Goal: Task Accomplishment & Management: Use online tool/utility

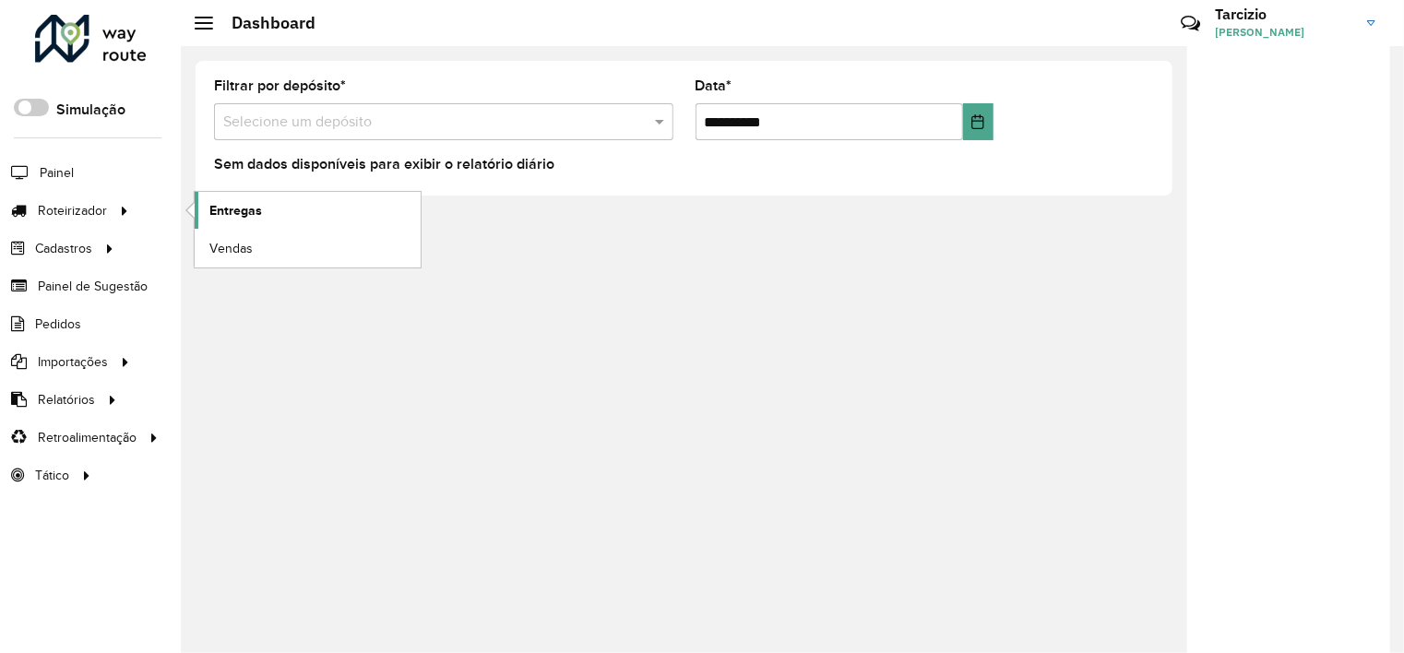
click at [274, 209] on link "Entregas" at bounding box center [308, 210] width 226 height 37
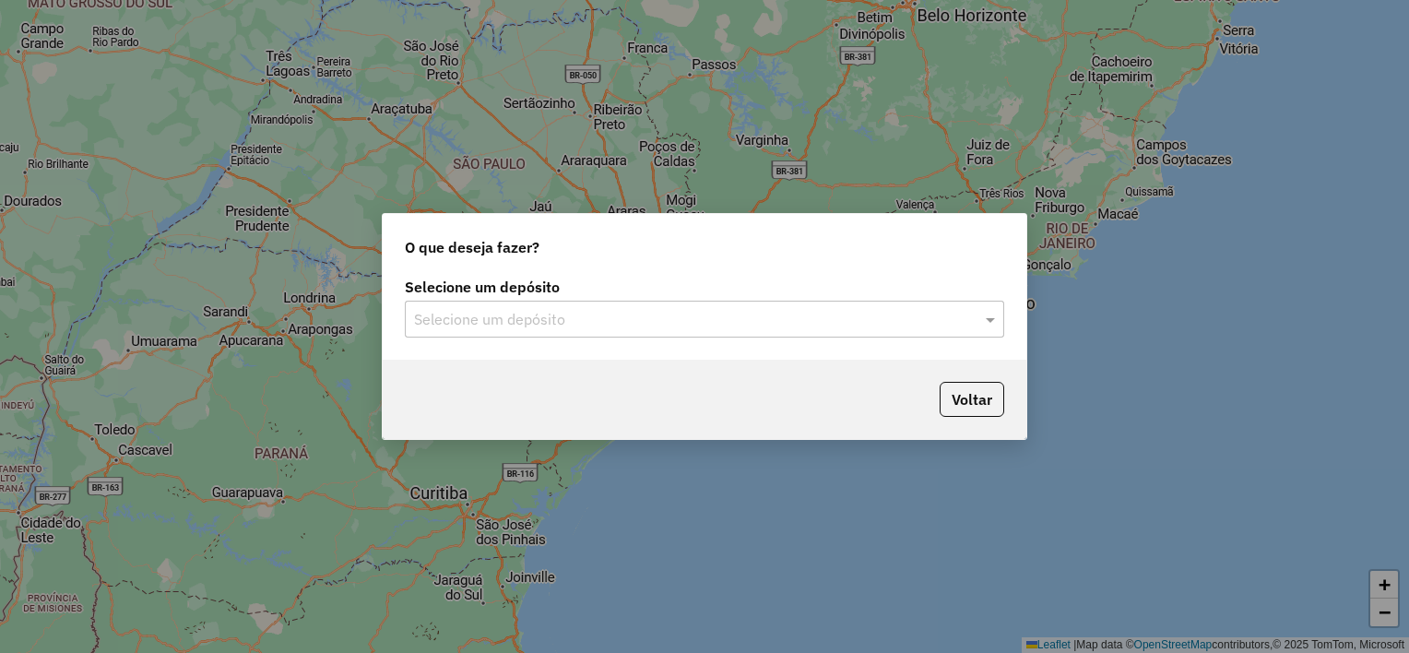
click at [523, 326] on input "text" at bounding box center [686, 320] width 544 height 22
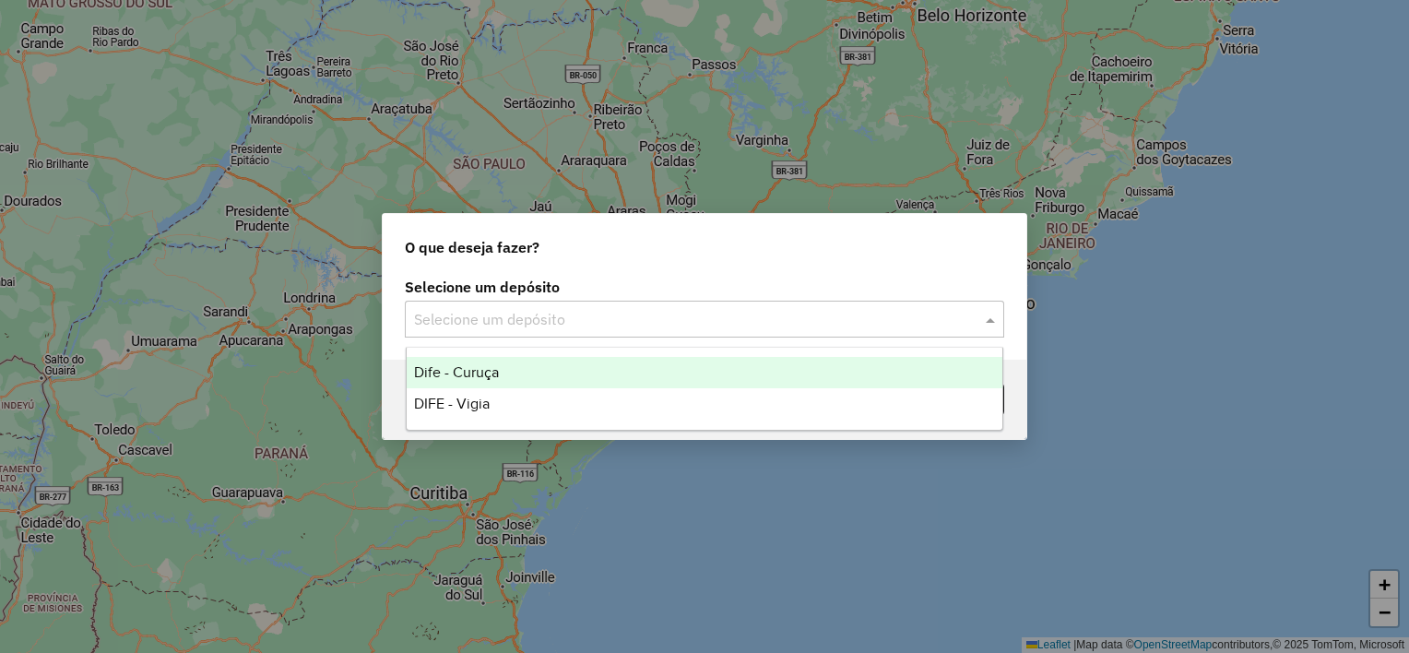
click at [503, 373] on div "Dife - Curuça" at bounding box center [705, 372] width 597 height 31
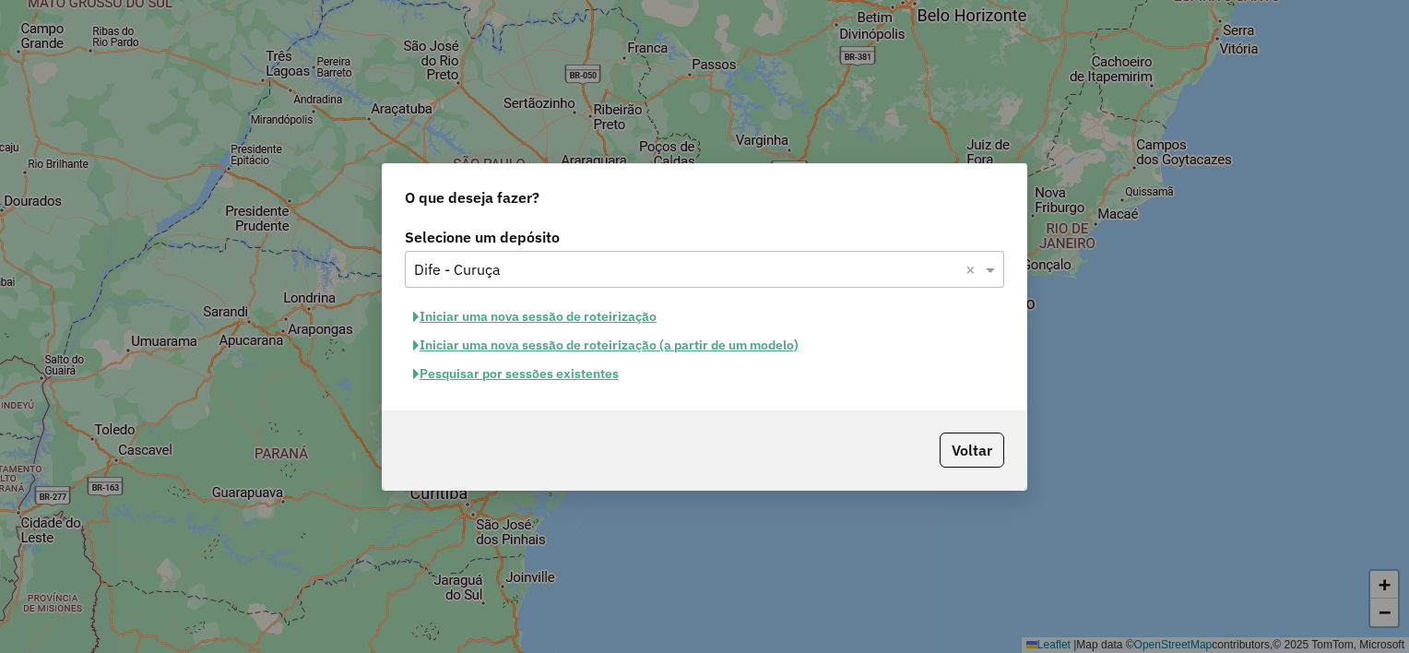
click at [513, 316] on button "Iniciar uma nova sessão de roteirização" at bounding box center [535, 317] width 260 height 29
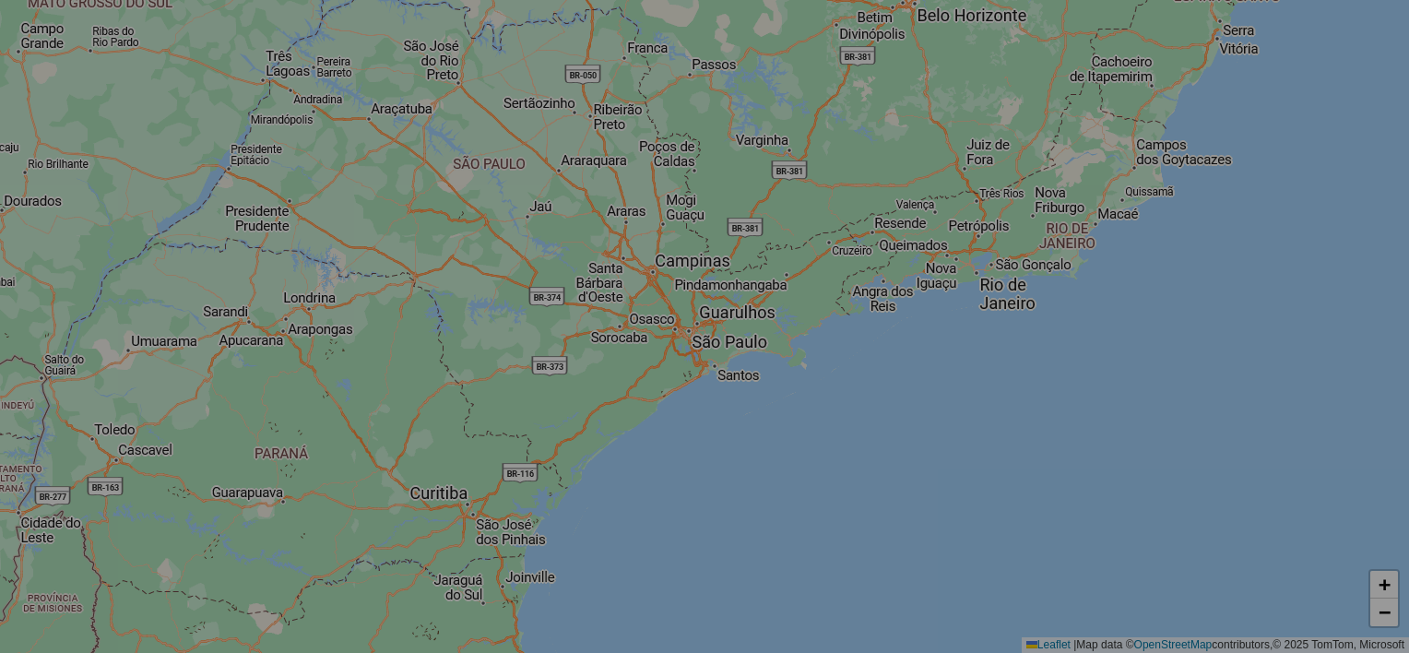
select select "*"
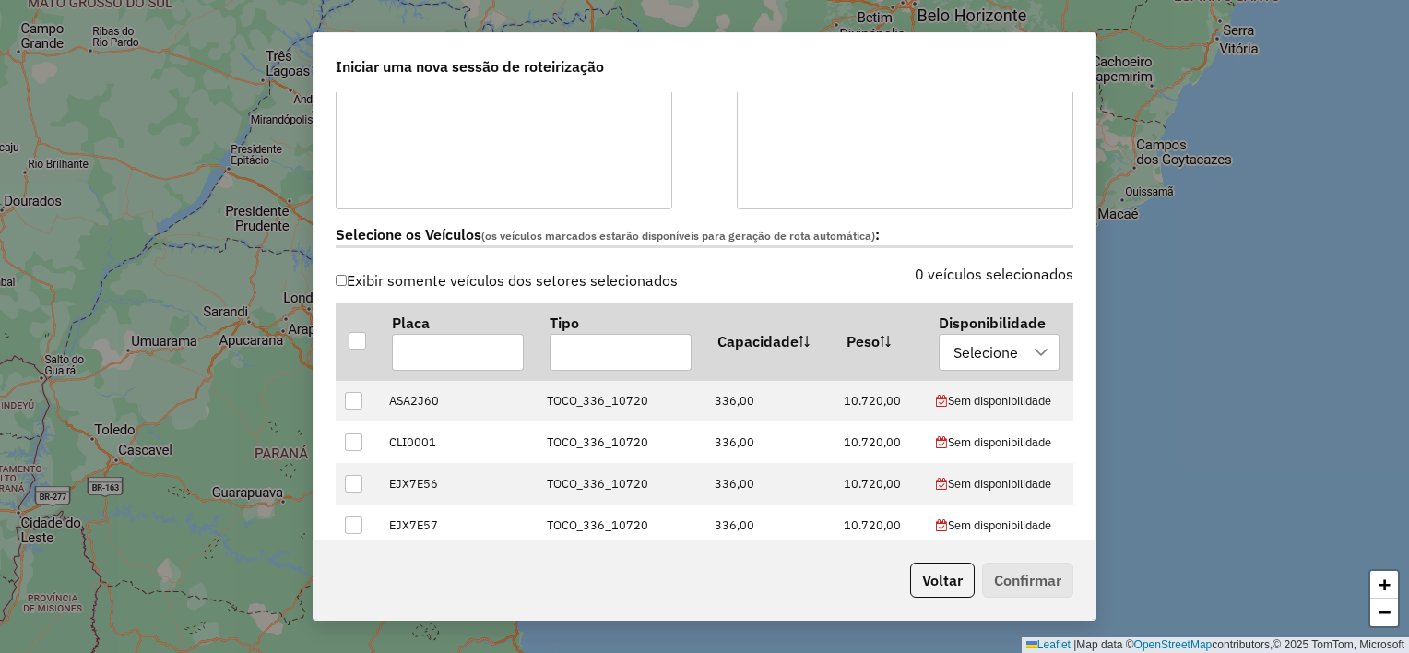
scroll to position [553, 0]
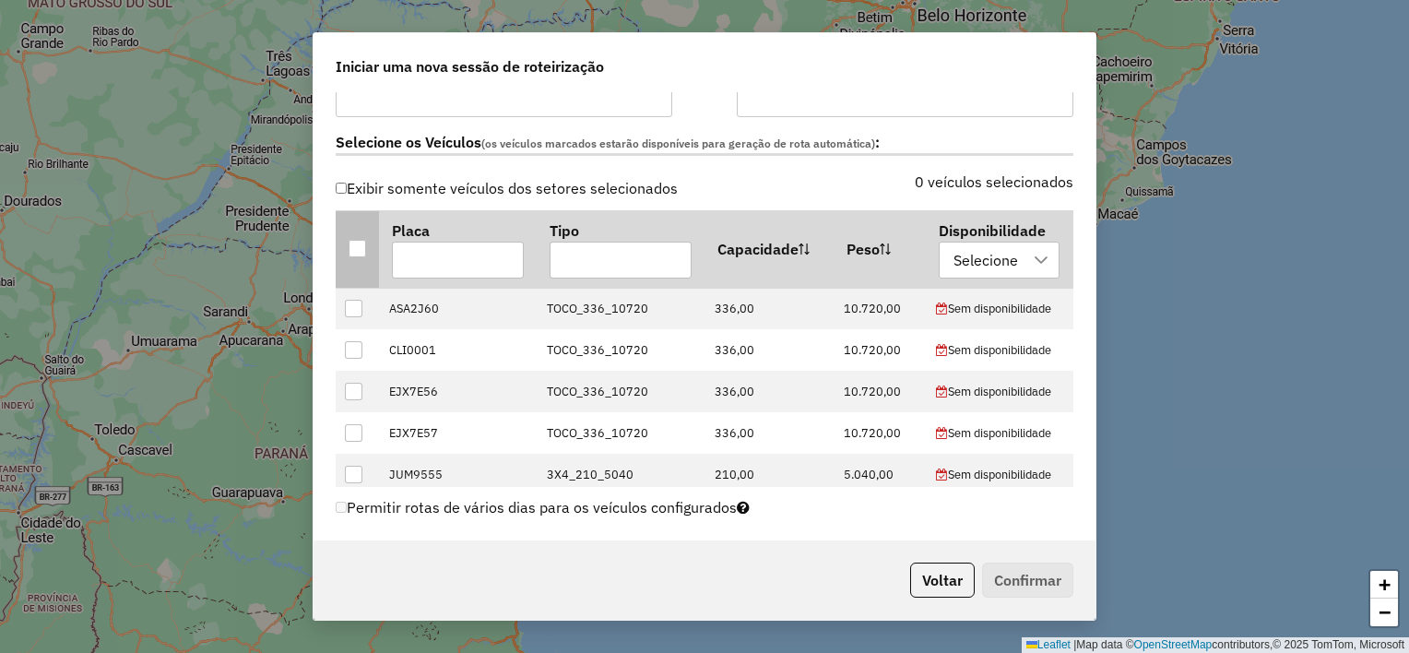
click at [362, 245] on div at bounding box center [358, 249] width 18 height 18
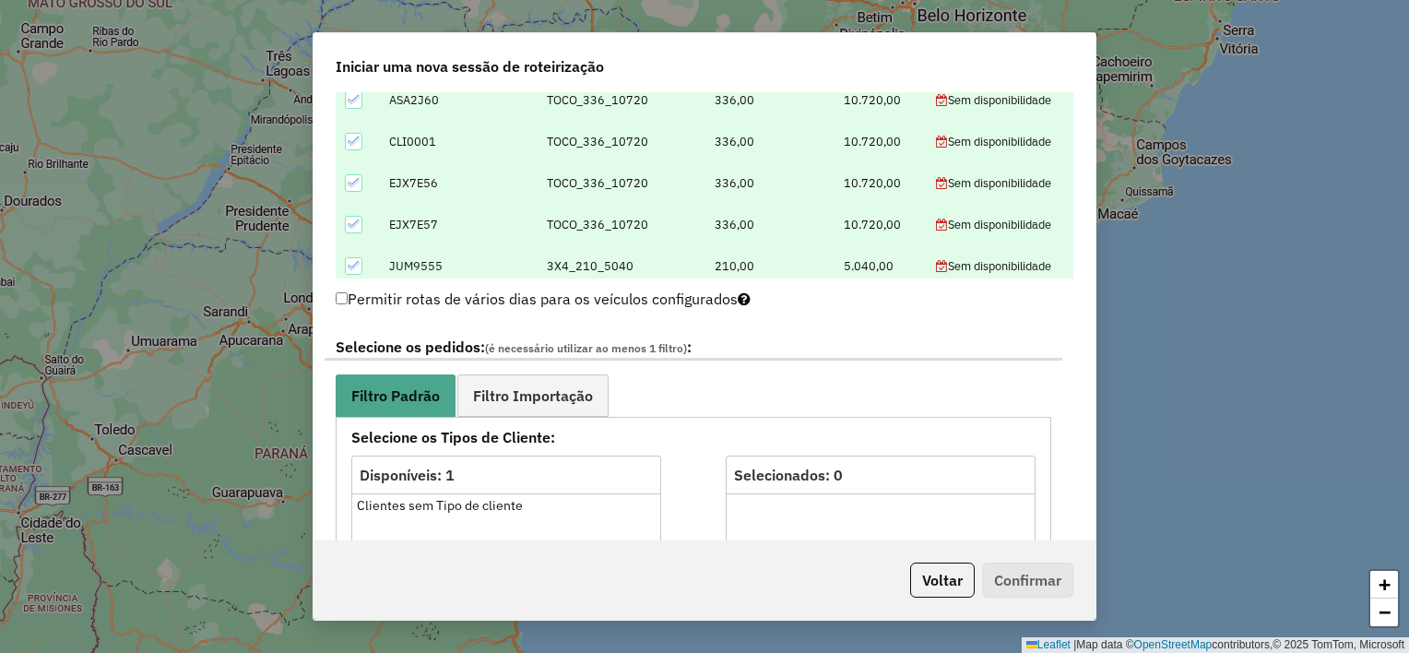
scroll to position [922, 0]
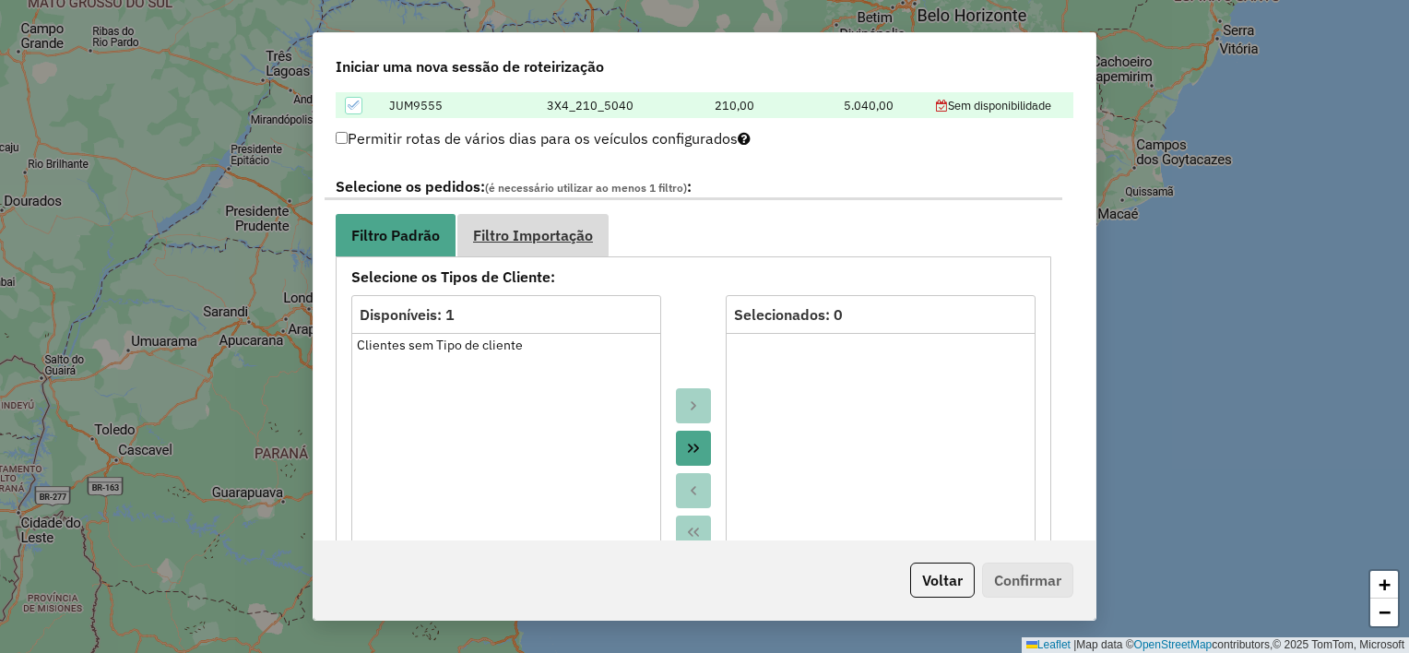
click at [506, 222] on link "Filtro Importação" at bounding box center [533, 235] width 151 height 42
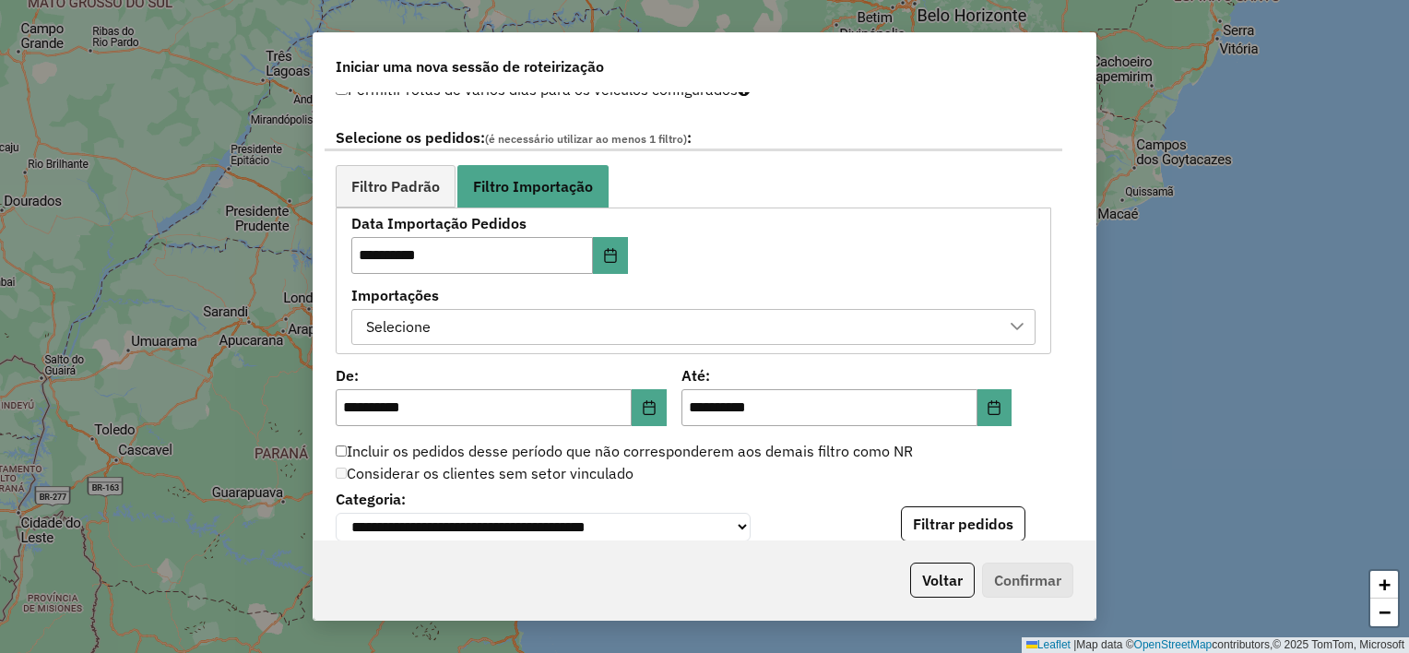
scroll to position [1015, 0]
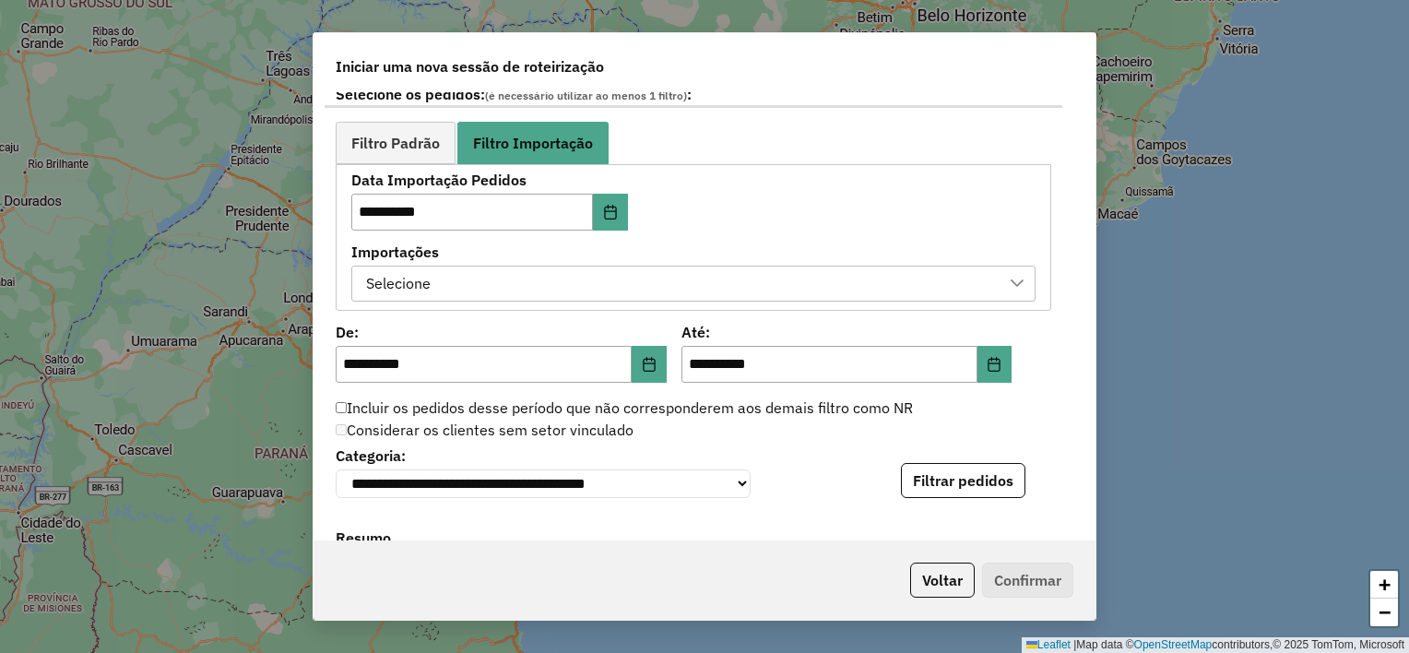
click at [675, 272] on div "Selecione" at bounding box center [680, 284] width 640 height 35
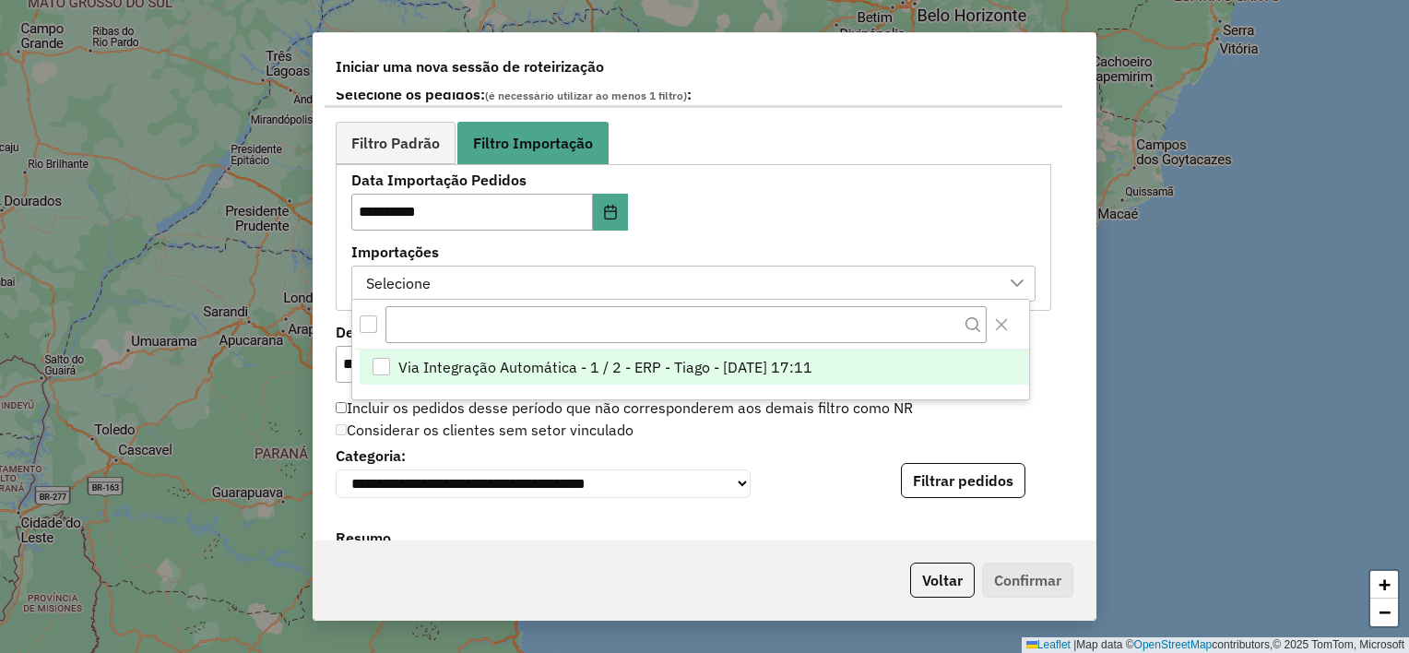
scroll to position [13, 83]
click at [873, 363] on li "Via Integração Automática - 1 / 2 - ERP - Tiago - [DATE] 17:11" at bounding box center [695, 368] width 670 height 35
click at [1035, 408] on div "Incluir os pedidos desse período que não corresponderem aos demais filtro como …" at bounding box center [694, 409] width 738 height 22
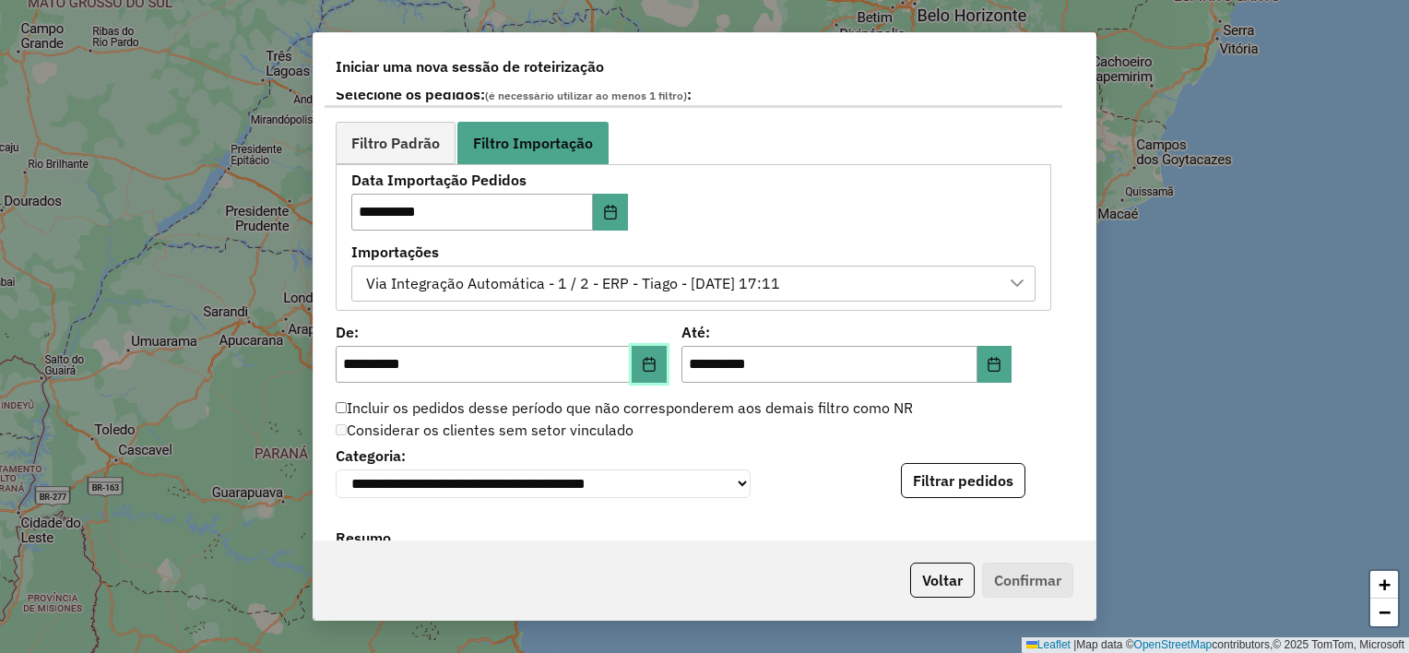
click at [645, 363] on icon "Choose Date" at bounding box center [649, 364] width 15 height 15
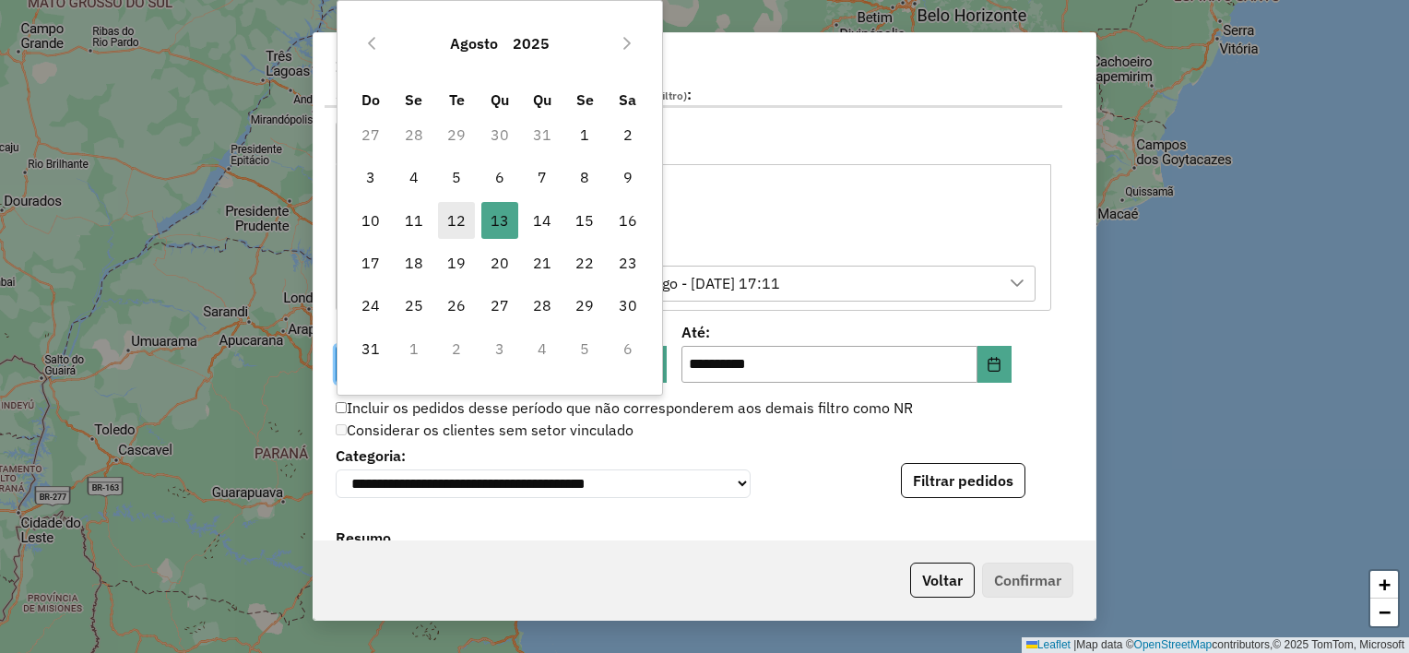
click at [458, 229] on span "12" at bounding box center [456, 220] width 37 height 37
type input "**********"
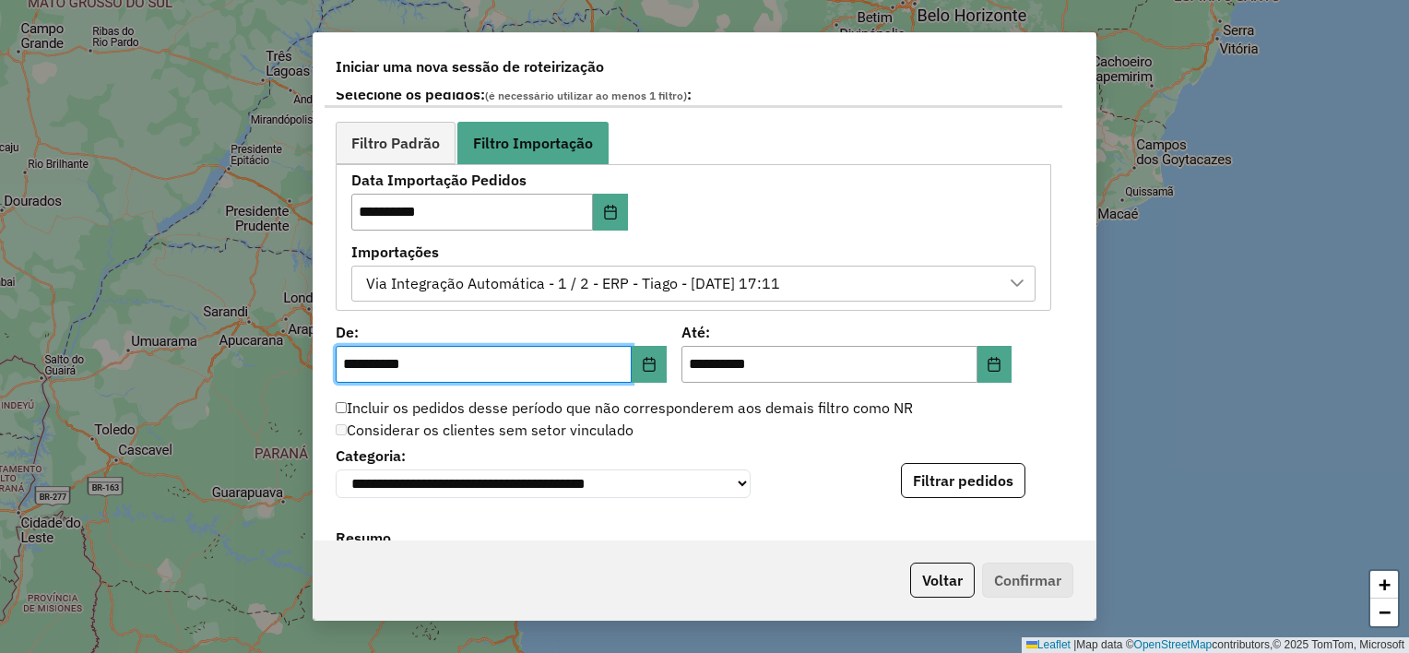
click at [313, 279] on div "**********" at bounding box center [705, 326] width 784 height 588
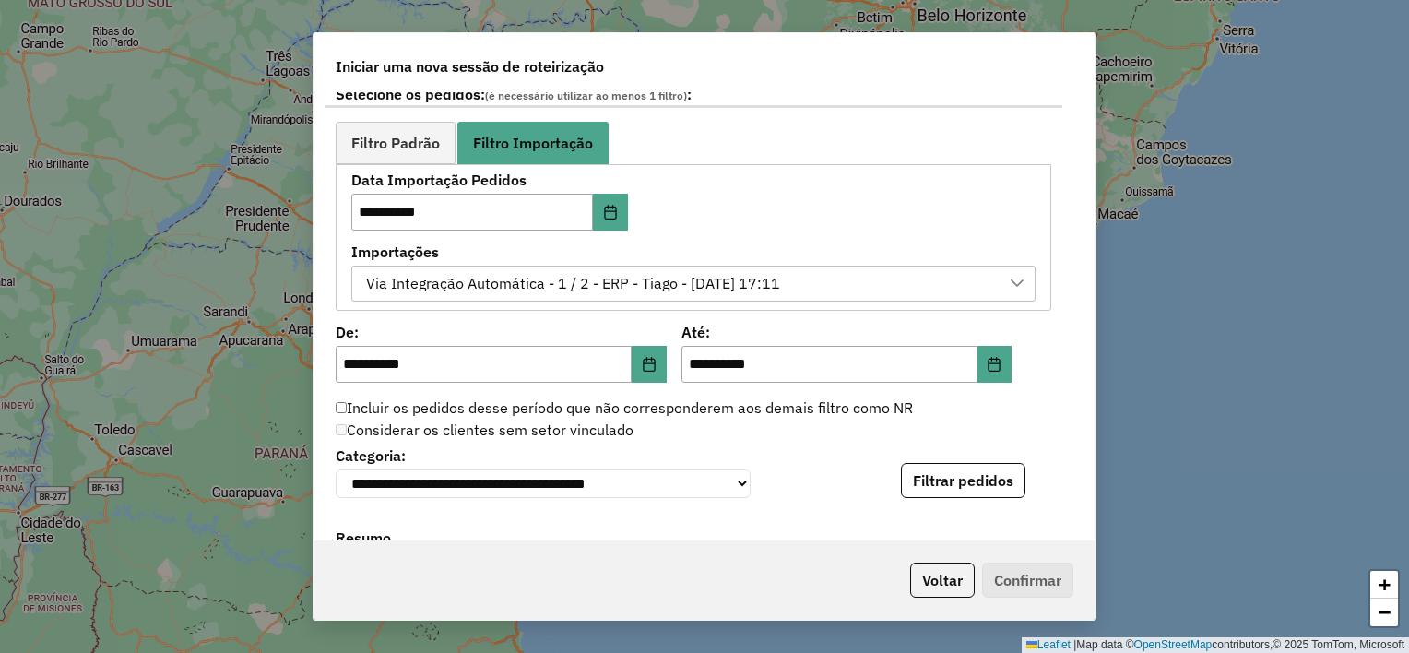
click at [324, 269] on div "**********" at bounding box center [705, 315] width 782 height 447
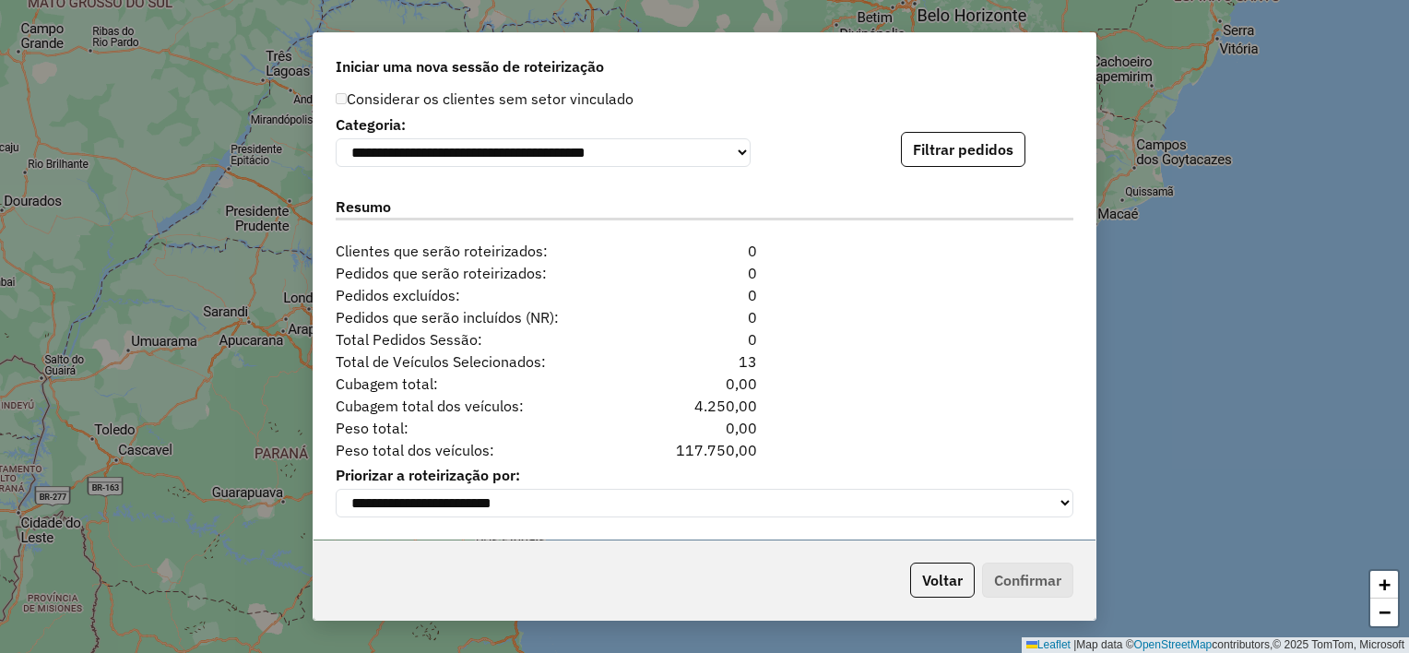
scroll to position [1352, 0]
click at [901, 148] on button "Filtrar pedidos" at bounding box center [963, 149] width 125 height 35
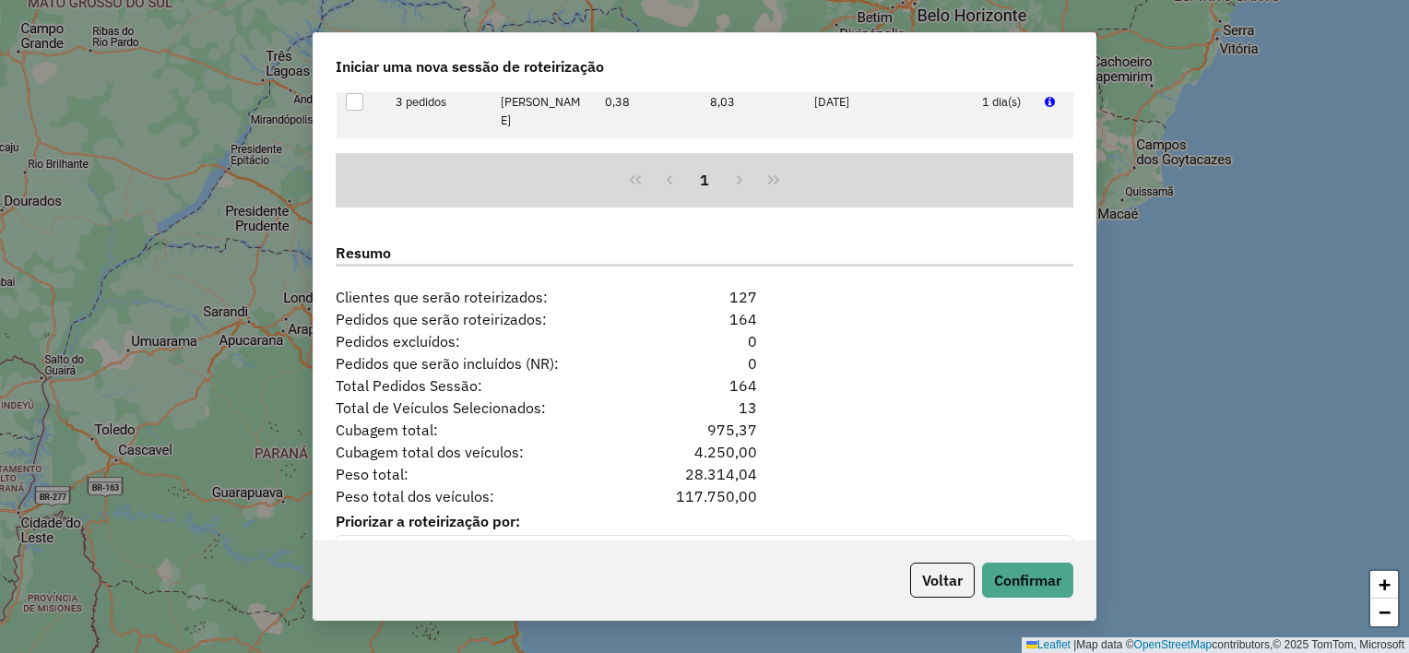
scroll to position [1732, 0]
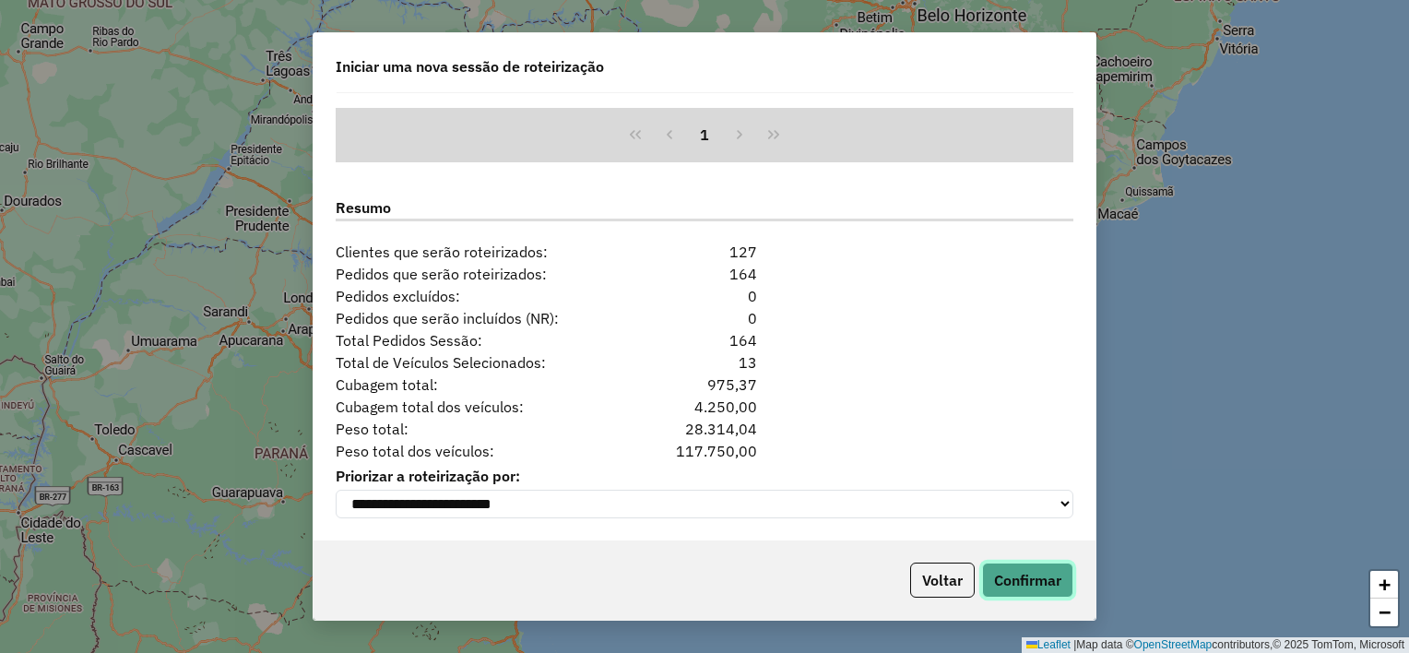
click at [1019, 583] on button "Confirmar" at bounding box center [1027, 580] width 91 height 35
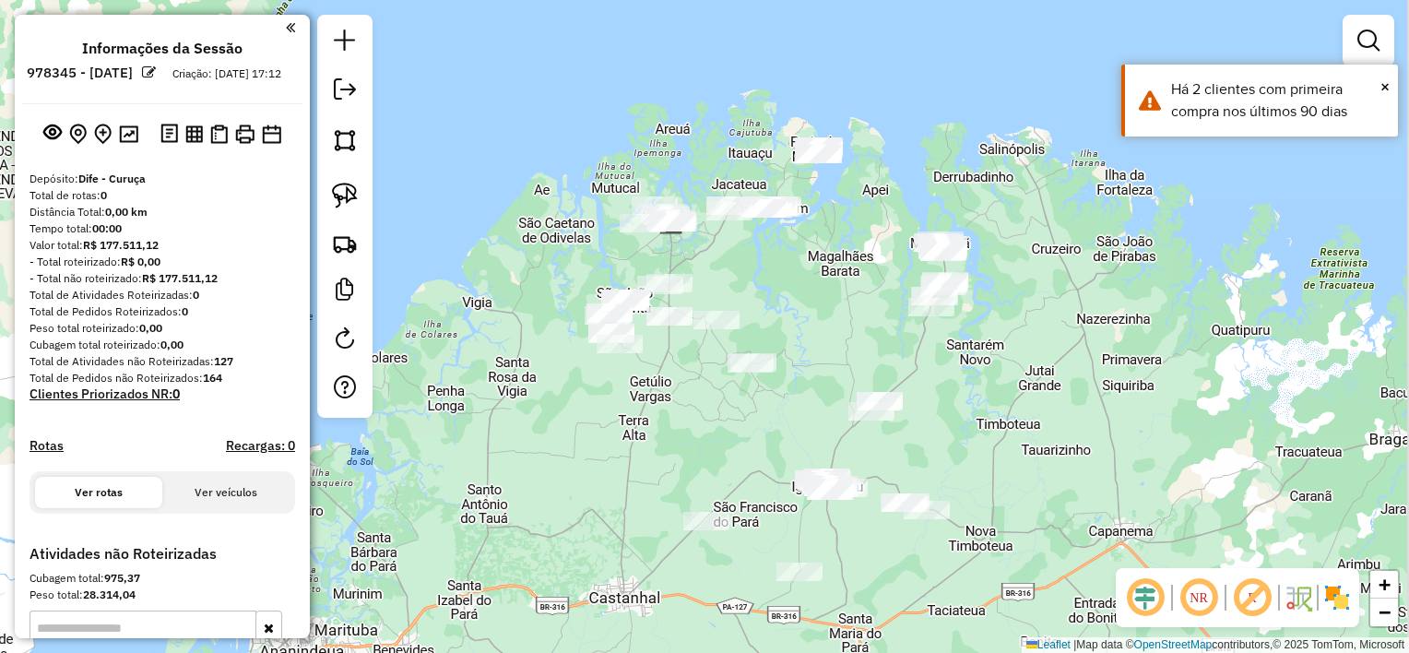
drag, startPoint x: 826, startPoint y: 301, endPoint x: 788, endPoint y: 203, distance: 105.2
click at [788, 203] on div "Janela de atendimento Grade de atendimento Capacidade Transportadoras Veículos …" at bounding box center [704, 326] width 1409 height 653
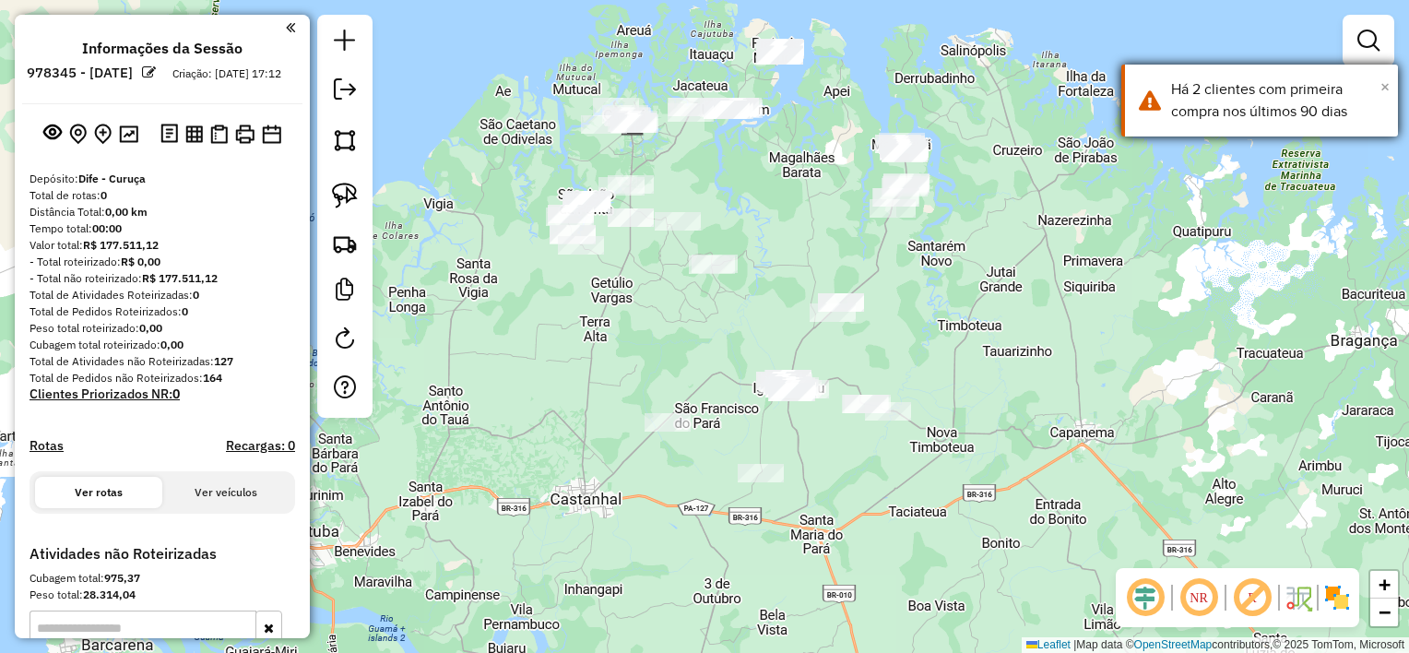
click at [1381, 85] on span "×" at bounding box center [1385, 87] width 9 height 20
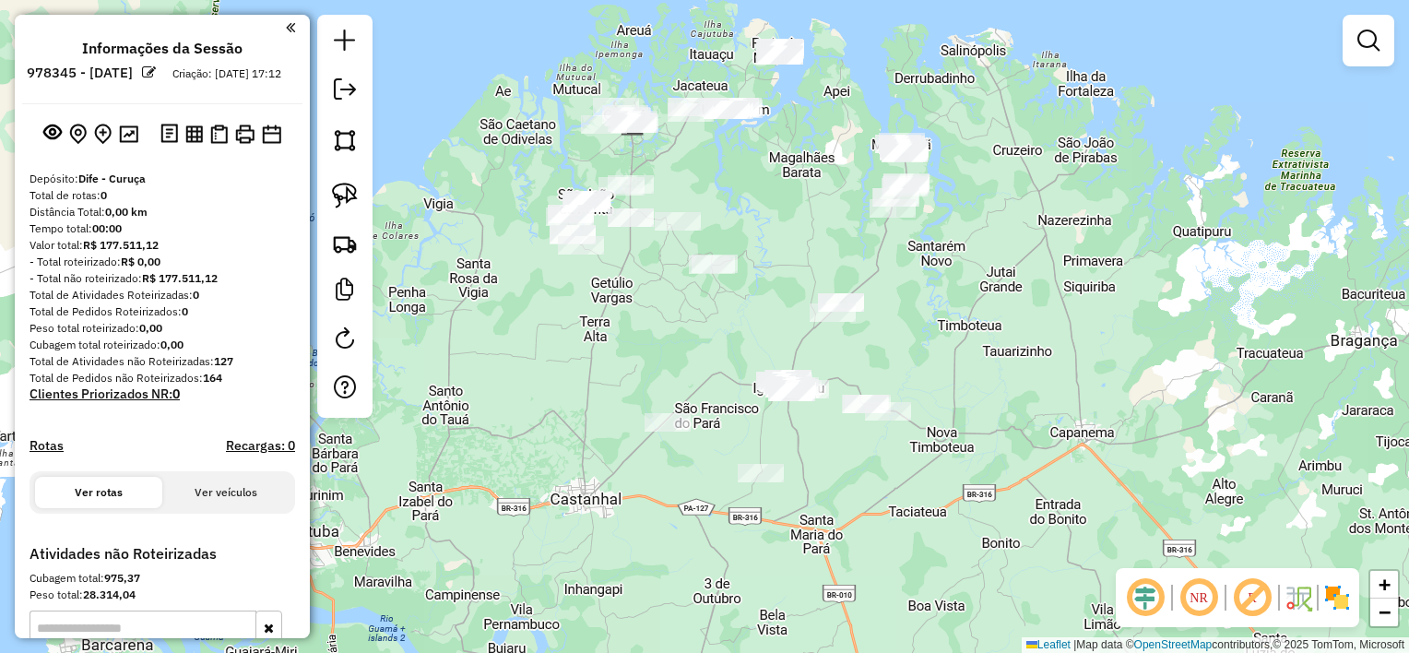
drag, startPoint x: 1022, startPoint y: 297, endPoint x: 1025, endPoint y: 278, distance: 19.6
click at [1024, 281] on div "Janela de atendimento Grade de atendimento Capacidade Transportadoras Veículos …" at bounding box center [704, 326] width 1409 height 653
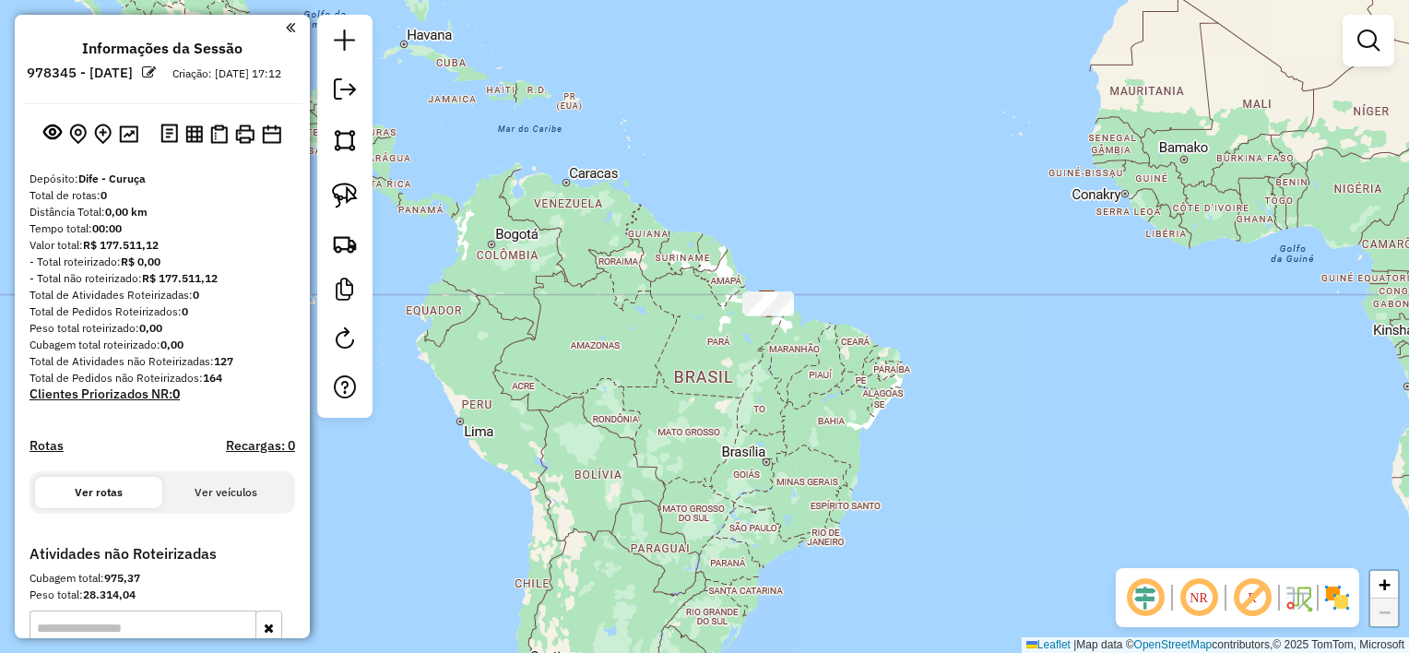
drag, startPoint x: 1210, startPoint y: 268, endPoint x: 954, endPoint y: 346, distance: 267.9
click at [954, 346] on div "Janela de atendimento Grade de atendimento Capacidade Transportadoras Veículos …" at bounding box center [704, 326] width 1409 height 653
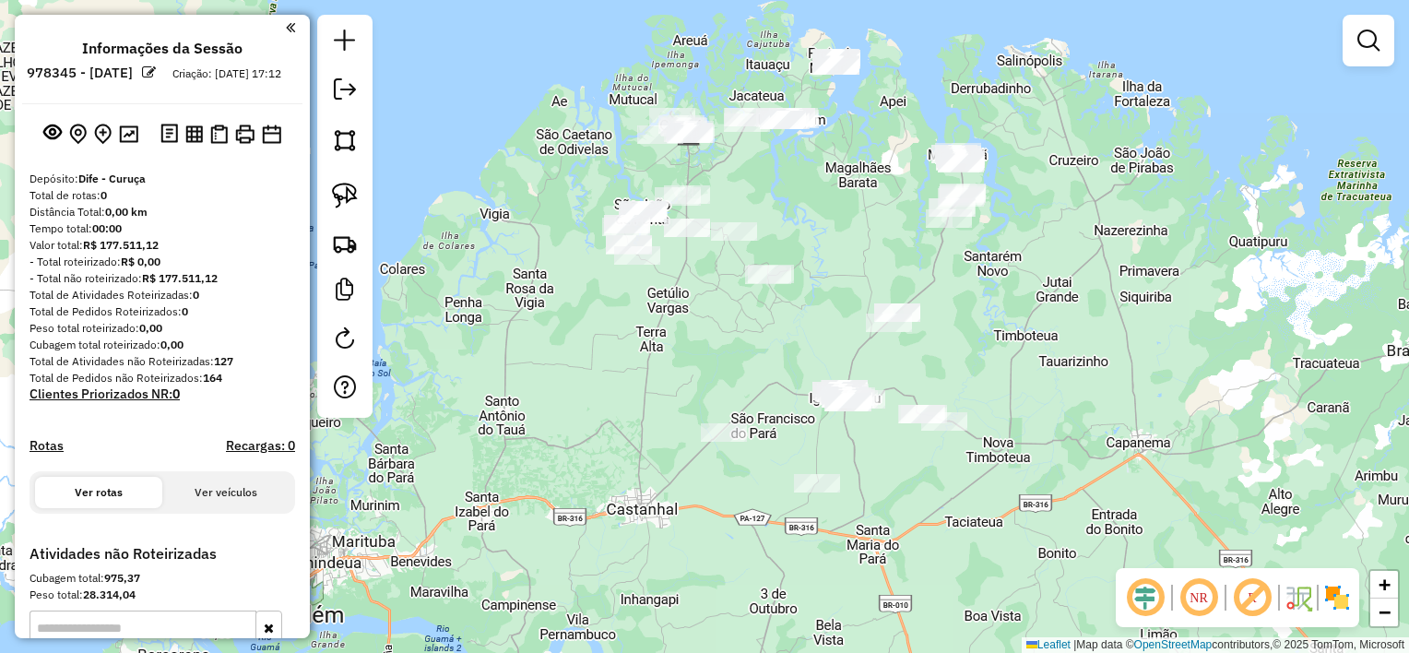
click at [1014, 341] on div "Janela de atendimento Grade de atendimento Capacidade Transportadoras Veículos …" at bounding box center [704, 326] width 1409 height 653
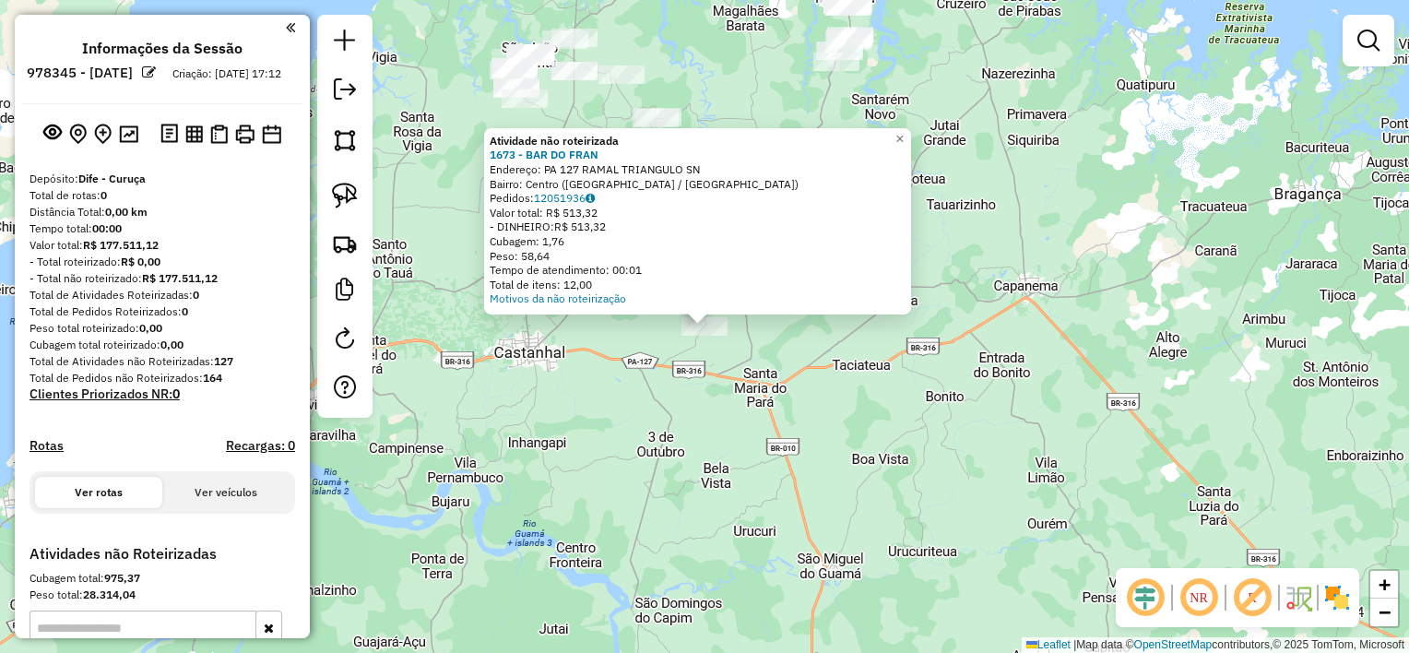
click at [742, 345] on div "Atividade não roteirizada 1673 - BAR DO [PERSON_NAME]: PA 127 RAMAL TRIANGULO S…" at bounding box center [704, 326] width 1409 height 653
click at [725, 347] on div "Atividade não roteirizada 1673 - BAR DO [PERSON_NAME]: PA 127 RAMAL TRIANGULO S…" at bounding box center [704, 326] width 1409 height 653
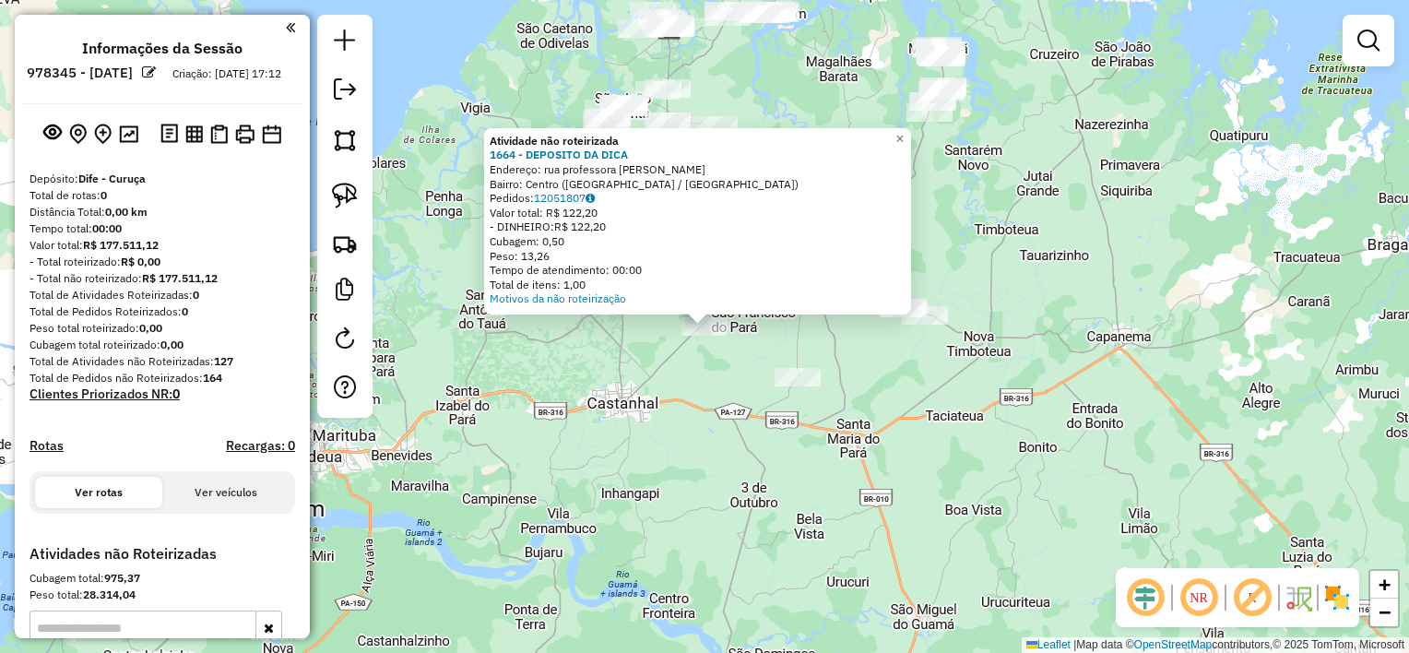
click at [730, 373] on div "Atividade não roteirizada 1664 - DEPOSITO DA DICA Endereço: rua professora [PER…" at bounding box center [704, 326] width 1409 height 653
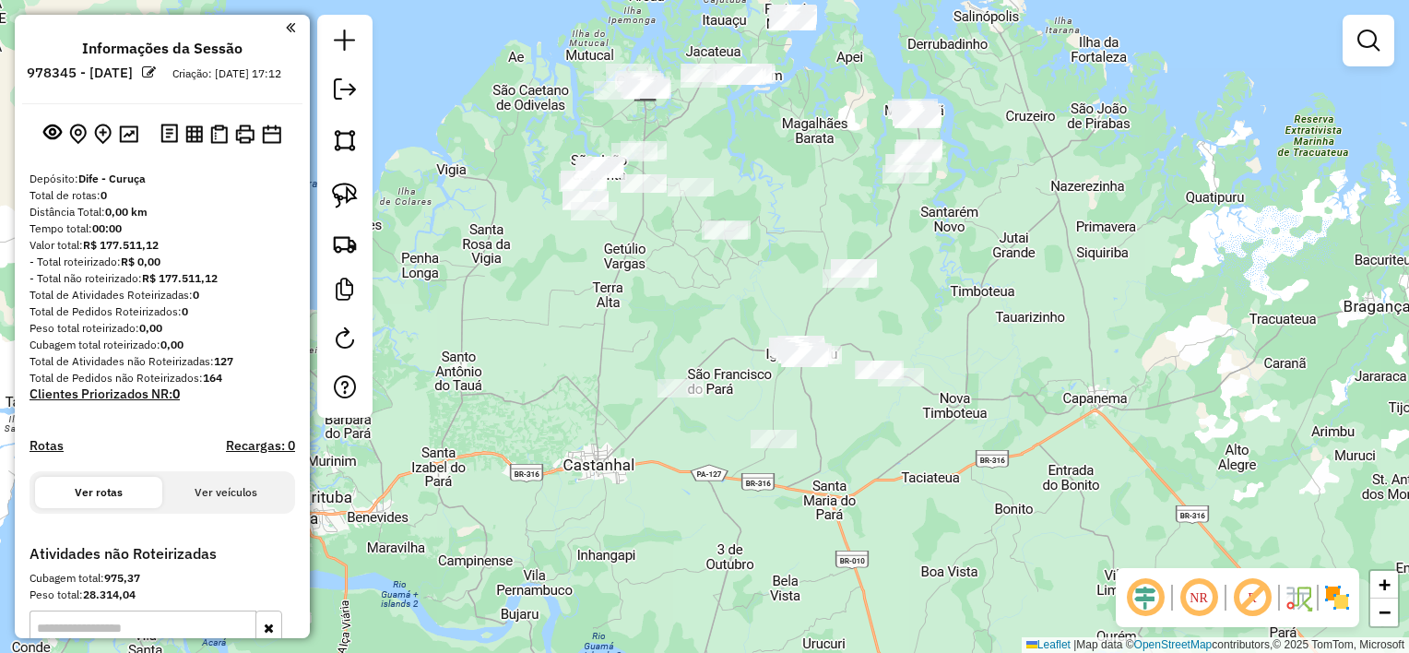
drag, startPoint x: 783, startPoint y: 232, endPoint x: 759, endPoint y: 294, distance: 66.3
click at [759, 294] on div "Janela de atendimento Grade de atendimento Capacidade Transportadoras Veículos …" at bounding box center [704, 326] width 1409 height 653
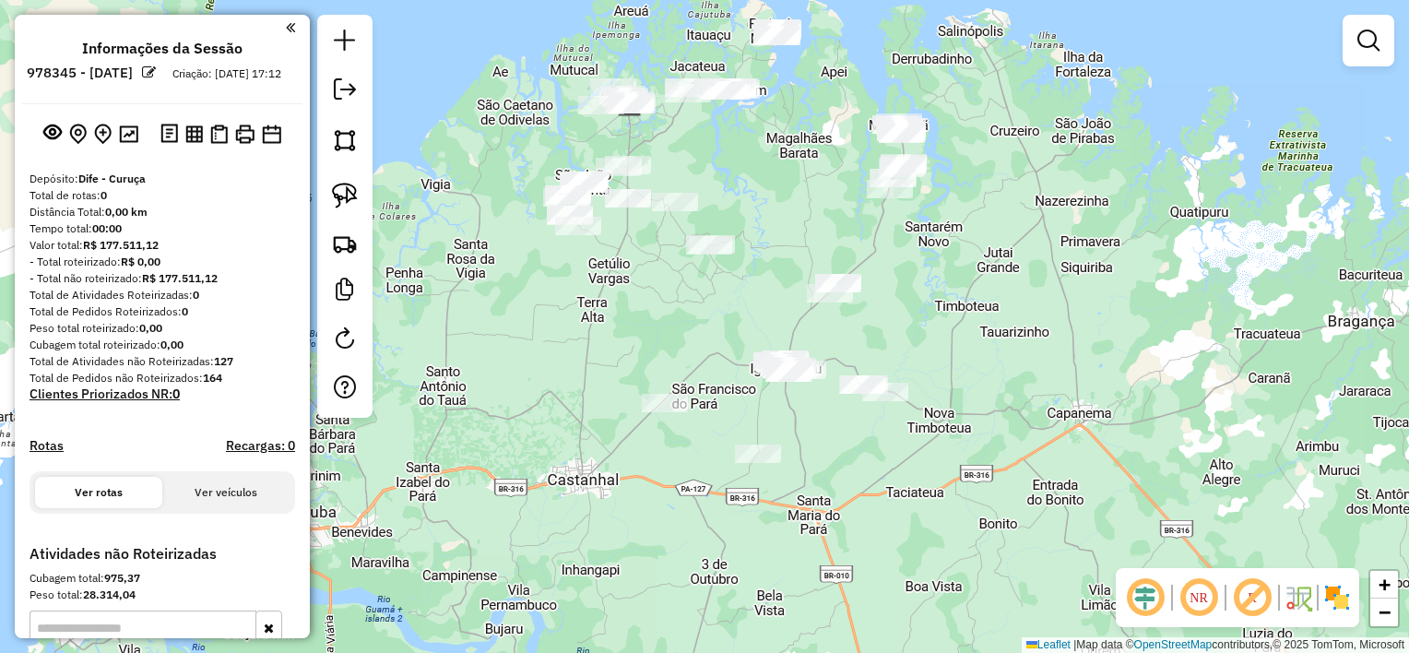
drag, startPoint x: 735, startPoint y: 306, endPoint x: 725, endPoint y: 317, distance: 15.0
click at [725, 317] on div "Janela de atendimento Grade de atendimento Capacidade Transportadoras Veículos …" at bounding box center [704, 326] width 1409 height 653
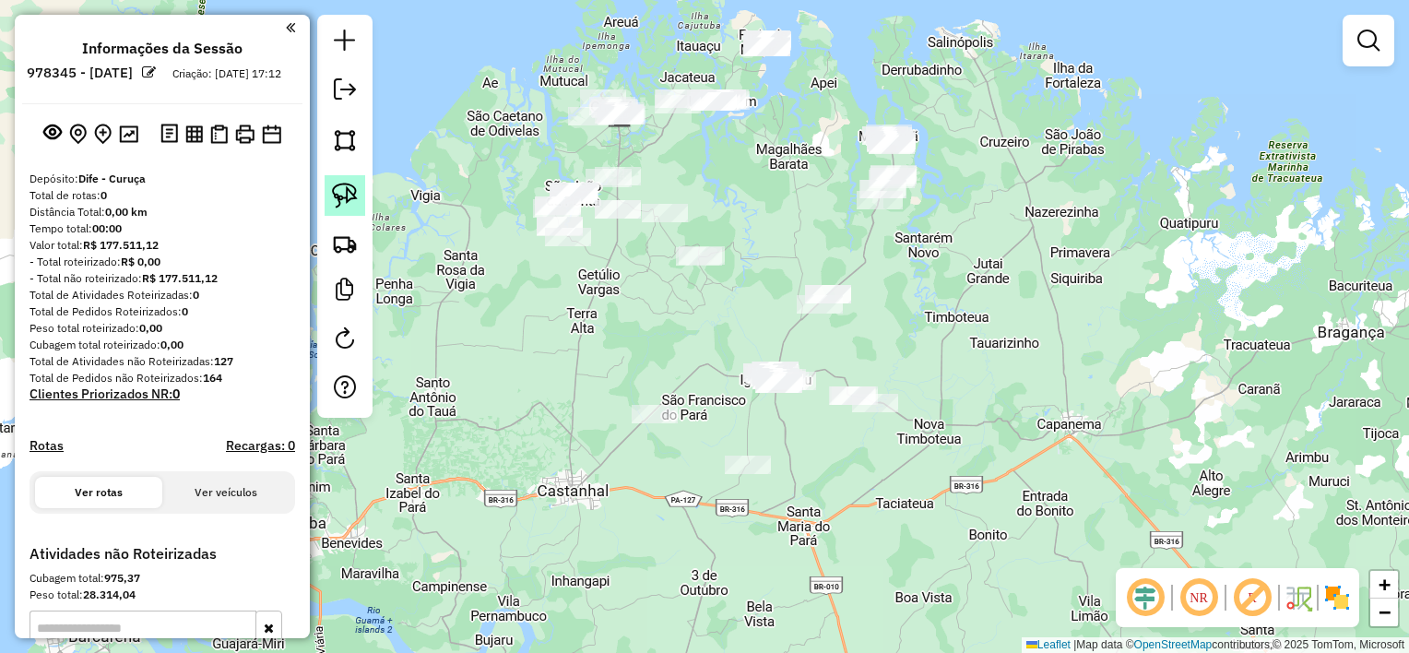
click at [346, 198] on img at bounding box center [345, 196] width 26 height 26
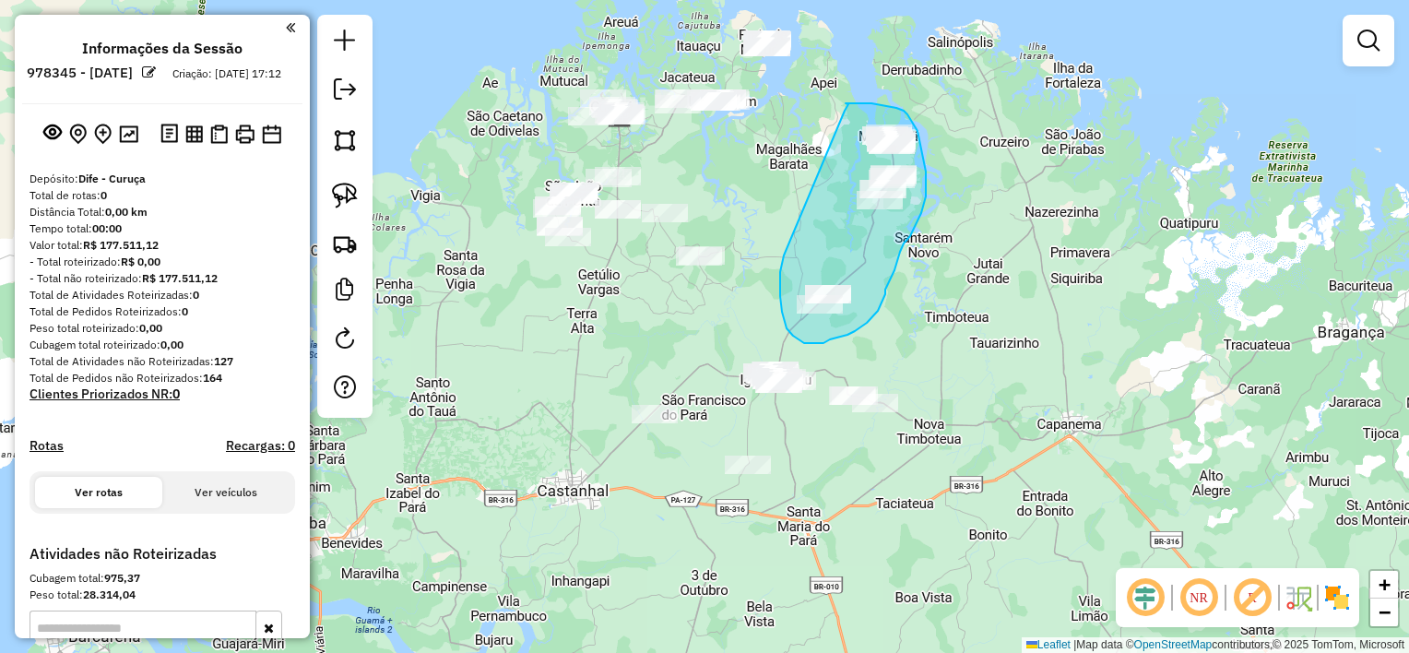
drag, startPoint x: 784, startPoint y: 256, endPoint x: 845, endPoint y: 111, distance: 157.1
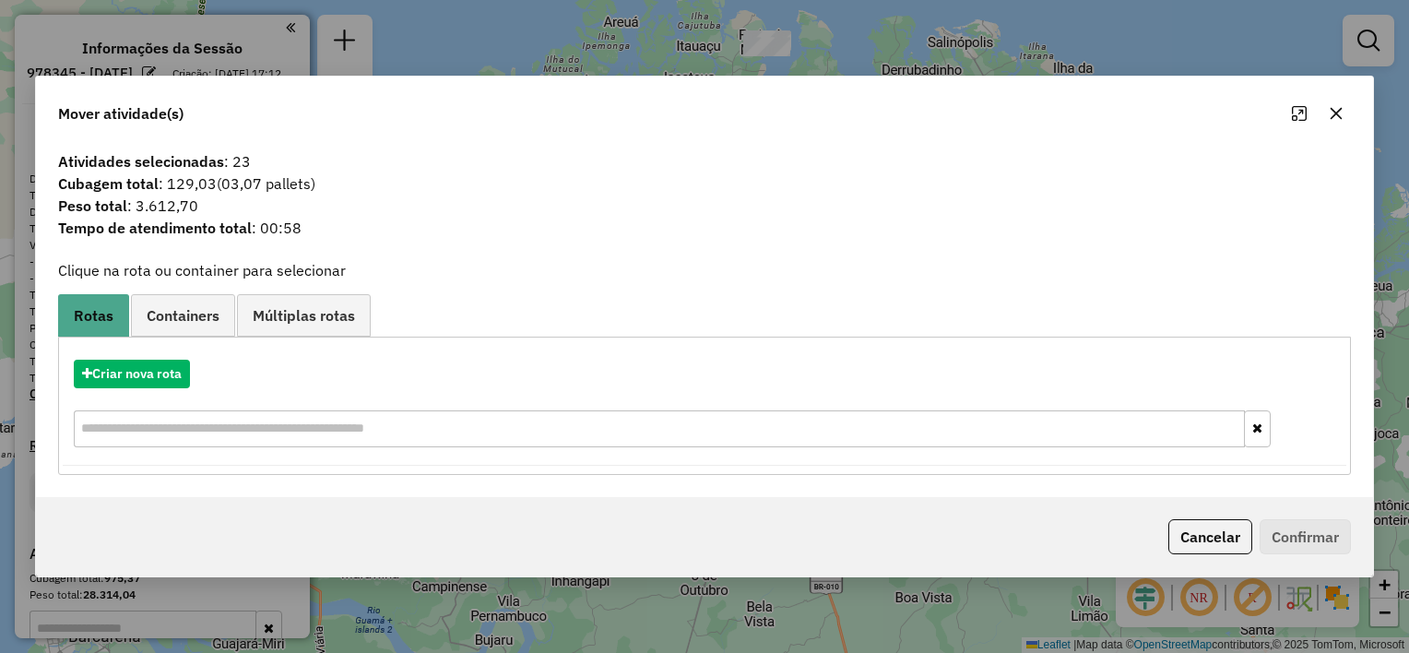
click at [1338, 113] on icon "button" at bounding box center [1336, 113] width 15 height 15
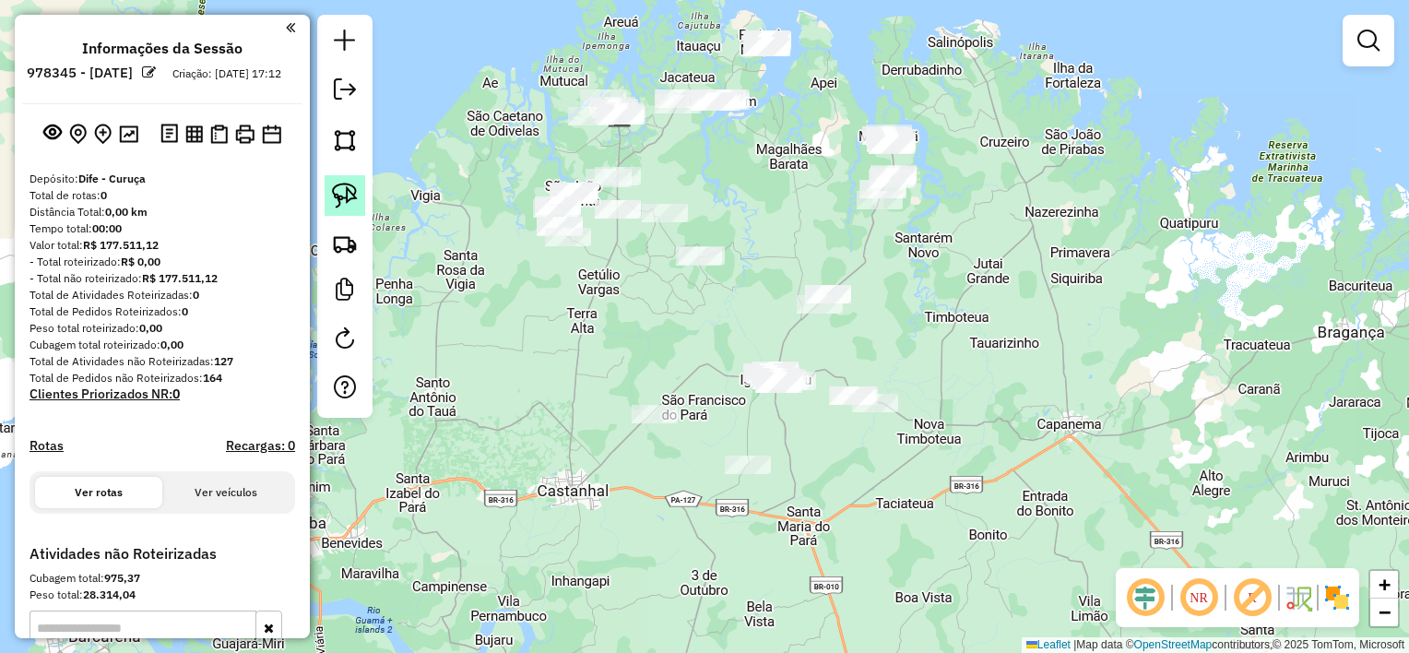
click at [341, 200] on img at bounding box center [345, 196] width 26 height 26
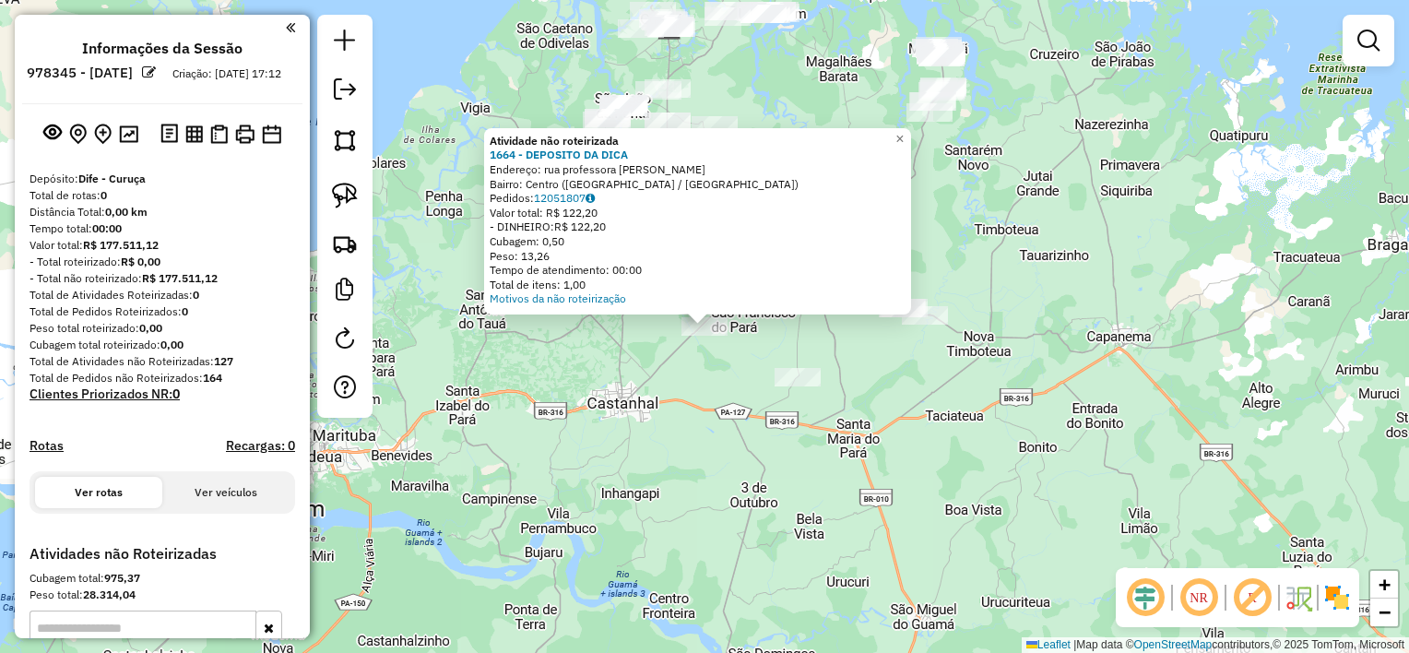
click at [779, 339] on div "Atividade não roteirizada 1664 - DEPOSITO DA DICA Endereço: rua professora [PER…" at bounding box center [704, 326] width 1409 height 653
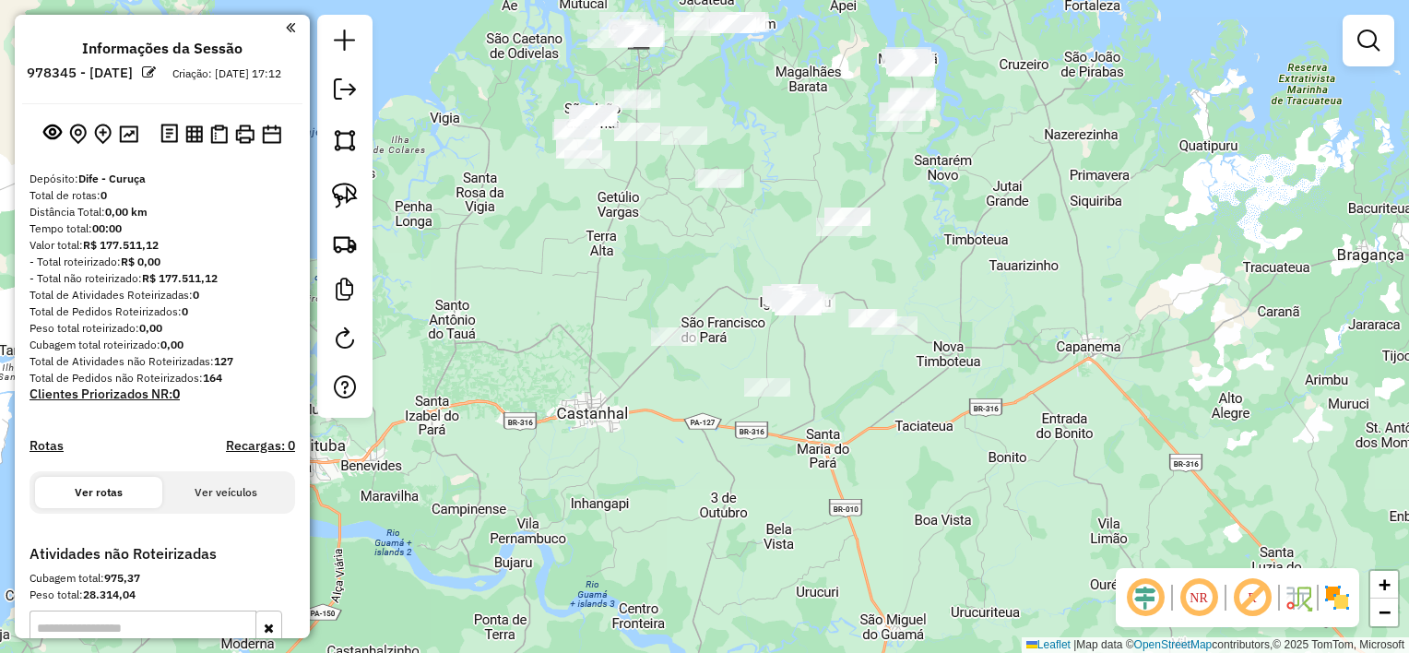
drag, startPoint x: 754, startPoint y: 348, endPoint x: 726, endPoint y: 367, distance: 33.8
click at [726, 369] on div "Janela de atendimento Grade de atendimento Capacidade Transportadoras Veículos …" at bounding box center [704, 326] width 1409 height 653
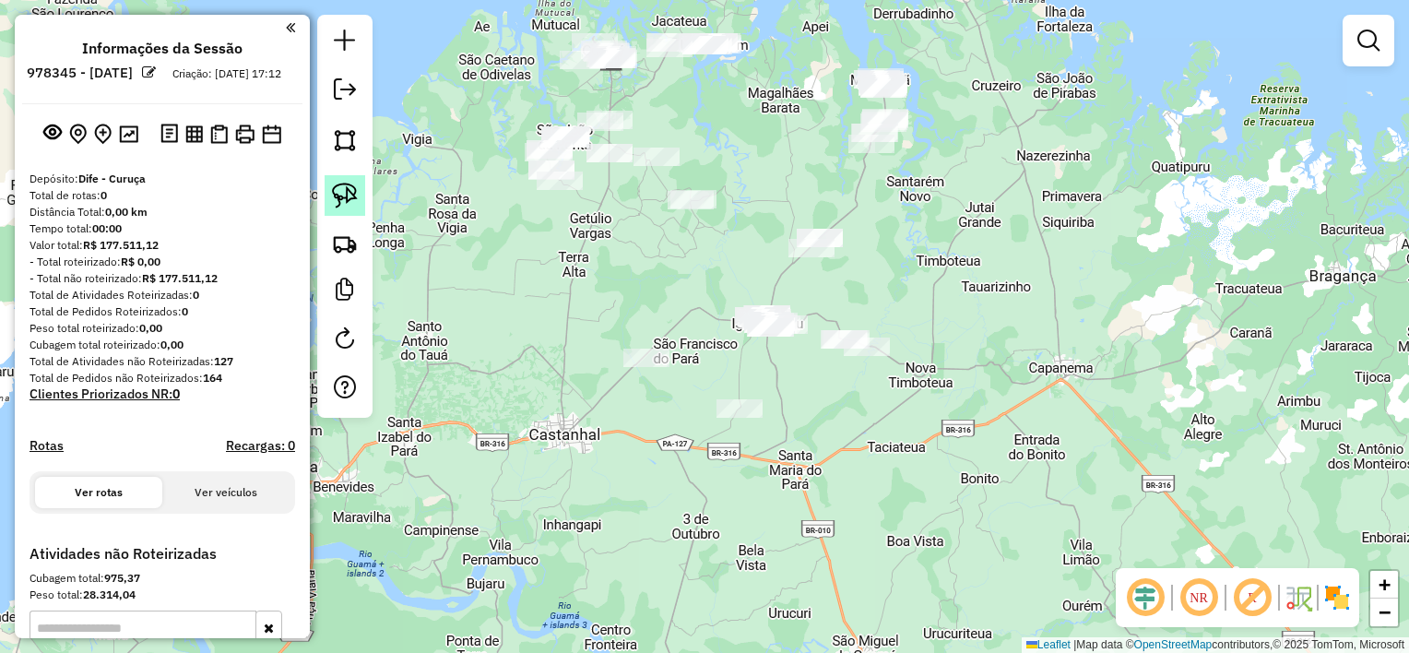
click at [351, 196] on img at bounding box center [345, 196] width 26 height 26
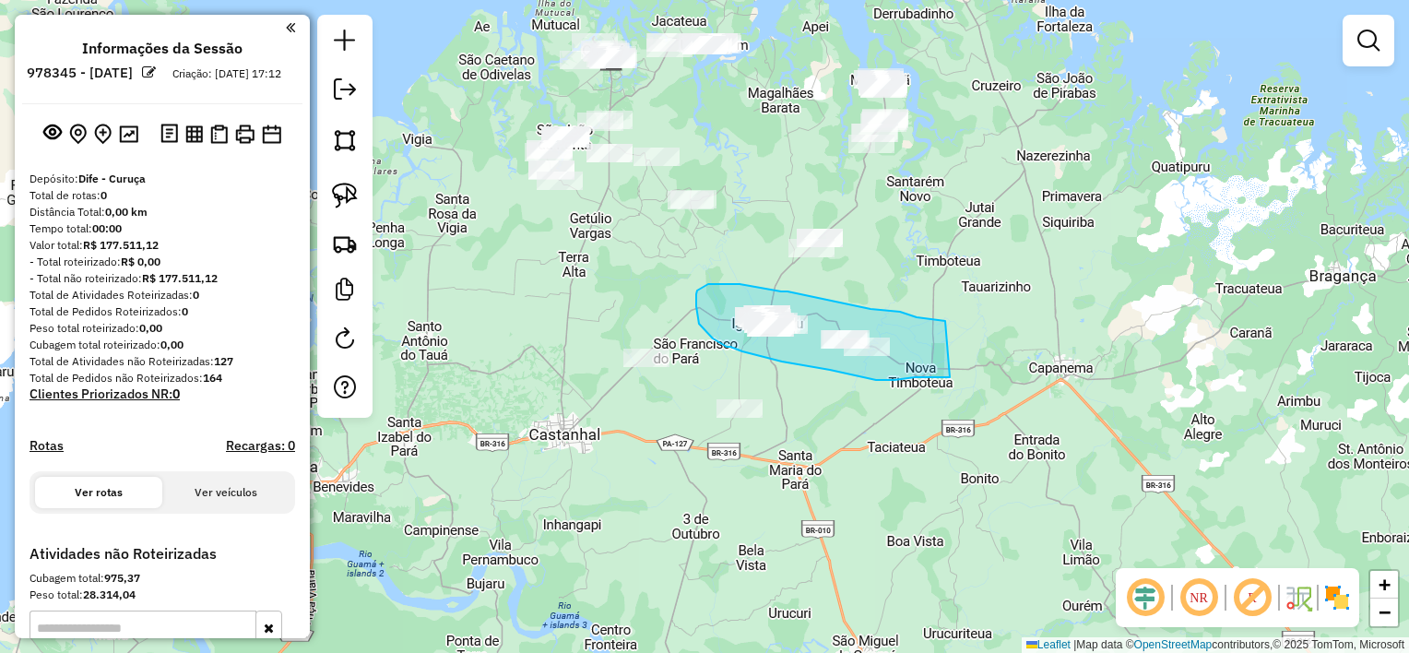
drag, startPoint x: 945, startPoint y: 321, endPoint x: 950, endPoint y: 377, distance: 56.5
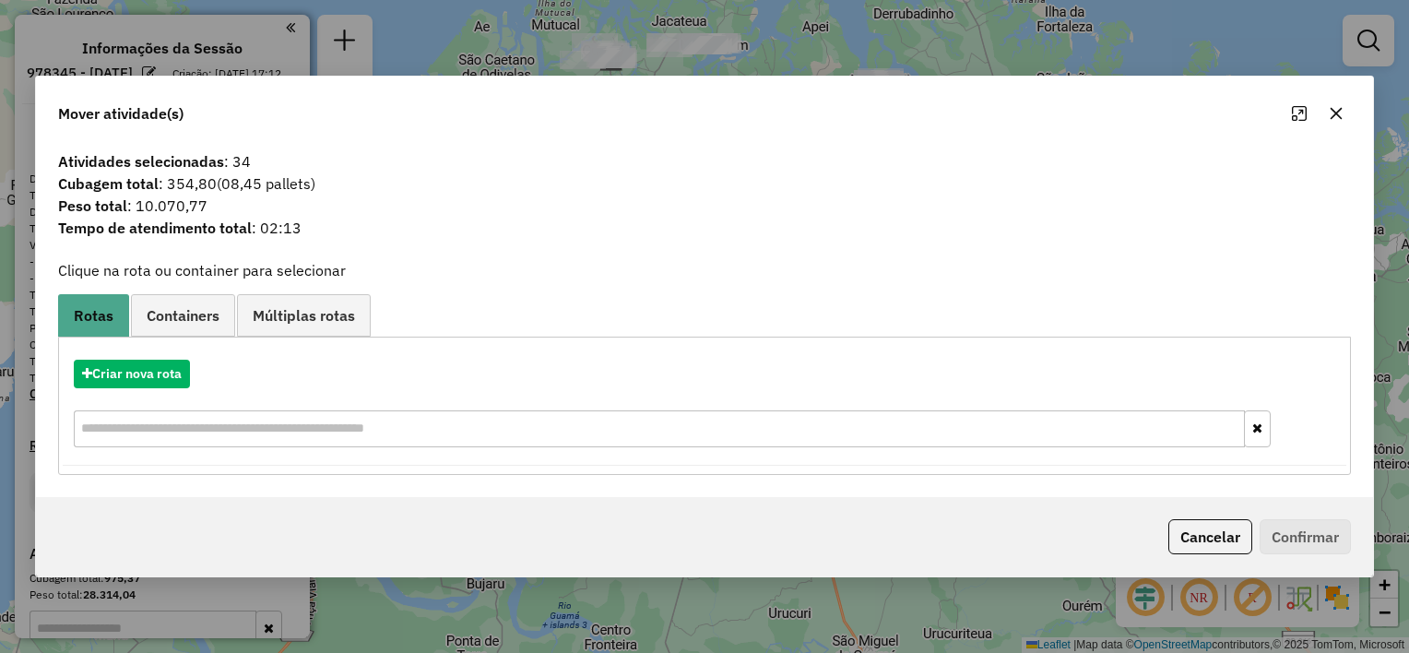
click at [1337, 107] on icon "button" at bounding box center [1336, 113] width 15 height 15
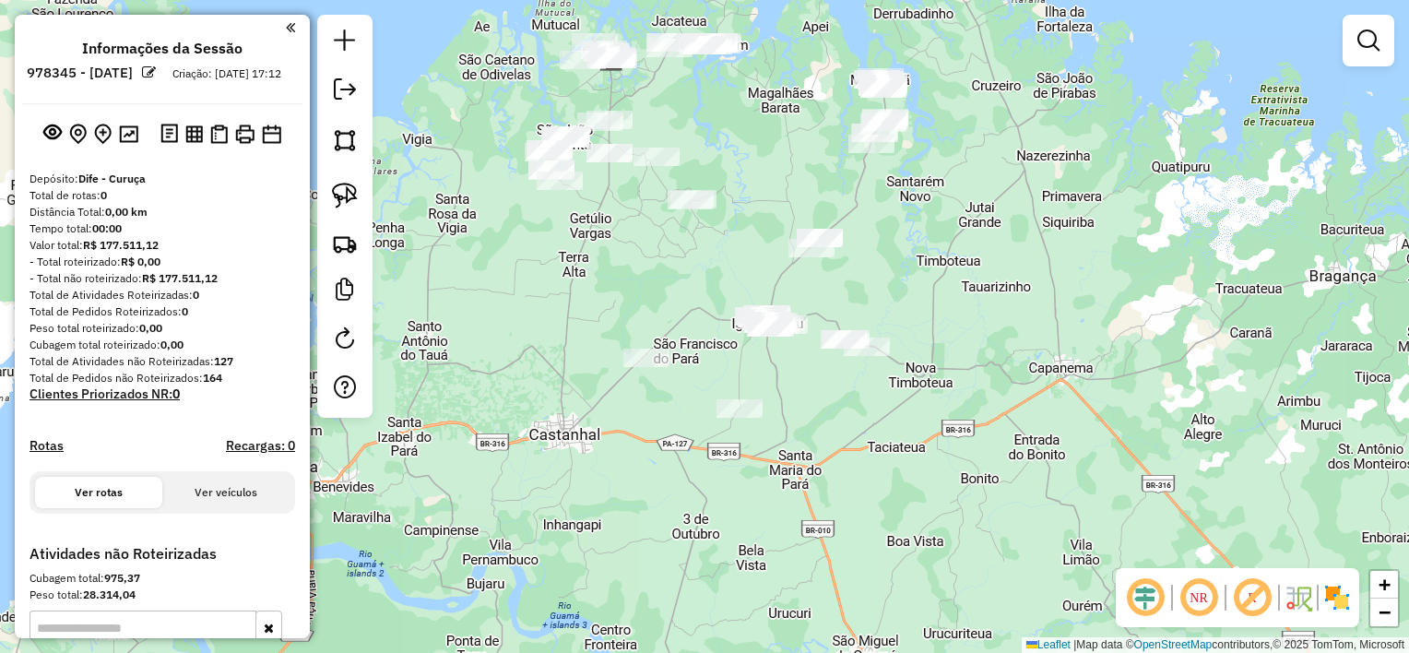
drag, startPoint x: 760, startPoint y: 226, endPoint x: 759, endPoint y: 271, distance: 45.2
click at [759, 271] on div "Janela de atendimento Grade de atendimento Capacidade Transportadoras Veículos …" at bounding box center [704, 326] width 1409 height 653
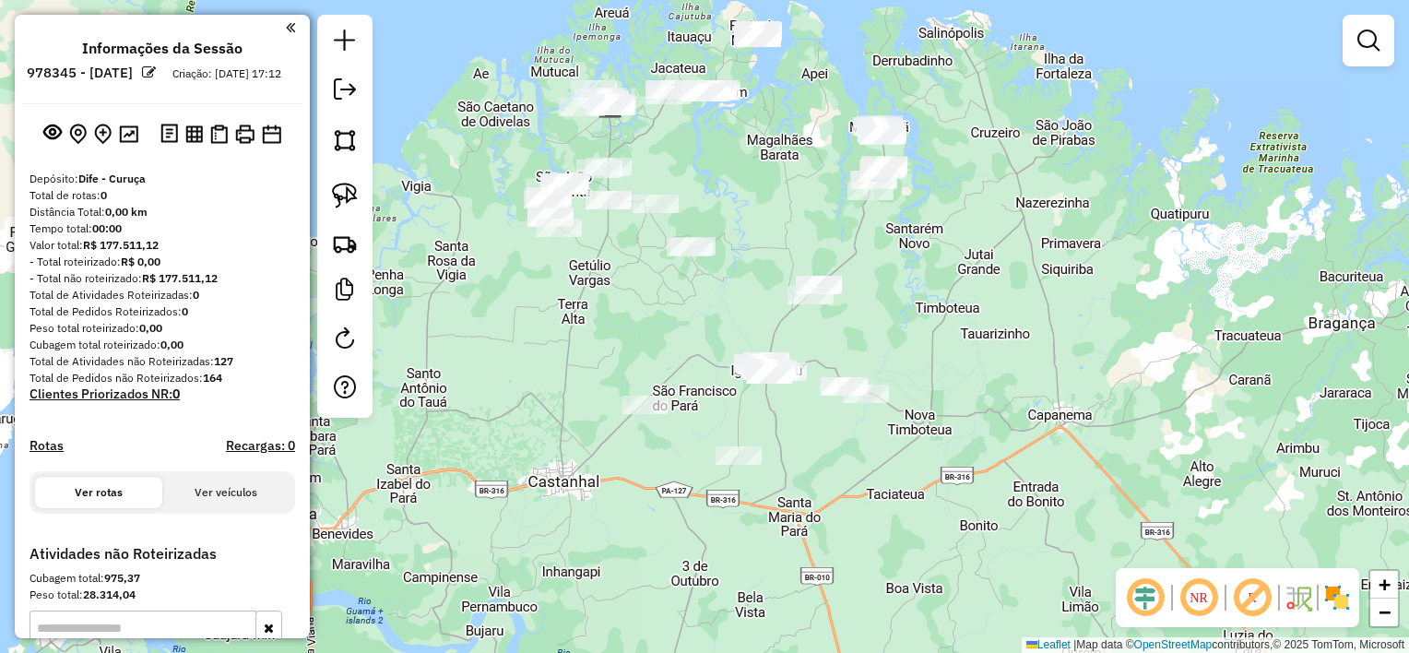
drag, startPoint x: 340, startPoint y: 193, endPoint x: 524, endPoint y: 230, distance: 187.2
click at [340, 194] on img at bounding box center [345, 196] width 26 height 26
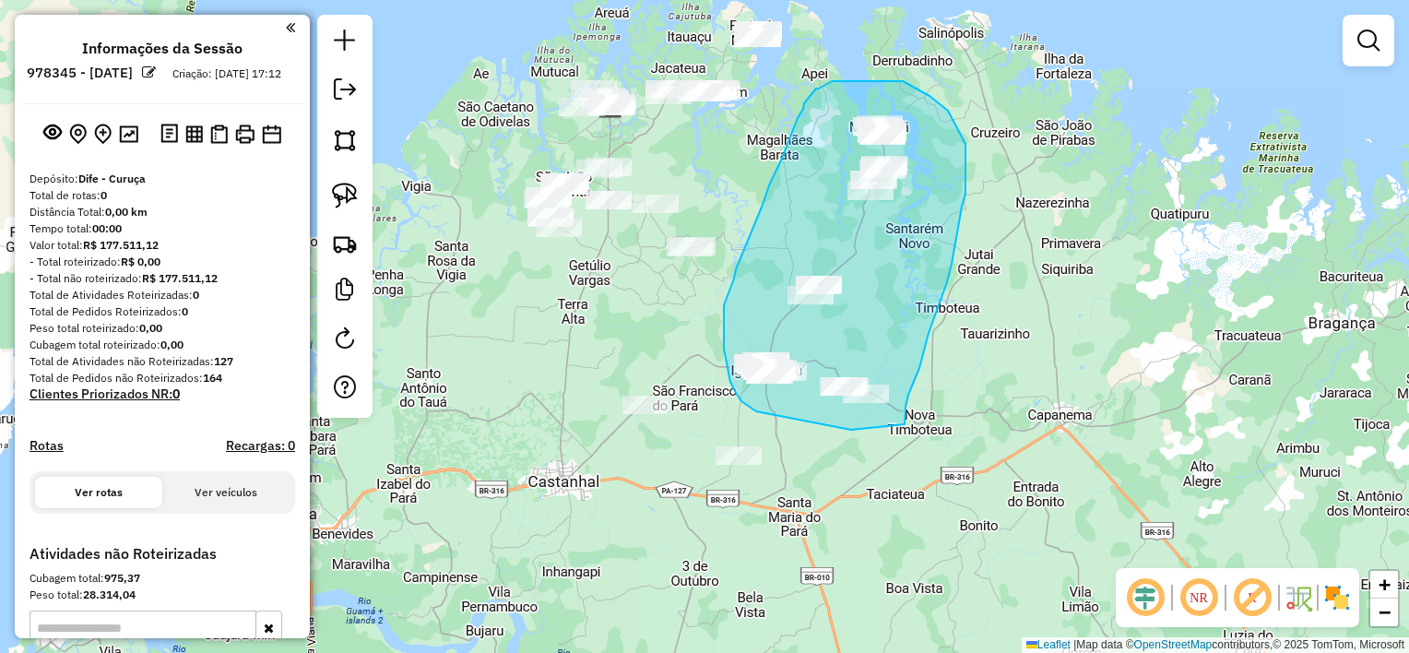
drag, startPoint x: 905, startPoint y: 424, endPoint x: 871, endPoint y: 432, distance: 34.9
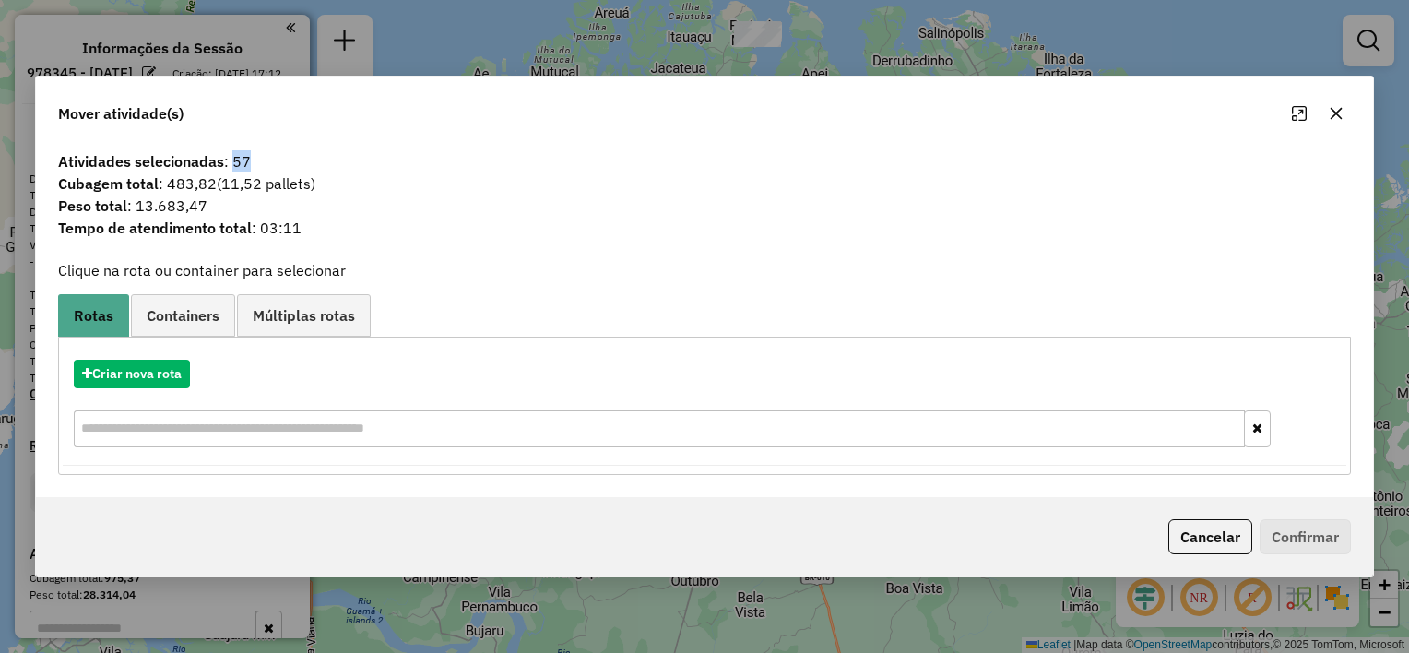
drag, startPoint x: 251, startPoint y: 159, endPoint x: 233, endPoint y: 158, distance: 17.5
click at [233, 158] on span "Atividades selecionadas : 57" at bounding box center [704, 161] width 1315 height 22
click at [1339, 116] on icon "button" at bounding box center [1336, 113] width 15 height 15
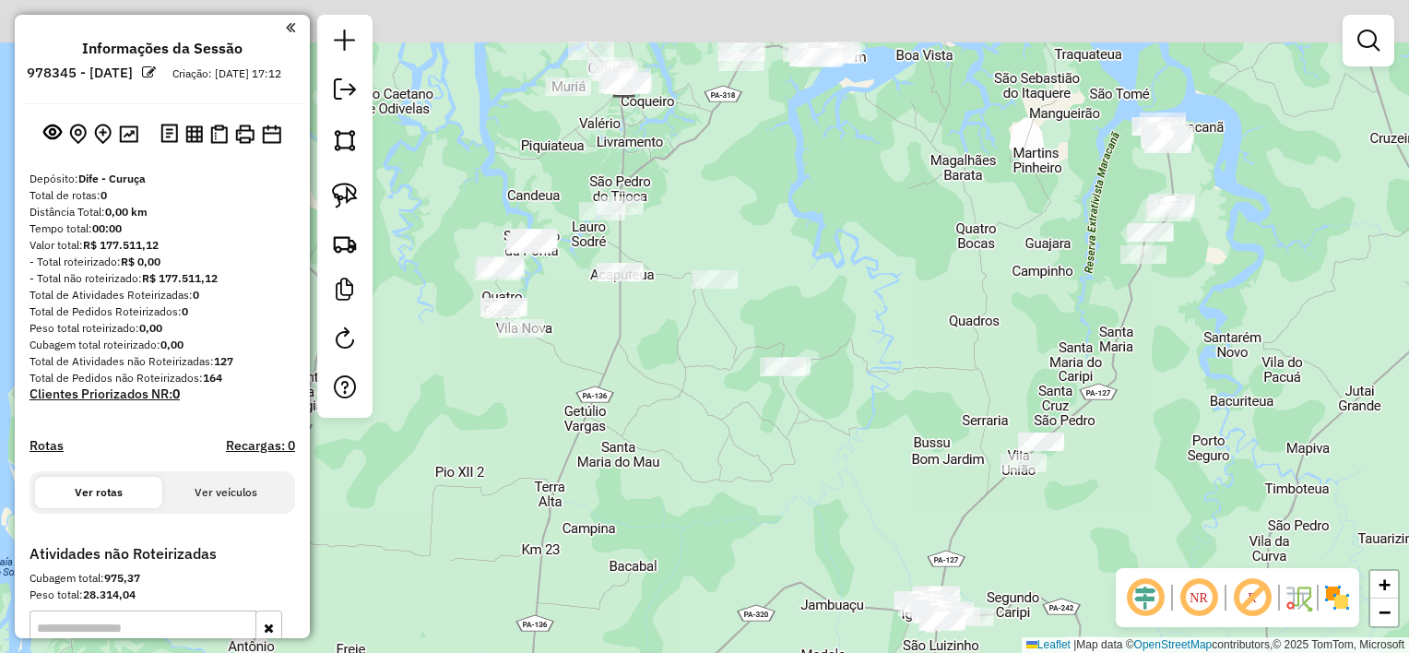
drag, startPoint x: 752, startPoint y: 225, endPoint x: 801, endPoint y: 336, distance: 121.0
click at [812, 337] on div "Janela de atendimento Grade de atendimento Capacidade Transportadoras Veículos …" at bounding box center [704, 326] width 1409 height 653
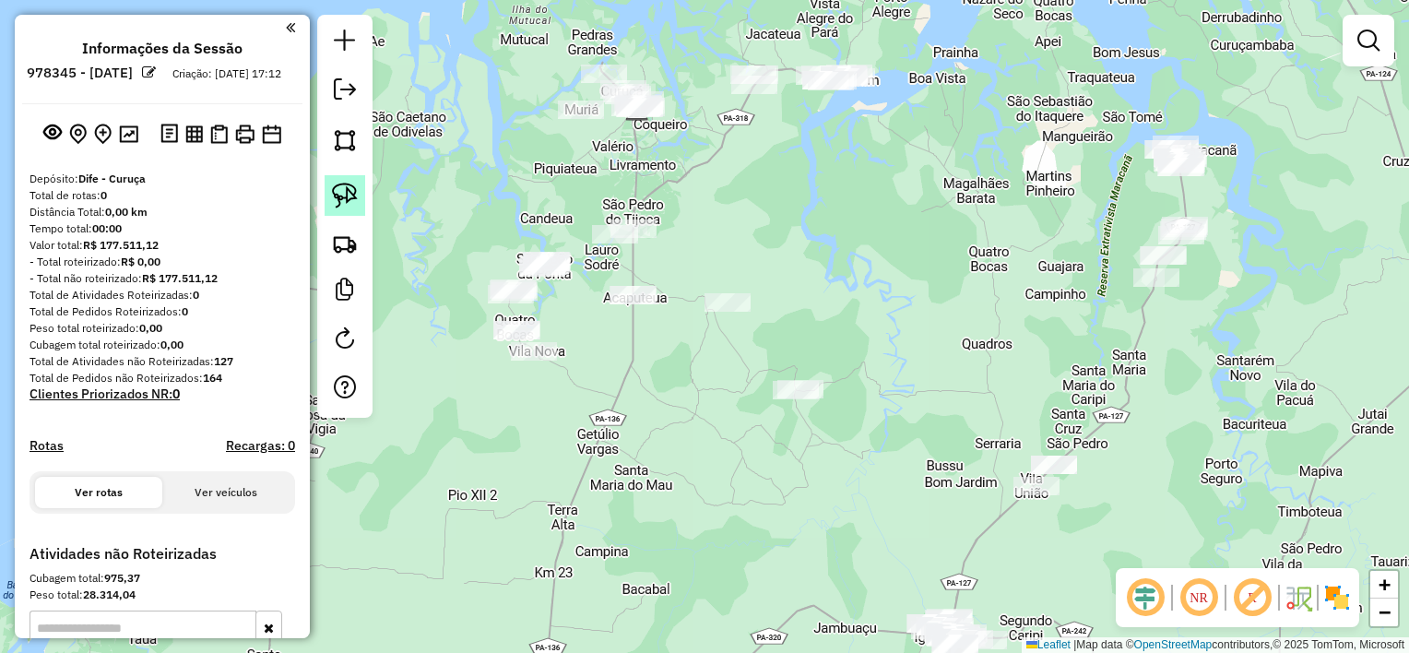
click at [339, 191] on img at bounding box center [345, 196] width 26 height 26
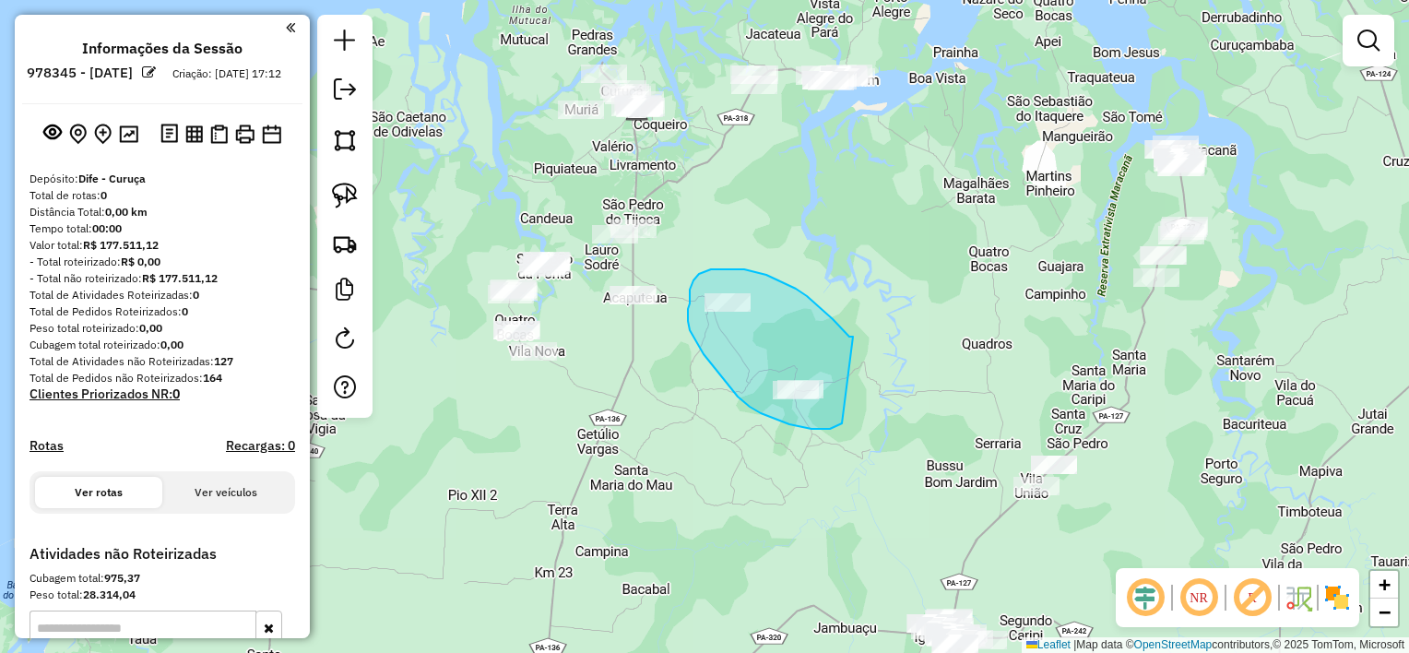
drag, startPoint x: 838, startPoint y: 326, endPoint x: 860, endPoint y: 386, distance: 63.6
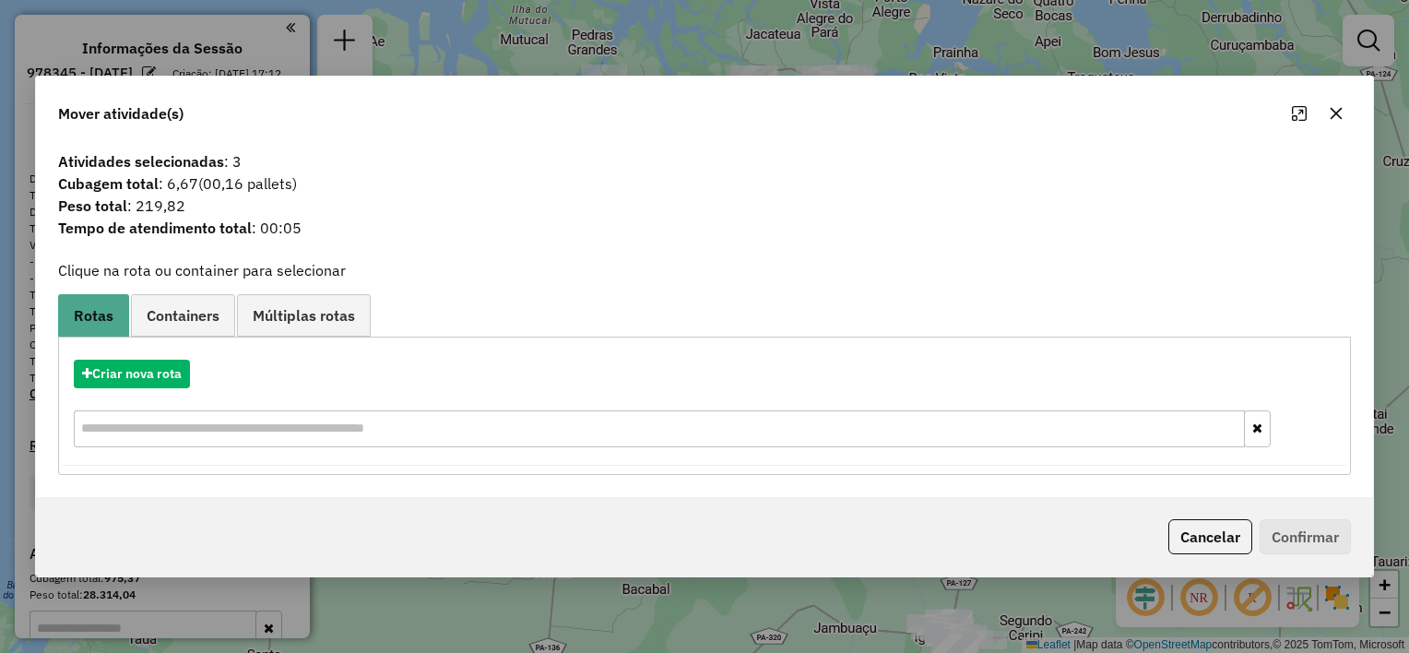
click at [1329, 113] on icon "button" at bounding box center [1336, 113] width 15 height 15
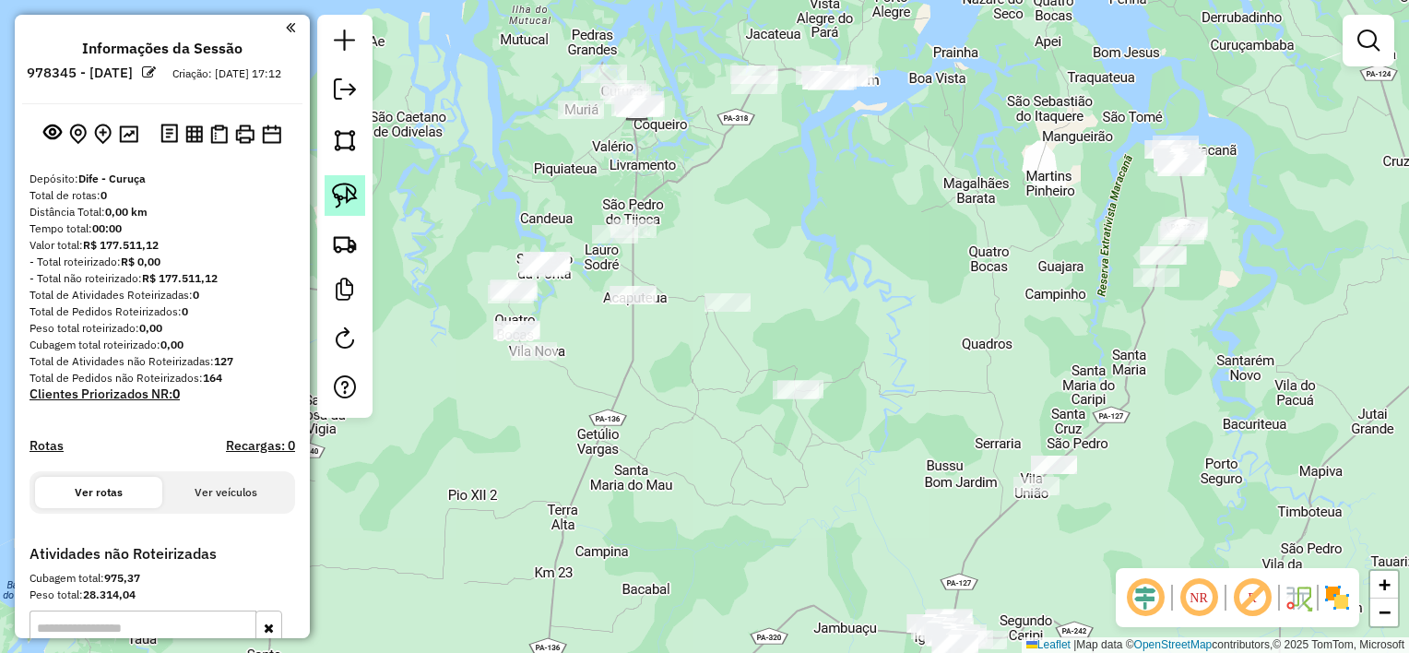
click at [339, 199] on img at bounding box center [345, 196] width 26 height 26
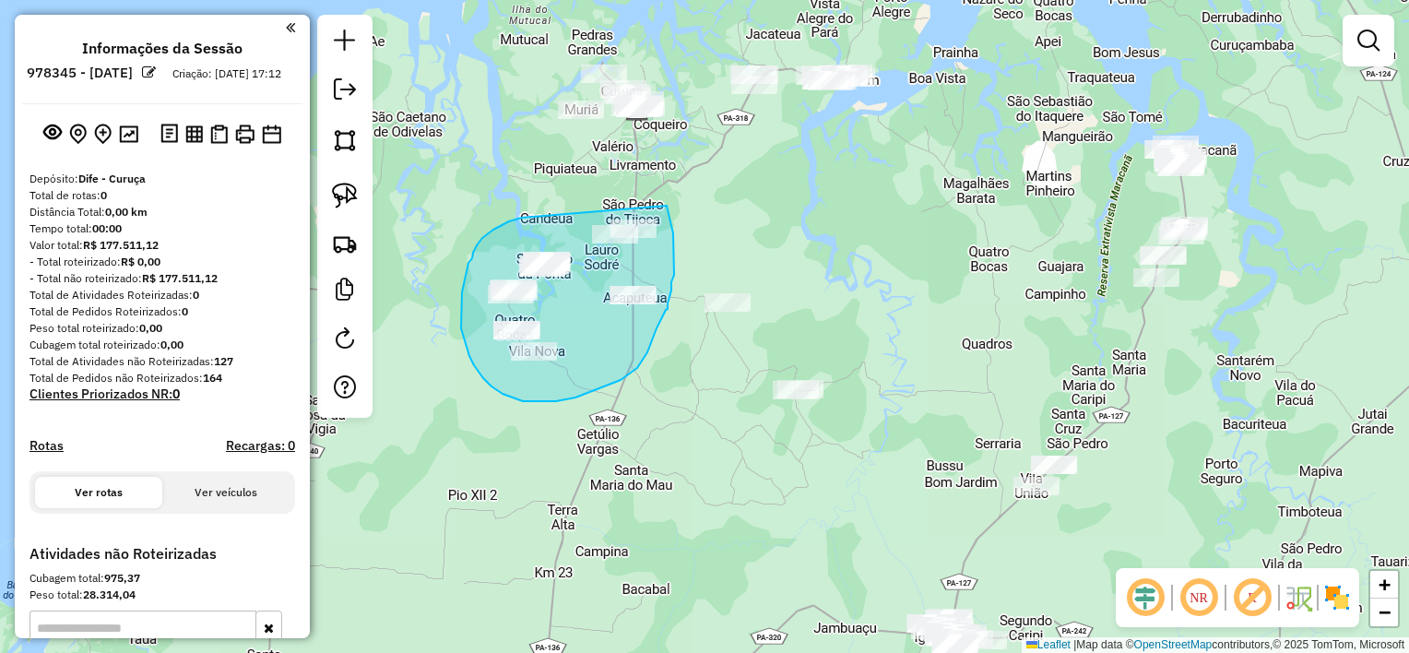
drag, startPoint x: 505, startPoint y: 223, endPoint x: 660, endPoint y: 188, distance: 158.9
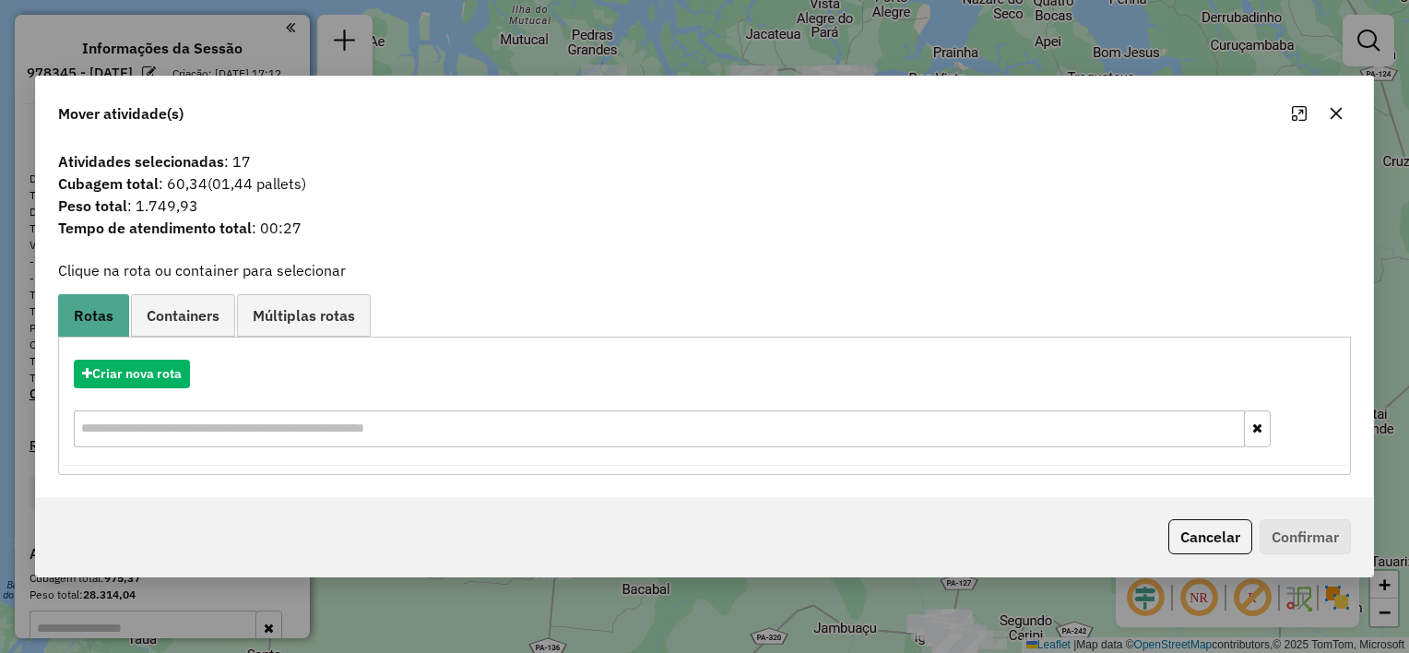
click at [1336, 109] on icon "button" at bounding box center [1336, 113] width 15 height 15
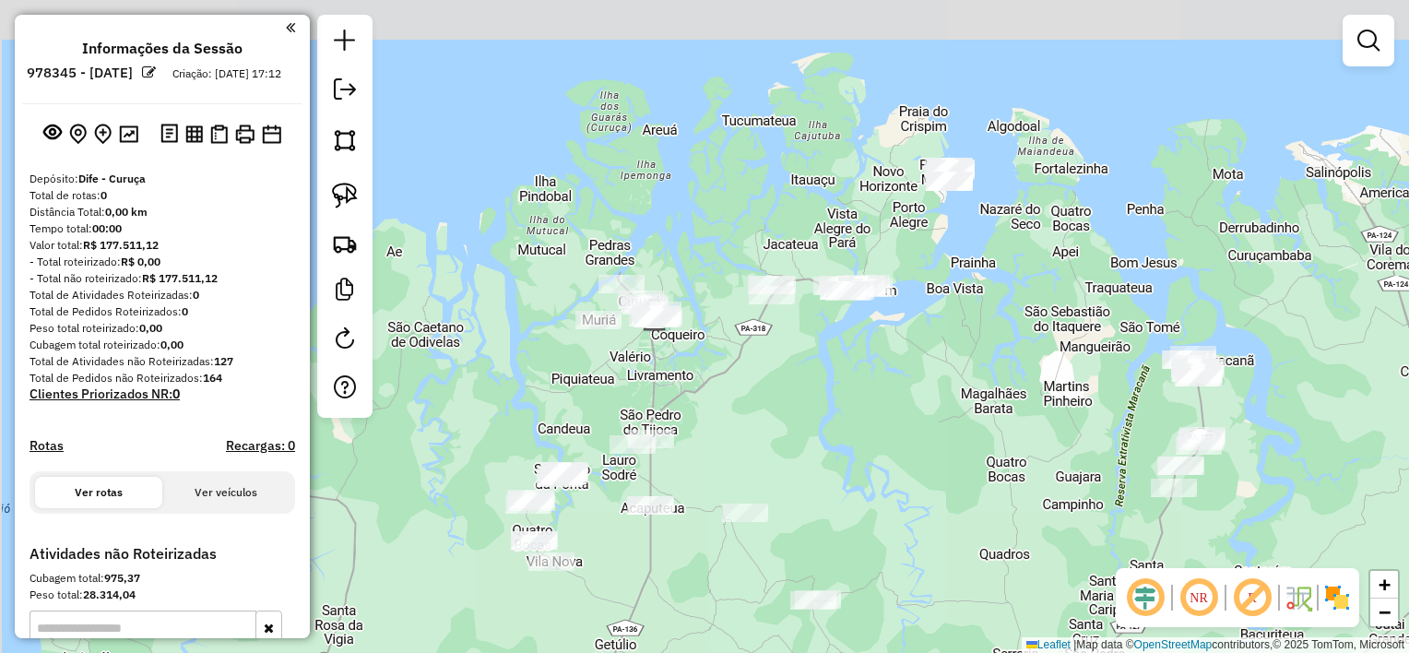
drag, startPoint x: 924, startPoint y: 188, endPoint x: 927, endPoint y: 377, distance: 189.1
click at [945, 385] on div "Janela de atendimento Grade de atendimento Capacidade Transportadoras Veículos …" at bounding box center [704, 326] width 1409 height 653
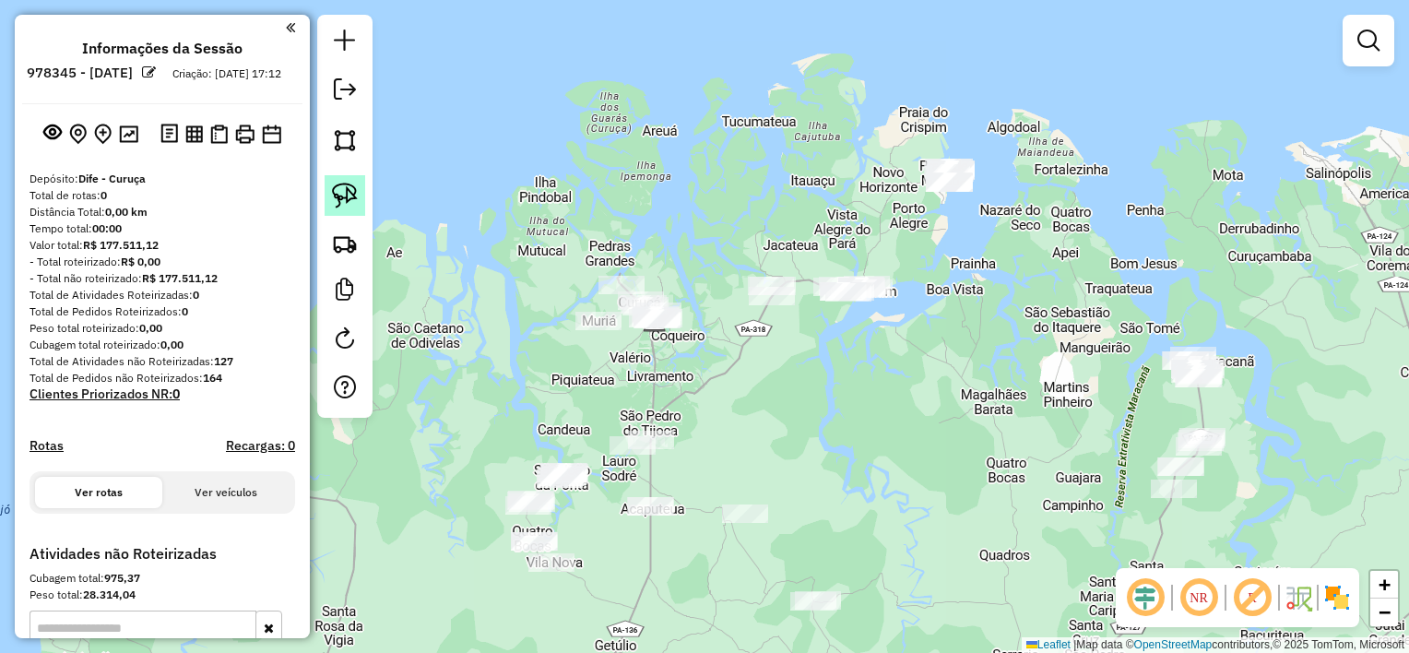
click at [343, 192] on img at bounding box center [345, 196] width 26 height 26
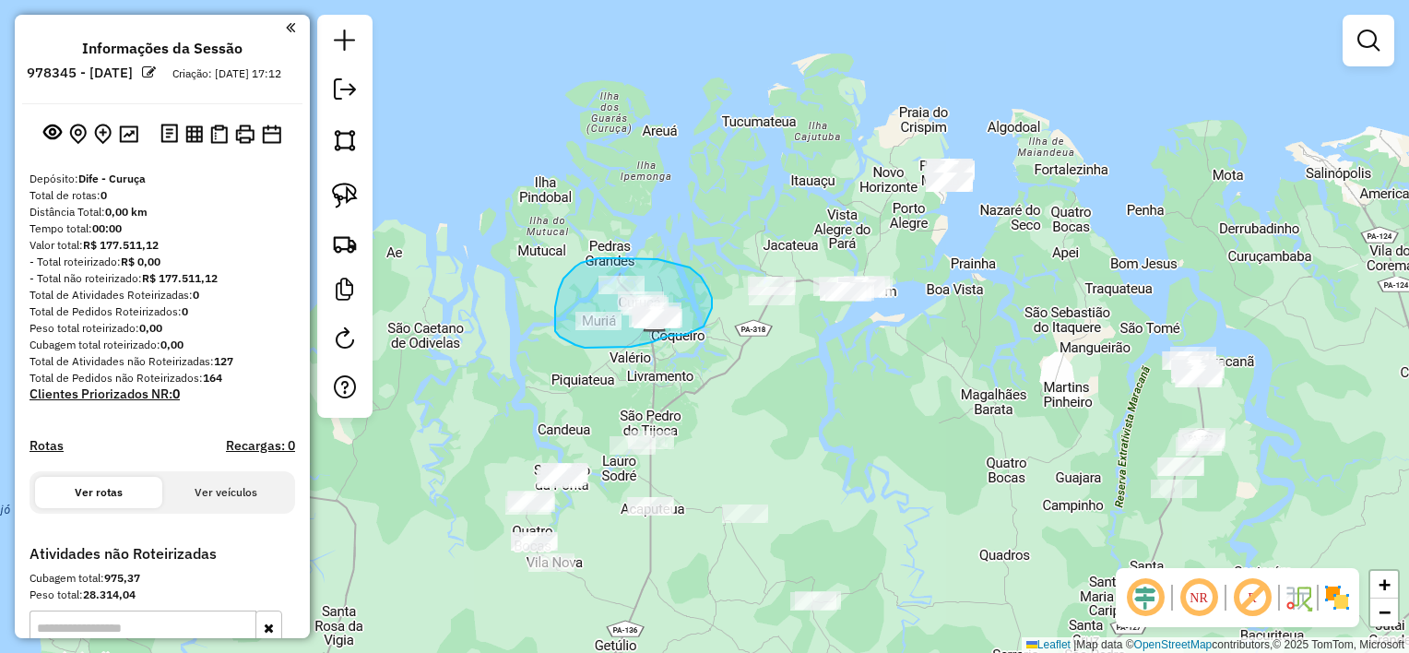
drag, startPoint x: 712, startPoint y: 306, endPoint x: 706, endPoint y: 325, distance: 19.5
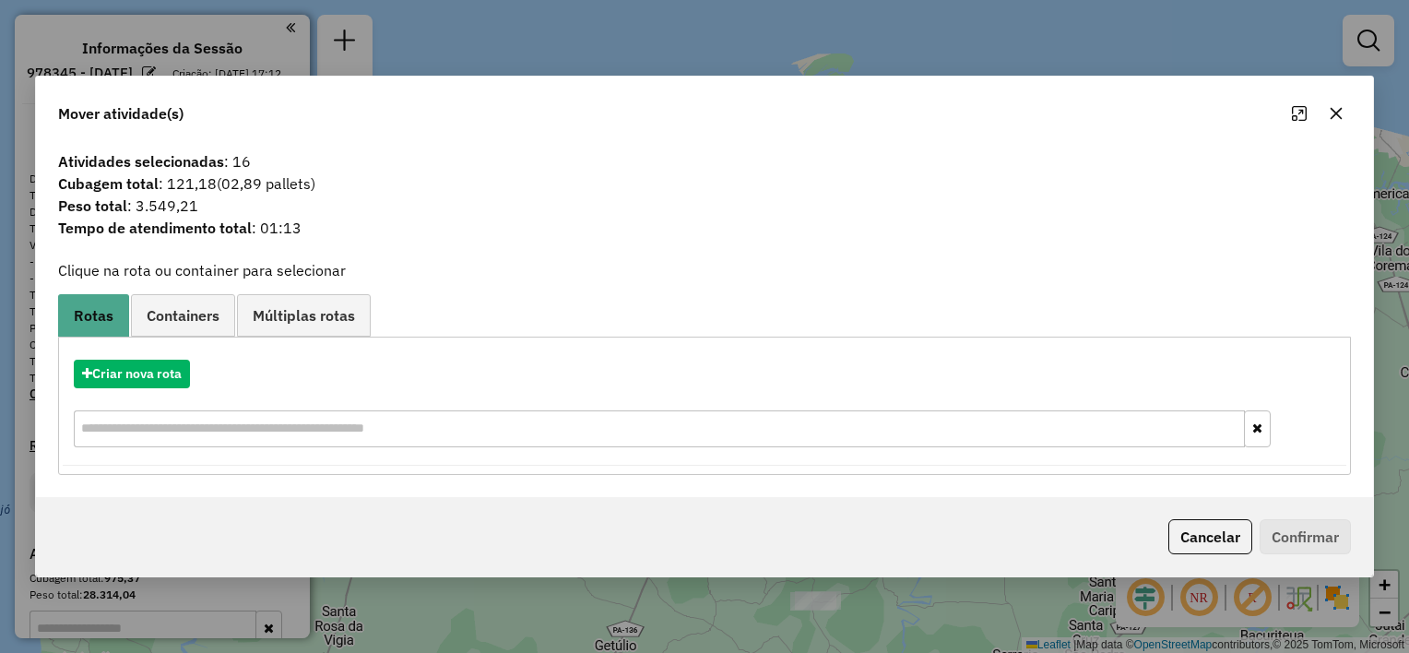
click at [1332, 111] on icon "button" at bounding box center [1337, 114] width 12 height 12
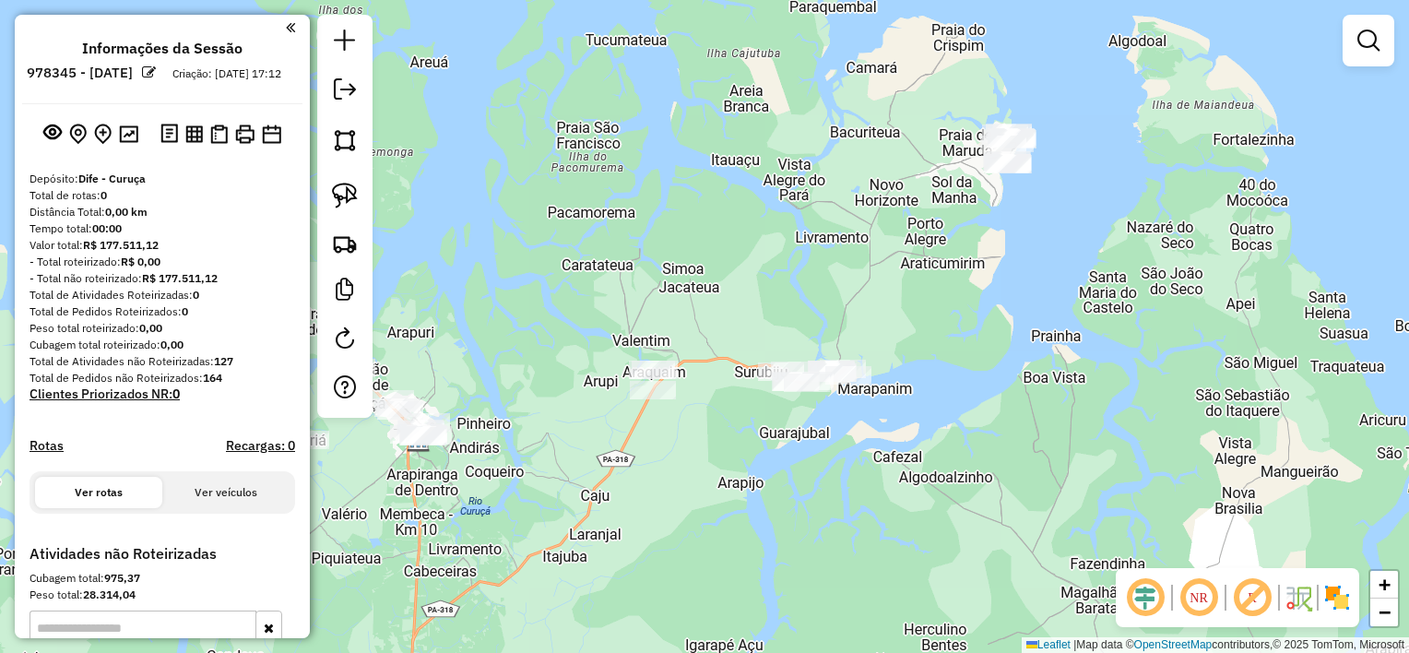
drag, startPoint x: 913, startPoint y: 264, endPoint x: 919, endPoint y: 330, distance: 66.6
click at [919, 330] on div "Janela de atendimento Grade de atendimento Capacidade Transportadoras Veículos …" at bounding box center [704, 326] width 1409 height 653
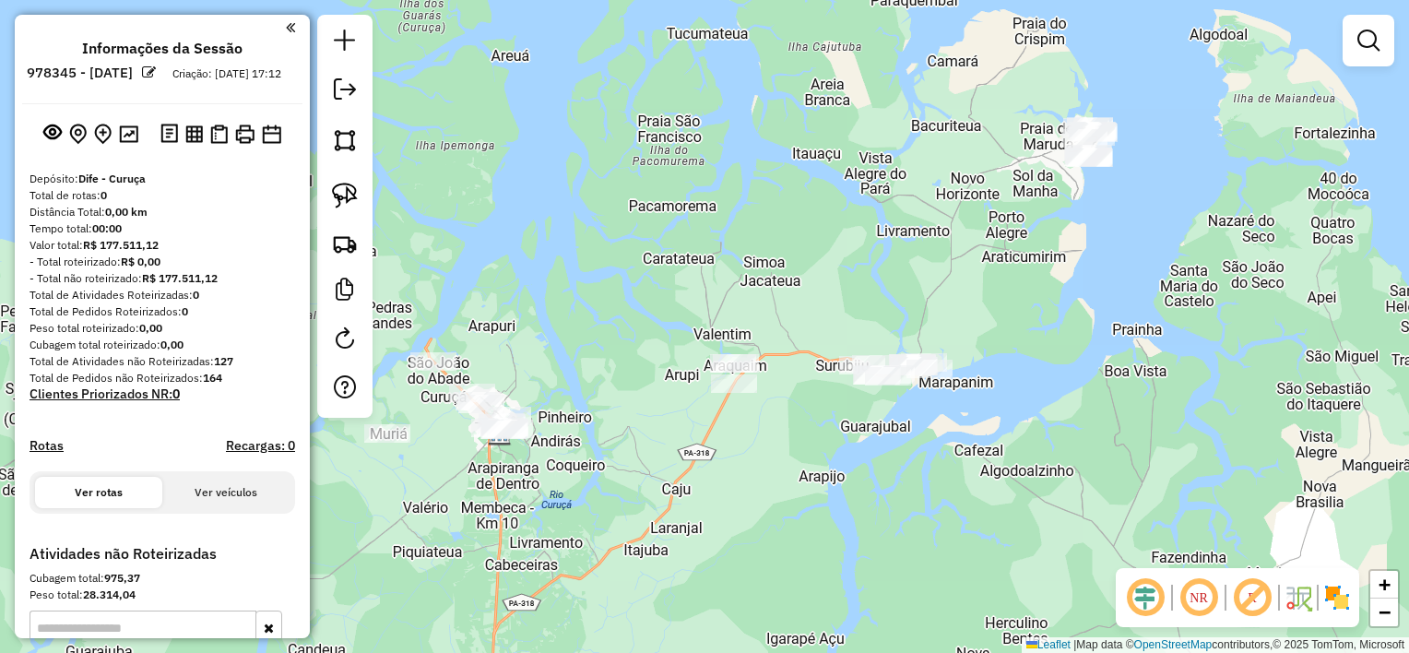
drag, startPoint x: 925, startPoint y: 299, endPoint x: 967, endPoint y: 295, distance: 41.7
click at [967, 295] on div "Janela de atendimento Grade de atendimento Capacidade Transportadoras Veículos …" at bounding box center [704, 326] width 1409 height 653
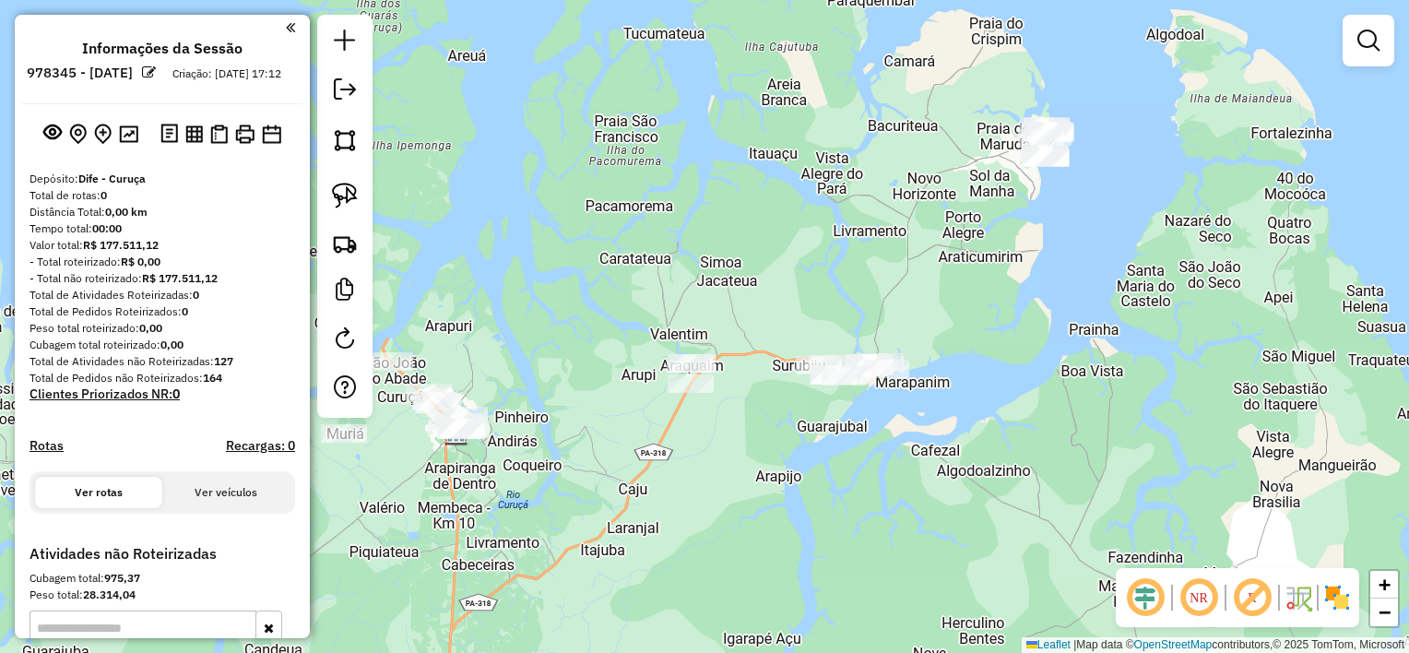
drag, startPoint x: 1032, startPoint y: 305, endPoint x: 994, endPoint y: 305, distance: 37.8
click at [994, 305] on div "Janela de atendimento Grade de atendimento Capacidade Transportadoras Veículos …" at bounding box center [704, 326] width 1409 height 653
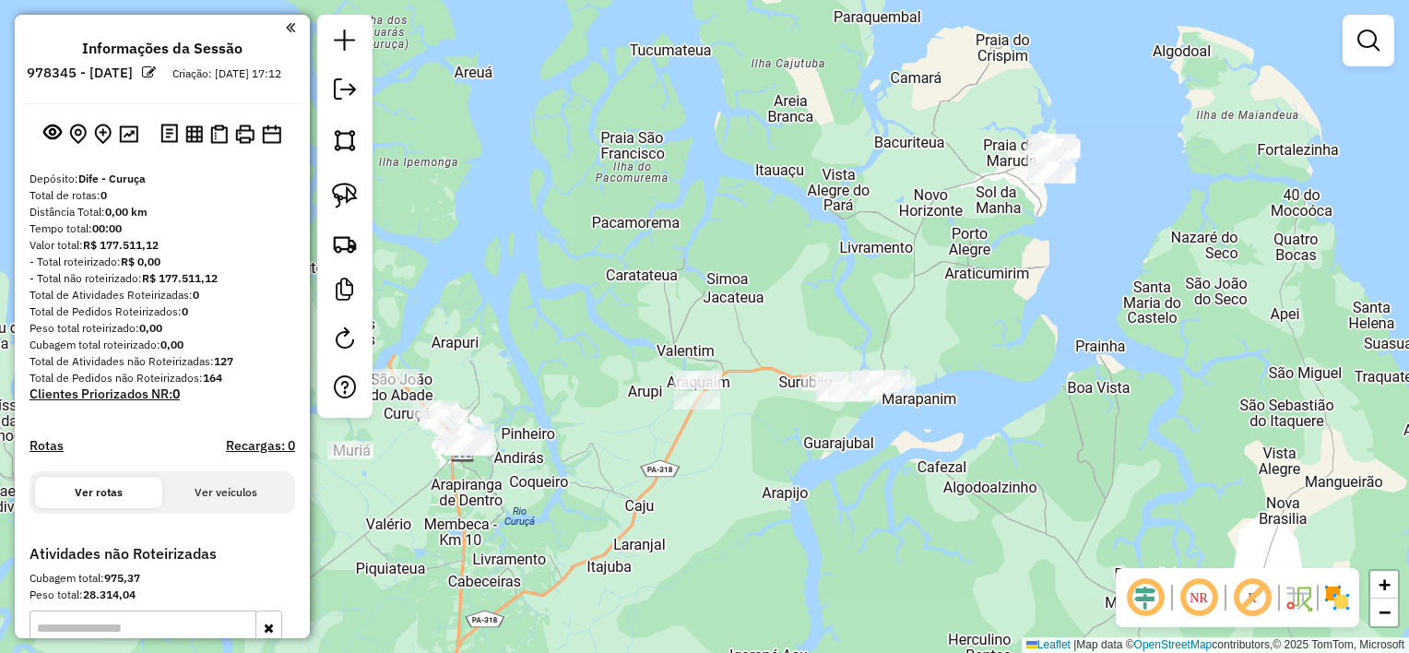
drag, startPoint x: 950, startPoint y: 272, endPoint x: 958, endPoint y: 289, distance: 18.6
click at [958, 289] on div "Janela de atendimento Grade de atendimento Capacidade Transportadoras Veículos …" at bounding box center [704, 326] width 1409 height 653
click at [345, 192] on img at bounding box center [345, 196] width 26 height 26
drag, startPoint x: 1104, startPoint y: 171, endPoint x: 1088, endPoint y: 193, distance: 27.7
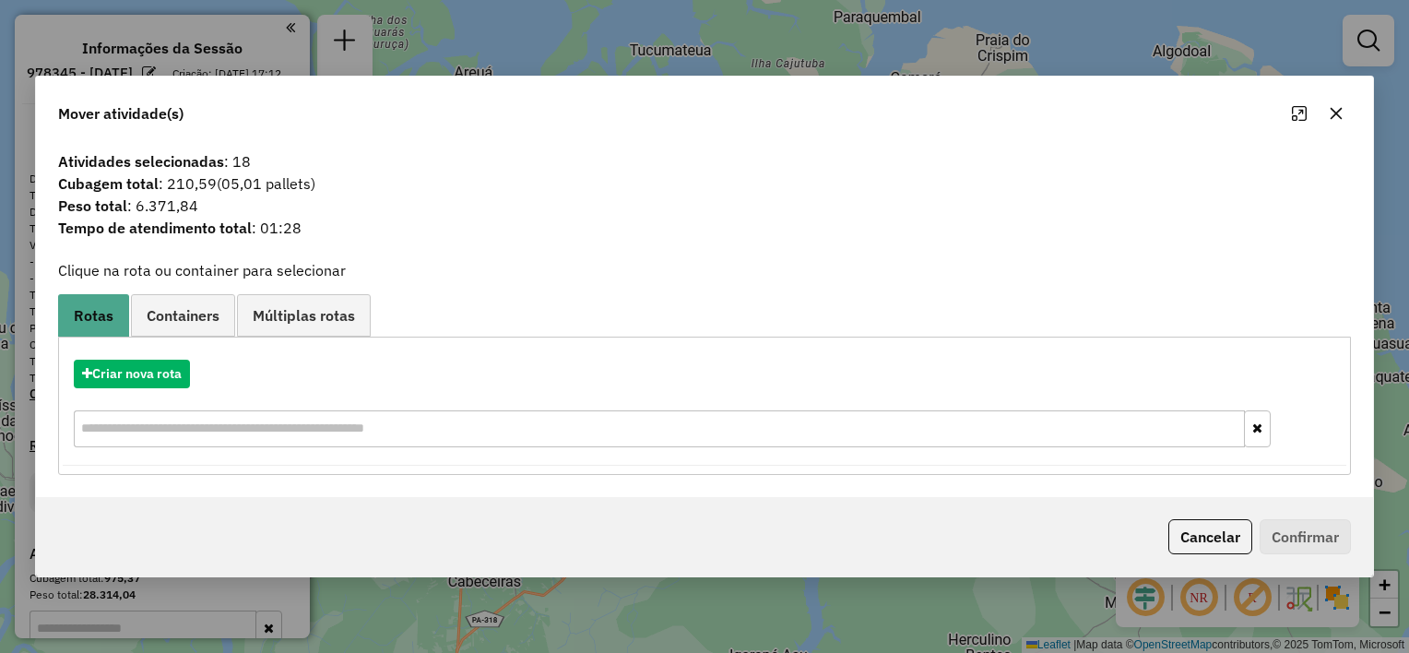
click at [1336, 111] on icon "button" at bounding box center [1336, 113] width 15 height 15
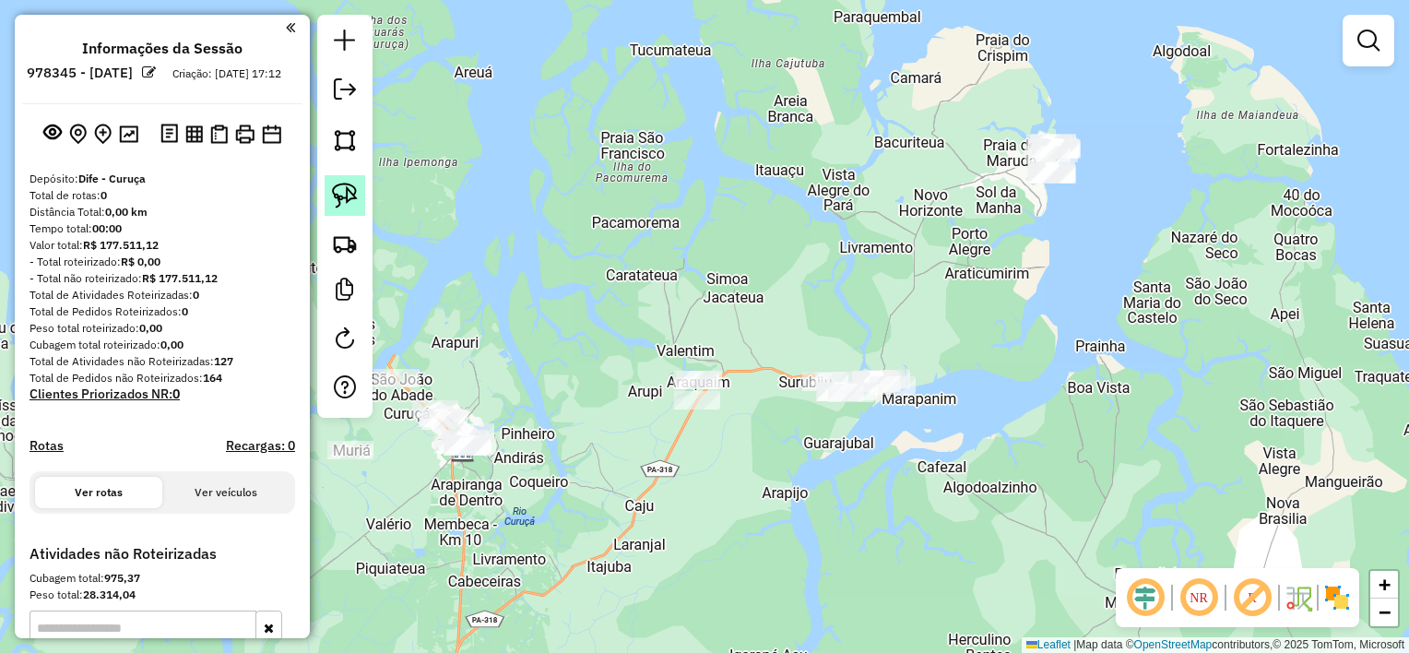
click at [350, 199] on img at bounding box center [345, 196] width 26 height 26
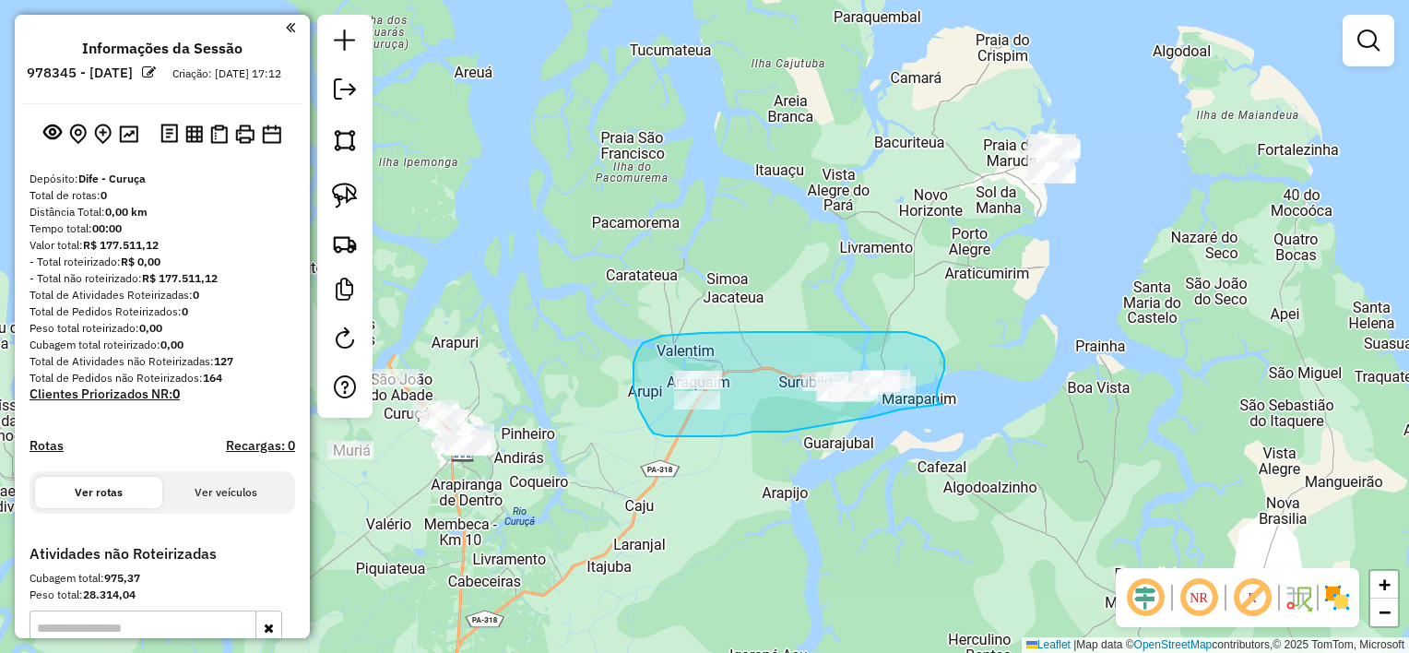
drag, startPoint x: 944, startPoint y: 404, endPoint x: 903, endPoint y: 410, distance: 41.0
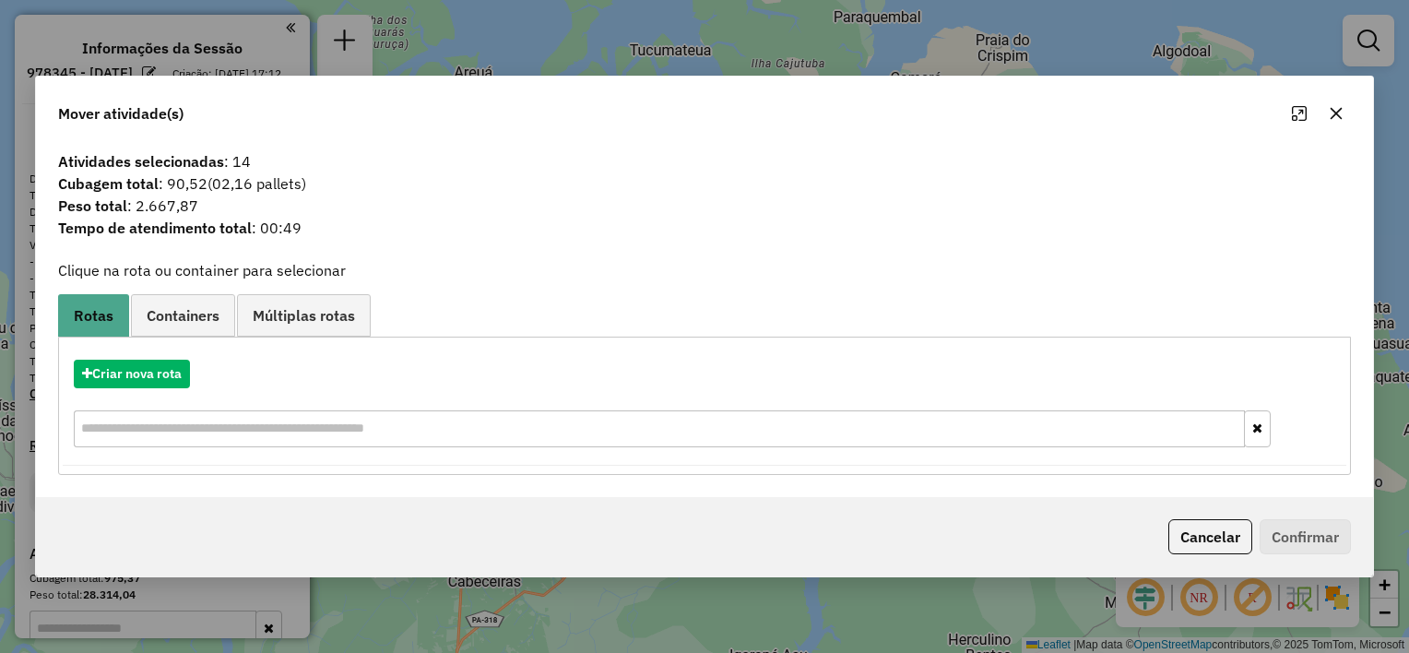
click at [1339, 114] on icon "button" at bounding box center [1336, 113] width 15 height 15
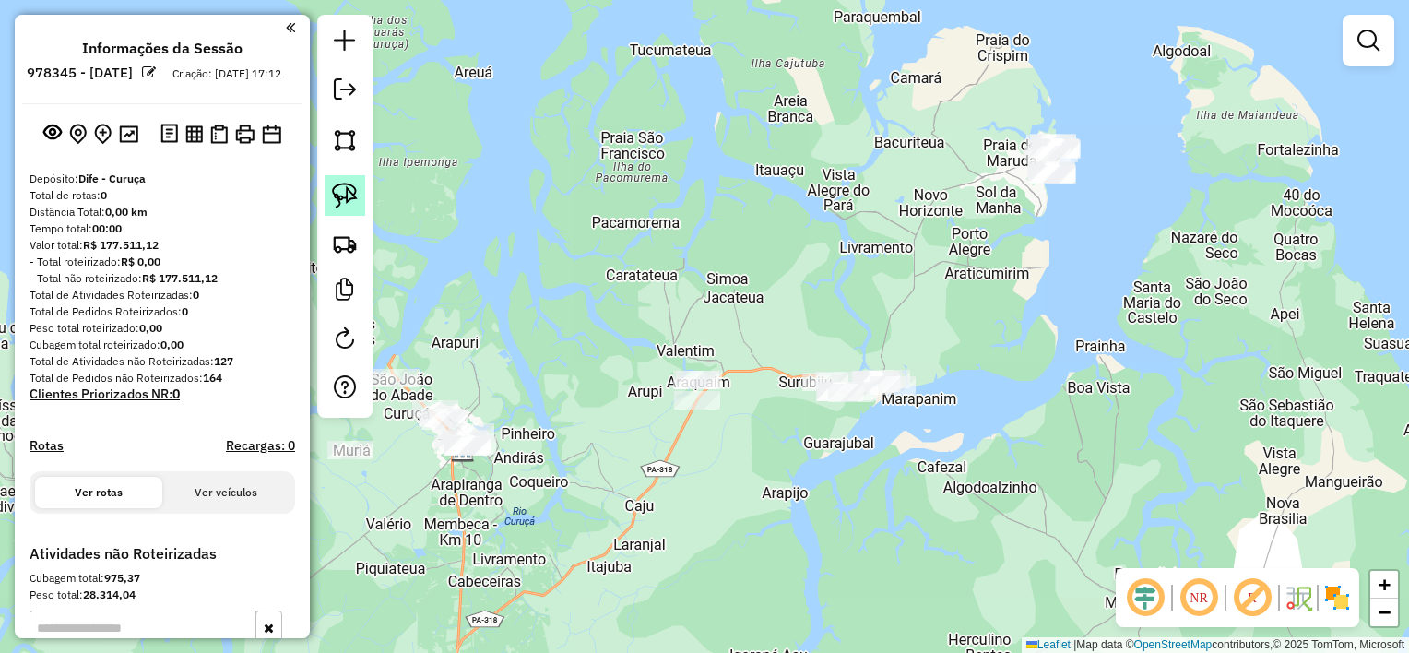
click at [339, 196] on img at bounding box center [345, 196] width 26 height 26
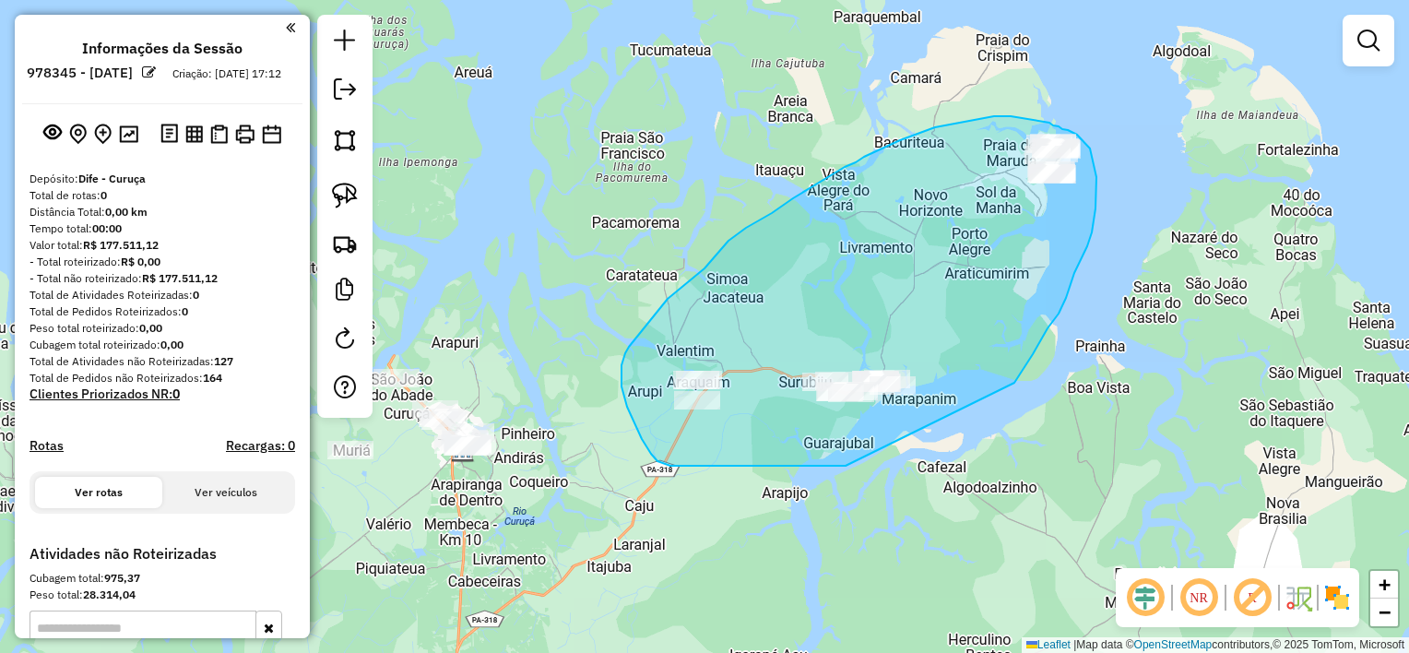
drag, startPoint x: 1013, startPoint y: 384, endPoint x: 846, endPoint y: 466, distance: 186.0
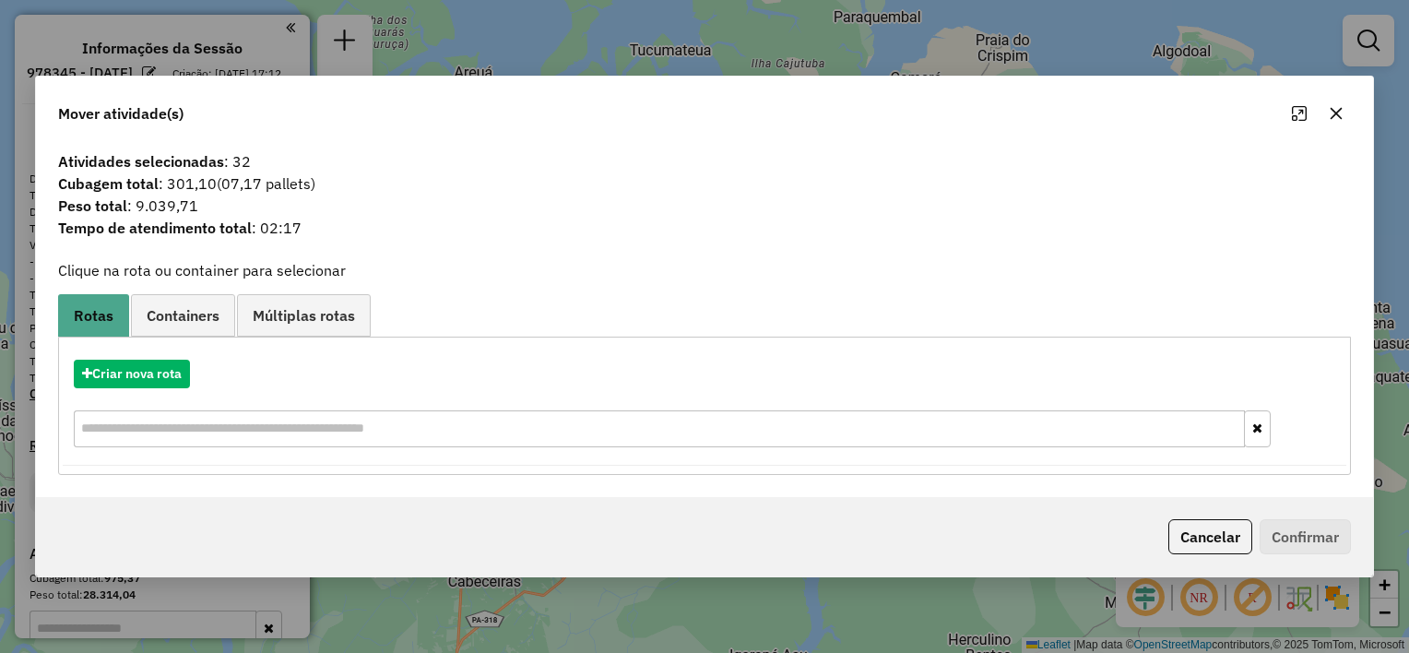
click at [1333, 113] on icon "button" at bounding box center [1336, 113] width 15 height 15
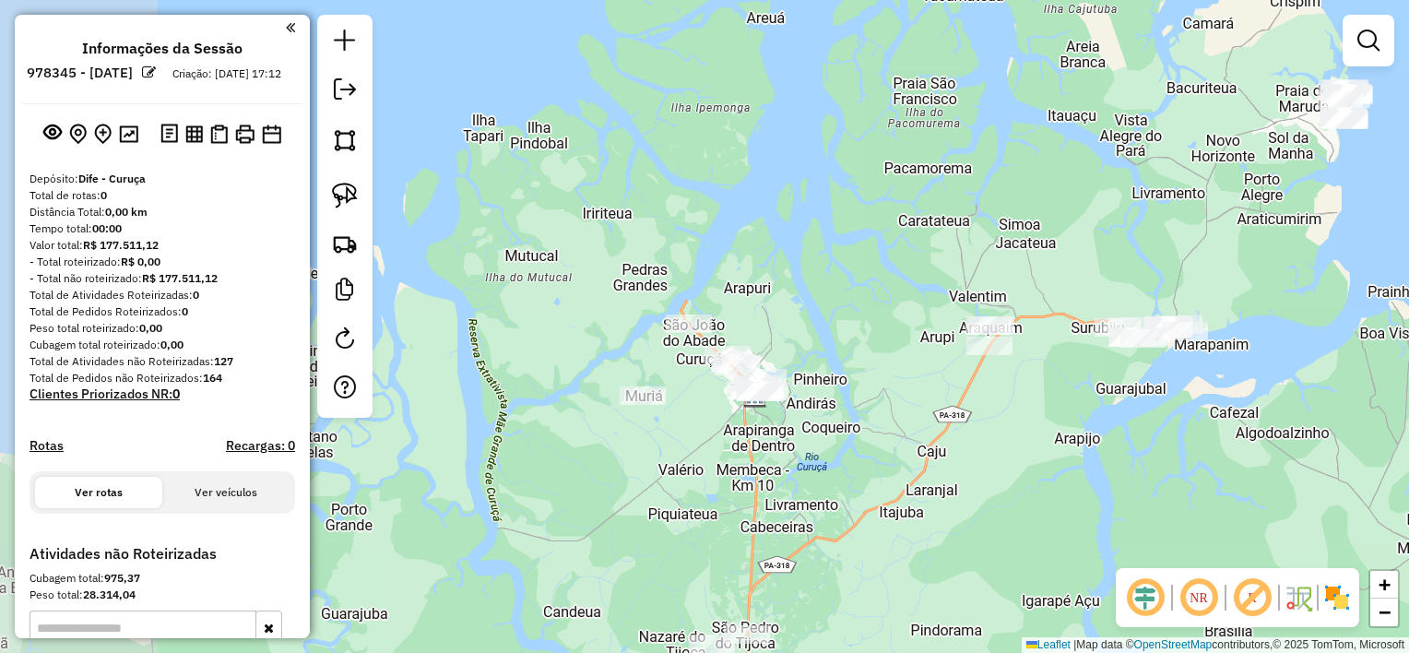
drag, startPoint x: 809, startPoint y: 272, endPoint x: 1070, endPoint y: 224, distance: 265.4
click at [1088, 210] on div "Janela de atendimento Grade de atendimento Capacidade Transportadoras Veículos …" at bounding box center [704, 326] width 1409 height 653
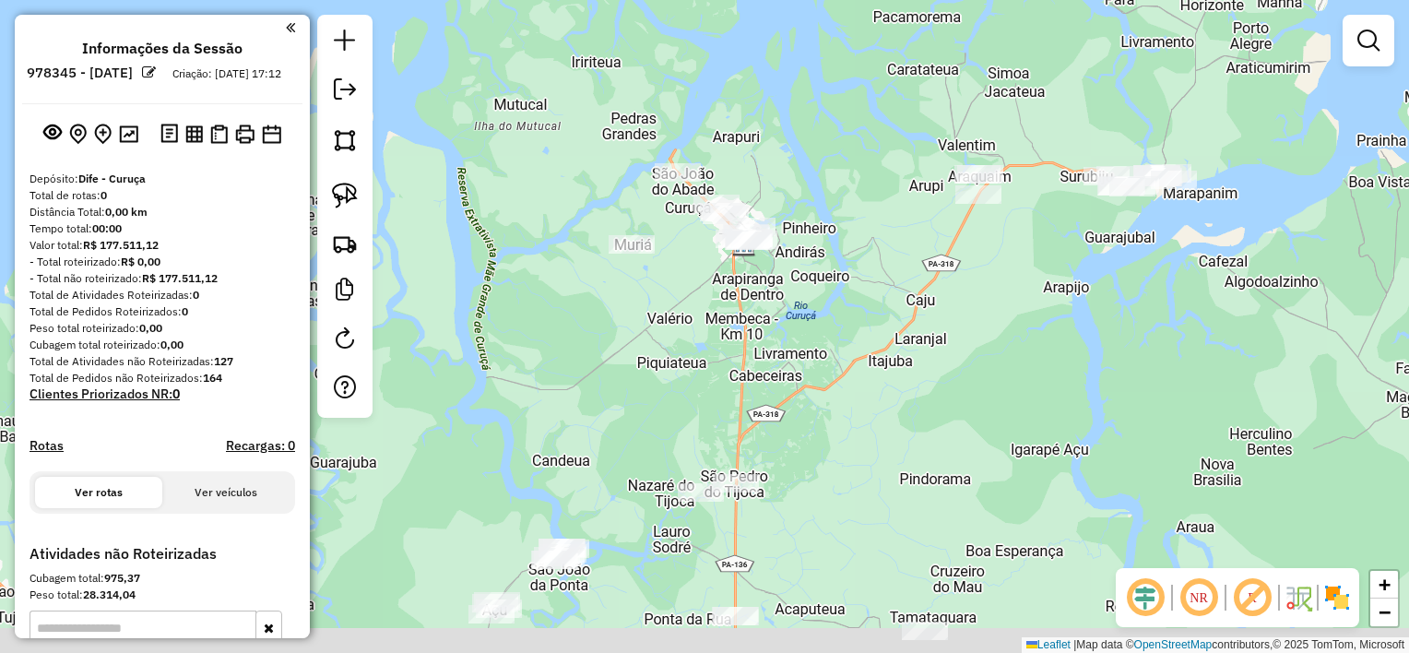
drag, startPoint x: 923, startPoint y: 378, endPoint x: 893, endPoint y: 224, distance: 157.0
click at [893, 227] on div "Janela de atendimento Grade de atendimento Capacidade Transportadoras Veículos …" at bounding box center [704, 326] width 1409 height 653
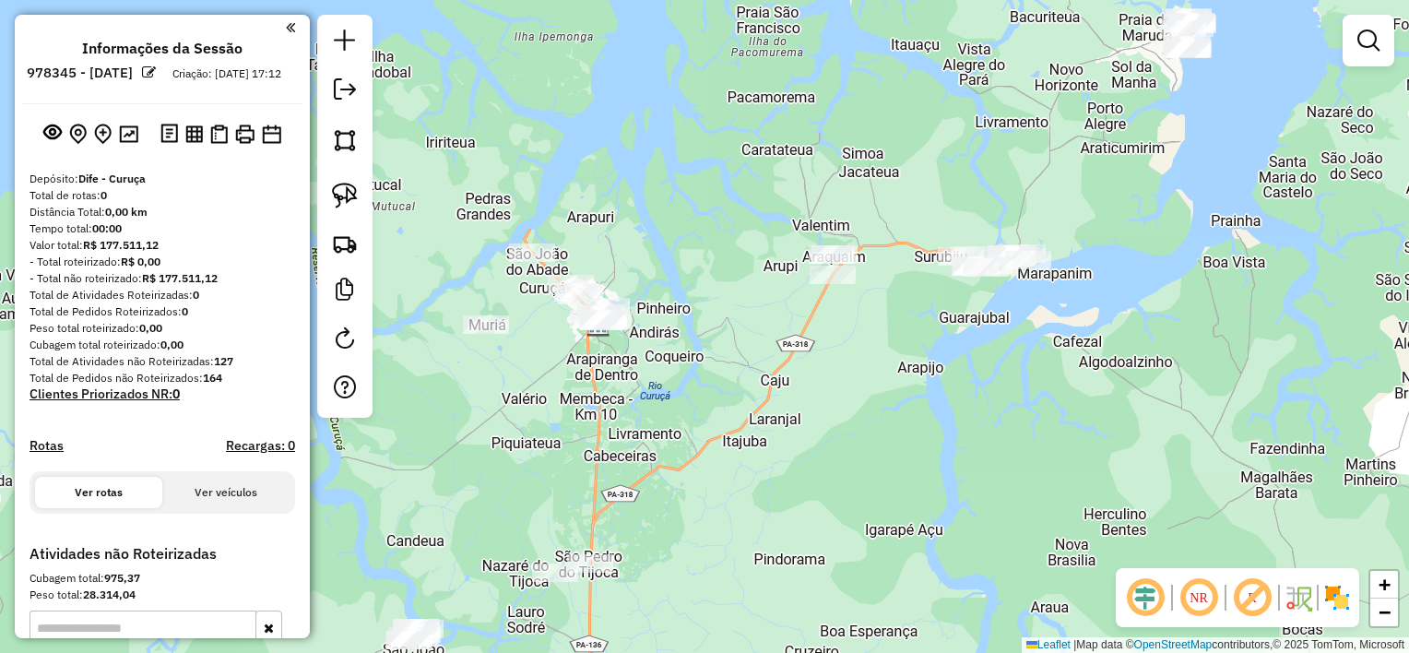
drag, startPoint x: 952, startPoint y: 288, endPoint x: 852, endPoint y: 406, distance: 154.5
click at [856, 404] on div "Janela de atendimento Grade de atendimento Capacidade Transportadoras Veículos …" at bounding box center [704, 326] width 1409 height 653
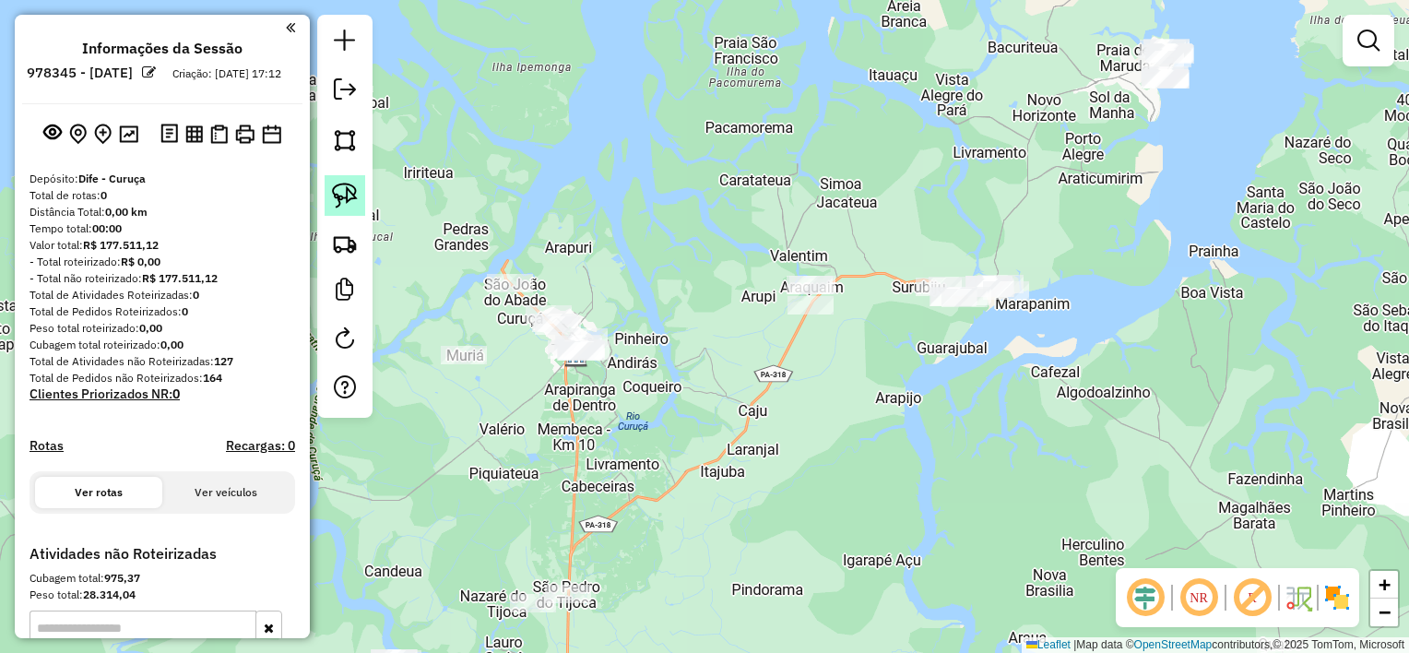
click at [342, 191] on img at bounding box center [345, 196] width 26 height 26
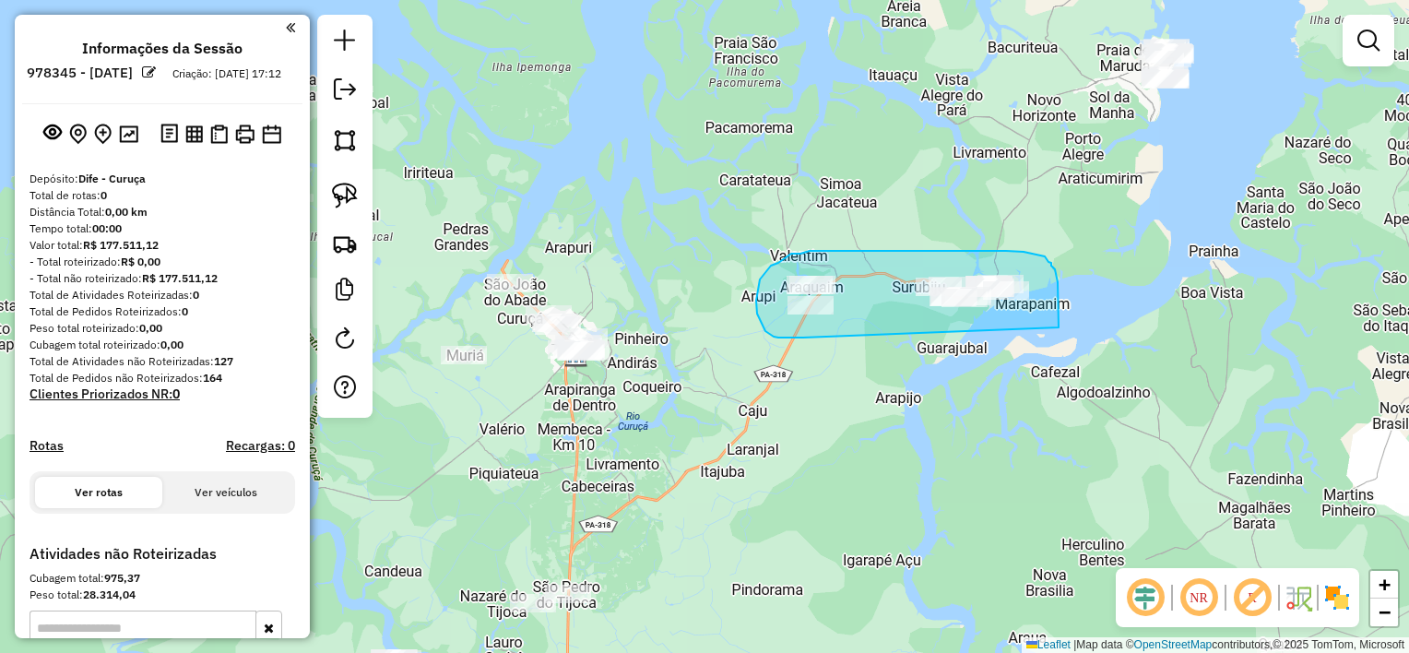
drag, startPoint x: 1059, startPoint y: 327, endPoint x: 813, endPoint y: 338, distance: 246.5
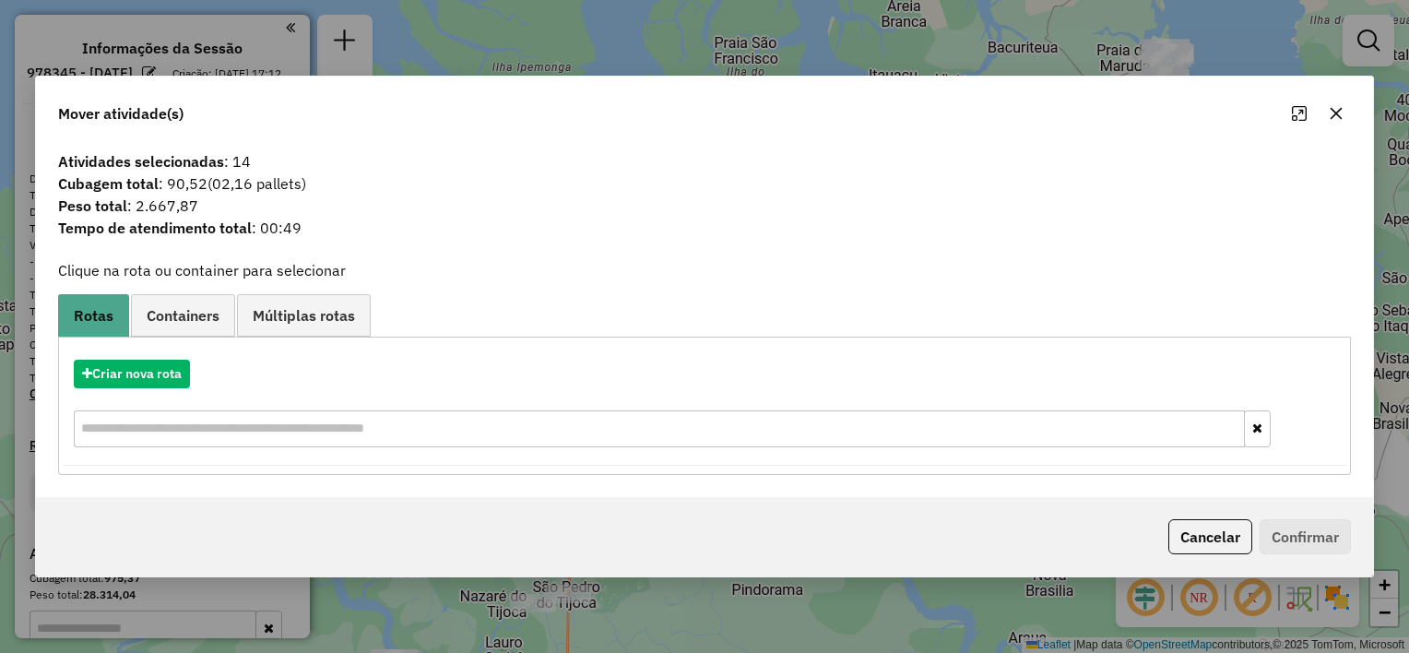
click at [1332, 119] on icon "button" at bounding box center [1336, 113] width 15 height 15
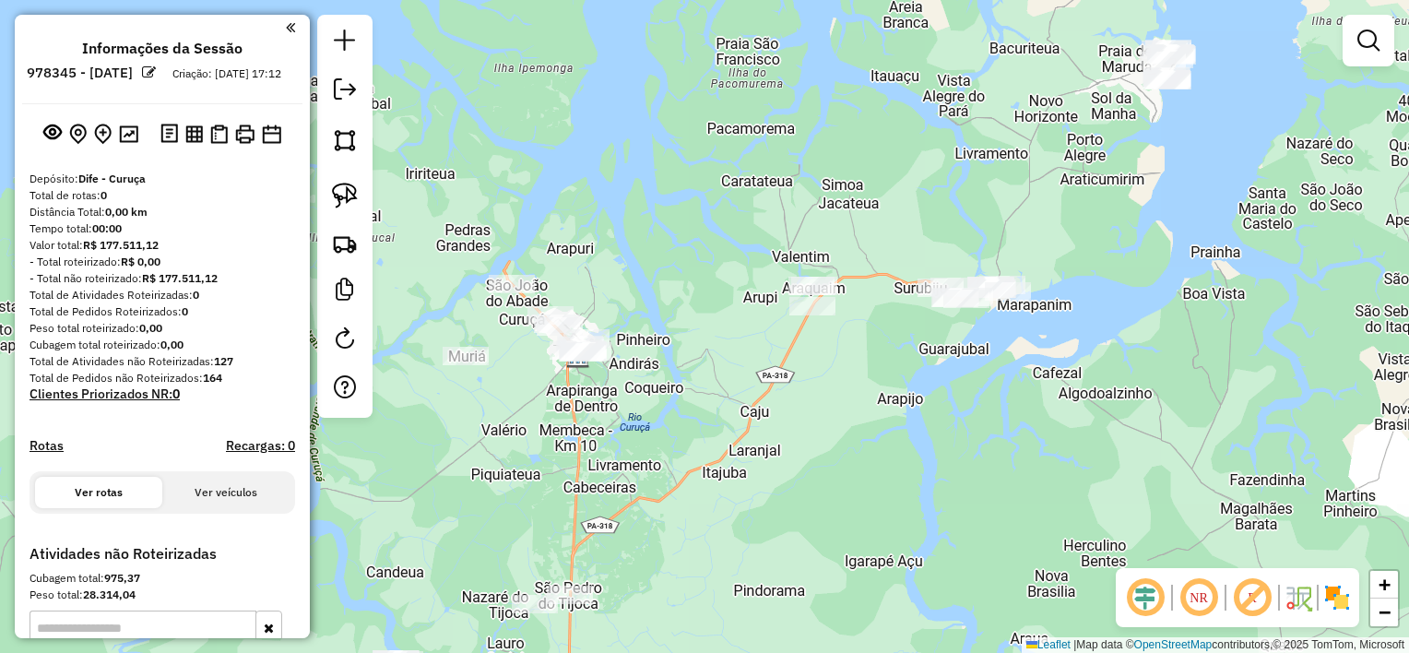
drag, startPoint x: 733, startPoint y: 449, endPoint x: 795, endPoint y: 184, distance: 272.7
click at [795, 184] on div "Janela de atendimento Grade de atendimento Capacidade Transportadoras Veículos …" at bounding box center [704, 326] width 1409 height 653
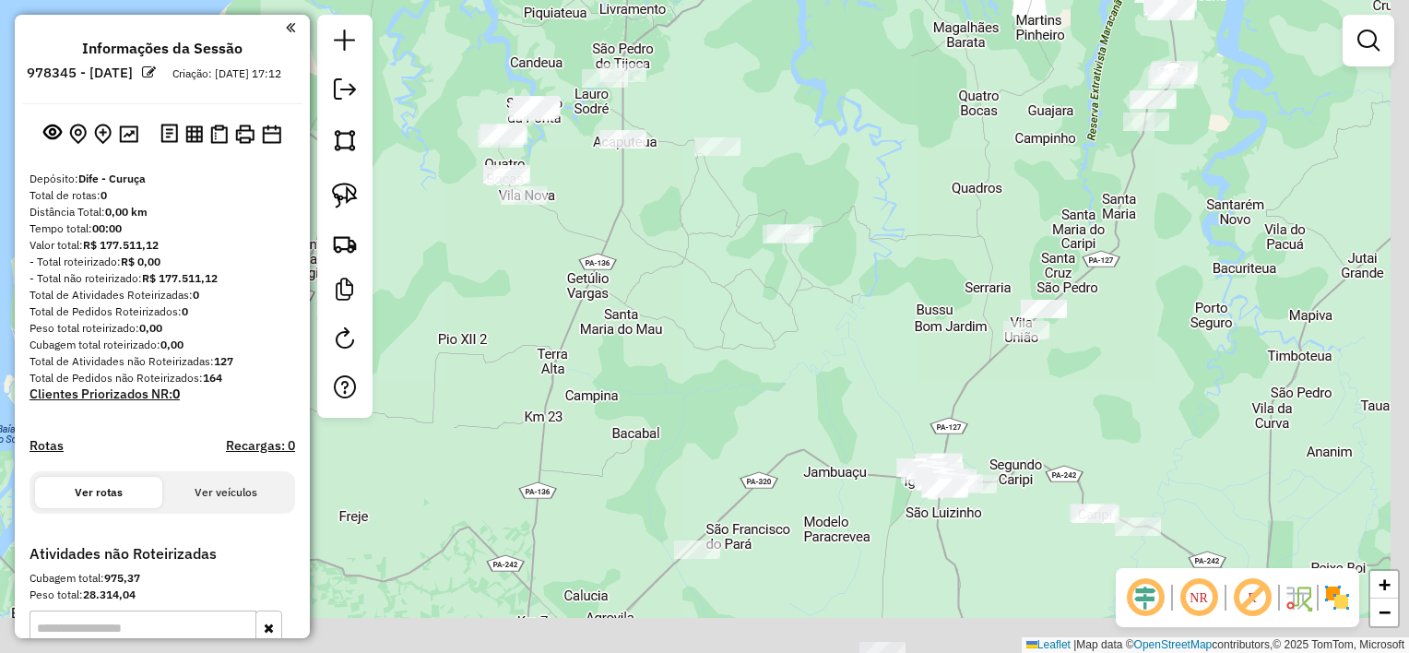
drag, startPoint x: 911, startPoint y: 402, endPoint x: 867, endPoint y: 228, distance: 179.9
click at [867, 229] on div "Janela de atendimento Grade de atendimento Capacidade Transportadoras Veículos …" at bounding box center [704, 326] width 1409 height 653
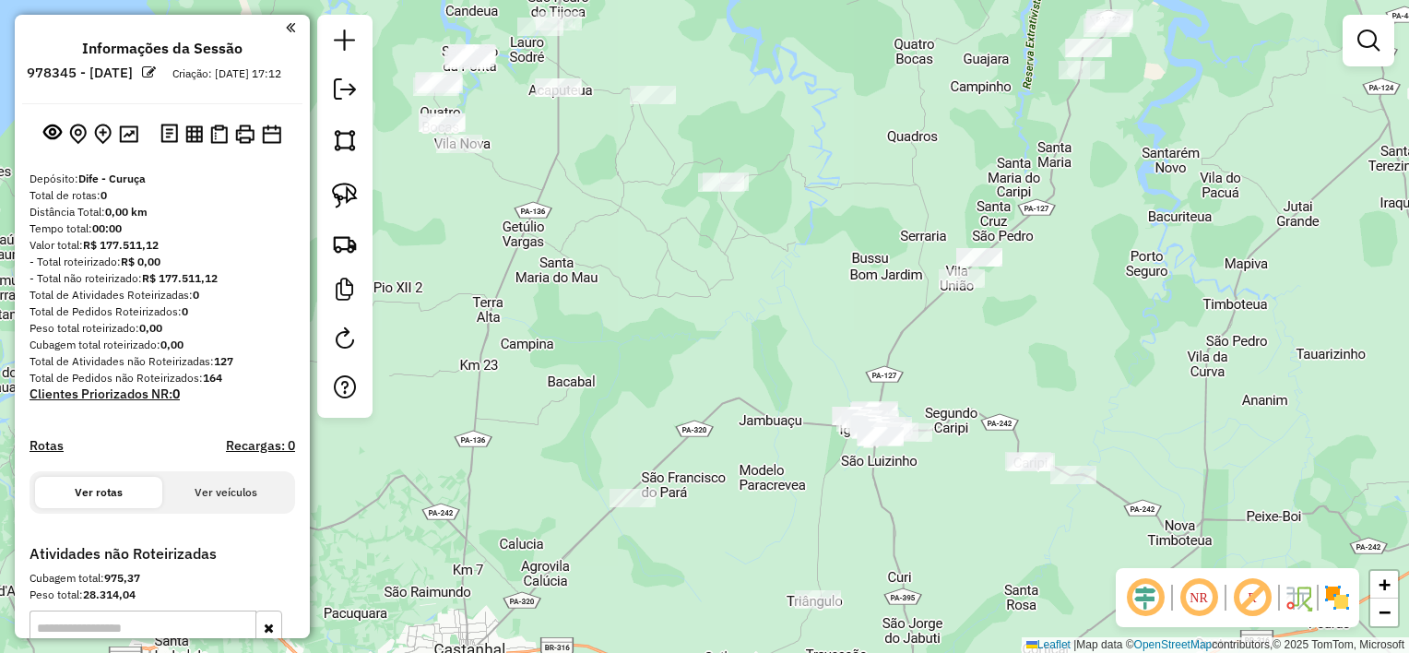
drag, startPoint x: 919, startPoint y: 272, endPoint x: 833, endPoint y: 244, distance: 90.4
click at [833, 254] on div "Janela de atendimento Grade de atendimento Capacidade Transportadoras Veículos …" at bounding box center [704, 326] width 1409 height 653
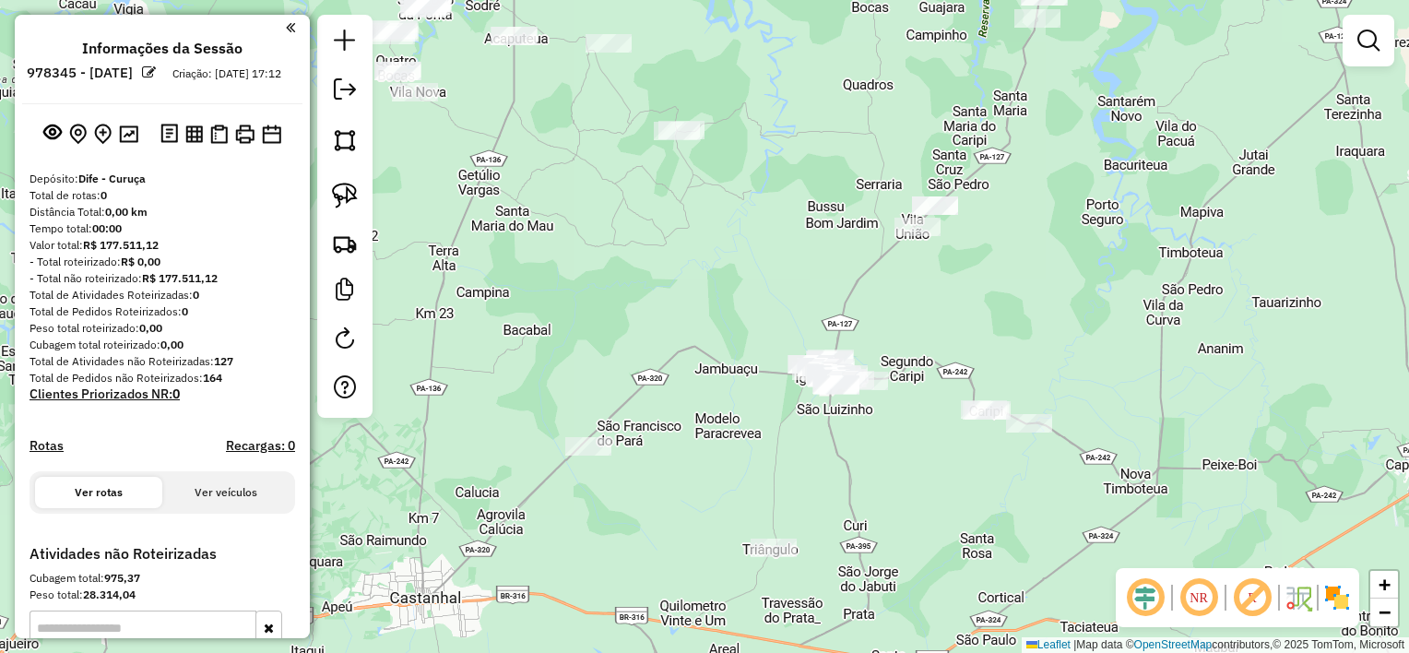
drag, startPoint x: 806, startPoint y: 240, endPoint x: 797, endPoint y: 203, distance: 38.0
click at [797, 203] on div "Janela de atendimento Grade de atendimento Capacidade Transportadoras Veículos …" at bounding box center [704, 326] width 1409 height 653
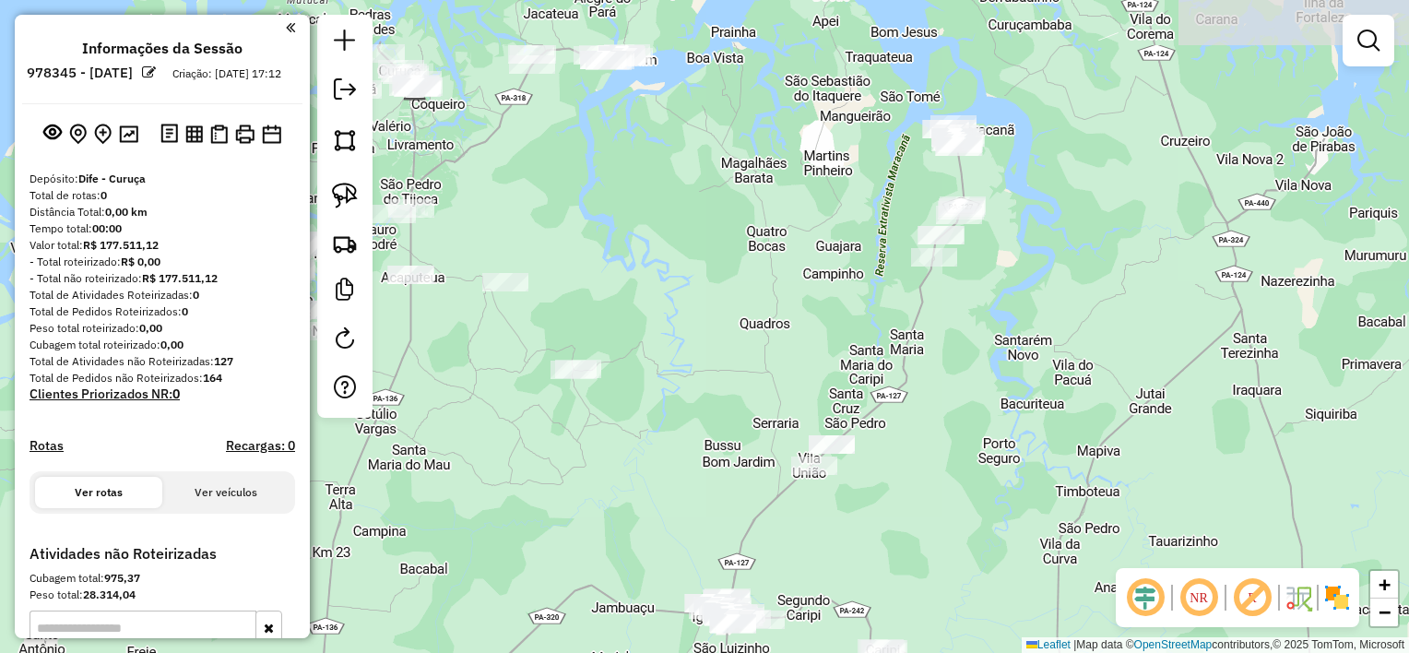
drag, startPoint x: 1002, startPoint y: 297, endPoint x: 900, endPoint y: 530, distance: 254.5
click at [900, 530] on div "Janela de atendimento Grade de atendimento Capacidade Transportadoras Veículos …" at bounding box center [704, 326] width 1409 height 653
click at [343, 188] on img at bounding box center [345, 196] width 26 height 26
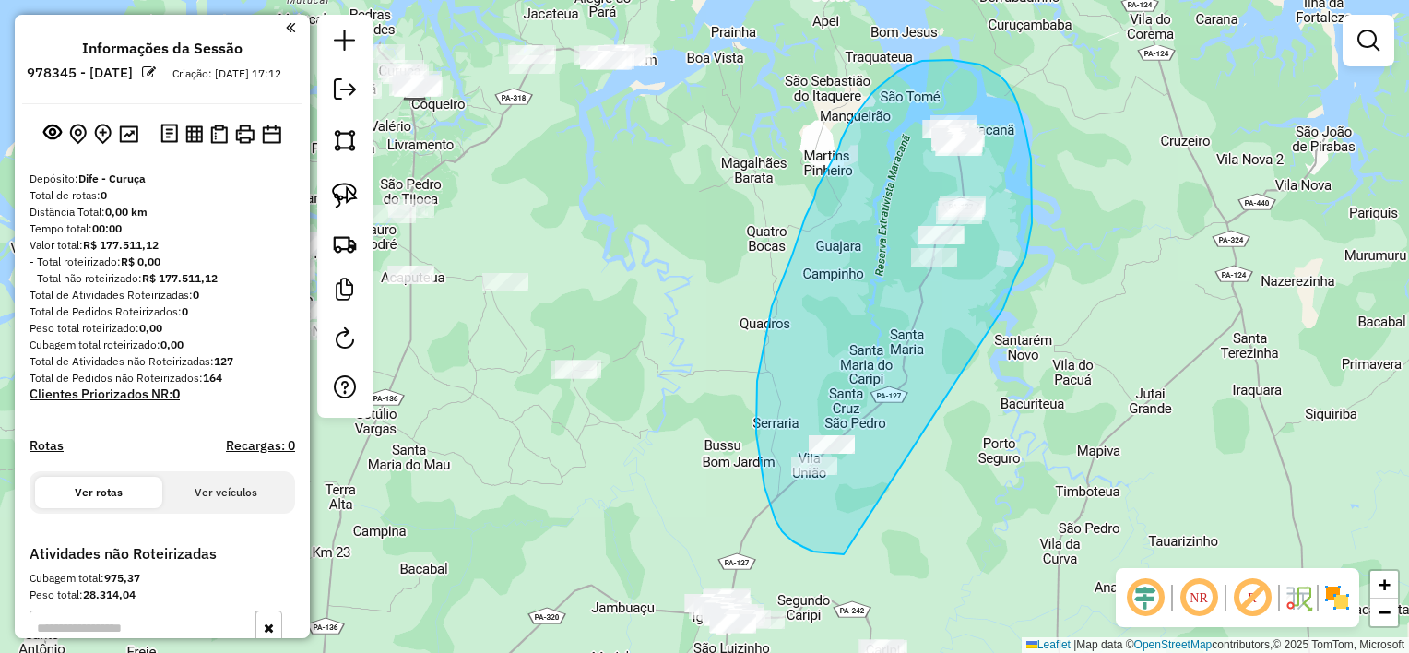
drag, startPoint x: 1011, startPoint y: 288, endPoint x: 888, endPoint y: 554, distance: 293.4
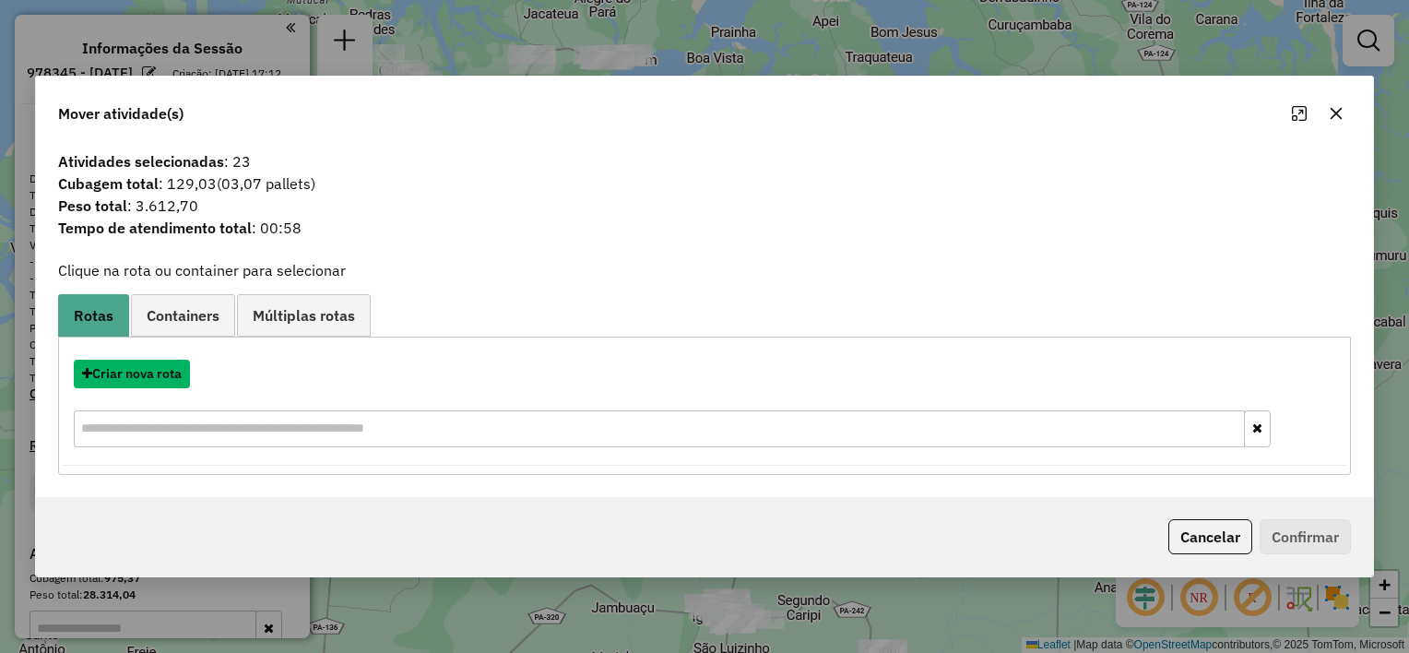
click at [156, 375] on button "Criar nova rota" at bounding box center [132, 374] width 116 height 29
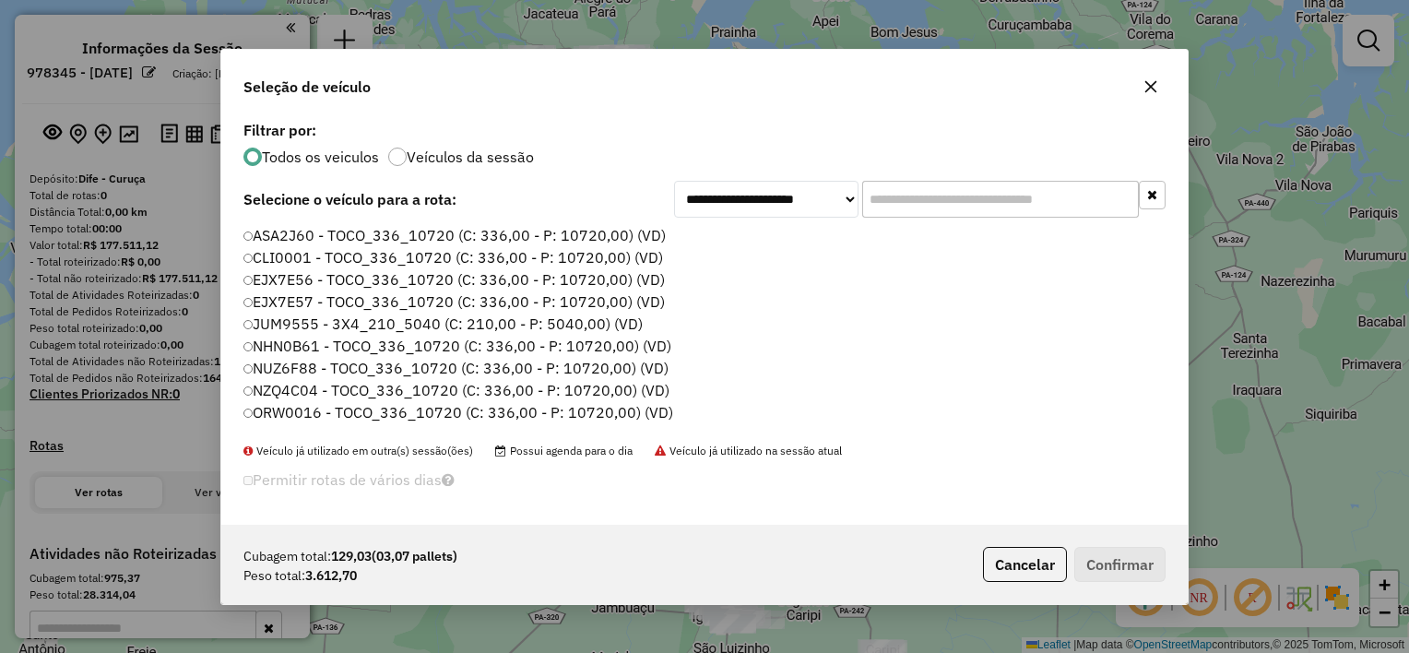
scroll to position [9, 6]
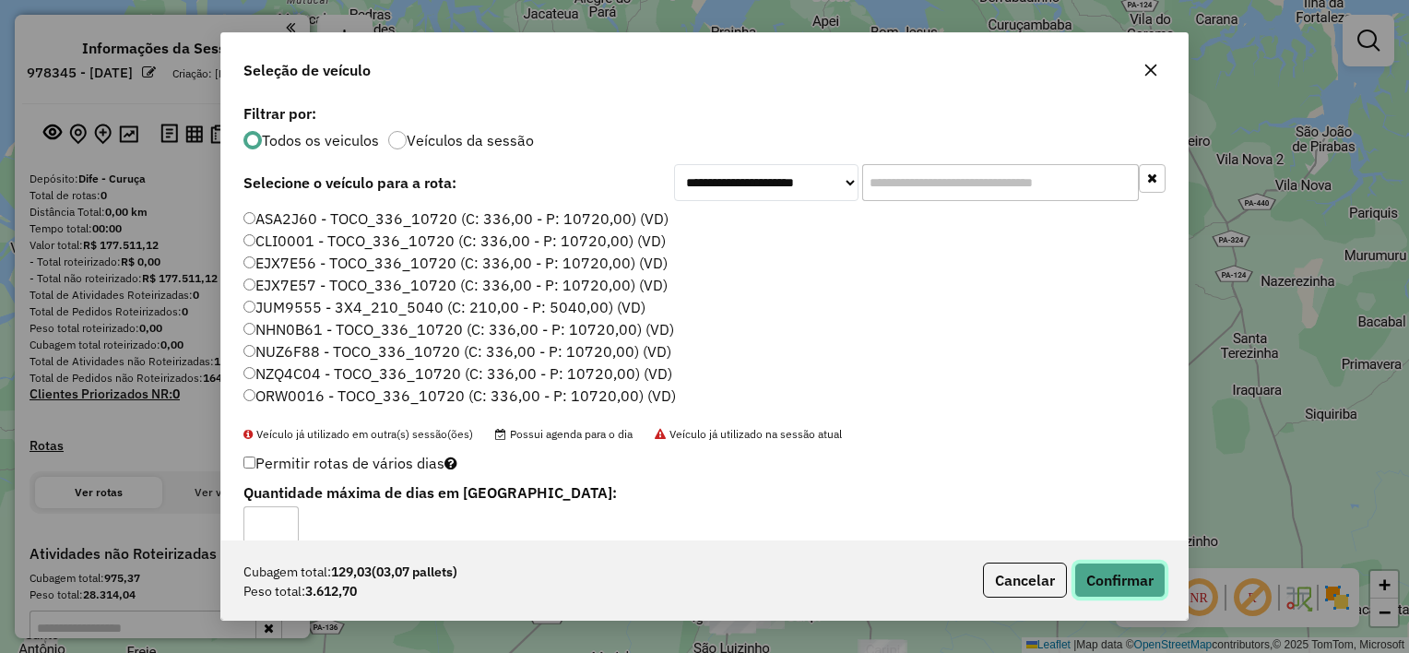
click at [1116, 586] on button "Confirmar" at bounding box center [1120, 580] width 91 height 35
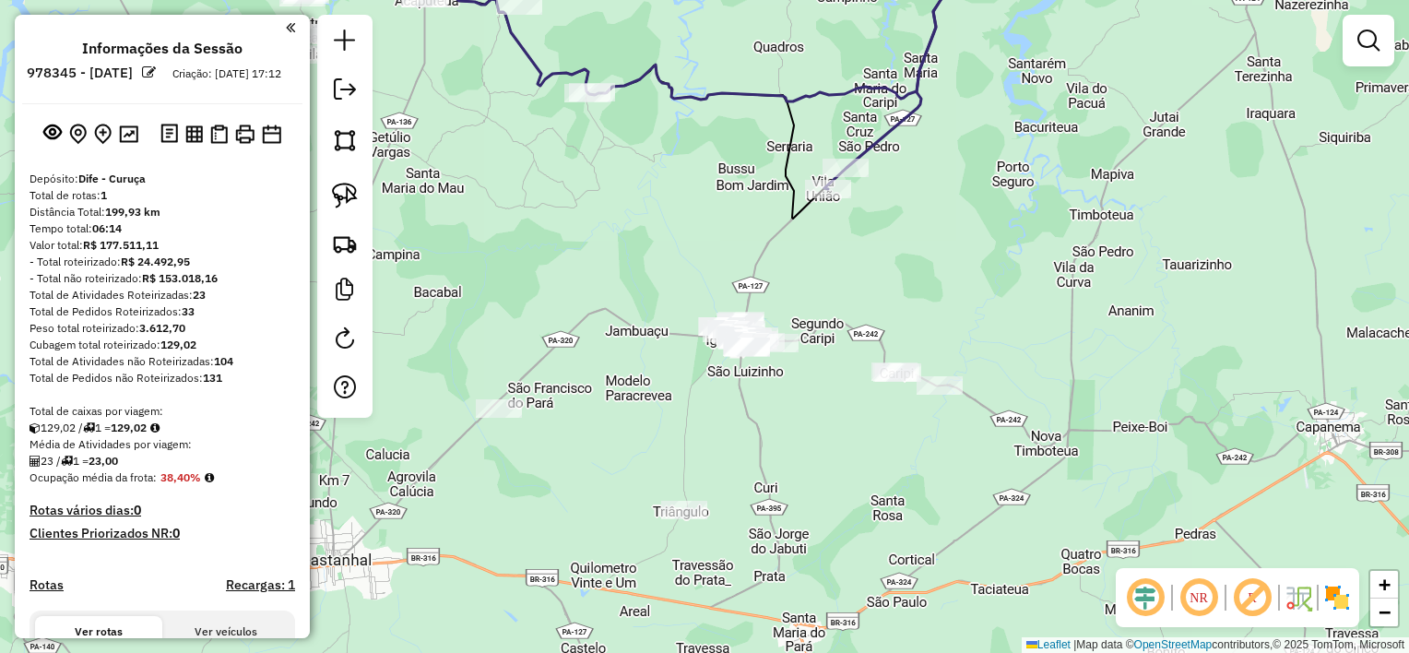
drag, startPoint x: 887, startPoint y: 518, endPoint x: 901, endPoint y: 219, distance: 300.1
click at [901, 225] on div "Janela de atendimento Grade de atendimento Capacidade Transportadoras Veículos …" at bounding box center [704, 326] width 1409 height 653
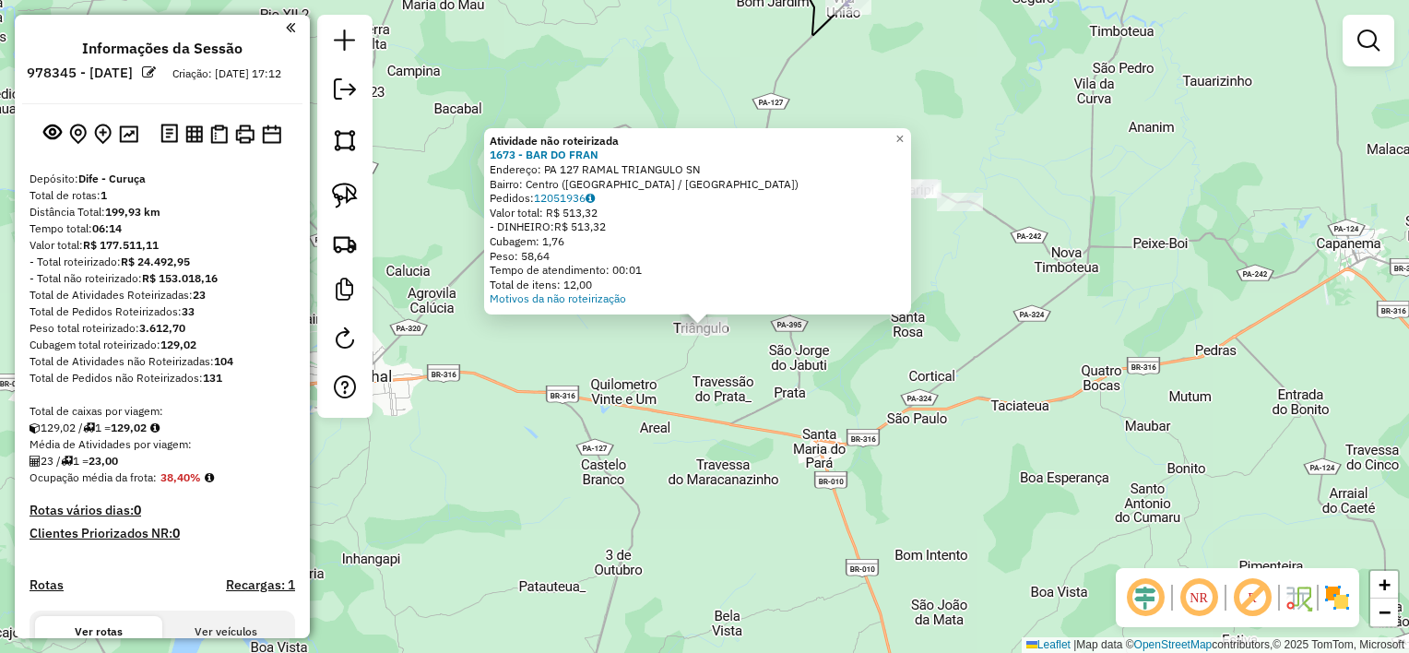
drag, startPoint x: 771, startPoint y: 393, endPoint x: 757, endPoint y: 385, distance: 16.1
click at [771, 393] on div "Atividade não roteirizada 1673 - BAR DO [PERSON_NAME]: PA 127 RAMAL TRIANGULO S…" at bounding box center [704, 326] width 1409 height 653
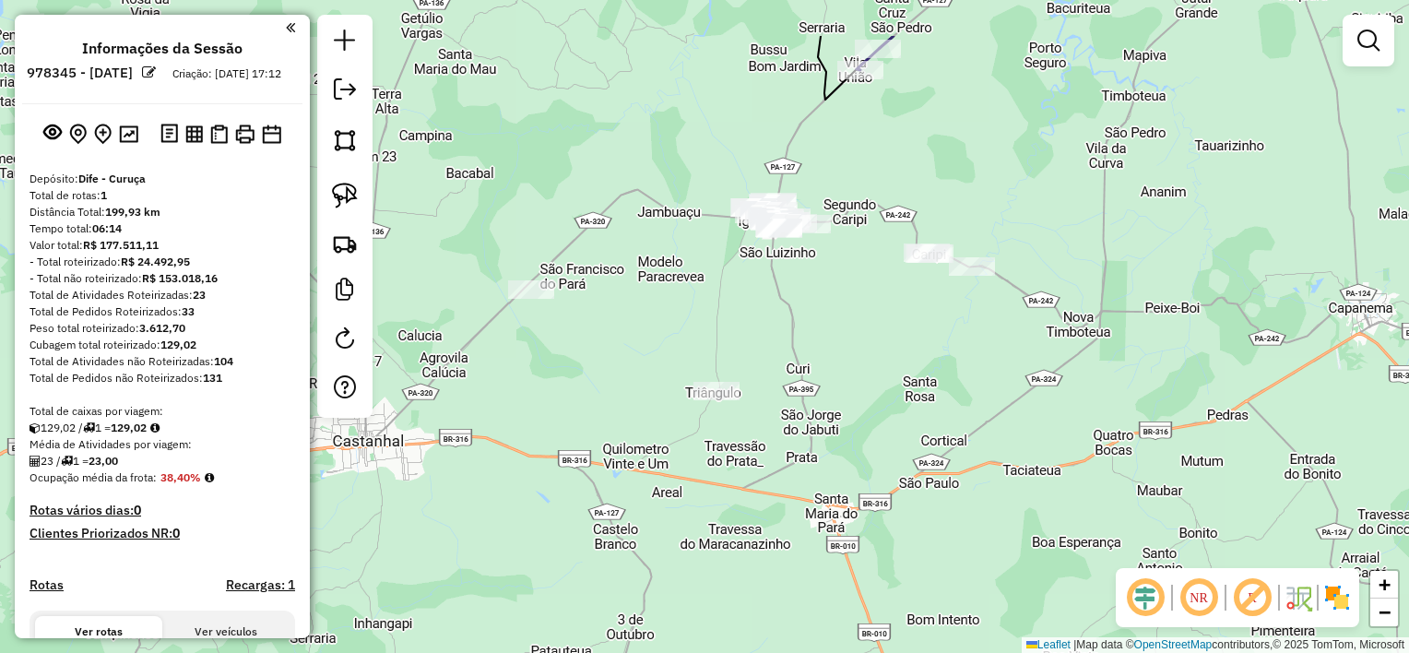
drag, startPoint x: 664, startPoint y: 308, endPoint x: 680, endPoint y: 363, distance: 57.5
click at [680, 363] on div "Janela de atendimento Grade de atendimento Capacidade Transportadoras Veículos …" at bounding box center [704, 326] width 1409 height 653
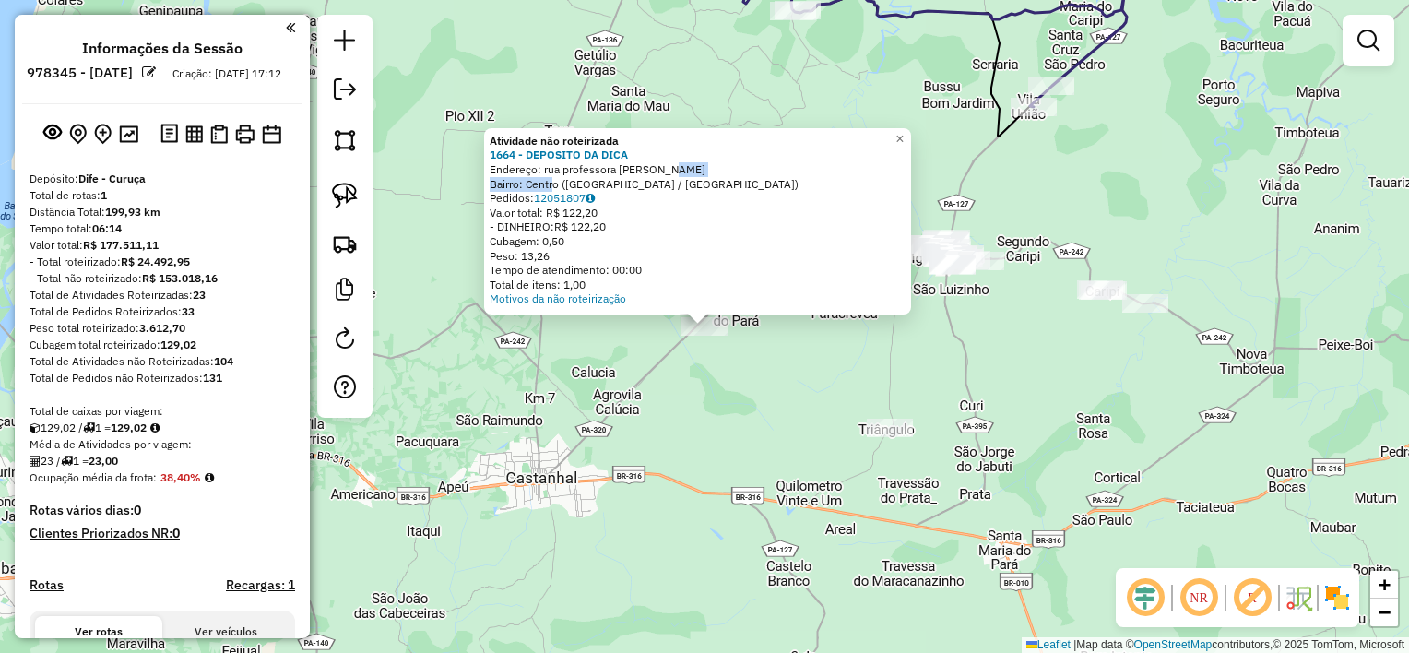
drag, startPoint x: 663, startPoint y: 171, endPoint x: 556, endPoint y: 176, distance: 107.1
click at [556, 176] on div "Atividade não roteirizada 1664 - DEPOSITO DA DICA Endereço: rua professora [PER…" at bounding box center [698, 220] width 416 height 172
click at [786, 381] on div "Atividade não roteirizada 1664 - DEPOSITO DA DICA Endereço: rua professora [PER…" at bounding box center [704, 326] width 1409 height 653
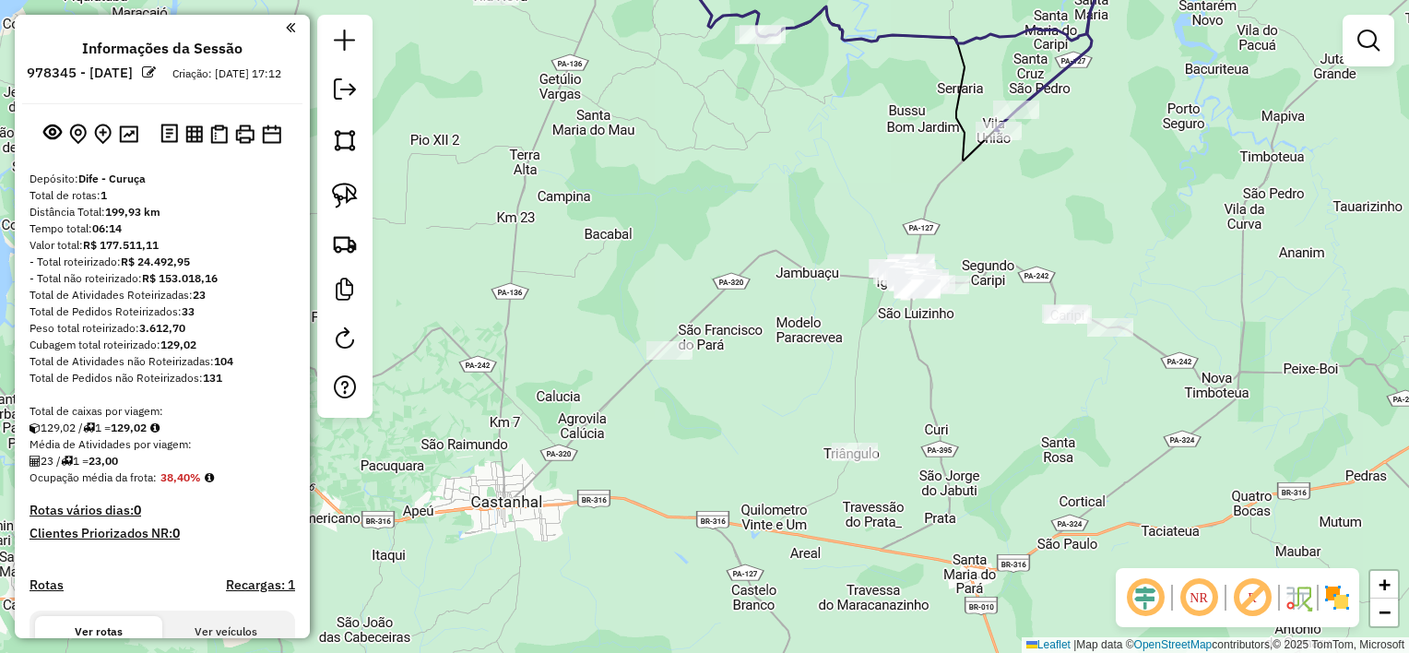
drag, startPoint x: 952, startPoint y: 327, endPoint x: 824, endPoint y: 410, distance: 152.7
click at [824, 410] on div "Janela de atendimento Grade de atendimento Capacidade Transportadoras Veículos …" at bounding box center [704, 326] width 1409 height 653
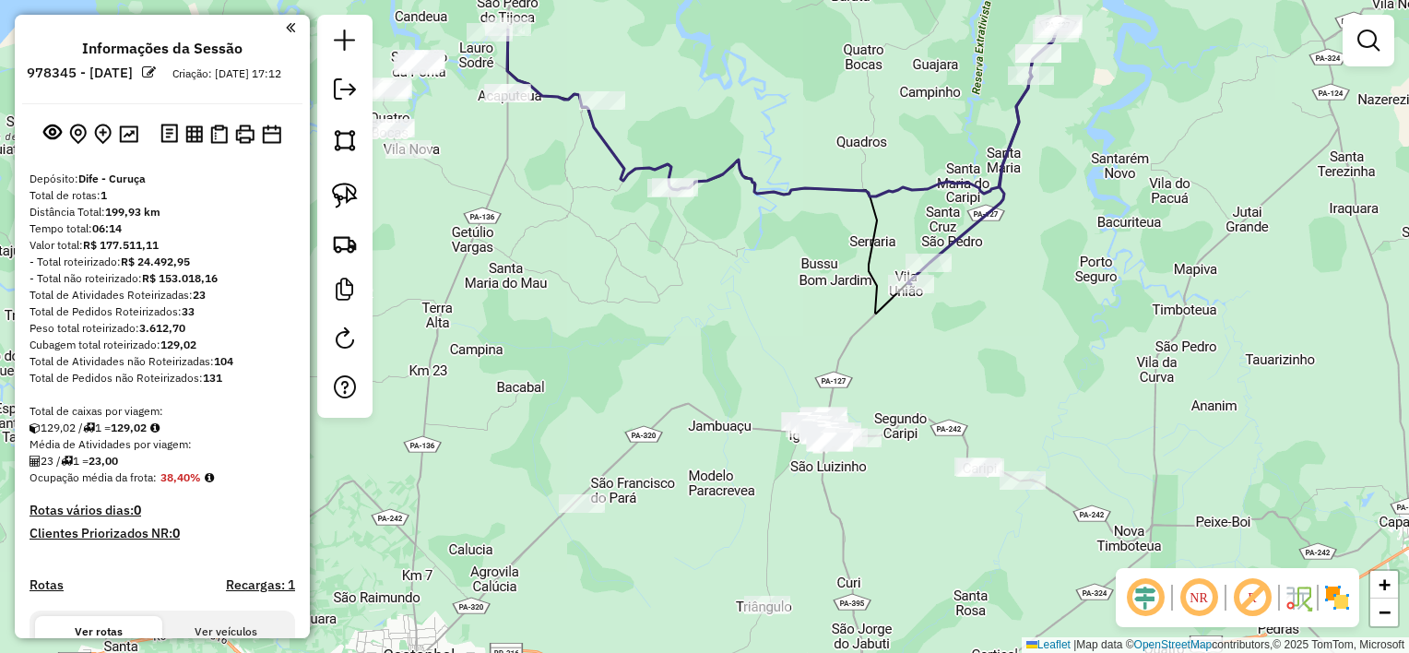
drag, startPoint x: 922, startPoint y: 271, endPoint x: 930, endPoint y: 373, distance: 101.7
click at [930, 373] on div "Janela de atendimento Grade de atendimento Capacidade Transportadoras Veículos …" at bounding box center [704, 326] width 1409 height 653
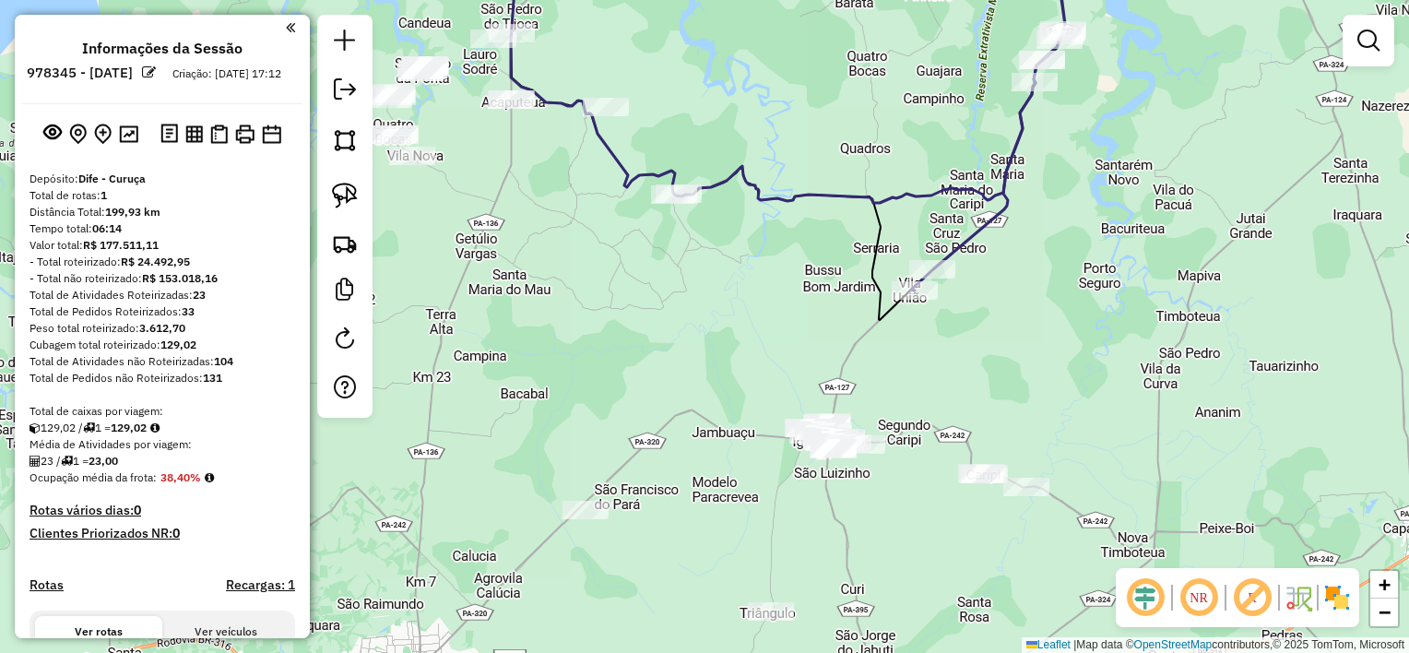
drag, startPoint x: 922, startPoint y: 415, endPoint x: 875, endPoint y: 202, distance: 218.2
click at [878, 212] on div "Janela de atendimento Grade de atendimento Capacidade Transportadoras Veículos …" at bounding box center [704, 326] width 1409 height 653
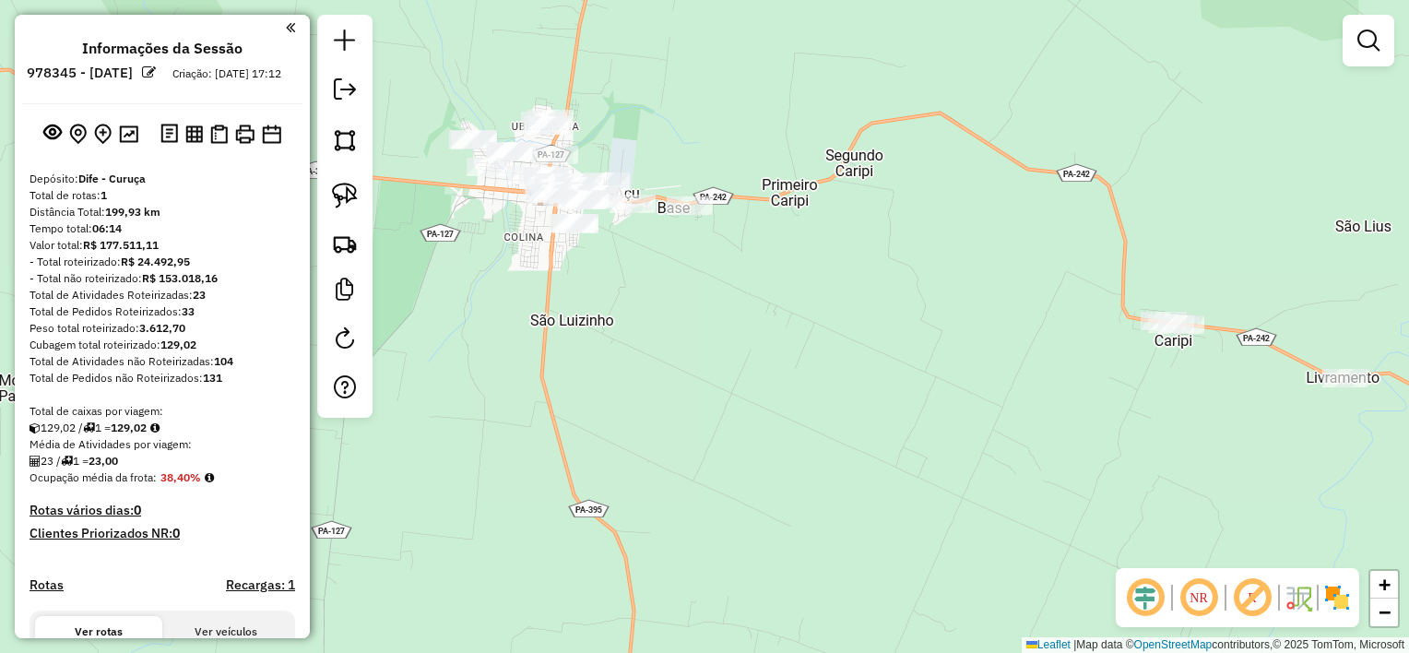
drag, startPoint x: 825, startPoint y: 128, endPoint x: 797, endPoint y: 354, distance: 227.7
click at [797, 356] on div "Janela de atendimento Grade de atendimento Capacidade Transportadoras Veículos …" at bounding box center [704, 326] width 1409 height 653
click at [354, 199] on img at bounding box center [345, 196] width 26 height 26
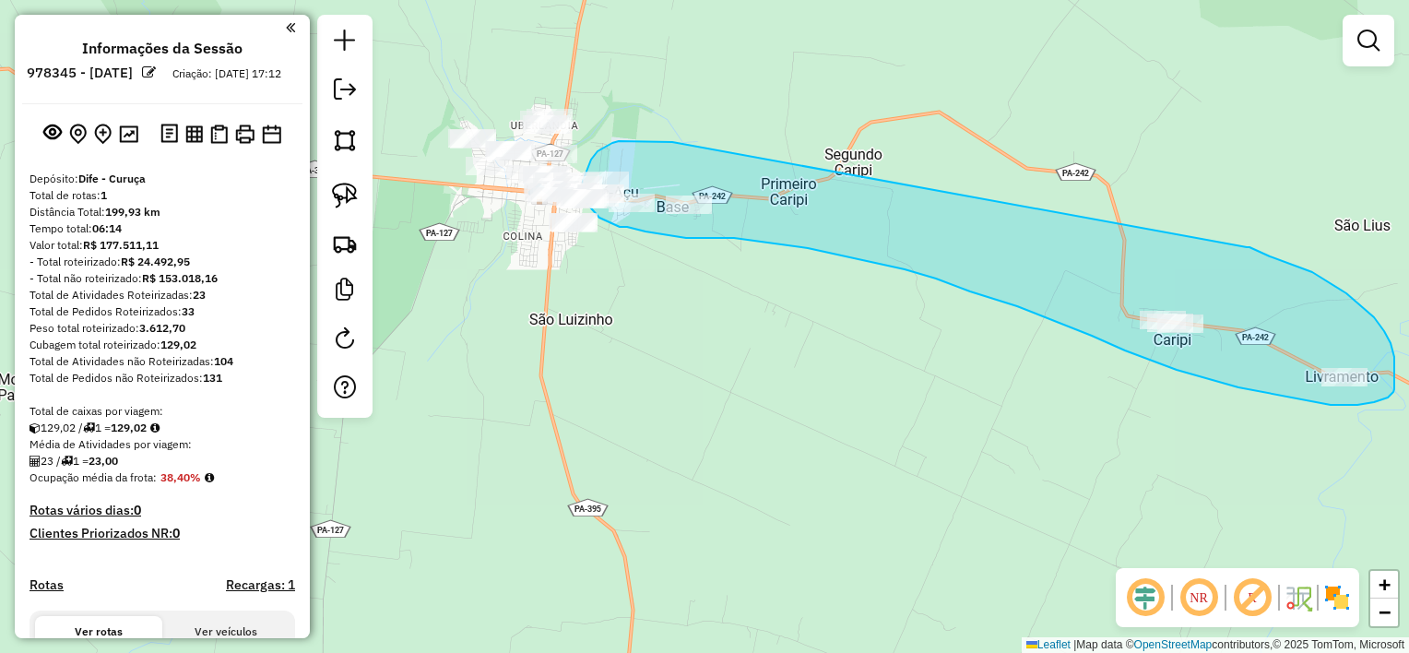
drag, startPoint x: 668, startPoint y: 142, endPoint x: 1245, endPoint y: 244, distance: 586.4
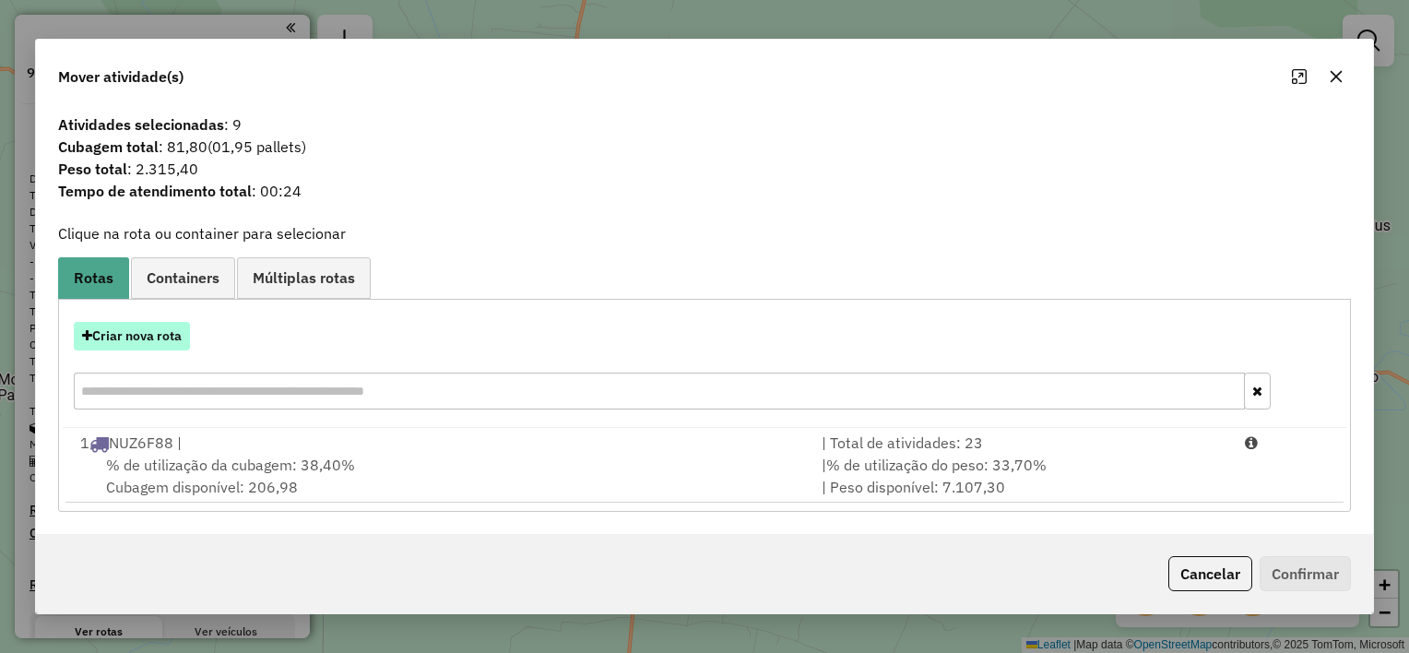
click at [144, 331] on button "Criar nova rota" at bounding box center [132, 336] width 116 height 29
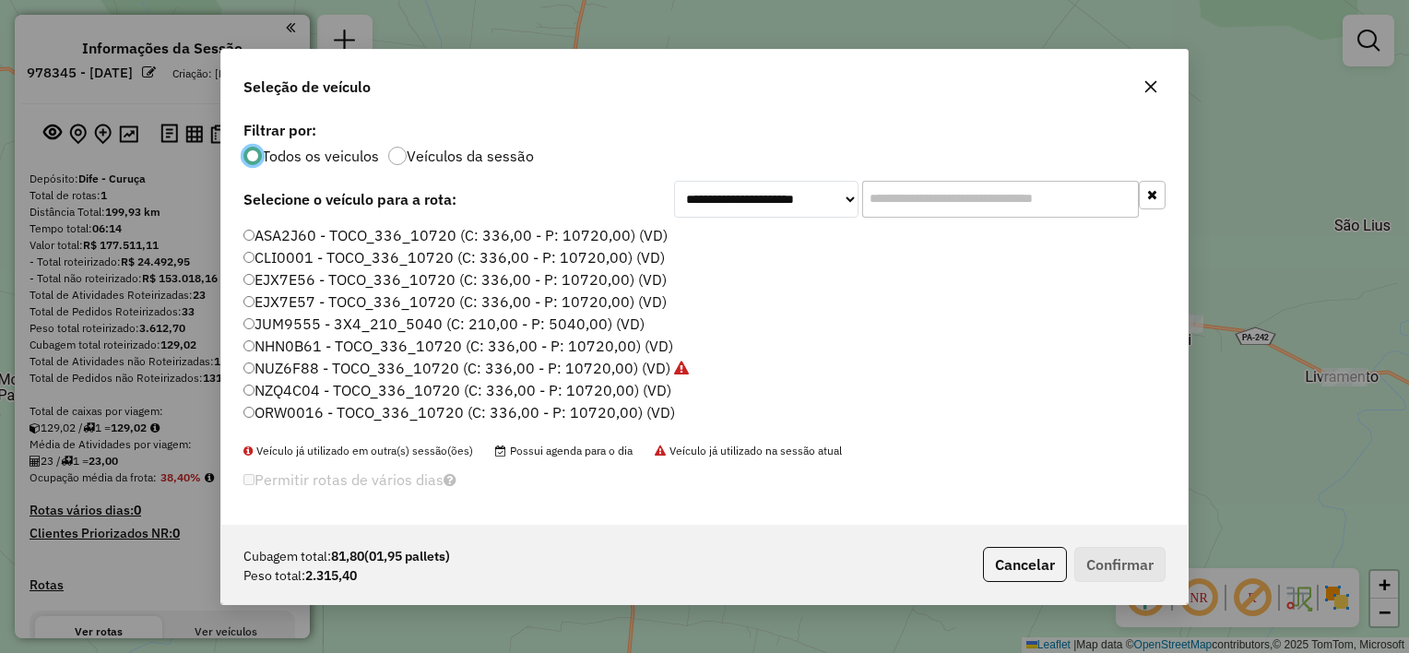
scroll to position [85, 0]
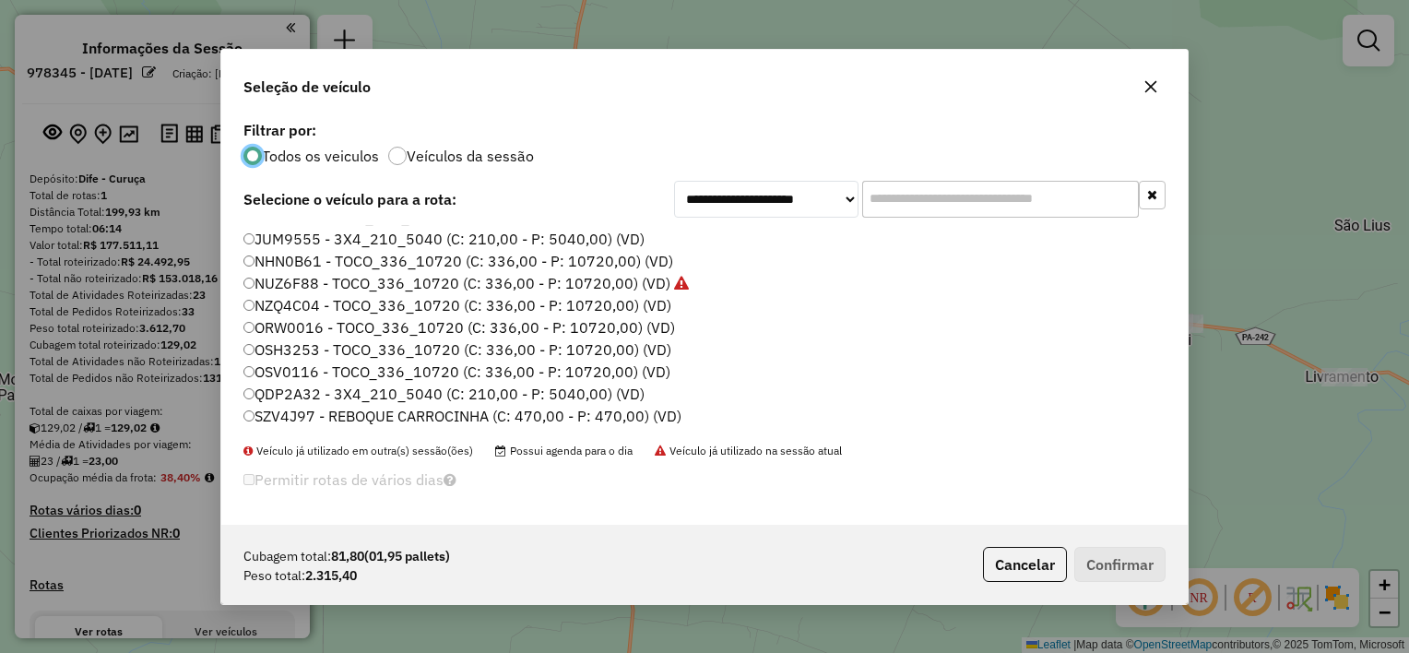
click at [256, 347] on label "OSH3253 - TOCO_336_10720 (C: 336,00 - P: 10720,00) (VD)" at bounding box center [458, 350] width 428 height 22
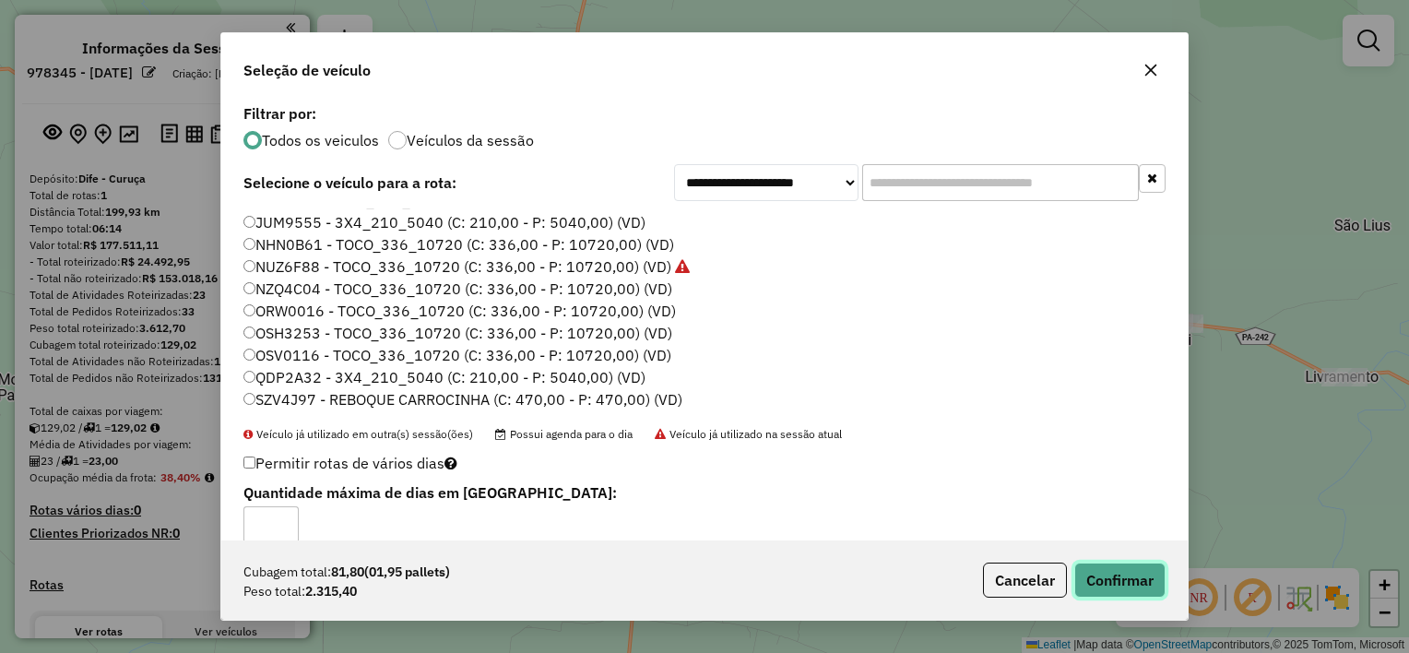
click at [1096, 570] on button "Confirmar" at bounding box center [1120, 580] width 91 height 35
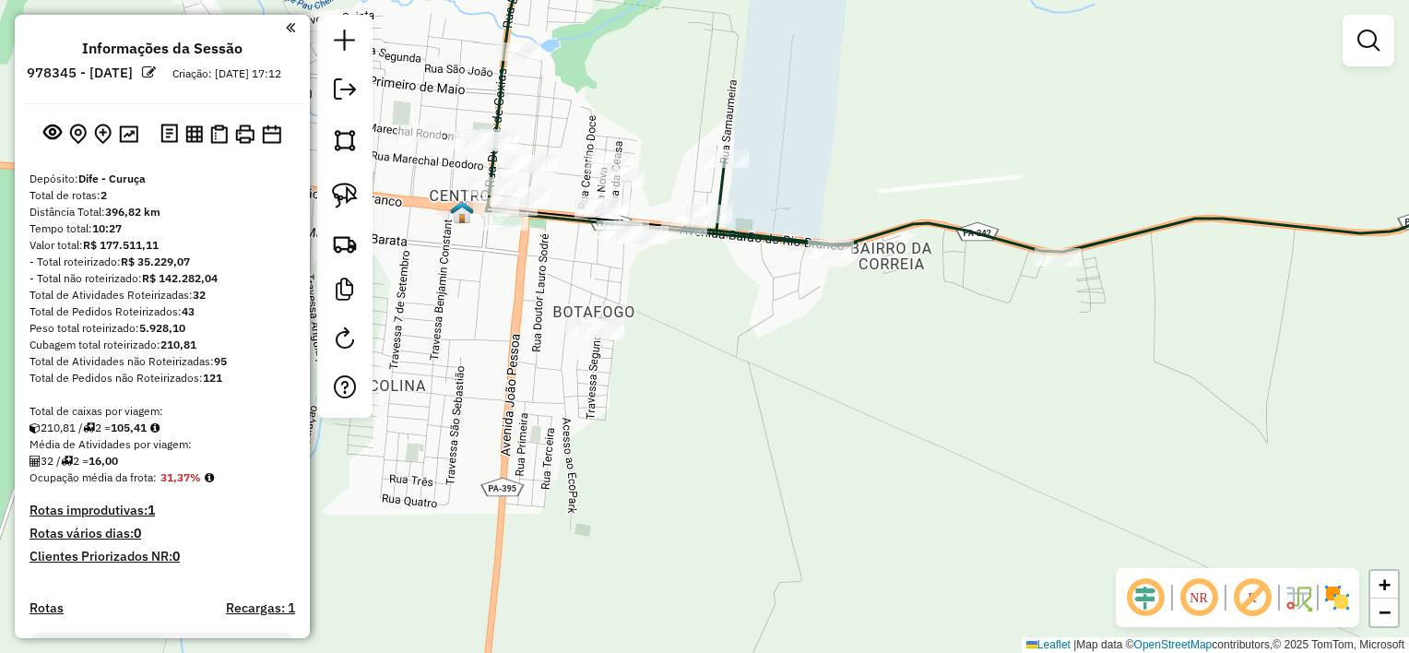
drag, startPoint x: 582, startPoint y: 273, endPoint x: 620, endPoint y: 303, distance: 48.0
click at [624, 303] on div "Janela de atendimento Grade de atendimento Capacidade Transportadoras Veículos …" at bounding box center [704, 326] width 1409 height 653
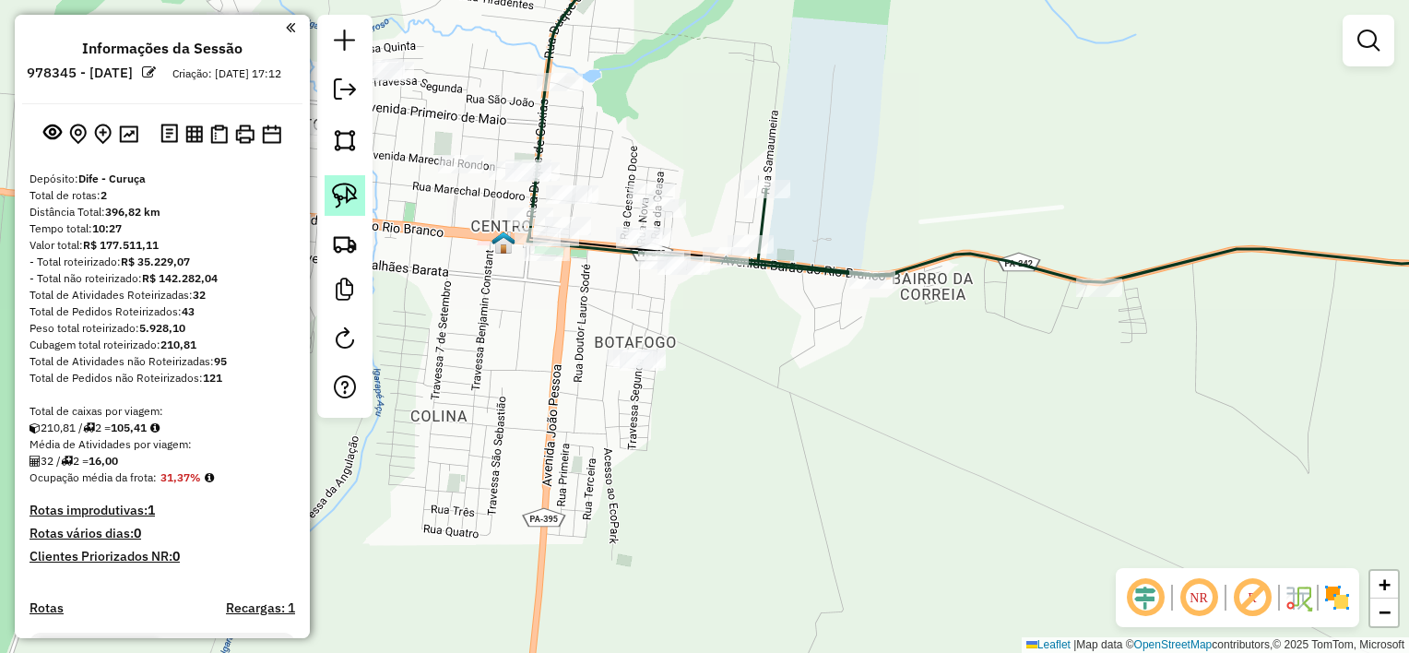
click at [350, 193] on img at bounding box center [345, 196] width 26 height 26
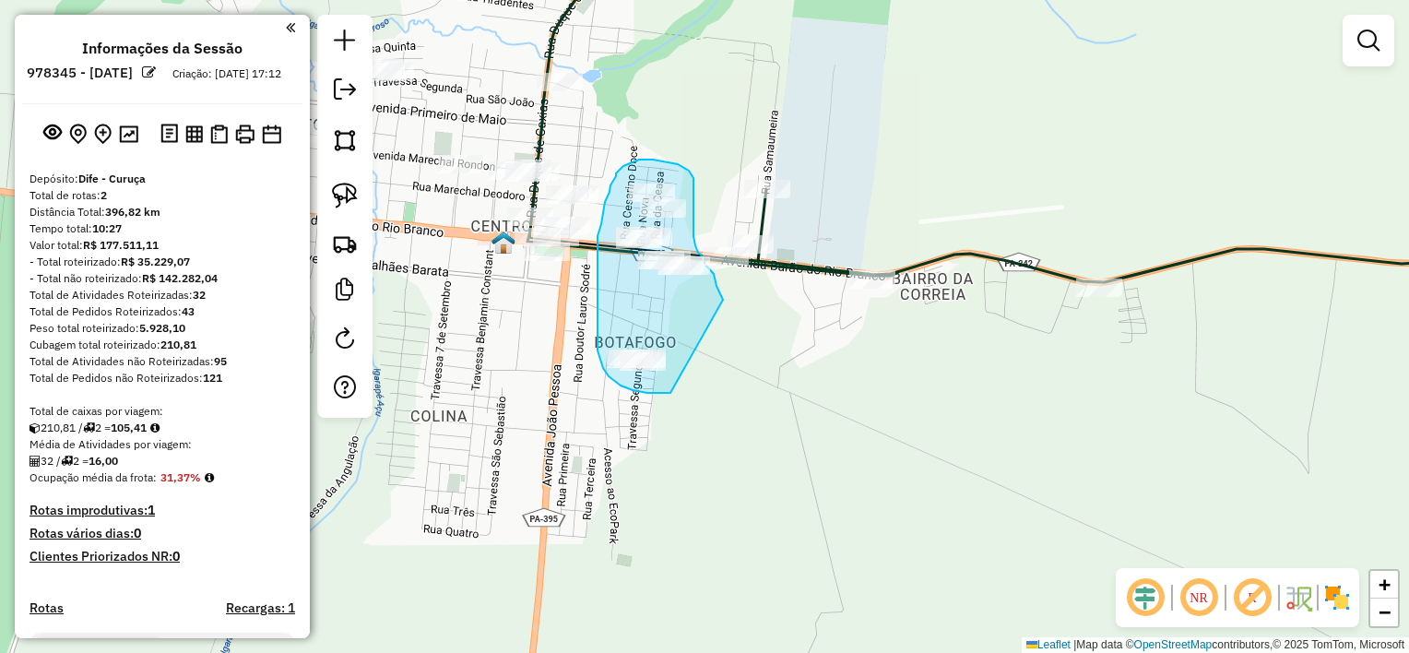
drag, startPoint x: 719, startPoint y: 291, endPoint x: 673, endPoint y: 393, distance: 111.9
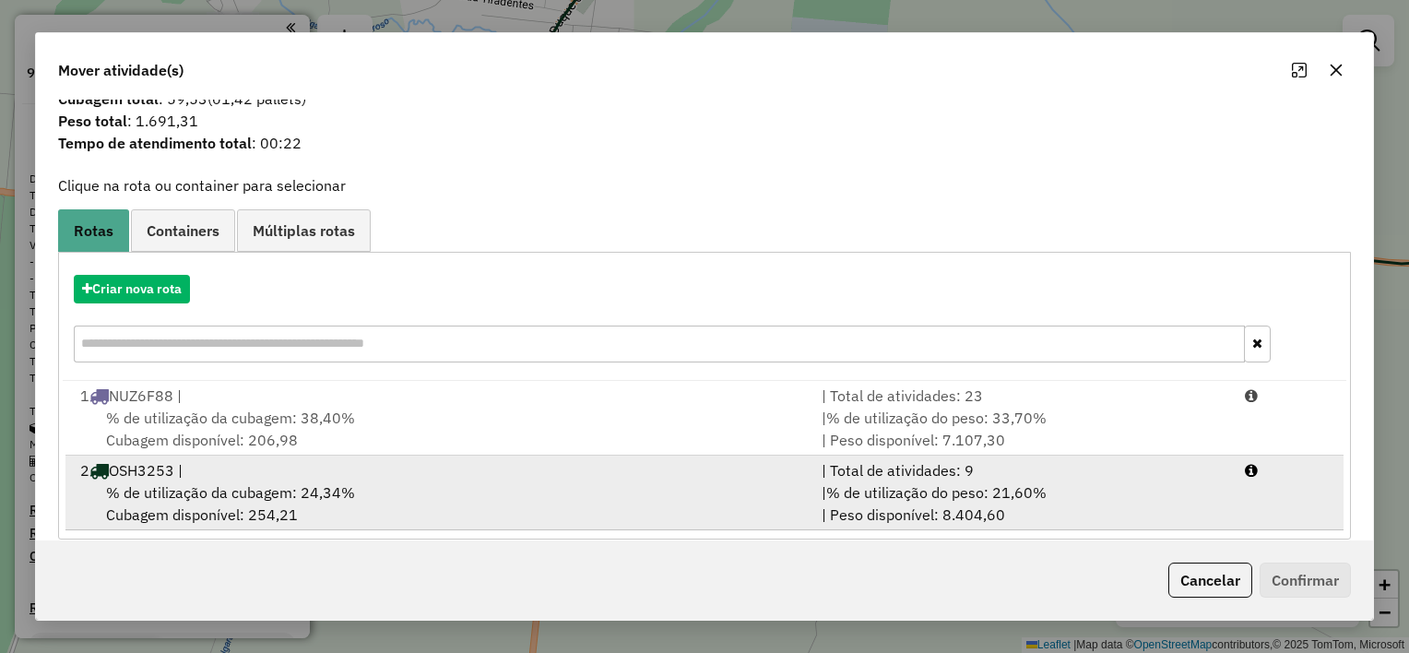
scroll to position [62, 0]
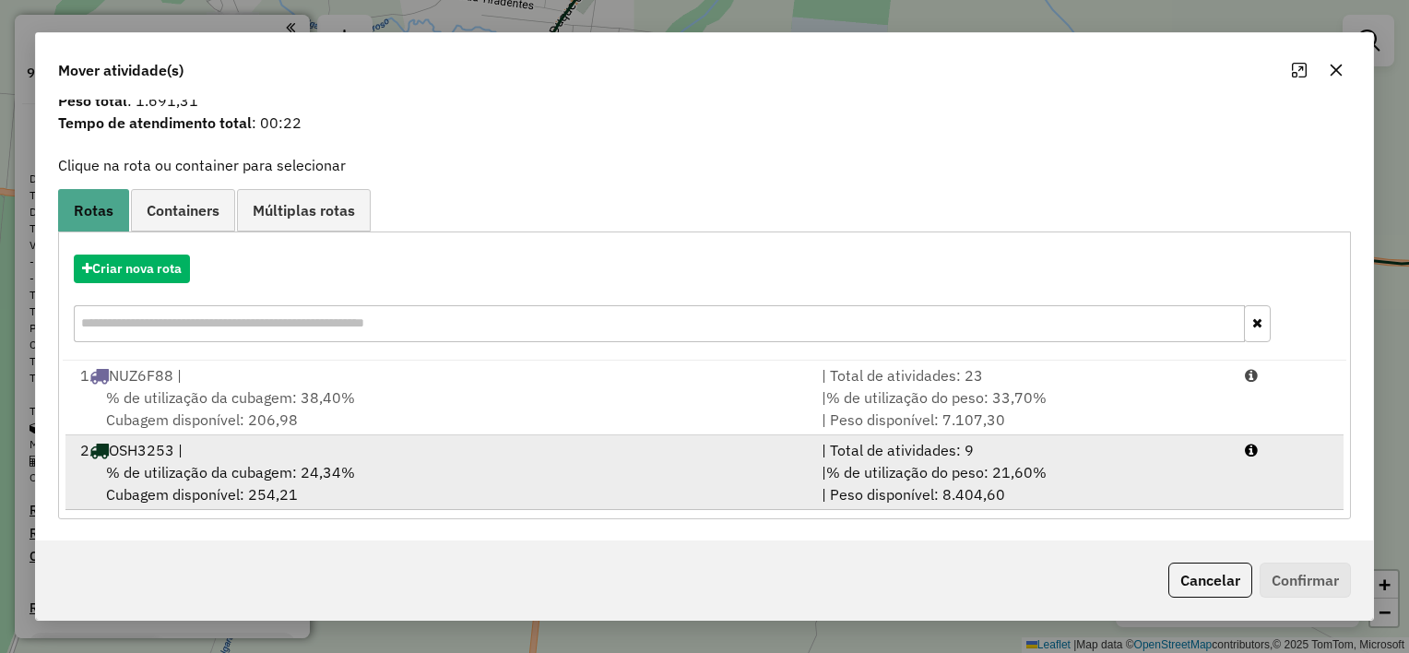
click at [622, 461] on div "% de utilização da cubagem: 24,34% Cubagem disponível: 254,21" at bounding box center [440, 483] width 742 height 44
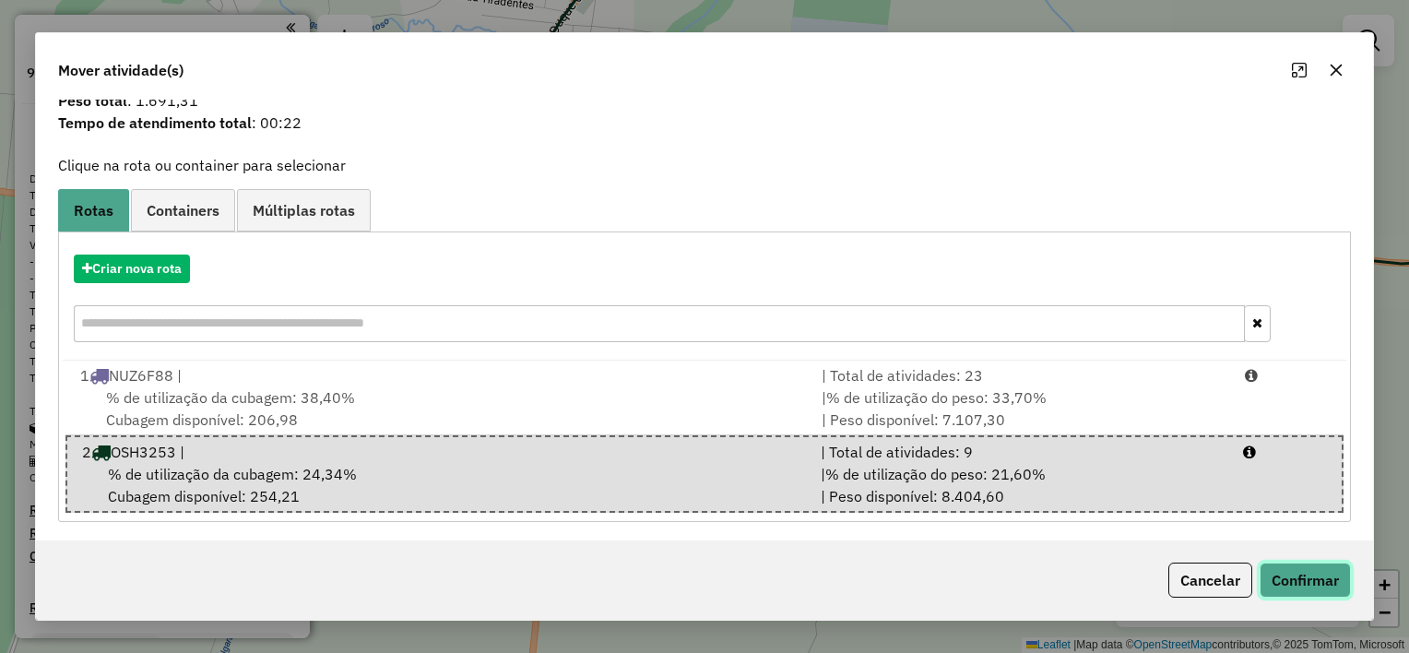
click at [1309, 571] on button "Confirmar" at bounding box center [1305, 580] width 91 height 35
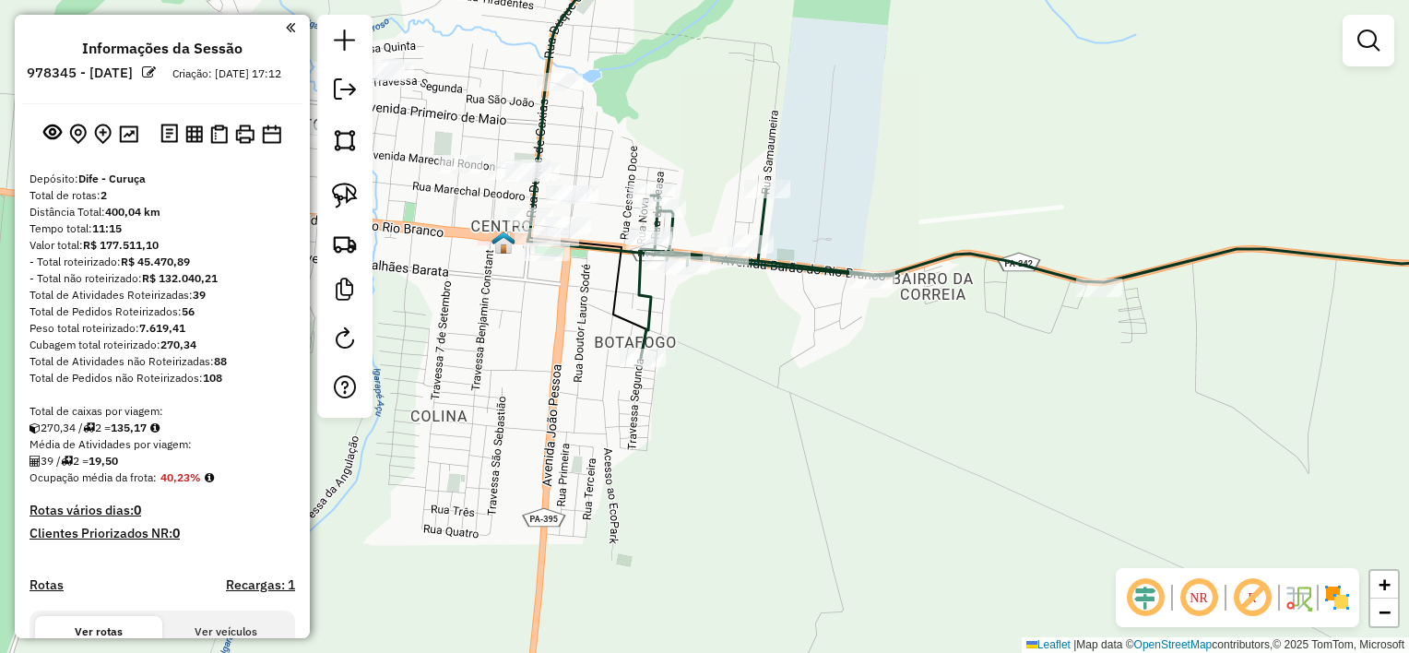
scroll to position [0, 0]
select select "**********"
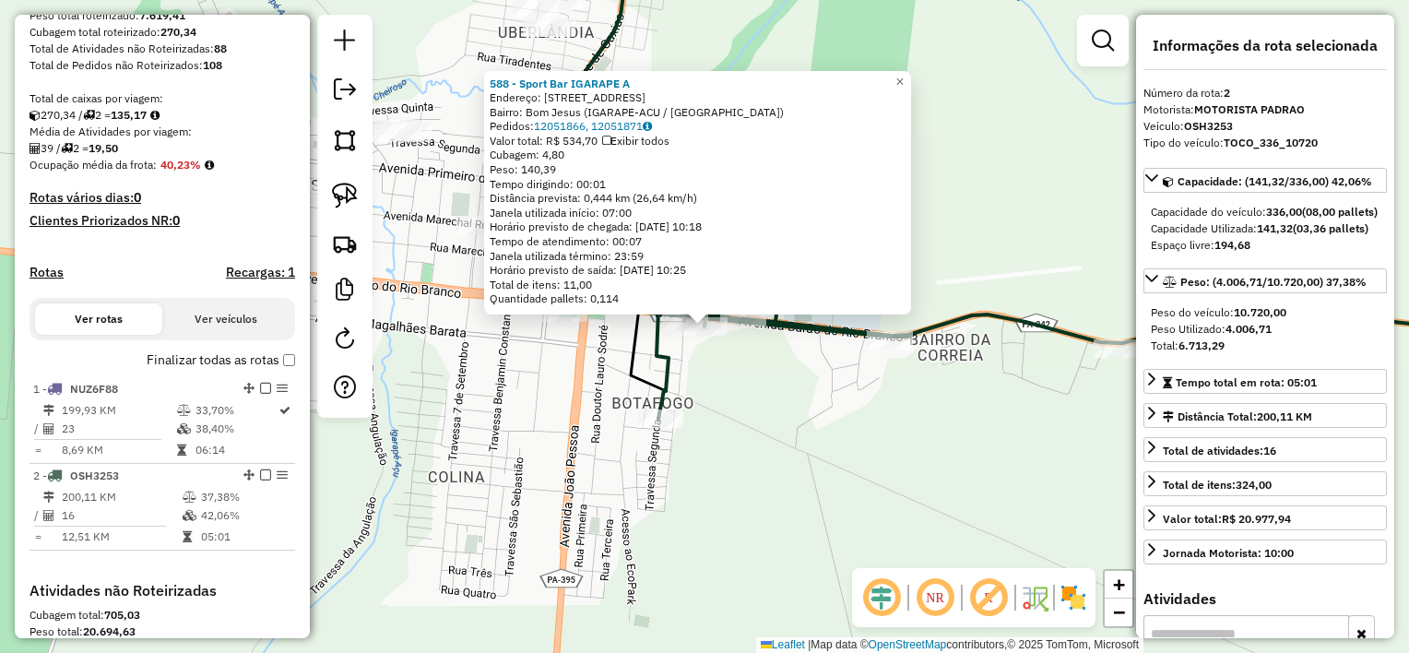
scroll to position [602, 0]
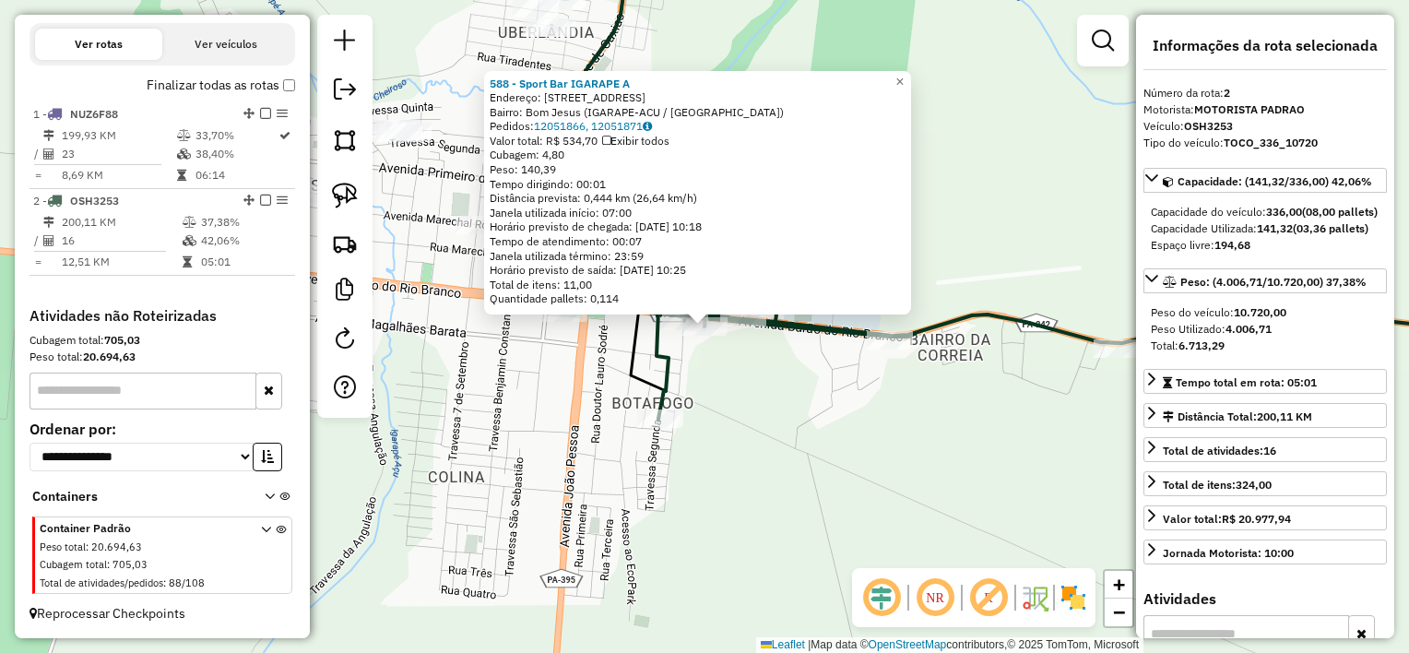
drag, startPoint x: 735, startPoint y: 406, endPoint x: 700, endPoint y: 395, distance: 36.8
click at [735, 406] on div "588 - Sport Bar IGARAPE A Endereço: [STREET_ADDRESS] Bairro: Bom Jesus (IGARAPE…" at bounding box center [704, 326] width 1409 height 653
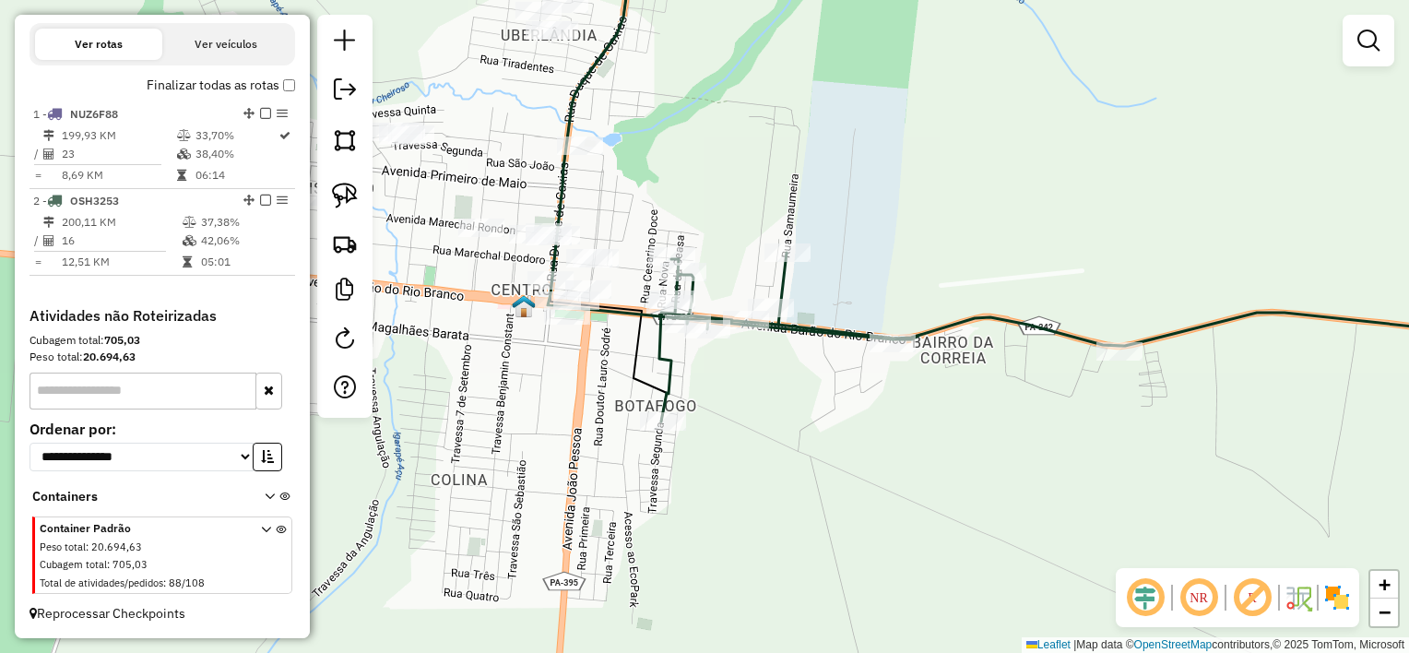
drag, startPoint x: 602, startPoint y: 350, endPoint x: 728, endPoint y: 415, distance: 141.5
click at [724, 417] on div "Janela de atendimento Grade de atendimento Capacidade Transportadoras Veículos …" at bounding box center [704, 326] width 1409 height 653
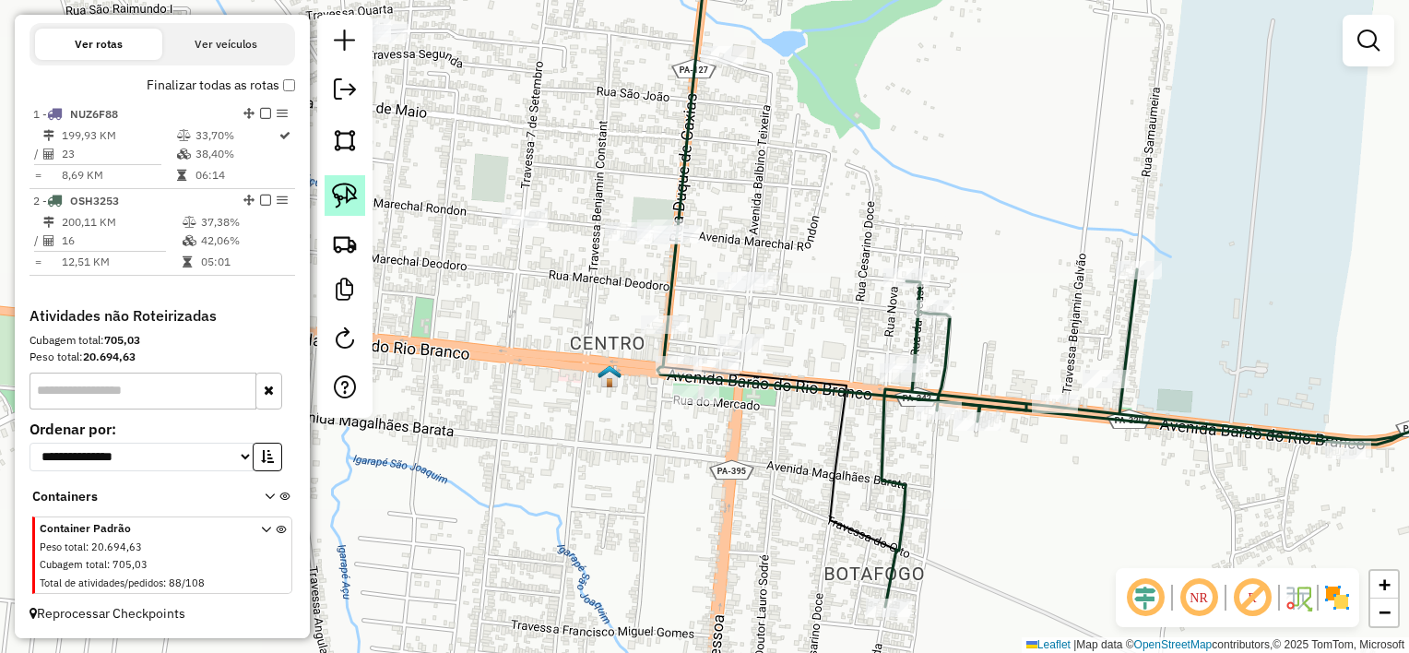
click at [345, 192] on img at bounding box center [345, 196] width 26 height 26
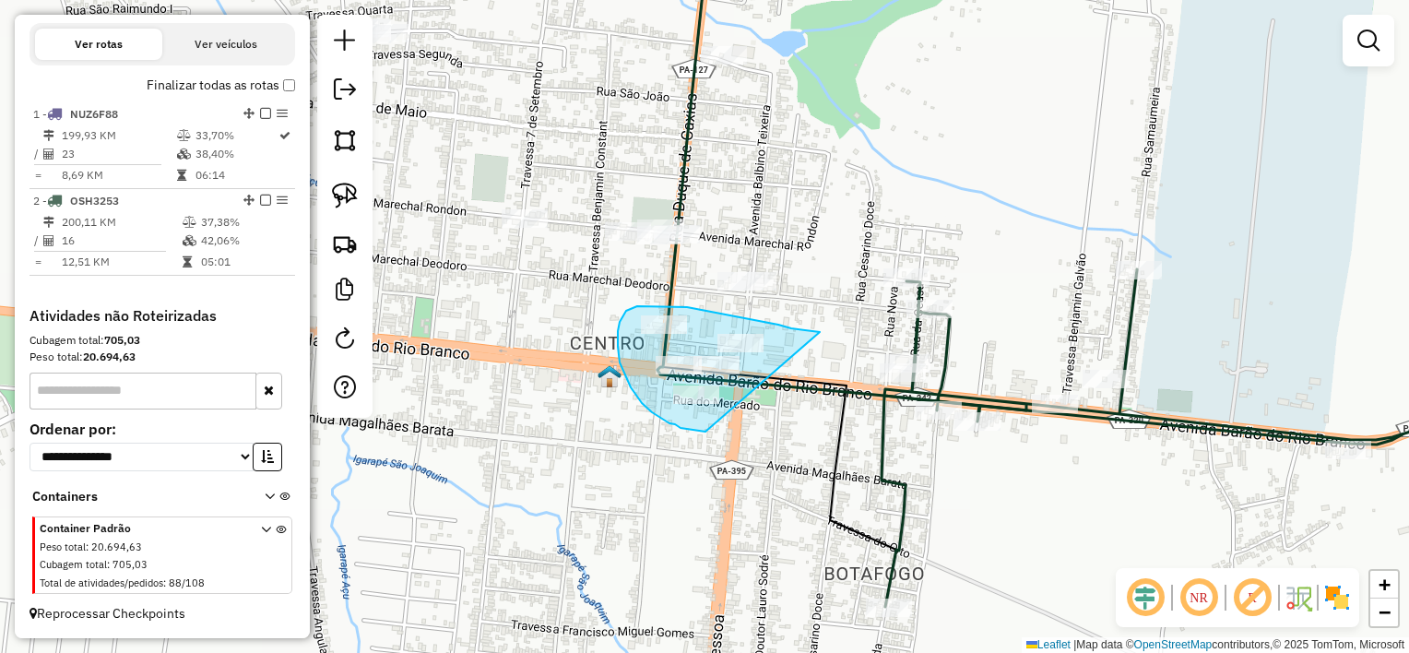
drag, startPoint x: 820, startPoint y: 332, endPoint x: 707, endPoint y: 432, distance: 150.3
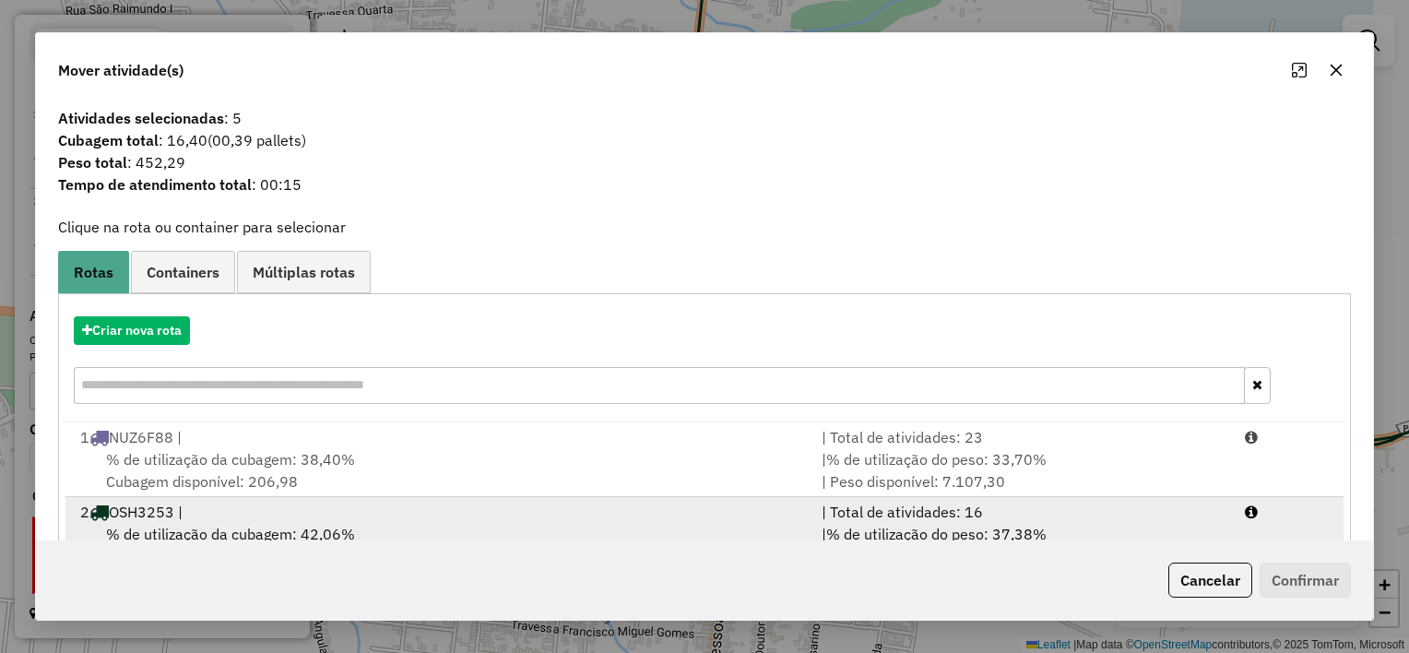
drag, startPoint x: 574, startPoint y: 510, endPoint x: 581, endPoint y: 504, distance: 9.8
click at [576, 507] on div "2 OSH3253 |" at bounding box center [440, 512] width 742 height 22
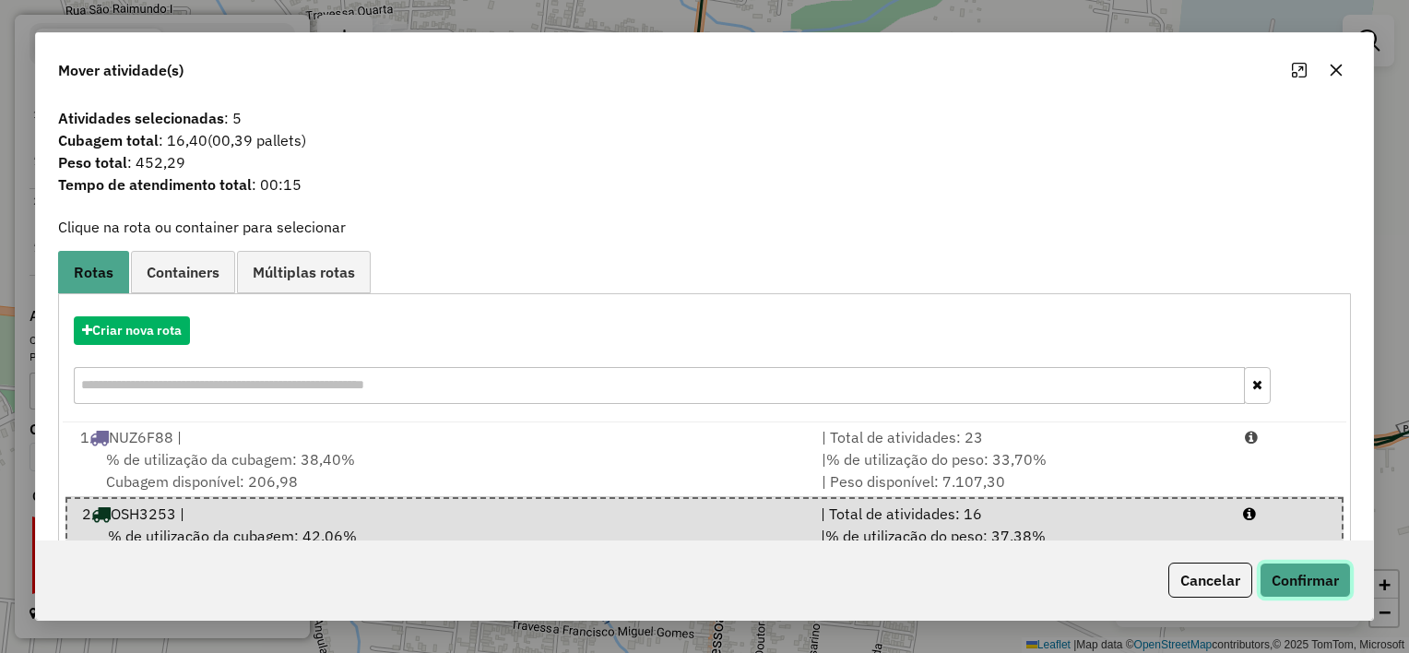
click at [1307, 583] on button "Confirmar" at bounding box center [1305, 580] width 91 height 35
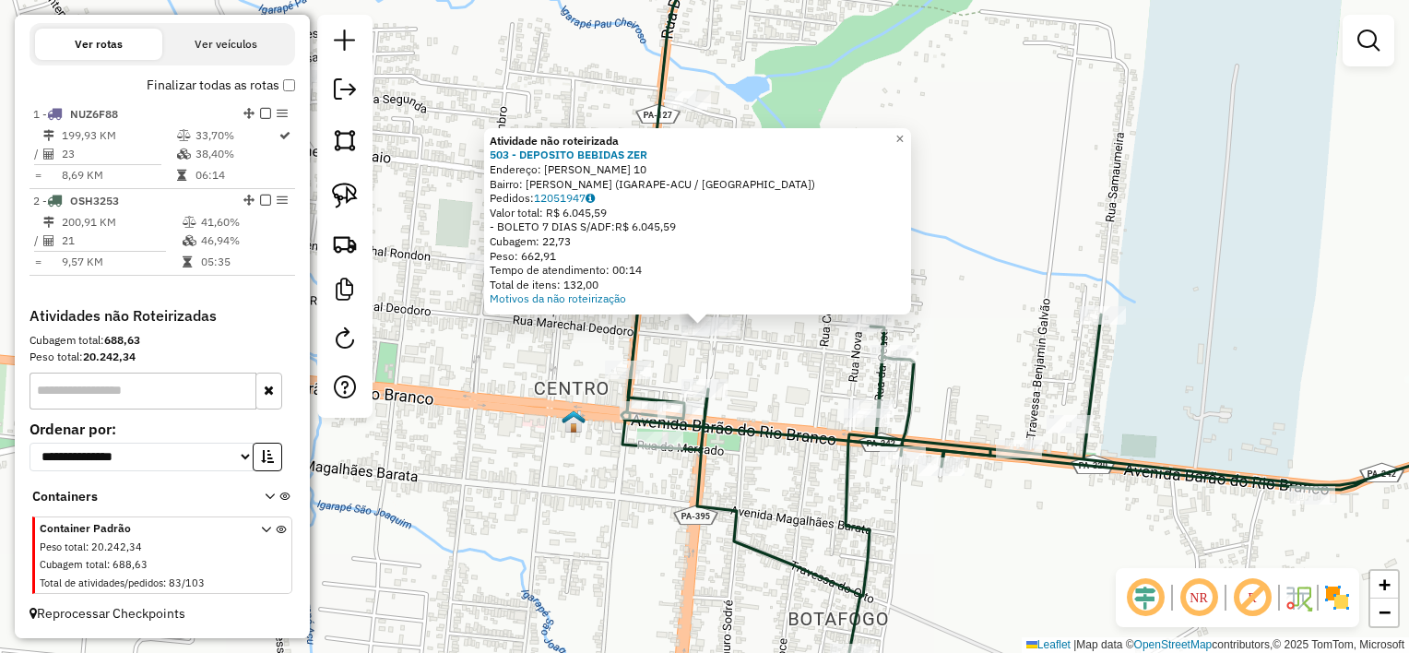
click at [722, 358] on div "Atividade não roteirizada 503 - DEPOSITO BEBIDAS ZER Endereço: [PERSON_NAME] 10…" at bounding box center [704, 326] width 1409 height 653
click at [721, 336] on div at bounding box center [705, 326] width 46 height 18
click at [351, 195] on img at bounding box center [345, 196] width 26 height 26
drag, startPoint x: 772, startPoint y: 340, endPoint x: 719, endPoint y: 345, distance: 53.7
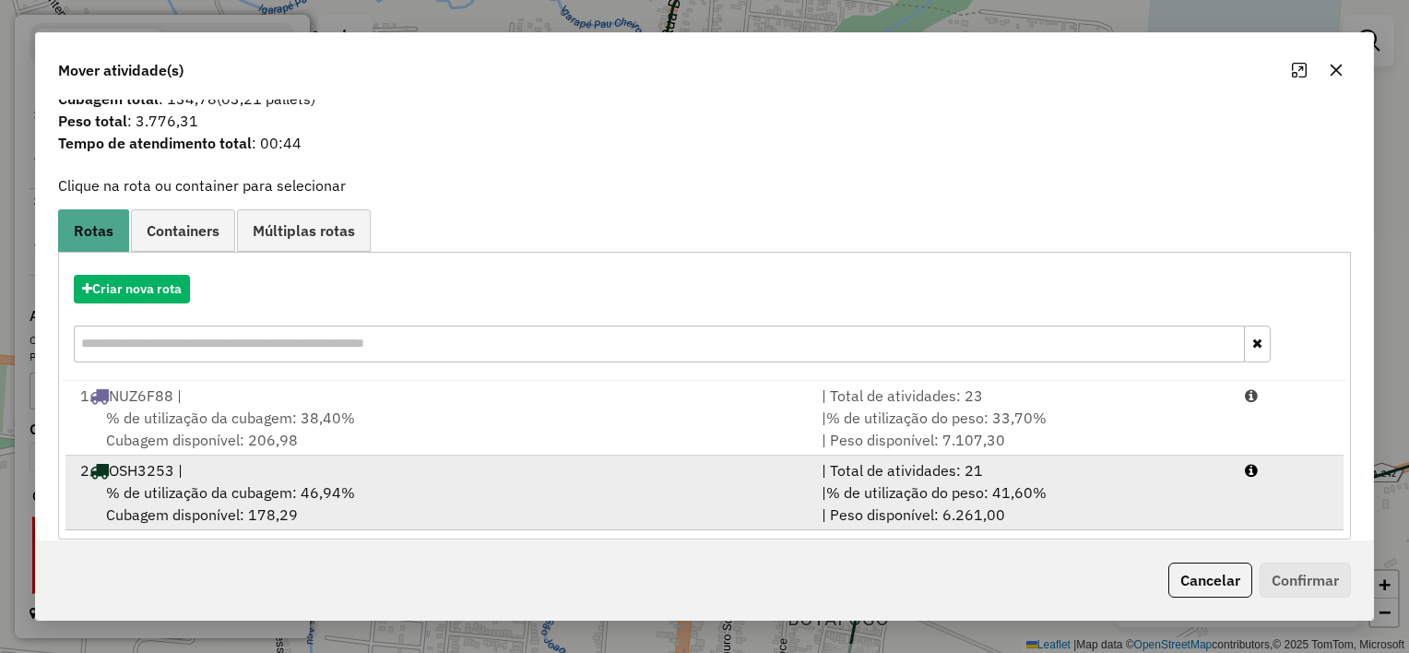
scroll to position [62, 0]
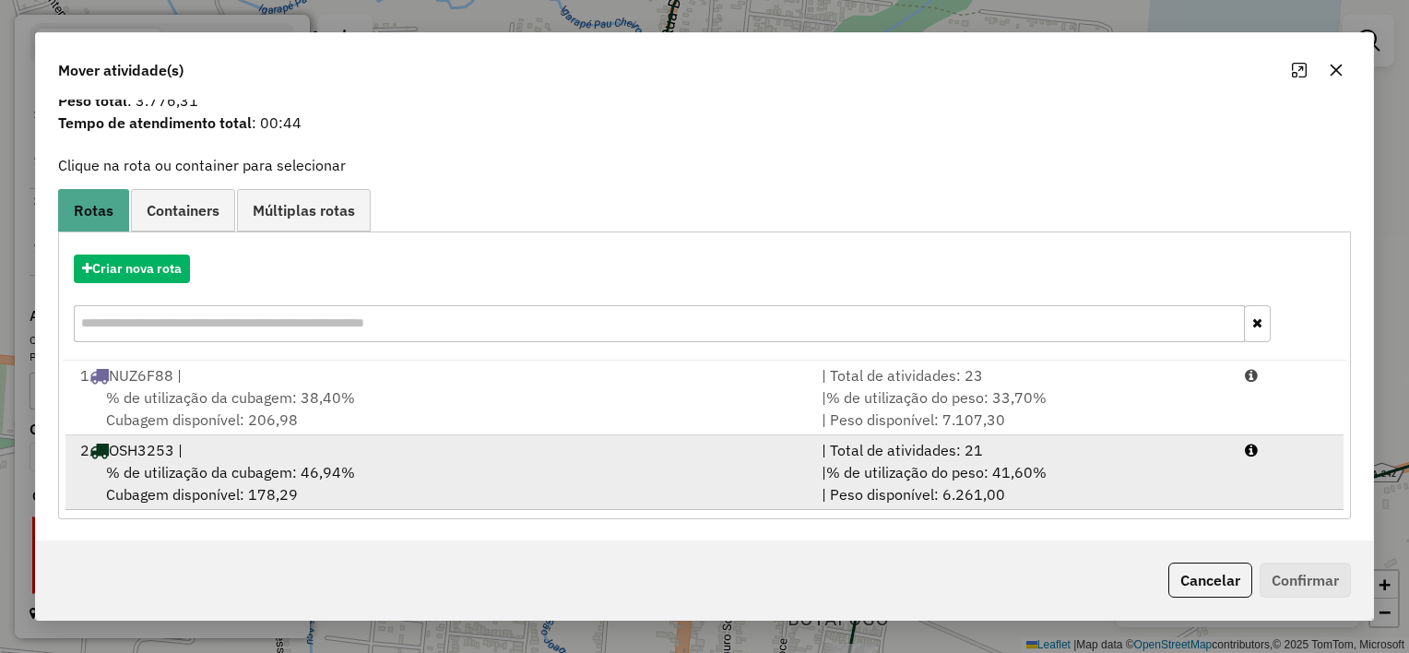
drag, startPoint x: 586, startPoint y: 470, endPoint x: 672, endPoint y: 459, distance: 86.4
click at [586, 469] on div "% de utilização da cubagem: 46,94% Cubagem disponível: 178,29" at bounding box center [440, 483] width 742 height 44
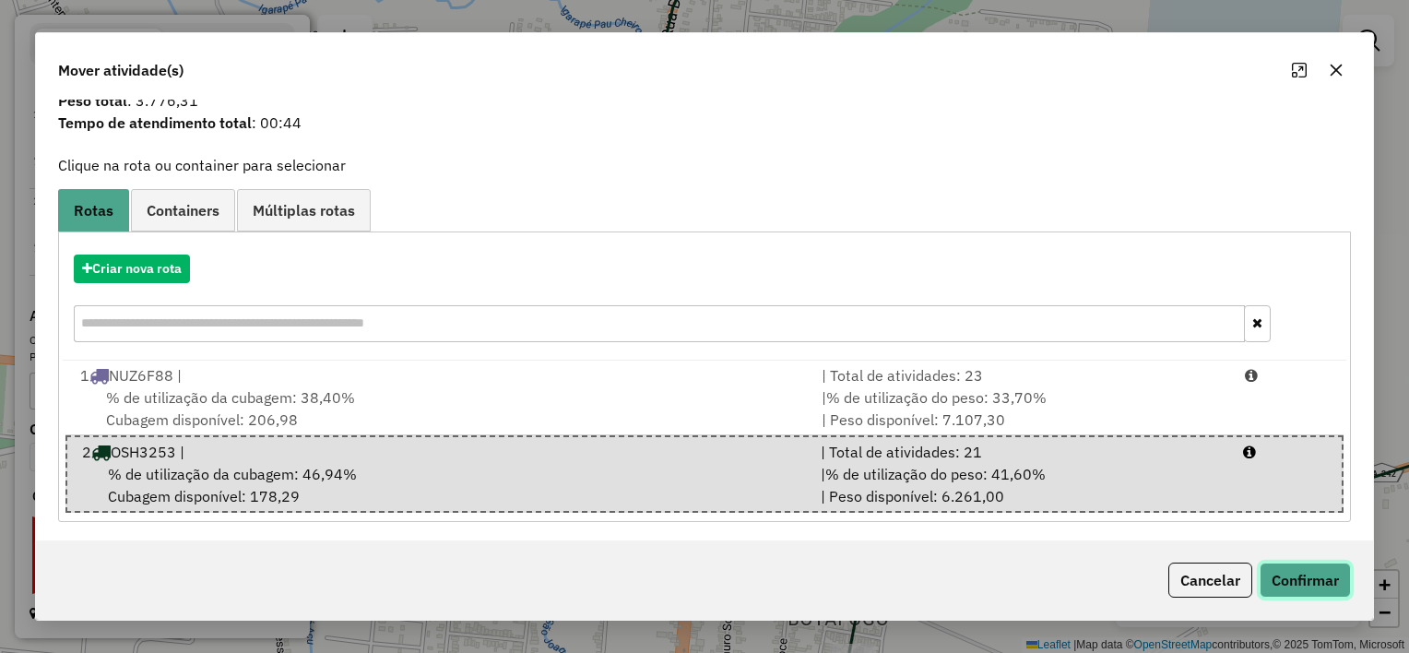
click at [1320, 583] on button "Confirmar" at bounding box center [1305, 580] width 91 height 35
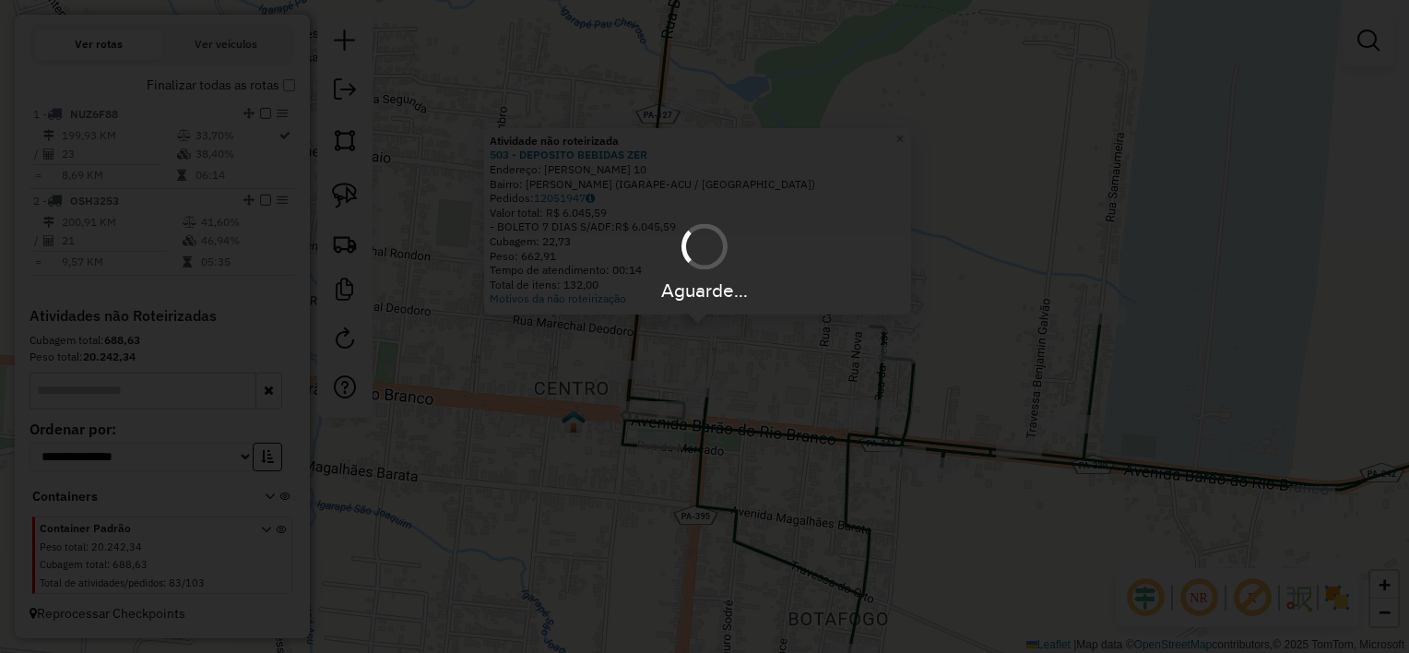
scroll to position [0, 0]
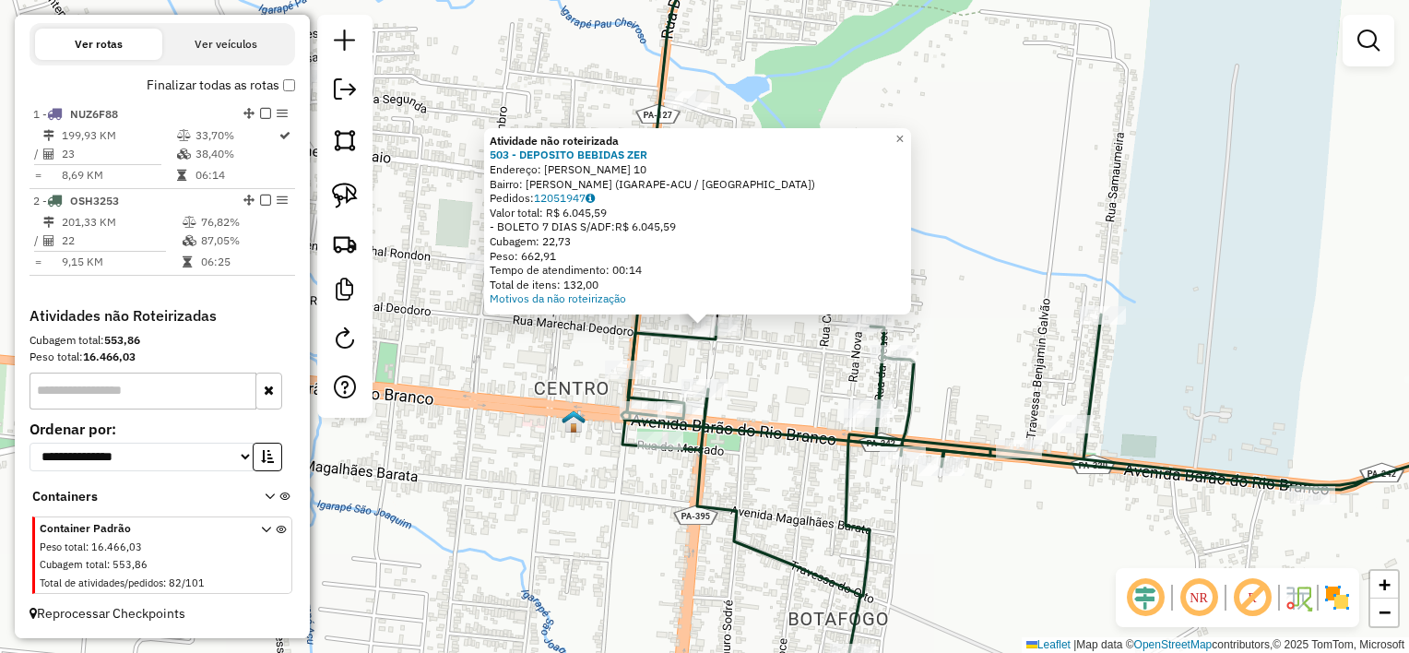
drag, startPoint x: 810, startPoint y: 389, endPoint x: 801, endPoint y: 391, distance: 9.4
click at [810, 391] on div "Atividade não roteirizada 503 - DEPOSITO BEBIDAS ZER Endereço: [PERSON_NAME] 10…" at bounding box center [704, 326] width 1409 height 653
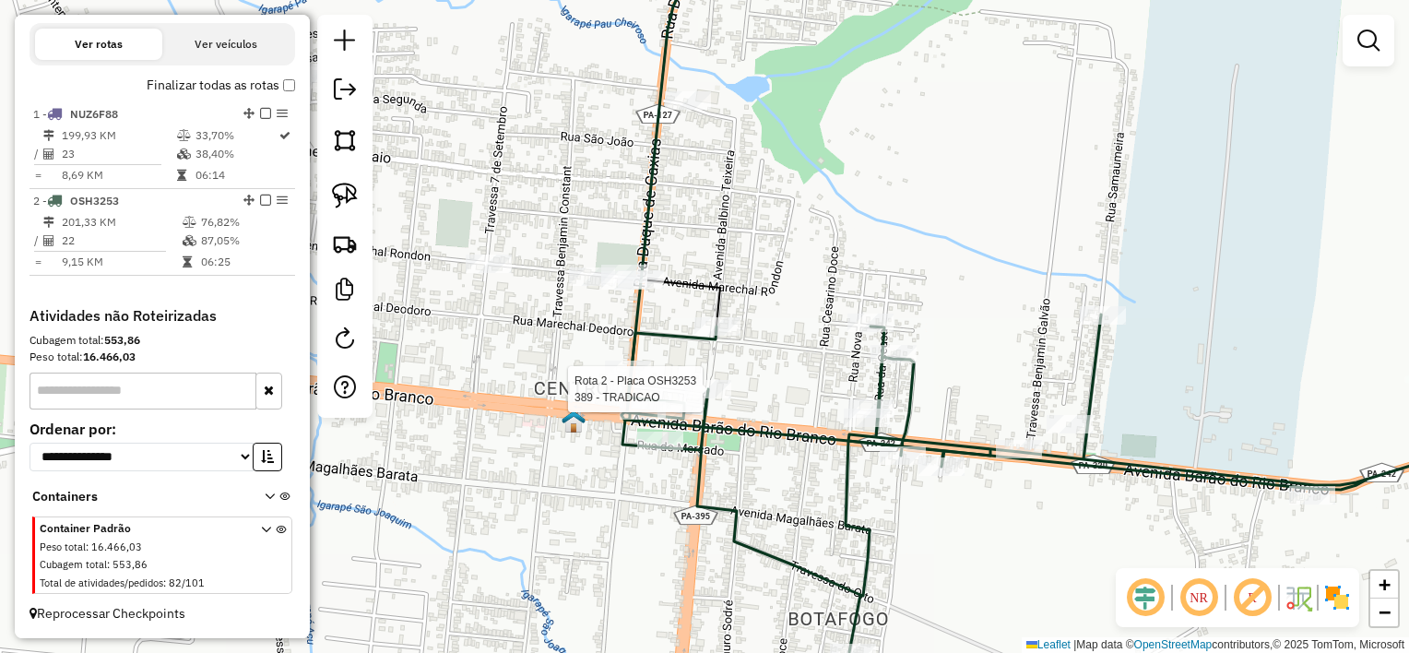
select select "**********"
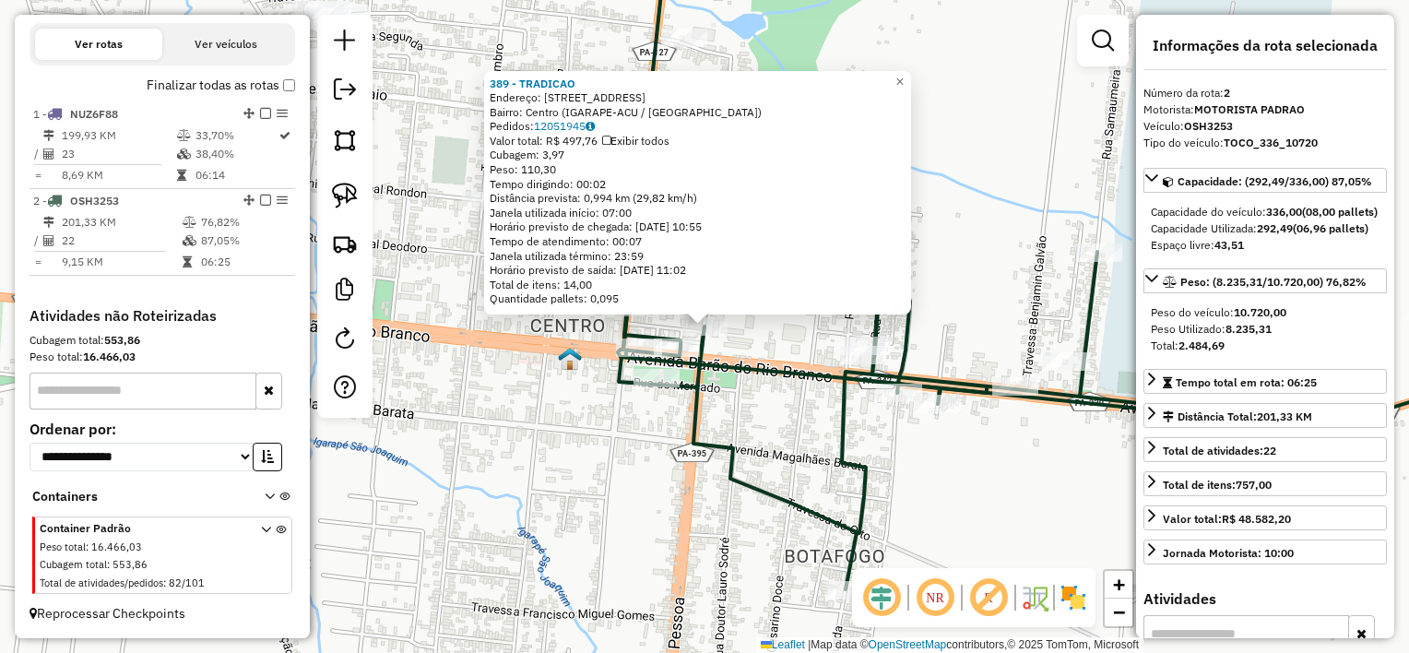
click at [749, 384] on div "389 - TRADICAO Endereço: [STREET_ADDRESS] (IGARAPE-ACU / [GEOGRAPHIC_DATA]) Ped…" at bounding box center [704, 326] width 1409 height 653
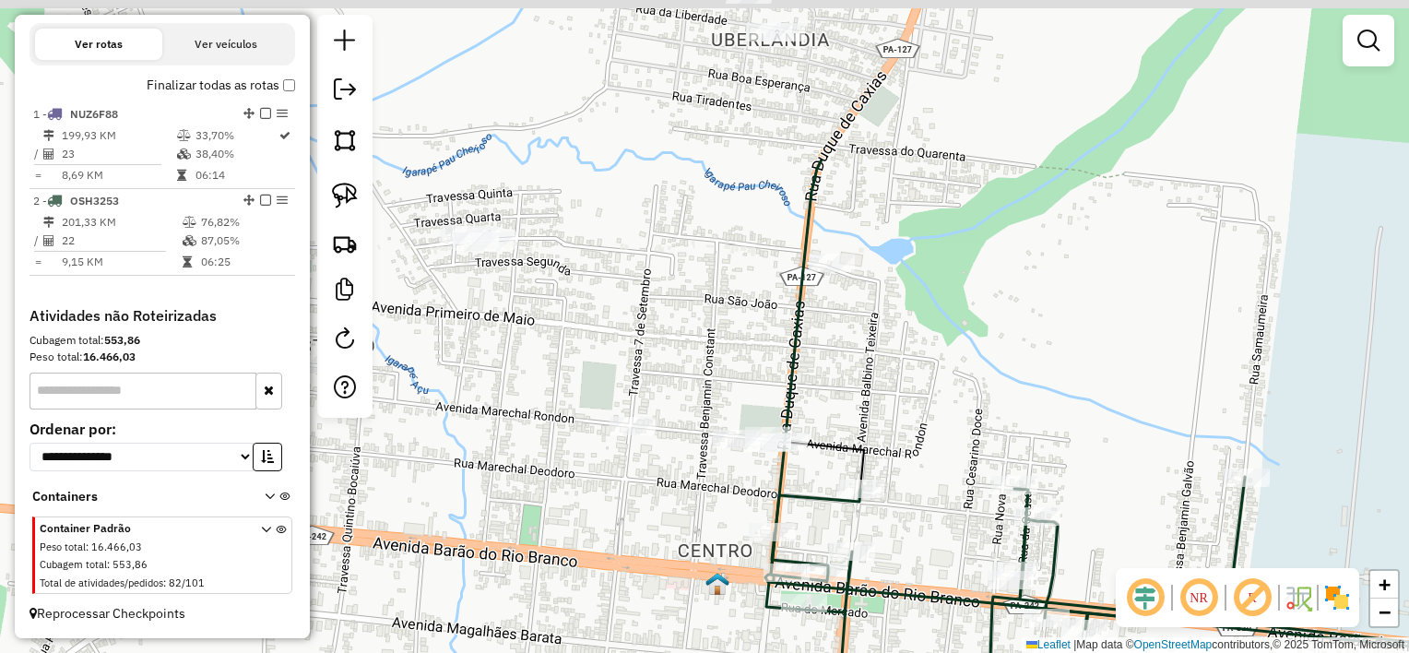
drag, startPoint x: 854, startPoint y: 359, endPoint x: 925, endPoint y: 477, distance: 137.8
click at [930, 475] on div "Janela de atendimento Grade de atendimento Capacidade Transportadoras Veículos …" at bounding box center [704, 326] width 1409 height 653
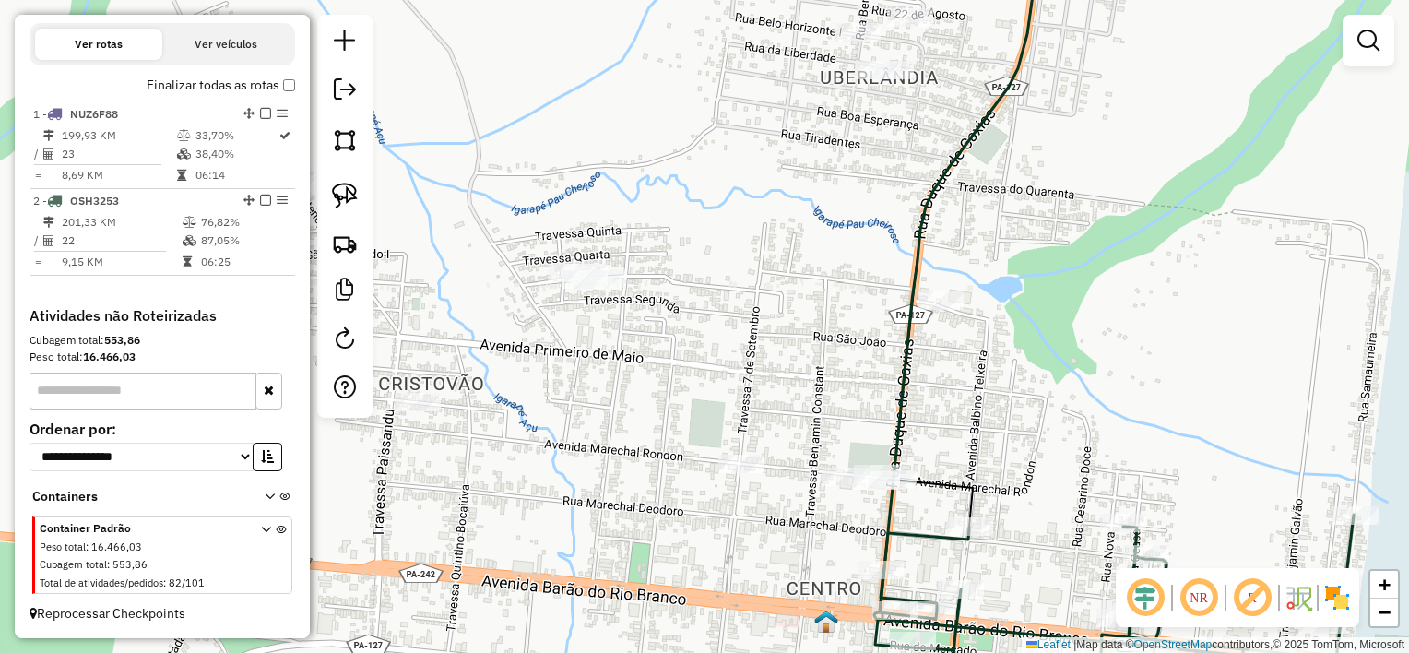
drag, startPoint x: 840, startPoint y: 282, endPoint x: 925, endPoint y: 351, distance: 108.9
click at [925, 351] on div "Janela de atendimento Grade de atendimento Capacidade Transportadoras Veículos …" at bounding box center [704, 326] width 1409 height 653
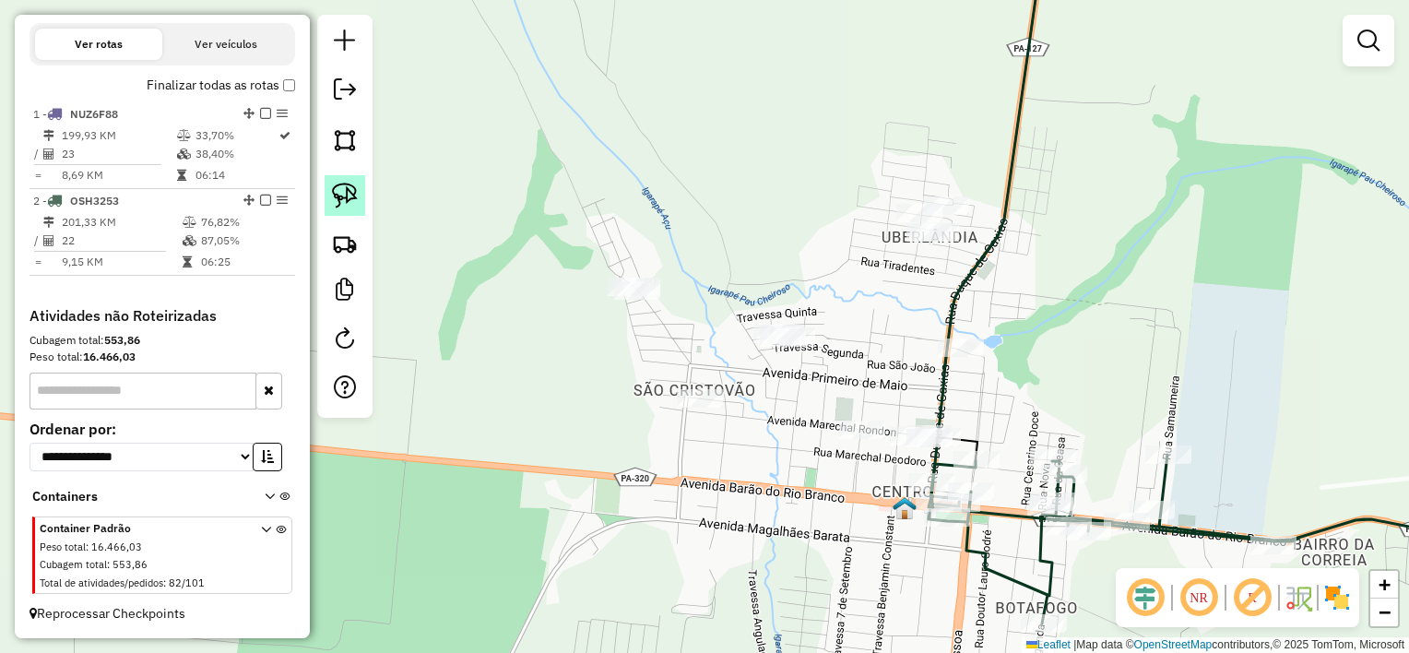
drag, startPoint x: 357, startPoint y: 199, endPoint x: 543, endPoint y: 192, distance: 186.5
click at [356, 198] on img at bounding box center [345, 196] width 26 height 26
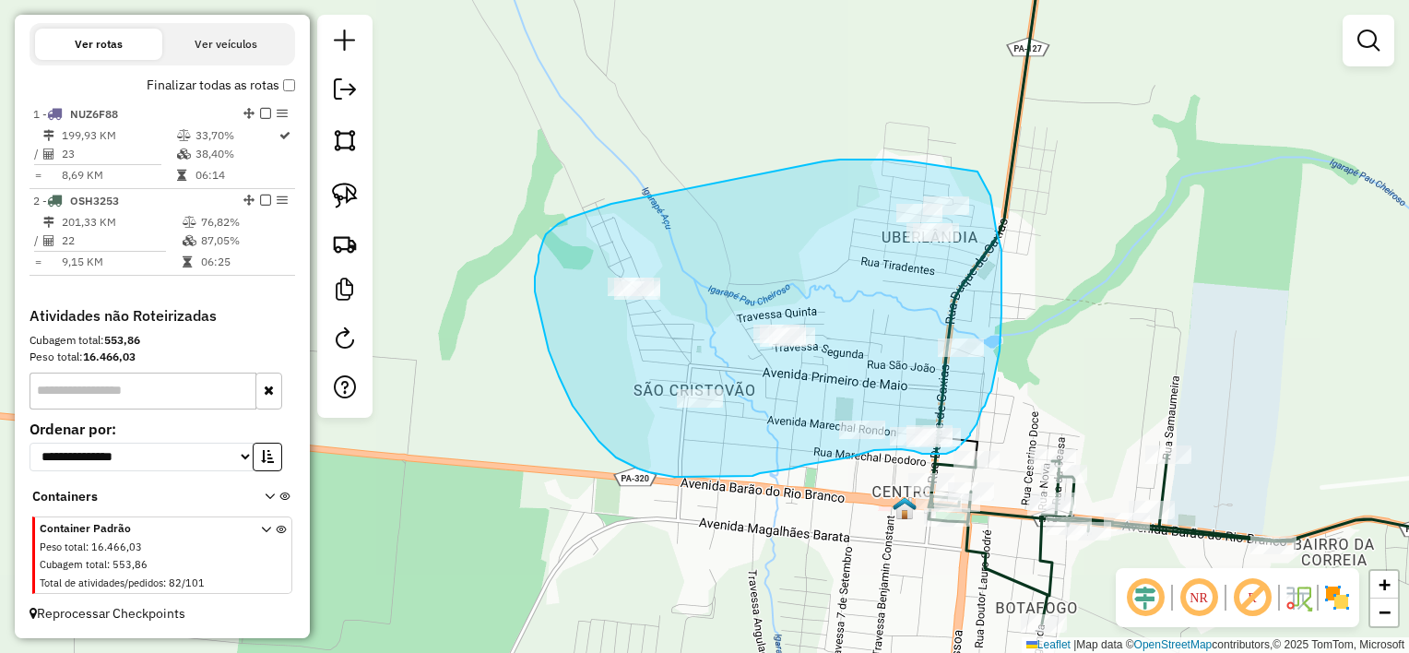
drag, startPoint x: 978, startPoint y: 172, endPoint x: 991, endPoint y: 195, distance: 26.4
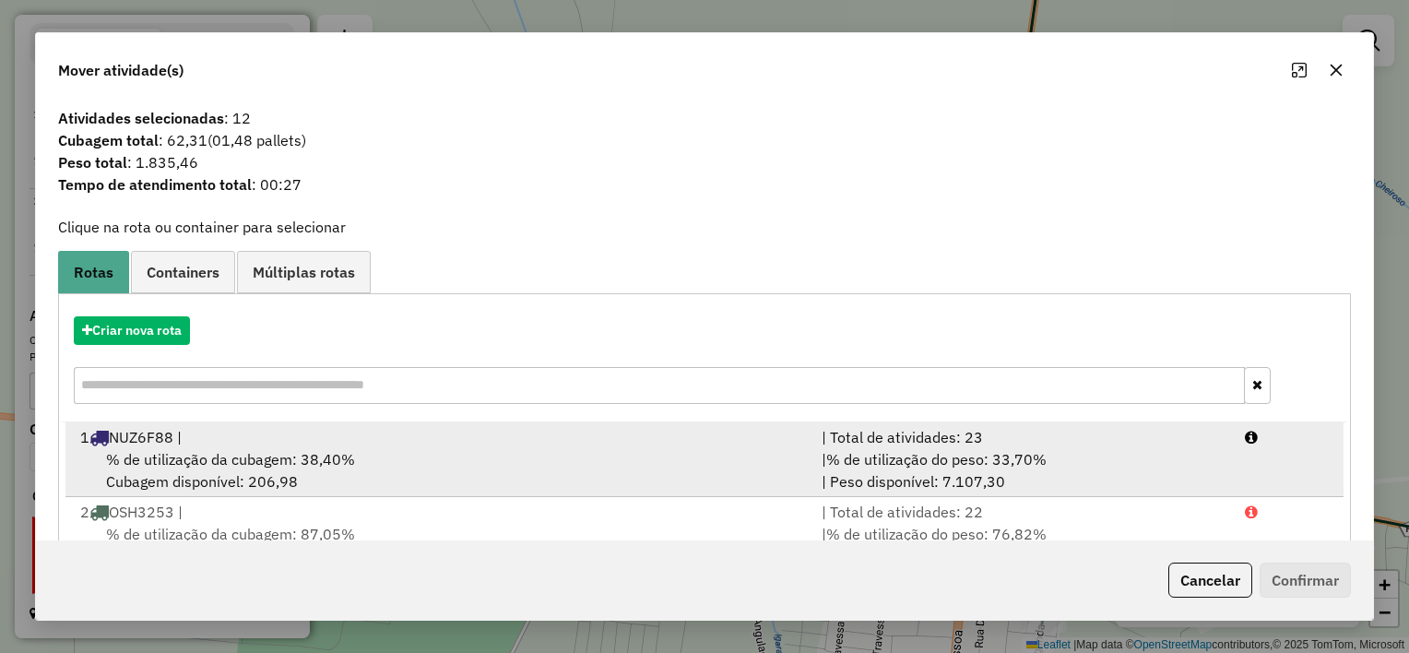
click at [490, 469] on div "% de utilização da cubagem: 38,40% Cubagem disponível: 206,98" at bounding box center [440, 470] width 742 height 44
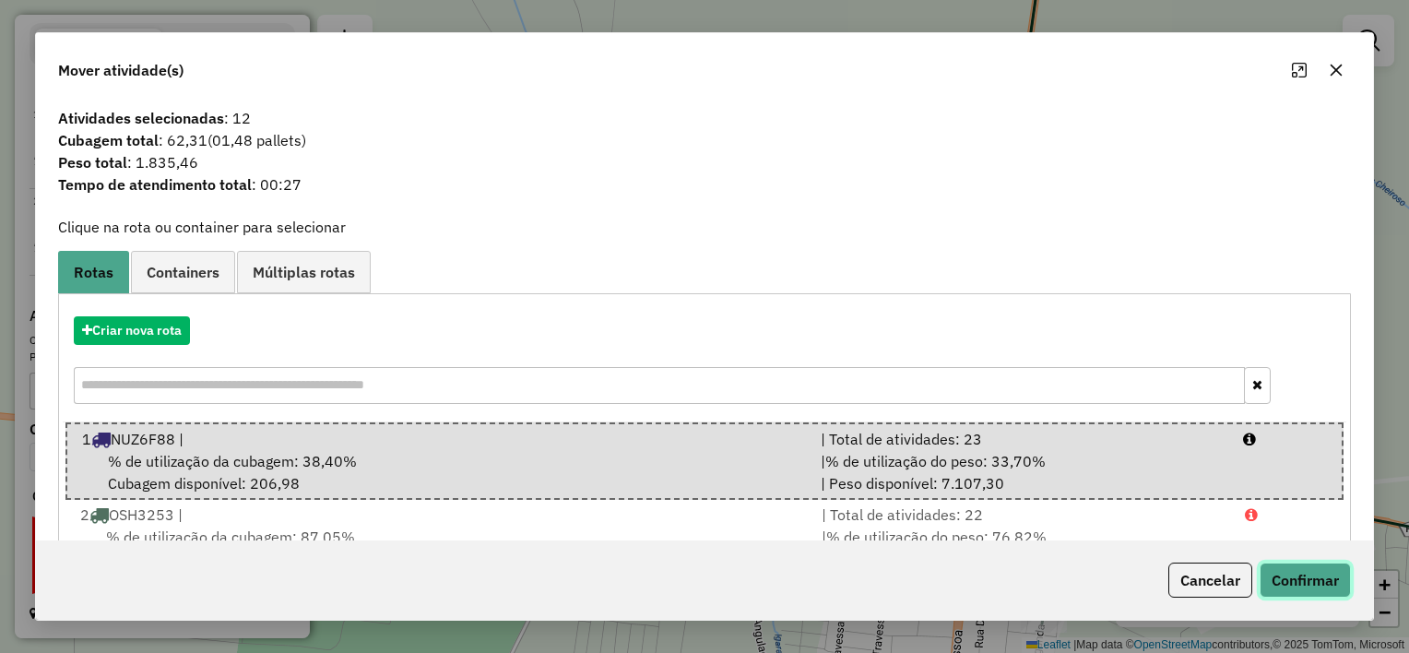
click at [1295, 575] on button "Confirmar" at bounding box center [1305, 580] width 91 height 35
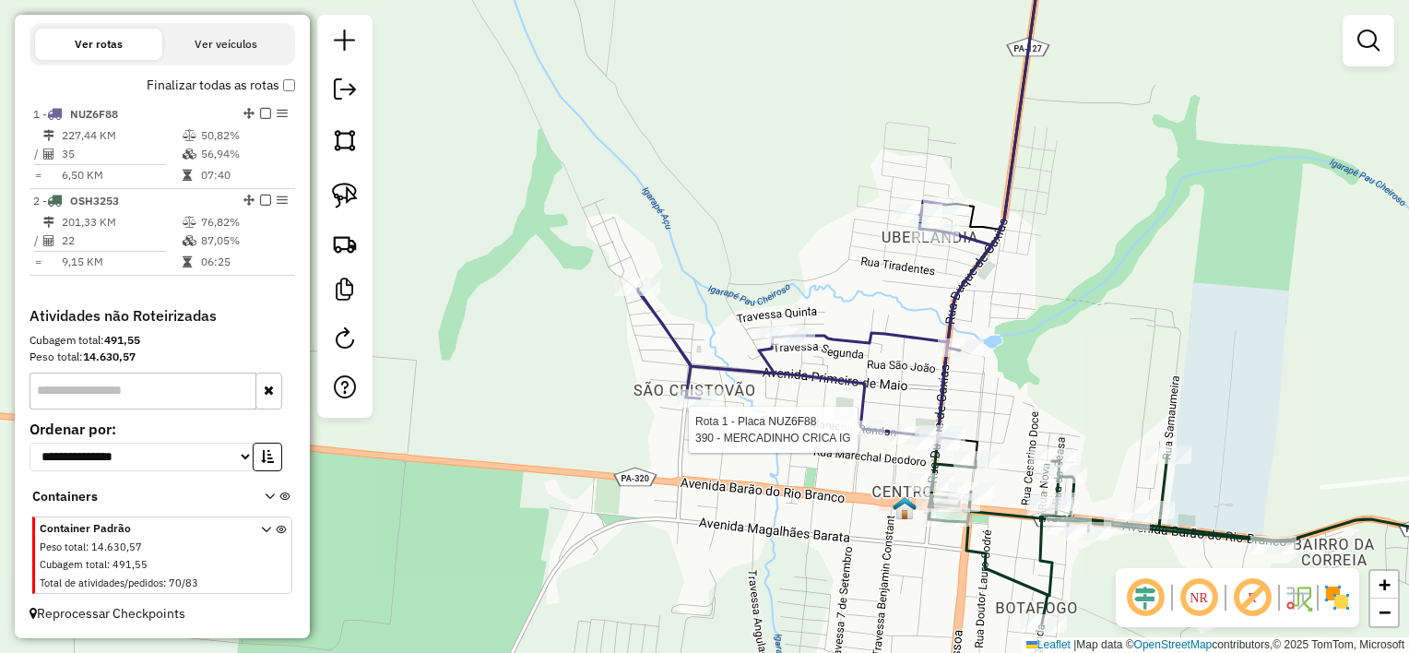
click at [861, 439] on div at bounding box center [862, 430] width 46 height 18
select select "**********"
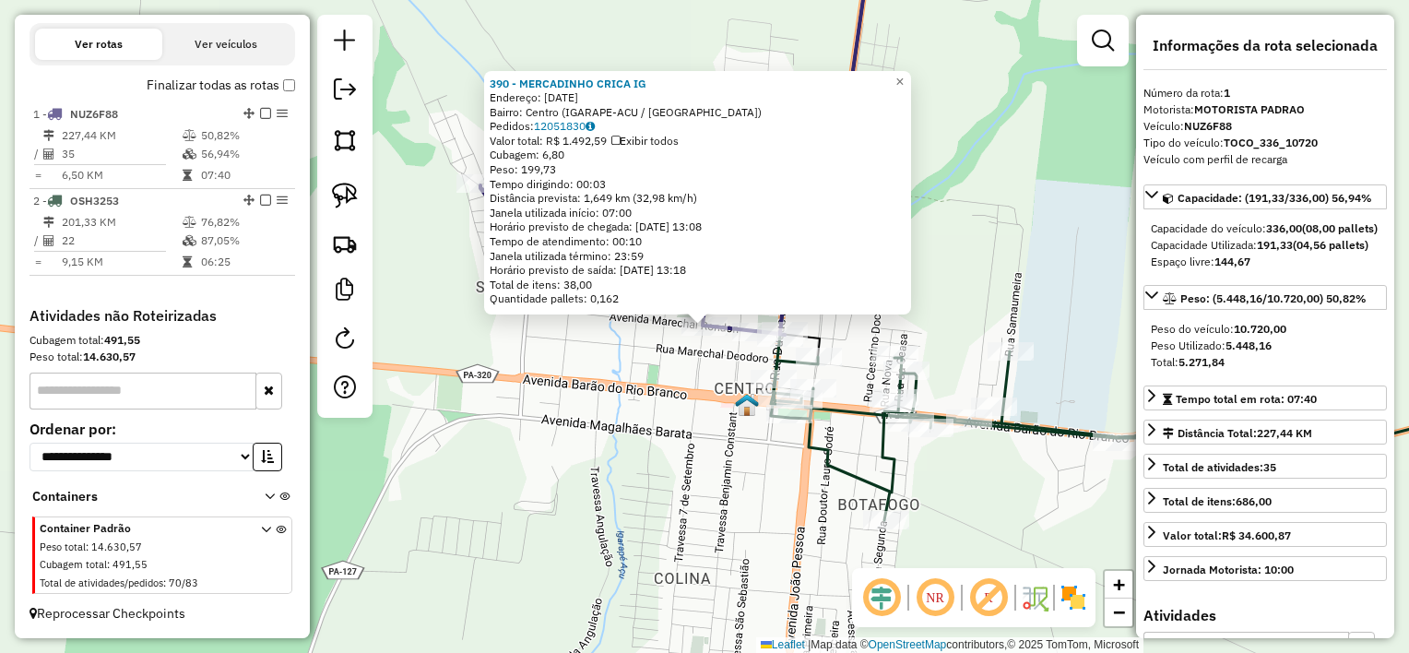
click at [691, 407] on div "390 - MERCADINHO CRICA IG Endereço: [DATE] Bairro: Centro (IGARAPE-ACU / [GEOGR…" at bounding box center [704, 326] width 1409 height 653
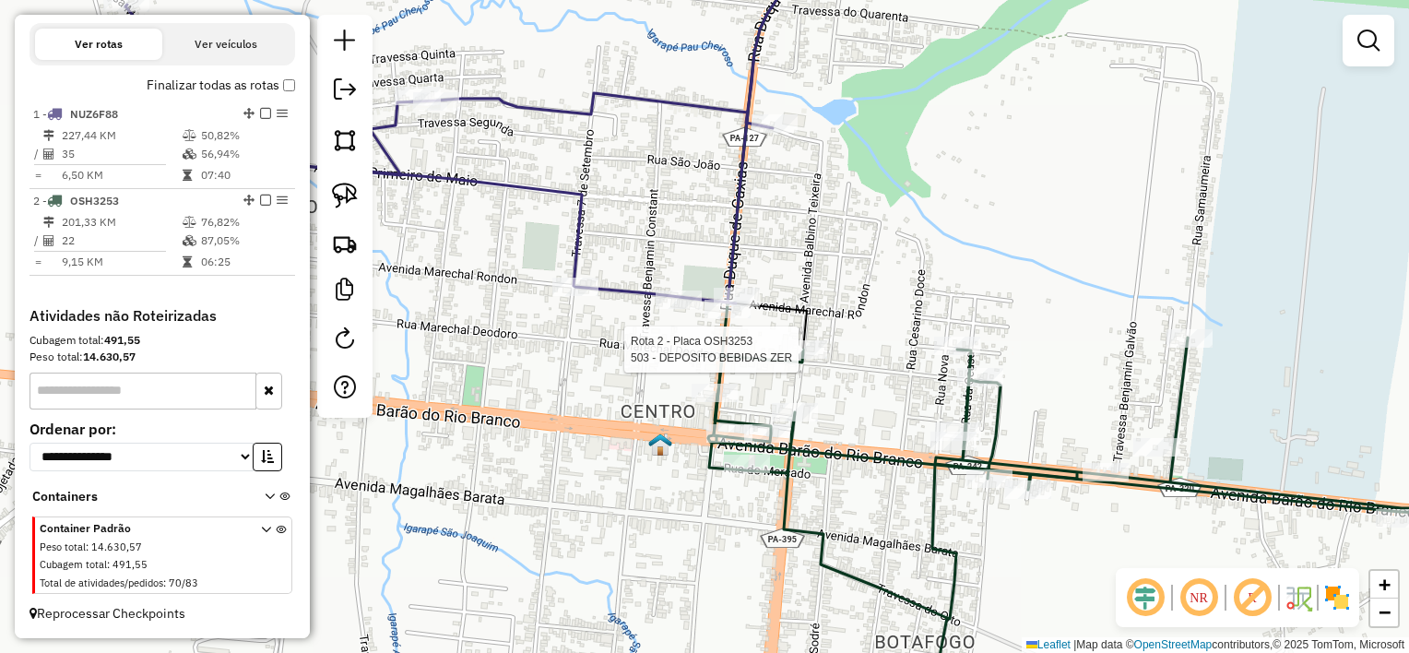
select select "**********"
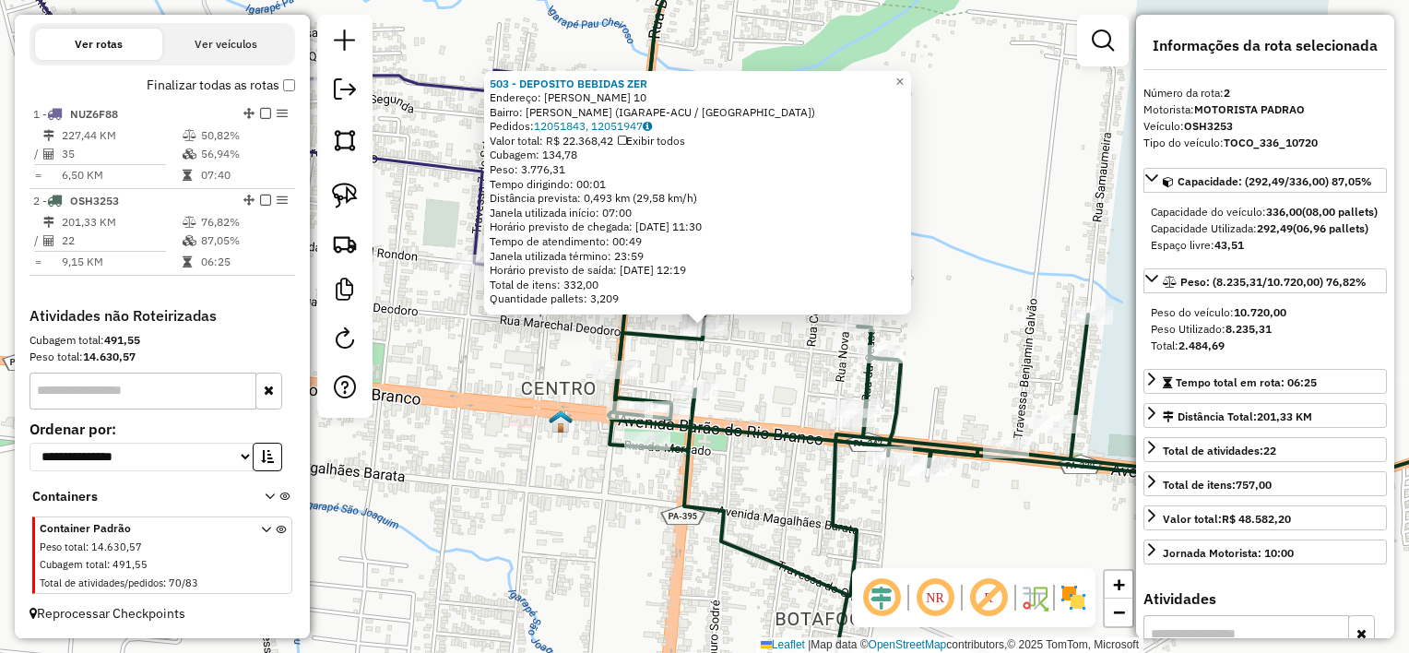
click at [759, 380] on div "503 - DEPOSITO BEBIDAS ZER Endereço: [PERSON_NAME] 10 Bairro: [PERSON_NAME] (IG…" at bounding box center [704, 326] width 1409 height 653
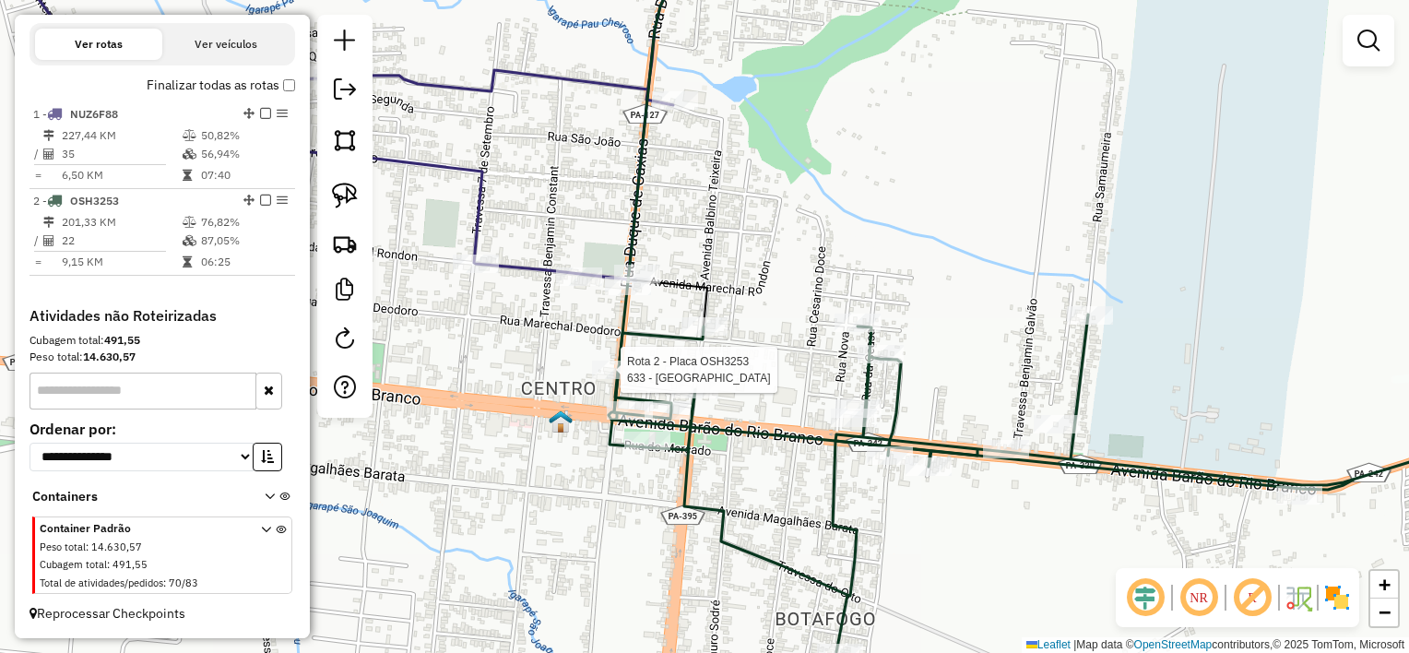
select select "**********"
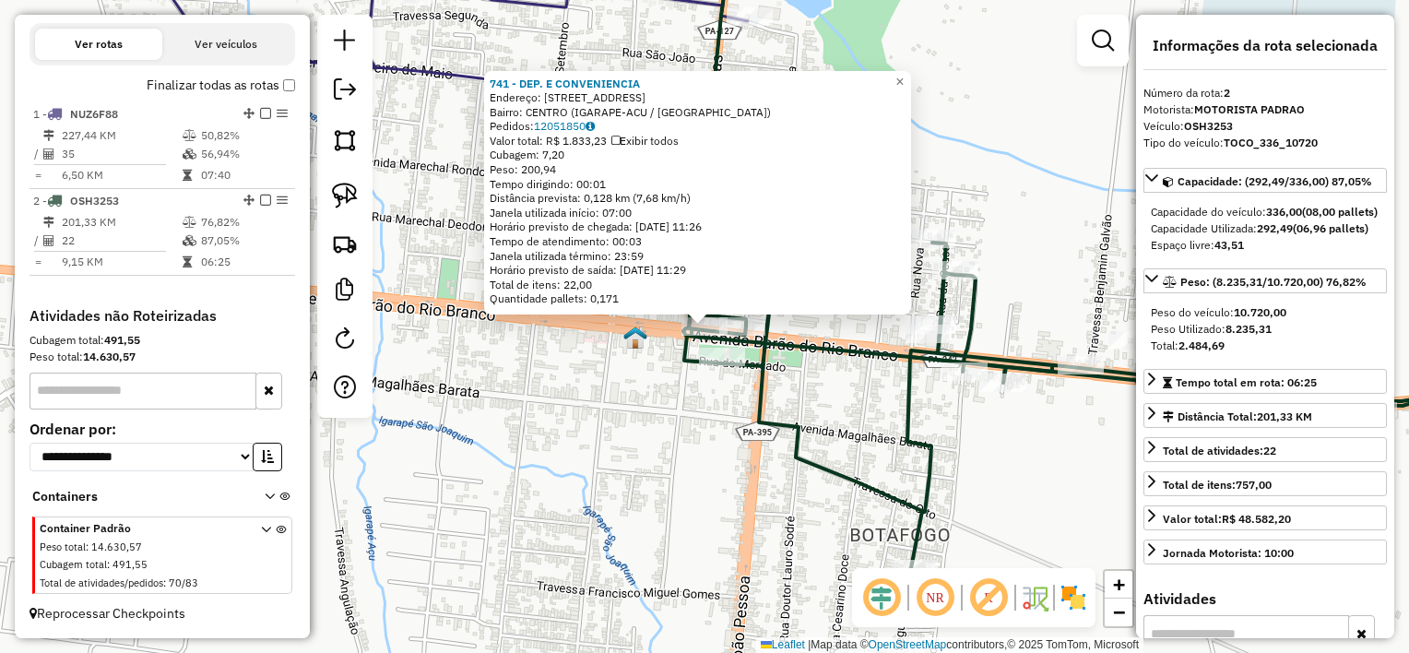
click at [684, 387] on div "Rota 2 - Placa OSH3253 962 - CHURRAS CARNE DE SOL 741 - DEP. E CONVENIENCIA End…" at bounding box center [704, 326] width 1409 height 653
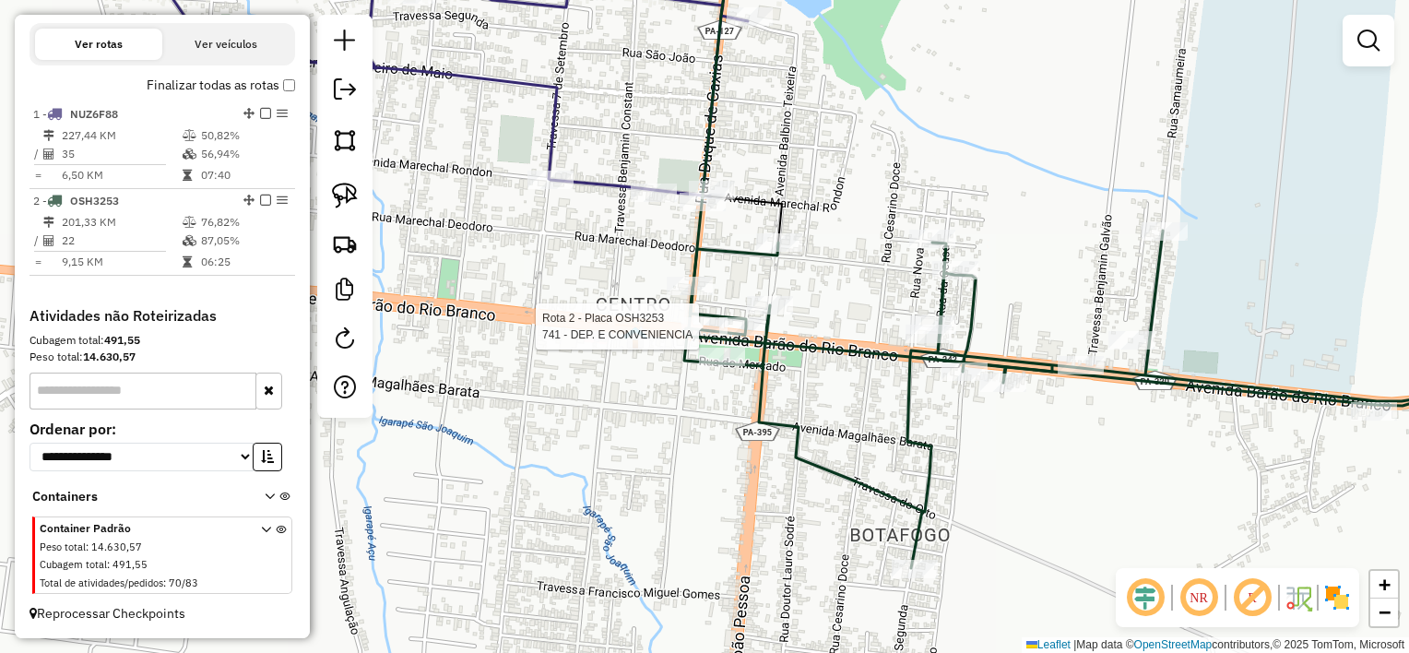
select select "**********"
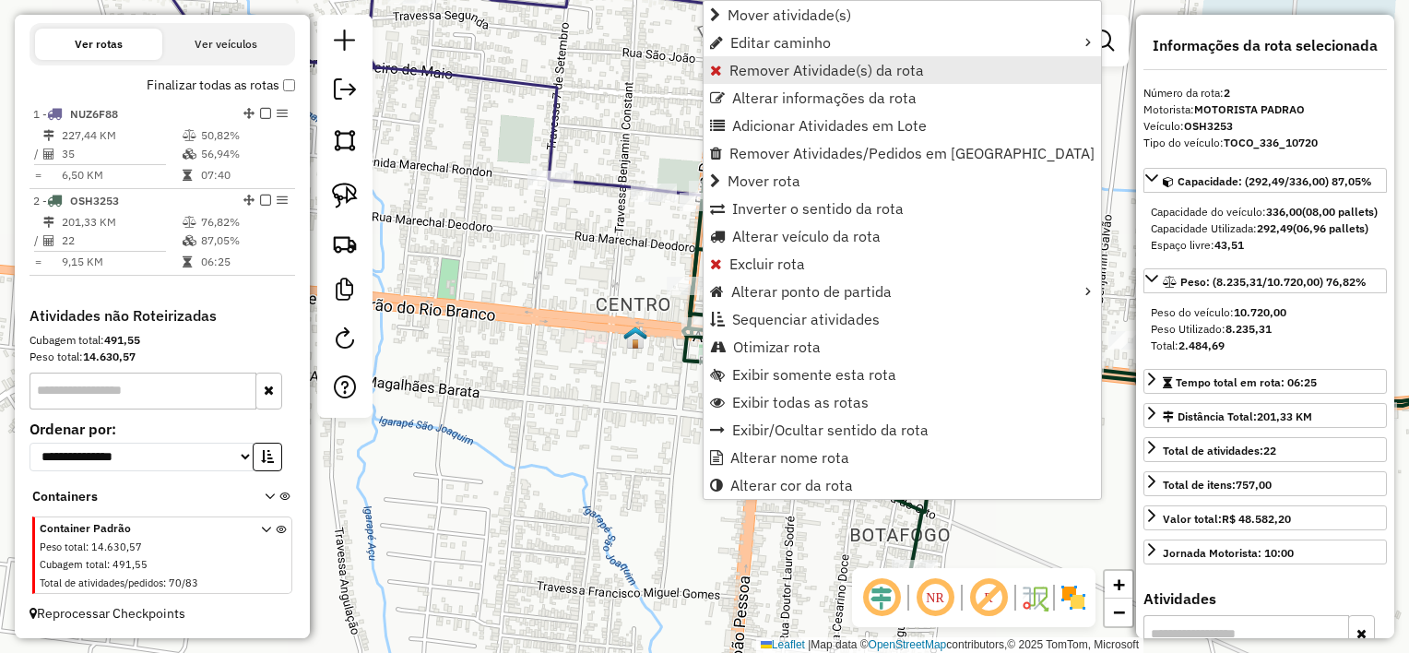
click at [794, 77] on span "Remover Atividade(s) da rota" at bounding box center [827, 70] width 195 height 15
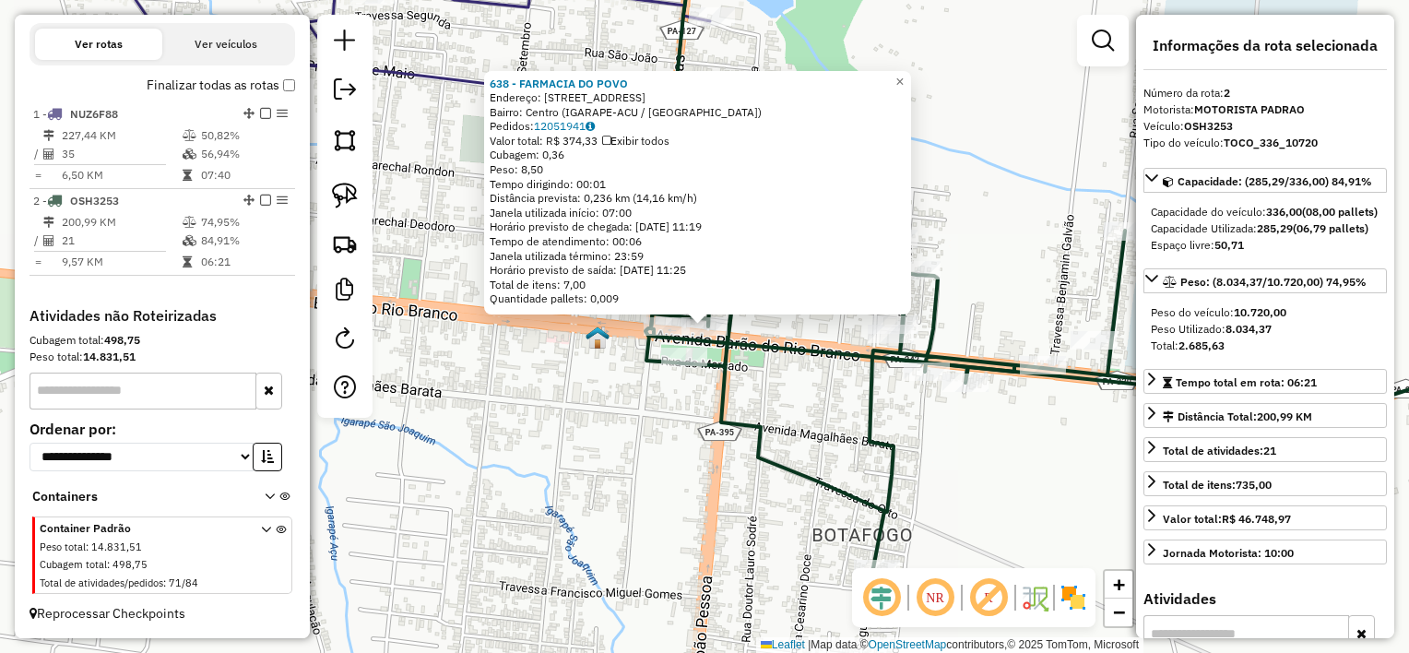
click at [747, 355] on icon at bounding box center [992, 170] width 692 height 470
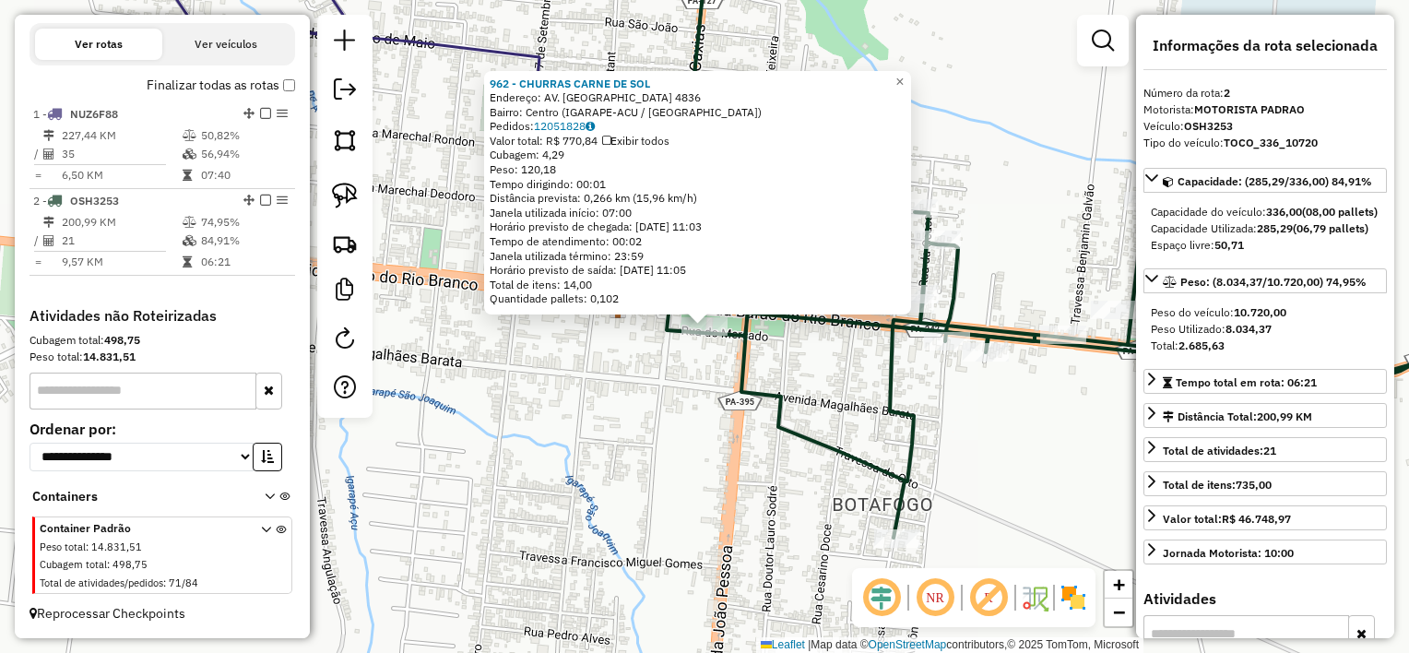
click at [701, 354] on div "962 - CHURRAS CARNE DE SOL Endereço: AV. BARAO DO RIO BRANCO 4836 Bairro: Centr…" at bounding box center [704, 326] width 1409 height 653
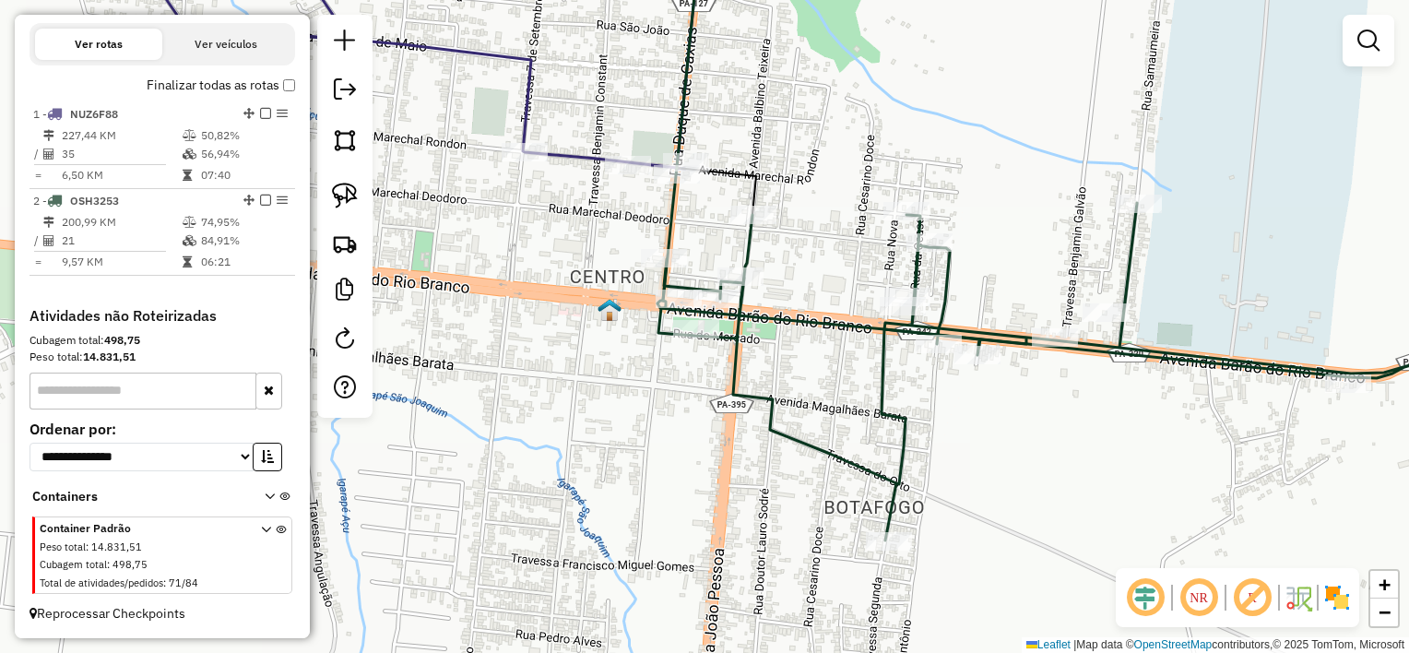
drag, startPoint x: 814, startPoint y: 343, endPoint x: 705, endPoint y: 405, distance: 126.0
click at [705, 405] on div "Janela de atendimento Grade de atendimento Capacidade Transportadoras Veículos …" at bounding box center [704, 326] width 1409 height 653
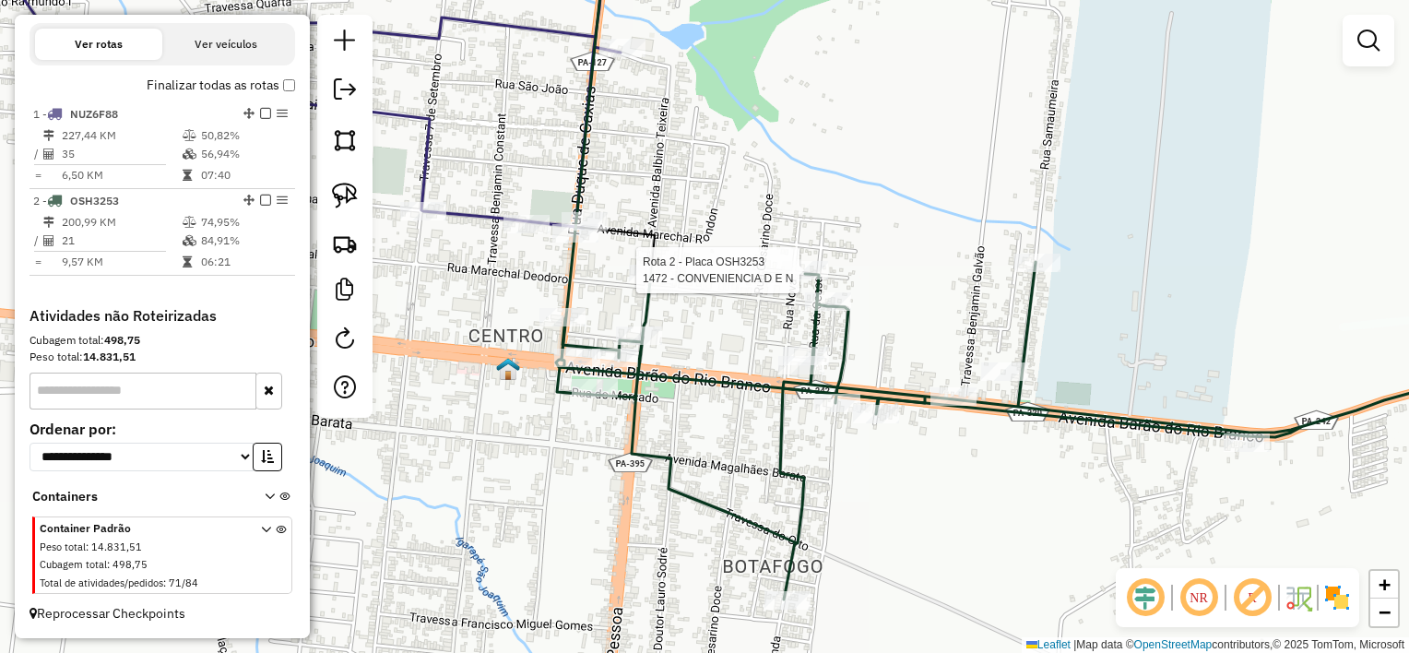
select select "**********"
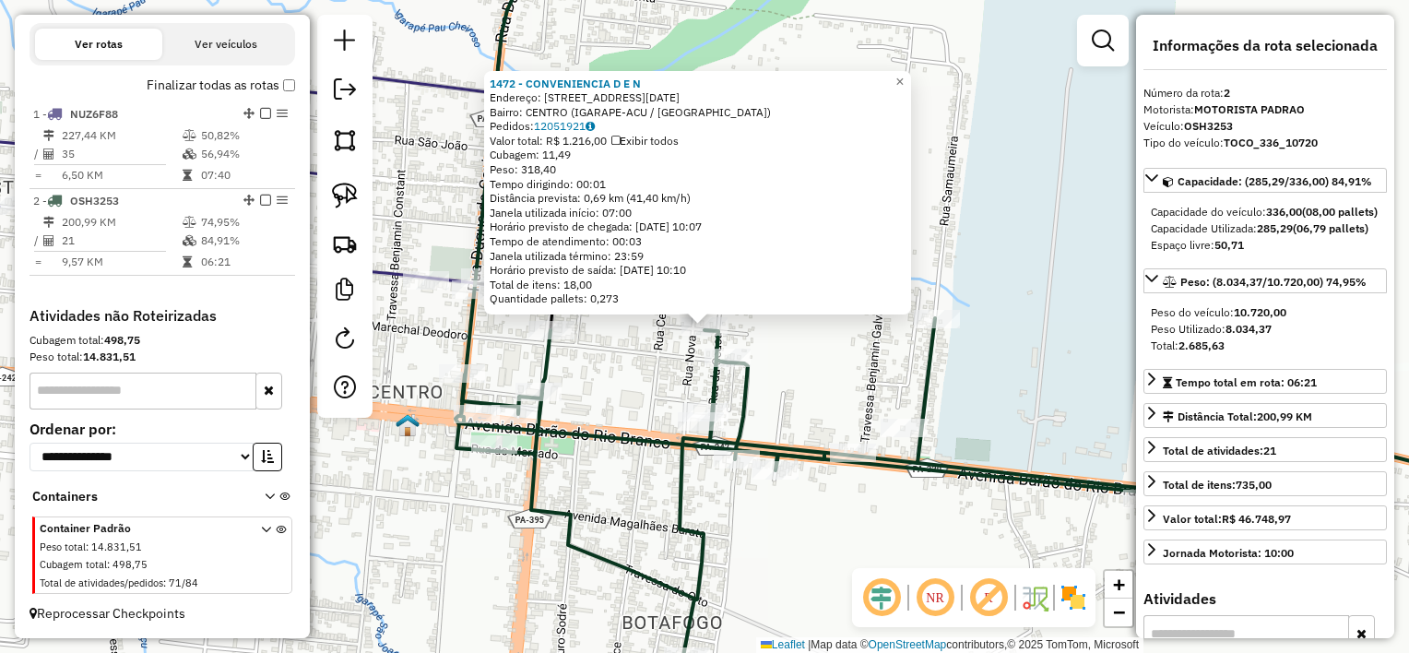
click at [786, 333] on div "1472 - CONVENIENCIA D E N Endereço: [STREET_ADDRESS][DATE] Bairro: CENTRO (IGAR…" at bounding box center [704, 326] width 1409 height 653
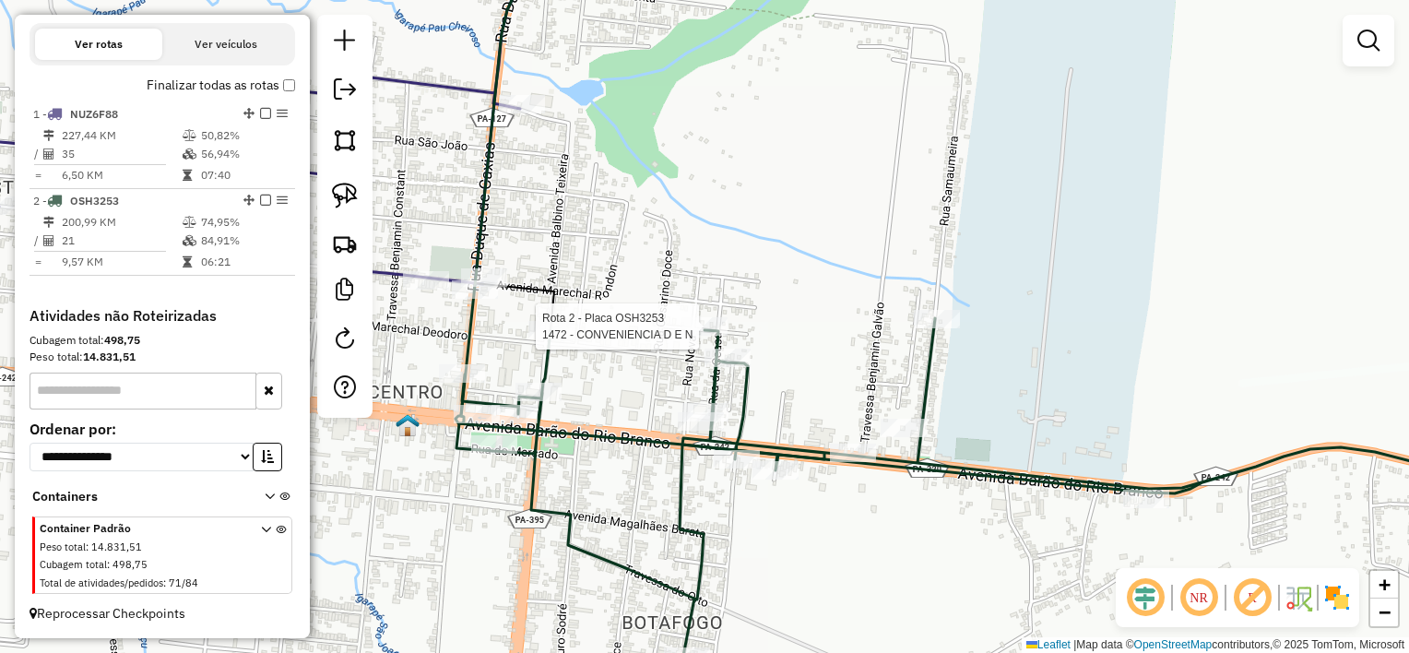
select select "**********"
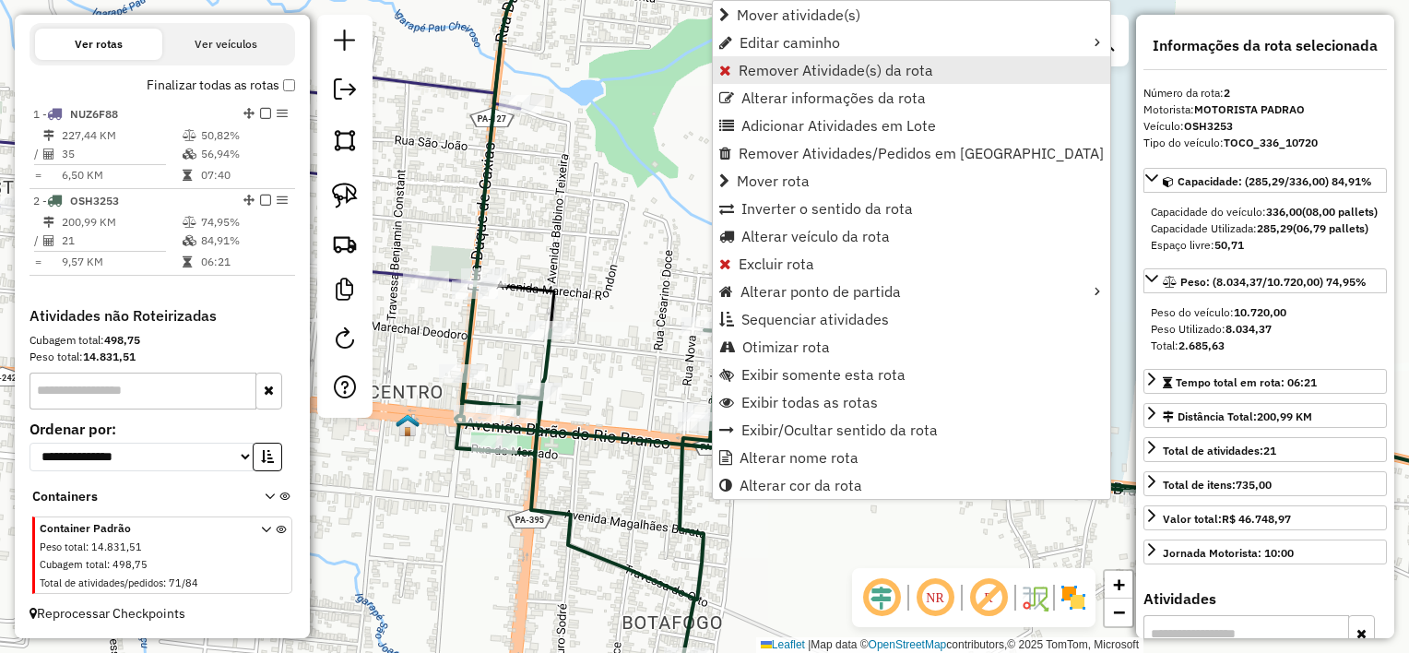
click at [800, 70] on span "Remover Atividade(s) da rota" at bounding box center [836, 70] width 195 height 15
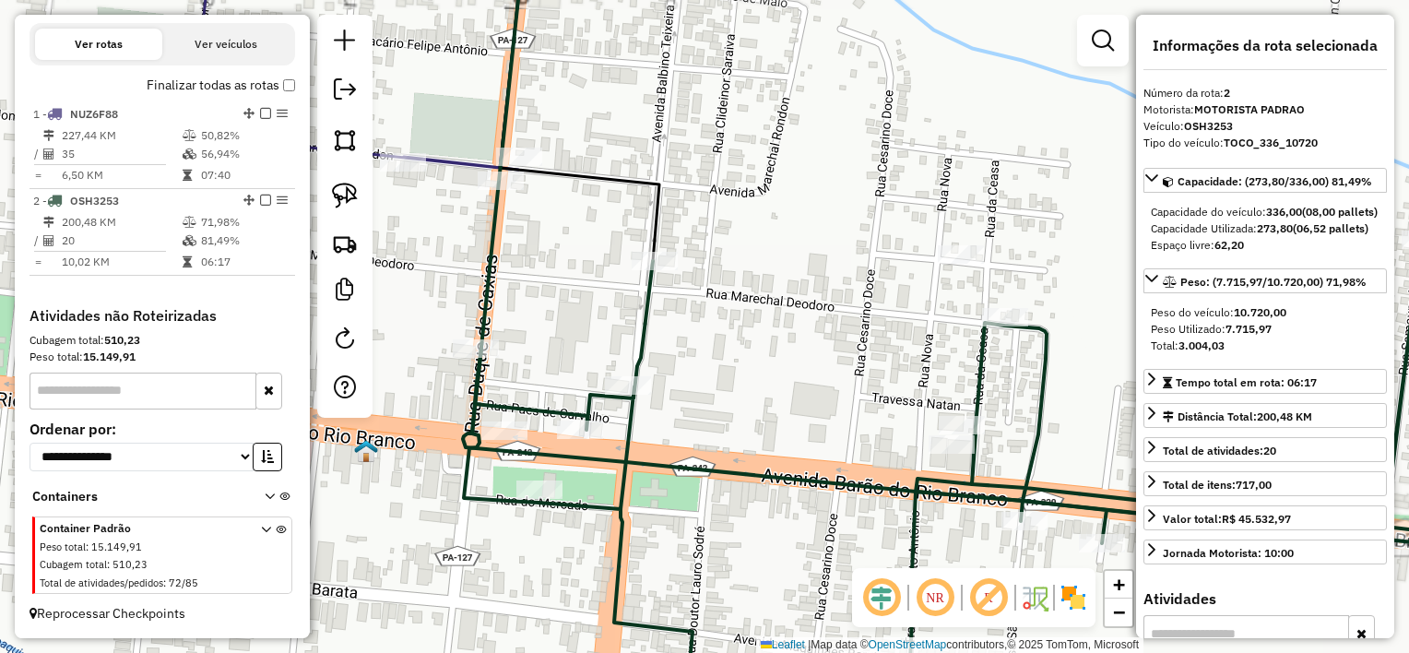
drag, startPoint x: 524, startPoint y: 336, endPoint x: 612, endPoint y: 343, distance: 87.9
click at [612, 343] on div "Janela de atendimento Grade de atendimento Capacidade Transportadoras Veículos …" at bounding box center [704, 326] width 1409 height 653
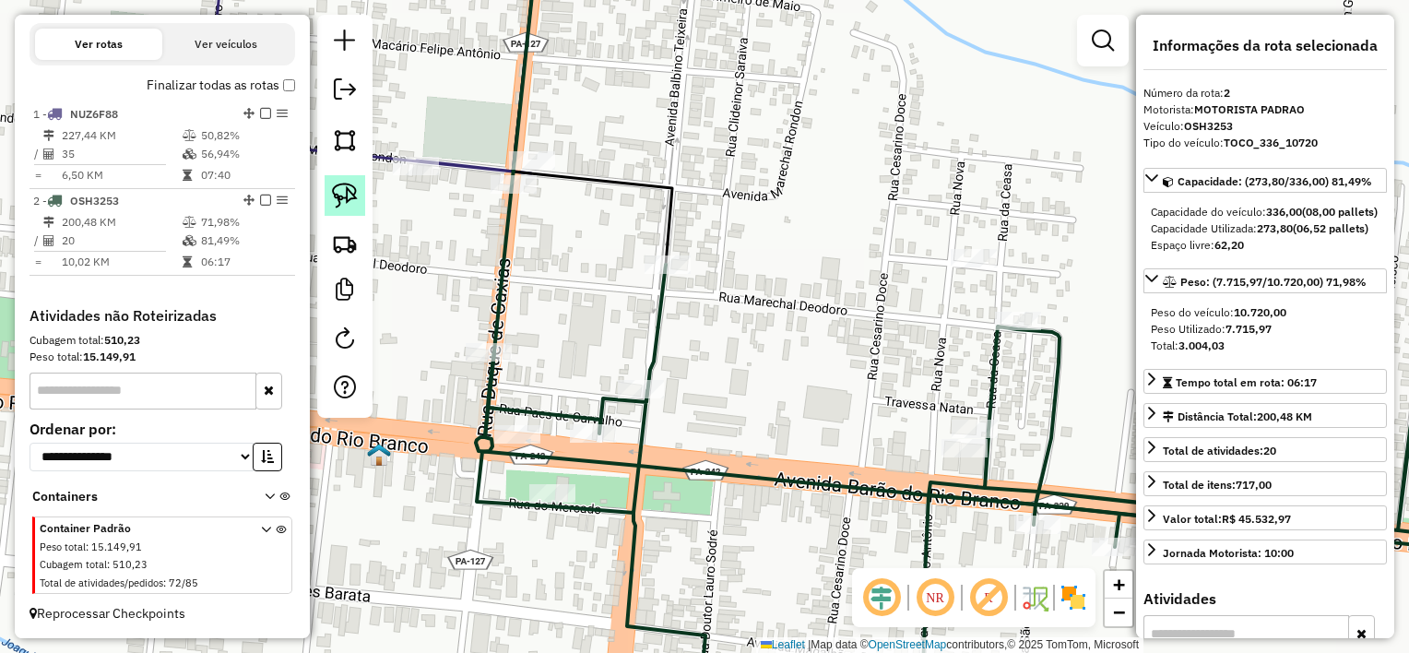
click at [343, 192] on img at bounding box center [345, 196] width 26 height 26
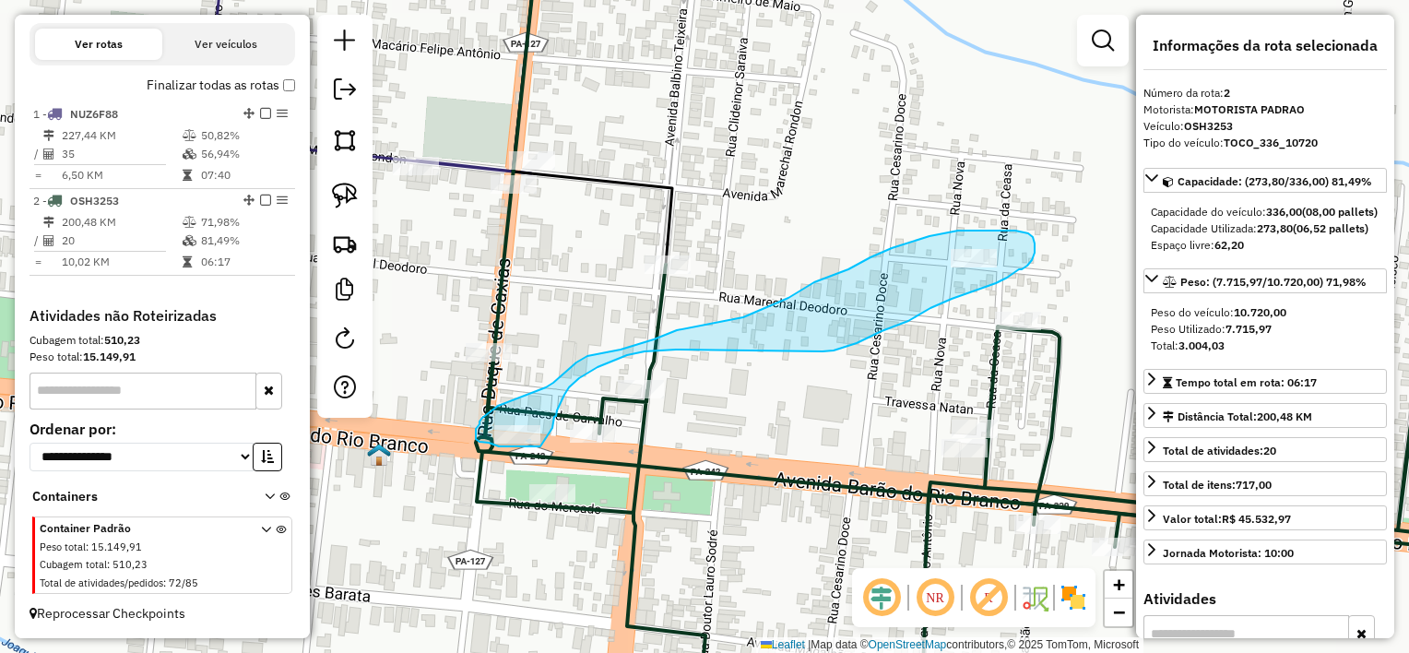
drag, startPoint x: 823, startPoint y: 351, endPoint x: 683, endPoint y: 350, distance: 140.2
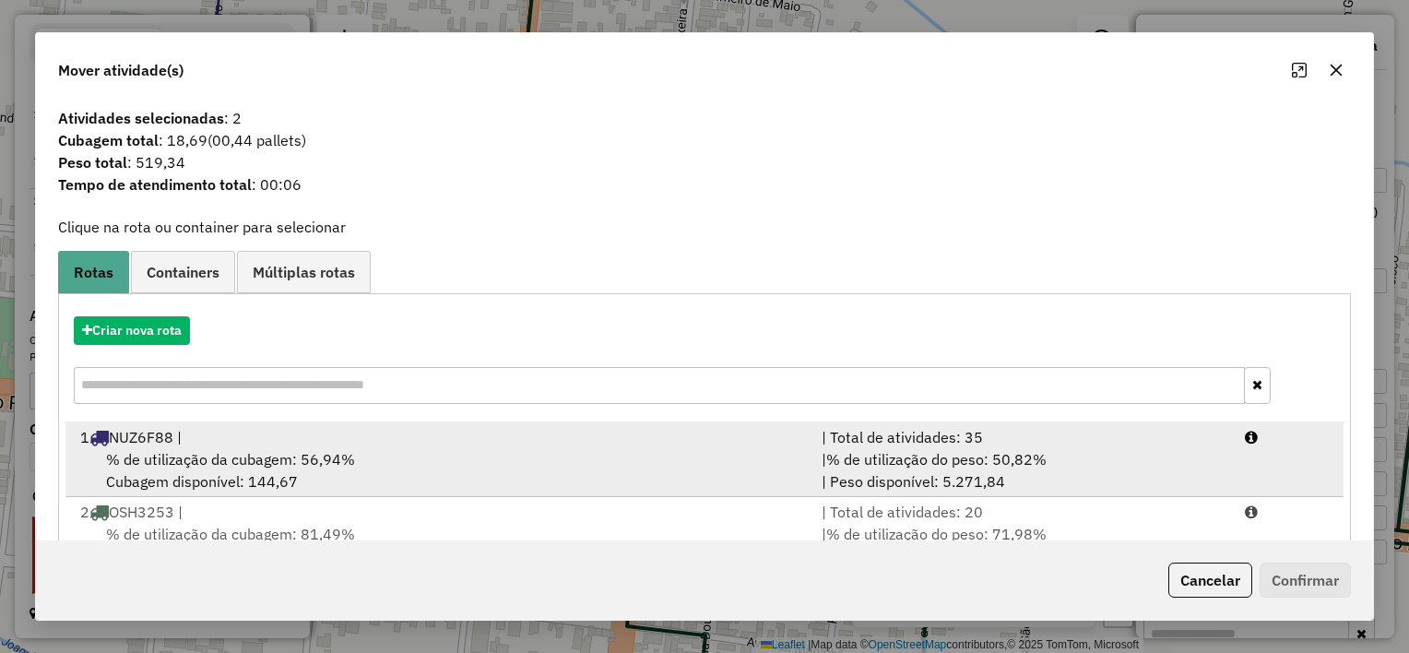
click at [528, 470] on div "% de utilização da cubagem: 56,94% Cubagem disponível: 144,67" at bounding box center [440, 470] width 742 height 44
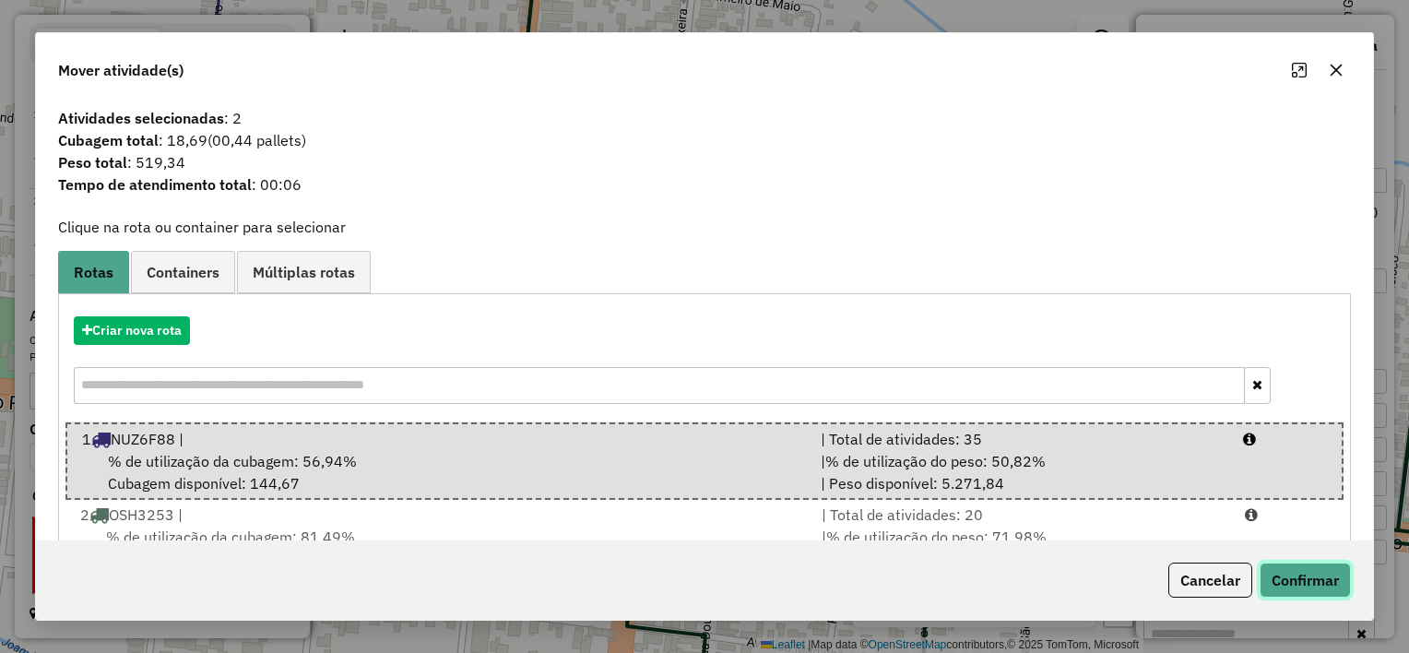
click at [1296, 576] on button "Confirmar" at bounding box center [1305, 580] width 91 height 35
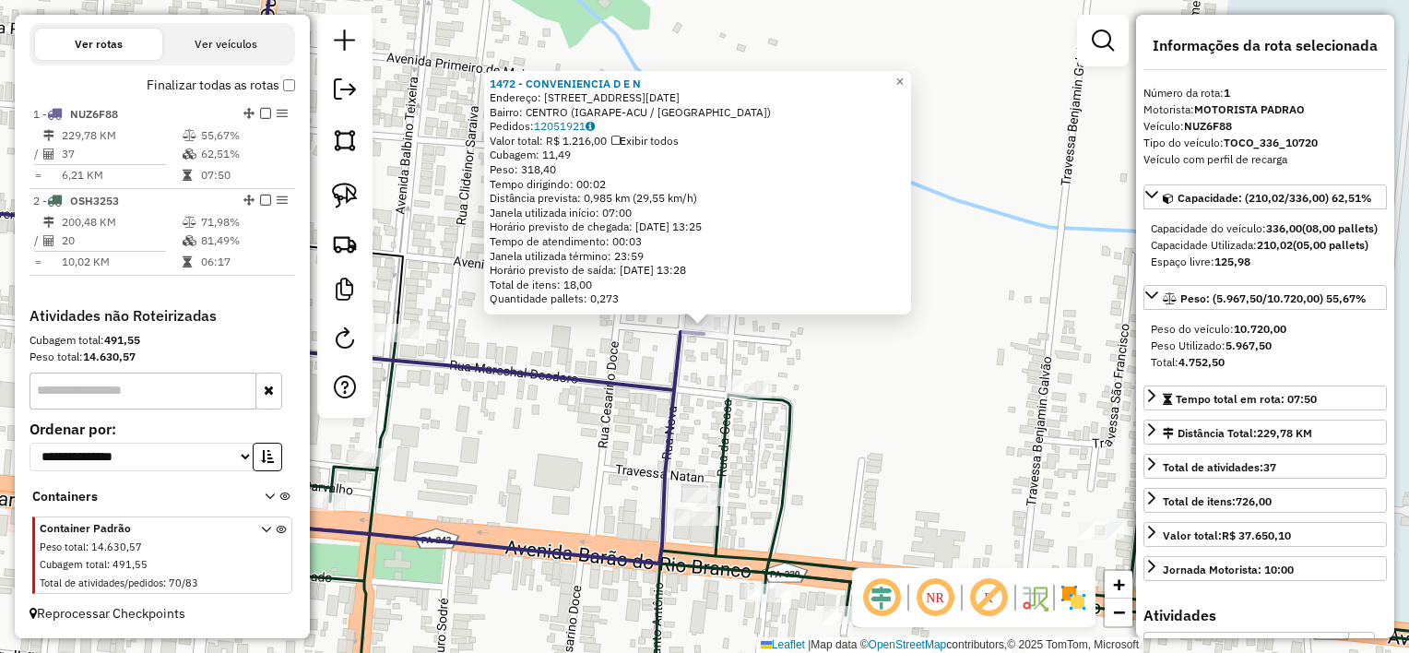
click at [677, 422] on icon at bounding box center [281, 249] width 845 height 629
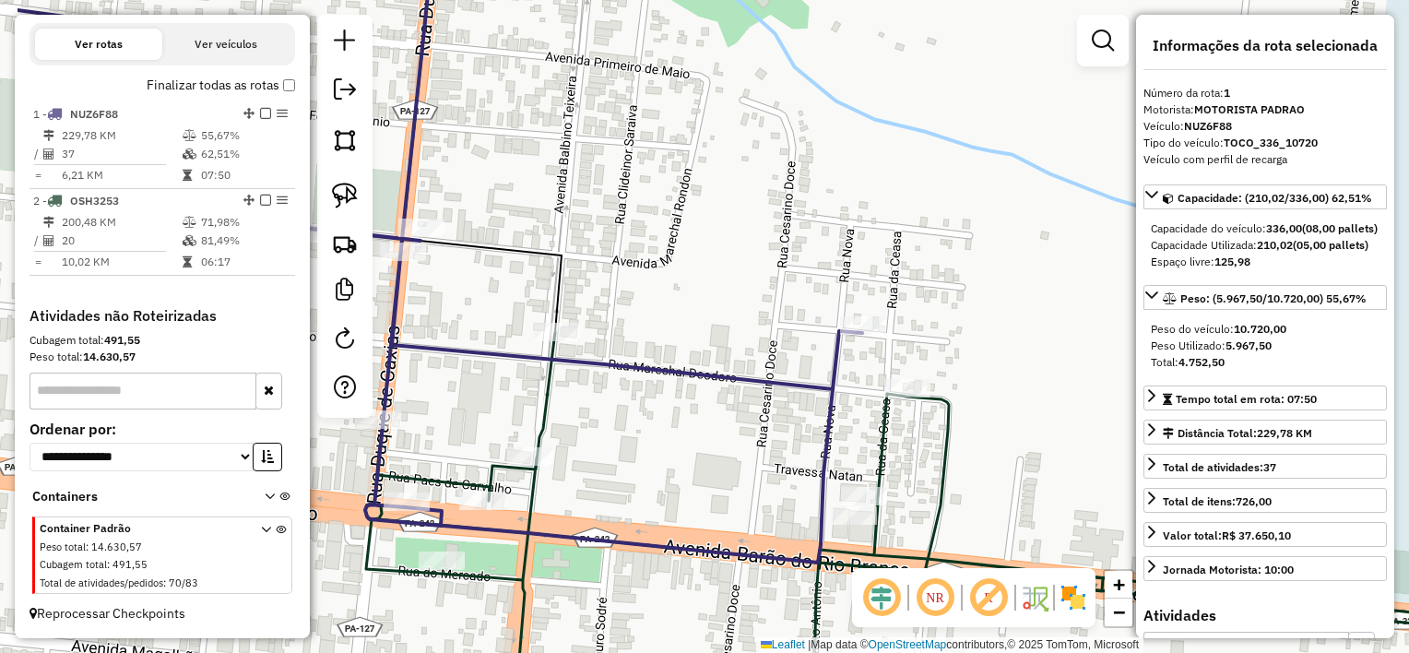
drag, startPoint x: 605, startPoint y: 438, endPoint x: 976, endPoint y: 373, distance: 376.5
click at [978, 387] on div "Janela de atendimento Grade de atendimento Capacidade Transportadoras Veículos …" at bounding box center [704, 326] width 1409 height 653
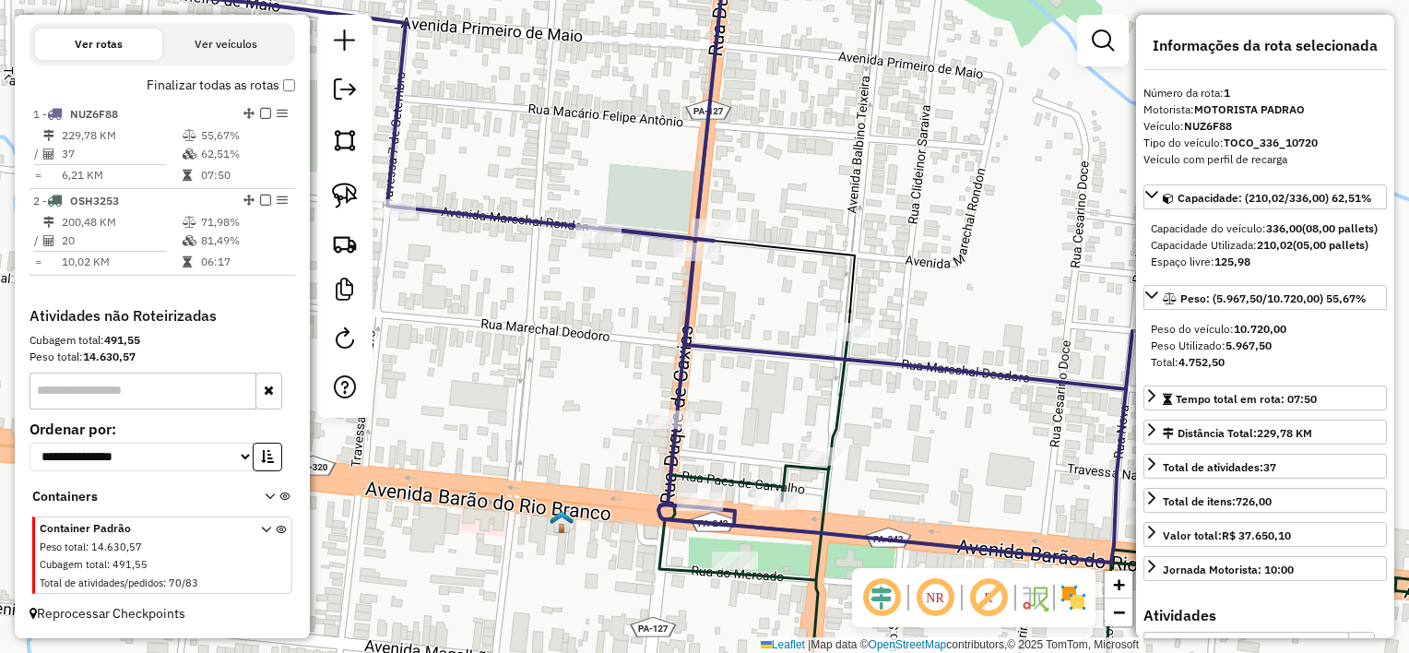
drag, startPoint x: 712, startPoint y: 325, endPoint x: 855, endPoint y: 446, distance: 187.2
click at [876, 462] on div "Janela de atendimento Grade de atendimento Capacidade Transportadoras Veículos …" at bounding box center [704, 326] width 1409 height 653
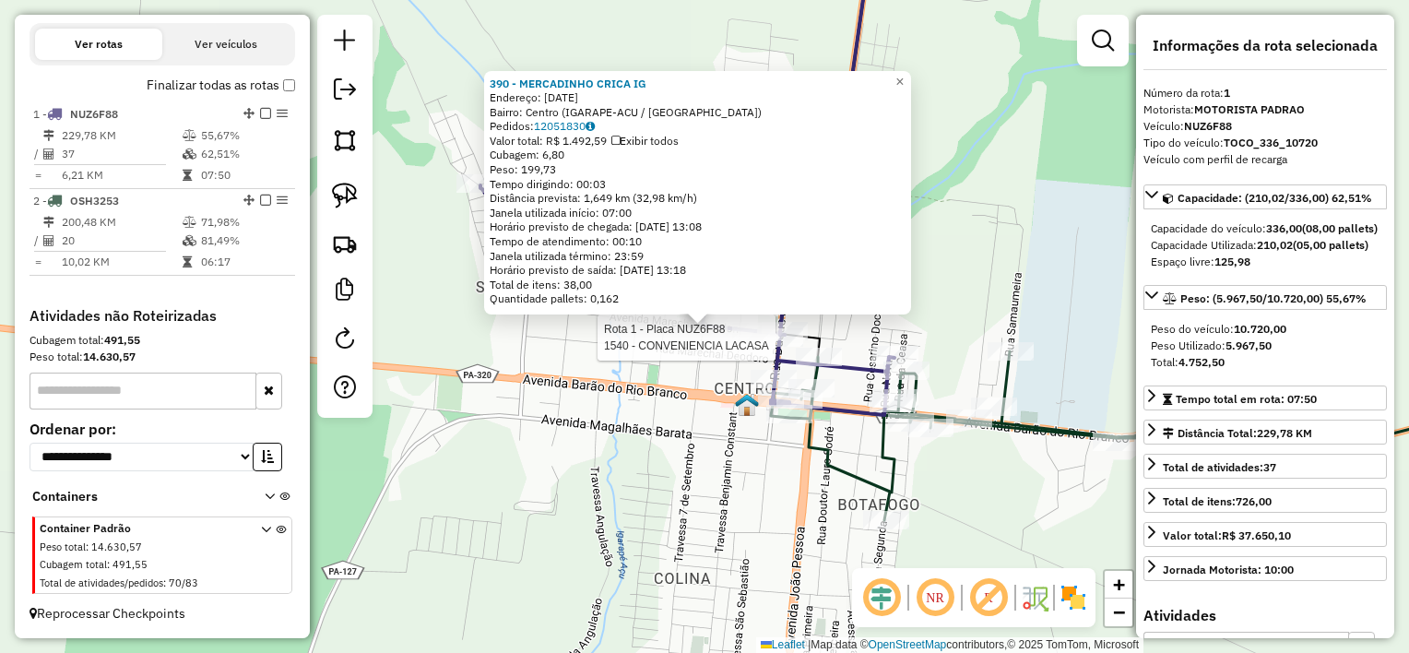
click at [667, 363] on div "Rota 1 - Placa NUZ6F88 1540 - CONVENIENCIA LACASA 390 - MERCADINHO CRICA IG End…" at bounding box center [704, 326] width 1409 height 653
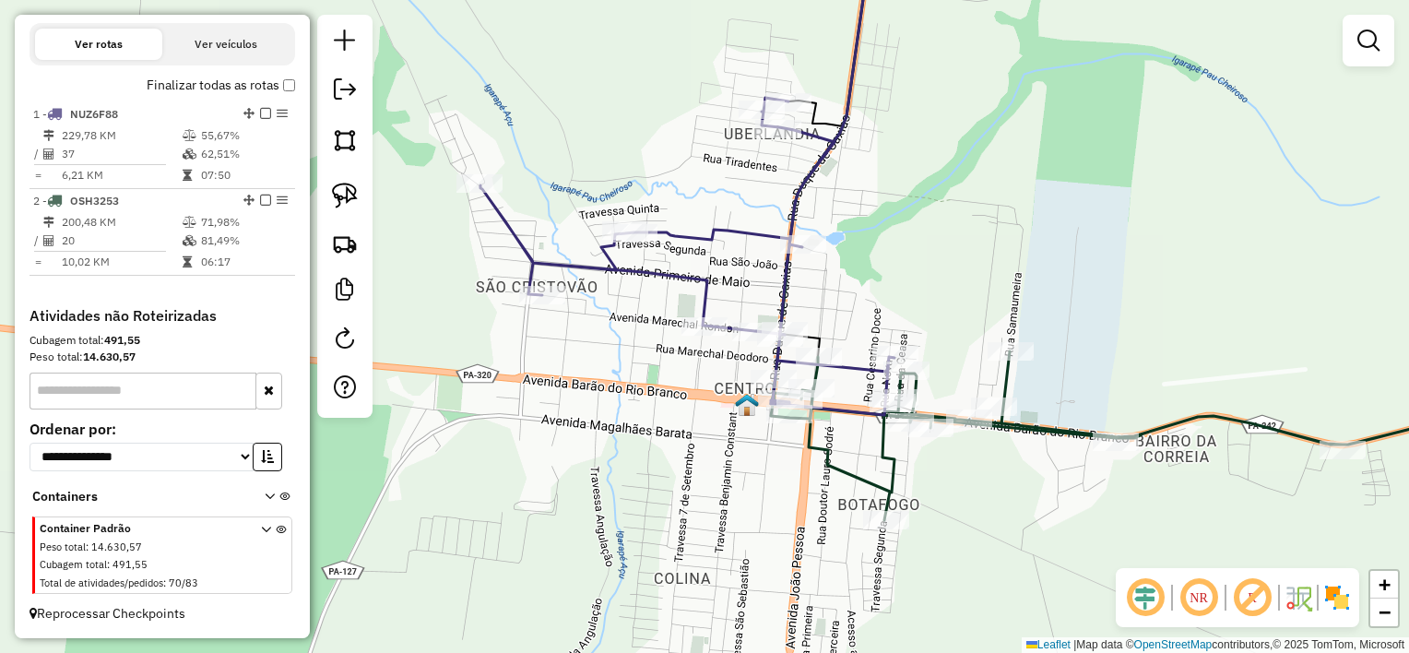
click at [716, 394] on div "Janela de atendimento Grade de atendimento Capacidade Transportadoras Veículos …" at bounding box center [704, 326] width 1409 height 653
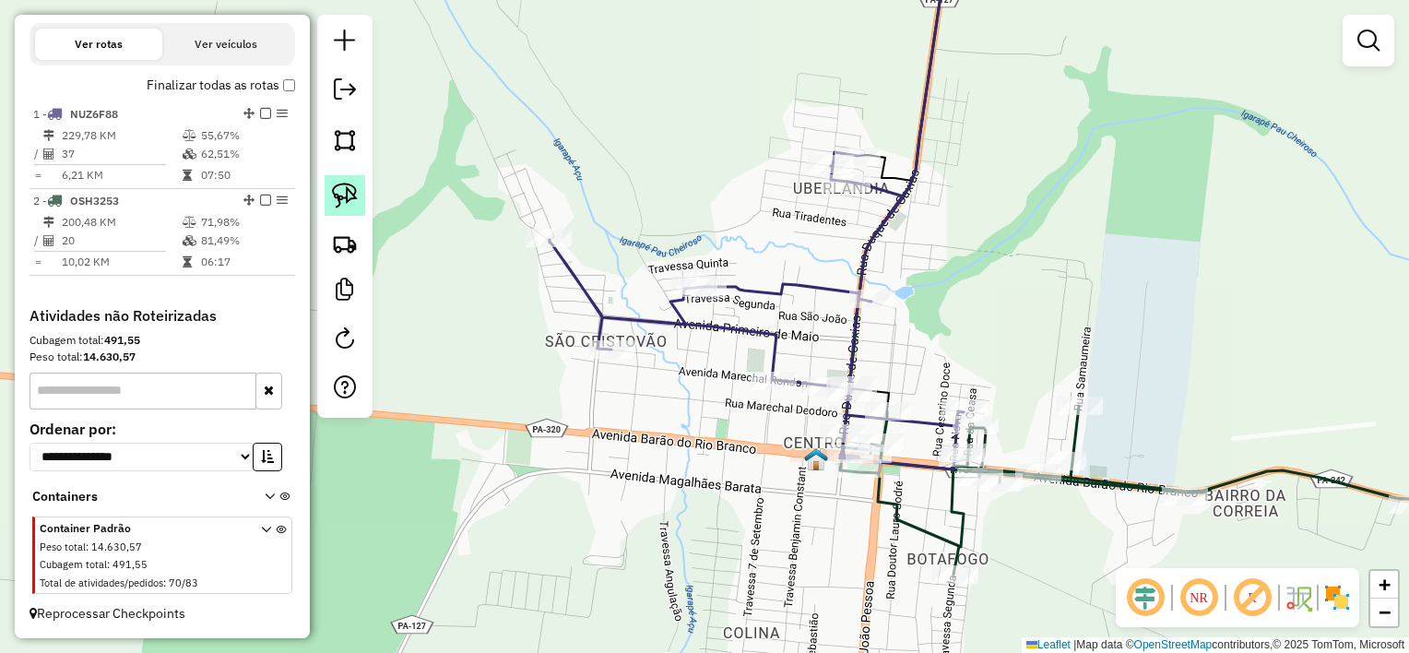
click at [343, 188] on img at bounding box center [345, 196] width 26 height 26
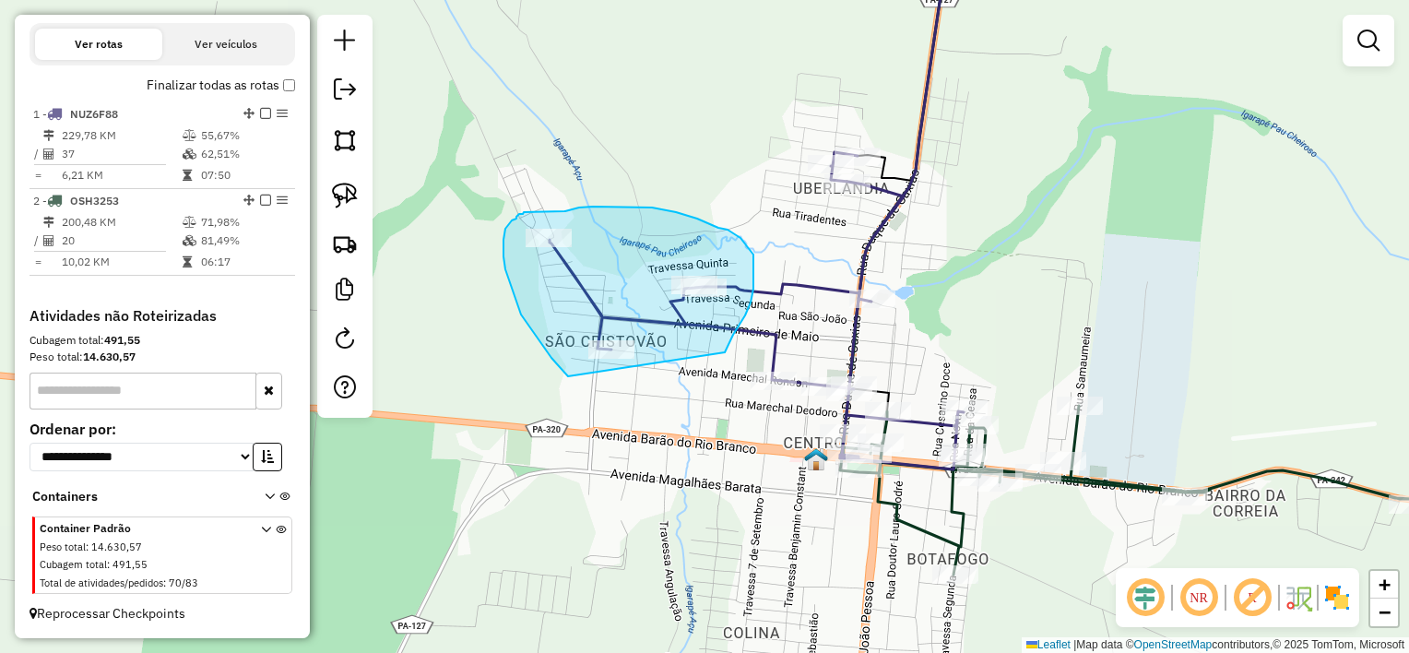
drag, startPoint x: 725, startPoint y: 352, endPoint x: 579, endPoint y: 384, distance: 149.1
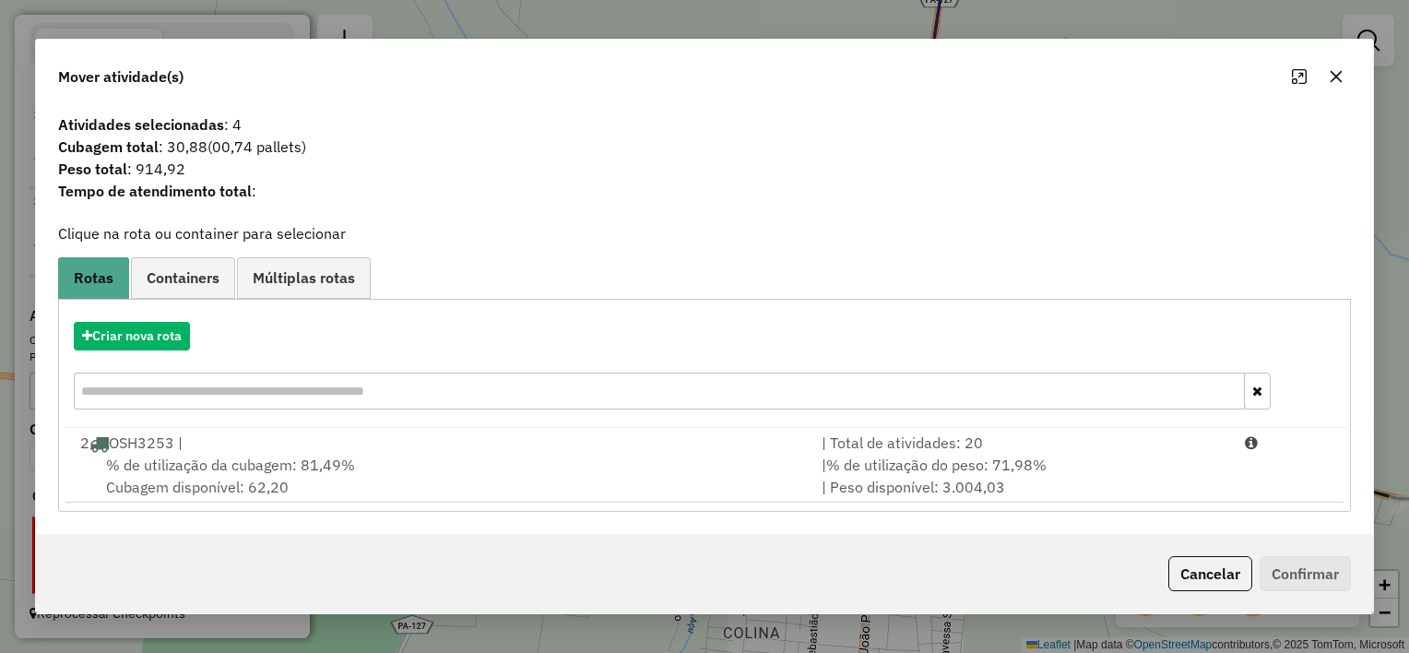
click at [1329, 79] on icon "button" at bounding box center [1336, 76] width 15 height 15
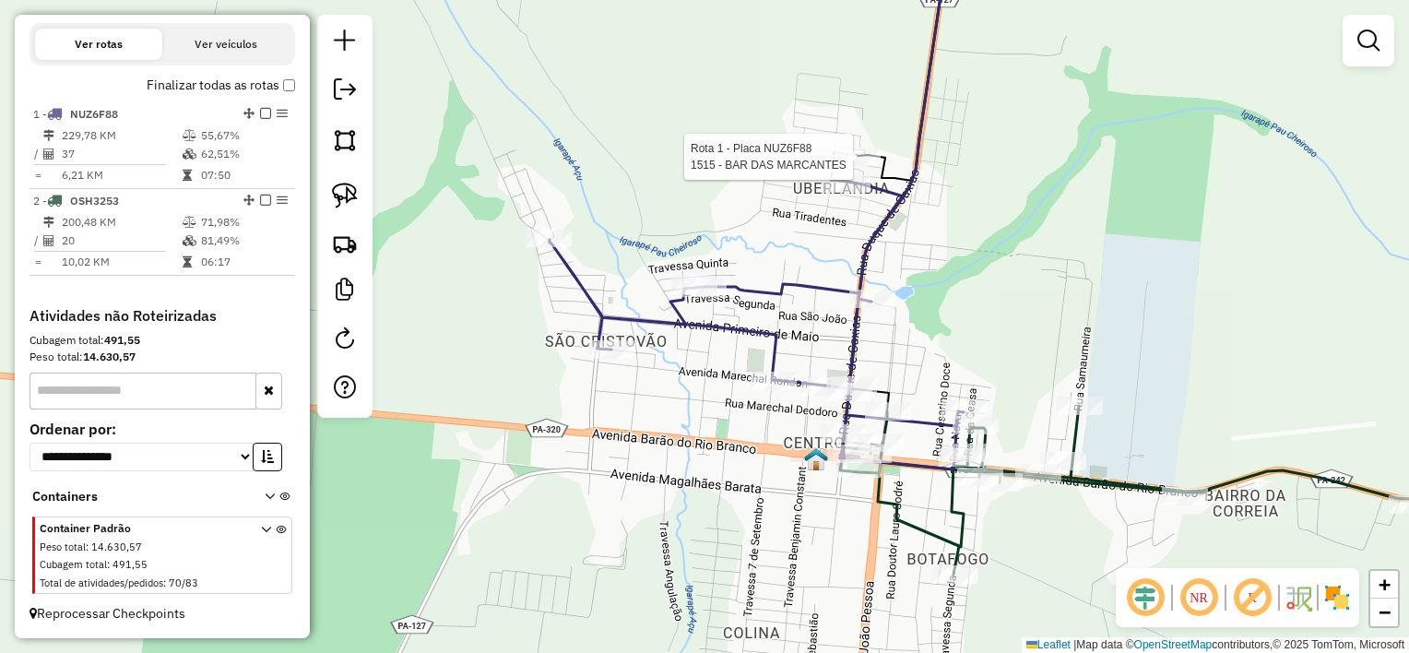
select select "**********"
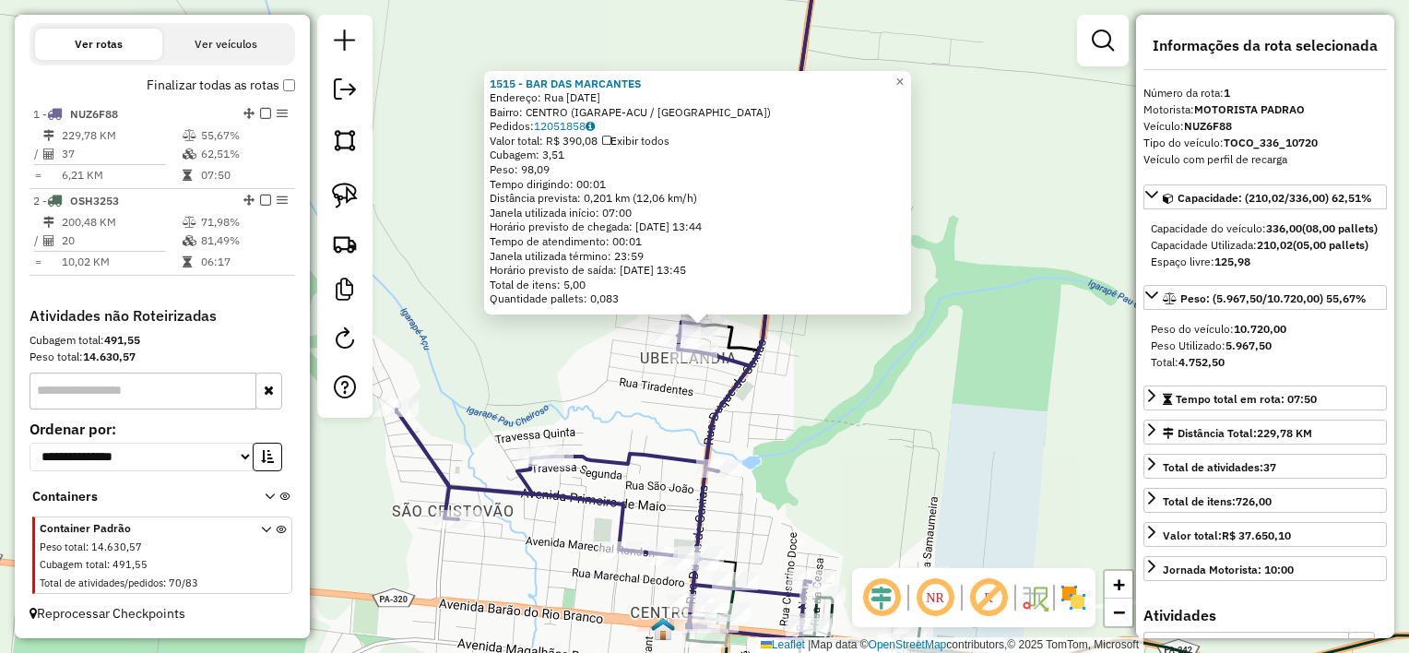
click at [573, 344] on div "1515 - BAR DAS MARCANTES Endereço: Rua [DATE] Bairro: [GEOGRAPHIC_DATA] (IGARAP…" at bounding box center [704, 326] width 1409 height 653
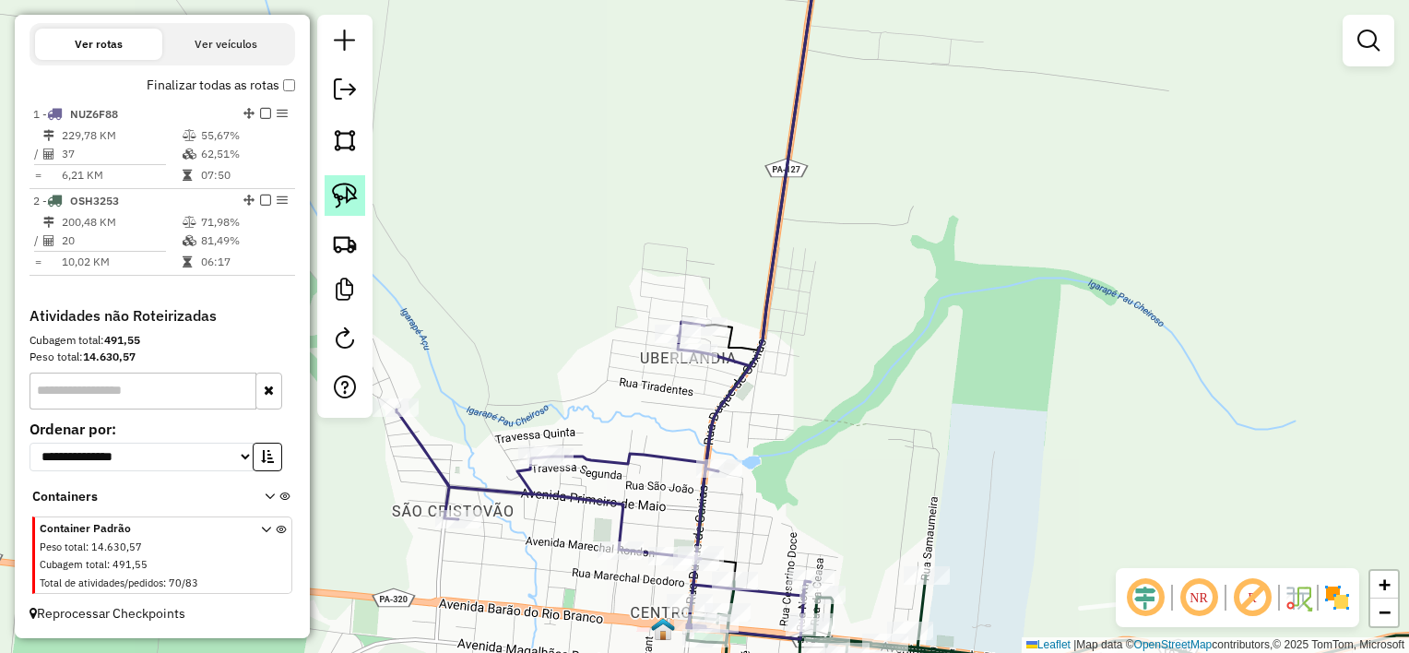
click at [350, 197] on img at bounding box center [345, 196] width 26 height 26
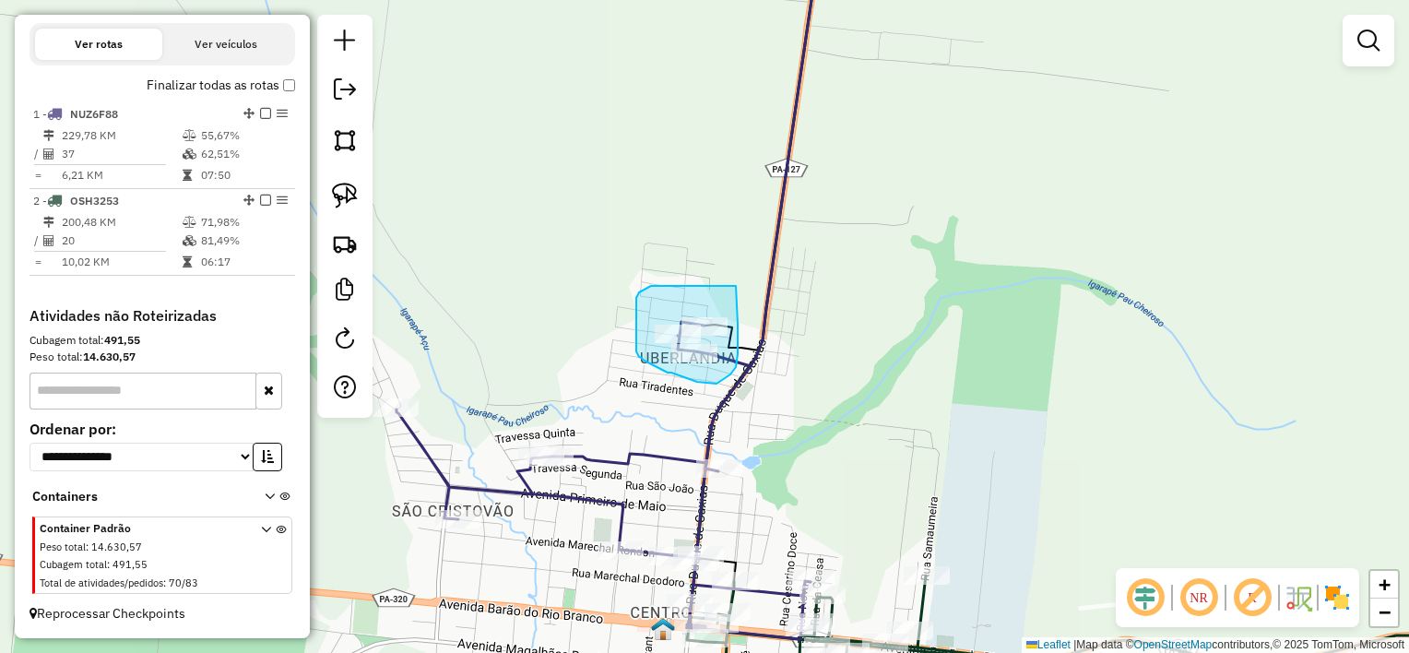
drag, startPoint x: 736, startPoint y: 286, endPoint x: 738, endPoint y: 312, distance: 25.9
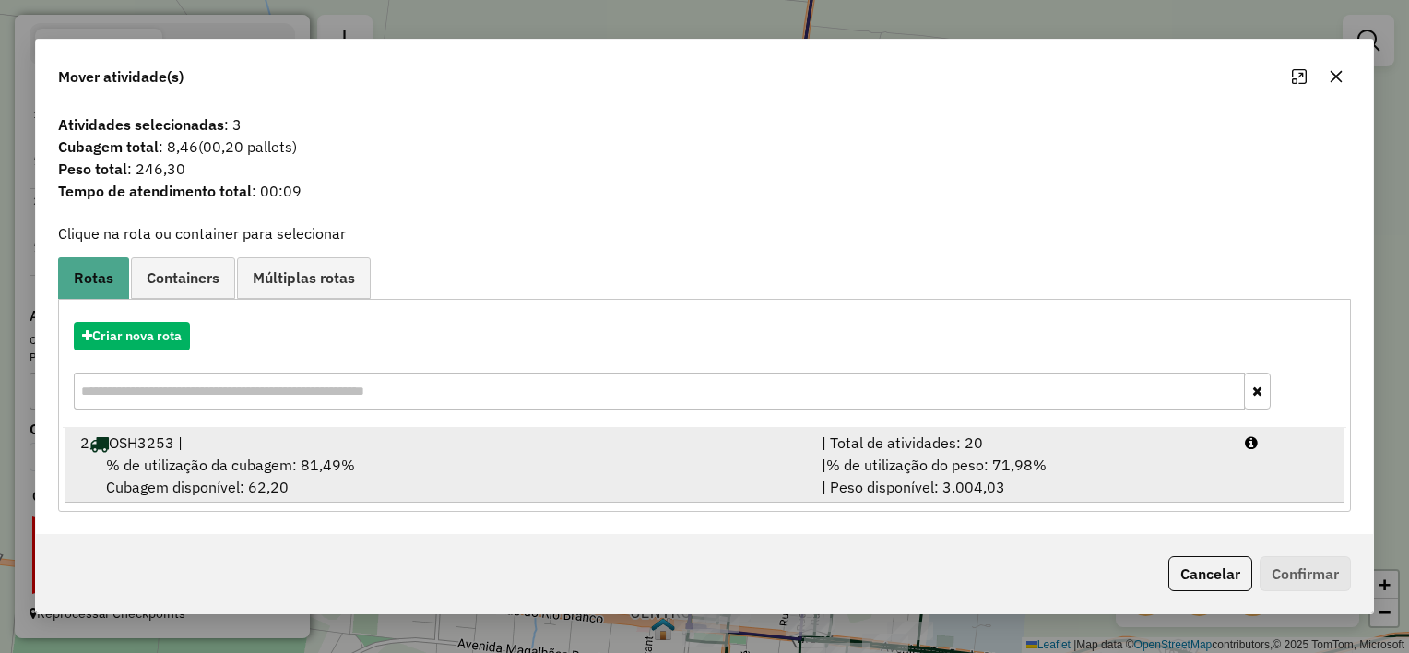
click at [595, 470] on div "% de utilização da cubagem: 81,49% Cubagem disponível: 62,20" at bounding box center [440, 476] width 742 height 44
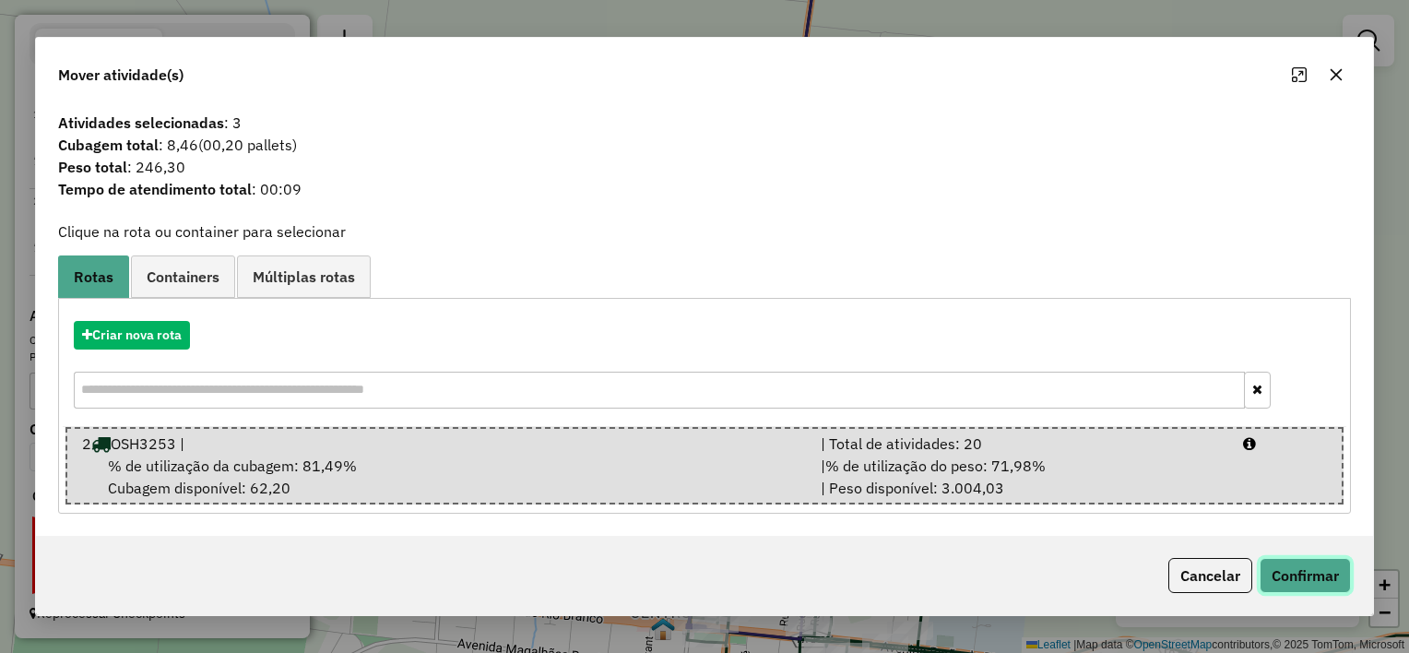
click at [1305, 573] on button "Confirmar" at bounding box center [1305, 575] width 91 height 35
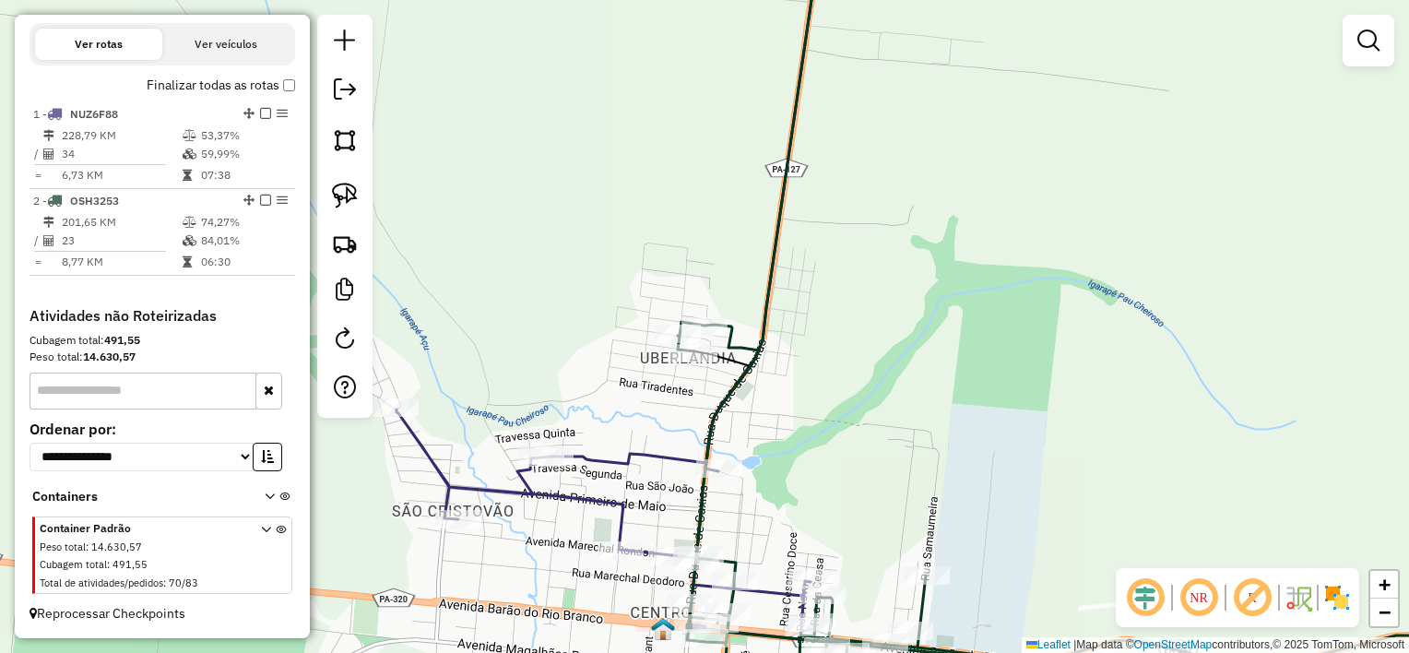
drag, startPoint x: 793, startPoint y: 443, endPoint x: 825, endPoint y: 202, distance: 242.8
click at [823, 217] on div "Janela de atendimento Grade de atendimento Capacidade Transportadoras Veículos …" at bounding box center [704, 326] width 1409 height 653
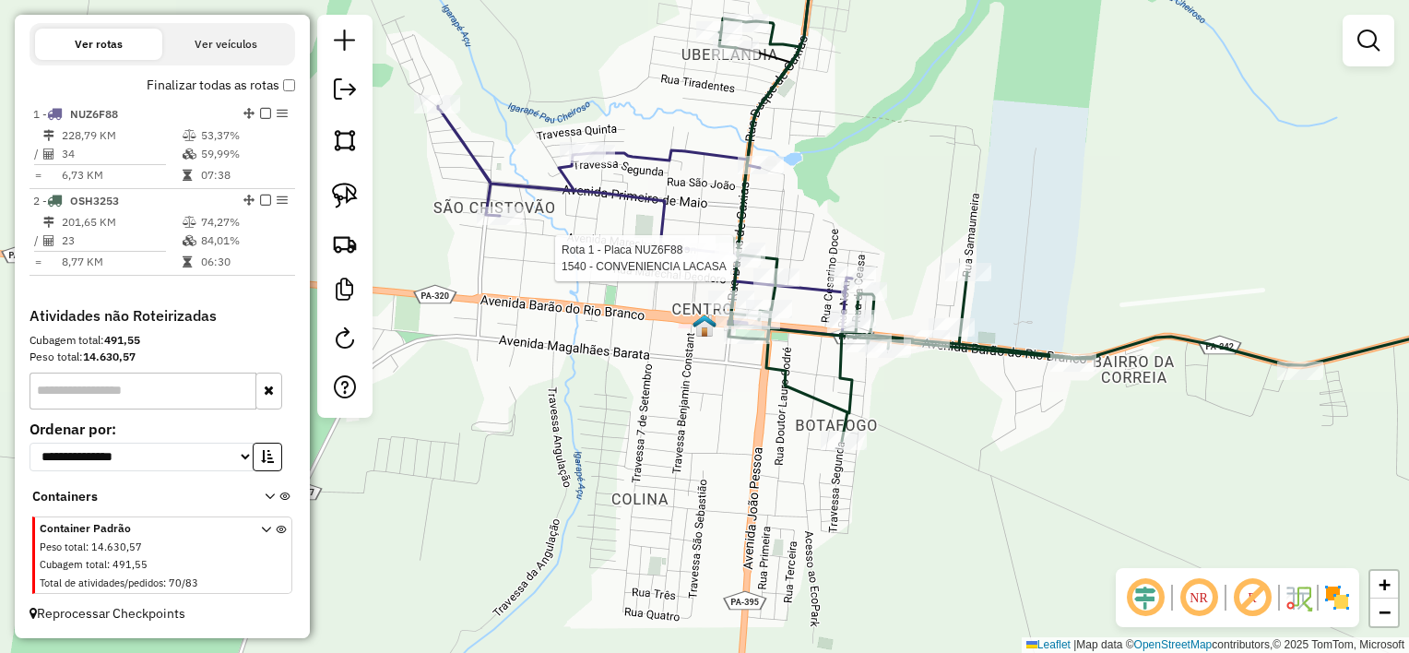
select select "**********"
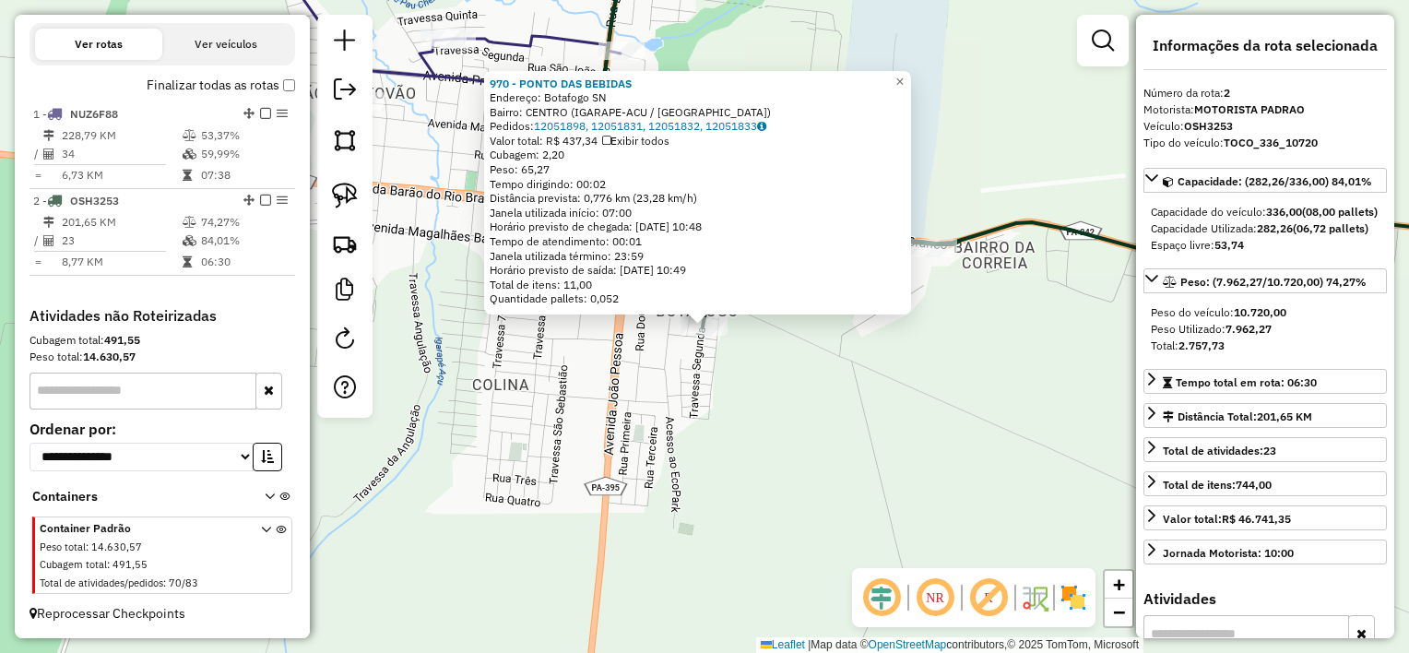
drag, startPoint x: 701, startPoint y: 393, endPoint x: 693, endPoint y: 337, distance: 56.9
click at [701, 389] on div "970 - PONTO DAS BEBIDAS Endereço: Botafogo SN Bairro: CENTRO (IGARAPE-ACU / [GE…" at bounding box center [704, 326] width 1409 height 653
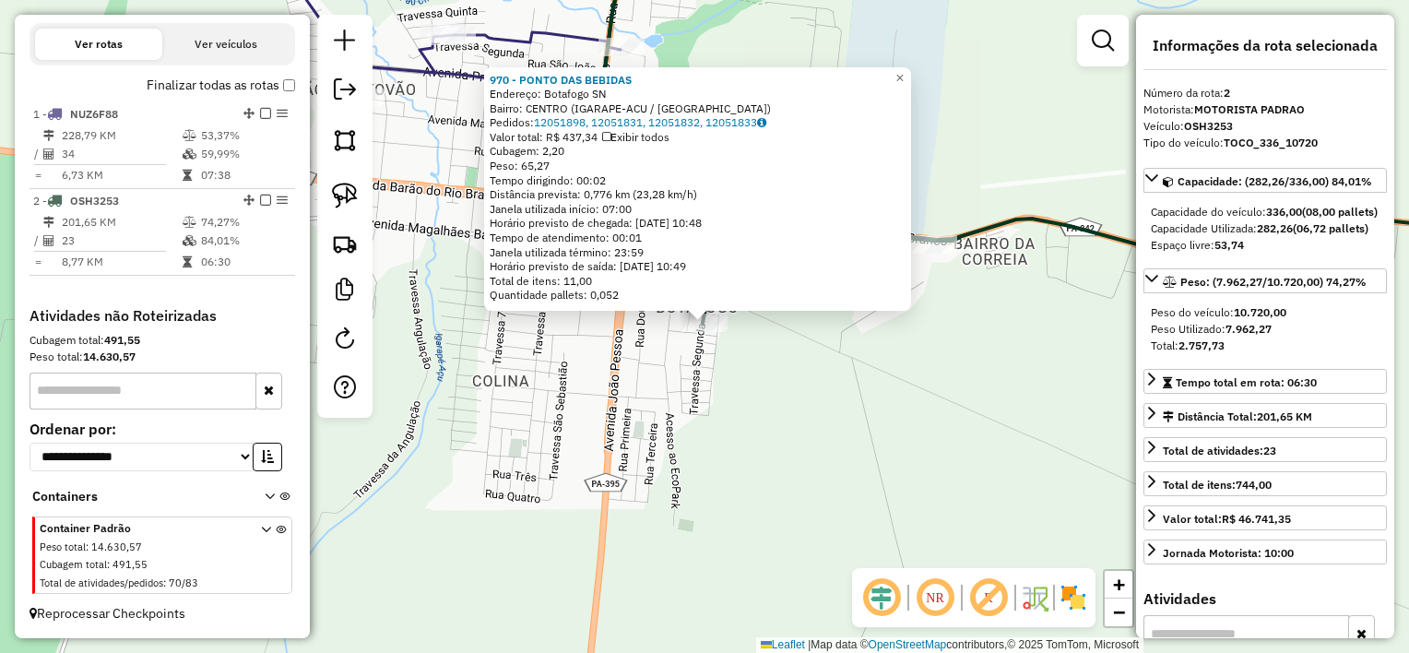
click at [732, 351] on div "Rota 2 - Placa OSH3253 970 - PONTO DAS BEBIDAS 970 - PONTO DAS BEBIDAS Endereço…" at bounding box center [704, 326] width 1409 height 653
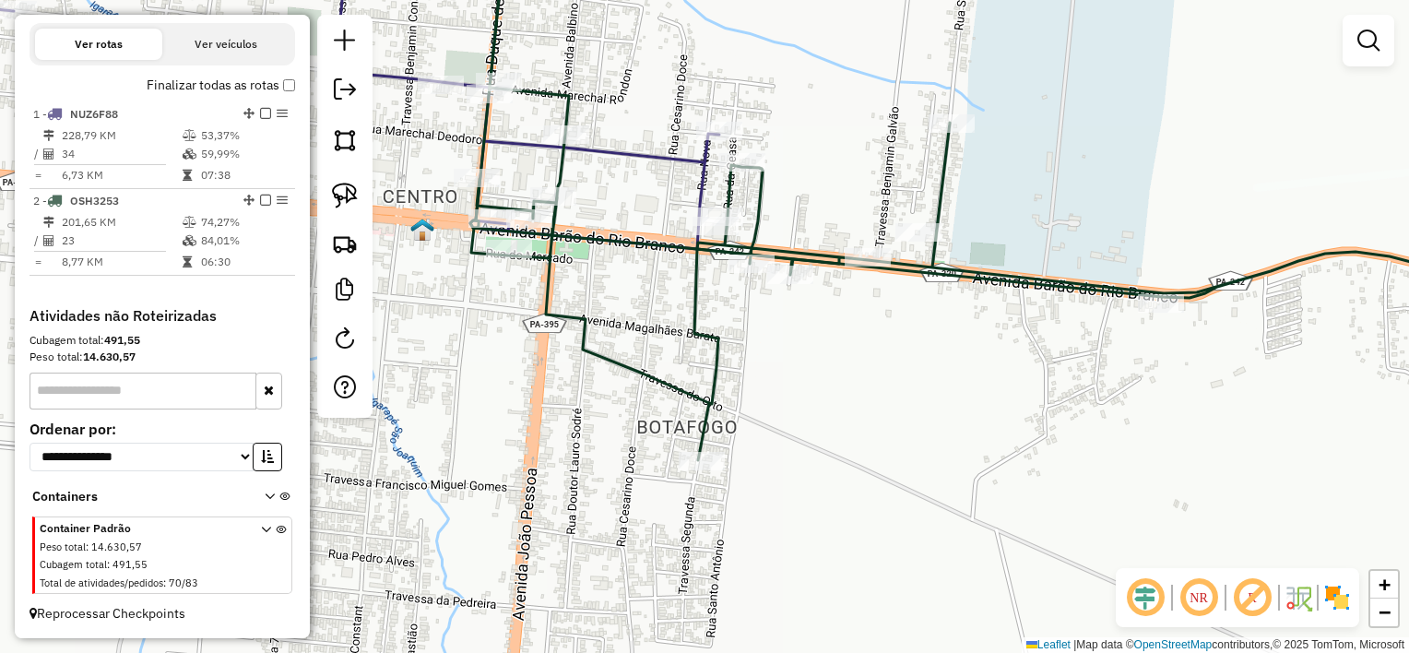
drag, startPoint x: 648, startPoint y: 280, endPoint x: 738, endPoint y: 349, distance: 113.3
click at [738, 349] on div "Janela de atendimento Grade de atendimento Capacidade Transportadoras Veículos …" at bounding box center [704, 326] width 1409 height 653
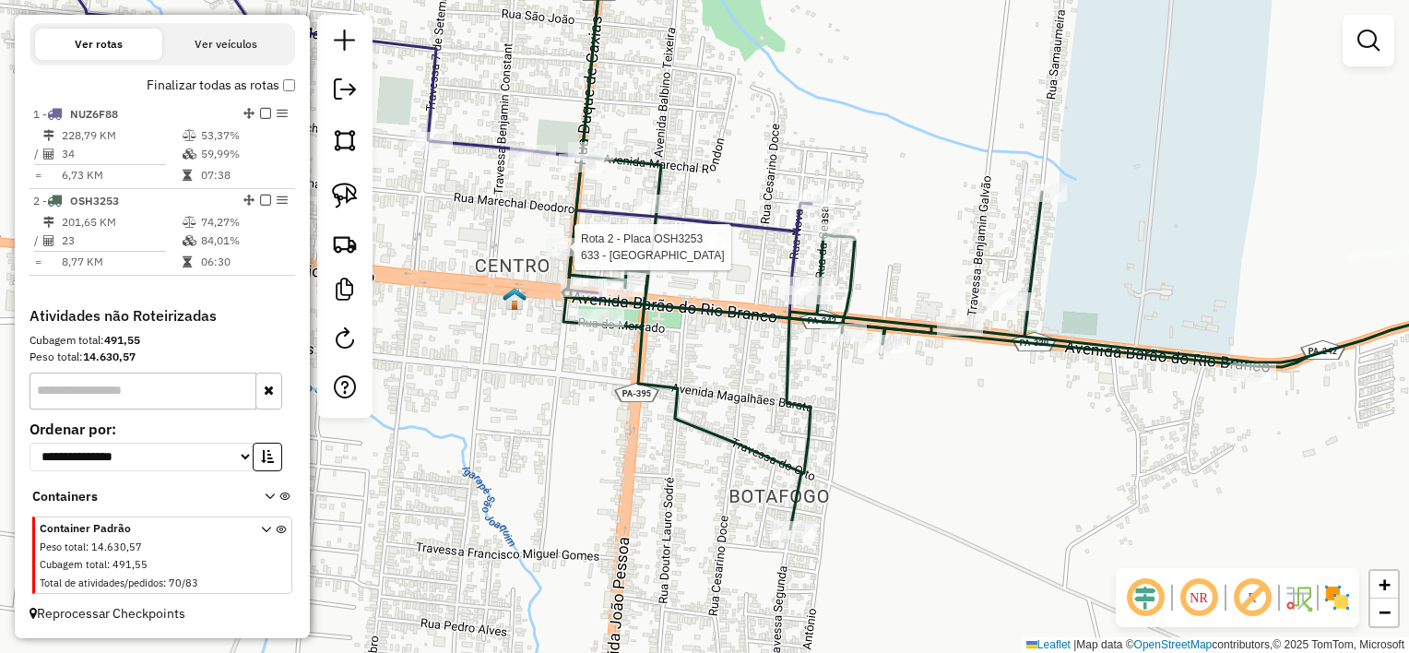
select select "**********"
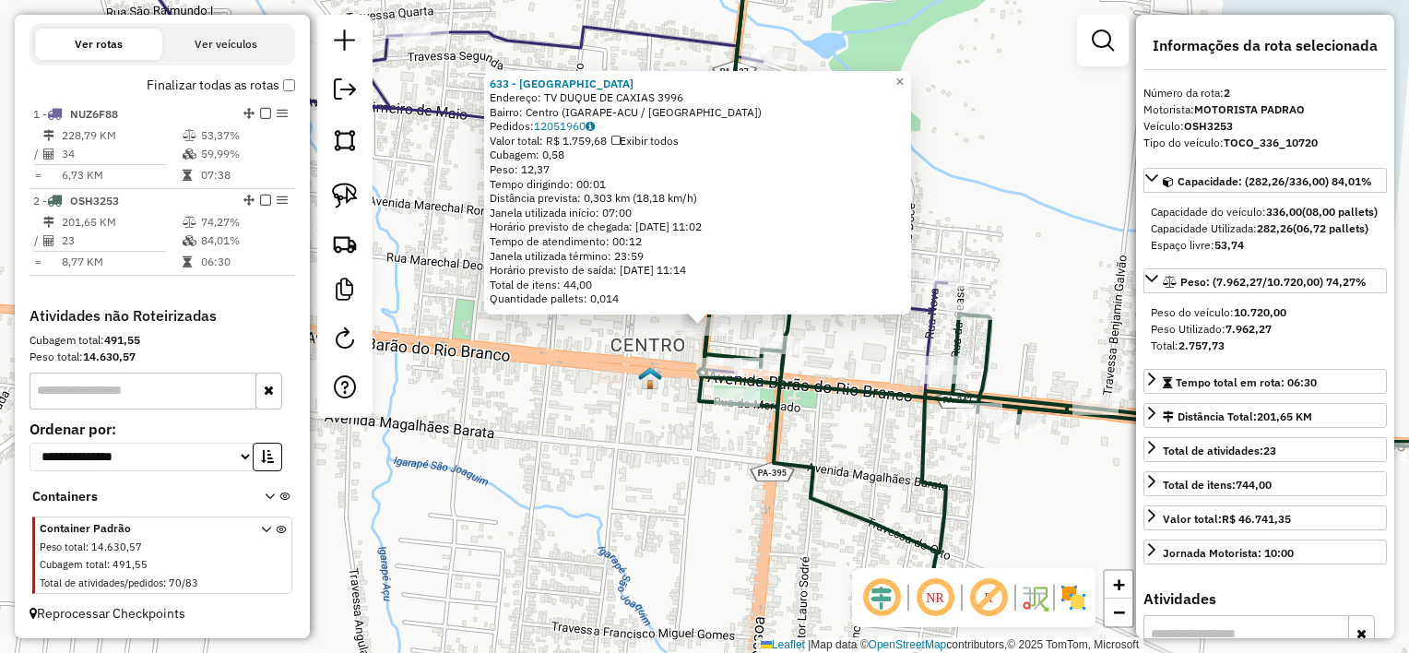
drag, startPoint x: 866, startPoint y: 358, endPoint x: 846, endPoint y: 339, distance: 27.4
click at [863, 358] on div "Rota 2 - Placa OSH3253 389 - TRADICAO 633 - KOLINA CENTRO Endereço: TV [GEOGRAP…" at bounding box center [704, 326] width 1409 height 653
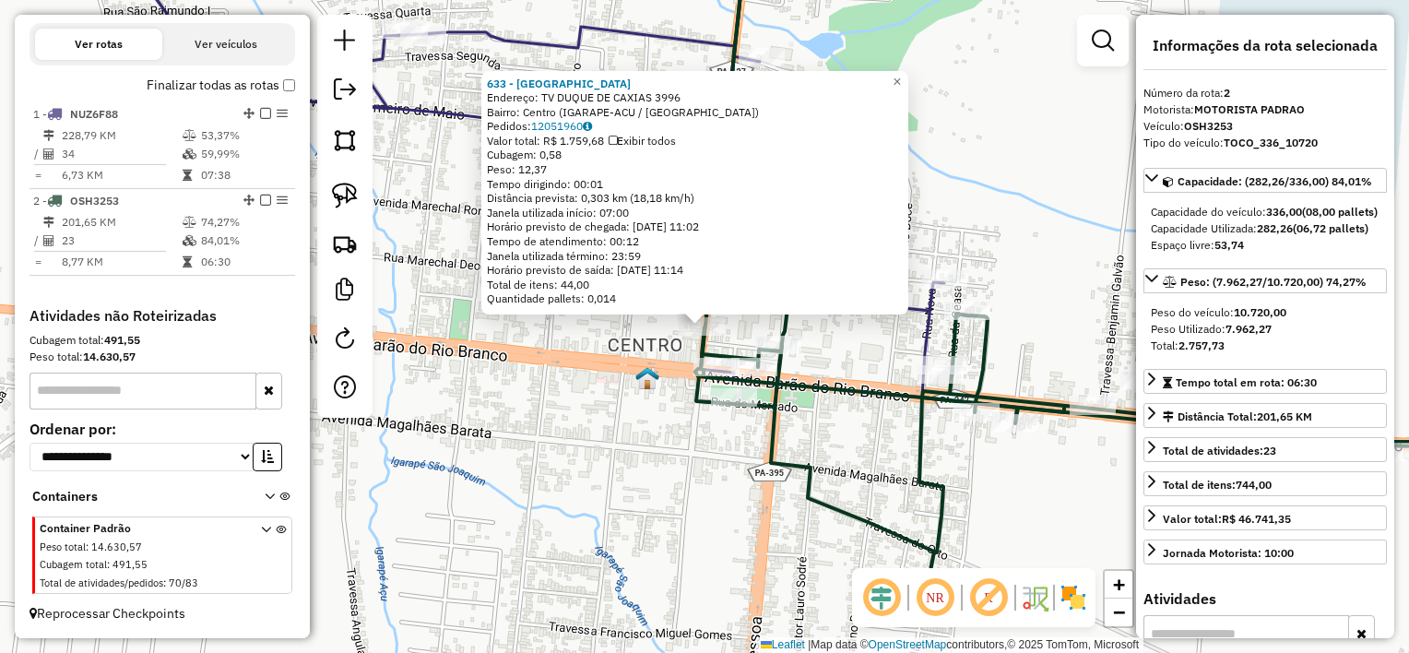
drag, startPoint x: 842, startPoint y: 357, endPoint x: 799, endPoint y: 314, distance: 61.3
click at [839, 357] on div "633 - KOLINA CENTRO Endereço: TV [GEOGRAPHIC_DATA] 3996 Bairro: Centro (IGARAPE…" at bounding box center [704, 326] width 1409 height 653
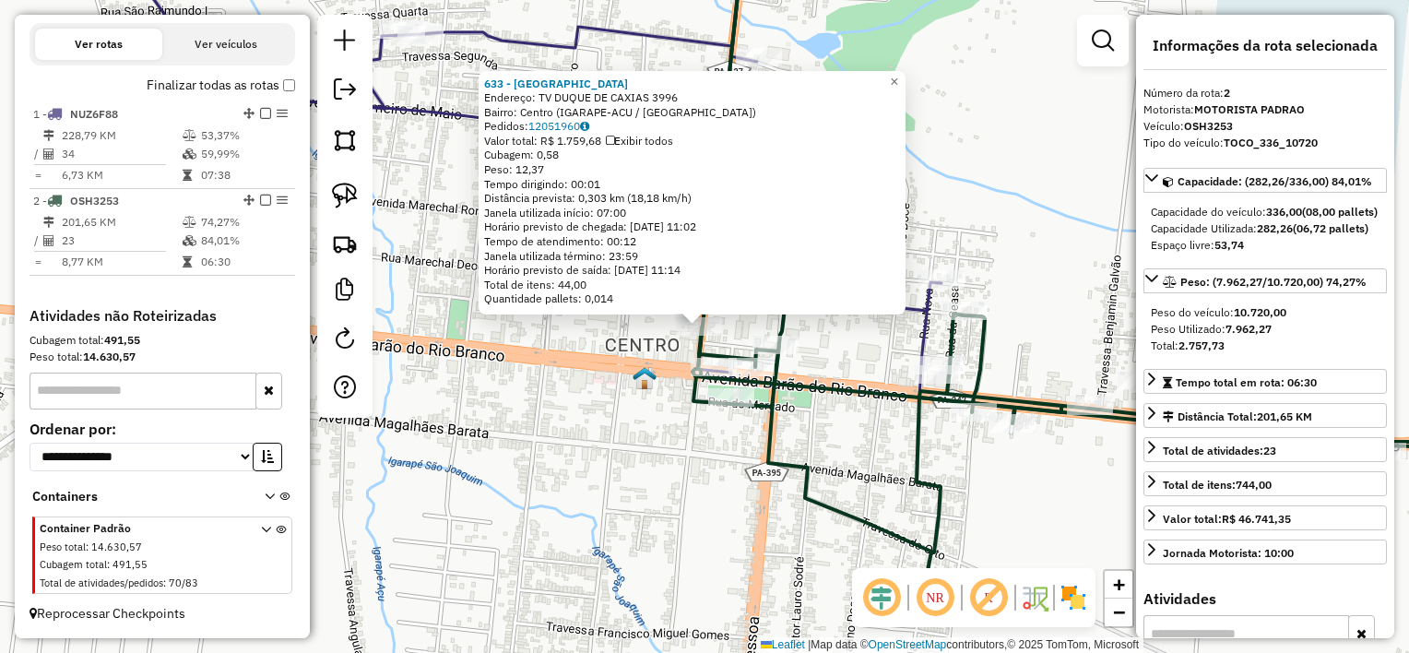
click at [837, 344] on div "633 - KOLINA CENTRO Endereço: TV [GEOGRAPHIC_DATA] 3996 Bairro: Centro (IGARAPE…" at bounding box center [704, 326] width 1409 height 653
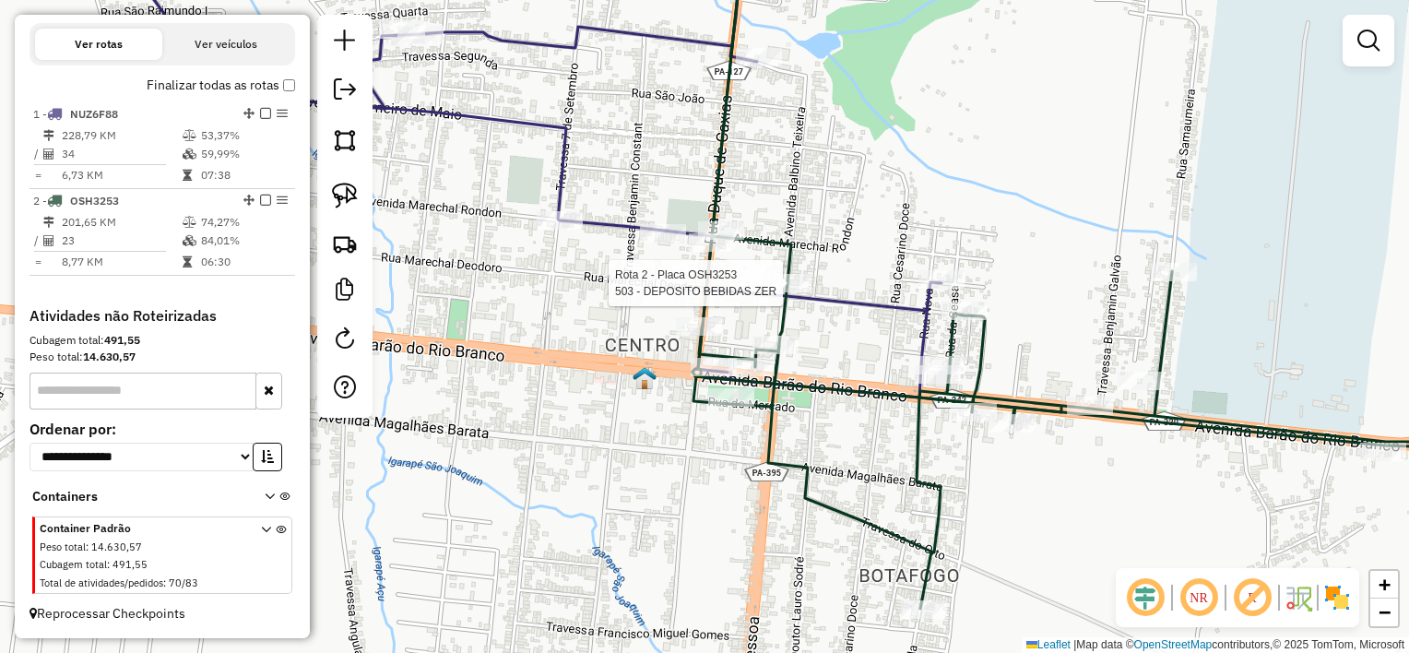
select select "**********"
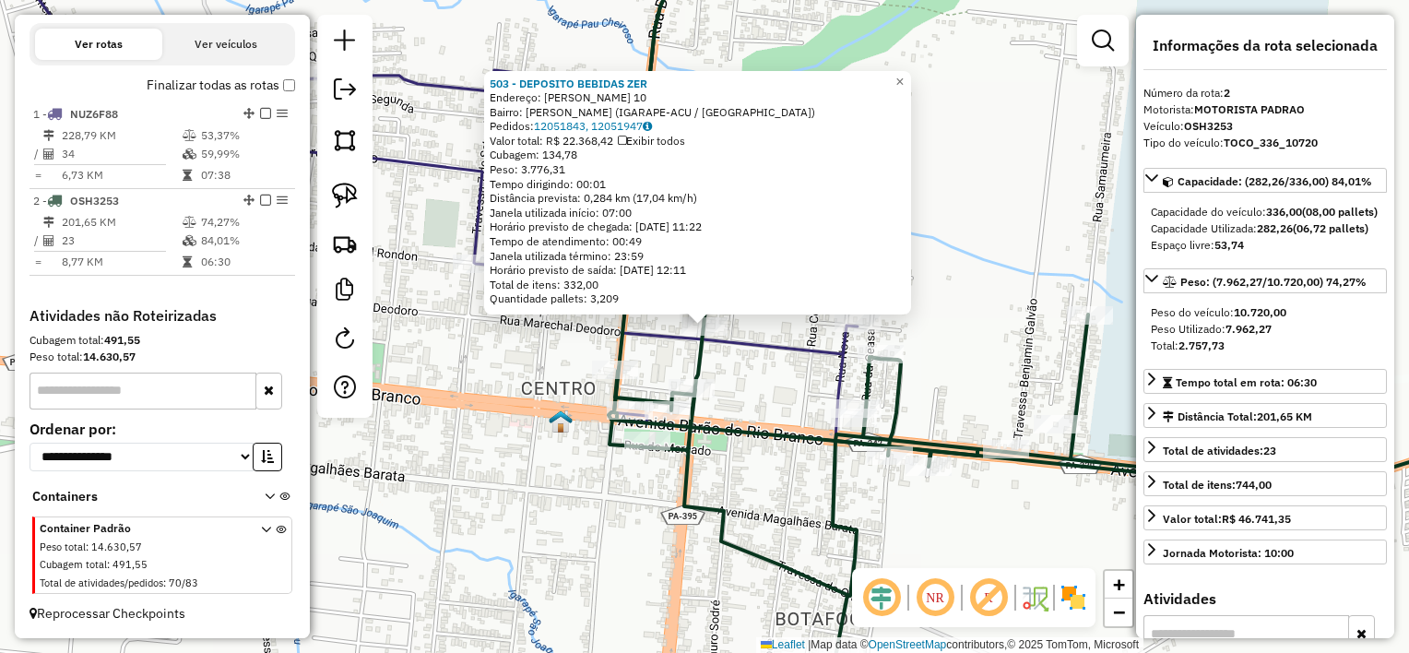
click at [745, 358] on div "503 - DEPOSITO BEBIDAS ZER Endereço: [PERSON_NAME] 10 Bairro: [PERSON_NAME] (IG…" at bounding box center [704, 326] width 1409 height 653
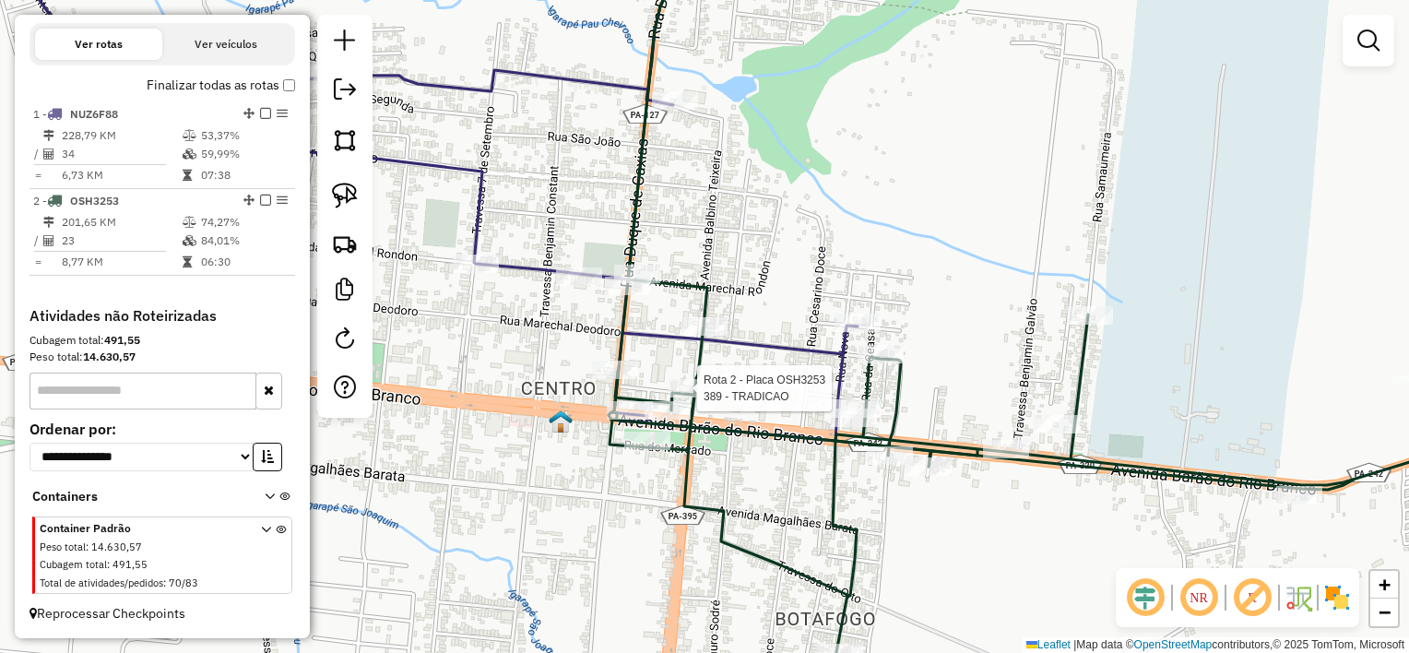
select select "**********"
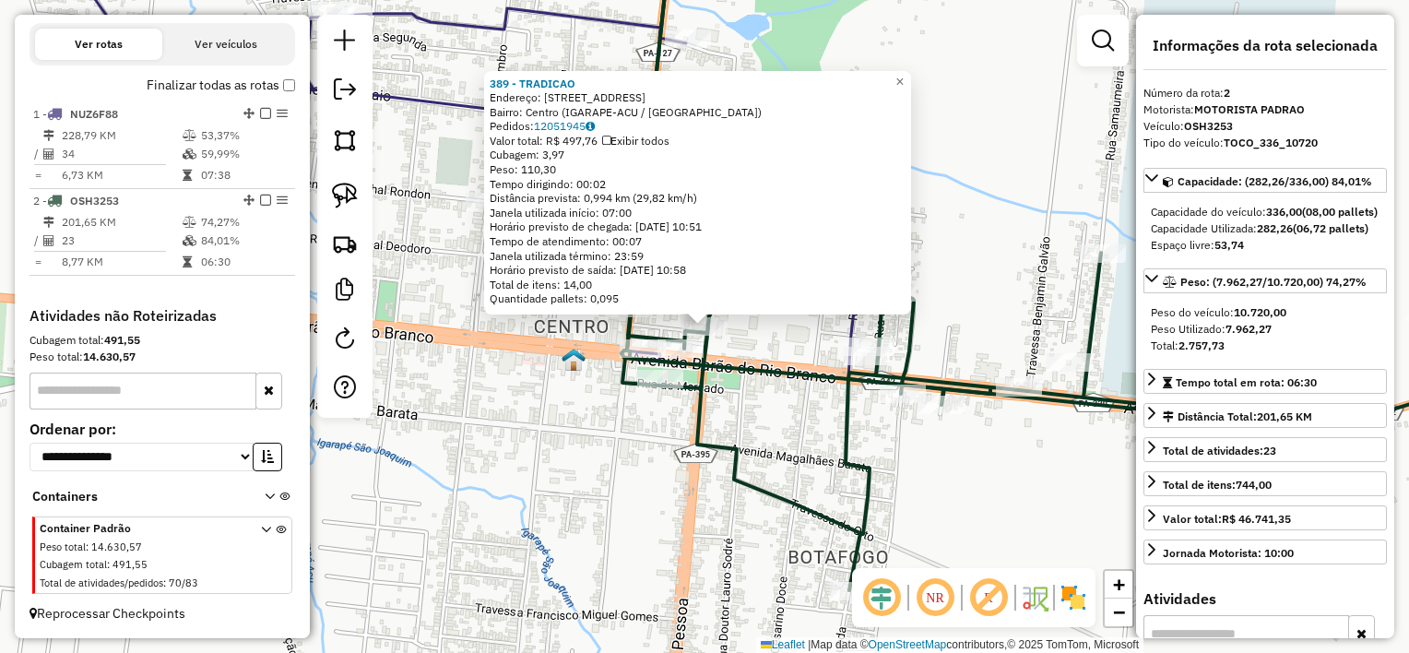
click at [749, 344] on div "389 - TRADICAO Endereço: [STREET_ADDRESS] (IGARAPE-ACU / [GEOGRAPHIC_DATA]) Ped…" at bounding box center [704, 326] width 1409 height 653
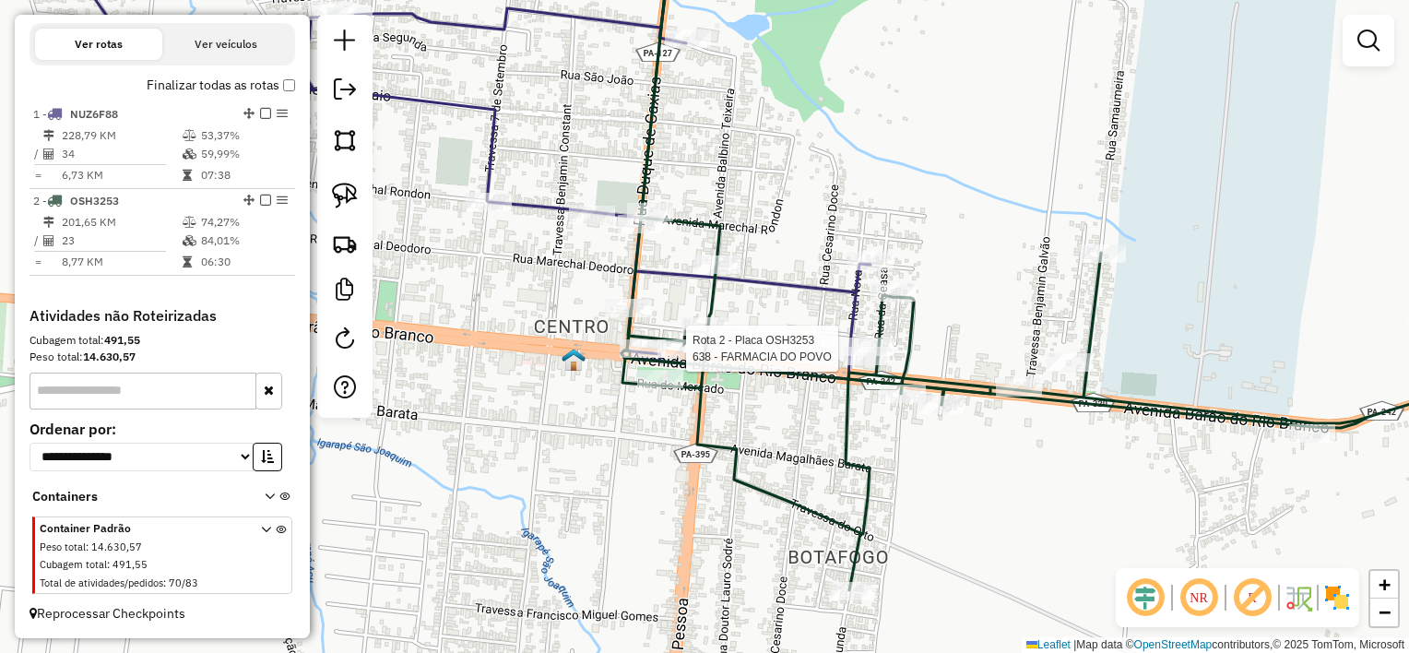
select select "**********"
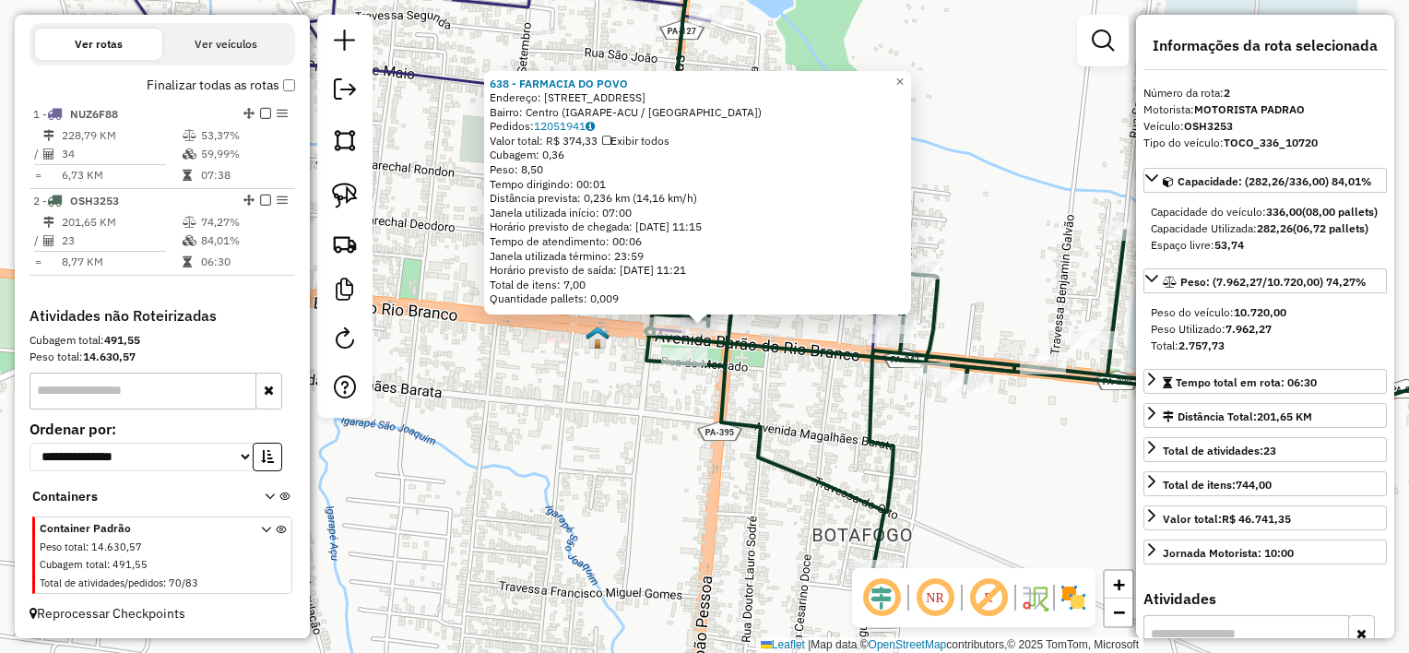
click at [723, 387] on icon at bounding box center [1099, 252] width 904 height 634
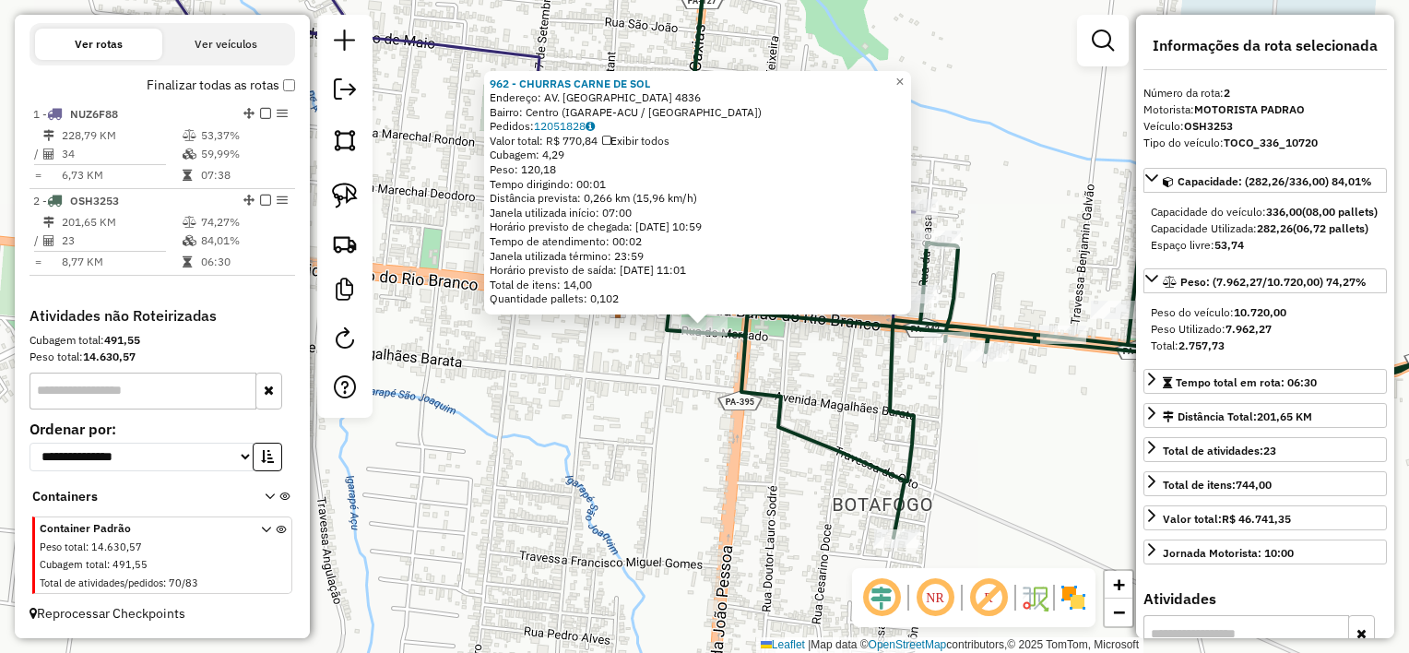
click at [825, 384] on div "962 - CHURRAS CARNE DE SOL Endereço: AV. BARAO DO RIO BRANCO 4836 Bairro: Centr…" at bounding box center [704, 326] width 1409 height 653
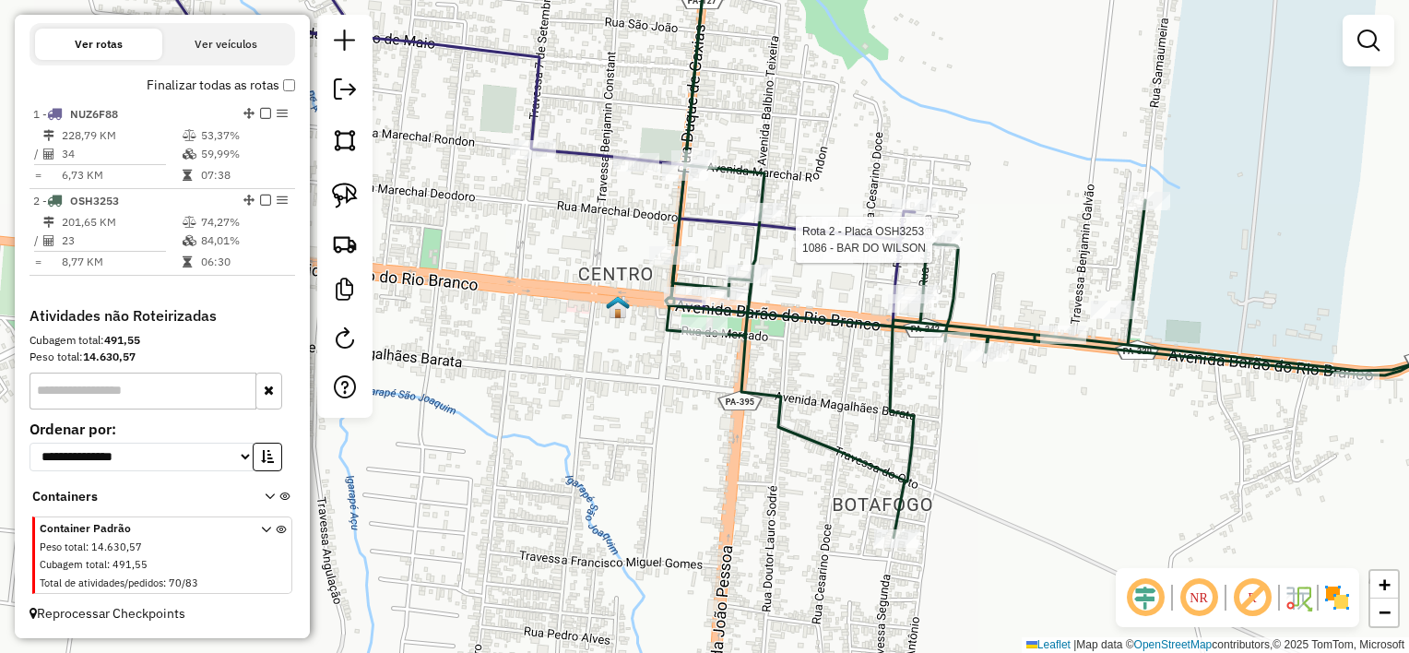
select select "**********"
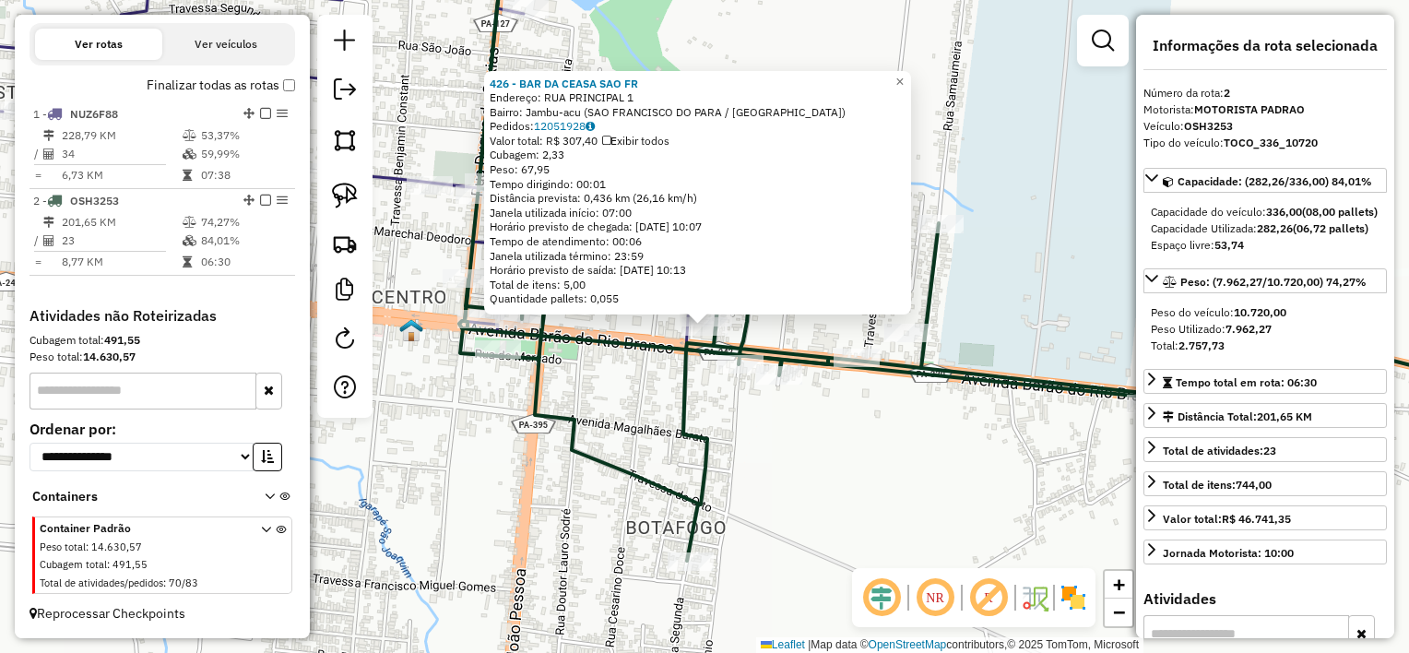
click at [719, 391] on div "426 - BAR DA CEASA SAO FR Endereço: RUA PRINCIPAL 1 Bairro: Jambu-acu ([GEOGRAP…" at bounding box center [704, 326] width 1409 height 653
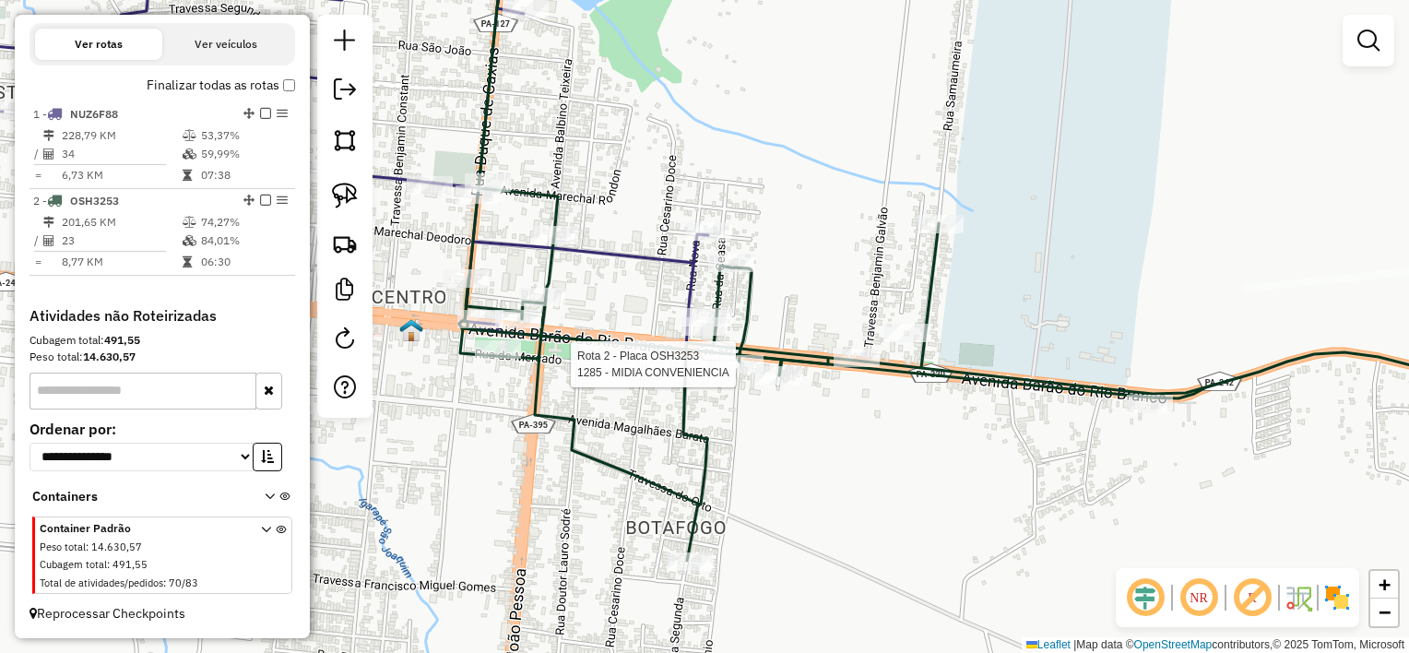
select select "**********"
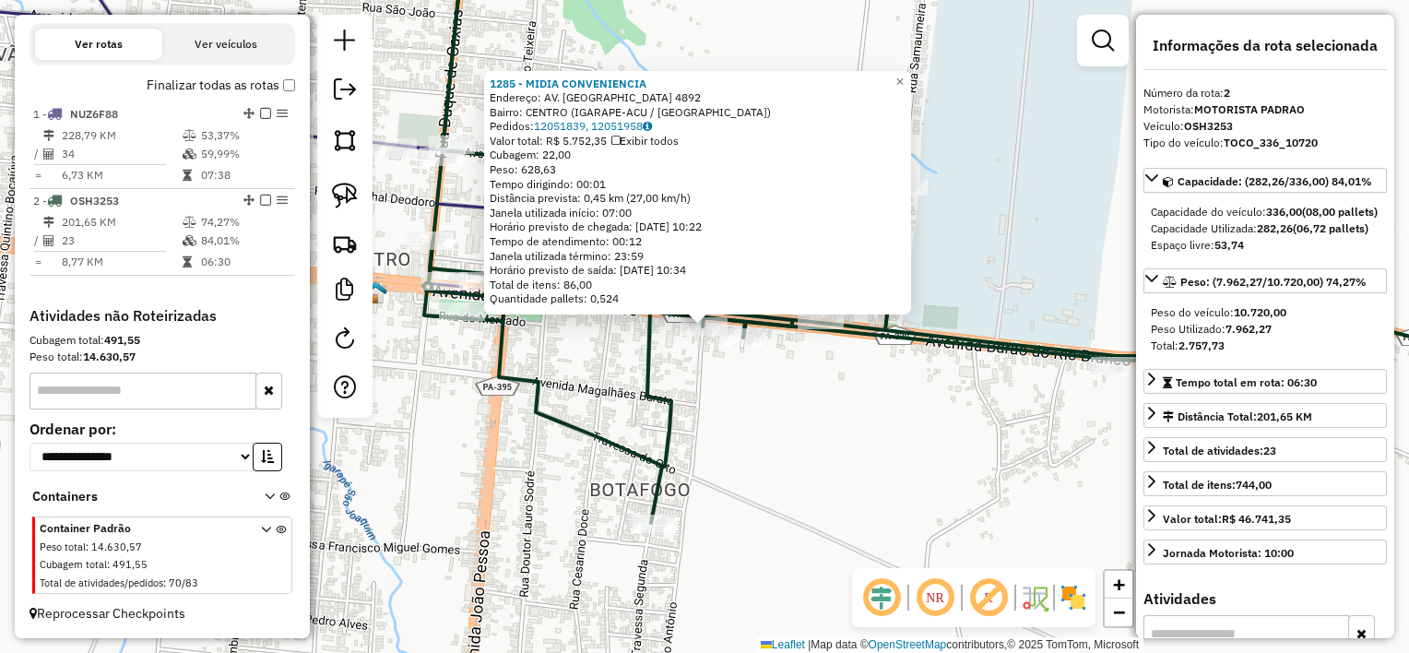
click at [701, 361] on div "Rota 2 - Placa OSH3253 1086 - BAR DO WILSON 1285 - MIDIA CONVENIENCIA Endereço:…" at bounding box center [704, 326] width 1409 height 653
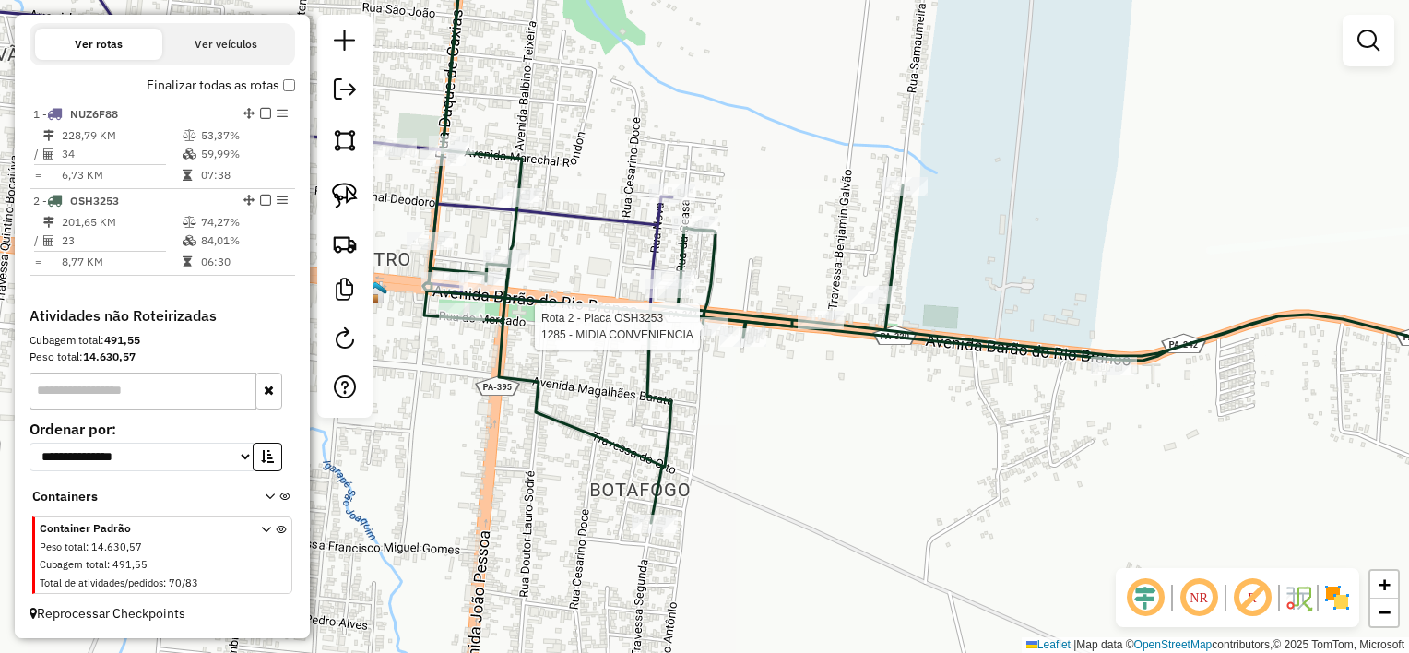
select select "**********"
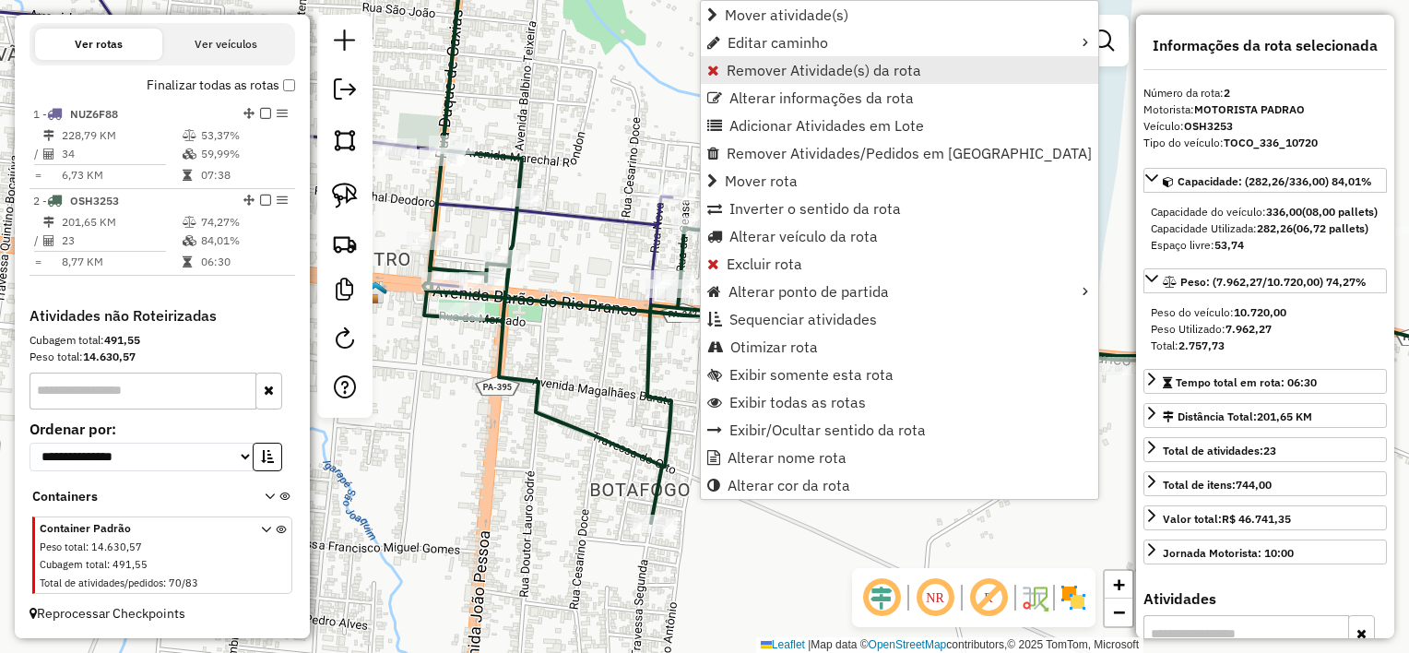
click at [800, 71] on span "Remover Atividade(s) da rota" at bounding box center [824, 70] width 195 height 15
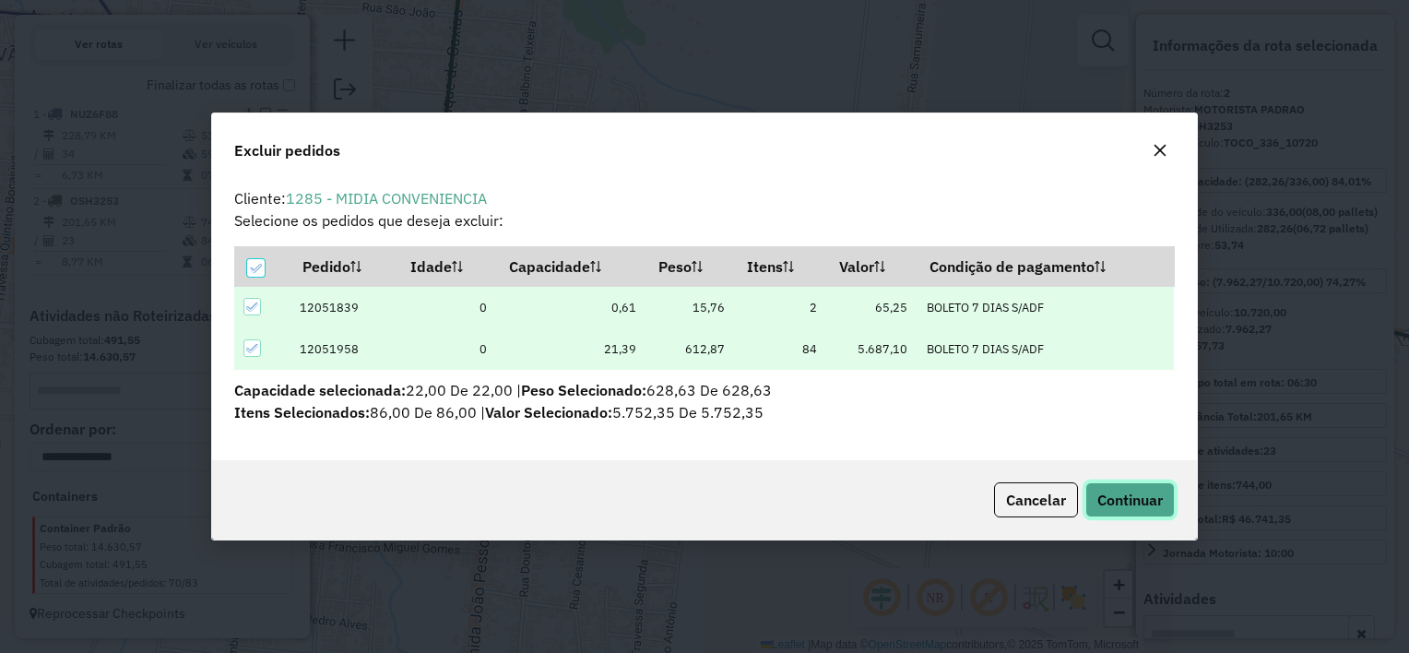
click at [1128, 497] on span "Continuar" at bounding box center [1130, 500] width 65 height 18
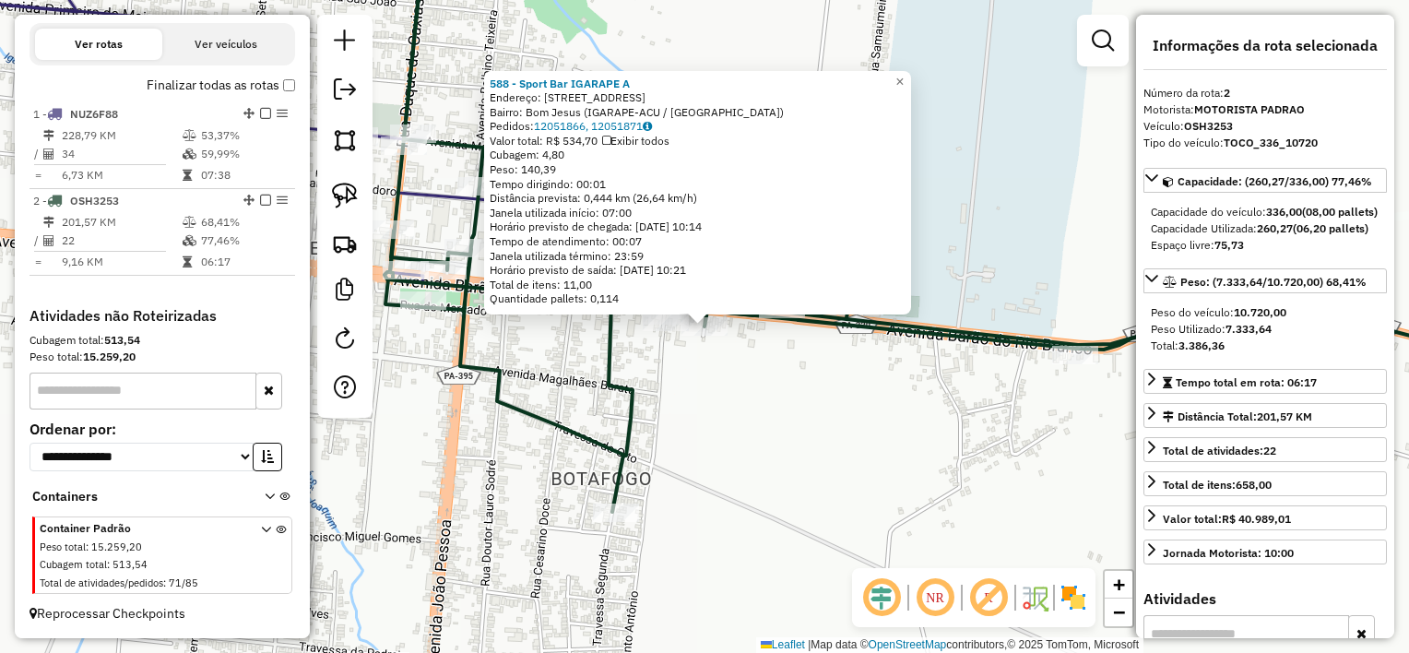
click at [712, 347] on div "Rota 2 - Placa OSH3253 588 - Sport Bar IGARAPE A 588 - Sport Bar IGARAPE A Ende…" at bounding box center [704, 326] width 1409 height 653
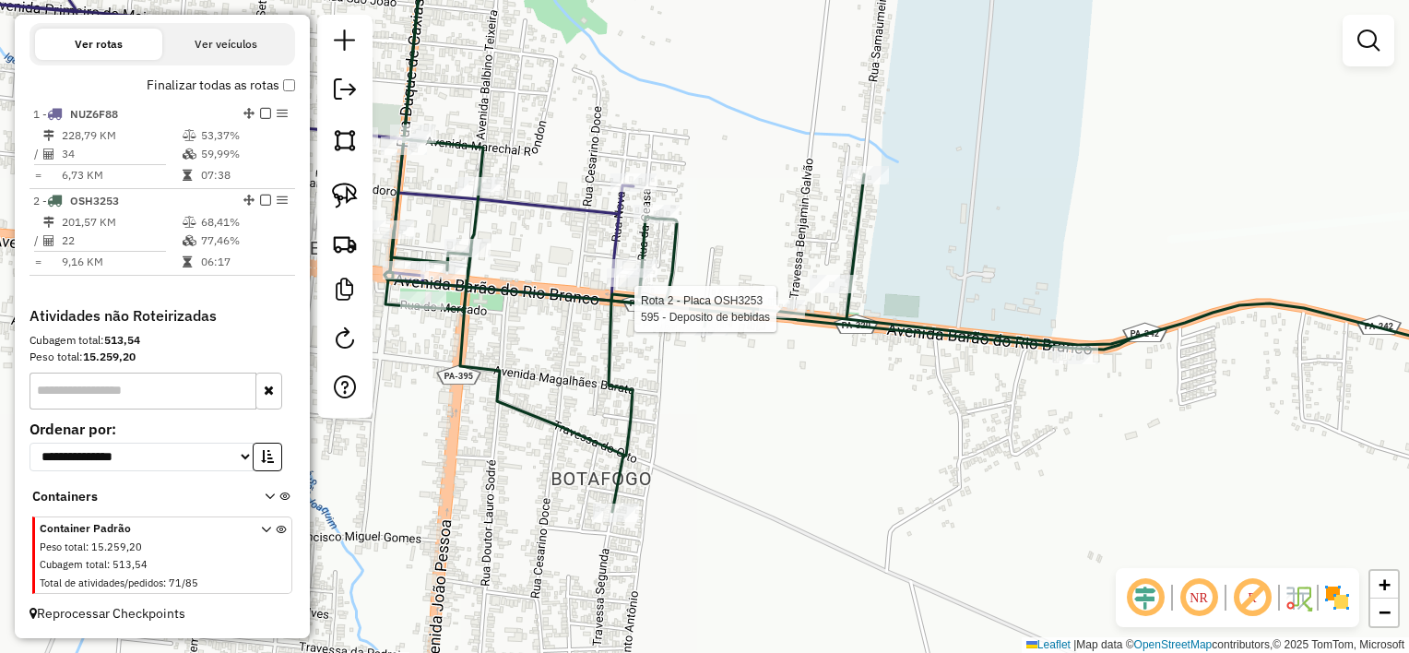
select select "**********"
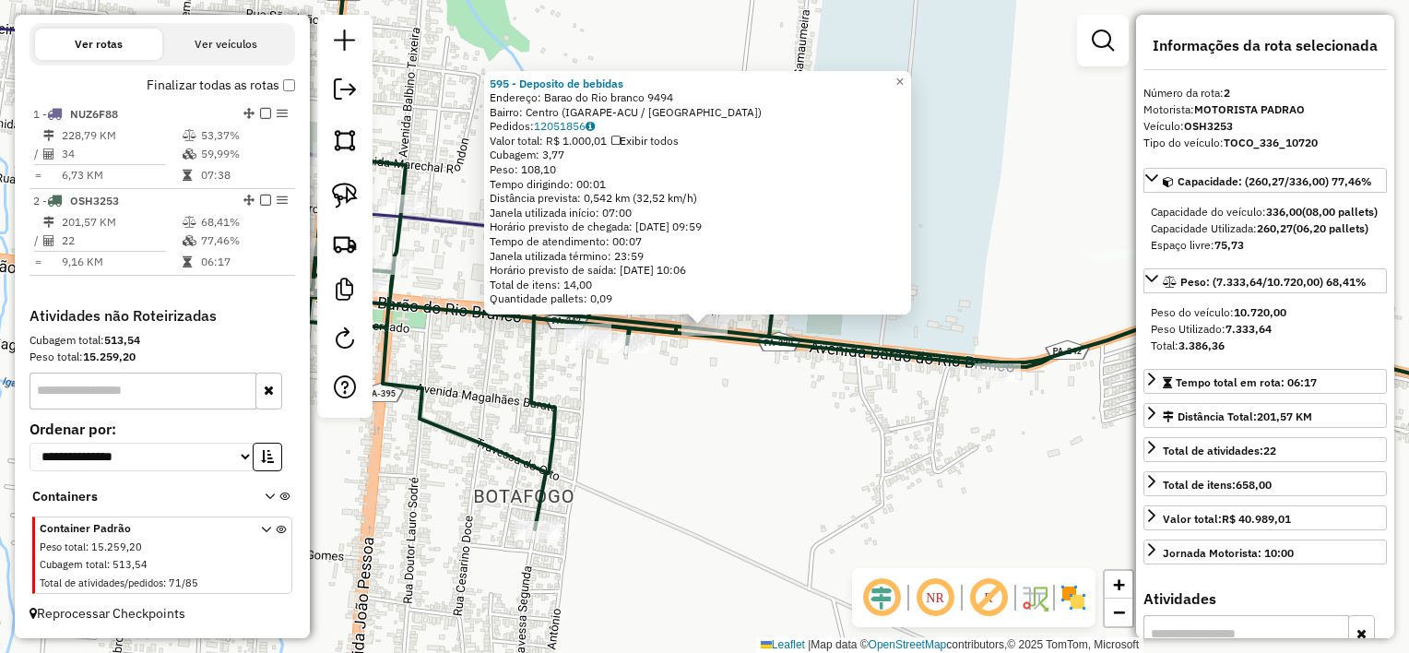
drag, startPoint x: 721, startPoint y: 388, endPoint x: 731, endPoint y: 358, distance: 32.1
click at [721, 383] on div "595 - Deposito de bebidas Endereço: [GEOGRAPHIC_DATA] 9494 Bairro: Centro (IGAR…" at bounding box center [704, 326] width 1409 height 653
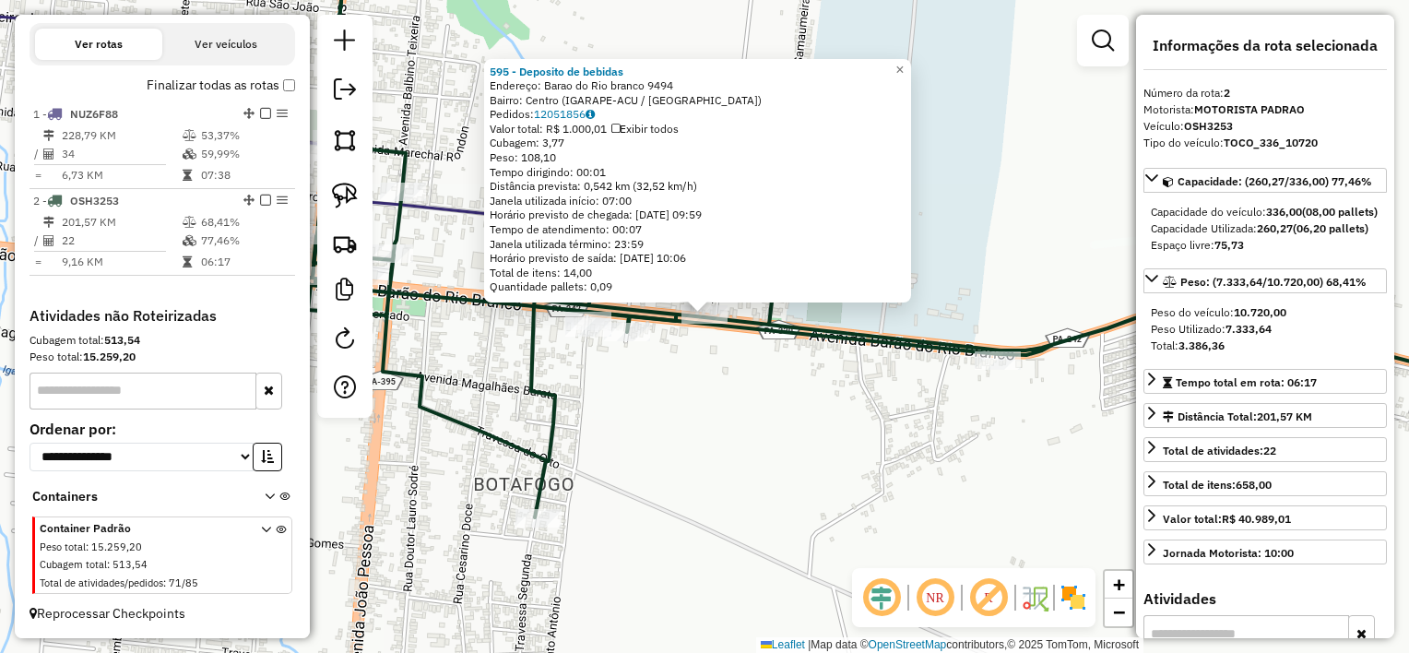
click at [752, 341] on div "595 - Deposito de bebidas Endereço: [GEOGRAPHIC_DATA] 9494 Bairro: Centro (IGAR…" at bounding box center [704, 326] width 1409 height 653
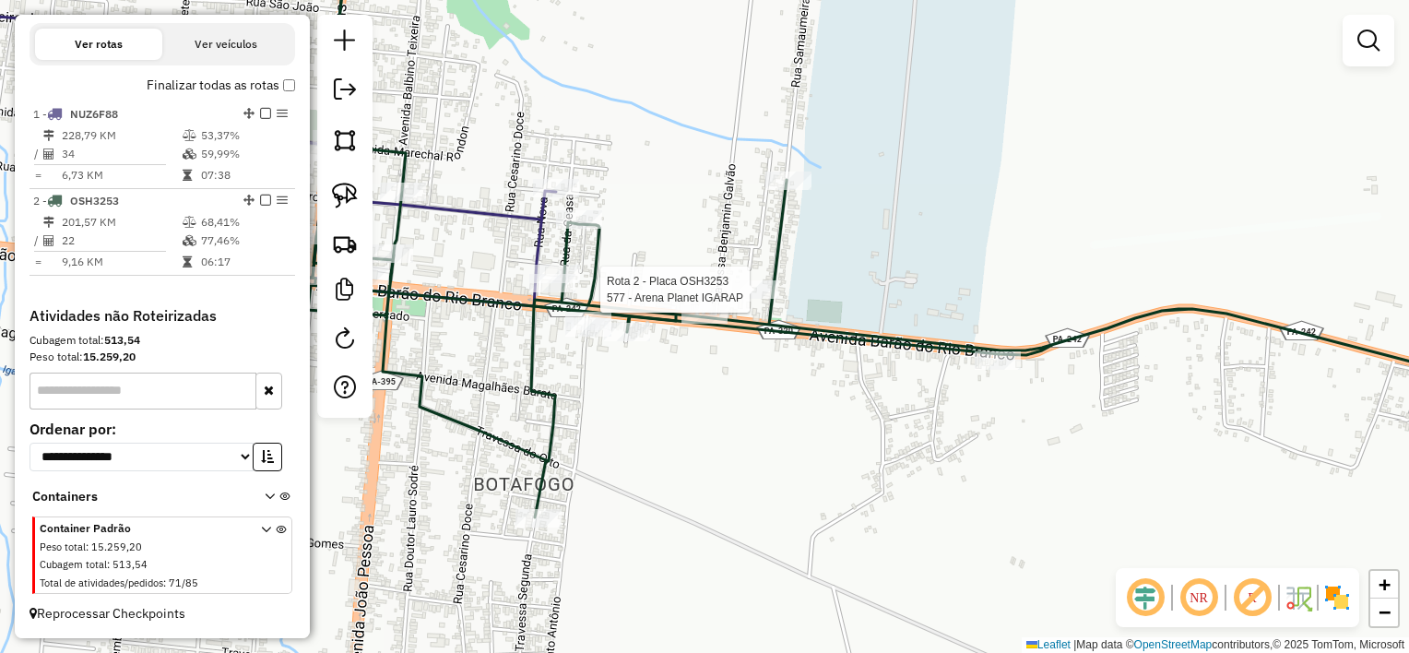
select select "**********"
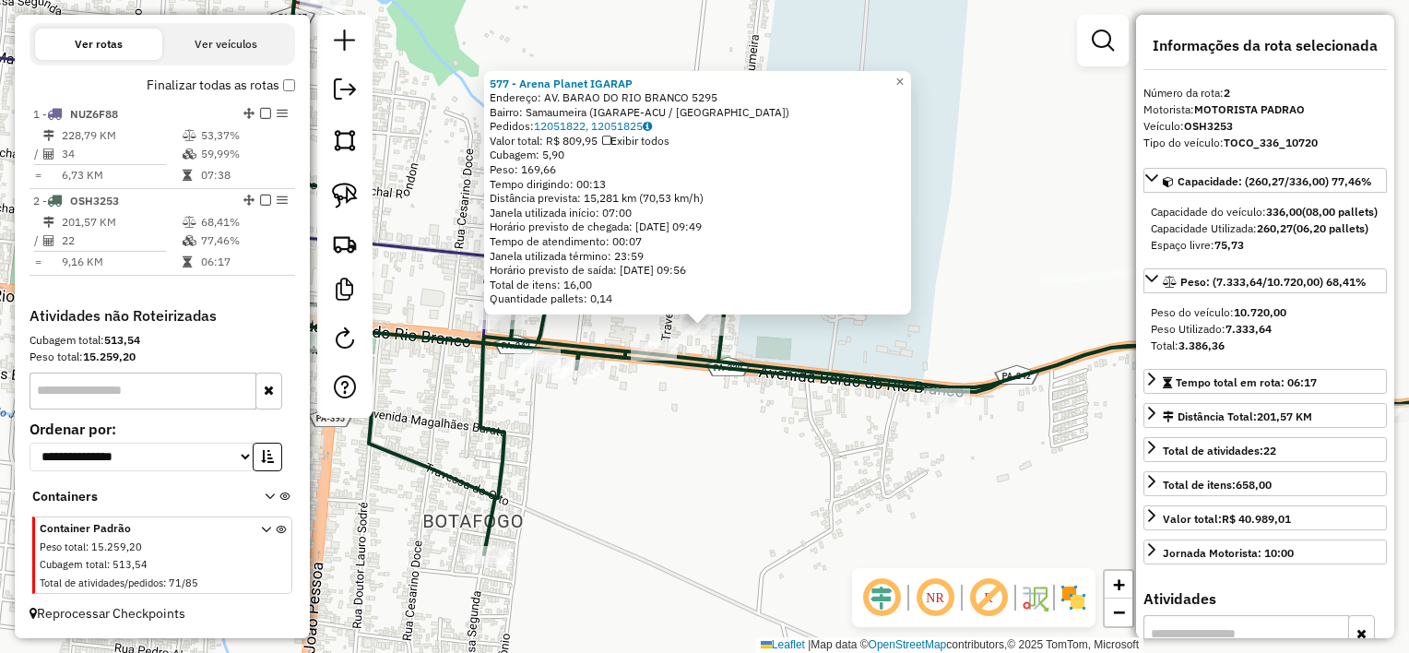
click at [823, 342] on div "577 - Arena Planet IGARAP Endereço: AV. BARAO DO RIO BRANCO 5295 Bairro: [GEOGR…" at bounding box center [704, 326] width 1409 height 653
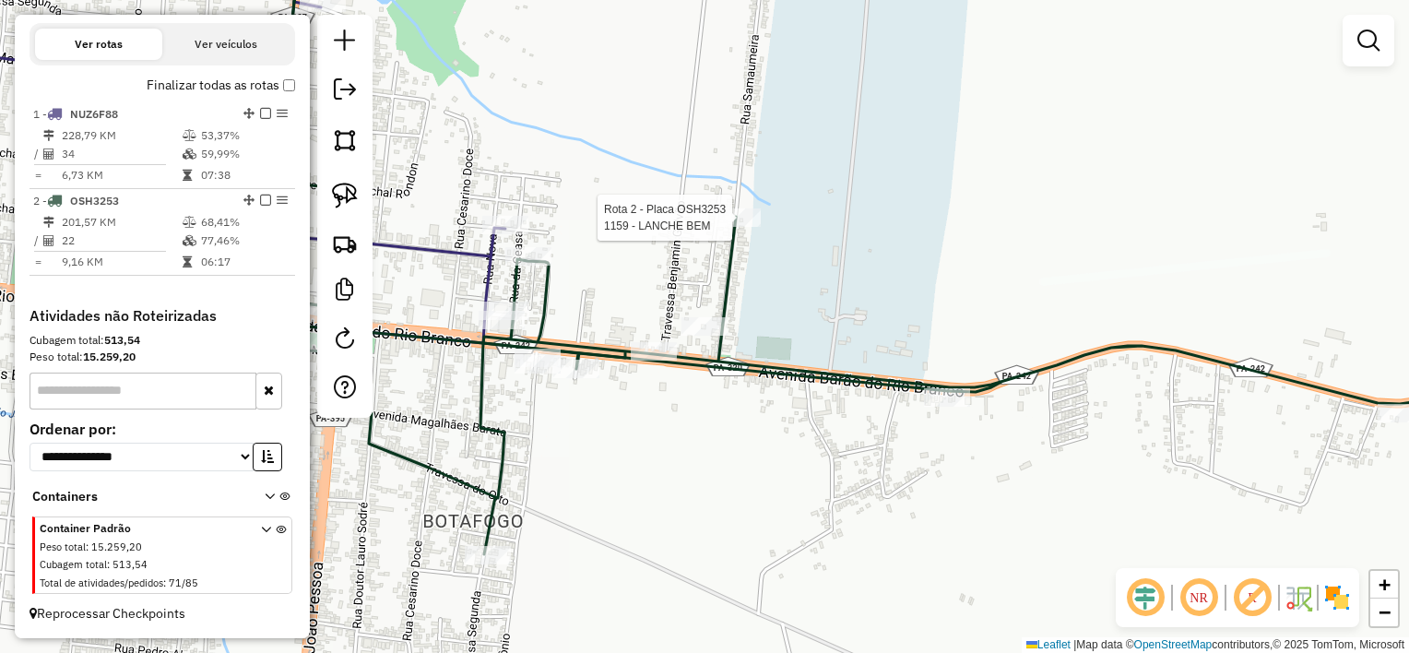
select select "**********"
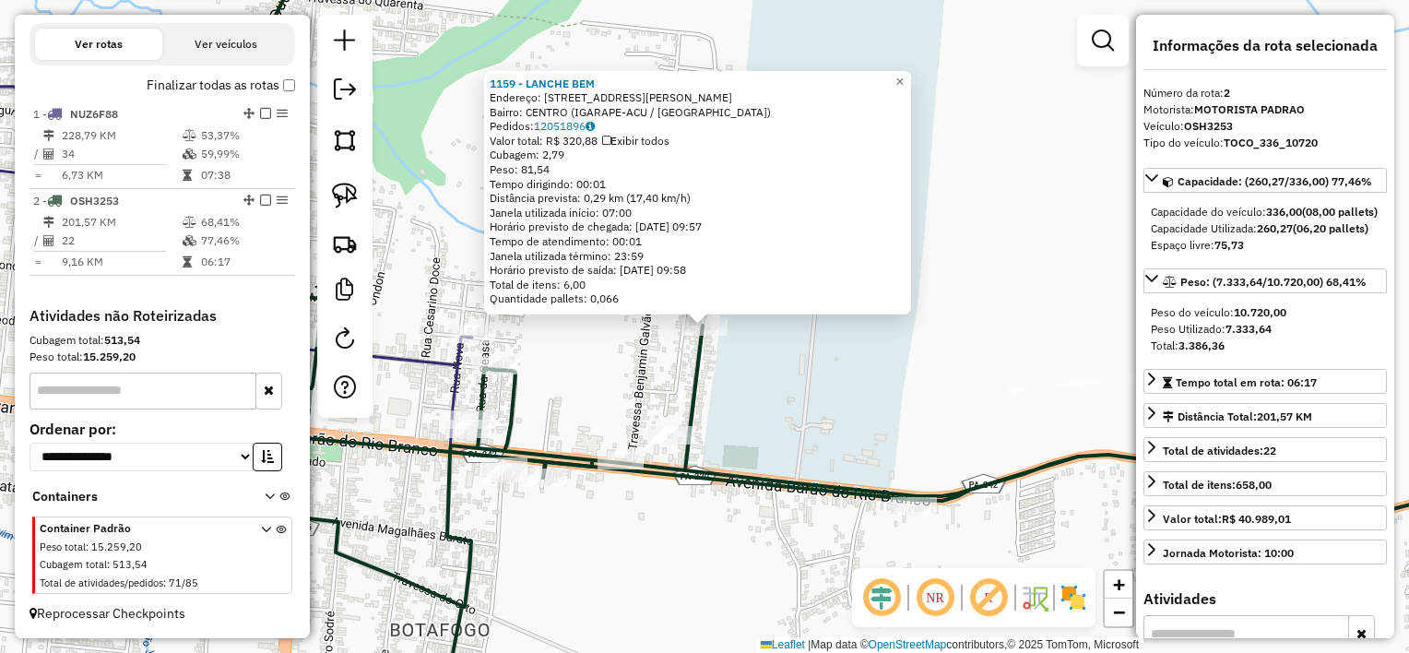
click at [801, 383] on div "1159 - LANCHE BEM Endereço: [STREET_ADDRESS][PERSON_NAME] Pedidos: 12051896 Val…" at bounding box center [704, 326] width 1409 height 653
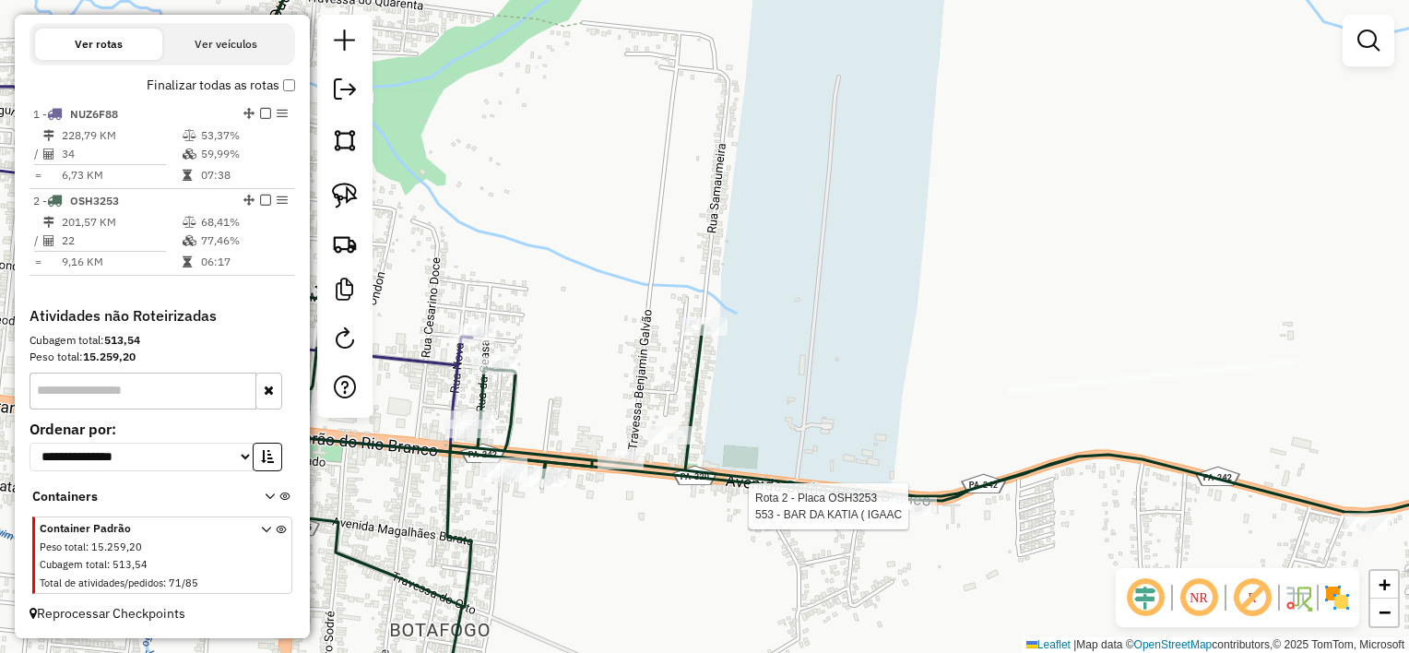
select select "**********"
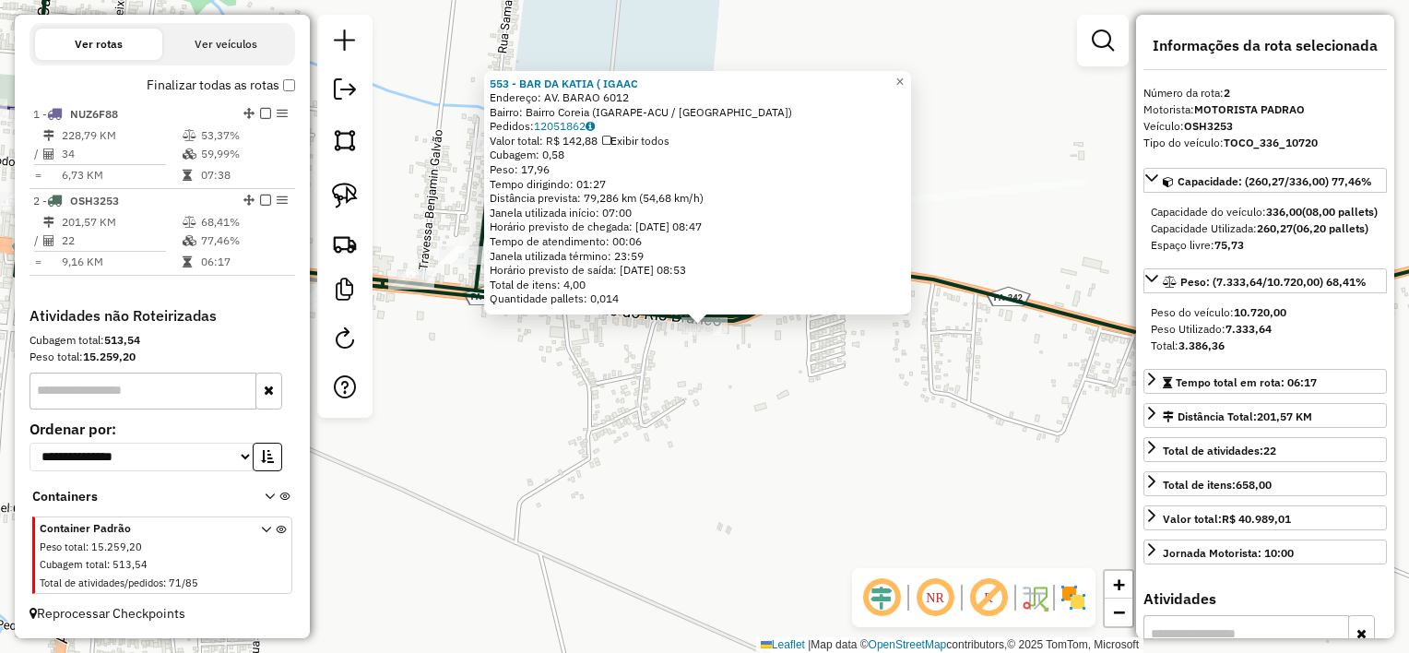
click at [850, 454] on div "553 - BAR DA KATIA ( IGAAC Endereço: AV. BARAO 6012 Bairro: Bairro Coreia (IGAR…" at bounding box center [704, 326] width 1409 height 653
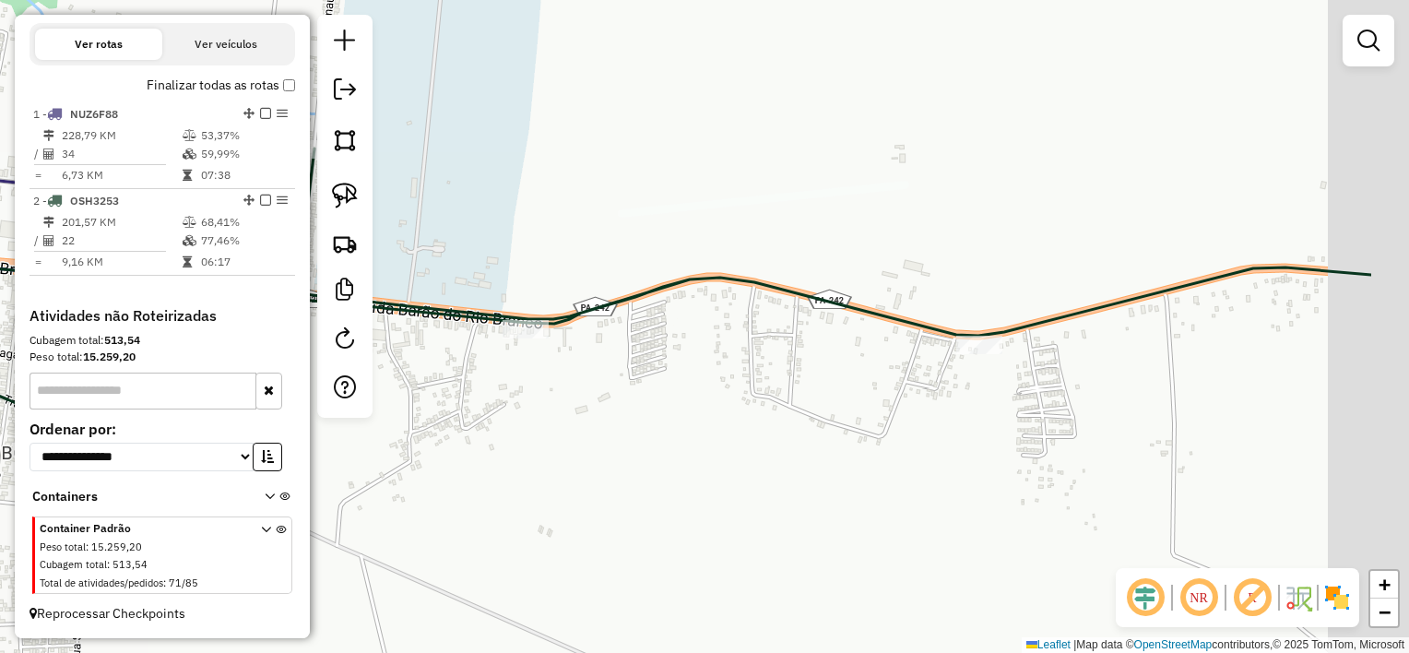
drag, startPoint x: 742, startPoint y: 465, endPoint x: 766, endPoint y: 428, distance: 44.0
click at [715, 461] on div "Janela de atendimento Grade de atendimento Capacidade Transportadoras Veículos …" at bounding box center [704, 326] width 1409 height 653
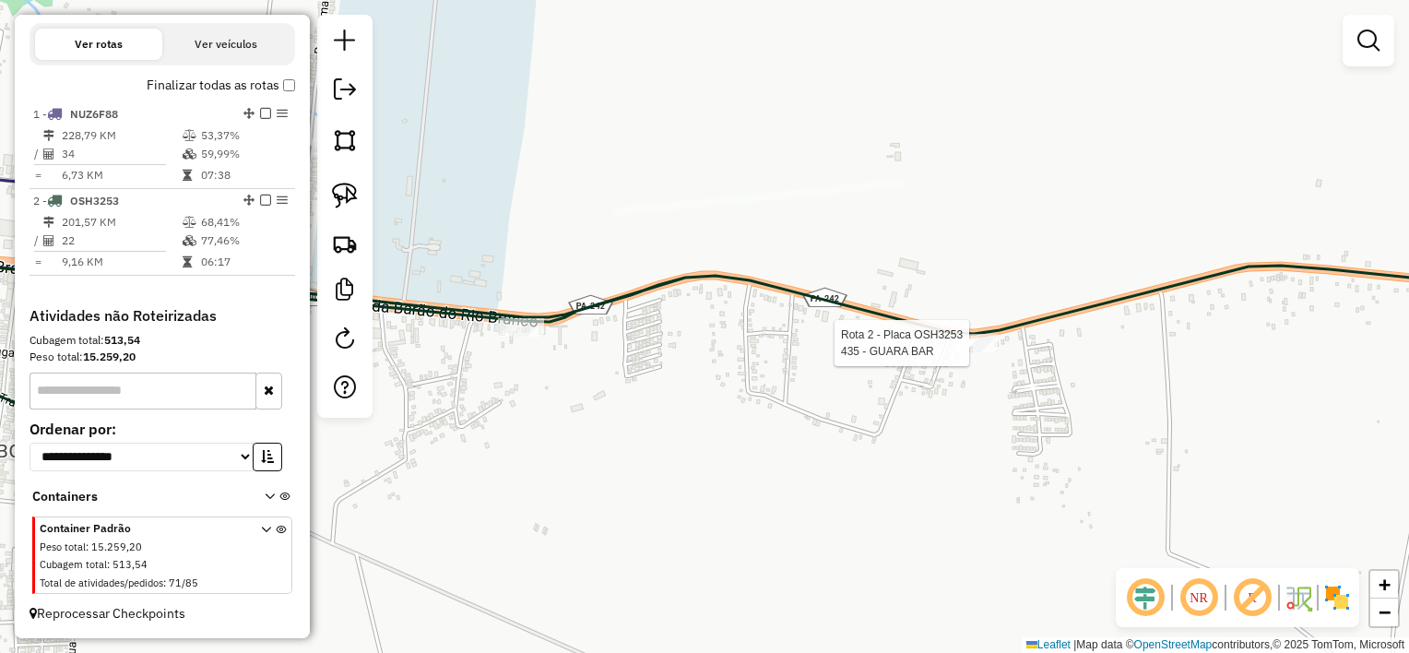
select select "**********"
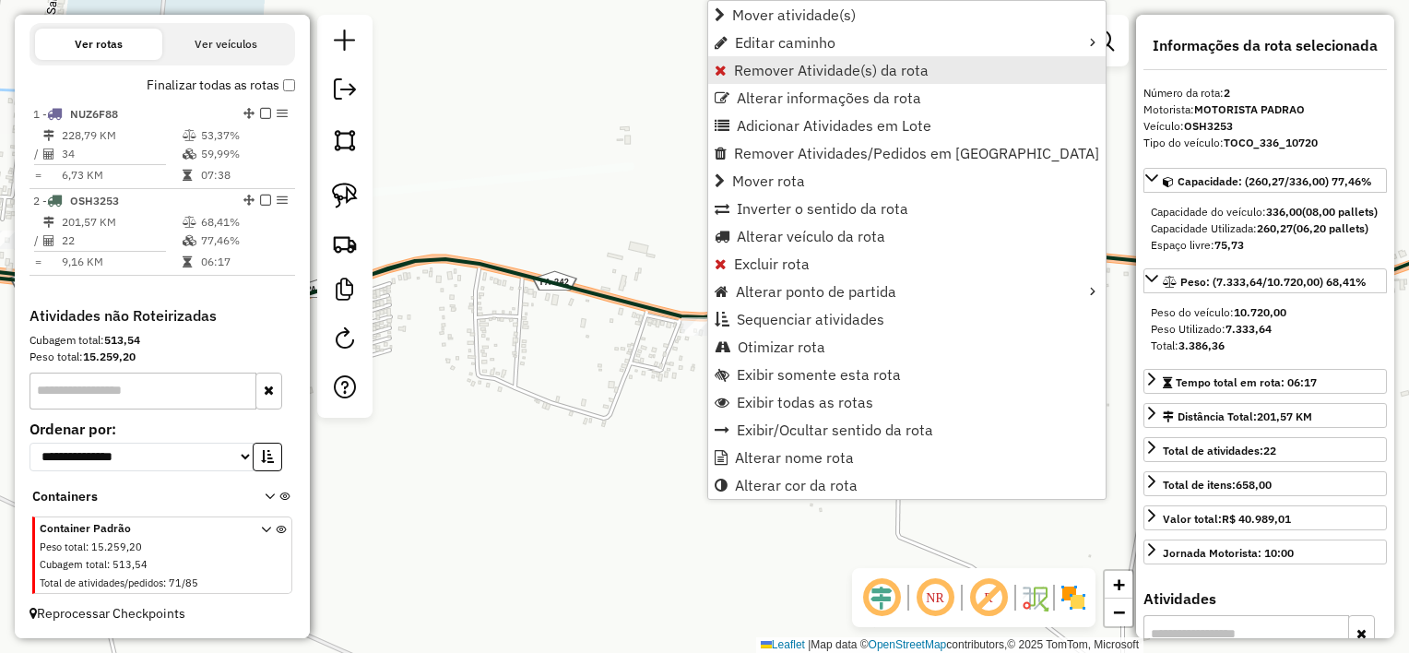
click at [802, 82] on link "Remover Atividade(s) da rota" at bounding box center [907, 70] width 398 height 28
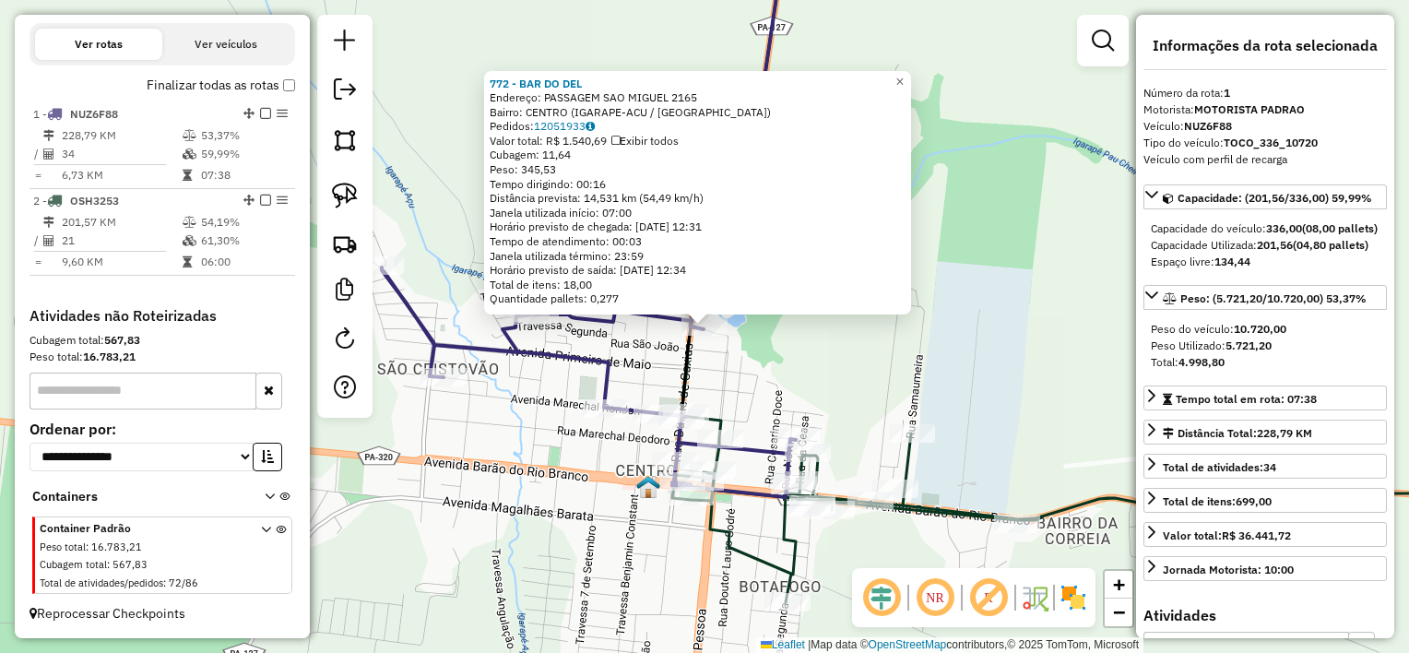
click at [686, 365] on icon at bounding box center [734, 176] width 104 height 482
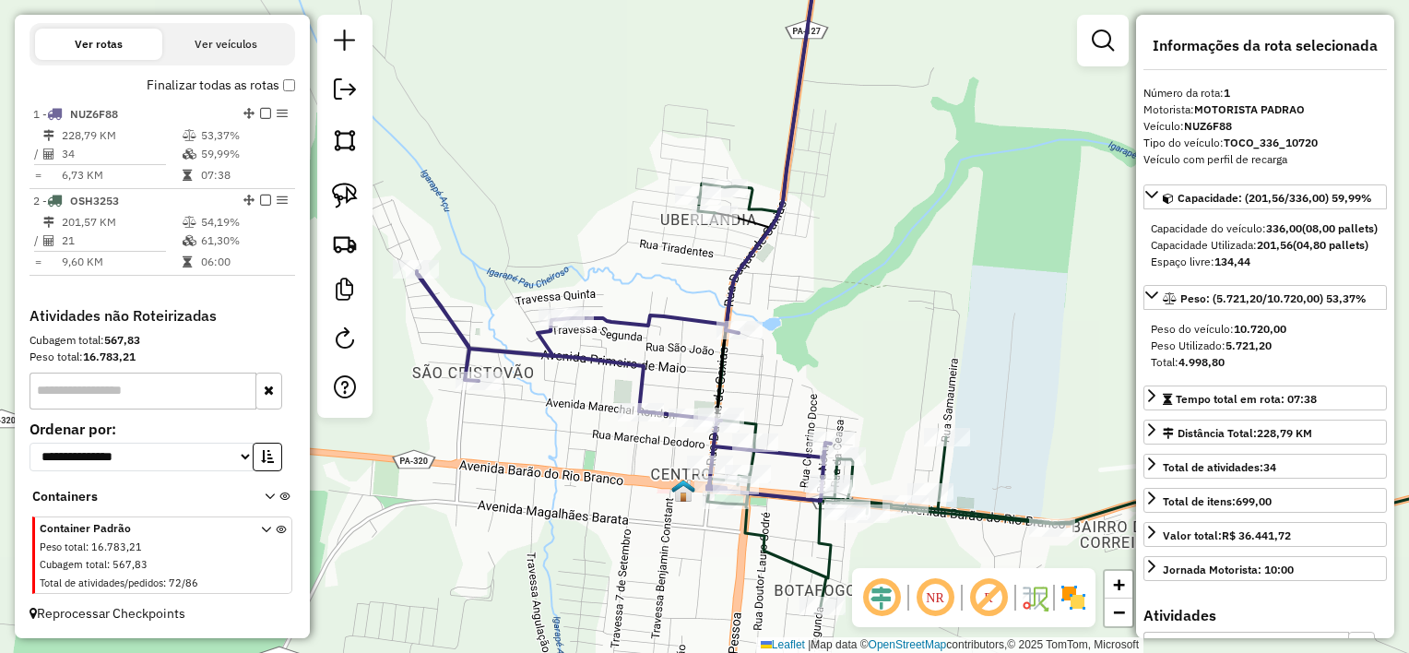
drag, startPoint x: 544, startPoint y: 387, endPoint x: 577, endPoint y: 390, distance: 33.3
click at [577, 390] on div "Janela de atendimento Grade de atendimento Capacidade Transportadoras Veículos …" at bounding box center [704, 326] width 1409 height 653
drag, startPoint x: 797, startPoint y: 271, endPoint x: 747, endPoint y: 202, distance: 85.2
click at [755, 214] on div "Janela de atendimento Grade de atendimento Capacidade Transportadoras Veículos …" at bounding box center [704, 326] width 1409 height 653
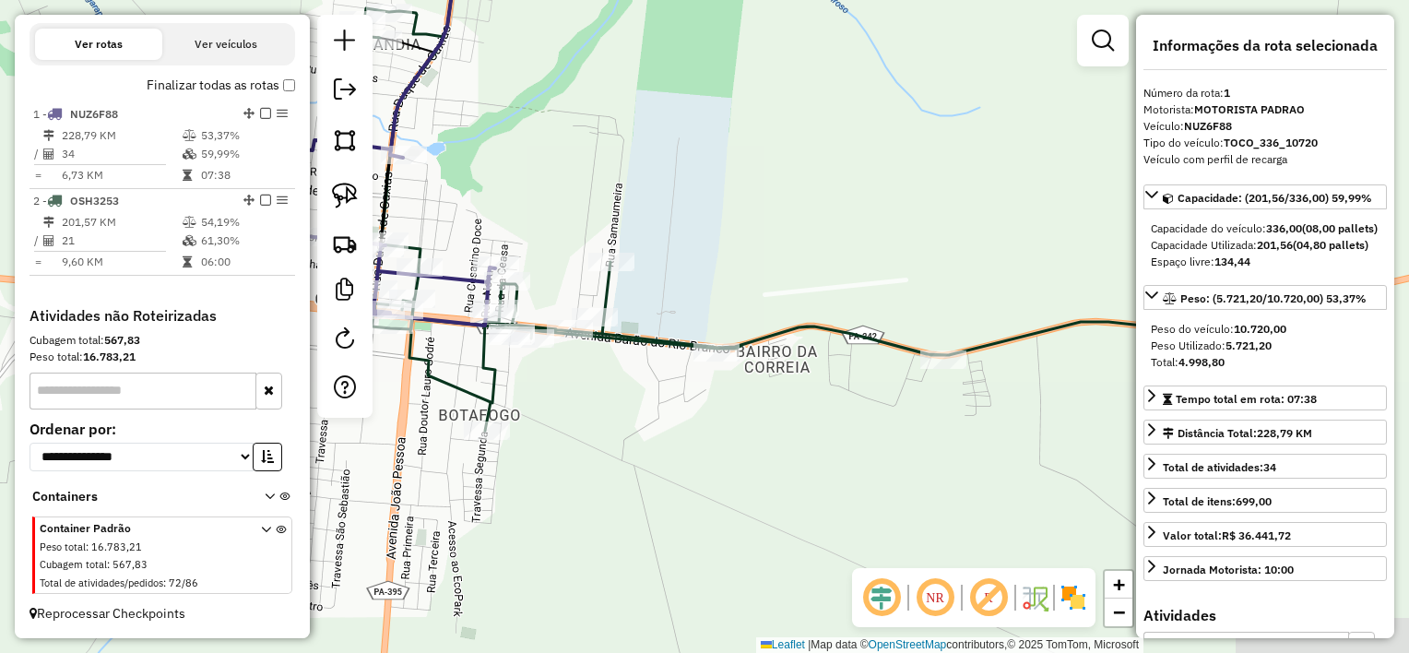
drag, startPoint x: 962, startPoint y: 421, endPoint x: 734, endPoint y: 421, distance: 227.8
click at [735, 421] on div "Janela de atendimento Grade de atendimento Capacidade Transportadoras Veículos …" at bounding box center [704, 326] width 1409 height 653
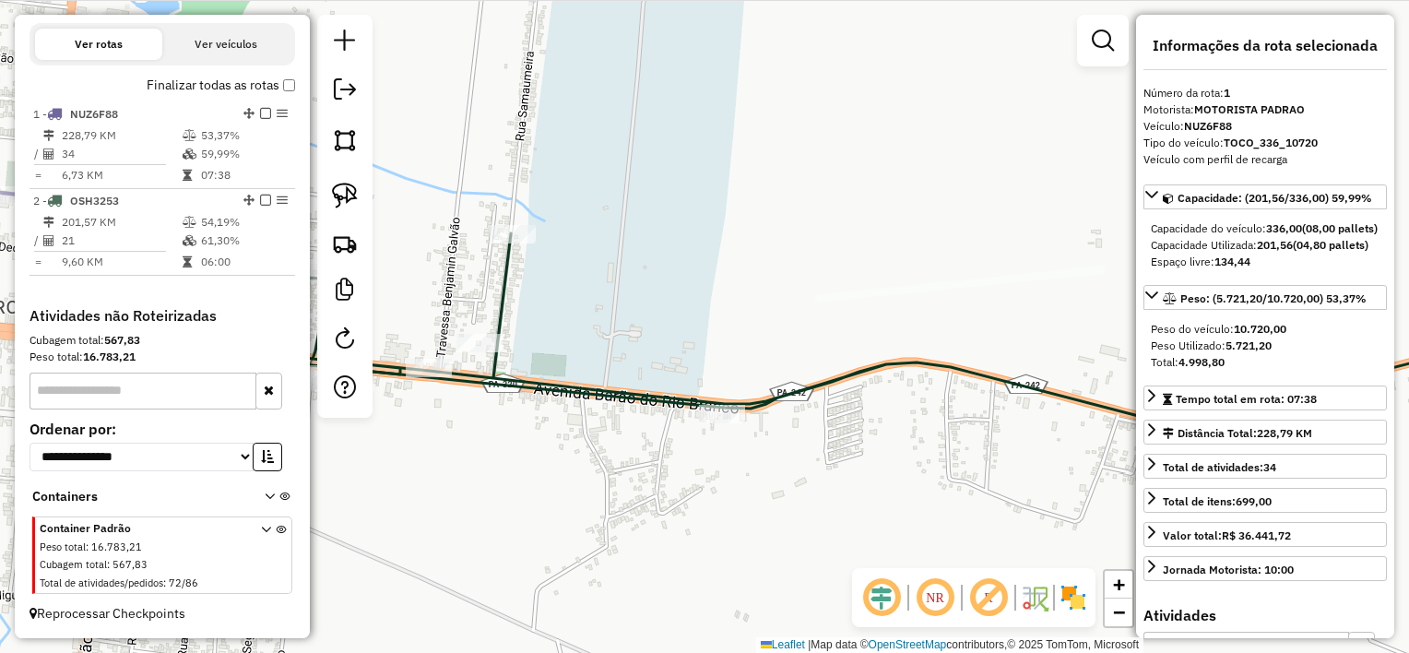
drag, startPoint x: 649, startPoint y: 431, endPoint x: 557, endPoint y: 517, distance: 126.6
click at [557, 517] on div "Janela de atendimento Grade de atendimento Capacidade Transportadoras Veículos …" at bounding box center [704, 326] width 1409 height 653
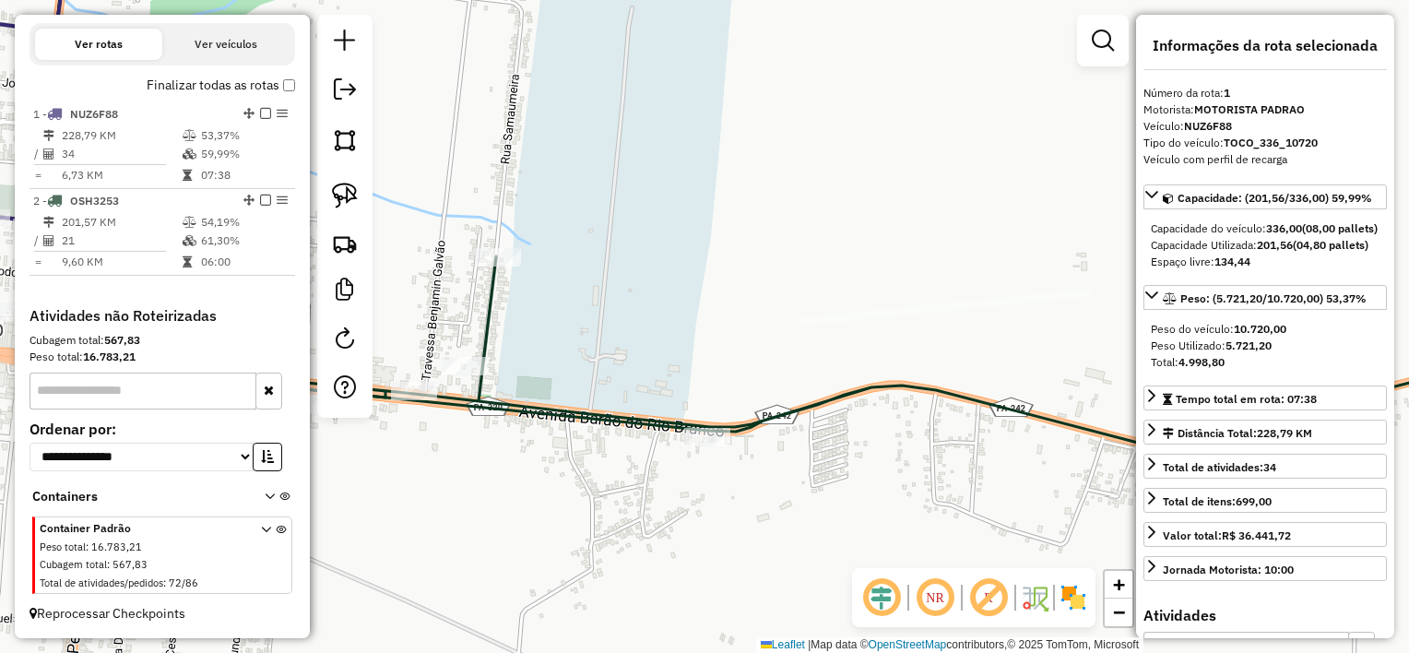
click at [1044, 310] on div "Janela de atendimento Grade de atendimento Capacidade Transportadoras Veículos …" at bounding box center [704, 326] width 1409 height 653
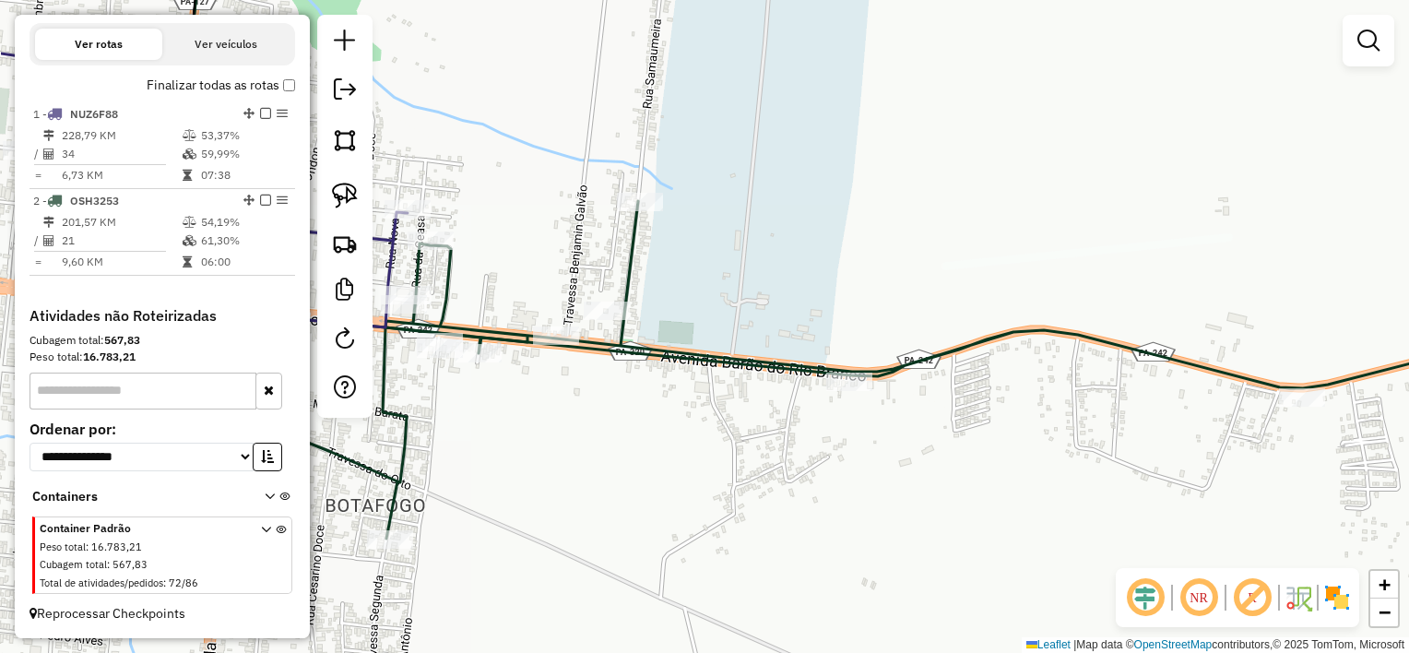
drag, startPoint x: 800, startPoint y: 539, endPoint x: 909, endPoint y: 492, distance: 119.4
click at [909, 492] on div "Janela de atendimento Grade de atendimento Capacidade Transportadoras Veículos …" at bounding box center [704, 326] width 1409 height 653
click at [349, 193] on img at bounding box center [345, 196] width 26 height 26
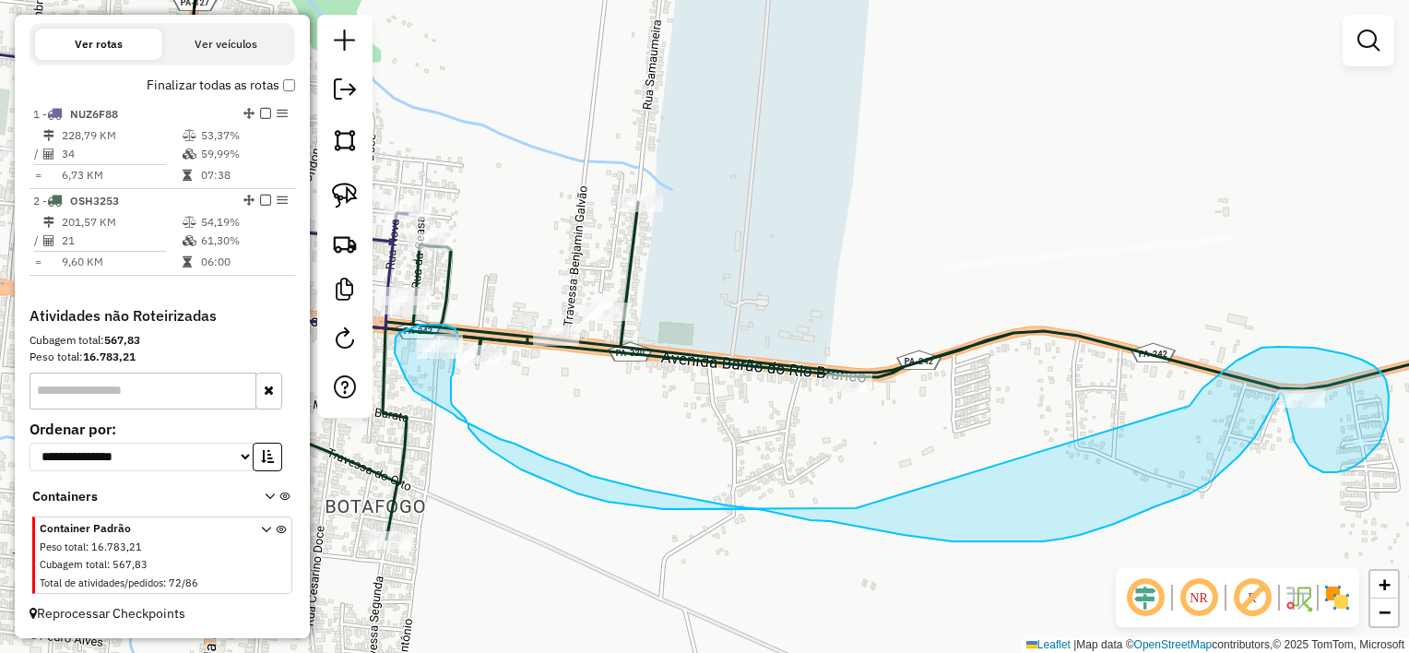
drag, startPoint x: 856, startPoint y: 508, endPoint x: 1180, endPoint y: 448, distance: 329.3
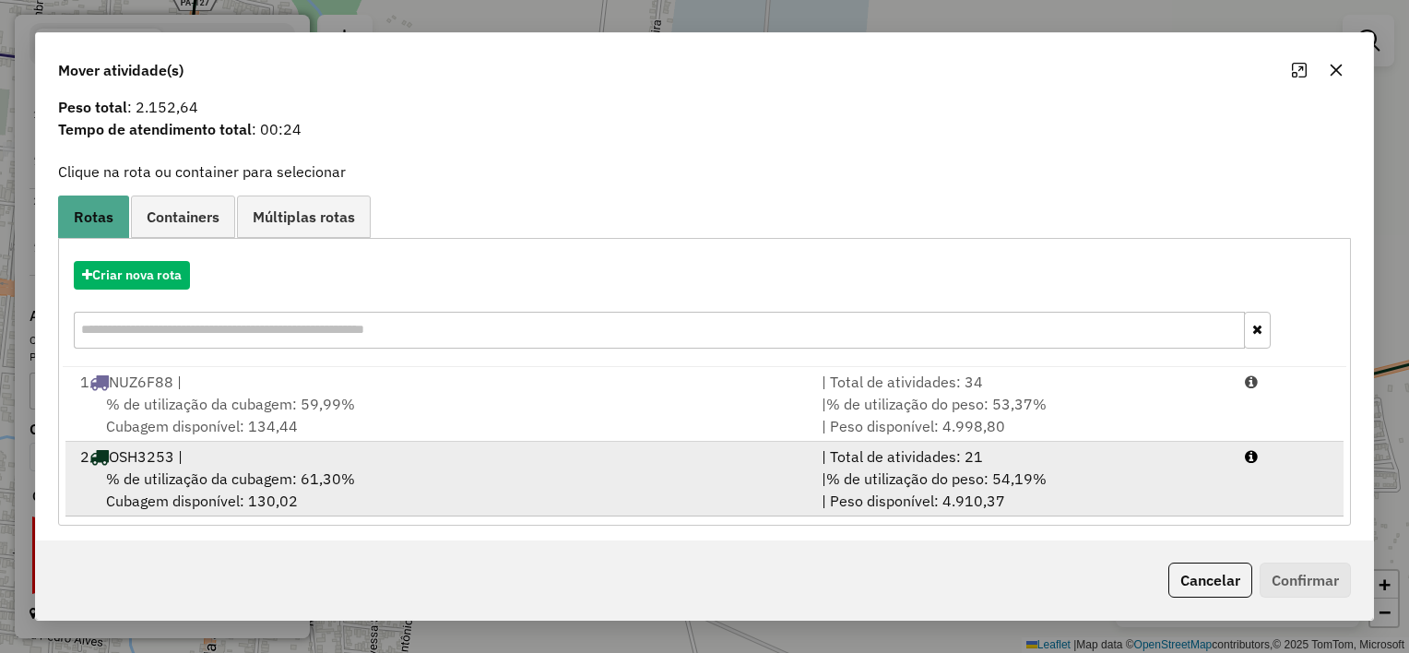
scroll to position [62, 0]
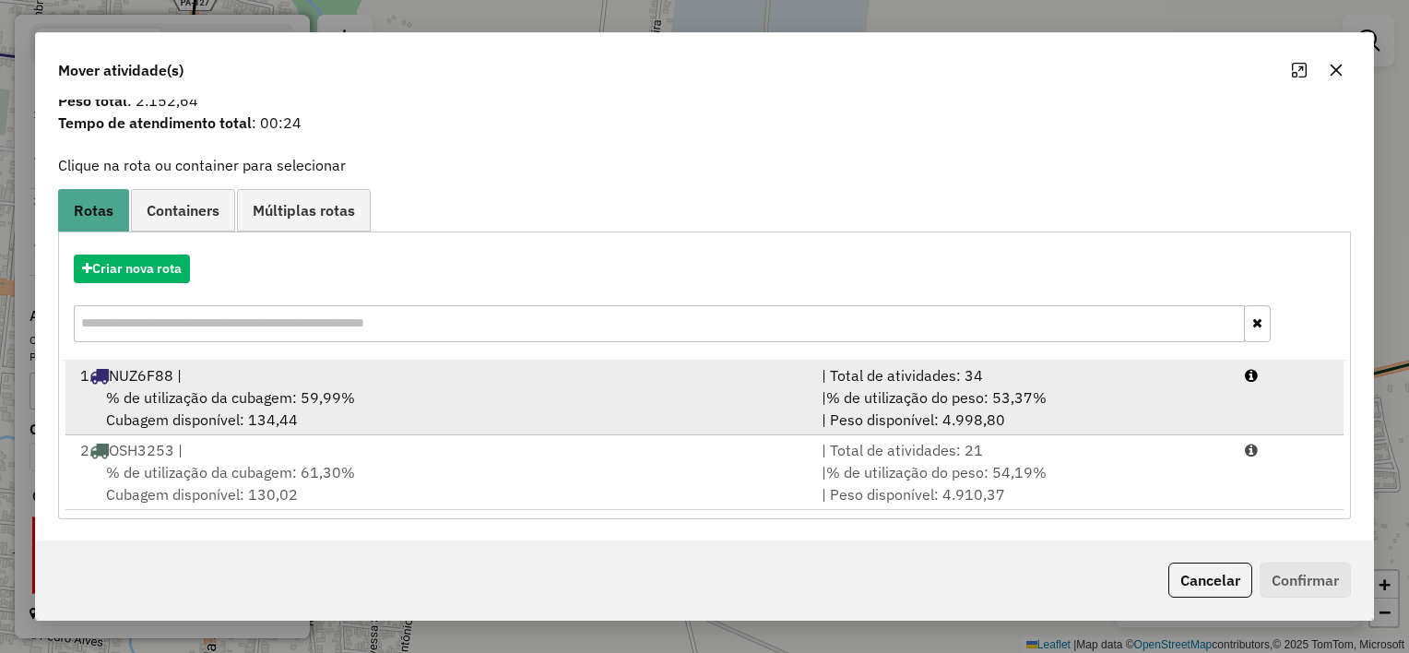
click at [582, 400] on div "% de utilização da cubagem: 59,99% Cubagem disponível: 134,44" at bounding box center [440, 408] width 742 height 44
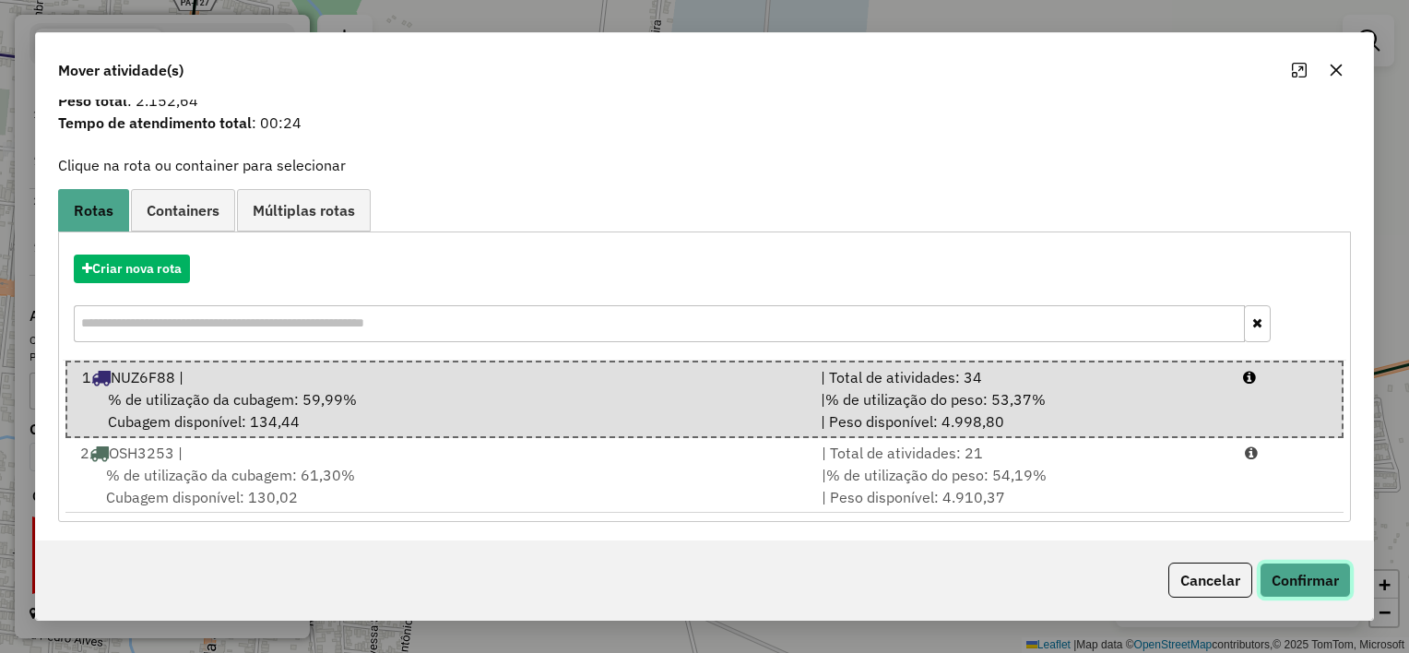
click at [1322, 582] on button "Confirmar" at bounding box center [1305, 580] width 91 height 35
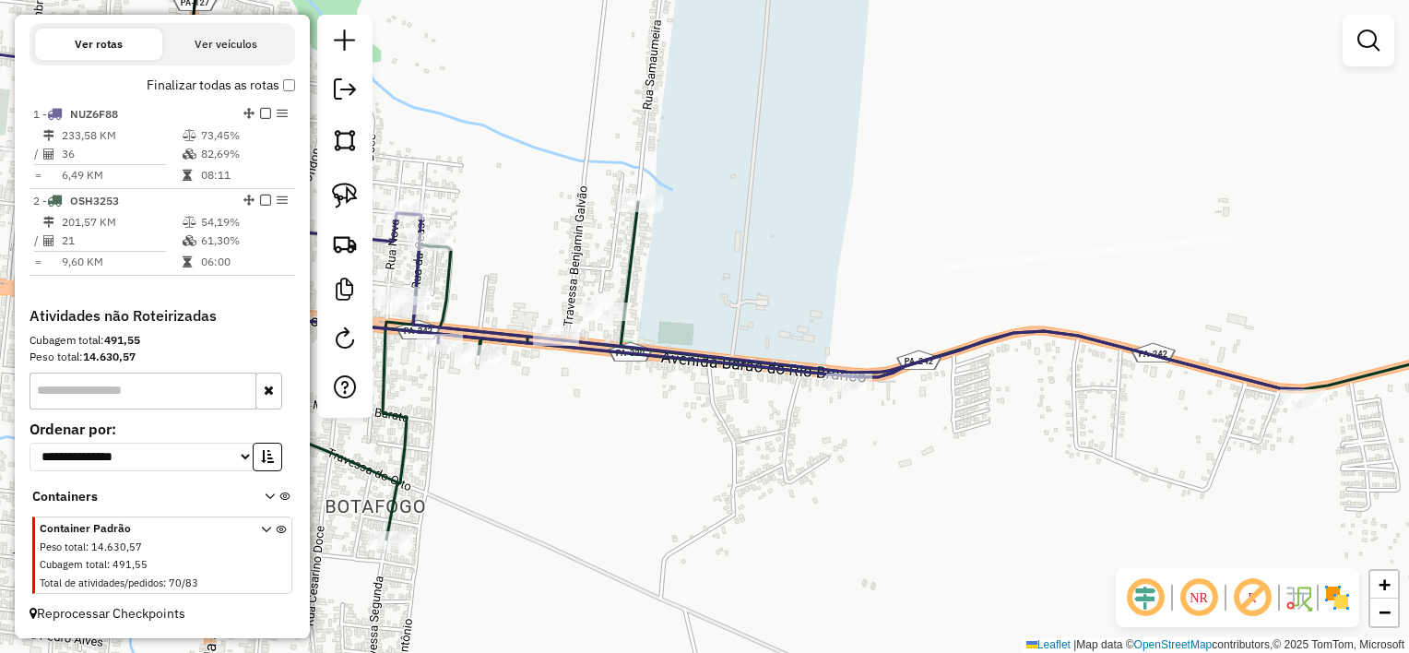
scroll to position [0, 0]
select select "**********"
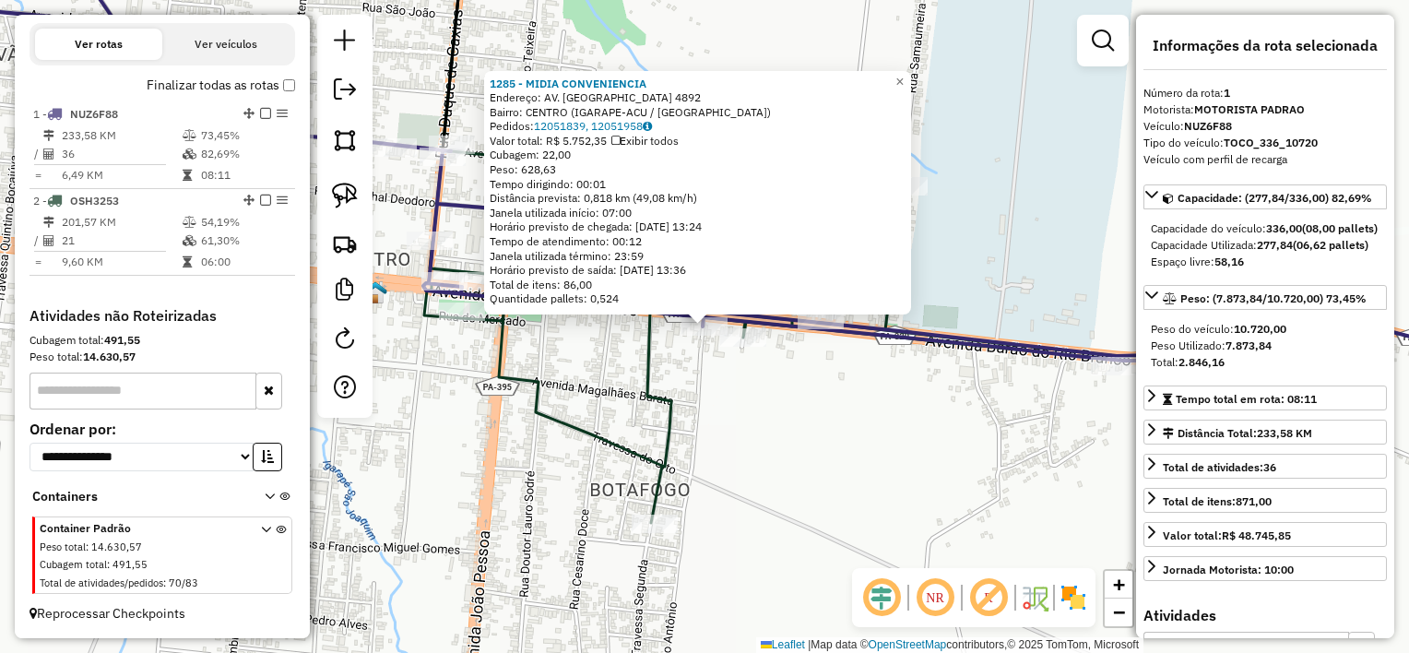
click at [735, 410] on div "1285 - MIDIA CONVENIENCIA Endereço: AV. BARAO DO RIO BRANCO 4892 Bairro: CENTRO…" at bounding box center [704, 326] width 1409 height 653
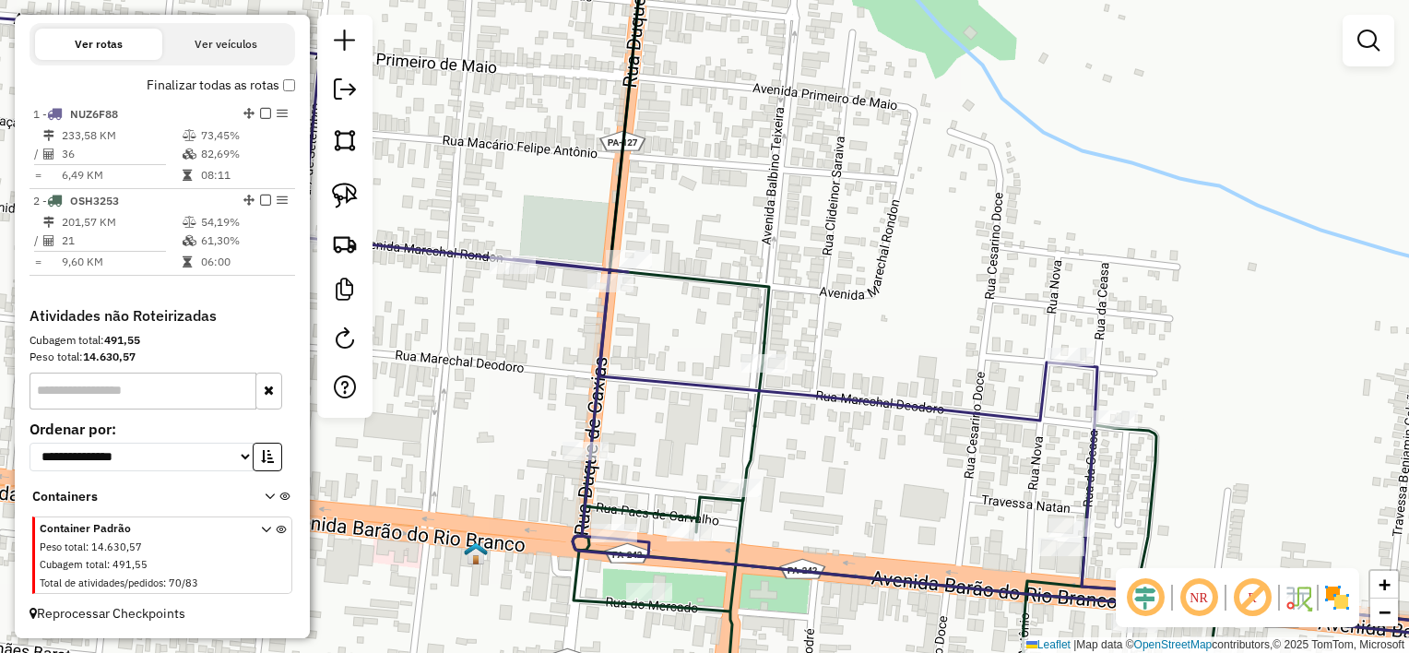
drag, startPoint x: 642, startPoint y: 315, endPoint x: 616, endPoint y: 293, distance: 33.4
click at [641, 314] on div "Janela de atendimento Grade de atendimento Capacidade Transportadoras Veículos …" at bounding box center [704, 326] width 1409 height 653
select select "**********"
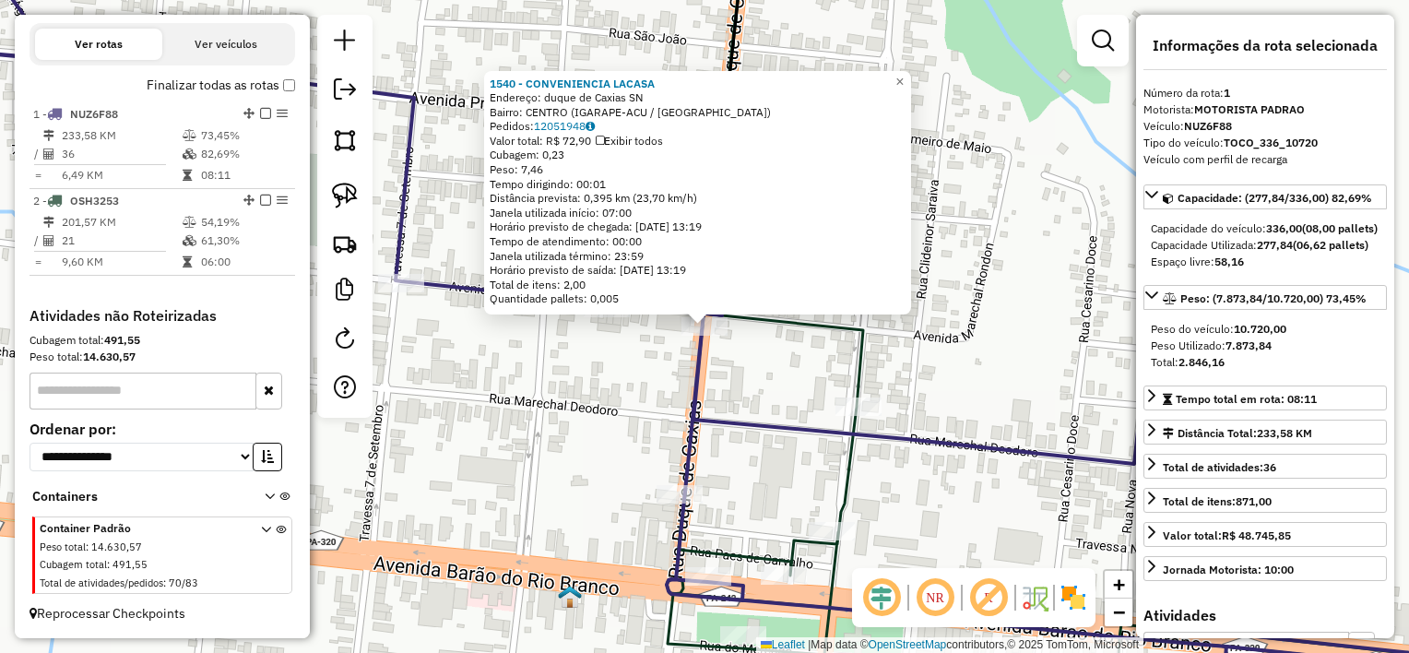
click at [711, 343] on icon at bounding box center [705, 308] width 1692 height 746
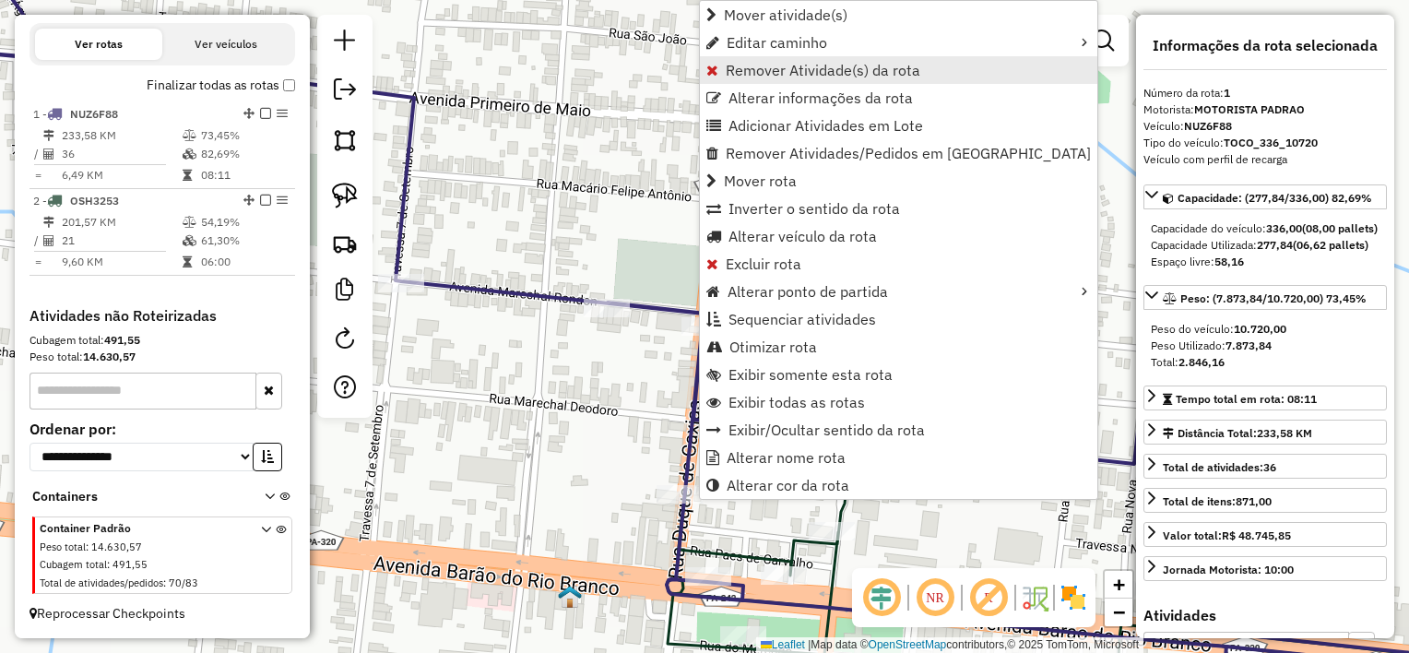
click at [788, 70] on span "Remover Atividade(s) da rota" at bounding box center [823, 70] width 195 height 15
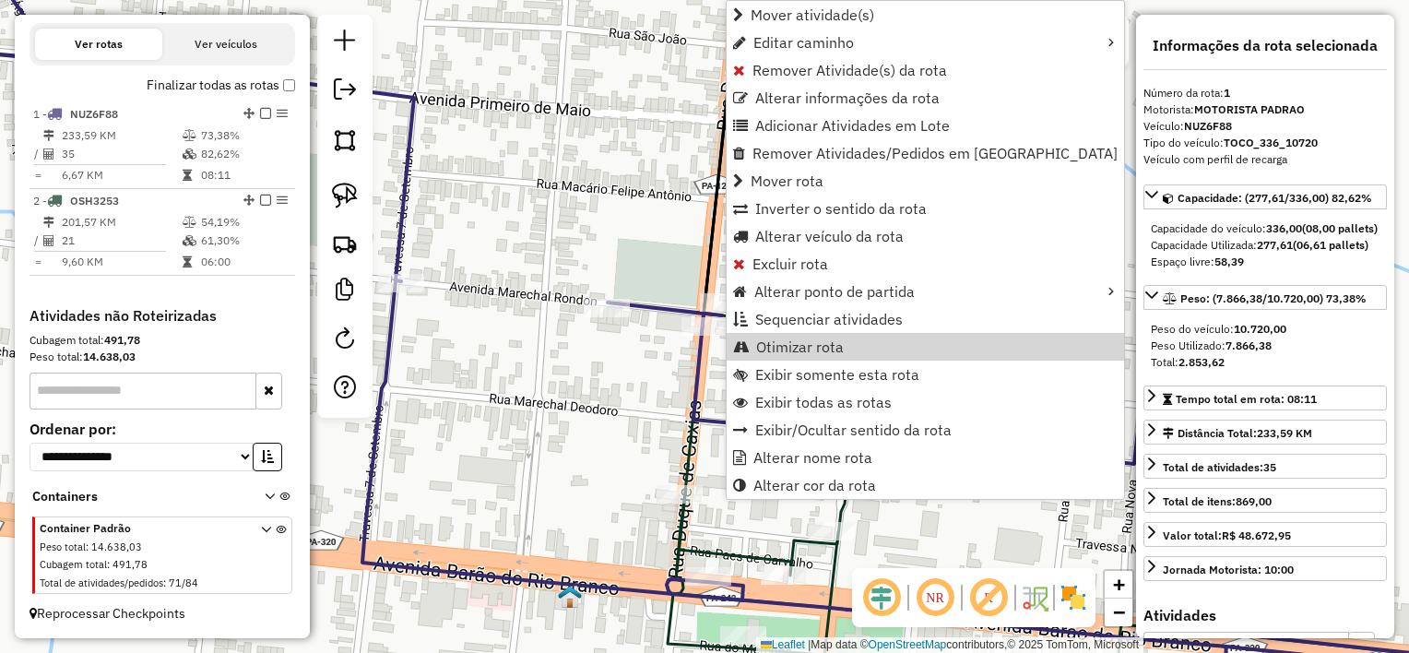
click at [652, 382] on div "Janela de atendimento Grade de atendimento Capacidade Transportadoras Veículos …" at bounding box center [704, 326] width 1409 height 653
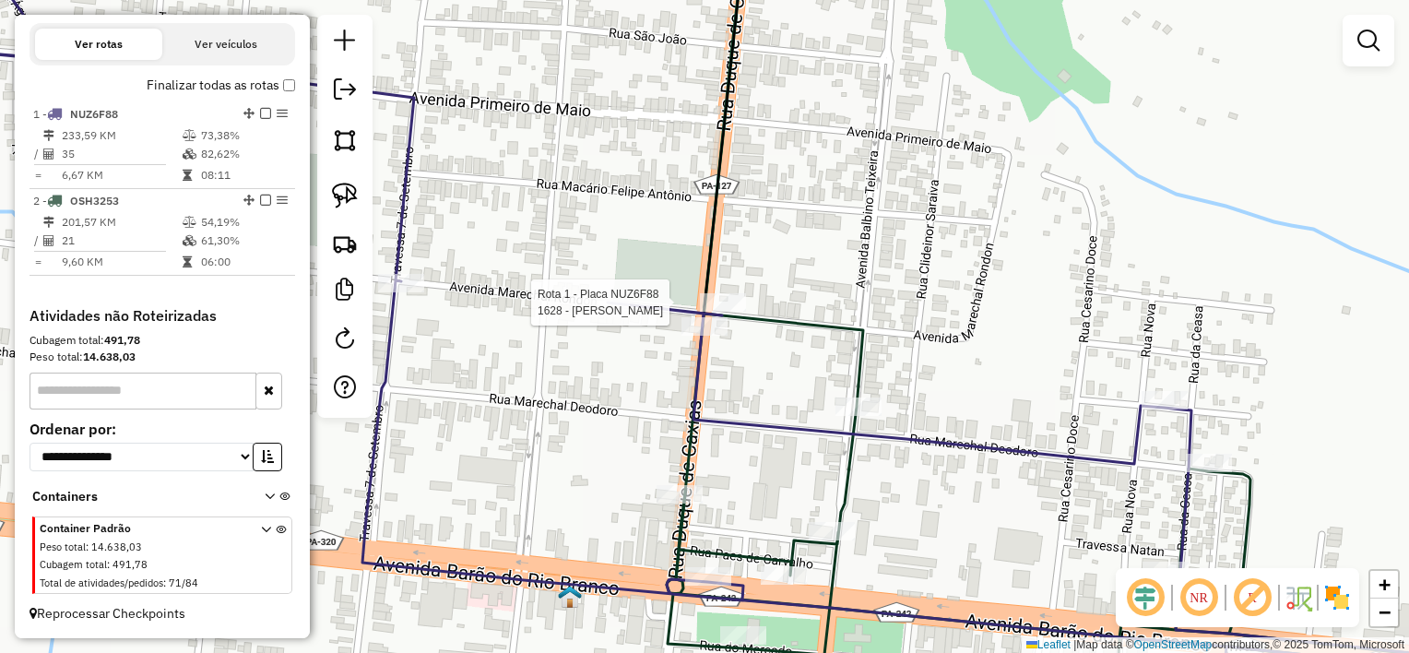
select select "**********"
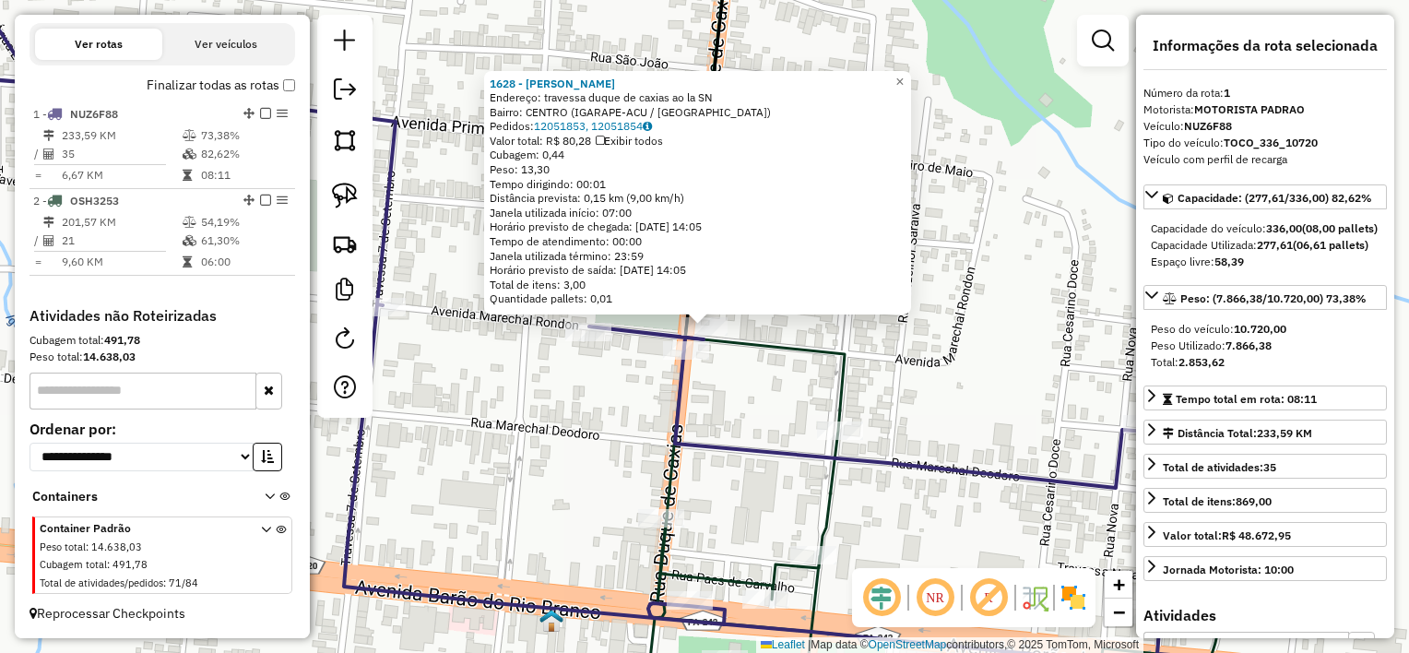
click at [706, 384] on div "Rota 1 - Placa NUZ6F88 1628 - [PERSON_NAME] 1628 - [PERSON_NAME]: travessa [GEO…" at bounding box center [704, 326] width 1409 height 653
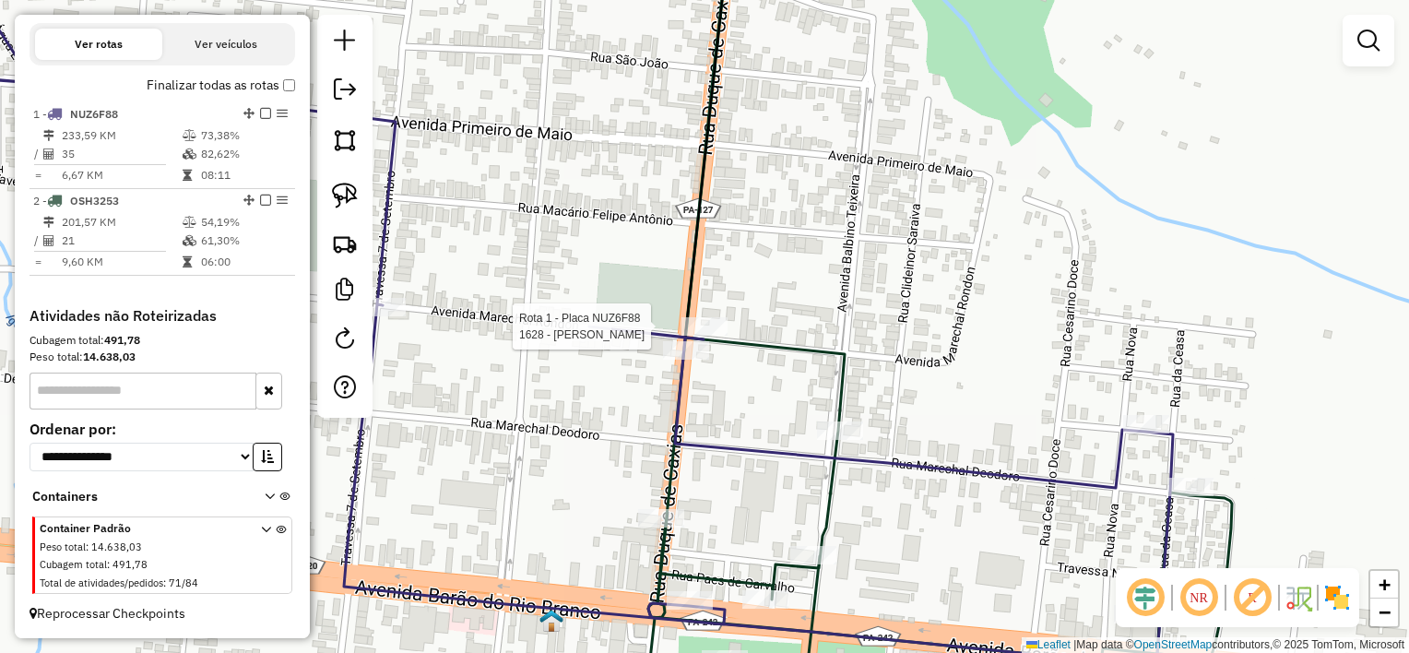
select select "**********"
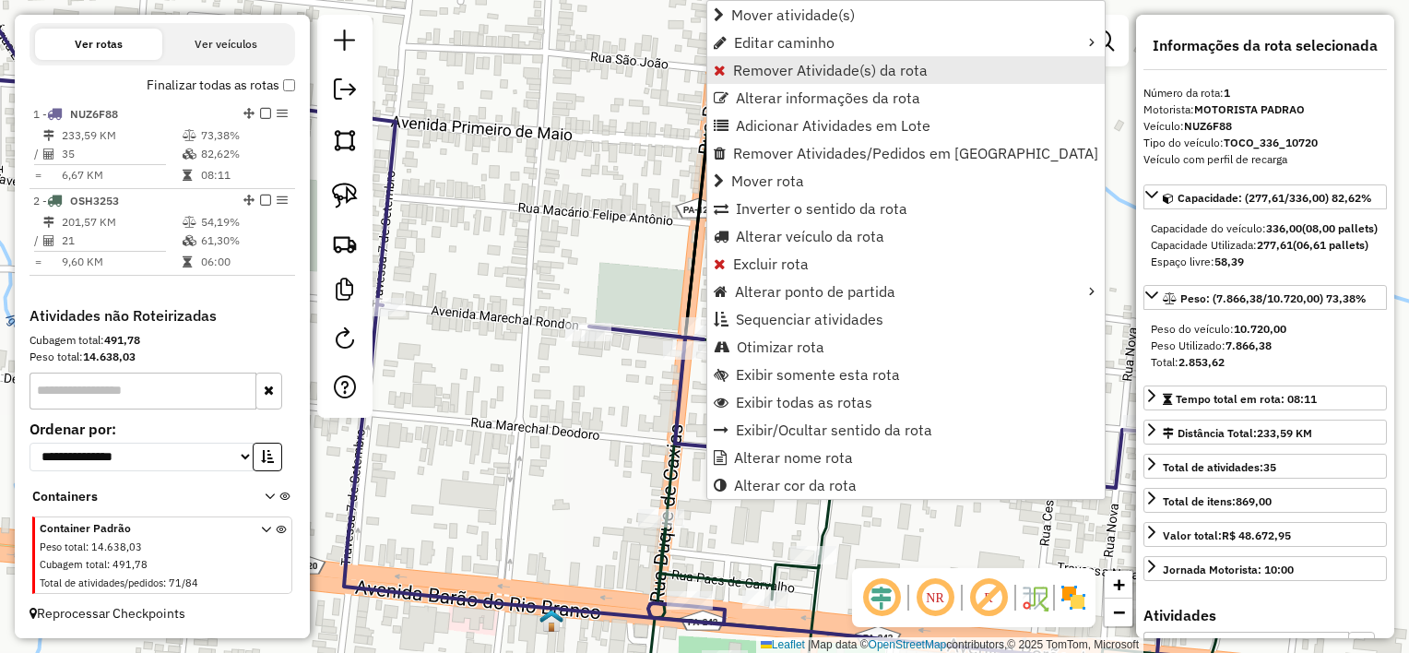
click at [811, 70] on span "Remover Atividade(s) da rota" at bounding box center [830, 70] width 195 height 15
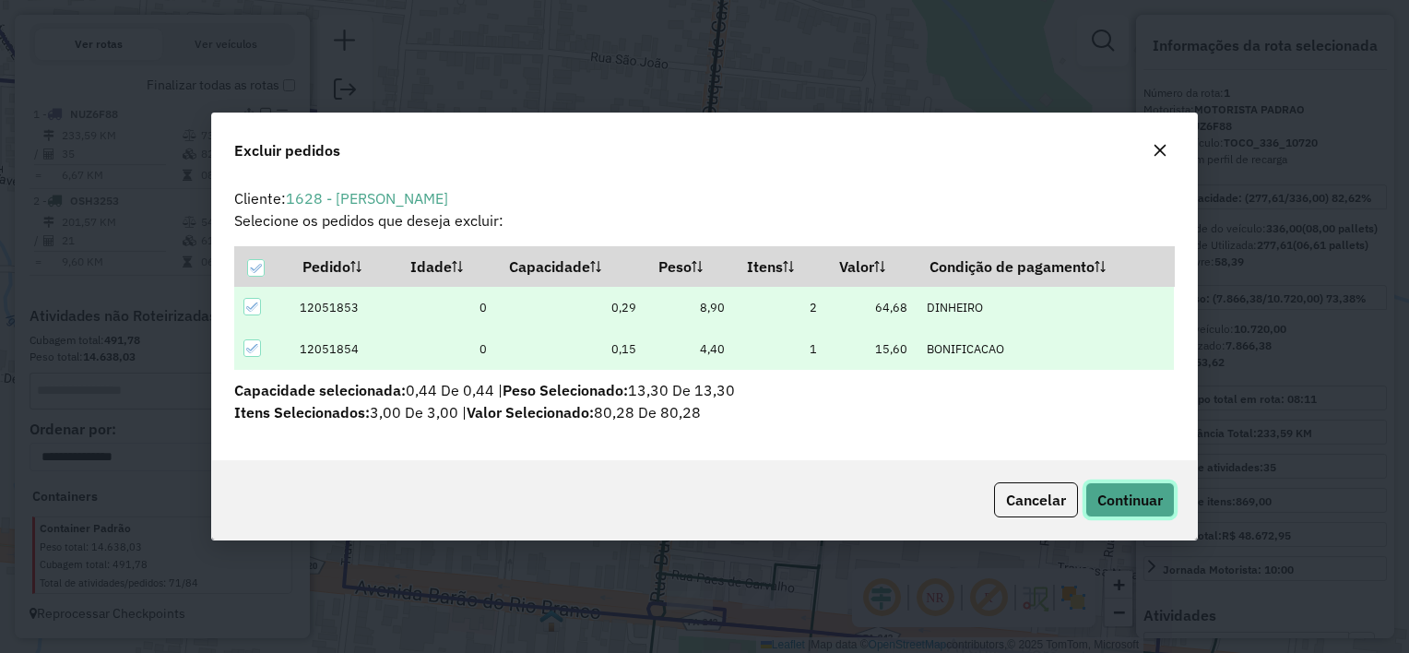
click at [1135, 491] on span "Continuar" at bounding box center [1130, 500] width 65 height 18
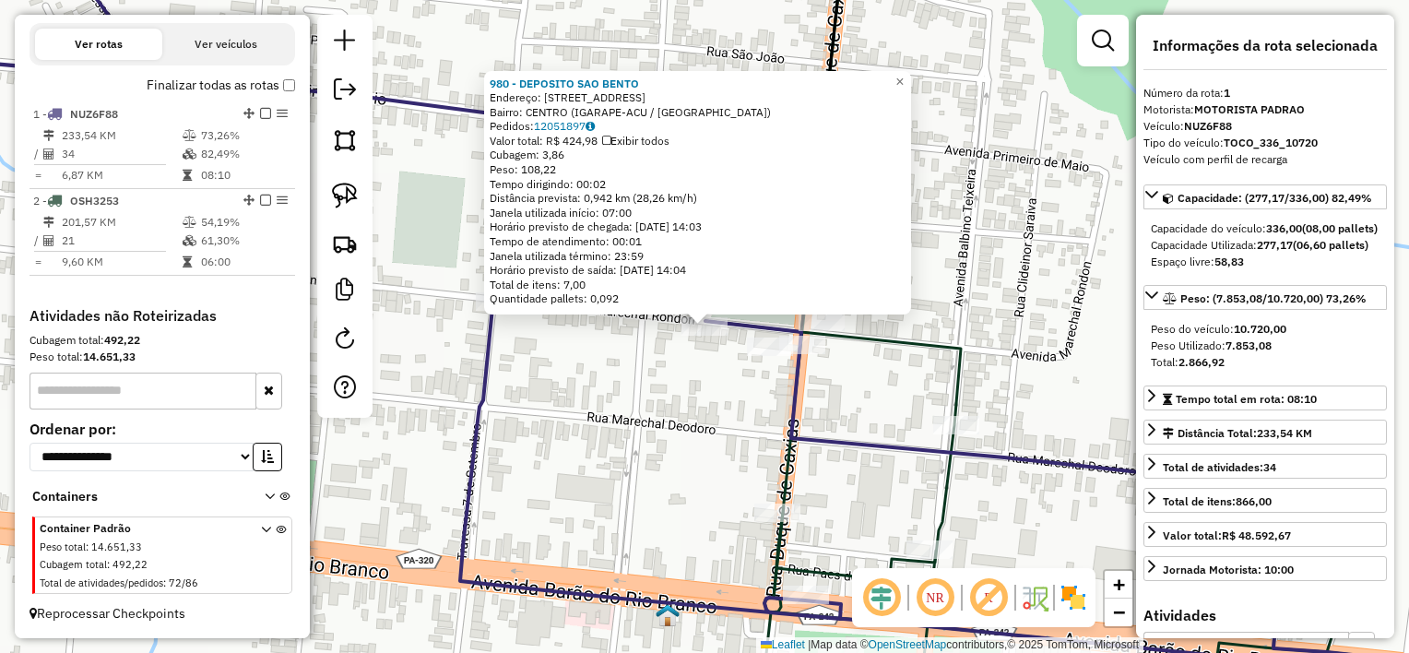
click at [672, 376] on div "980 - DEPOSITO SAO BENTO Endereço: [STREET_ADDRESS] Bairro: CENTRO (IGARAPE-ACU…" at bounding box center [704, 326] width 1409 height 653
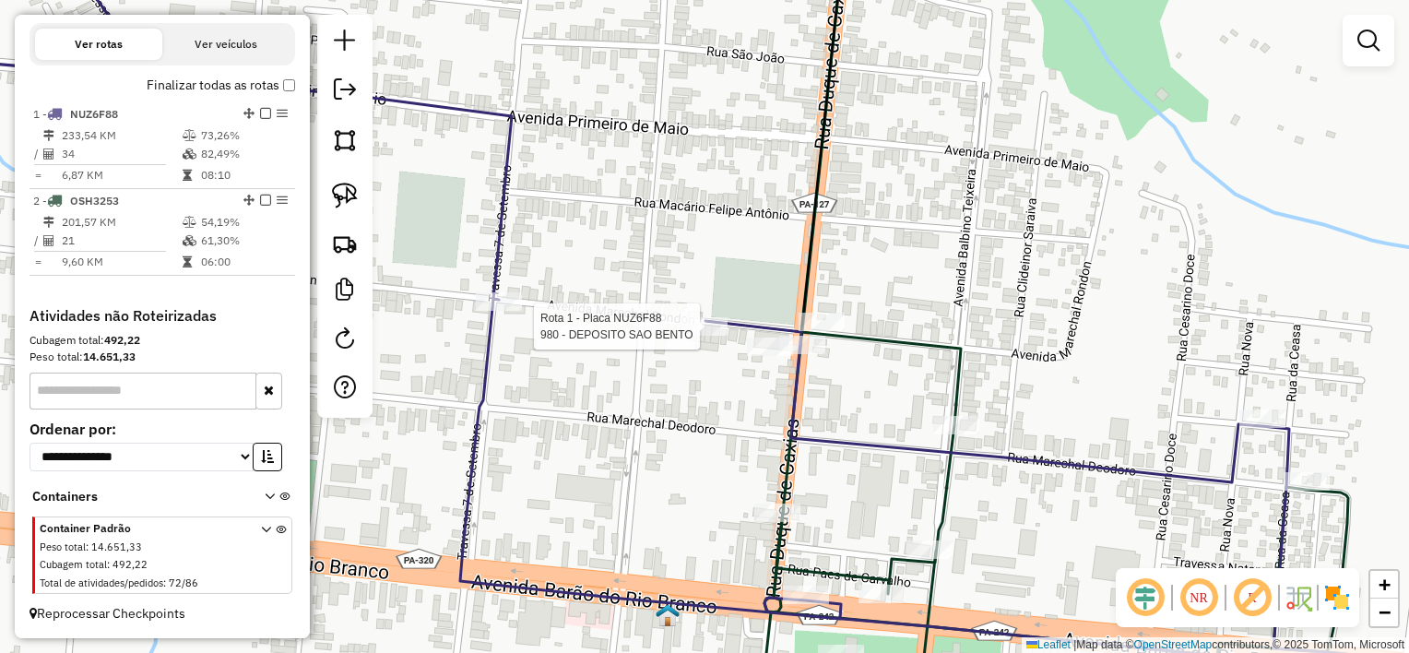
select select "**********"
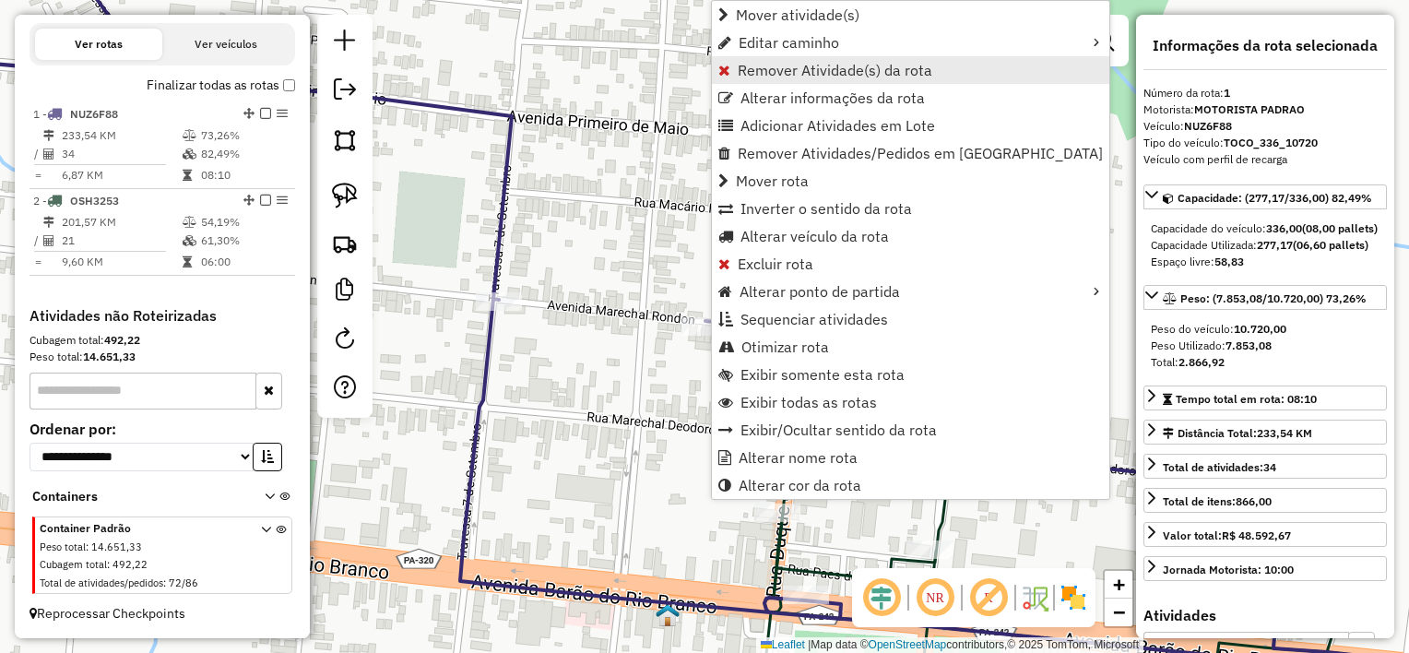
click at [790, 70] on span "Remover Atividade(s) da rota" at bounding box center [835, 70] width 195 height 15
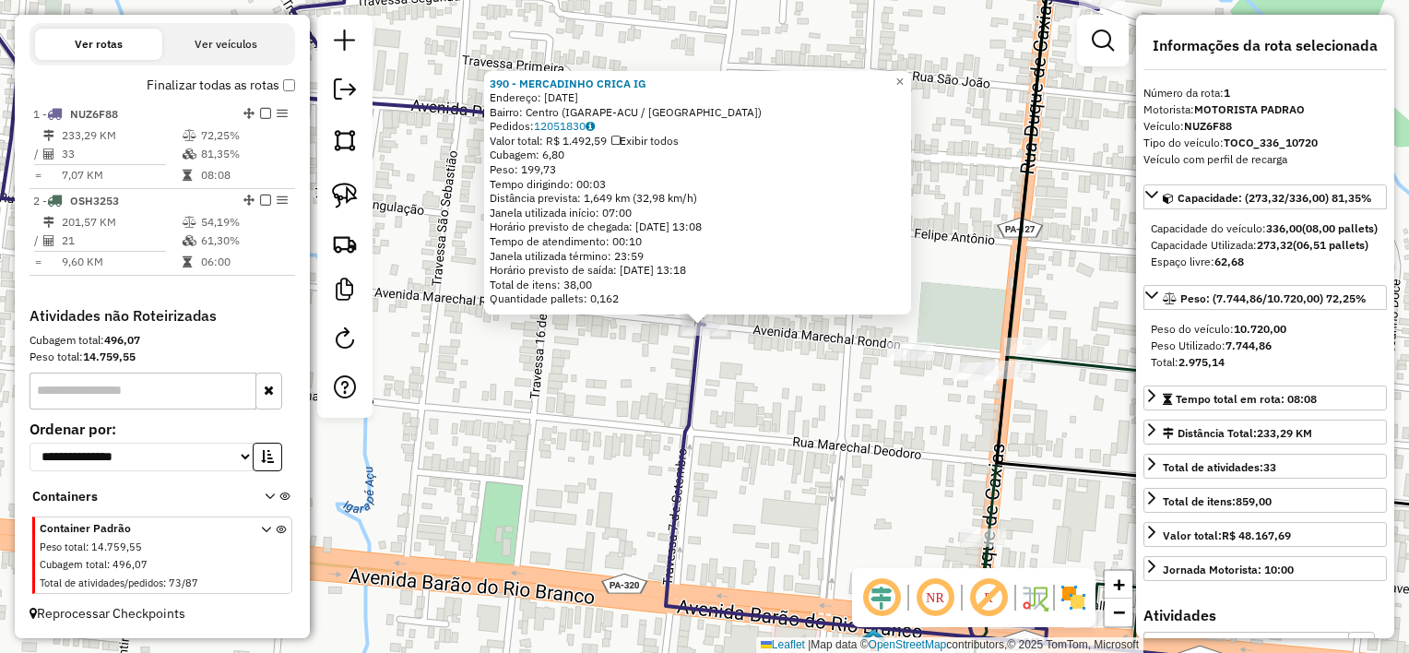
click at [724, 386] on div "390 - MERCADINHO CRICA IG Endereço: [DATE] Bairro: Centro (IGARAPE-ACU / [GEOGR…" at bounding box center [704, 326] width 1409 height 653
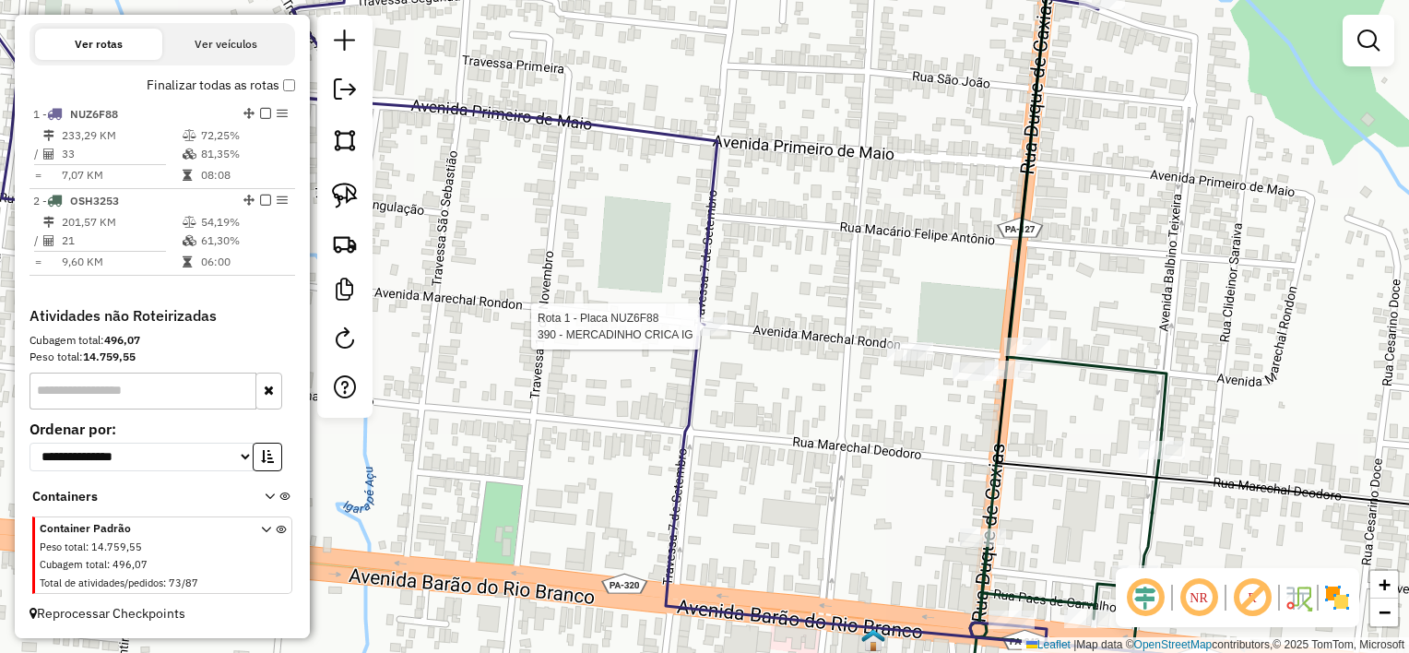
select select "**********"
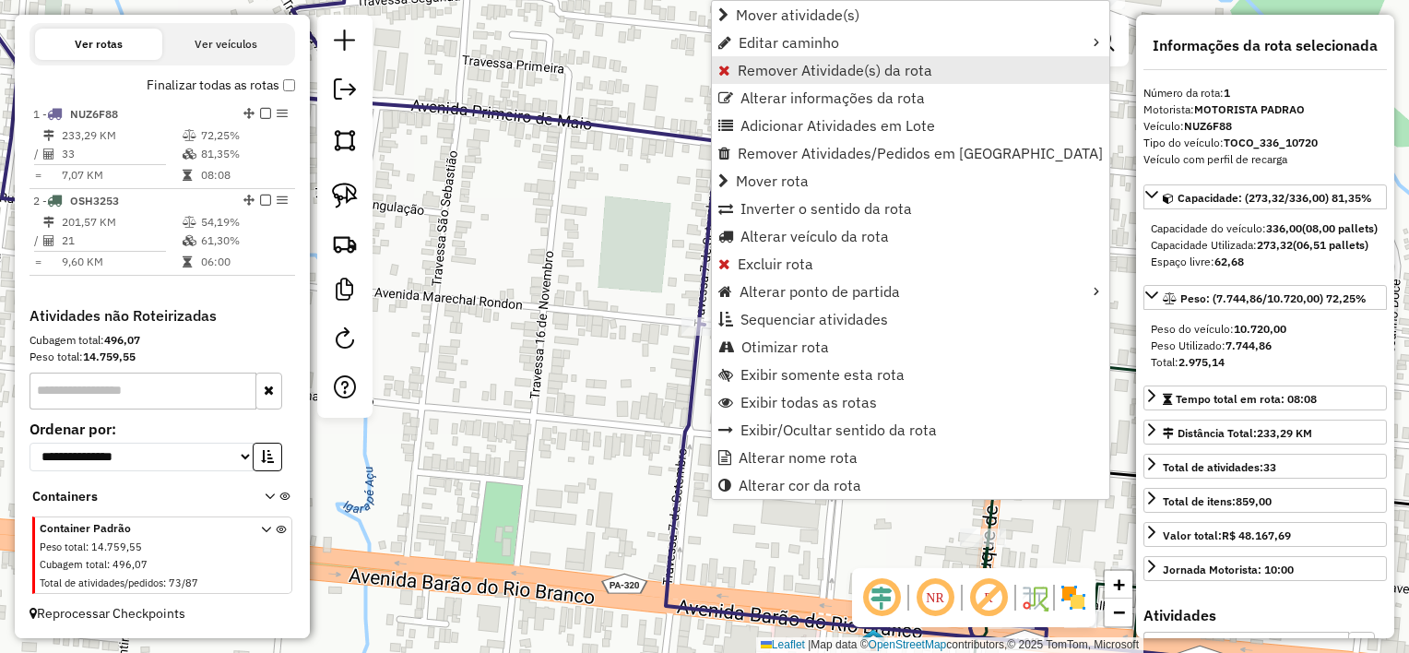
click at [822, 72] on span "Remover Atividade(s) da rota" at bounding box center [835, 70] width 195 height 15
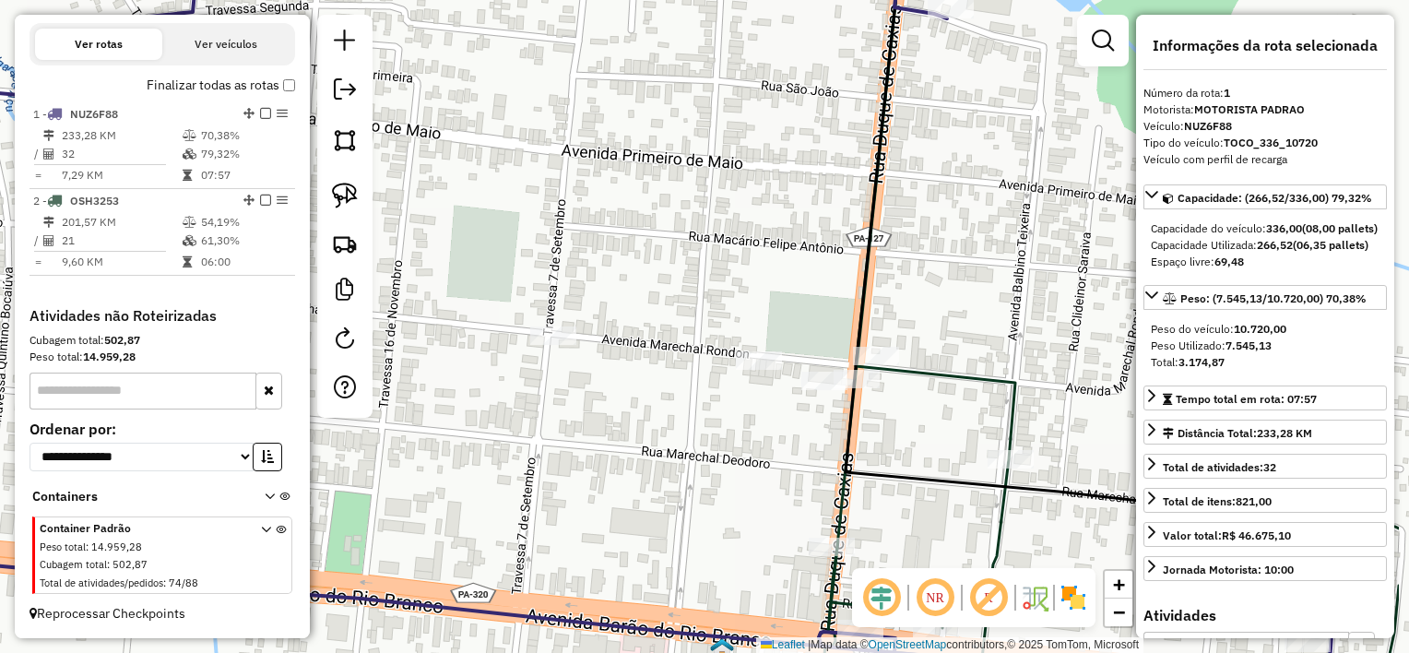
click at [691, 448] on div "Janela de atendimento Grade de atendimento Capacidade Transportadoras Veículos …" at bounding box center [704, 326] width 1409 height 653
click at [354, 192] on img at bounding box center [345, 196] width 26 height 26
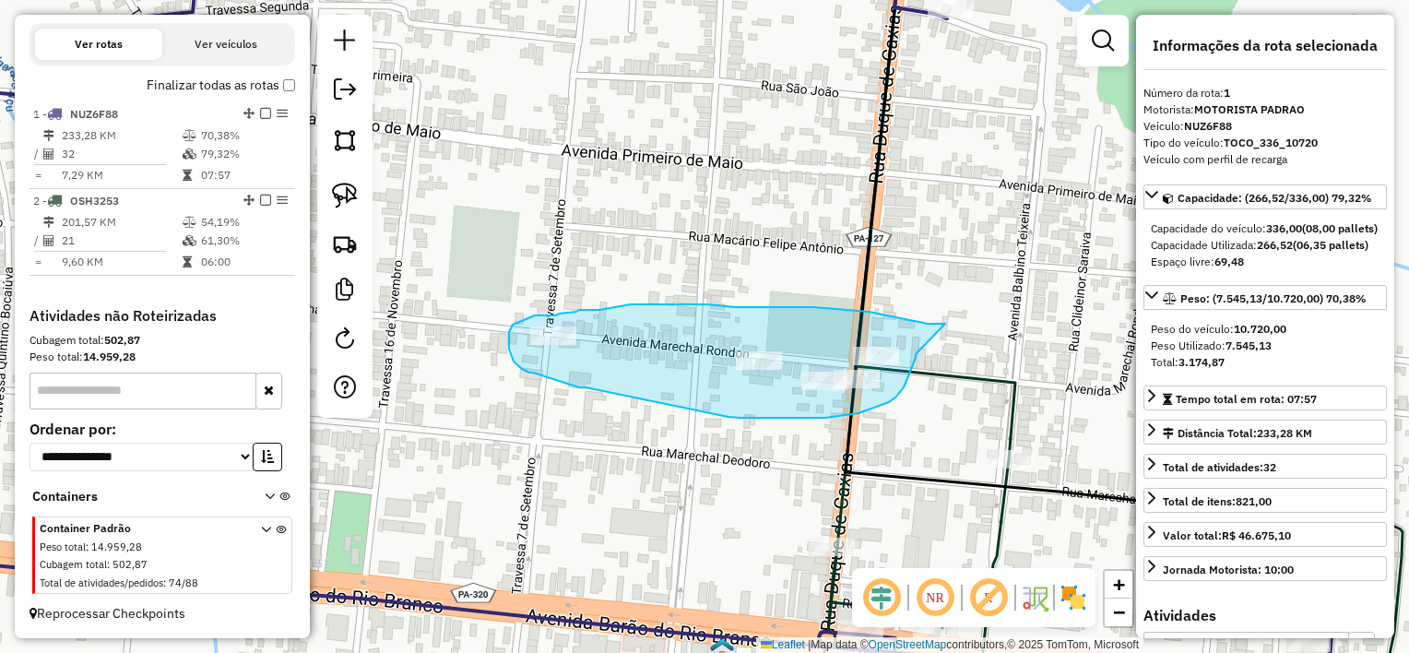
drag, startPoint x: 945, startPoint y: 324, endPoint x: 916, endPoint y: 353, distance: 41.7
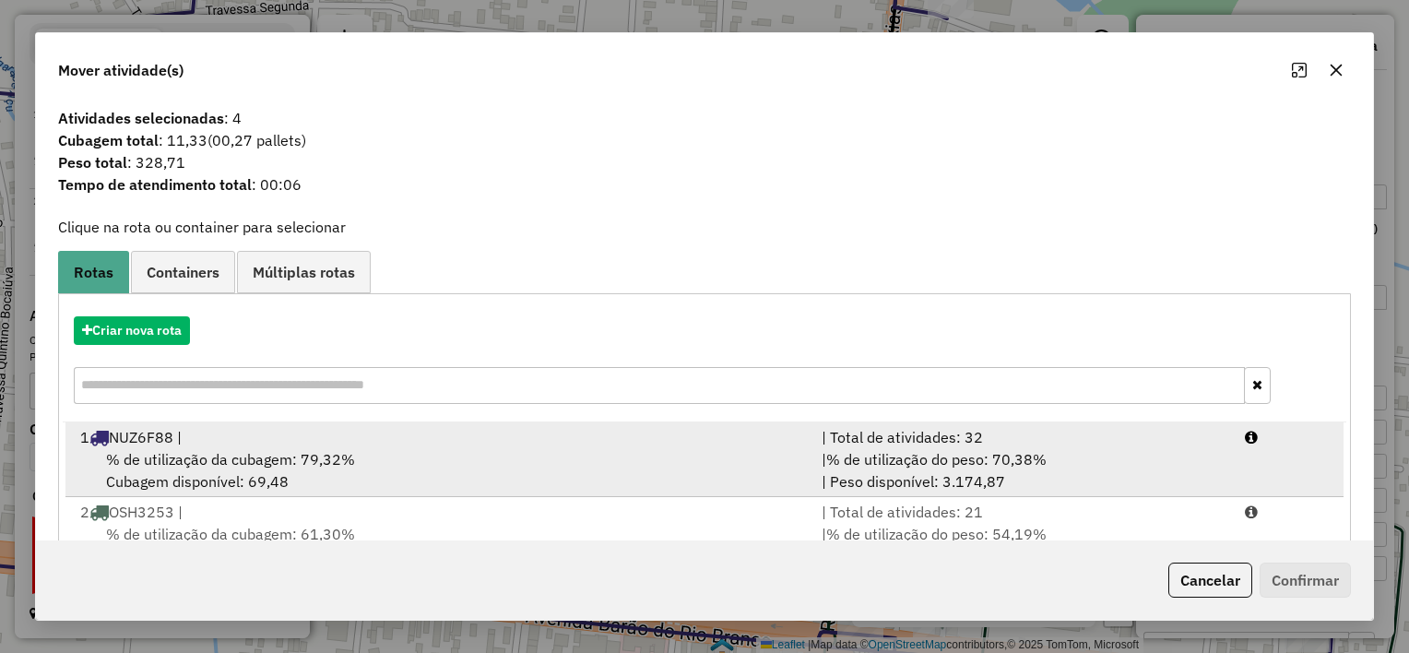
scroll to position [62, 0]
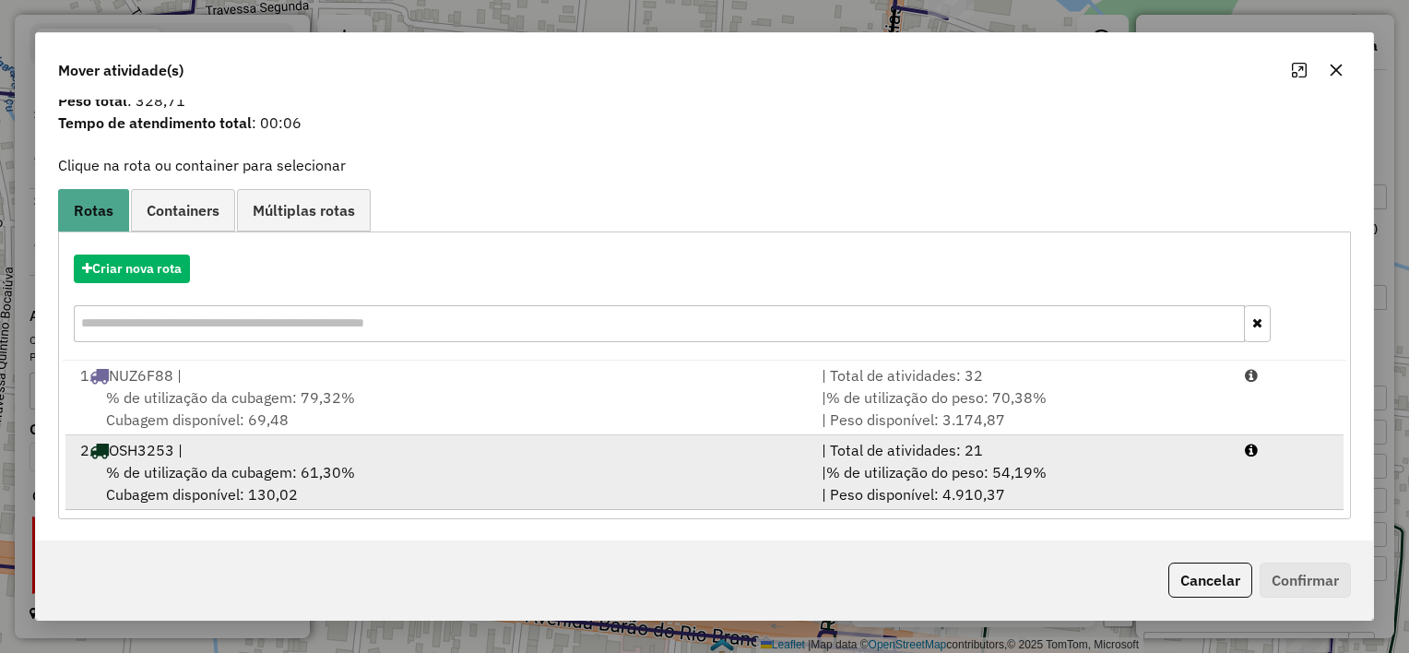
click at [578, 476] on div "% de utilização da cubagem: 61,30% Cubagem disponível: 130,02" at bounding box center [440, 483] width 742 height 44
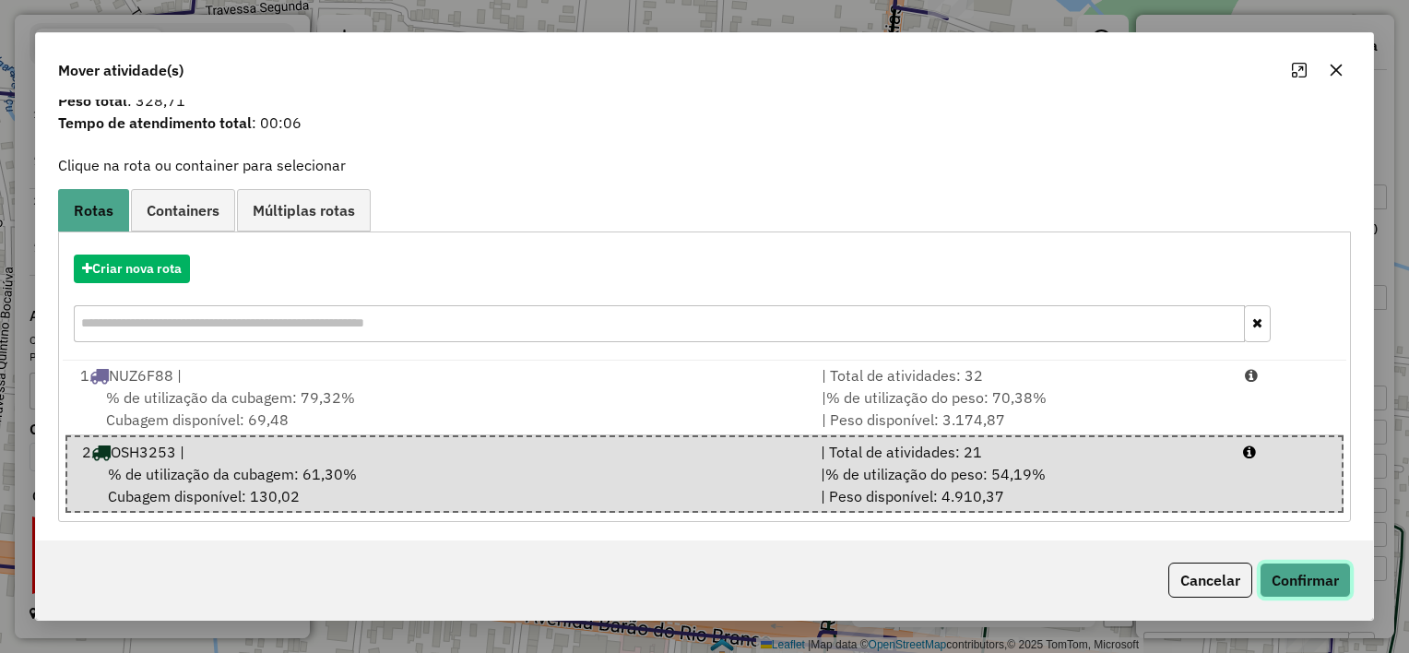
click at [1310, 576] on button "Confirmar" at bounding box center [1305, 580] width 91 height 35
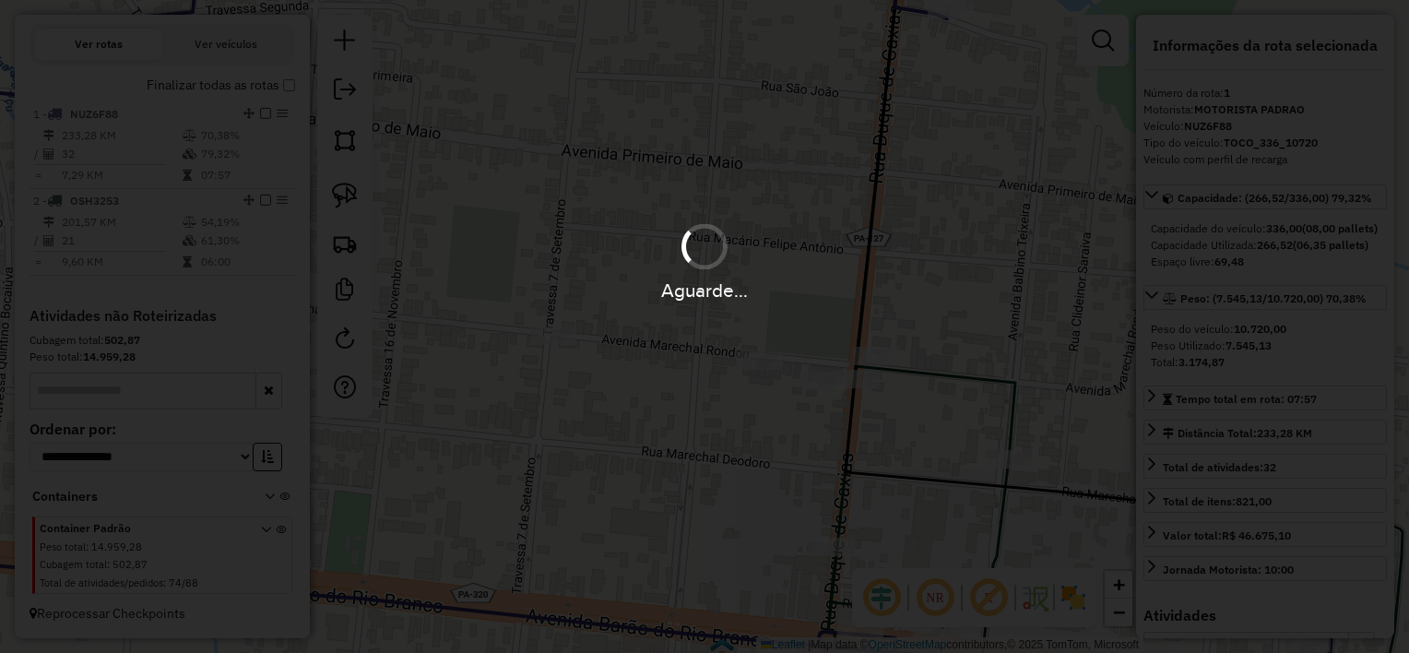
scroll to position [0, 0]
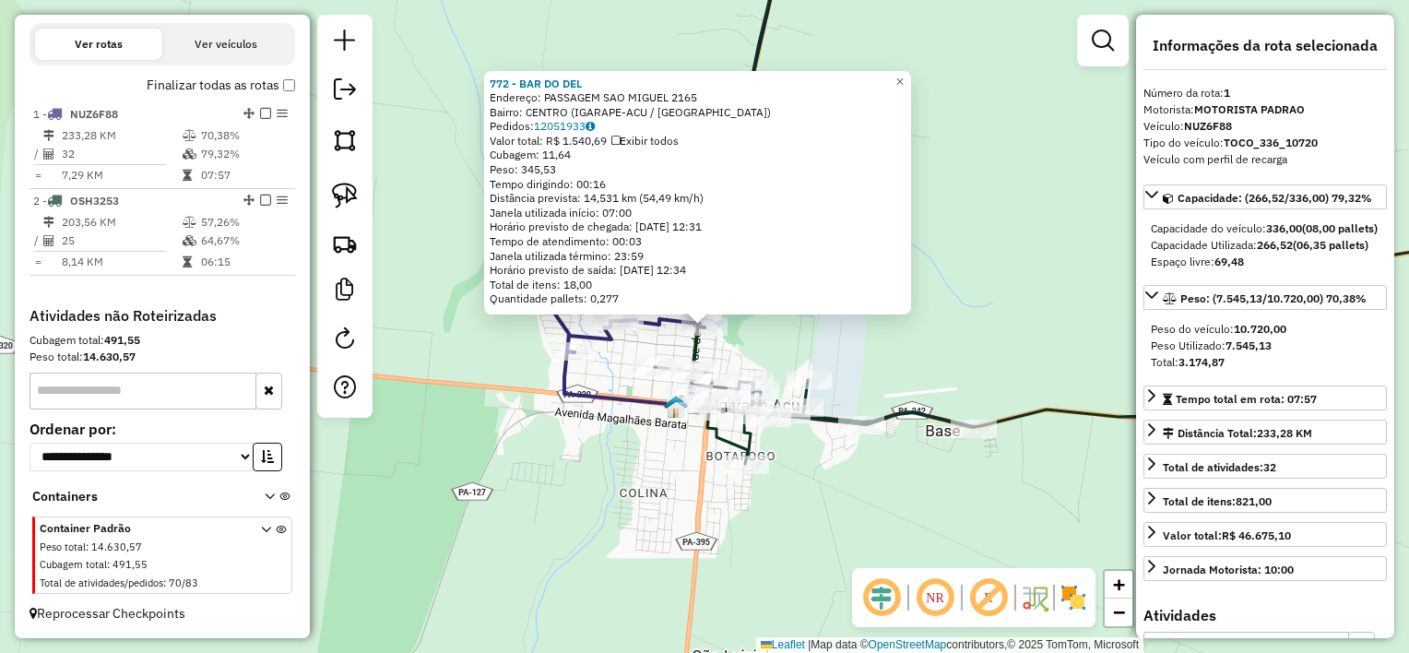
click at [737, 339] on div "772 - BAR [GEOGRAPHIC_DATA]: PASSAGEM SAO MIGUEL 2165 Bairro: CENTRO (IGARAPE-A…" at bounding box center [704, 326] width 1409 height 653
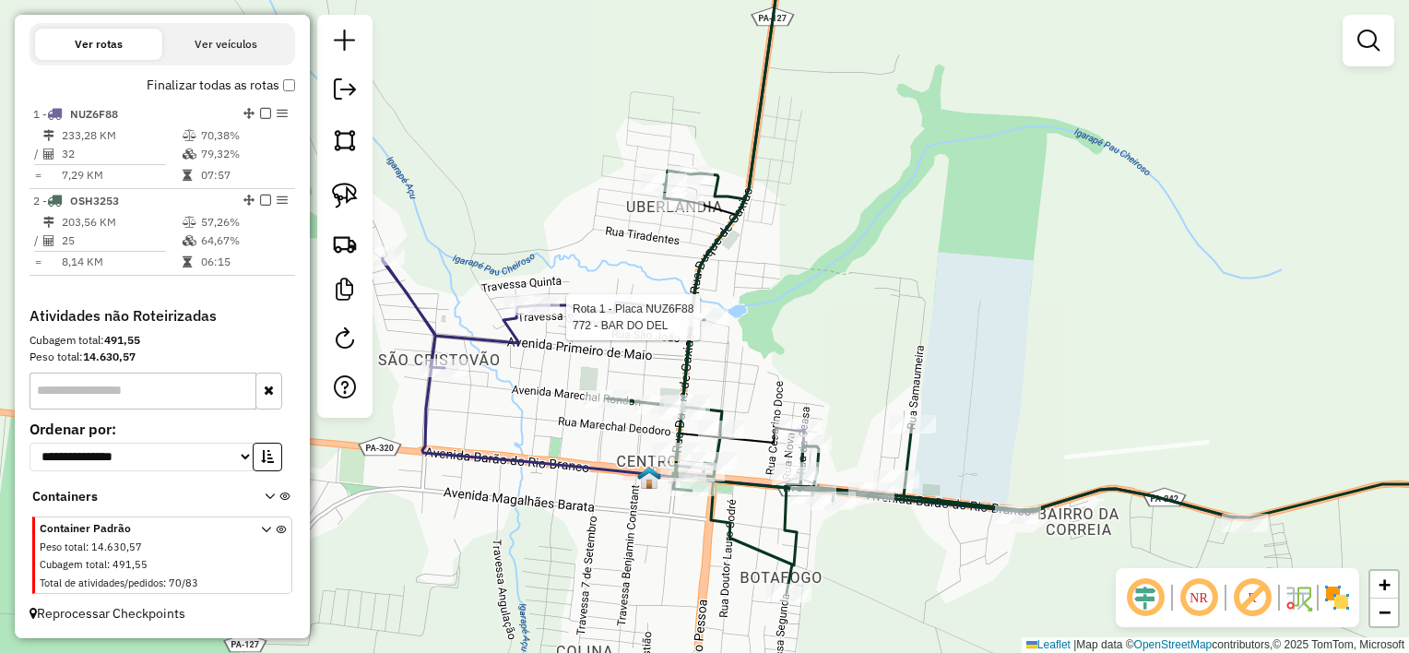
select select "**********"
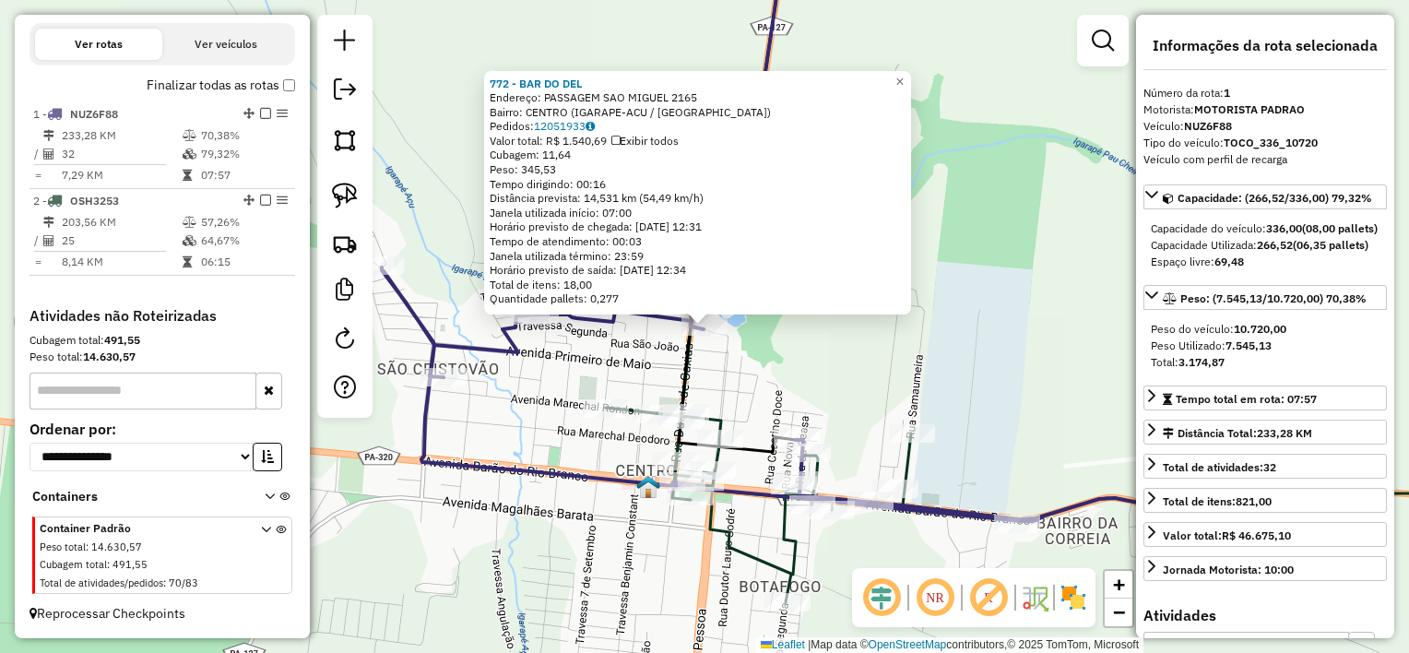
click at [722, 357] on div "772 - BAR [GEOGRAPHIC_DATA]: PASSAGEM SAO MIGUEL 2165 Bairro: CENTRO (IGARAPE-A…" at bounding box center [704, 326] width 1409 height 653
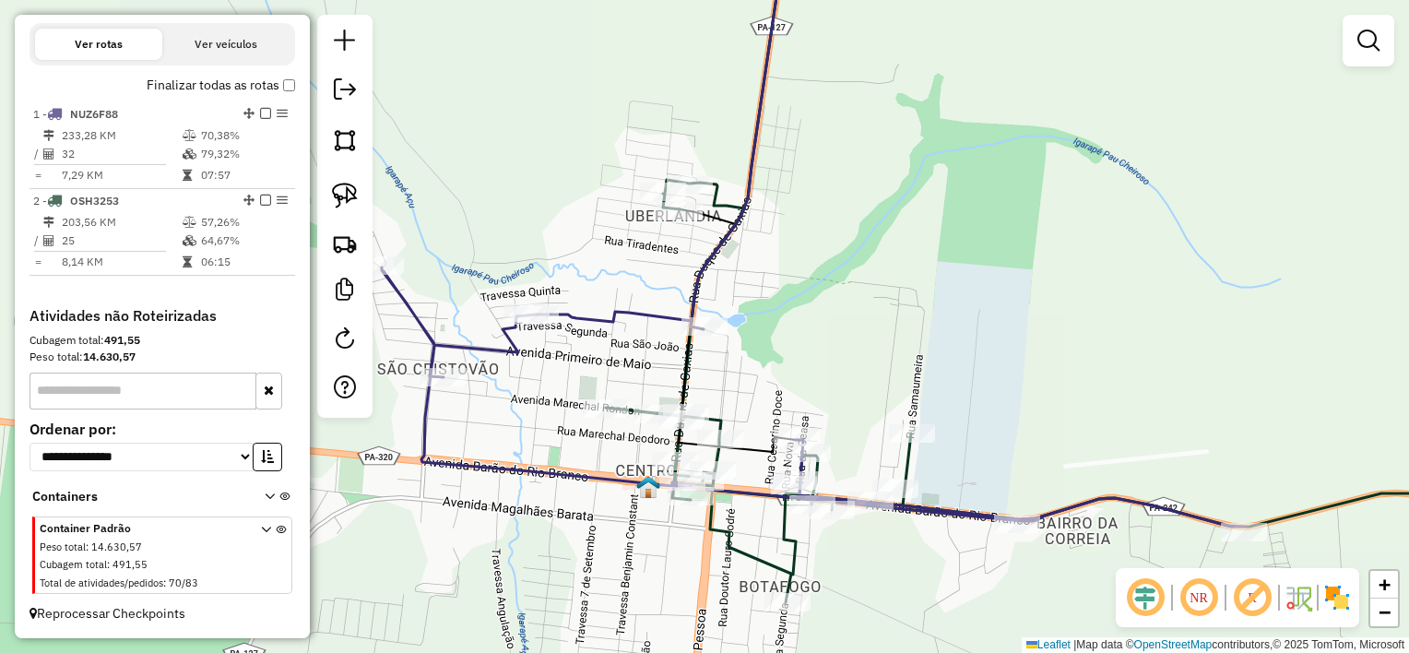
click at [619, 380] on div "Janela de atendimento Grade de atendimento Capacidade Transportadoras Veículos …" at bounding box center [704, 326] width 1409 height 653
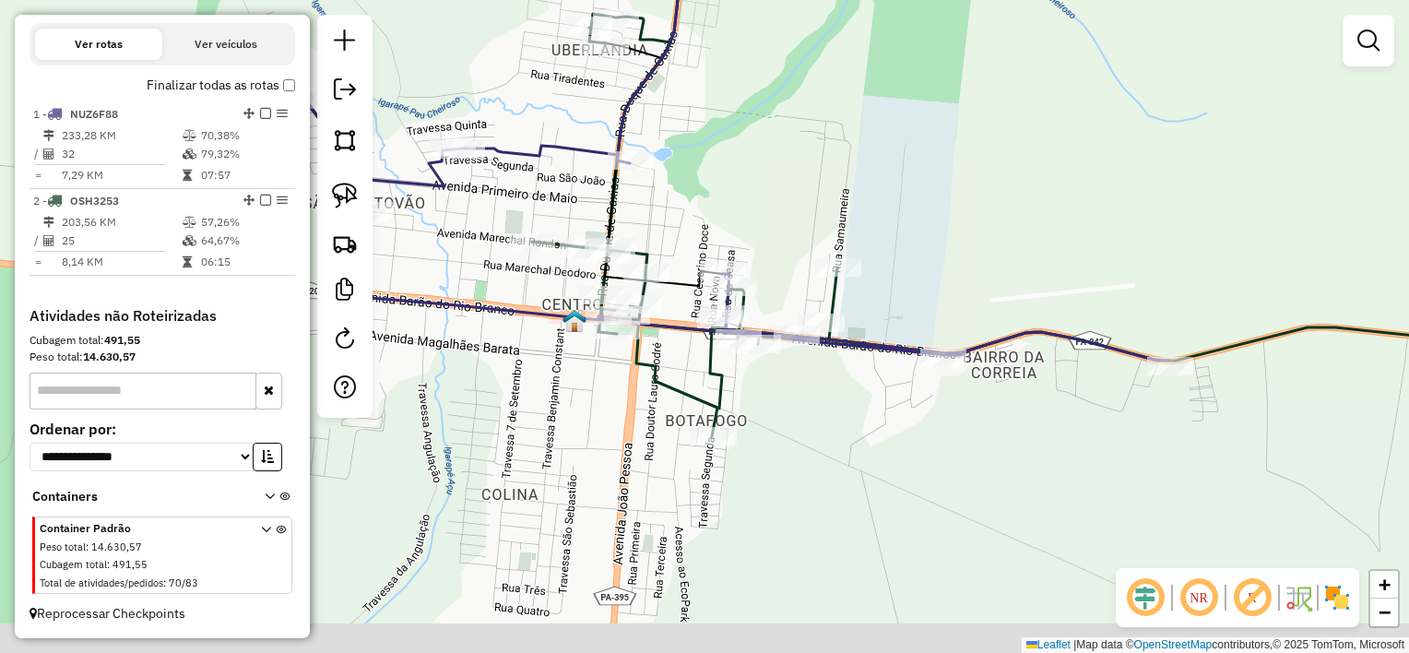
drag, startPoint x: 638, startPoint y: 381, endPoint x: 565, endPoint y: 211, distance: 185.1
click at [565, 212] on div "Janela de atendimento Grade de atendimento Capacidade Transportadoras Veículos …" at bounding box center [704, 326] width 1409 height 653
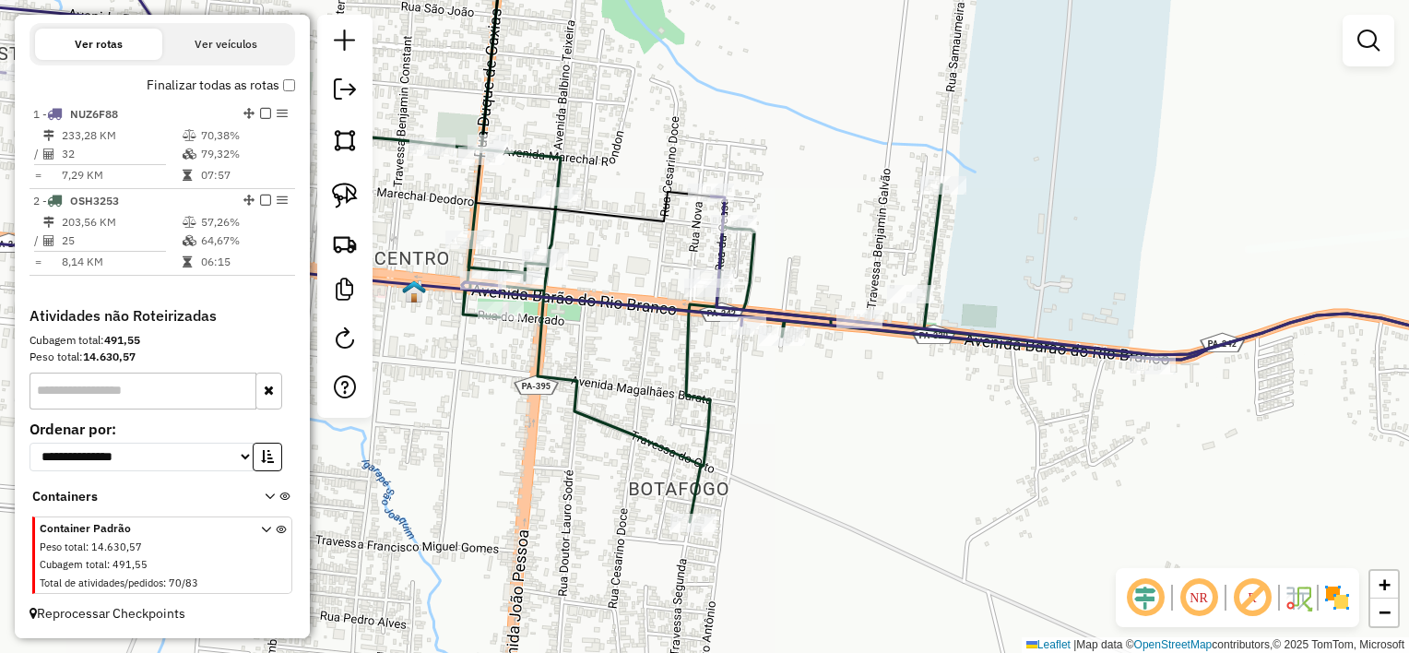
click at [730, 351] on div "Janela de atendimento Grade de atendimento Capacidade Transportadoras Veículos …" at bounding box center [704, 326] width 1409 height 653
select select "**********"
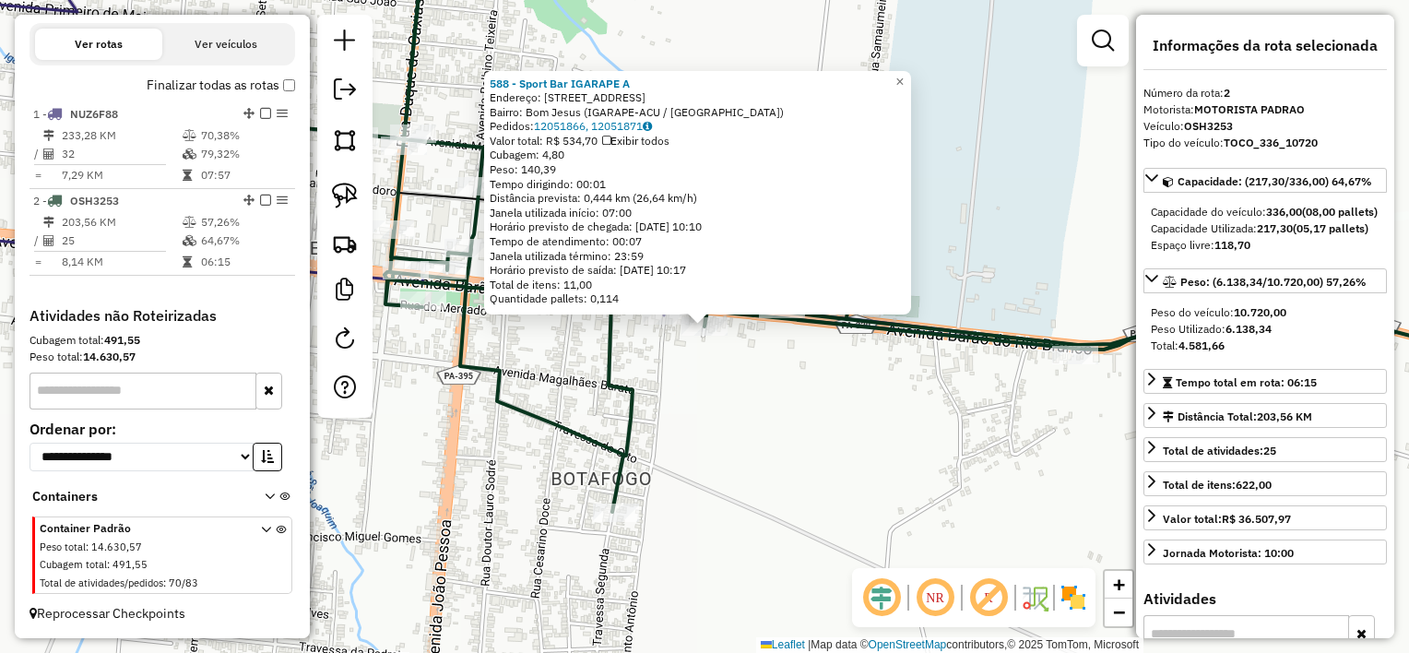
click at [686, 367] on div "588 - Sport Bar IGARAPE A Endereço: [STREET_ADDRESS] Bairro: Bom Jesus (IGARAPE…" at bounding box center [704, 326] width 1409 height 653
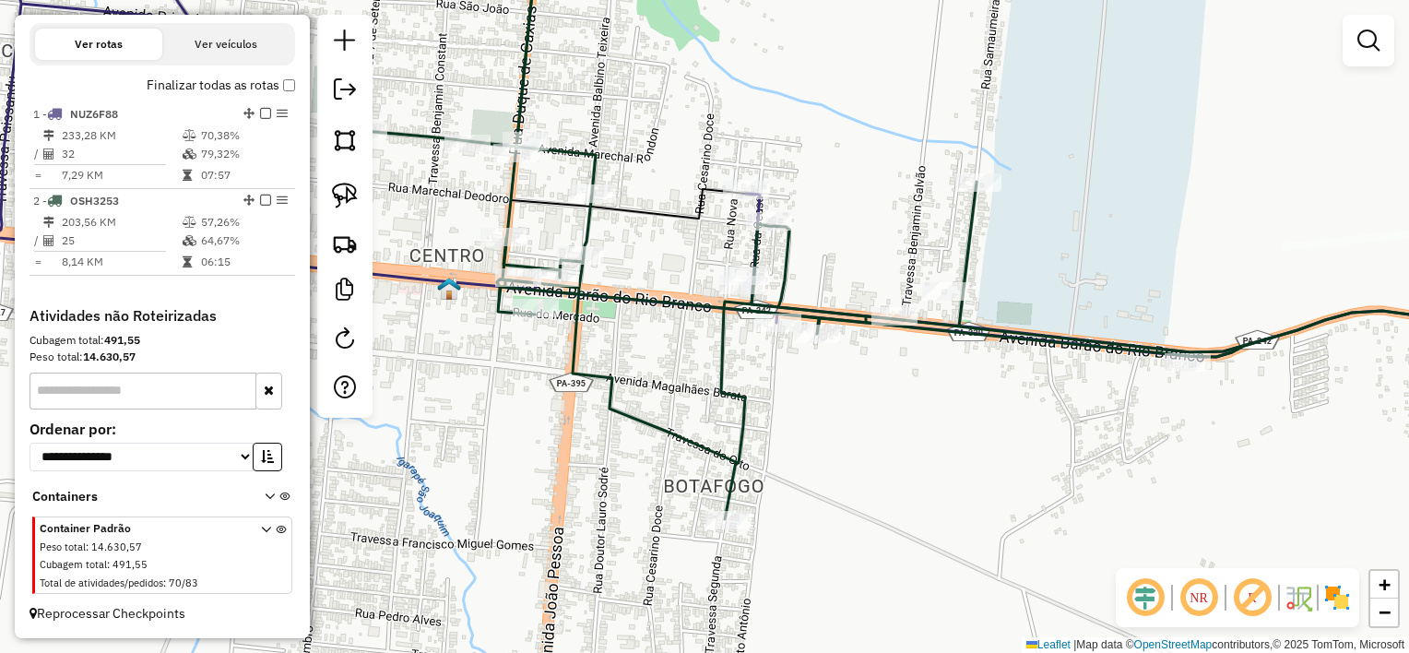
drag, startPoint x: 683, startPoint y: 367, endPoint x: 796, endPoint y: 374, distance: 112.8
click at [796, 374] on div "Janela de atendimento Grade de atendimento Capacidade Transportadoras Veículos …" at bounding box center [704, 326] width 1409 height 653
select select "**********"
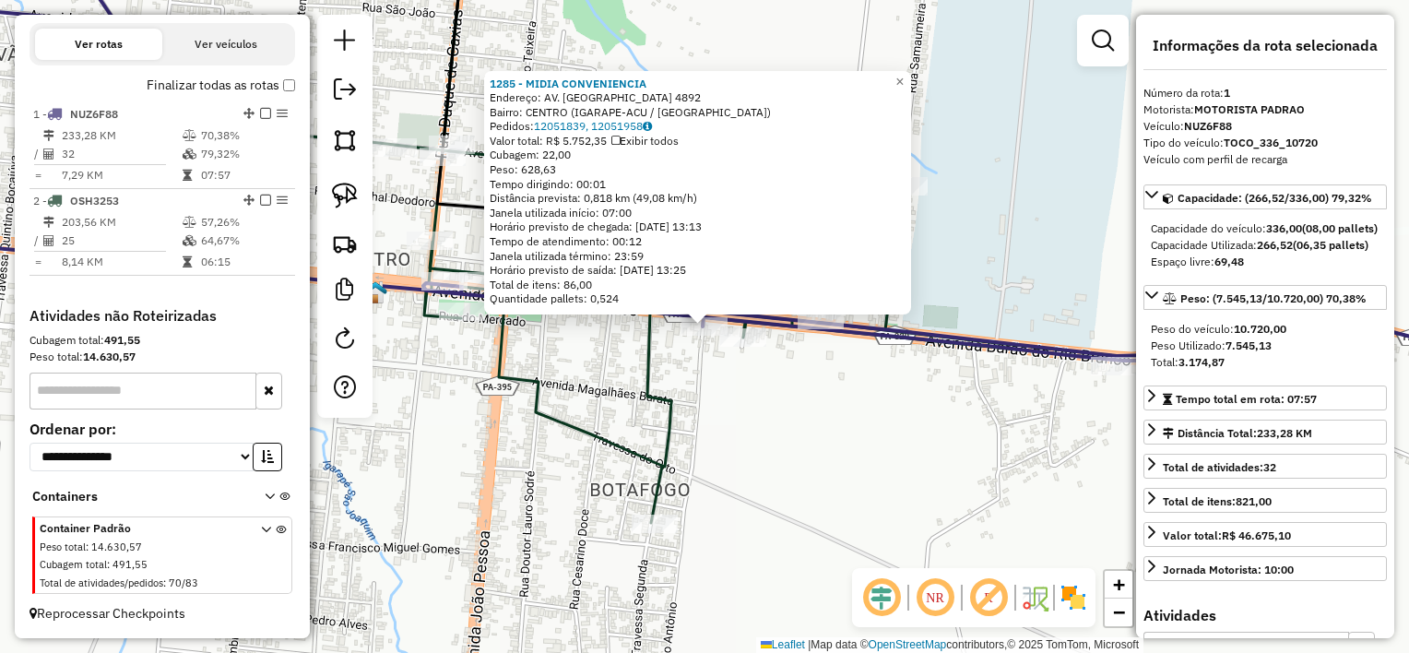
click at [710, 375] on div "1285 - MIDIA CONVENIENCIA Endereço: AV. BARAO DO RIO BRANCO 4892 Bairro: CENTRO…" at bounding box center [704, 326] width 1409 height 653
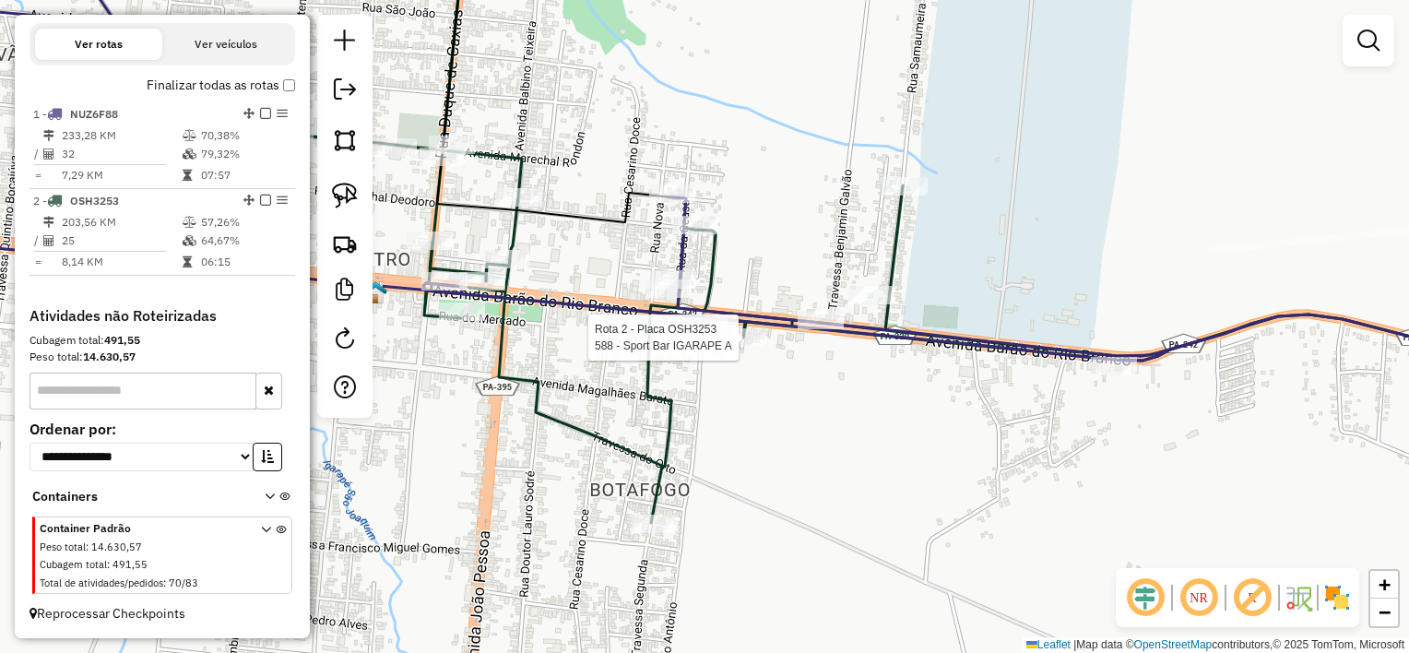
select select "**********"
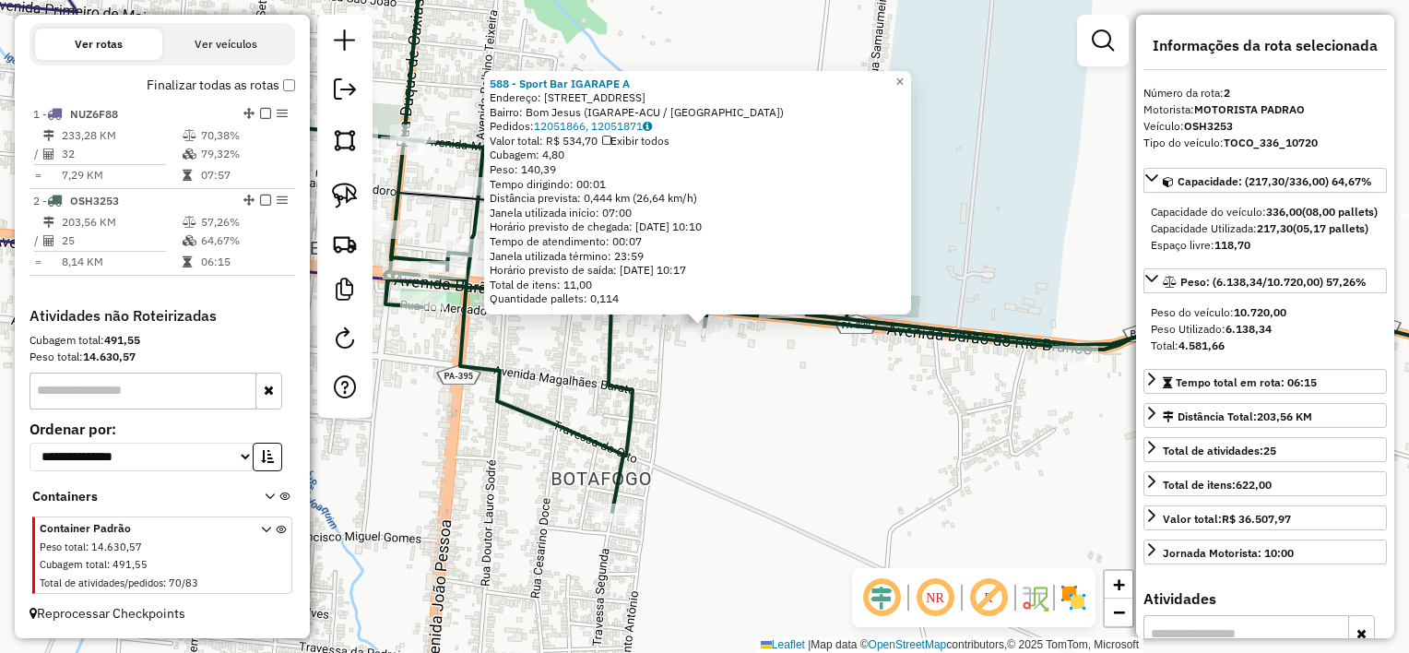
click at [695, 384] on div "588 - Sport Bar IGARAPE A Endereço: [STREET_ADDRESS] Bairro: Bom Jesus (IGARAPE…" at bounding box center [704, 326] width 1409 height 653
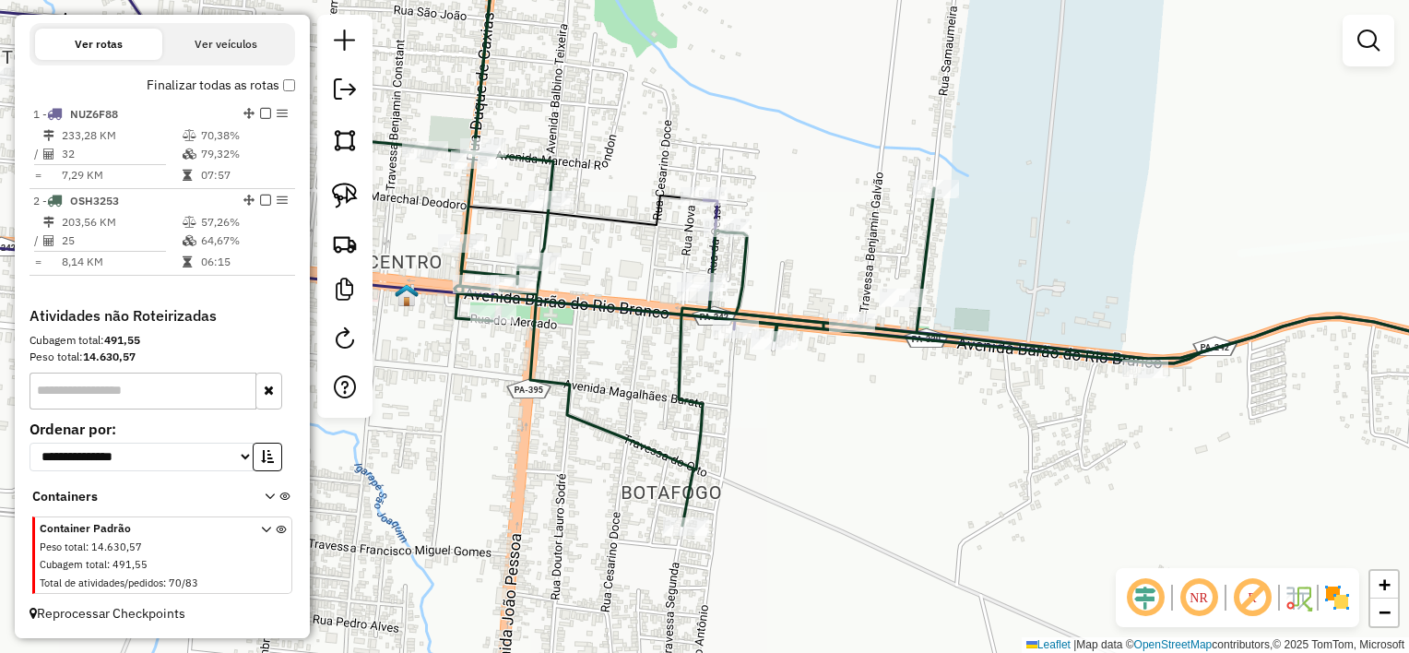
drag, startPoint x: 678, startPoint y: 389, endPoint x: 807, endPoint y: 428, distance: 134.8
click at [807, 428] on div "Janela de atendimento Grade de atendimento Capacidade Transportadoras Veículos …" at bounding box center [704, 326] width 1409 height 653
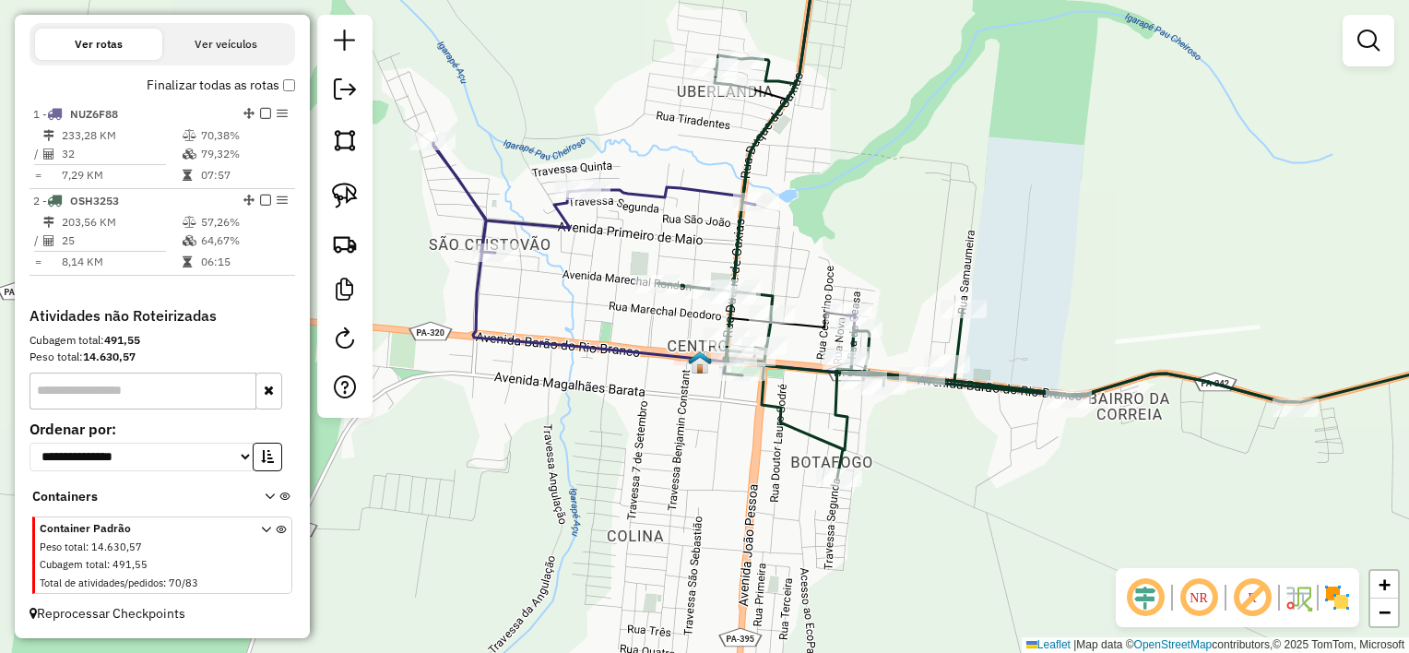
drag, startPoint x: 496, startPoint y: 242, endPoint x: 668, endPoint y: 266, distance: 173.2
click at [665, 265] on div "Janela de atendimento Grade de atendimento Capacidade Transportadoras Veículos …" at bounding box center [704, 326] width 1409 height 653
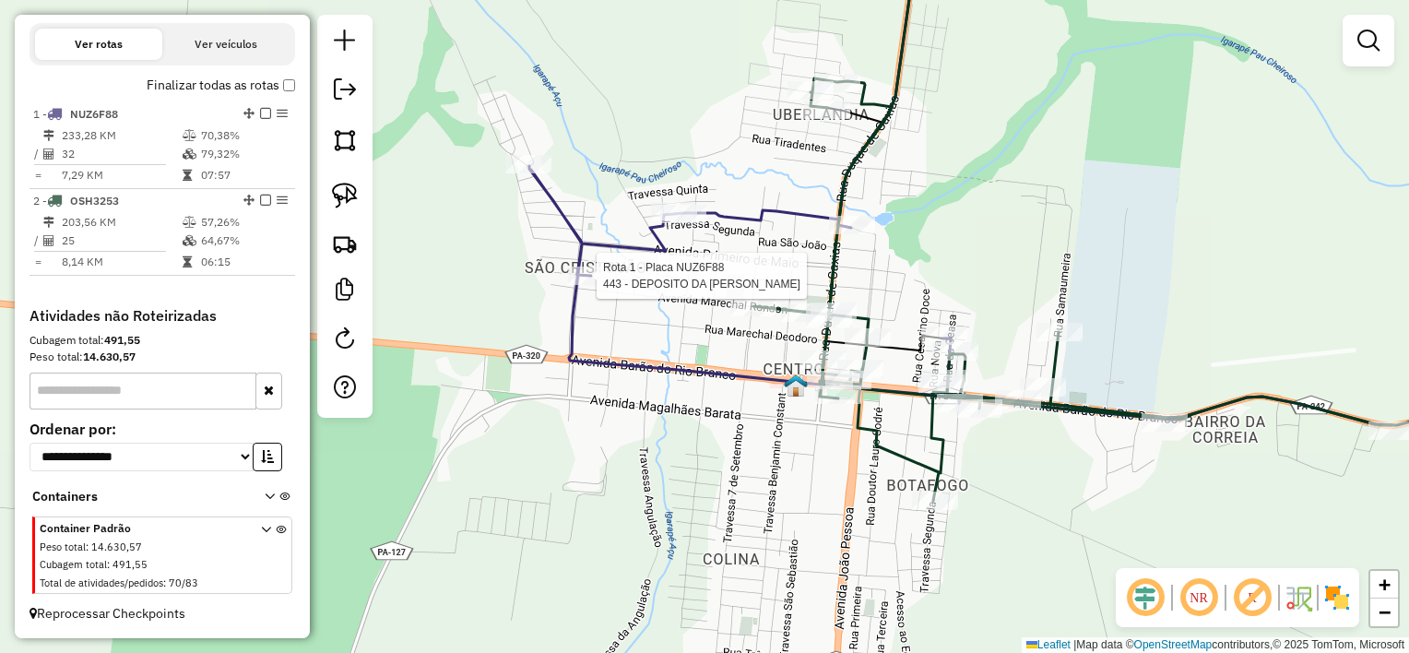
select select "**********"
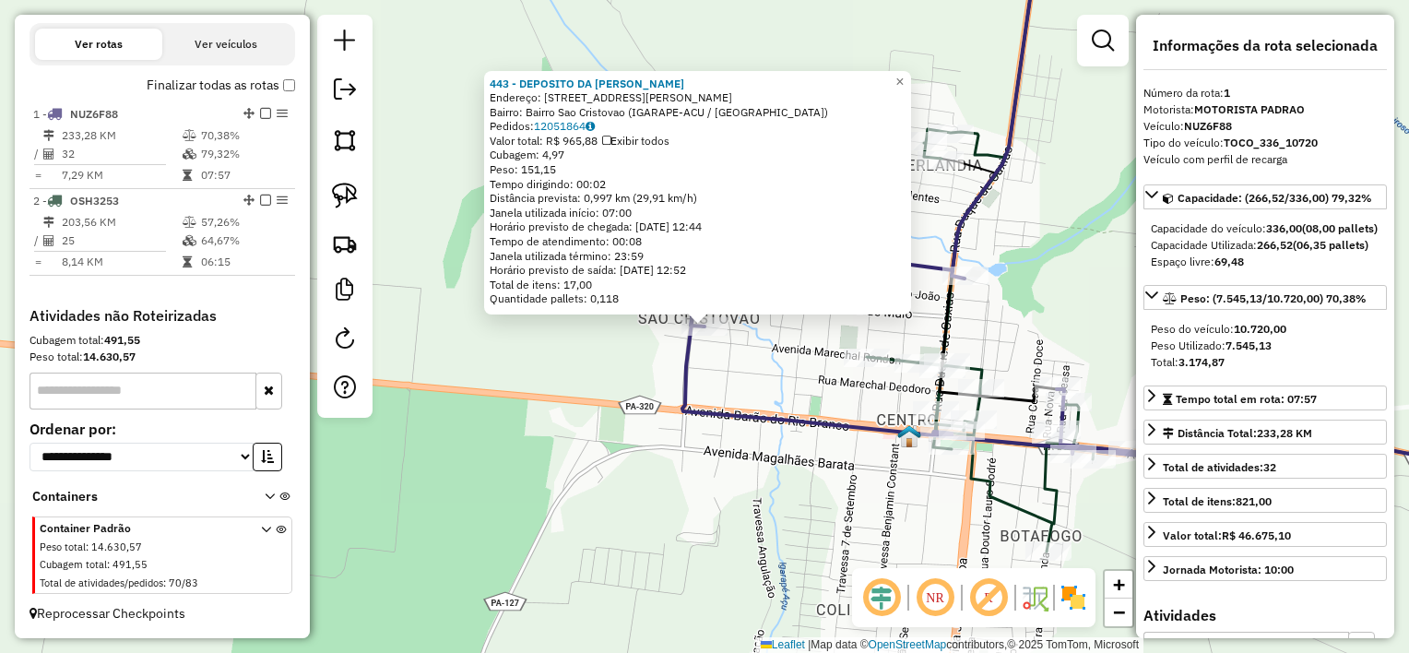
click at [771, 377] on div "443 - DEPOSITO DA [PERSON_NAME]: [STREET_ADDRESS][PERSON_NAME] Bairro: Bairro S…" at bounding box center [704, 326] width 1409 height 653
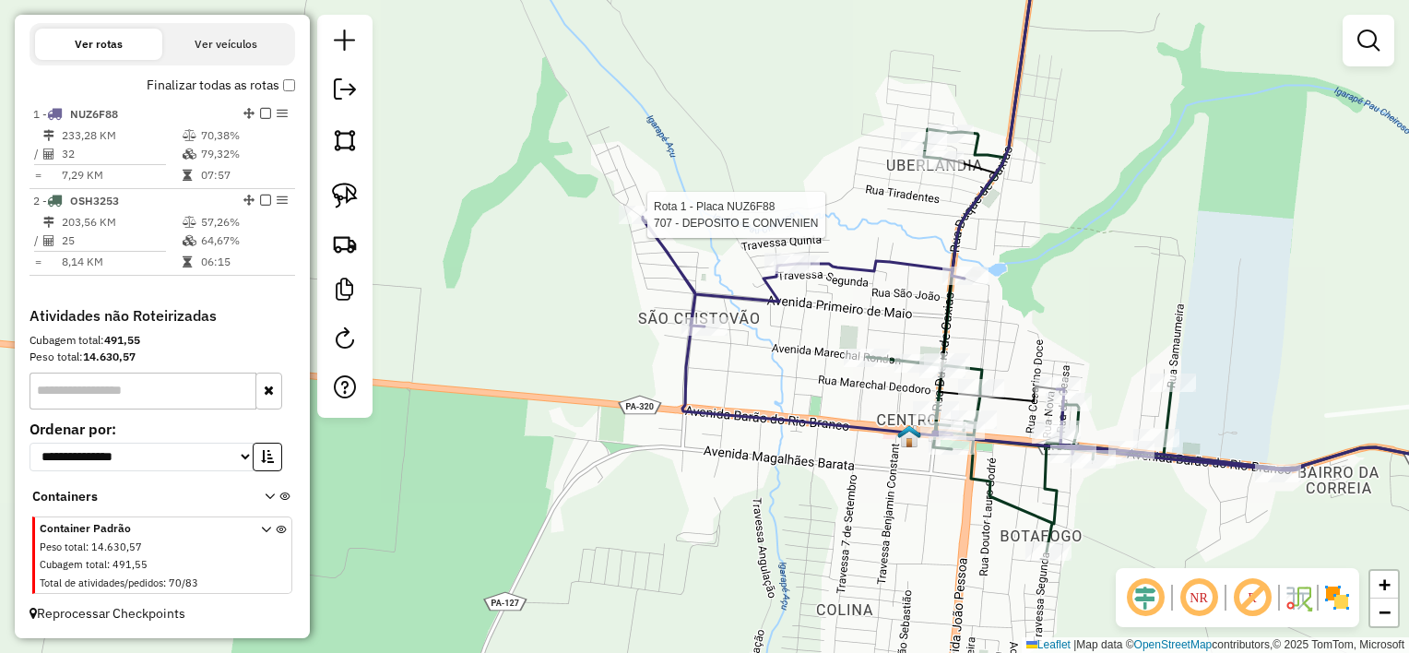
select select "**********"
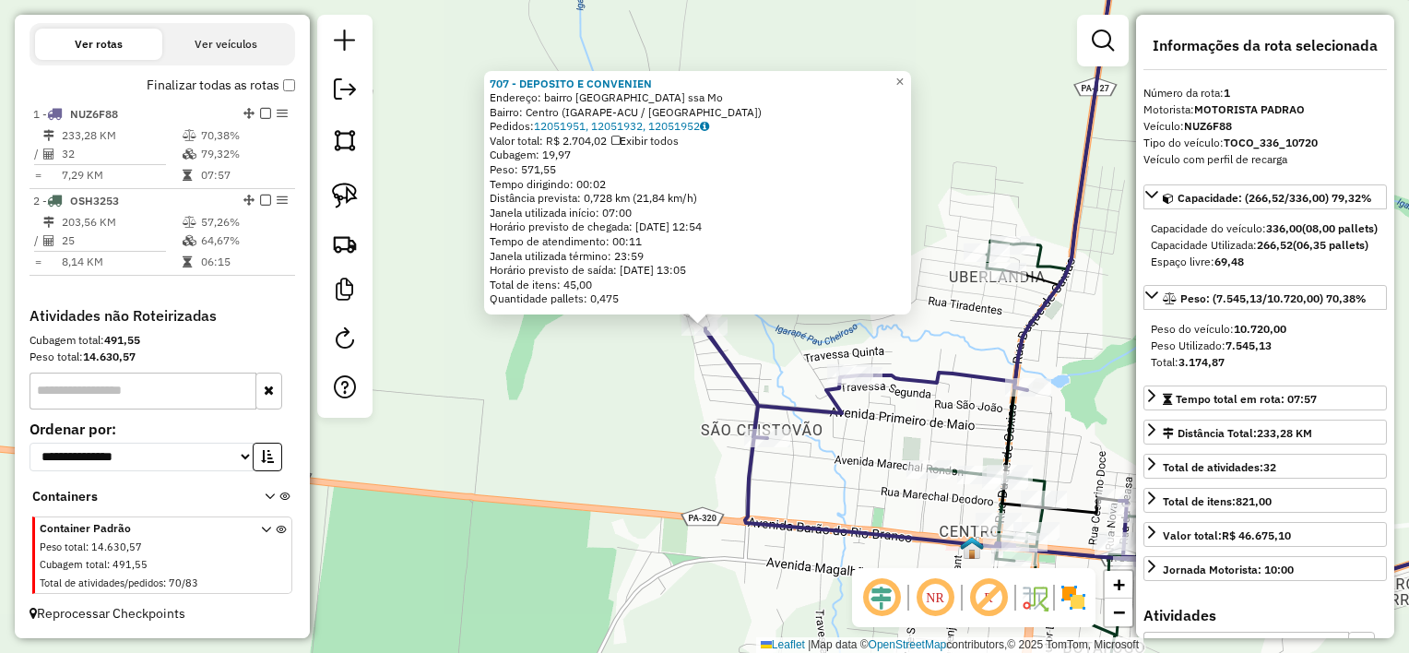
click at [709, 444] on div "707 - DEPOSITO E CONVENIEN Endereço: bairro [GEOGRAPHIC_DATA] ssa [GEOGRAPHIC_D…" at bounding box center [704, 326] width 1409 height 653
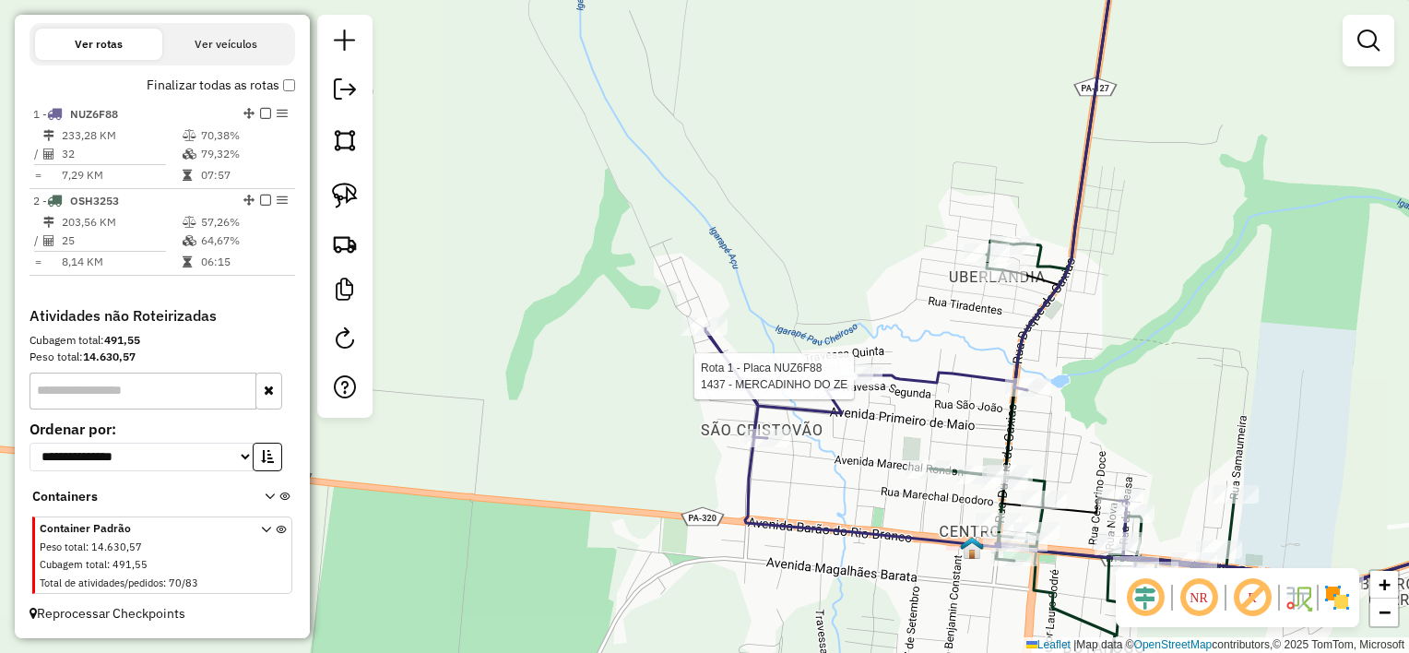
select select "**********"
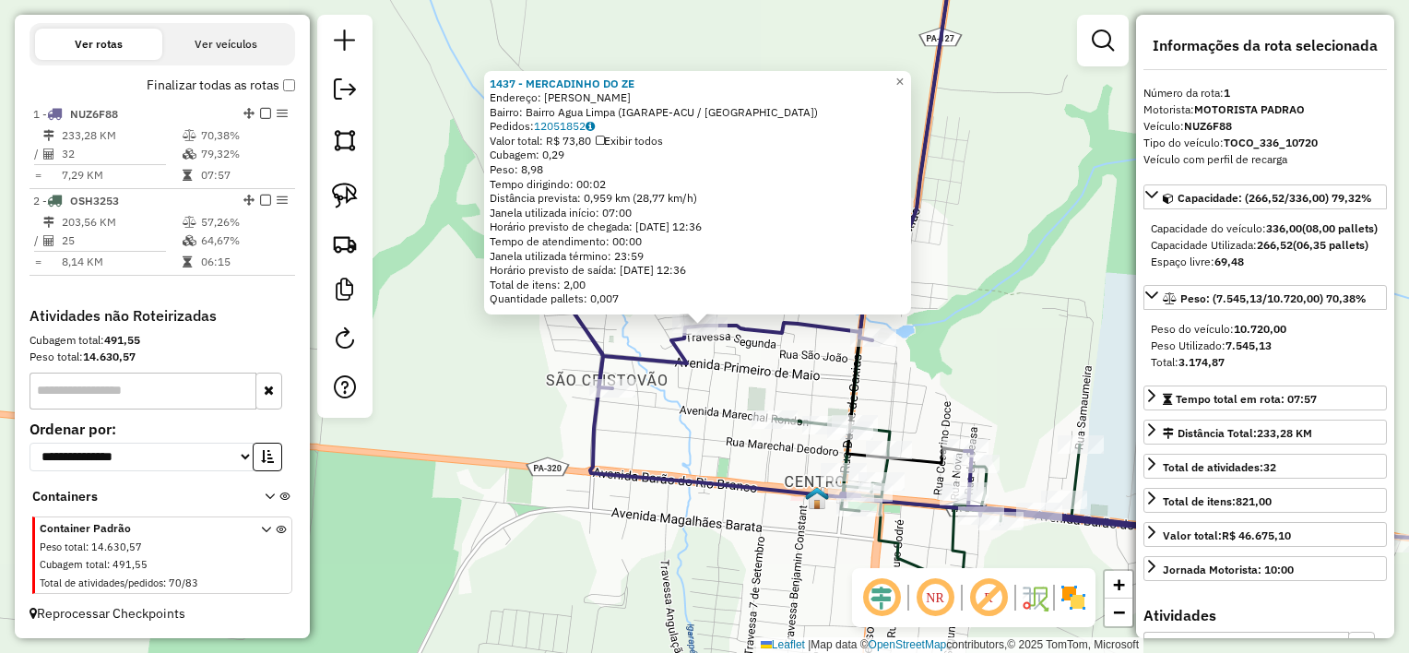
click at [724, 377] on div "1437 - MERCADINHO DO ZE Endereço: [PERSON_NAME] SN Bairro: Bairro Agua Limpa (I…" at bounding box center [704, 326] width 1409 height 653
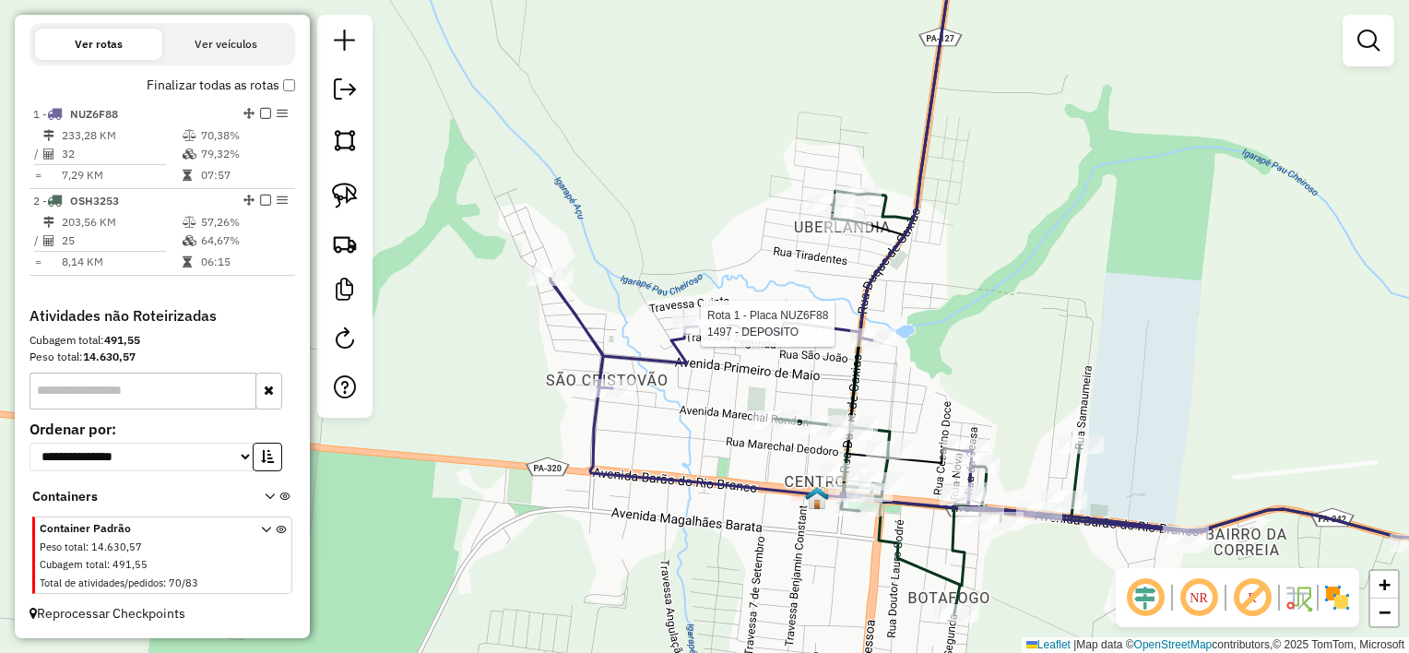
select select "**********"
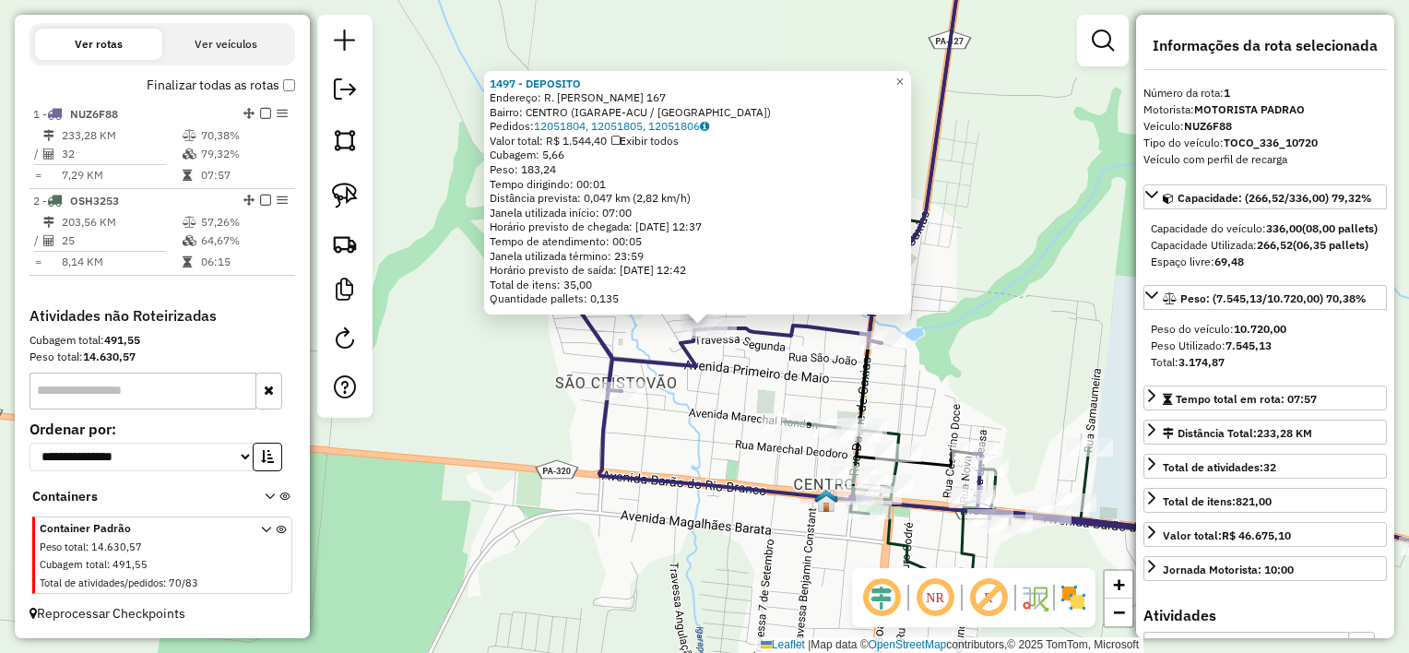
click at [756, 394] on div "1497 - DEPOSITO Endereço: R. [PERSON_NAME] 167 Bairro: CENTRO (IGARAPE-ACU / [G…" at bounding box center [704, 326] width 1409 height 653
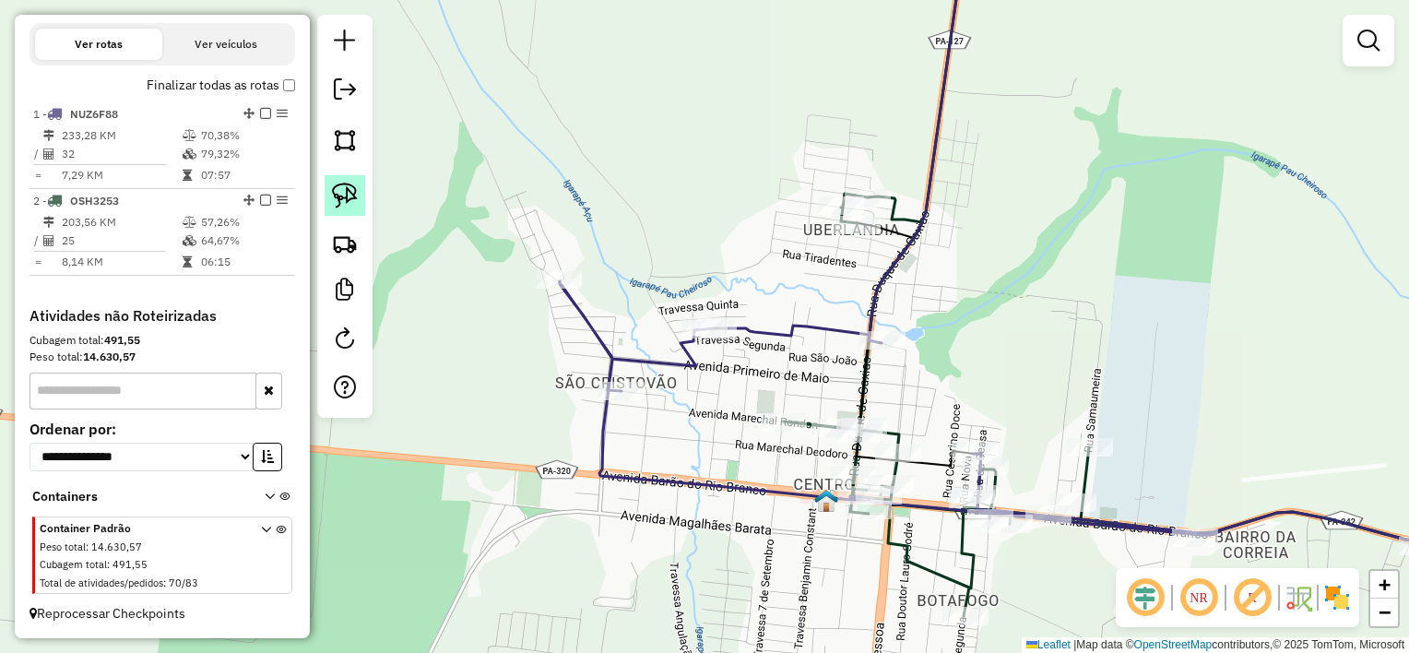
click at [345, 196] on img at bounding box center [345, 196] width 26 height 26
drag, startPoint x: 730, startPoint y: 369, endPoint x: 675, endPoint y: 358, distance: 55.5
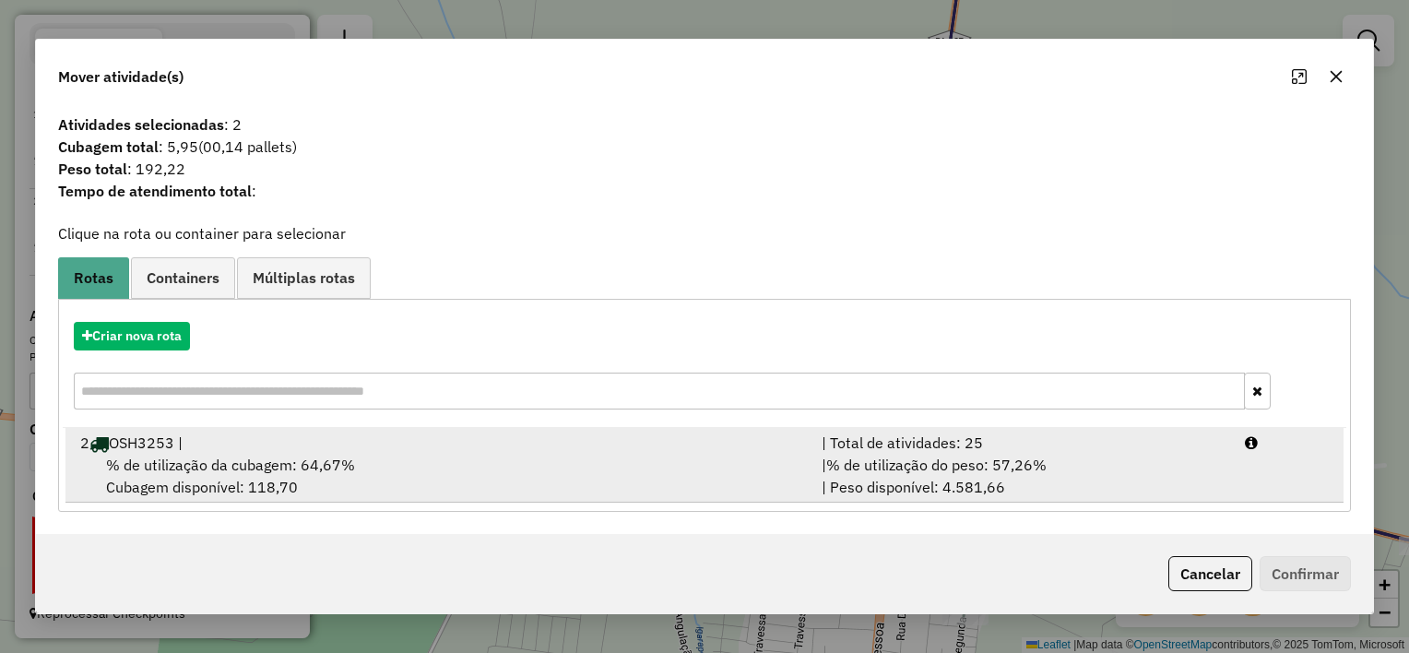
click at [616, 470] on div "% de utilização da cubagem: 64,67% Cubagem disponível: 118,70" at bounding box center [440, 476] width 742 height 44
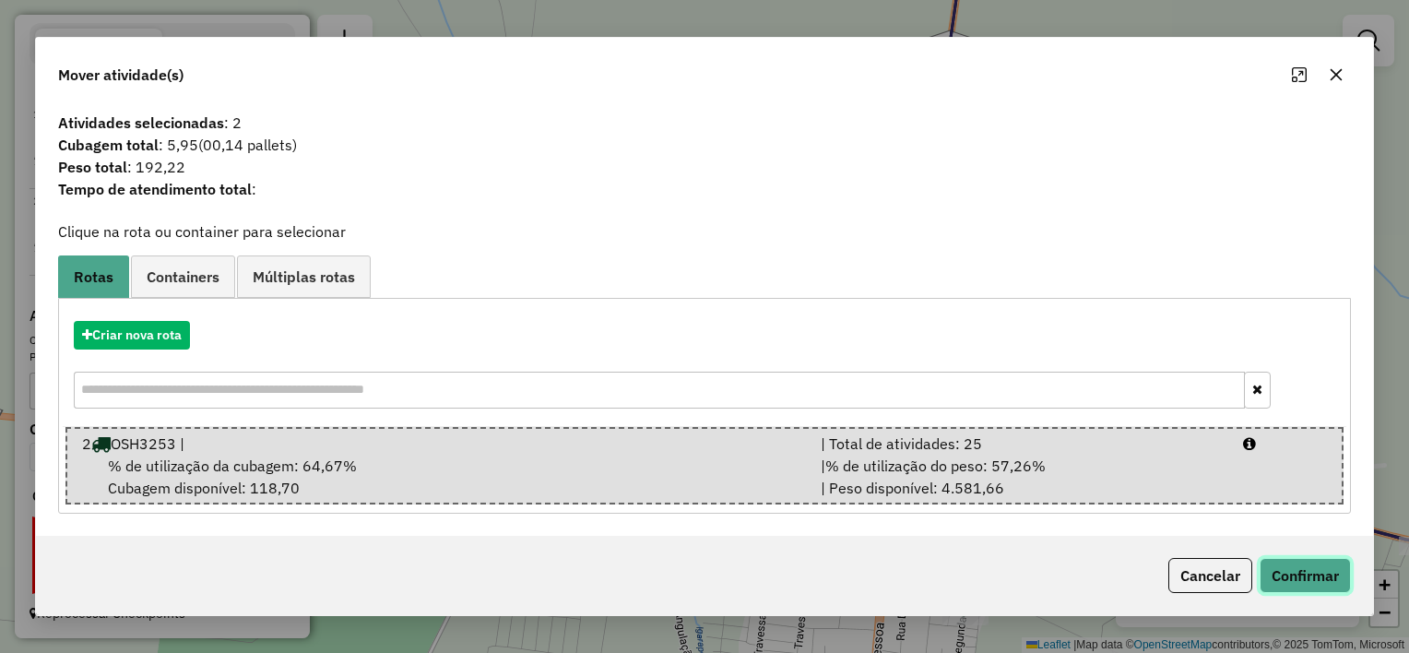
click at [1278, 572] on button "Confirmar" at bounding box center [1305, 575] width 91 height 35
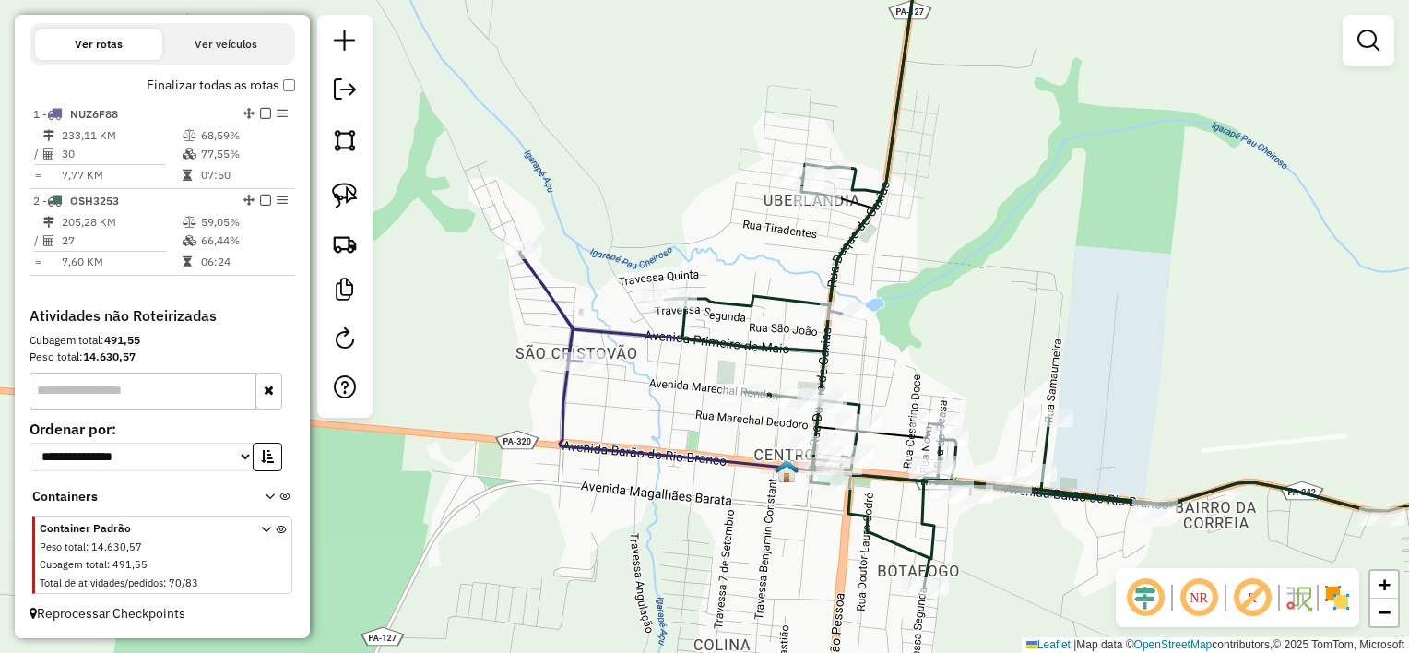
drag, startPoint x: 945, startPoint y: 363, endPoint x: 902, endPoint y: 326, distance: 56.2
click at [904, 329] on div "Janela de atendimento Grade de atendimento Capacidade Transportadoras Veículos …" at bounding box center [704, 326] width 1409 height 653
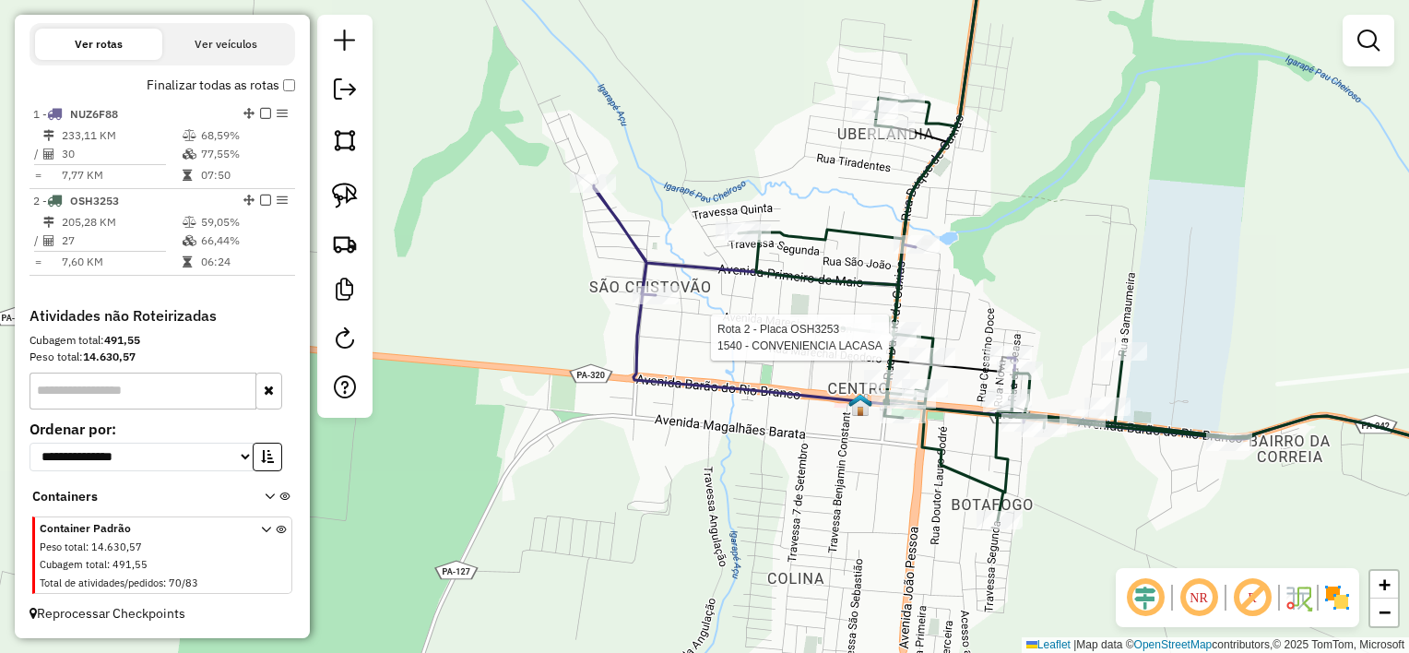
select select "**********"
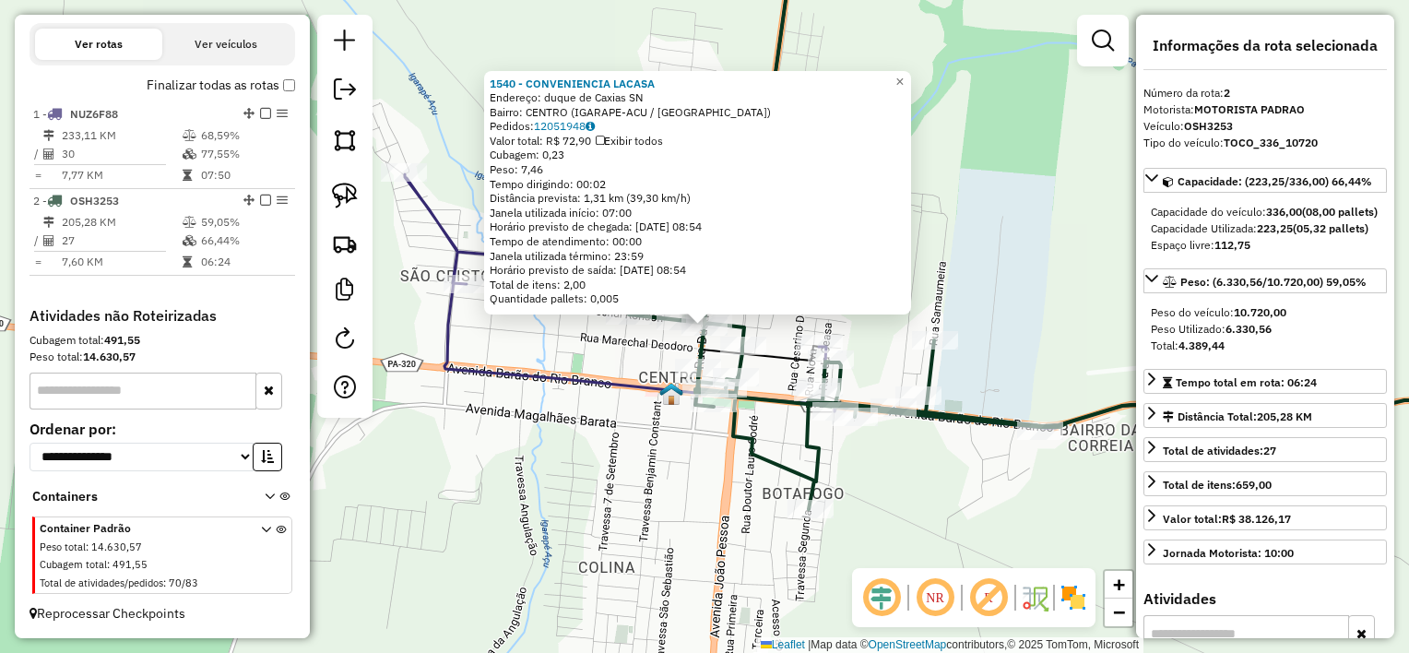
click at [775, 332] on div "1540 - CONVENIENCIA LACASA Endereço: duque de Caxias SN Bairro: CENTRO (IGARAPE…" at bounding box center [704, 326] width 1409 height 653
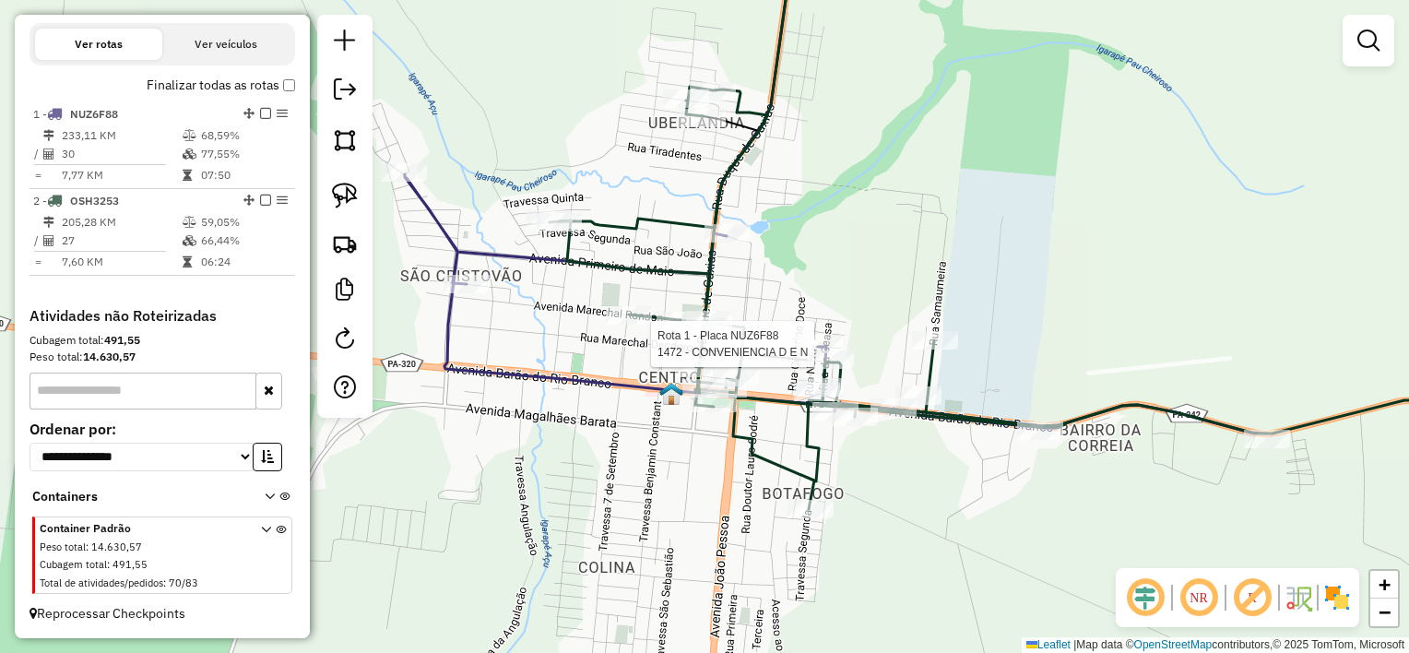
select select "**********"
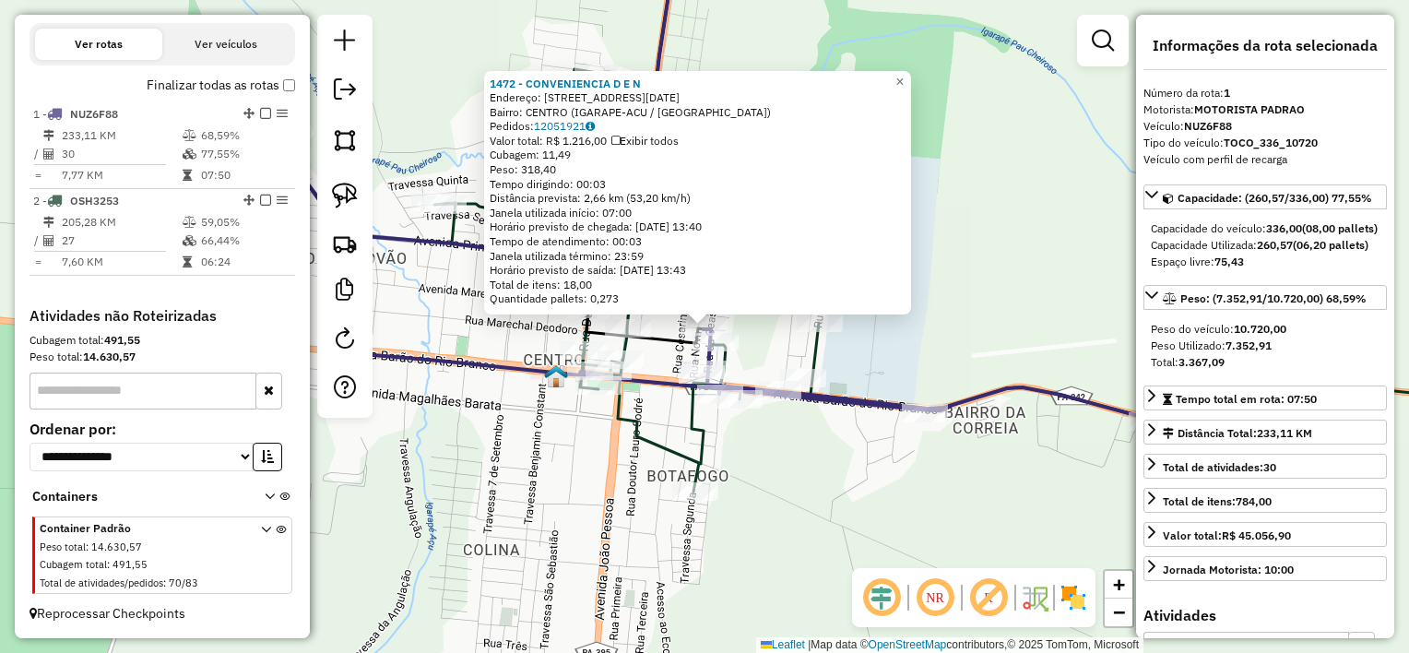
click at [748, 343] on div "1472 - CONVENIENCIA D E N Endereço: [STREET_ADDRESS][DATE] Bairro: CENTRO (IGAR…" at bounding box center [704, 326] width 1409 height 653
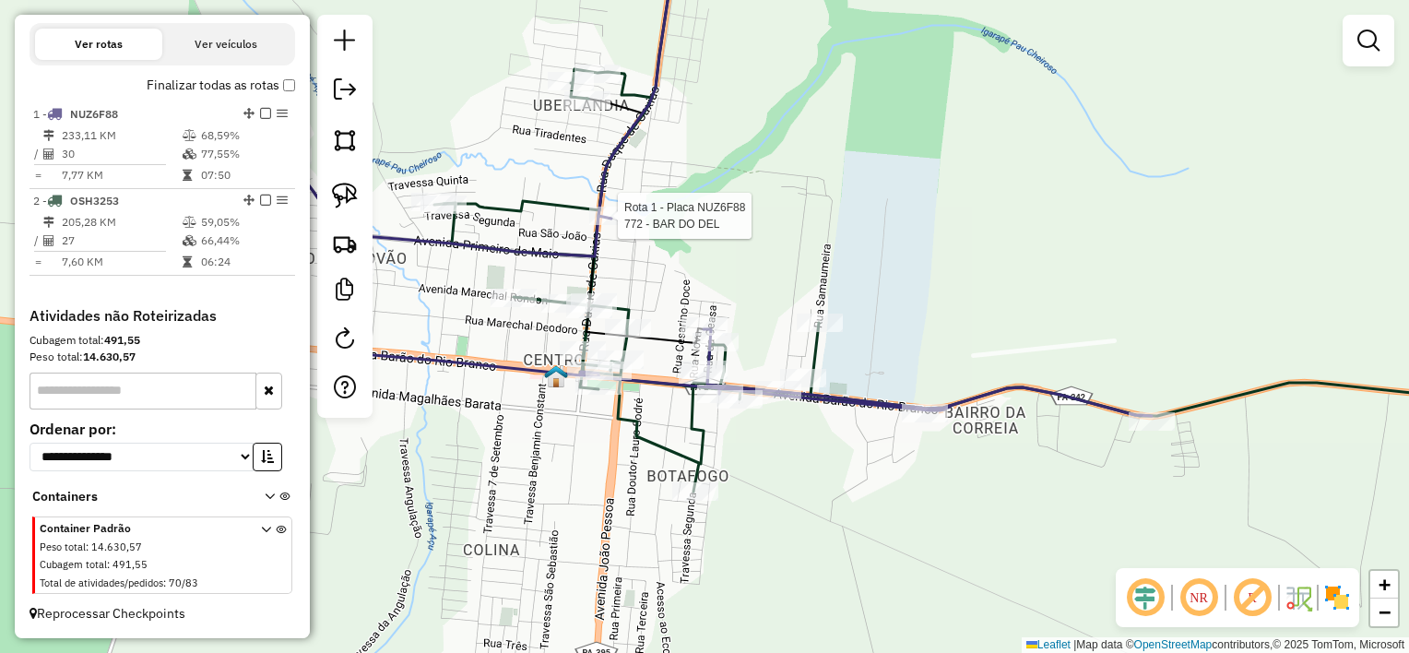
select select "**********"
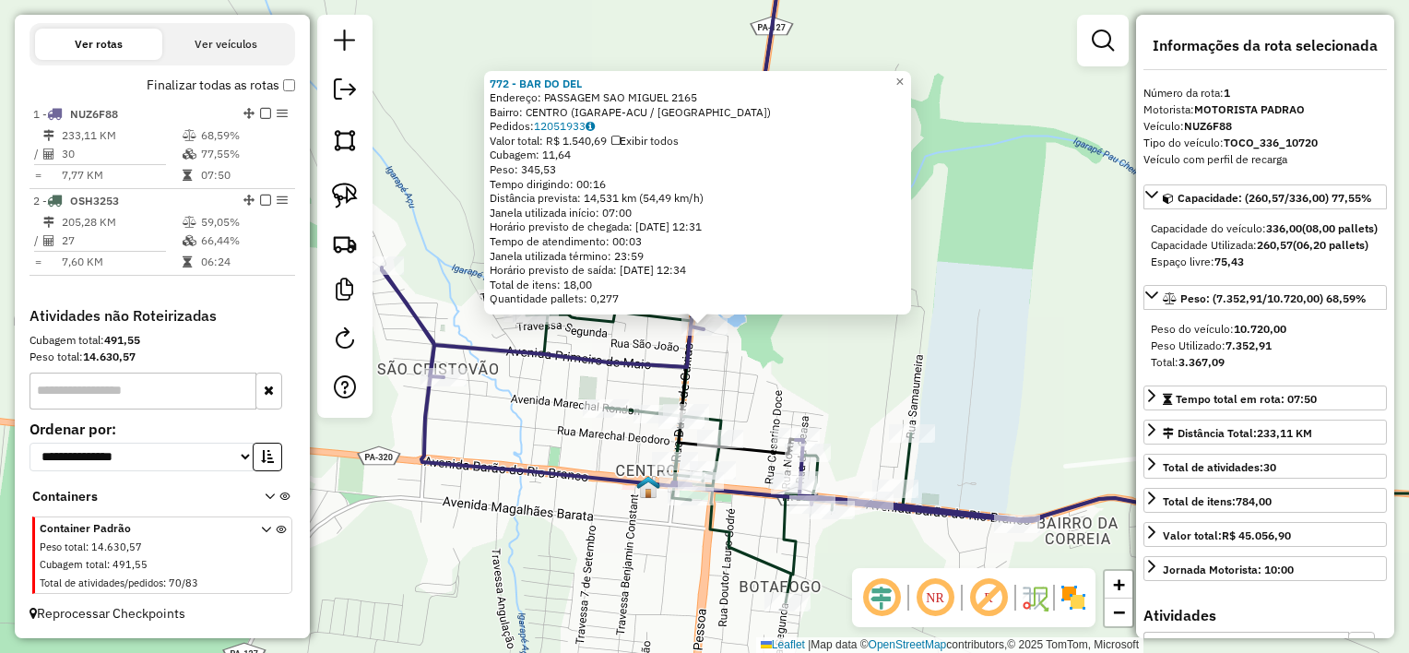
click at [751, 357] on div "772 - BAR [GEOGRAPHIC_DATA]: PASSAGEM SAO MIGUEL 2165 Bairro: CENTRO (IGARAPE-A…" at bounding box center [704, 326] width 1409 height 653
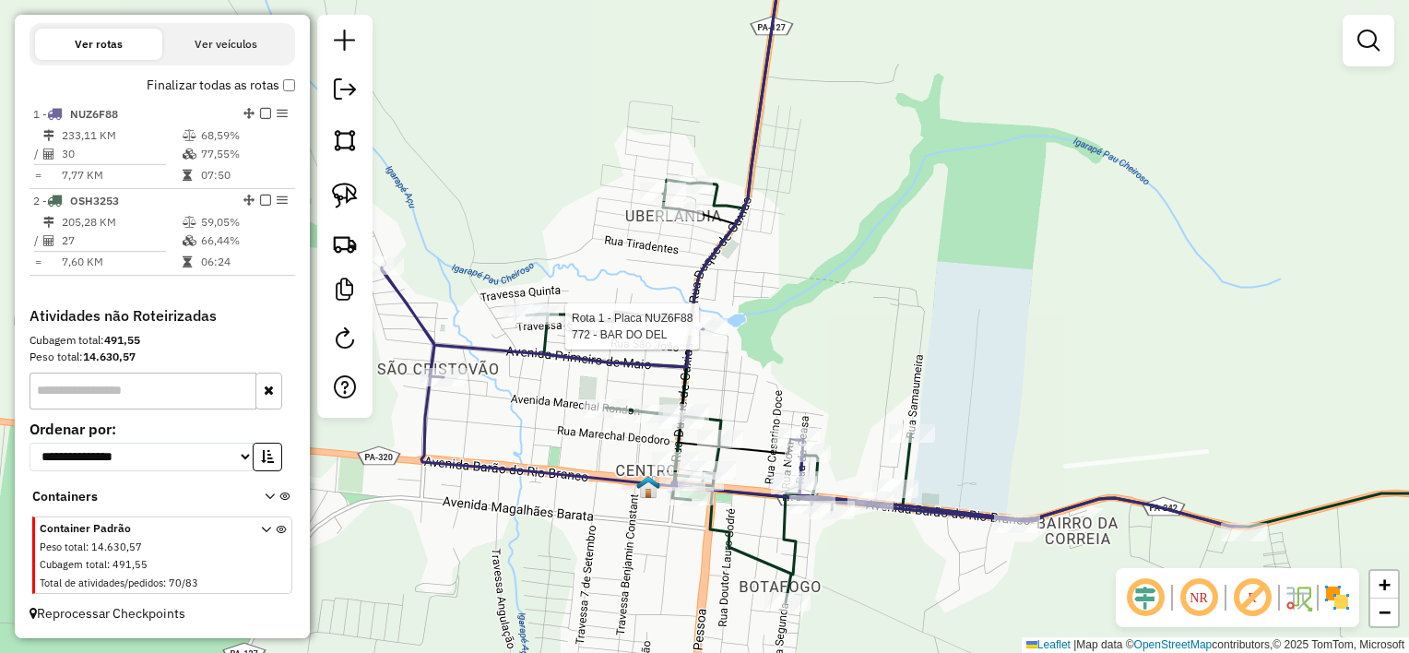
select select "**********"
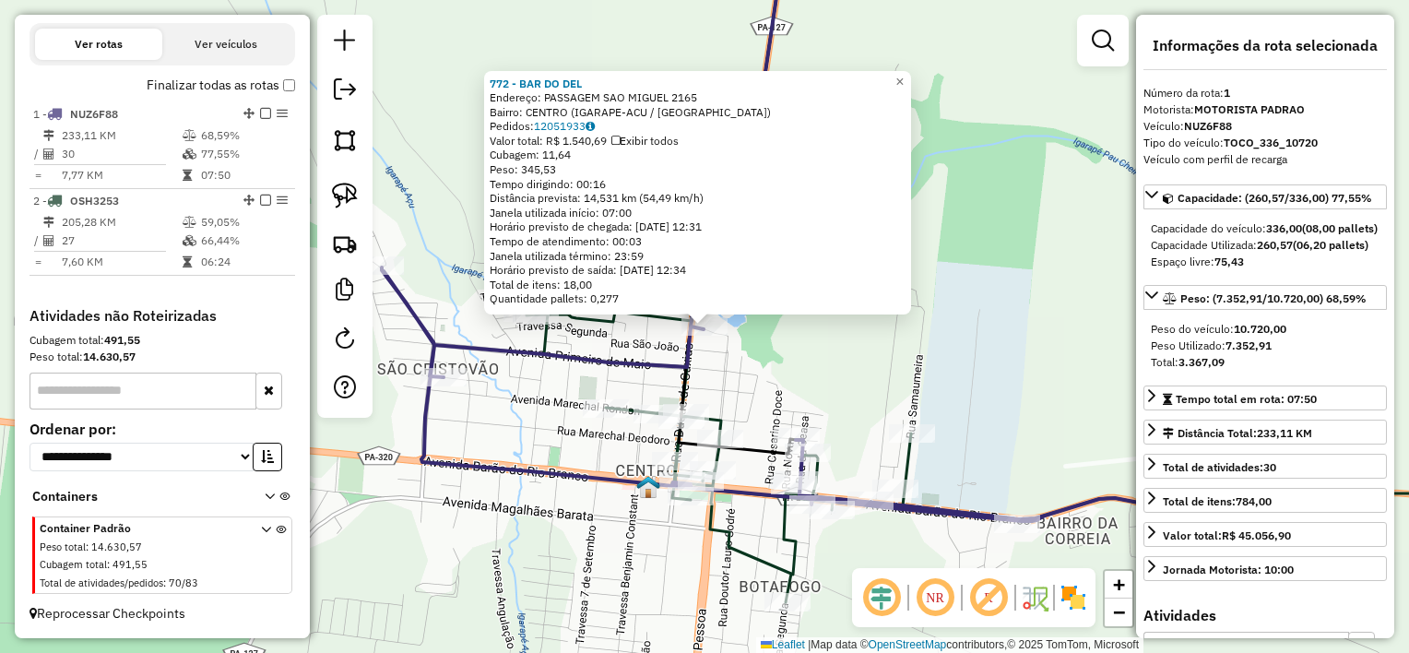
click at [725, 364] on div "772 - BAR [GEOGRAPHIC_DATA]: PASSAGEM SAO MIGUEL 2165 Bairro: CENTRO (IGARAPE-A…" at bounding box center [704, 326] width 1409 height 653
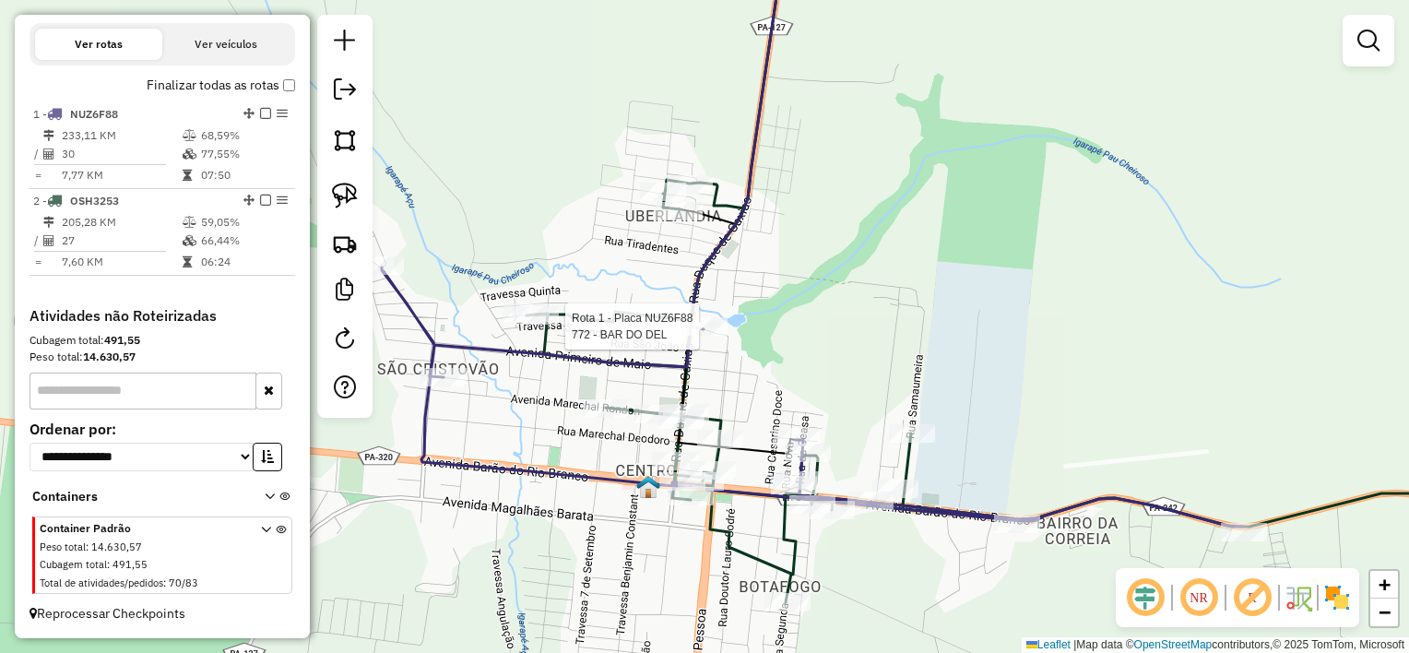
select select "**********"
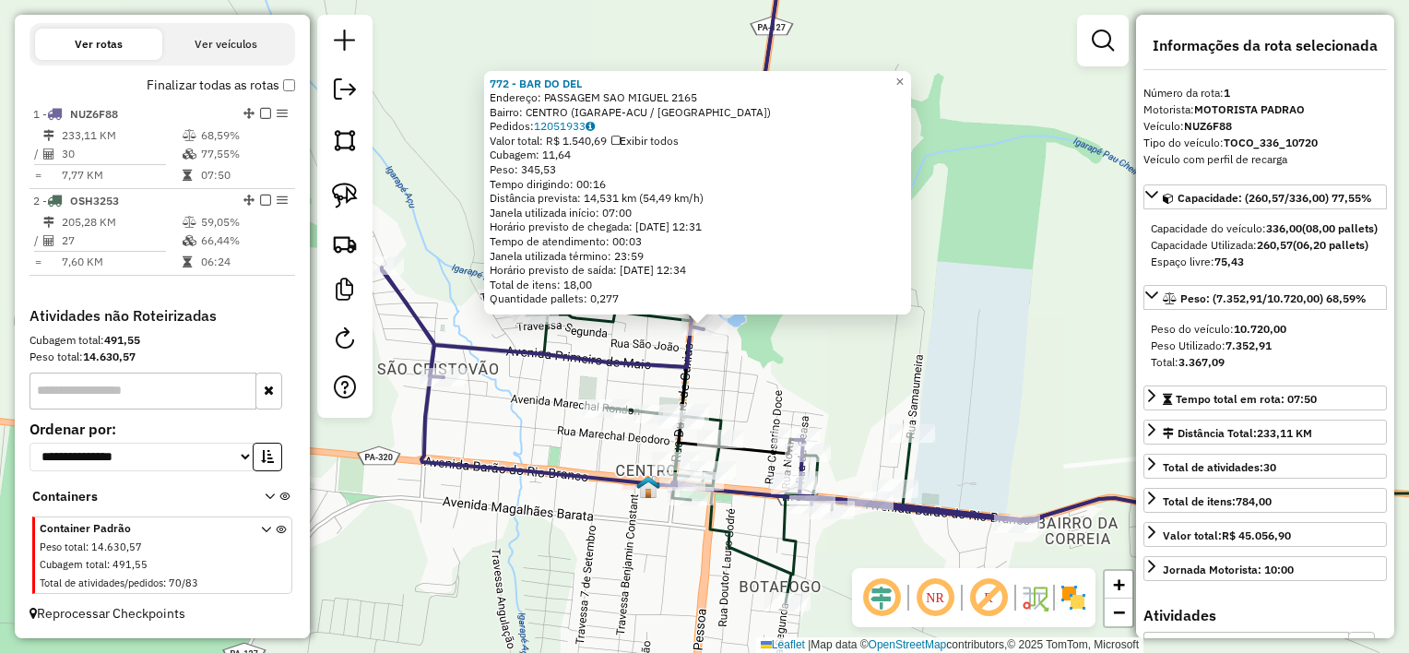
drag, startPoint x: 745, startPoint y: 365, endPoint x: 719, endPoint y: 348, distance: 31.2
click at [745, 364] on div "Rota 1 - Placa NUZ6F88 772 - BAR DO DEL 772 - BAR [GEOGRAPHIC_DATA]: [GEOGRAPHI…" at bounding box center [704, 326] width 1409 height 653
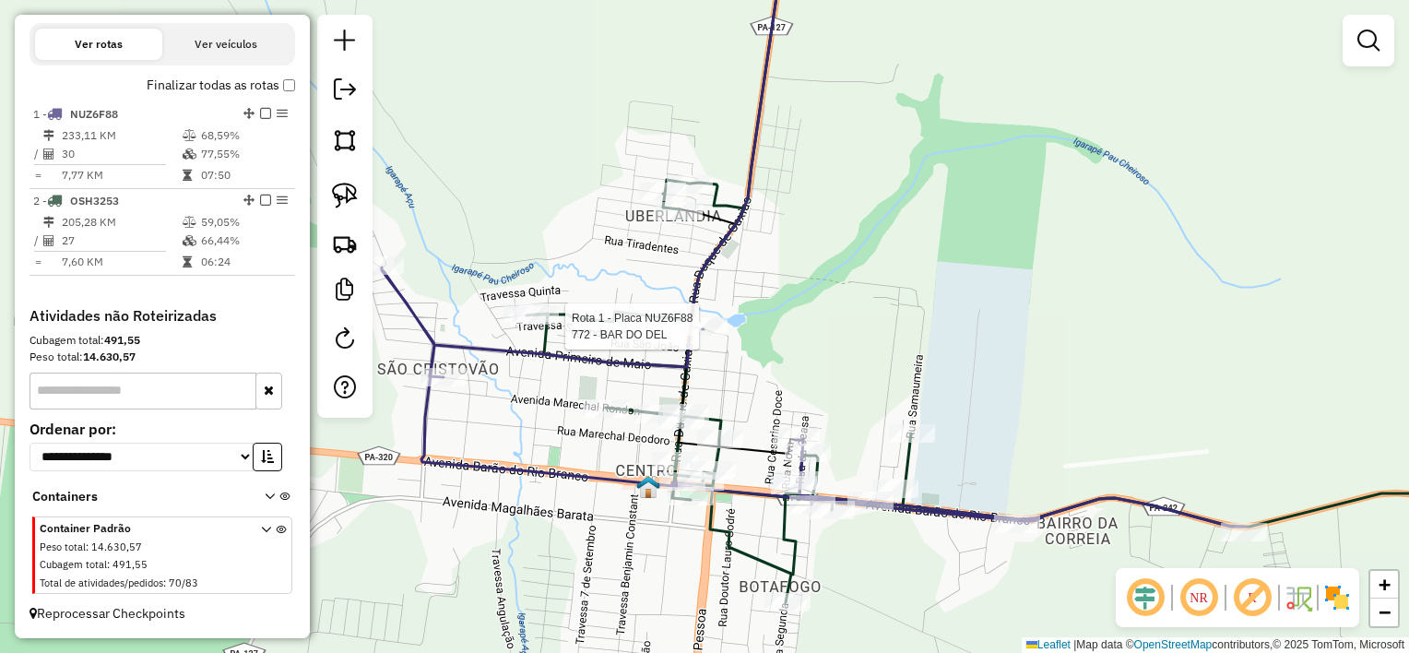
select select "**********"
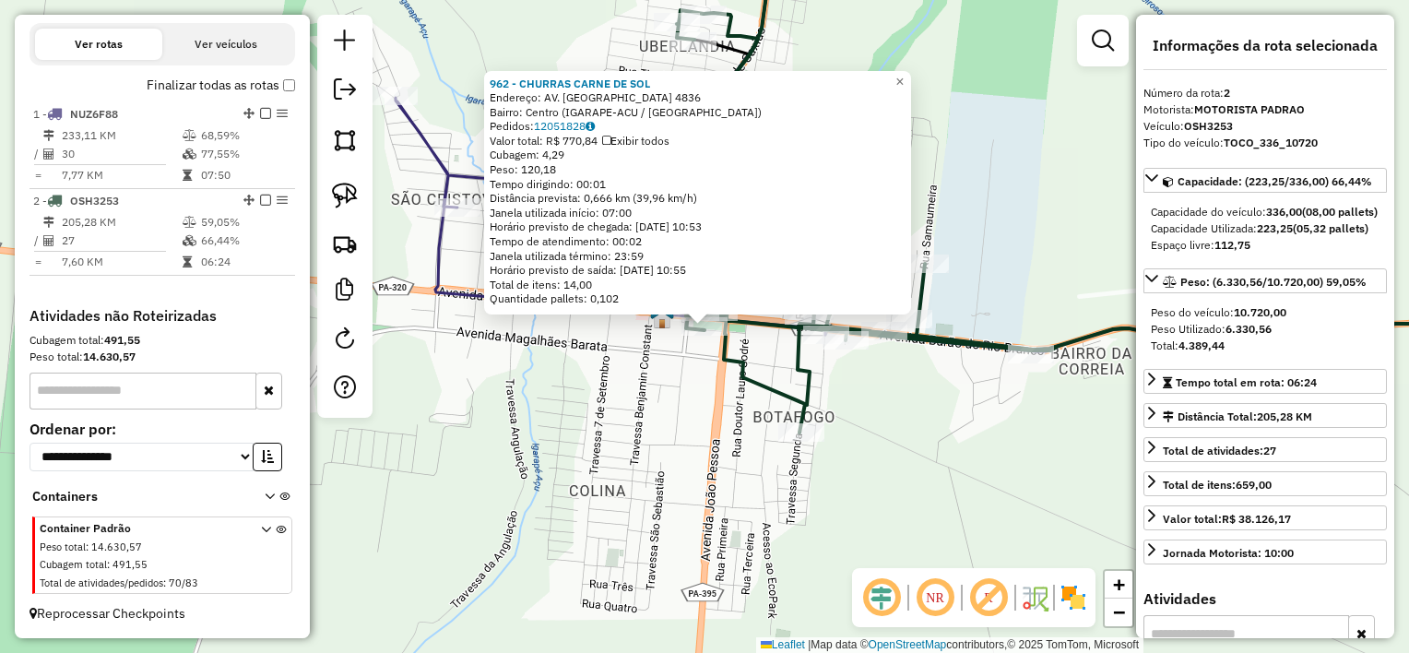
click at [704, 372] on div "Rota 2 - Placa OSH3253 962 - CHURRAS CARNE DE SOL 962 - CHURRAS CARNE DE SOL En…" at bounding box center [704, 326] width 1409 height 653
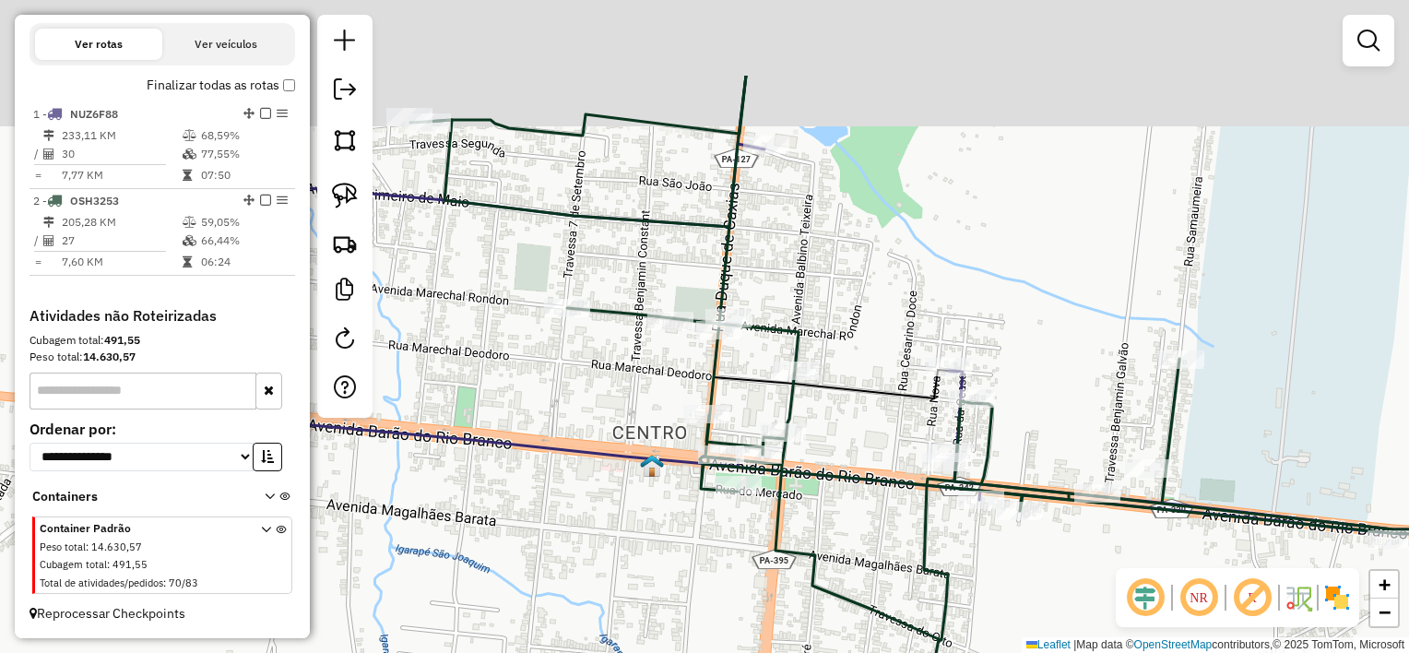
drag, startPoint x: 718, startPoint y: 318, endPoint x: 760, endPoint y: 451, distance: 139.4
click at [760, 450] on div "Janela de atendimento Grade de atendimento Capacidade Transportadoras Veículos …" at bounding box center [704, 326] width 1409 height 653
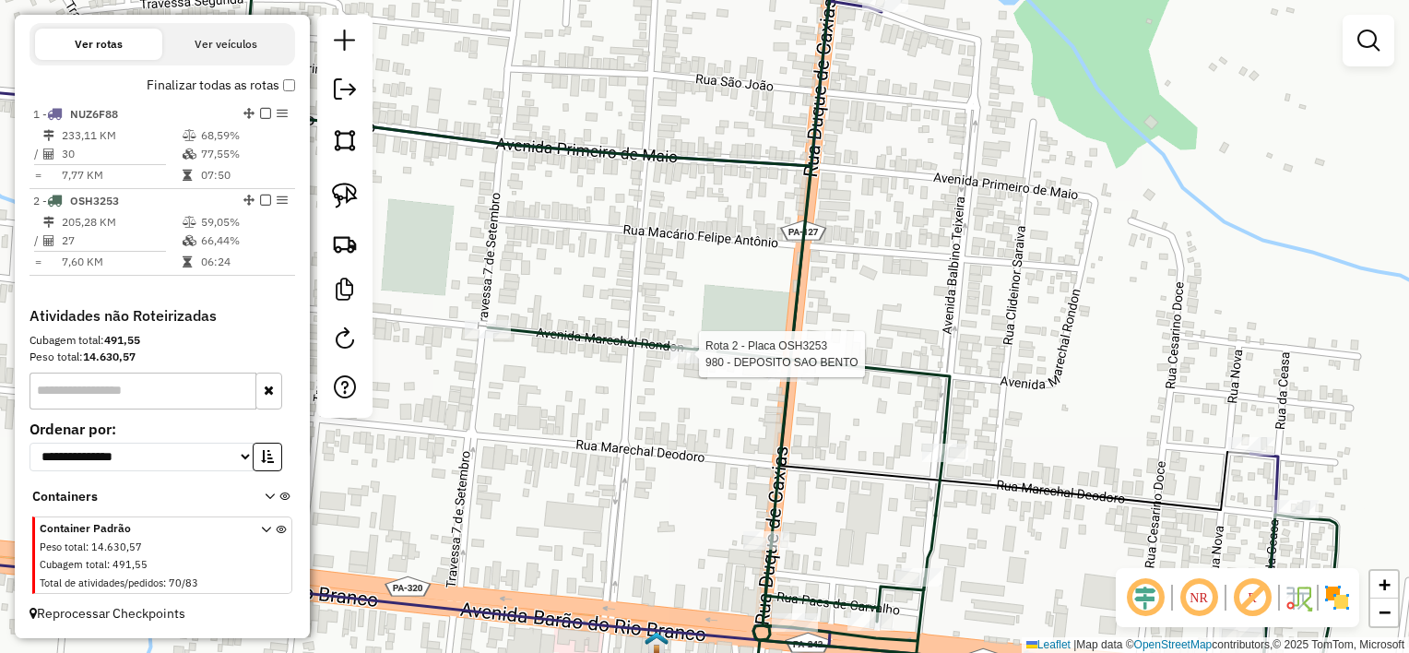
select select "**********"
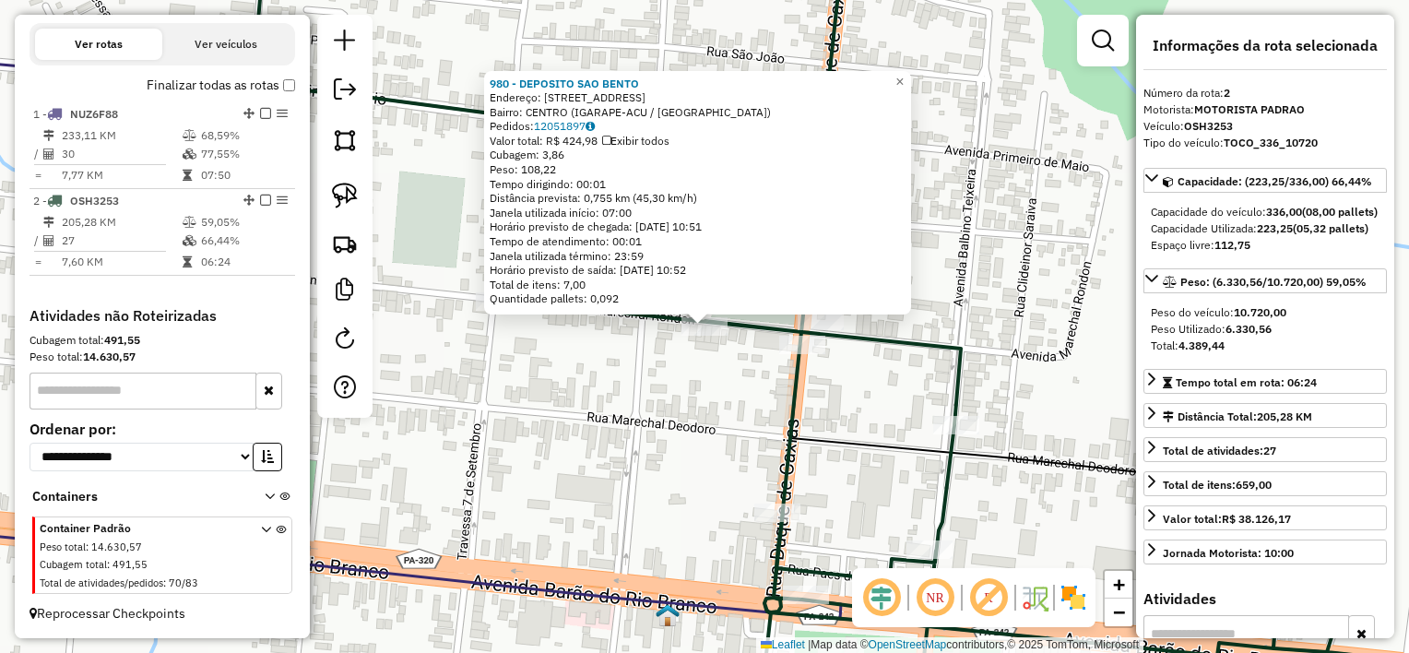
click at [694, 395] on div "980 - DEPOSITO SAO BENTO Endereço: [STREET_ADDRESS][GEOGRAPHIC_DATA]: CENTRO (I…" at bounding box center [704, 326] width 1409 height 653
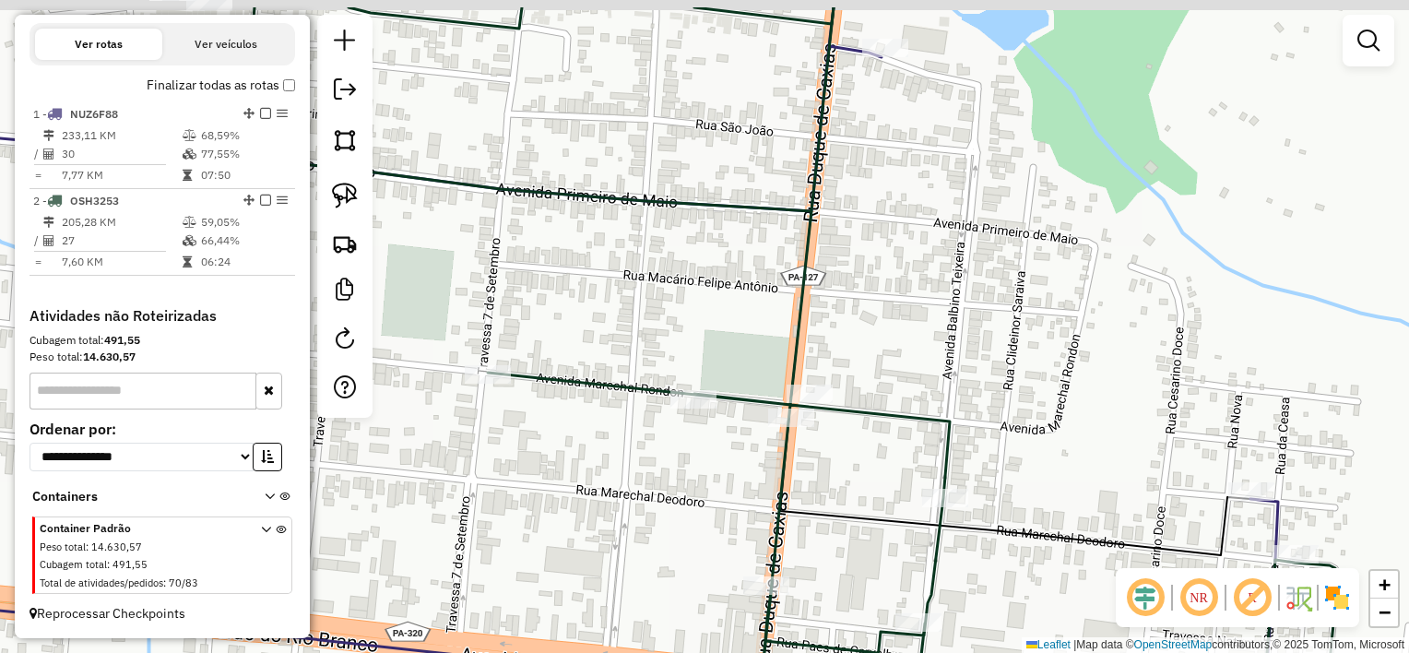
drag, startPoint x: 741, startPoint y: 327, endPoint x: 719, endPoint y: 381, distance: 58.4
click at [721, 380] on div "Janela de atendimento Grade de atendimento Capacidade Transportadoras Veículos …" at bounding box center [704, 326] width 1409 height 653
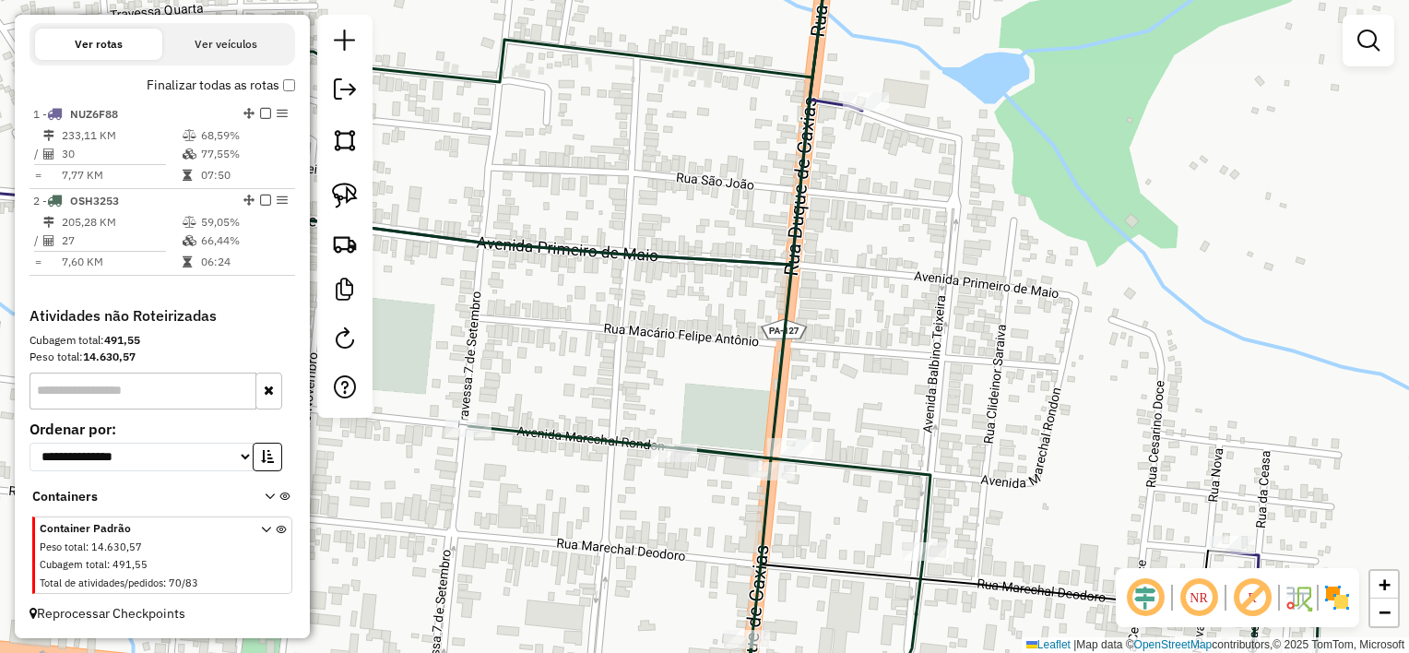
drag, startPoint x: 354, startPoint y: 192, endPoint x: 414, endPoint y: 236, distance: 74.5
click at [354, 192] on img at bounding box center [345, 196] width 26 height 26
select select "**********"
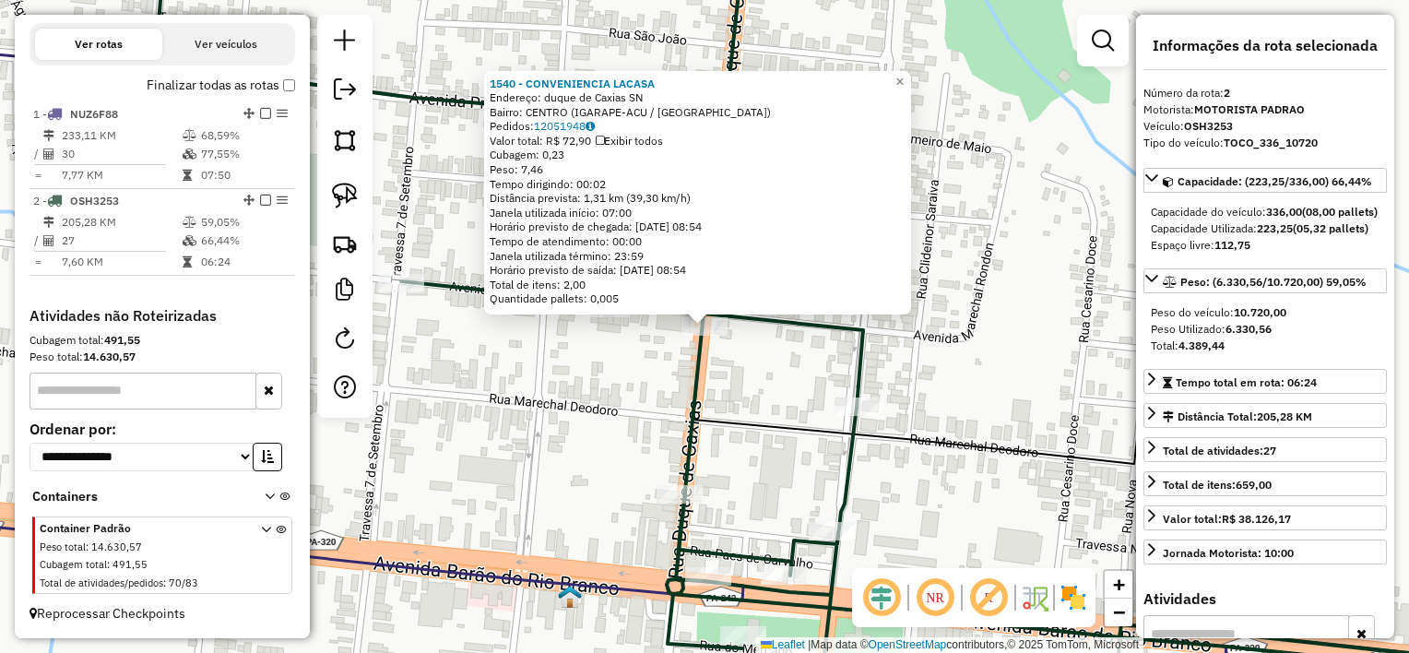
click at [723, 373] on div "1540 - CONVENIENCIA LACASA Endereço: duque de Caxias SN Bairro: CENTRO (IGARAPE…" at bounding box center [704, 326] width 1409 height 653
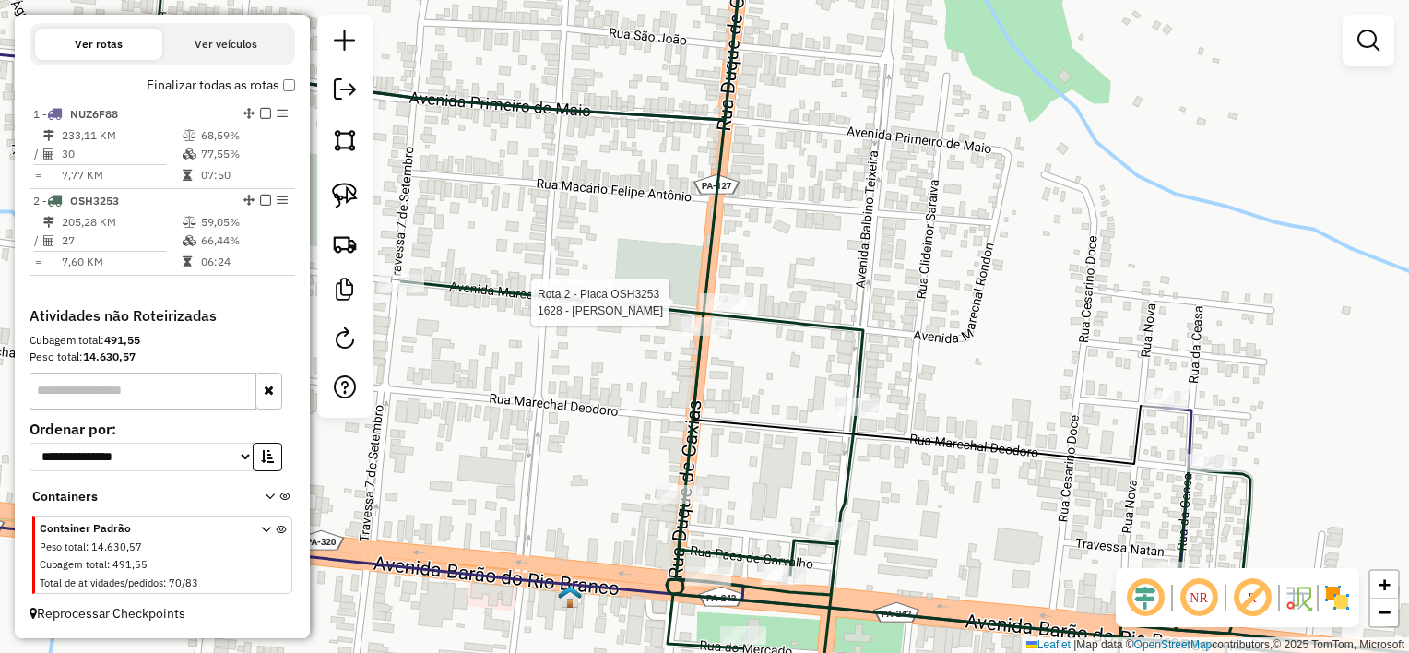
select select "**********"
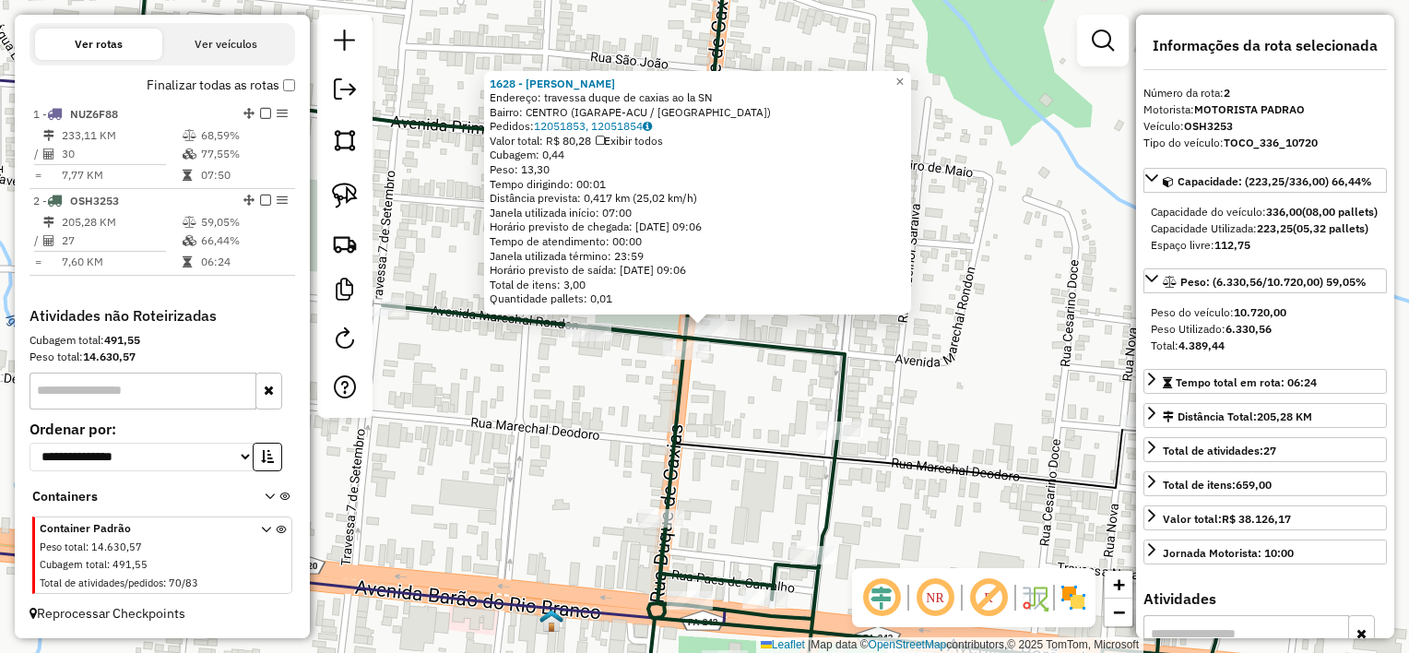
click at [717, 398] on div "Rota 2 - Placa OSH3253 1628 - [PERSON_NAME] WAN 1628 - [PERSON_NAME]: travessa …" at bounding box center [704, 326] width 1409 height 653
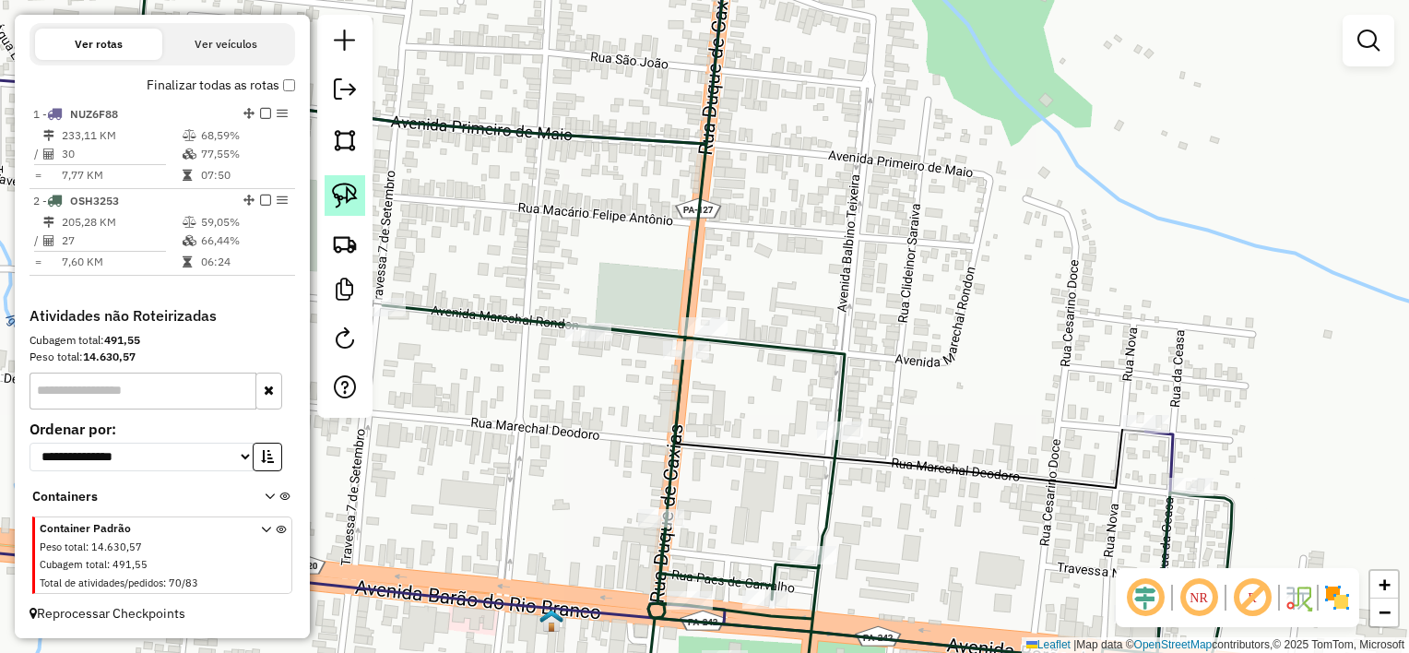
click at [357, 190] on img at bounding box center [345, 196] width 26 height 26
drag, startPoint x: 541, startPoint y: 314, endPoint x: 625, endPoint y: 288, distance: 87.8
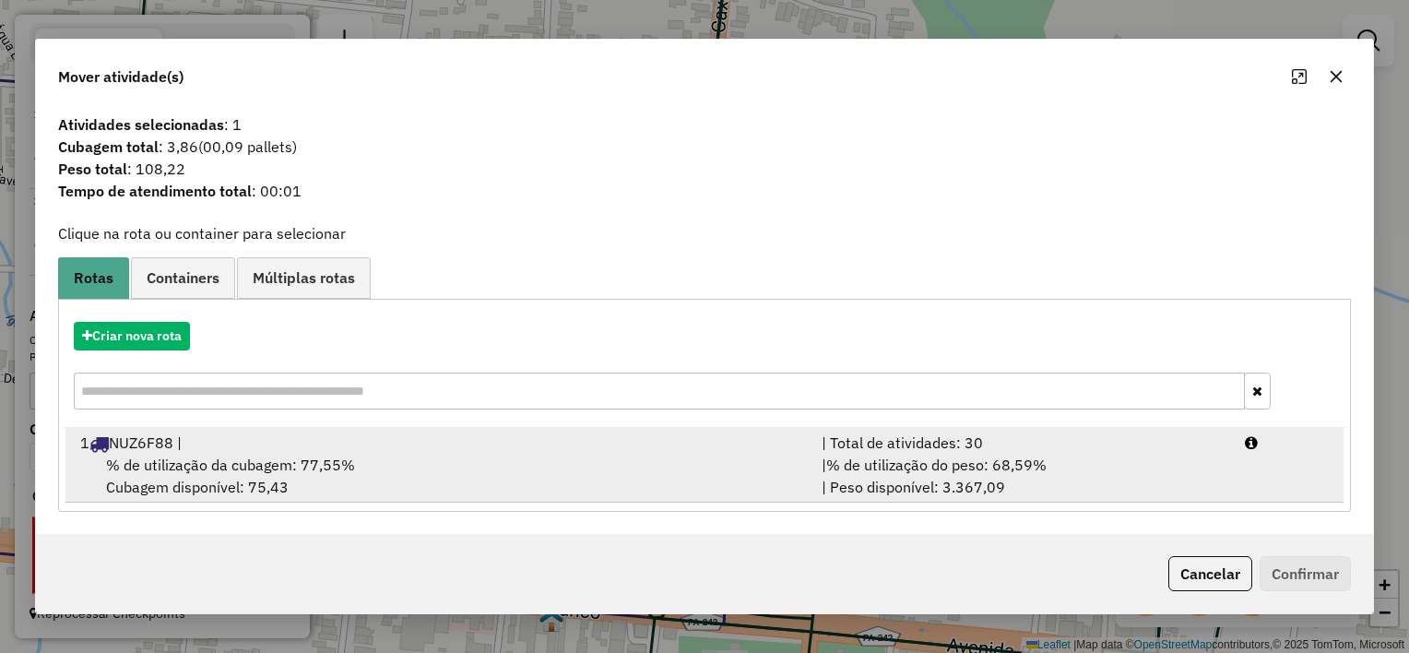
click at [605, 463] on div "% de utilização da cubagem: 77,55% Cubagem disponível: 75,43" at bounding box center [440, 476] width 742 height 44
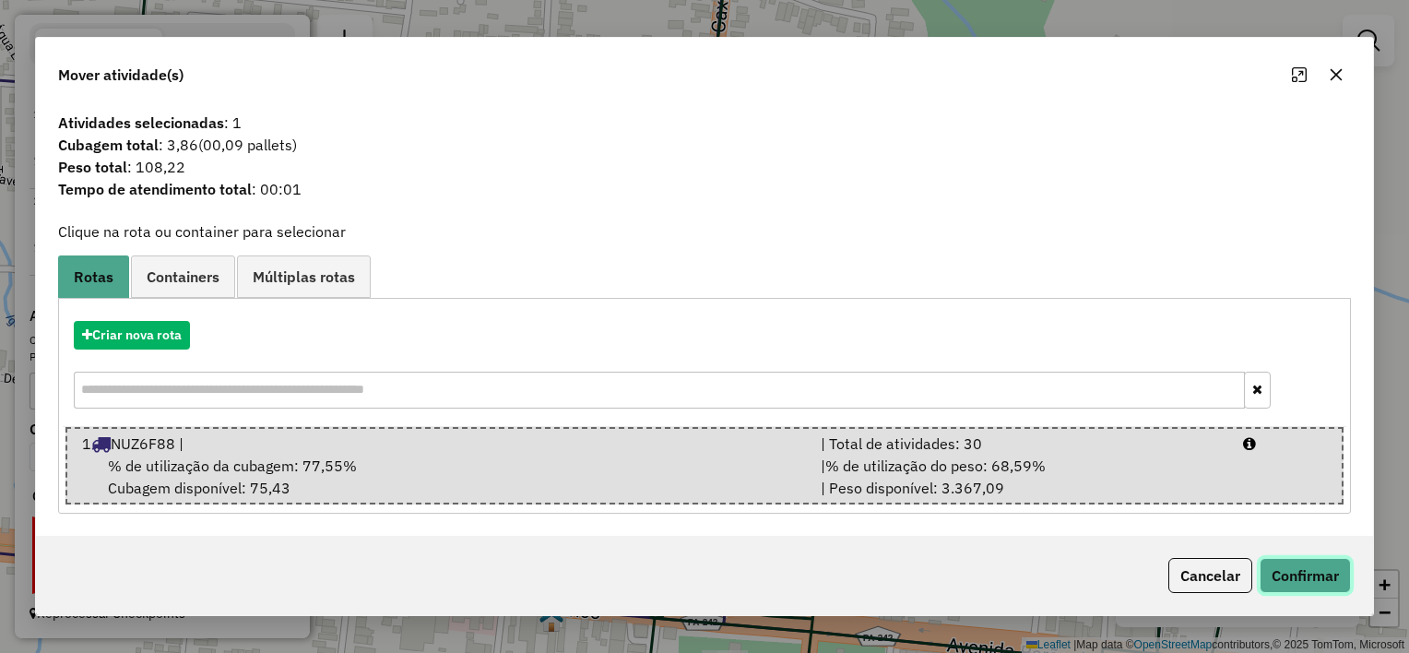
click at [1278, 566] on button "Confirmar" at bounding box center [1305, 575] width 91 height 35
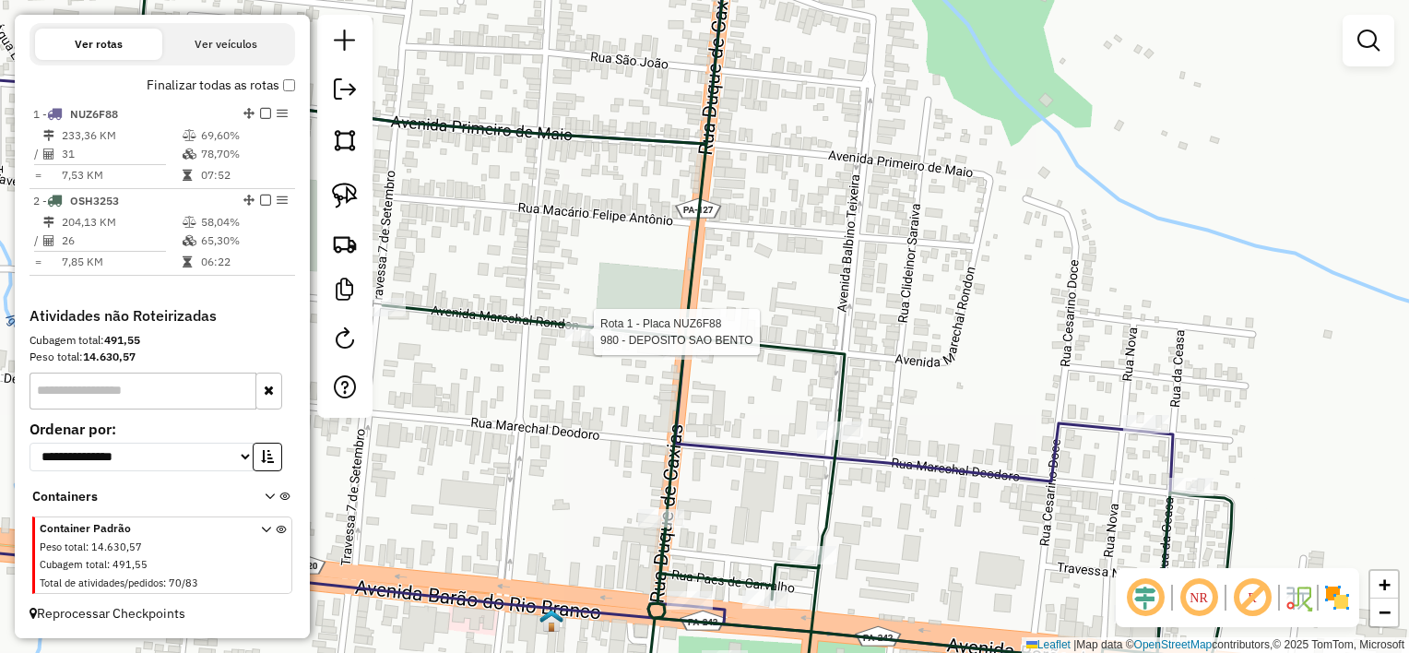
select select "**********"
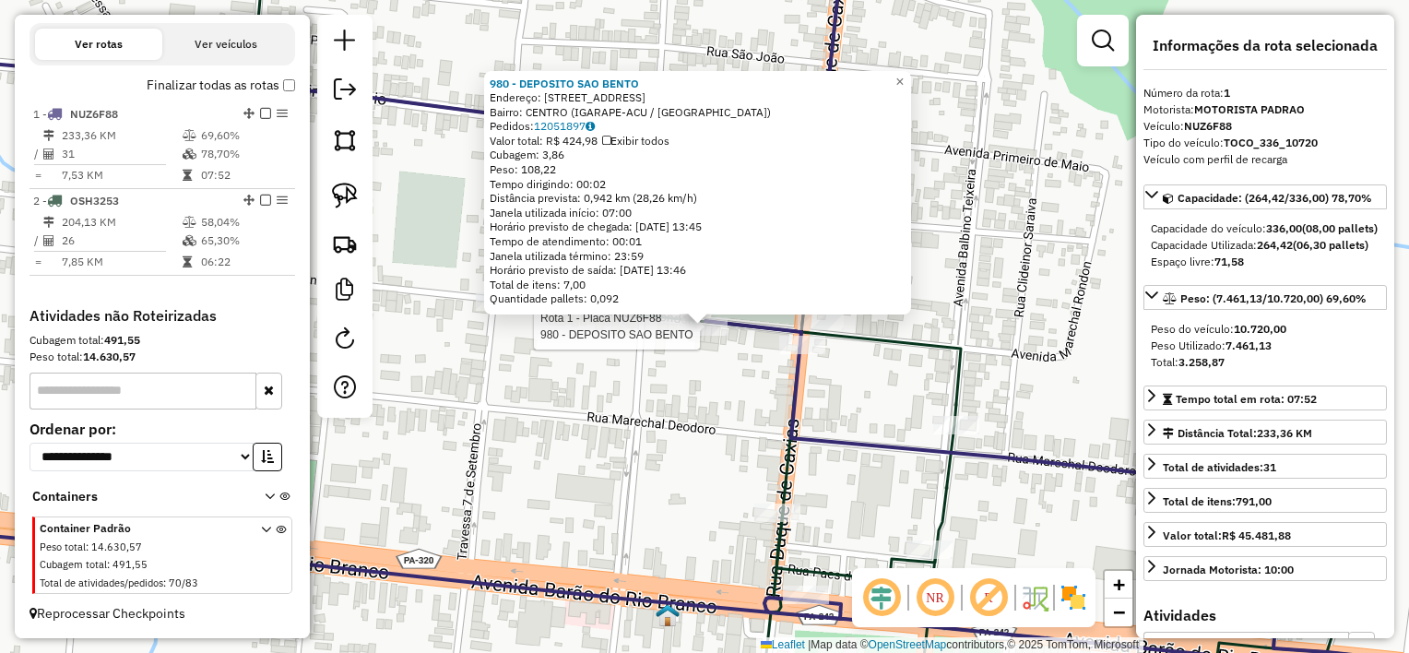
click at [744, 381] on div "Rota 1 - Placa NUZ6F88 980 - DEPOSITO SAO BENTO 980 - DEPOSITO [GEOGRAPHIC_DATA…" at bounding box center [704, 326] width 1409 height 653
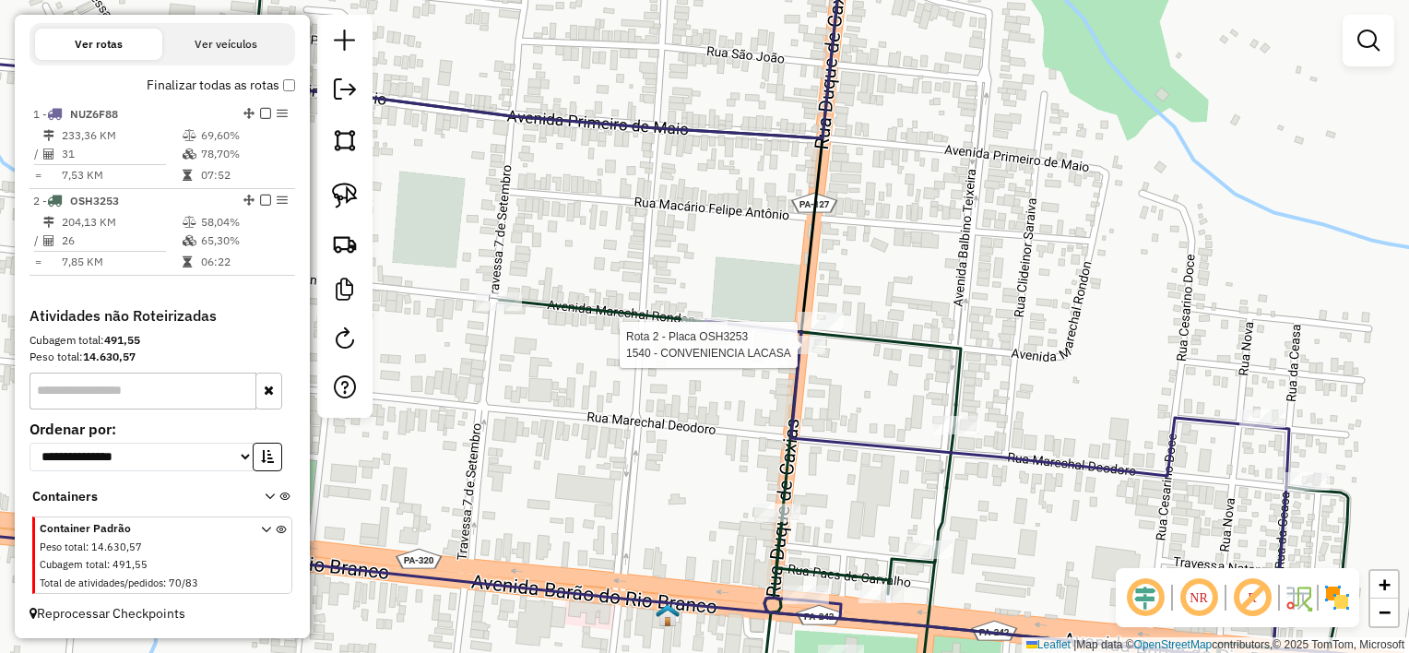
select select "**********"
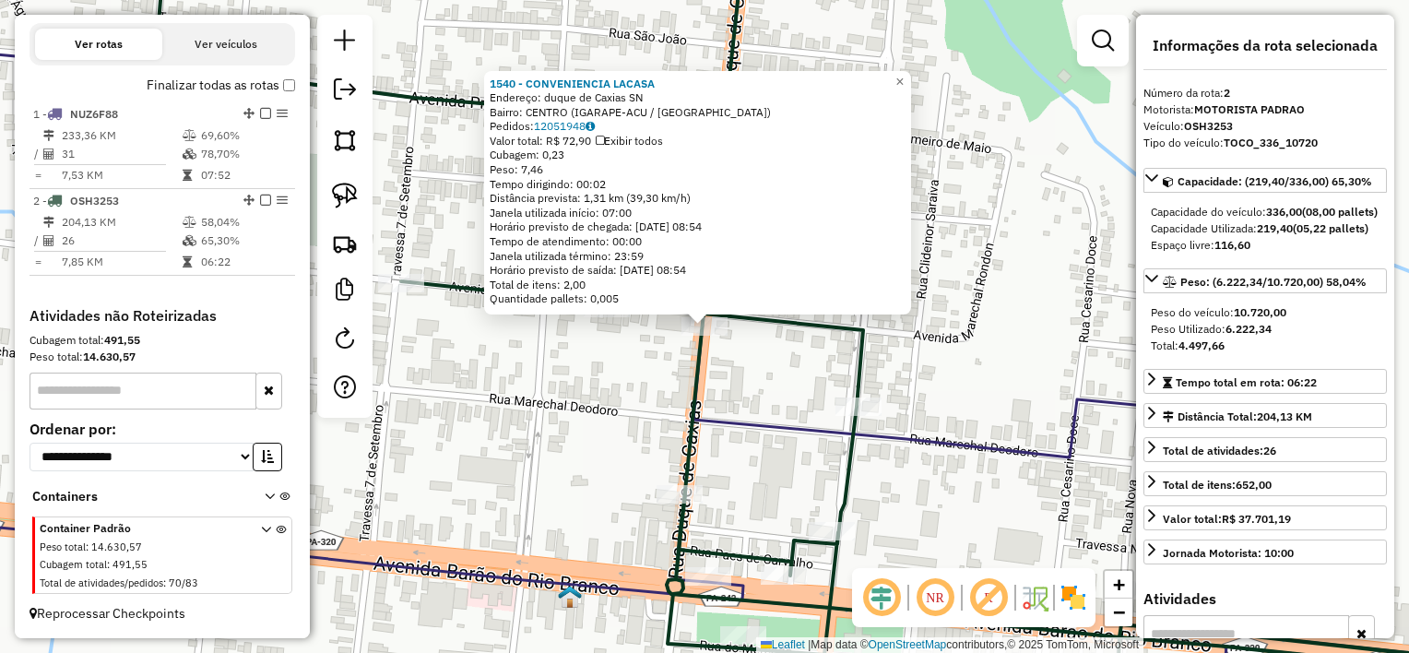
click at [816, 347] on div "Rota 2 - Placa OSH3253 1540 - CONVENIENCIA LACASA 1540 - CONVENIENCIA LACASA En…" at bounding box center [704, 326] width 1409 height 653
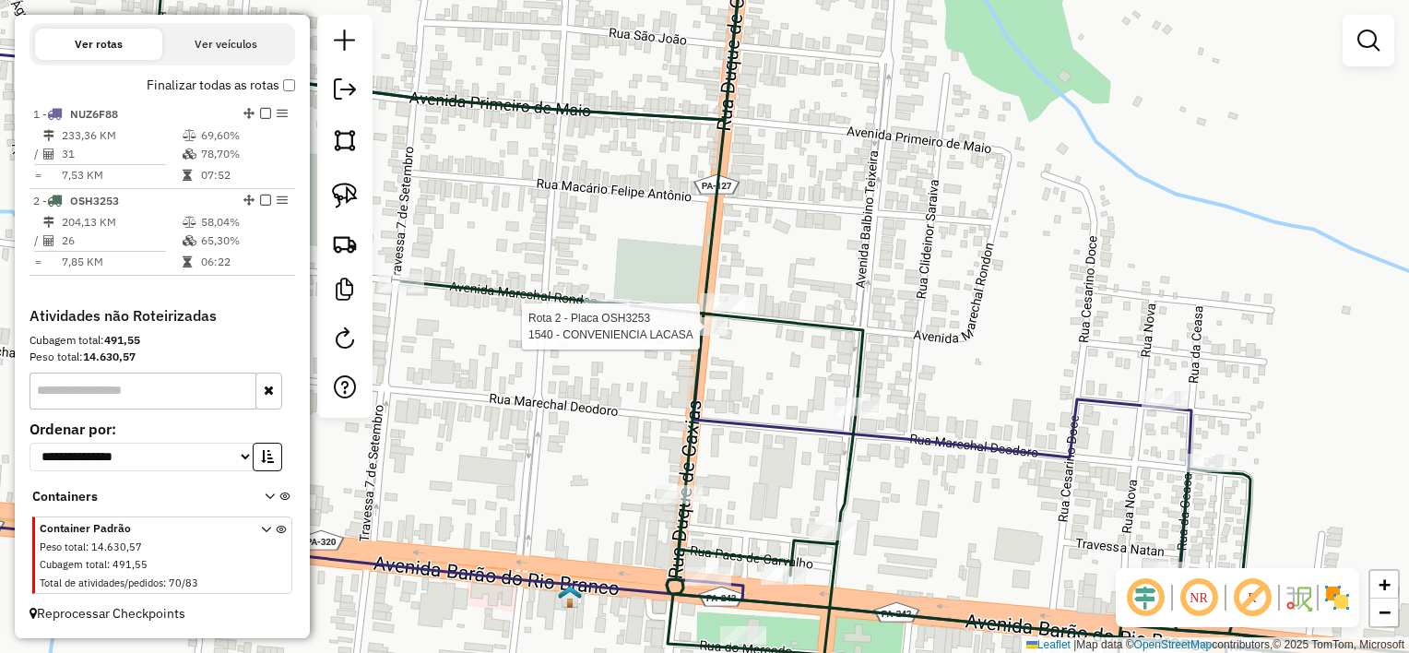
select select "**********"
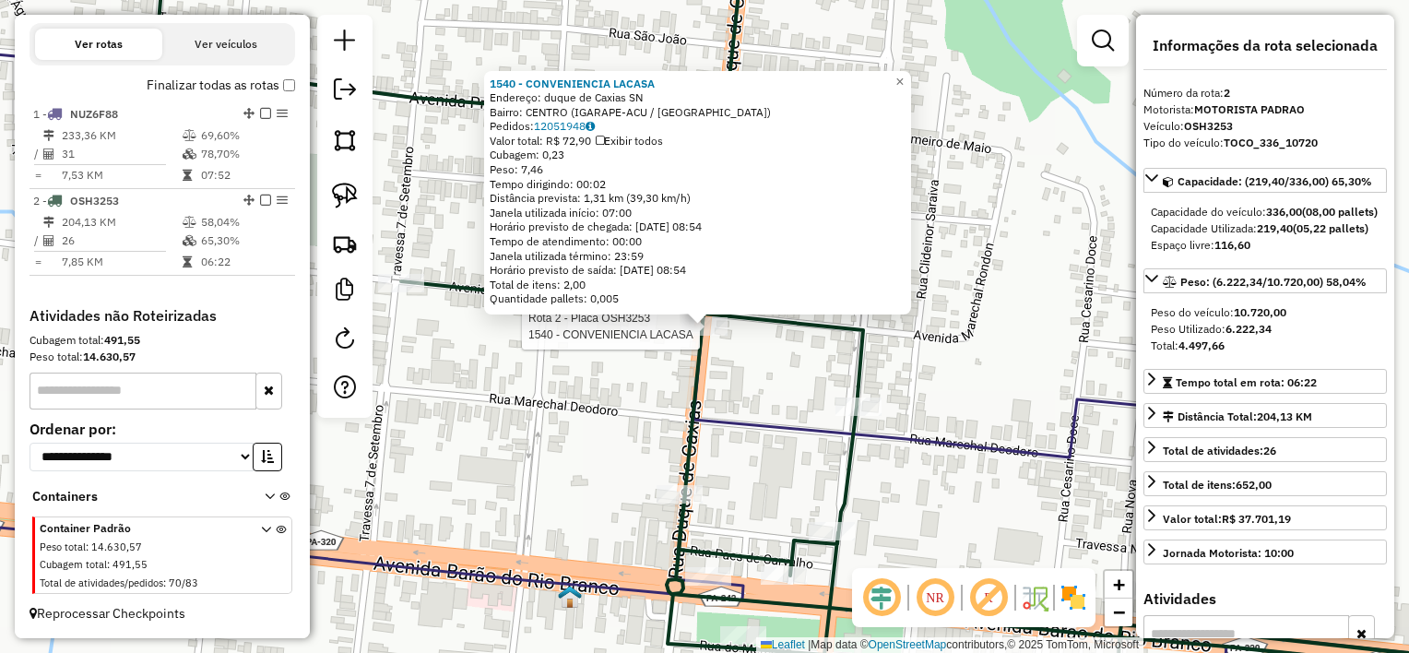
click at [728, 356] on div "Rota 2 - Placa OSH3253 1540 - CONVENIENCIA LACASA 1540 - CONVENIENCIA LACASA En…" at bounding box center [704, 326] width 1409 height 653
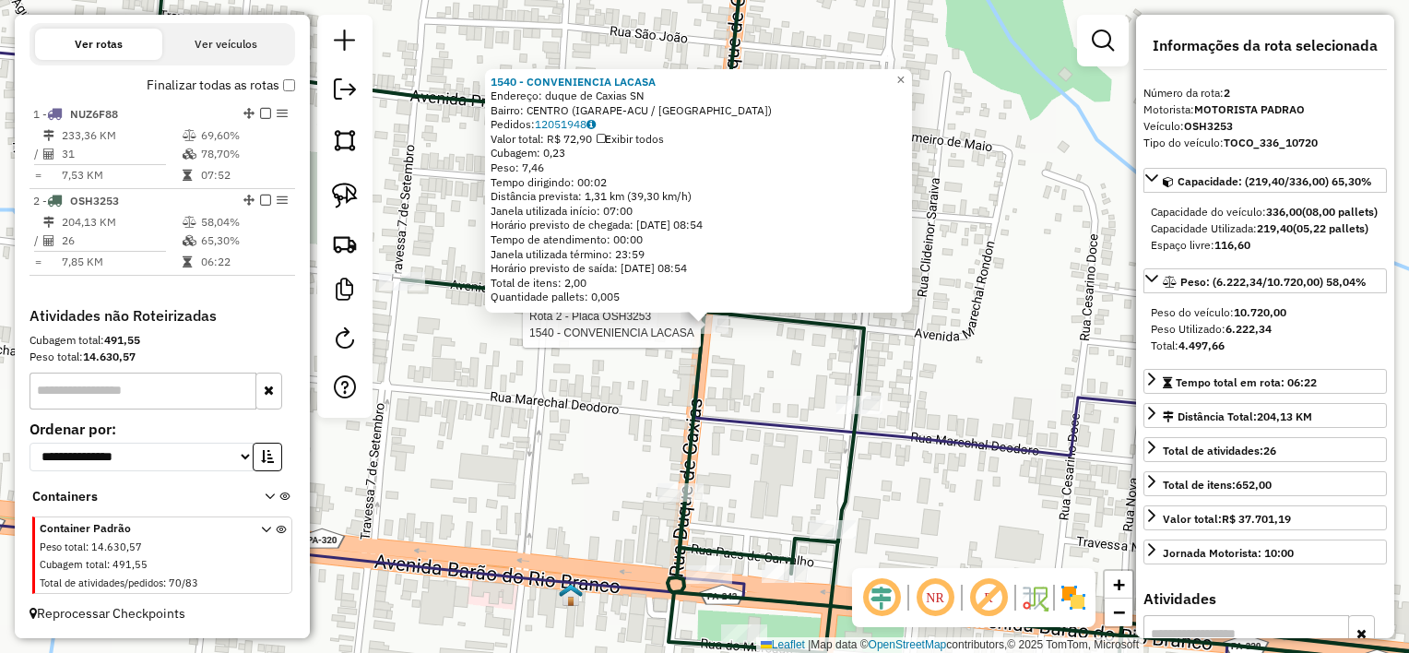
click at [731, 339] on div "Rota 2 - Placa OSH3253 1628 - [PERSON_NAME] WAN Rota 2 - Placa OSH3253 1540 - C…" at bounding box center [704, 326] width 1409 height 653
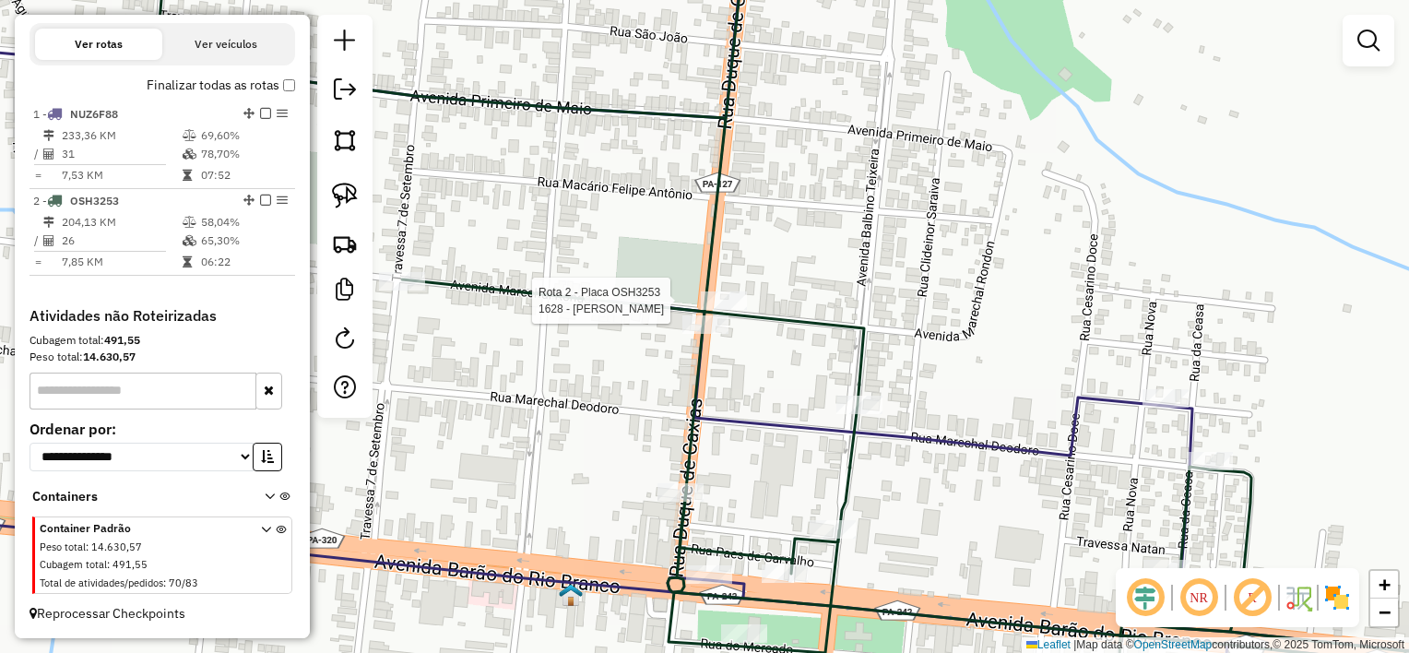
select select "**********"
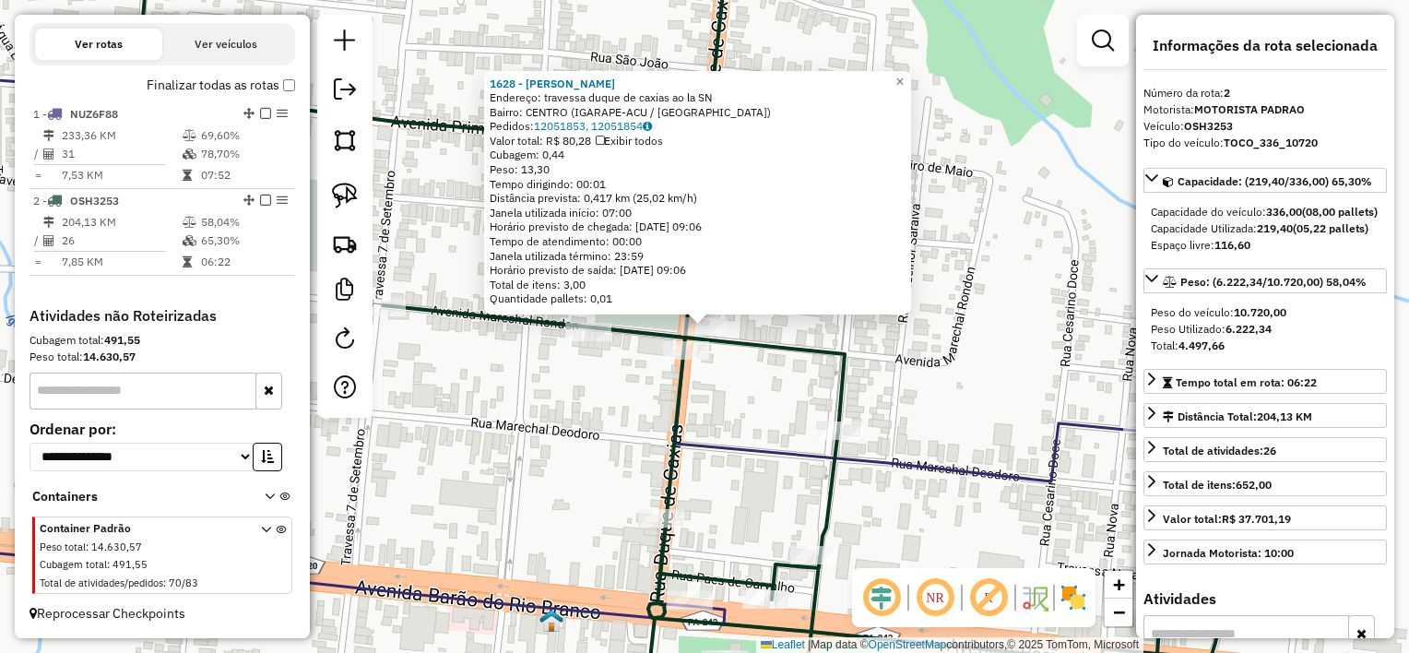
click at [721, 373] on div "1628 - [PERSON_NAME]: travessa duque de caxias ao la SN Bairro: CENTRO (IGARAPE…" at bounding box center [704, 326] width 1409 height 653
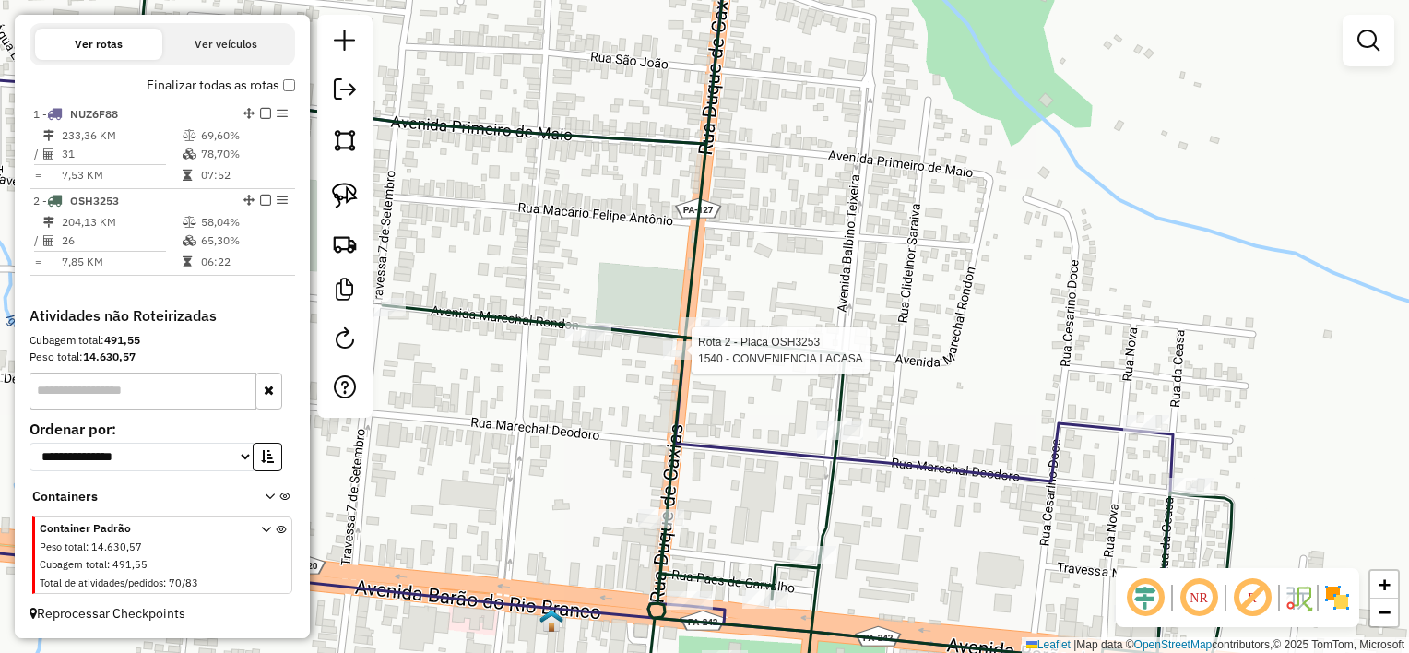
select select "**********"
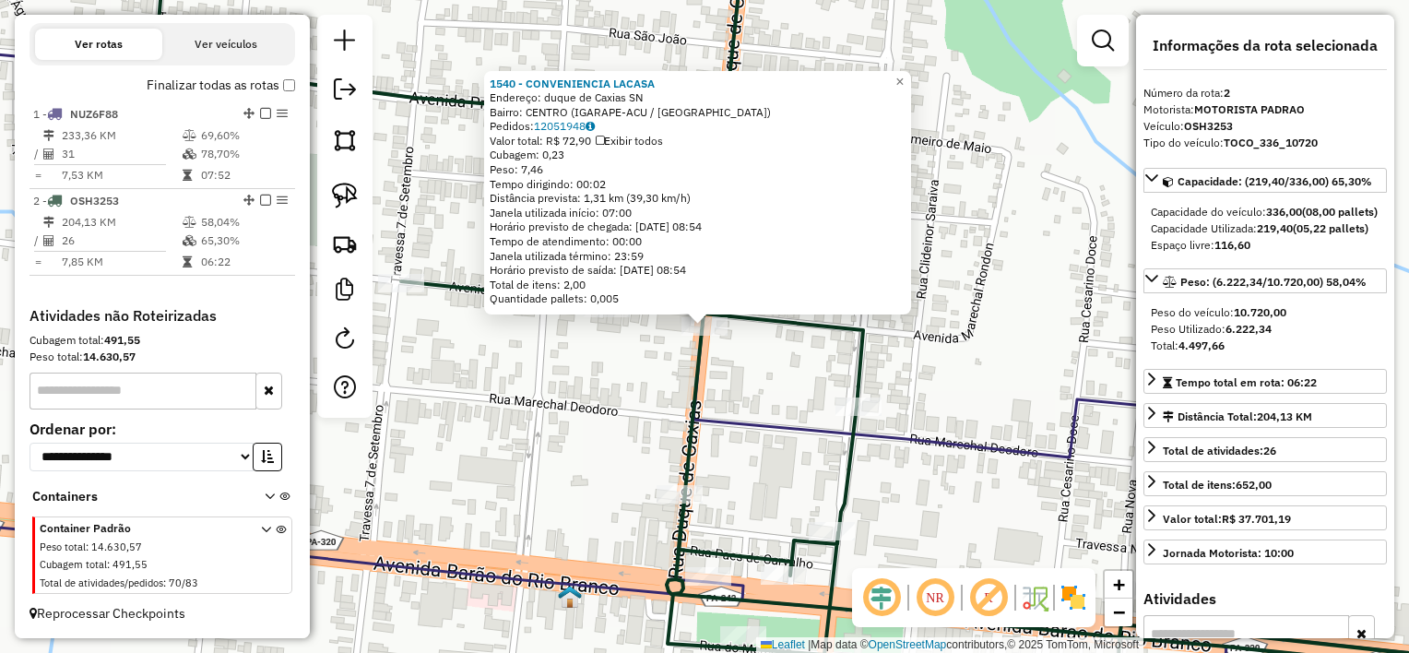
click at [739, 352] on div "1540 - CONVENIENCIA LACASA Endereço: duque de Caxias SN Bairro: CENTRO (IGARAPE…" at bounding box center [704, 326] width 1409 height 653
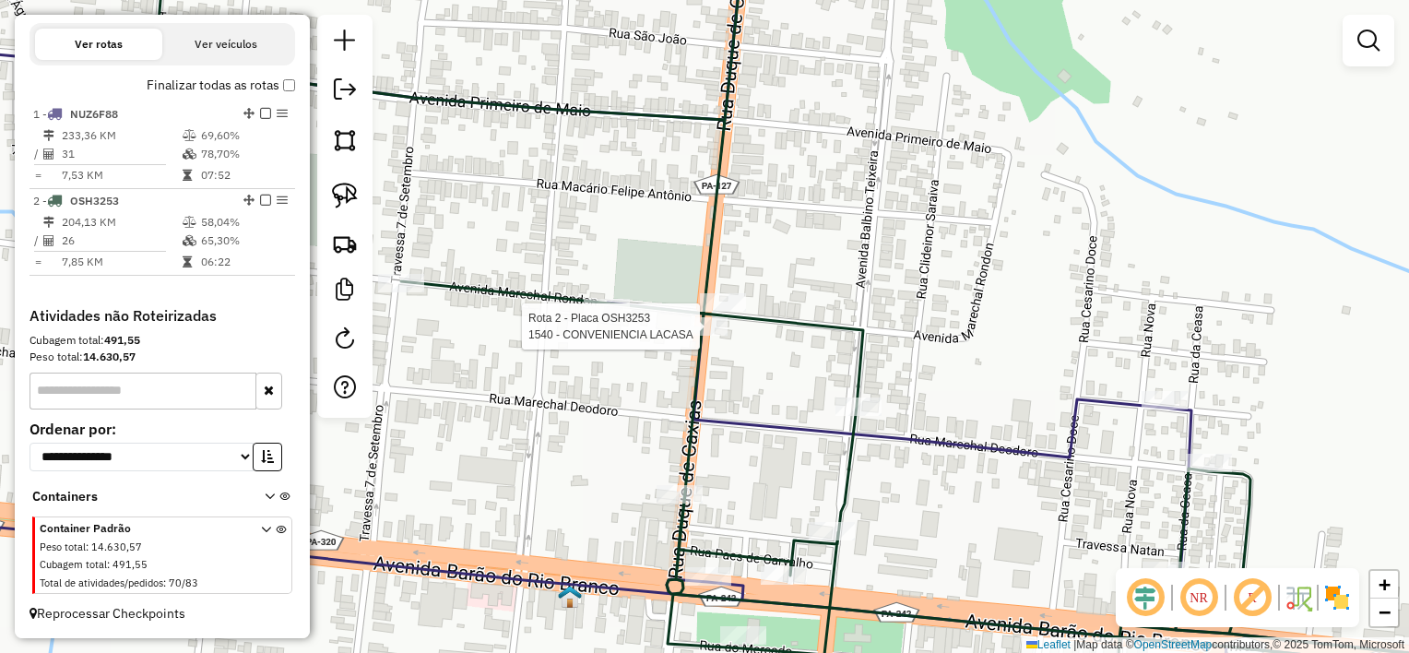
select select "**********"
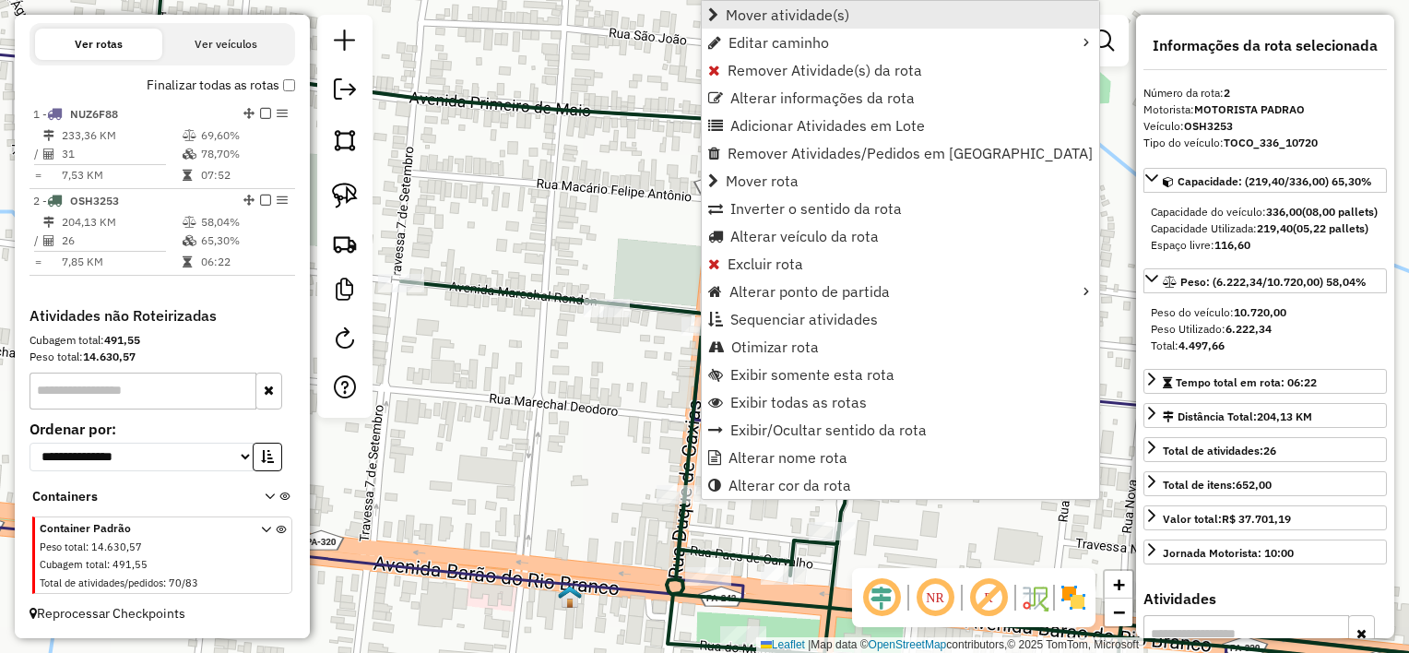
click at [794, 3] on link "Mover atividade(s)" at bounding box center [901, 15] width 398 height 28
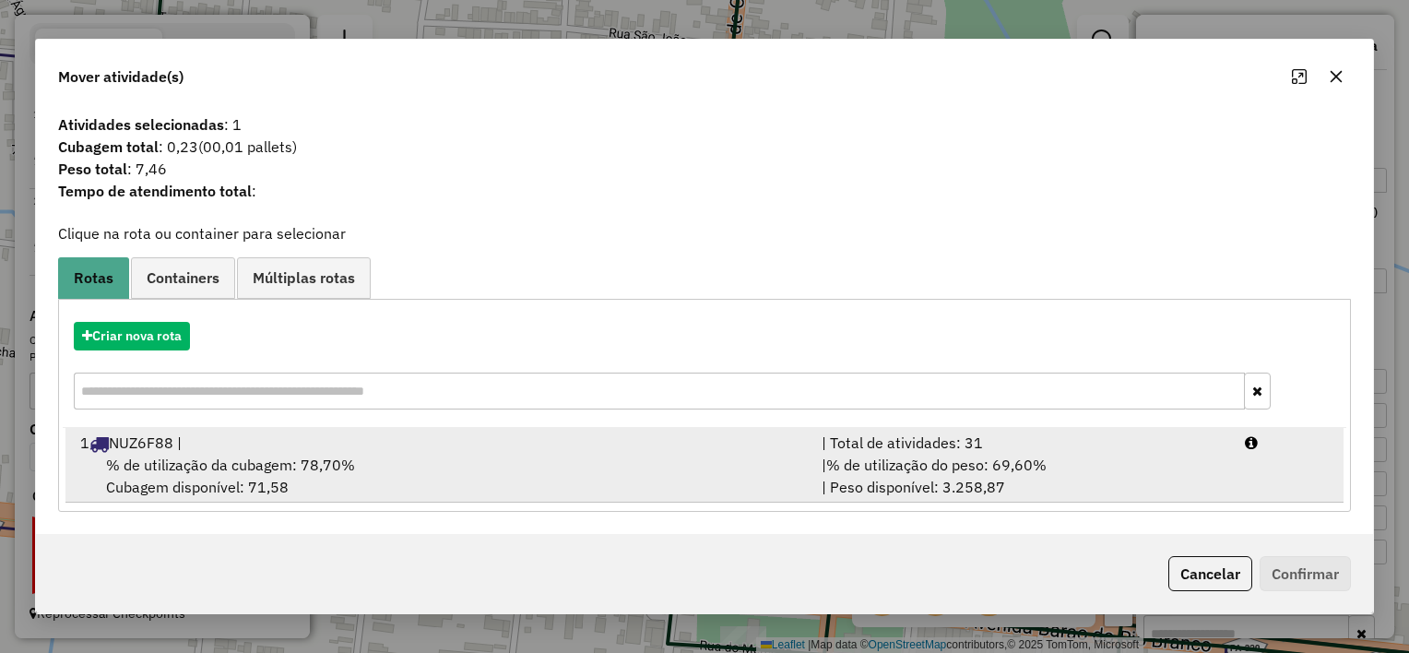
click at [609, 470] on div "% de utilização da cubagem: 78,70% Cubagem disponível: 71,58" at bounding box center [440, 476] width 742 height 44
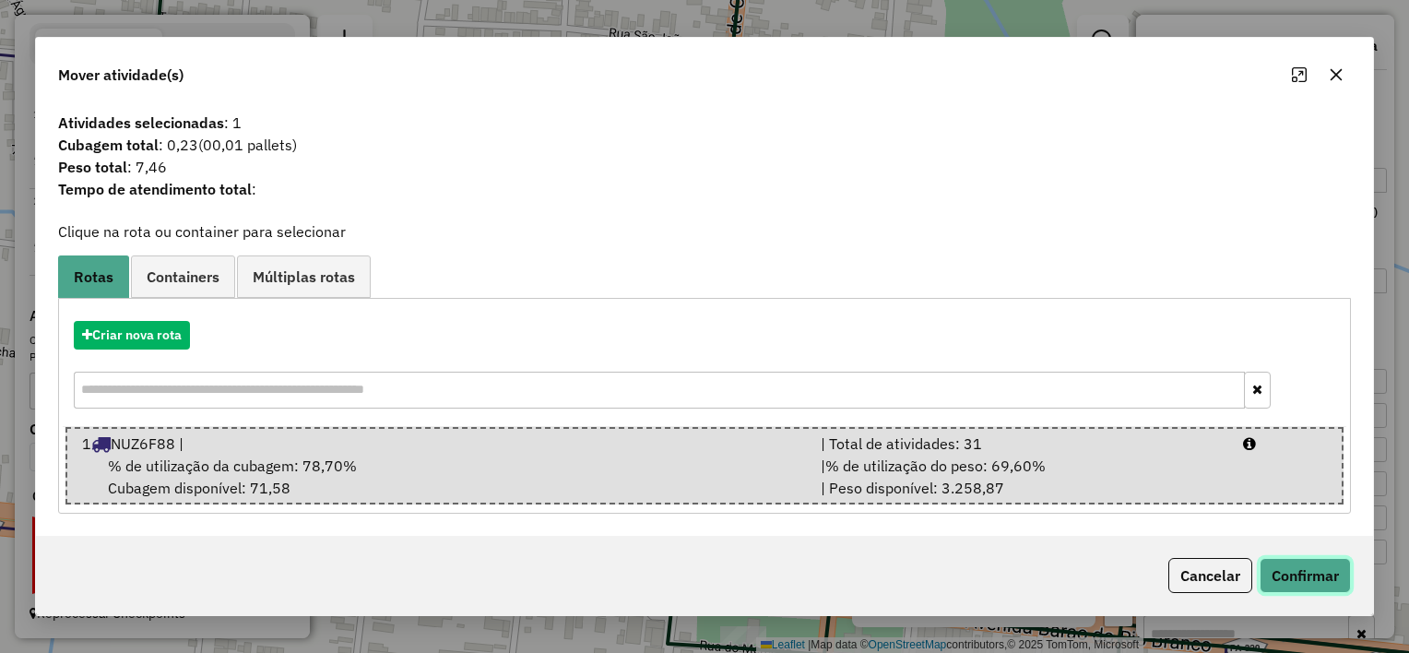
drag, startPoint x: 1308, startPoint y: 569, endPoint x: 1247, endPoint y: 546, distance: 65.1
click at [1306, 568] on button "Confirmar" at bounding box center [1305, 575] width 91 height 35
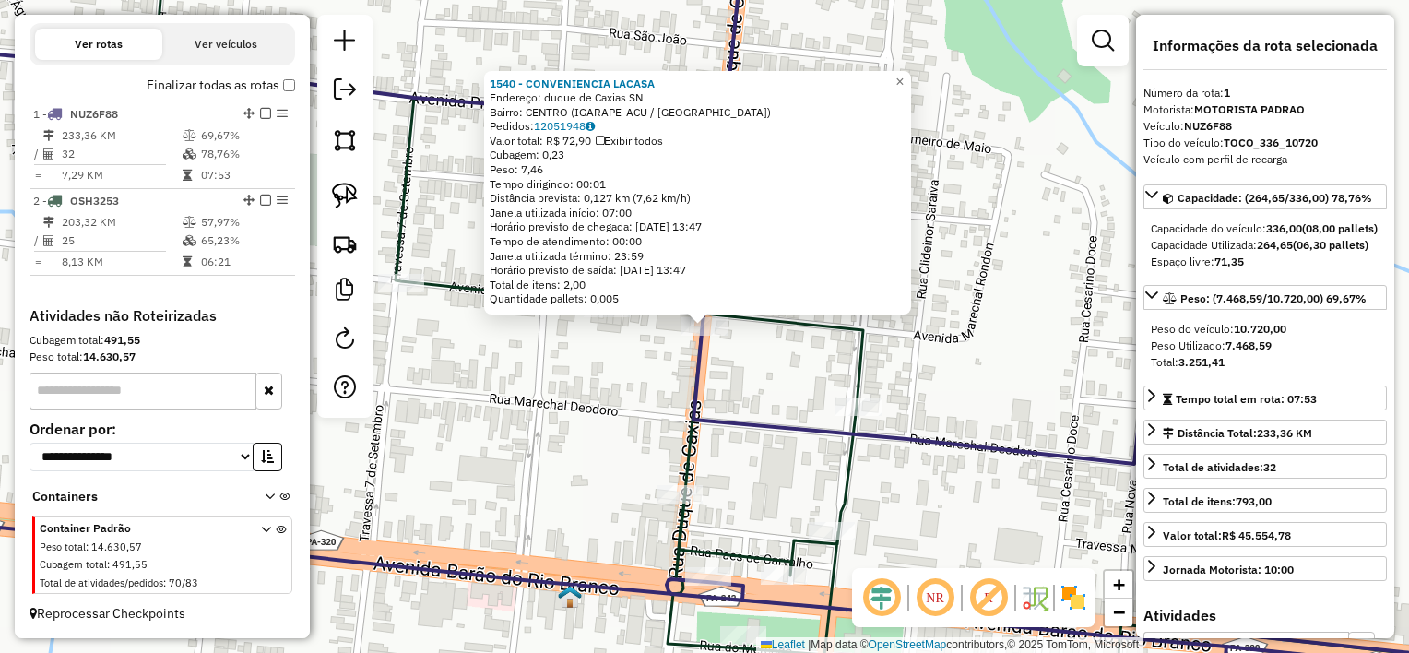
click at [788, 374] on div "Rota 1 - Placa NUZ6F88 1540 - CONVENIENCIA LACASA 1540 - CONVENIENCIA LACASA En…" at bounding box center [704, 326] width 1409 height 653
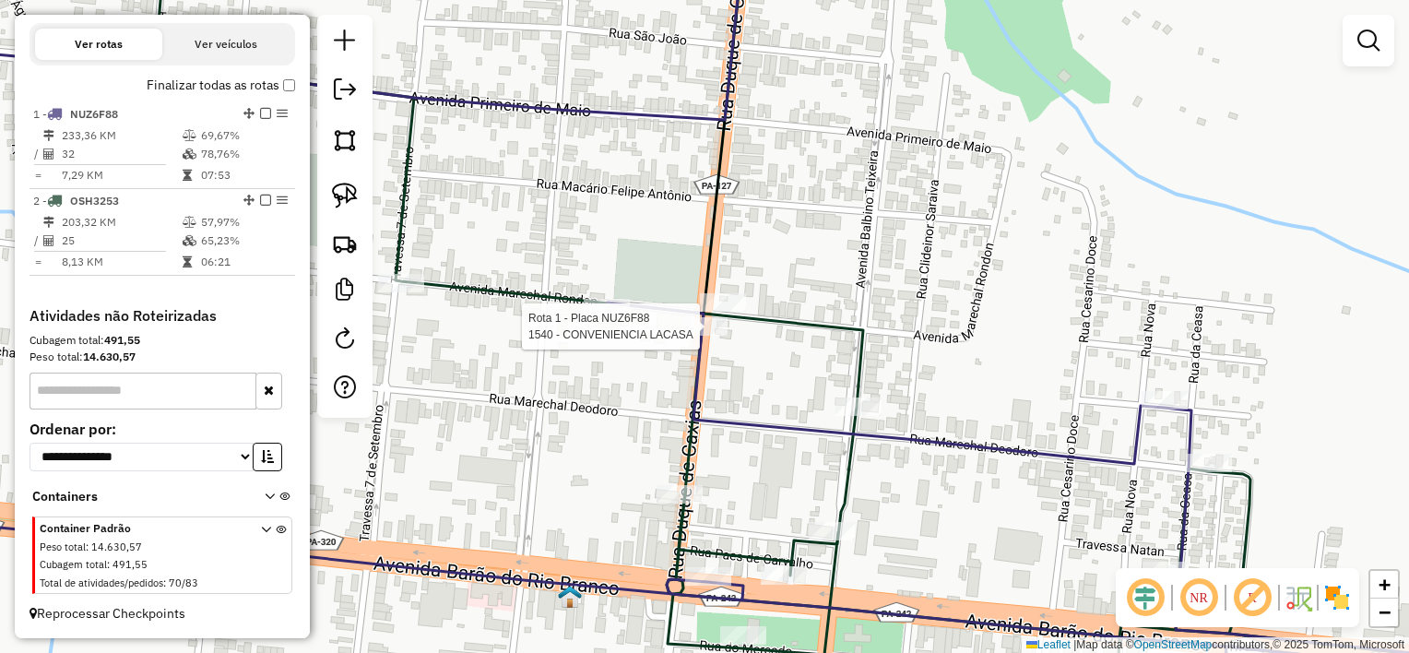
select select "**********"
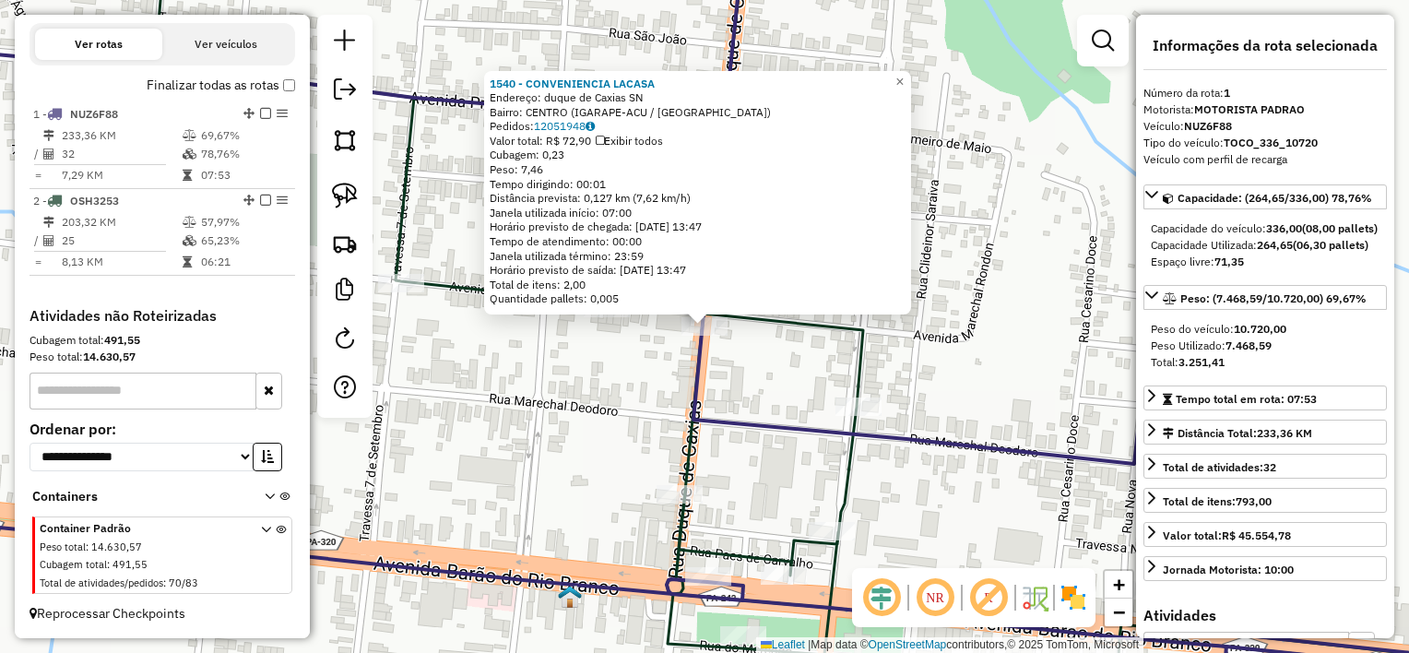
click at [755, 366] on div "1540 - CONVENIENCIA LACASA Endereço: duque de Caxias SN Bairro: CENTRO (IGARAPE…" at bounding box center [704, 326] width 1409 height 653
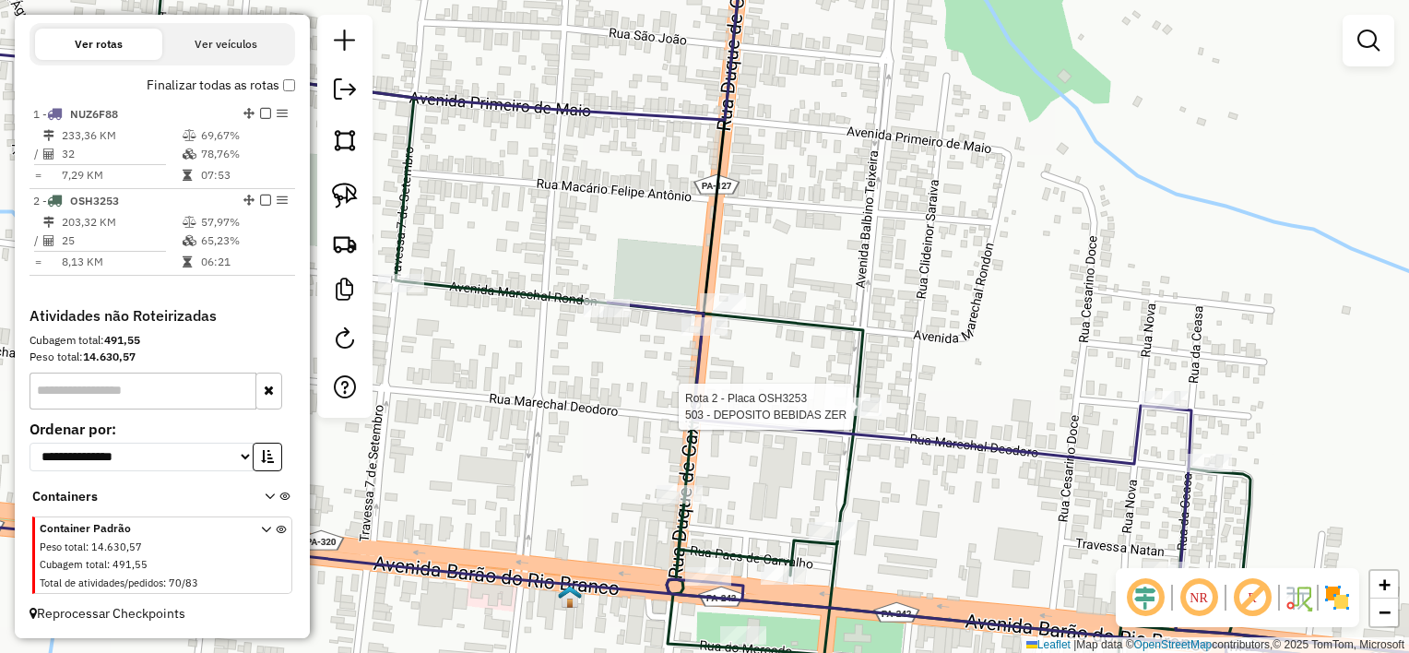
select select "**********"
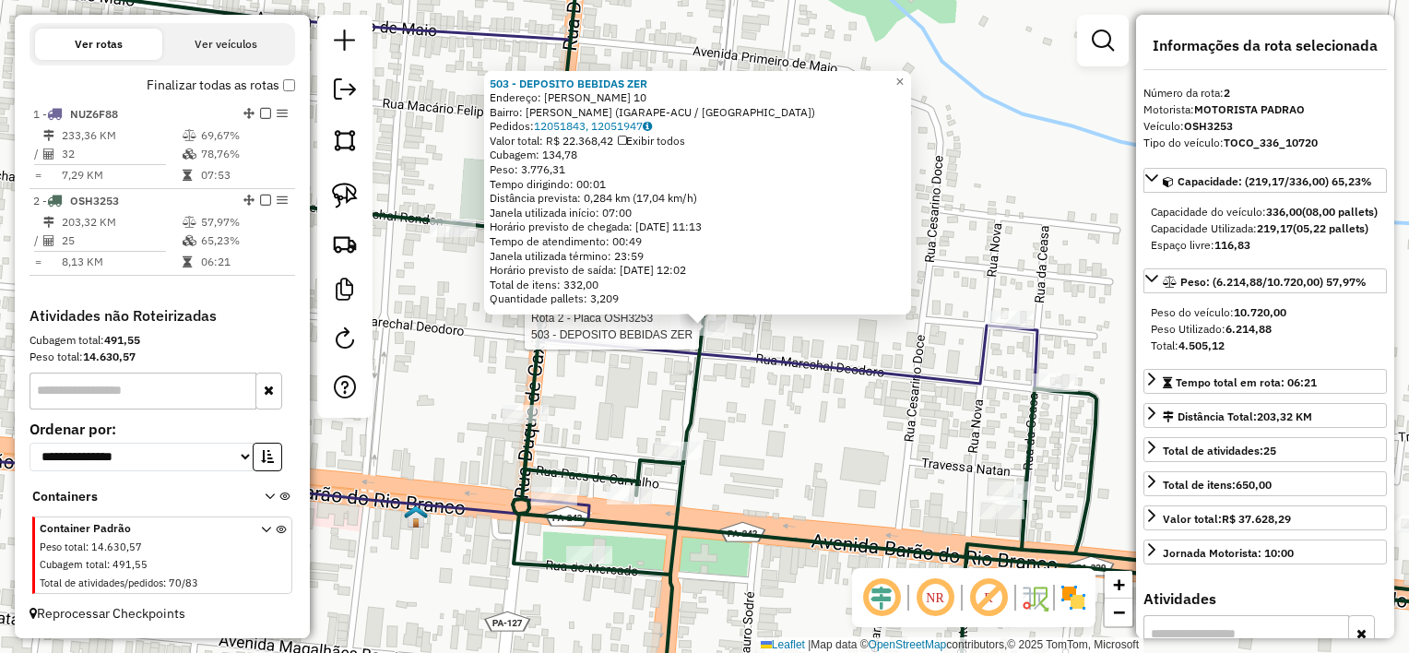
click at [736, 393] on div "Rota 2 - Placa OSH3253 503 - DEPOSITO BEBIDAS ZER 503 - DEPOSITO BEBIDAS ZER En…" at bounding box center [704, 326] width 1409 height 653
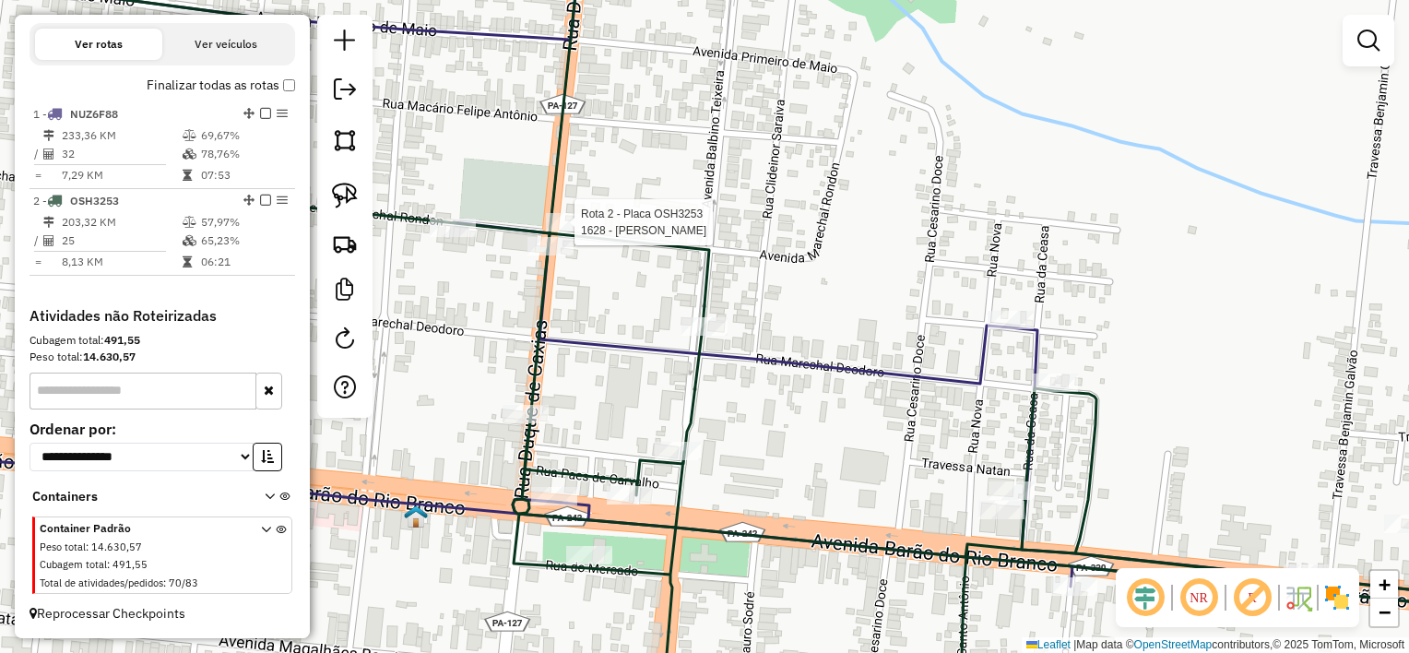
select select "**********"
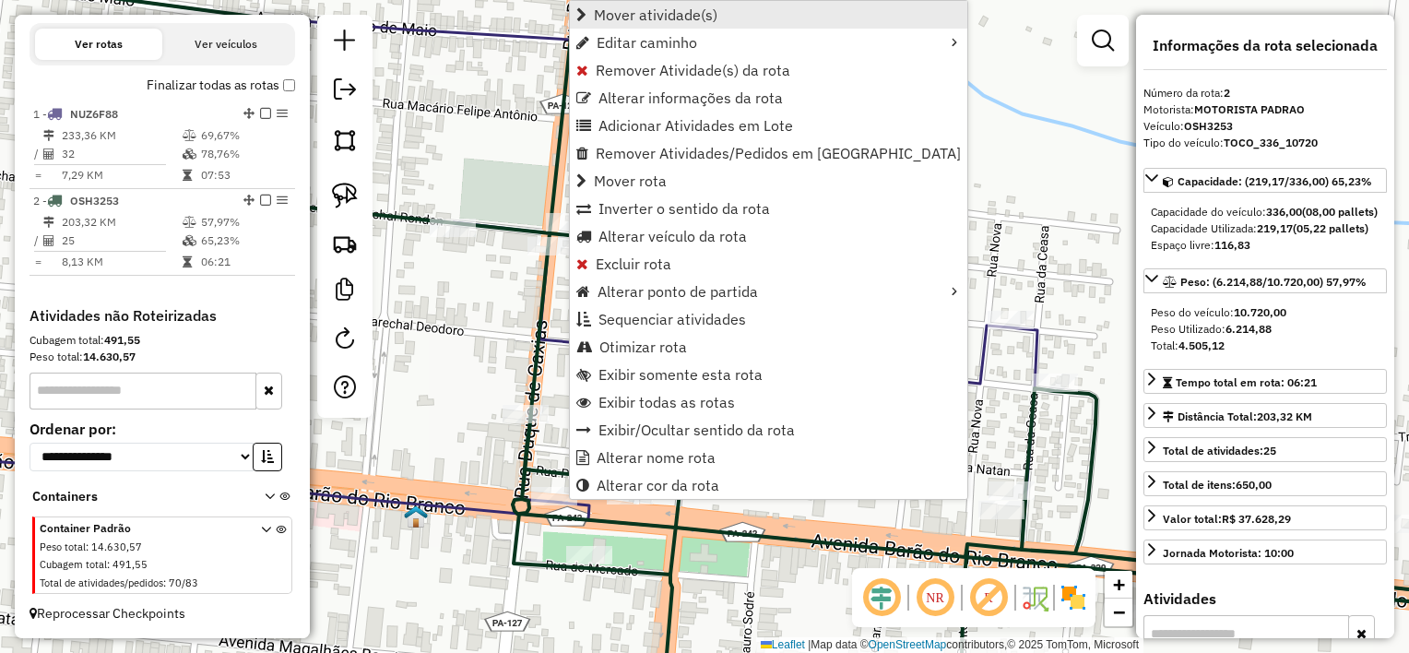
click at [653, 16] on span "Mover atividade(s)" at bounding box center [656, 14] width 124 height 15
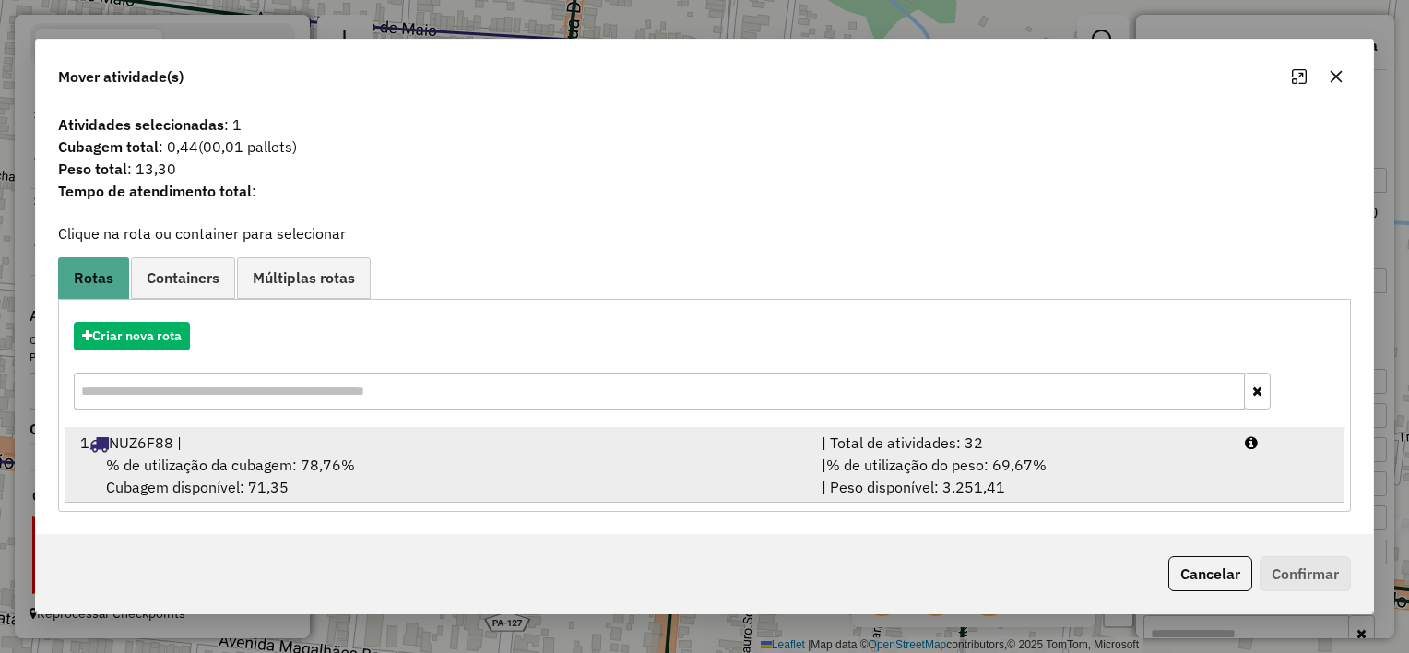
click at [550, 448] on div "1 NUZ6F88 |" at bounding box center [440, 443] width 742 height 22
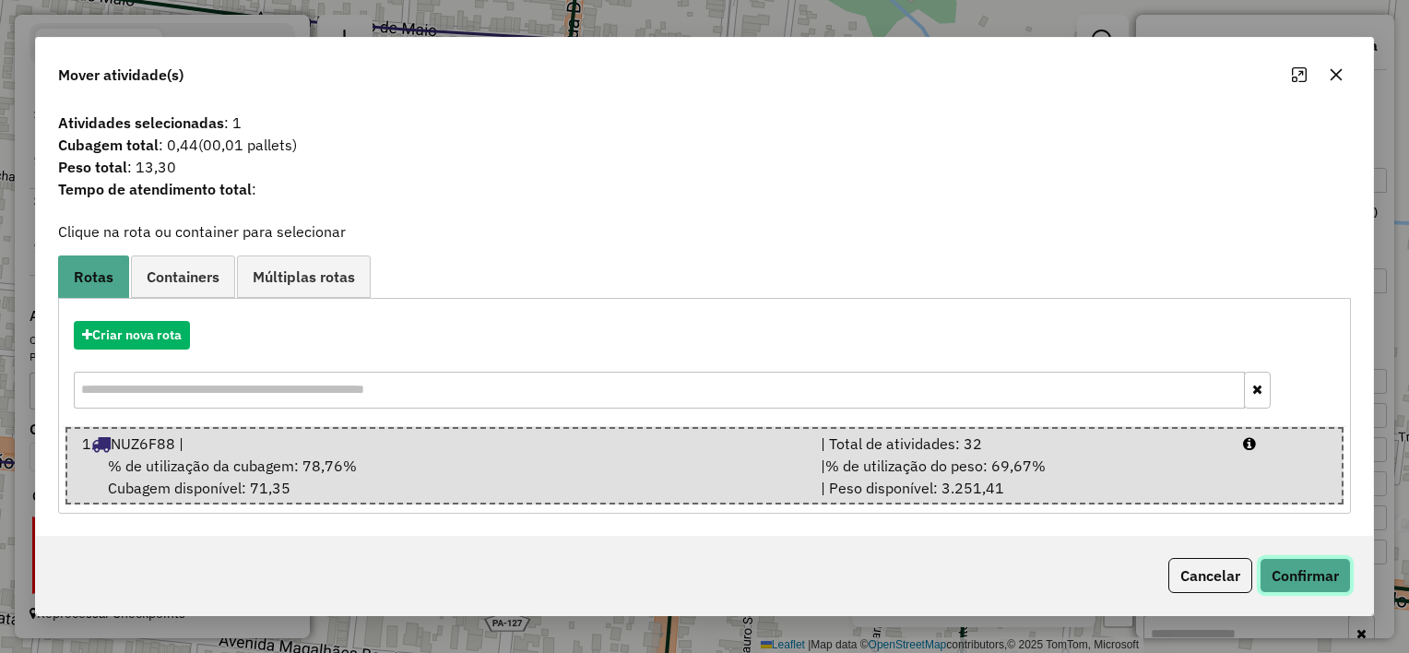
click at [1293, 561] on button "Confirmar" at bounding box center [1305, 575] width 91 height 35
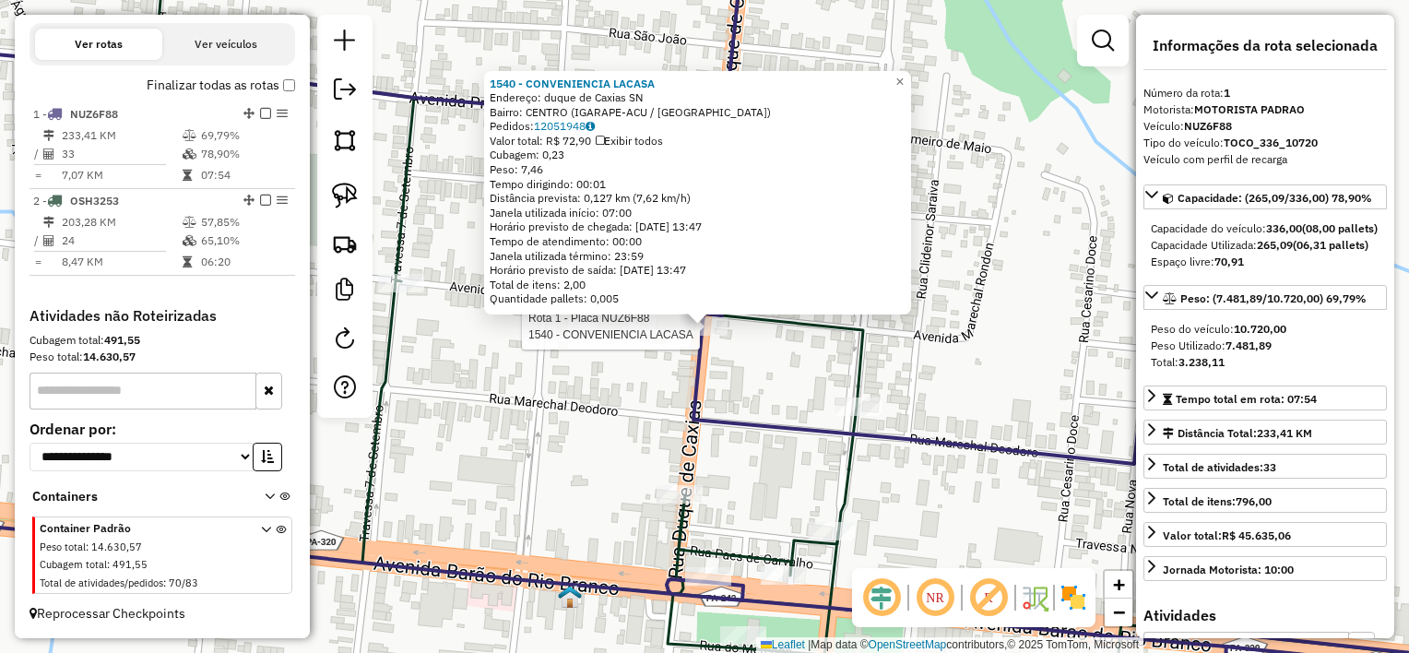
click at [686, 353] on div "Rota 1 - Placa NUZ6F88 1540 - CONVENIENCIA LACASA 1540 - CONVENIENCIA LACASA En…" at bounding box center [704, 326] width 1409 height 653
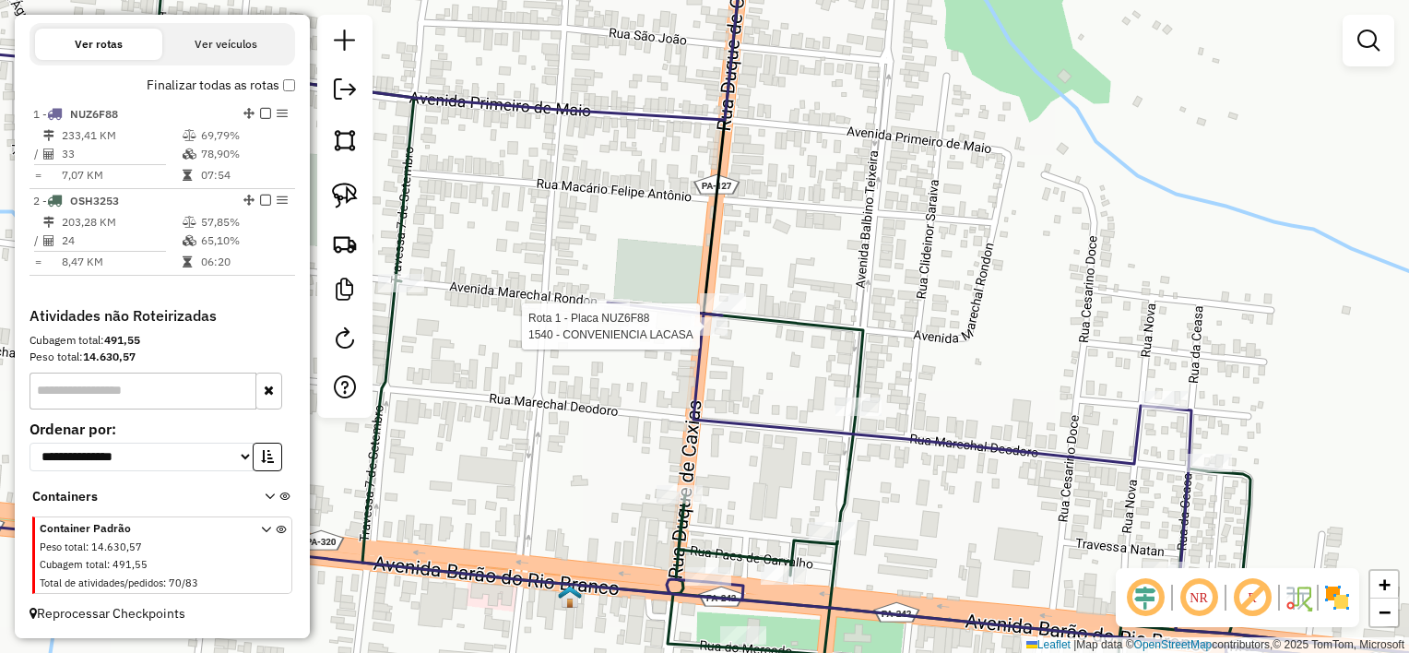
select select "**********"
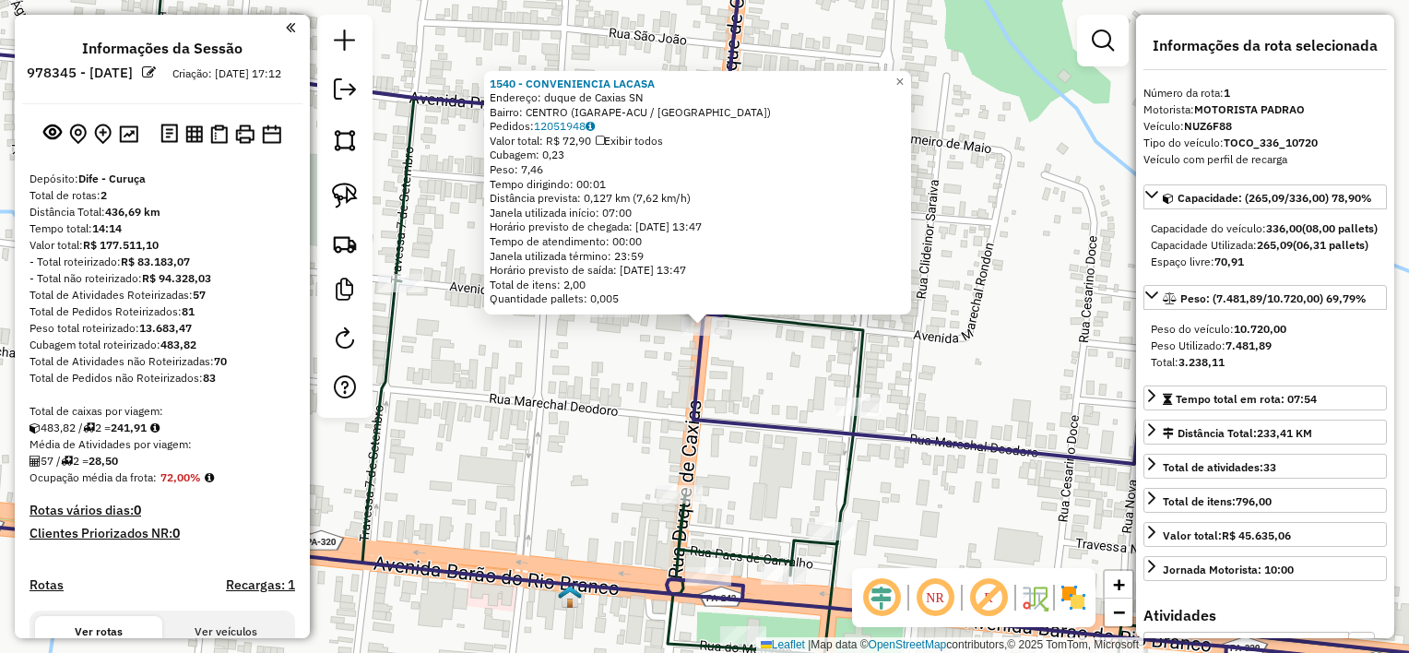
select select "**********"
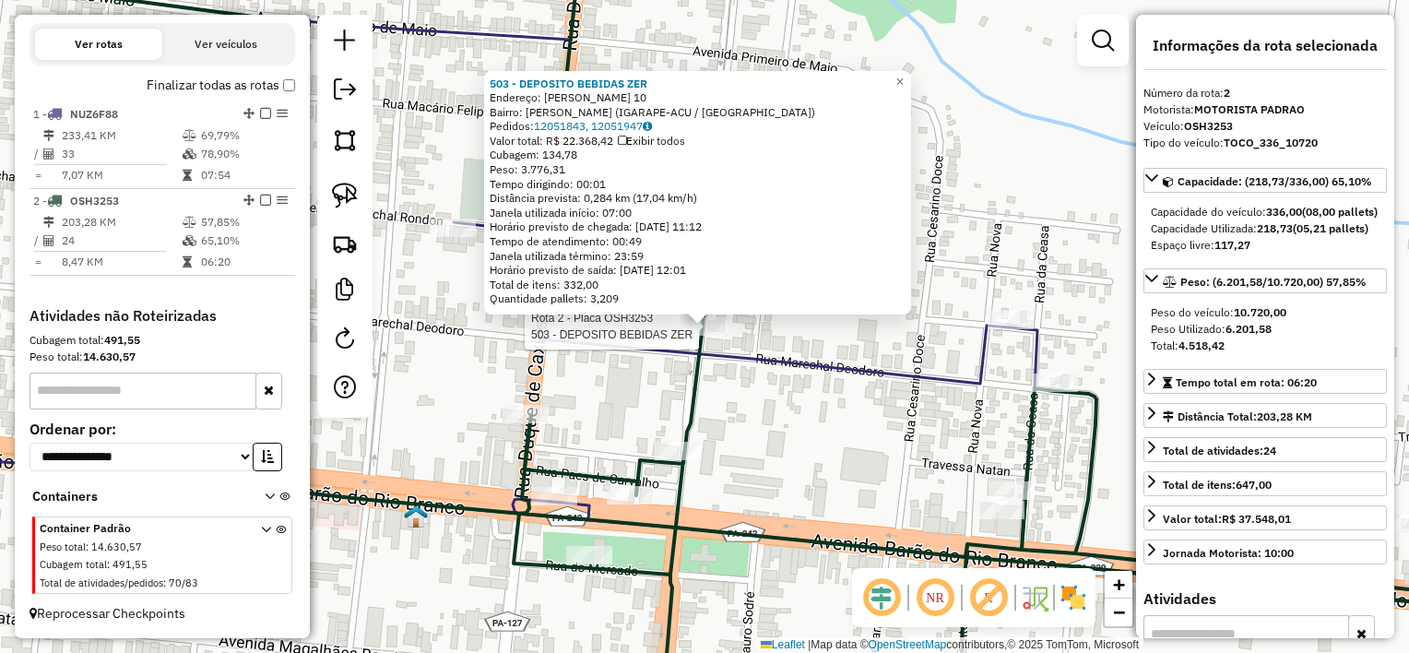
click at [583, 386] on div "Rota 2 - Placa OSH3253 503 - DEPOSITO BEBIDAS ZER 503 - DEPOSITO BEBIDAS ZER En…" at bounding box center [704, 326] width 1409 height 653
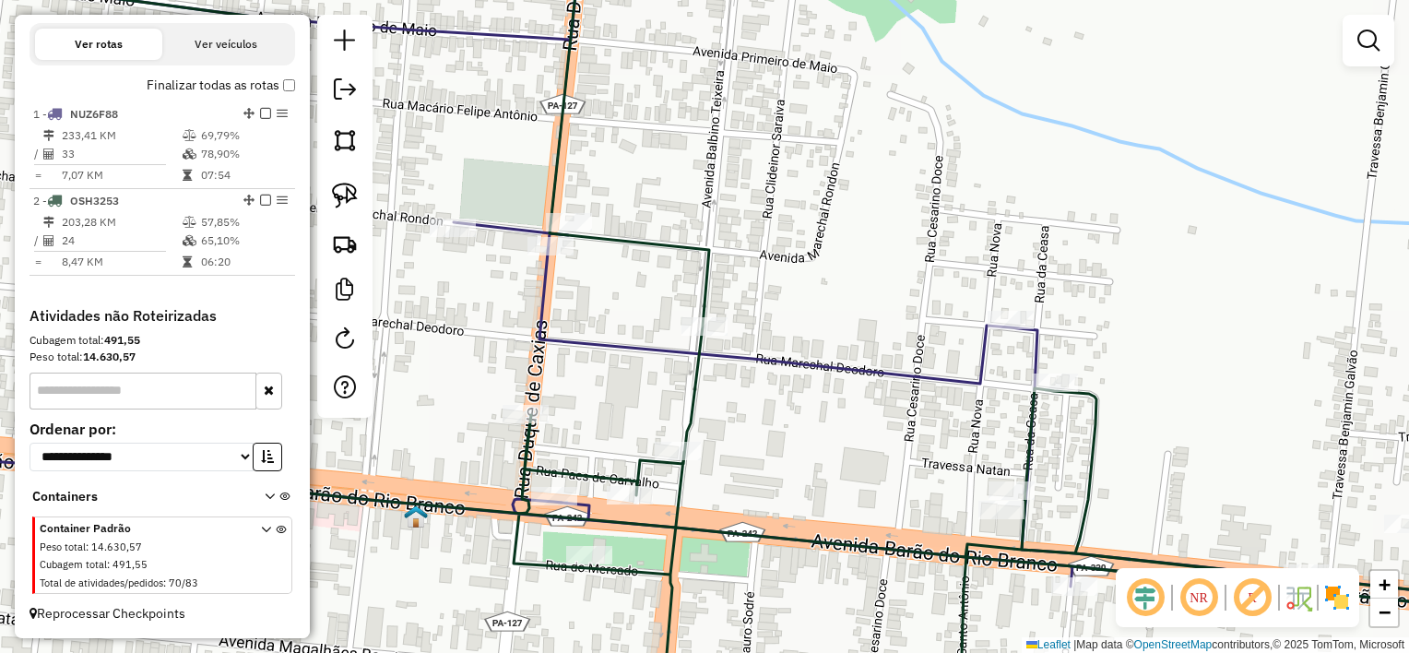
drag, startPoint x: 683, startPoint y: 398, endPoint x: 873, endPoint y: 406, distance: 189.2
click at [848, 401] on div "503 - DEPOSITO BEBIDAS ZER Endereço: [PERSON_NAME] 10 Bairro: [PERSON_NAME] (IG…" at bounding box center [704, 326] width 1409 height 653
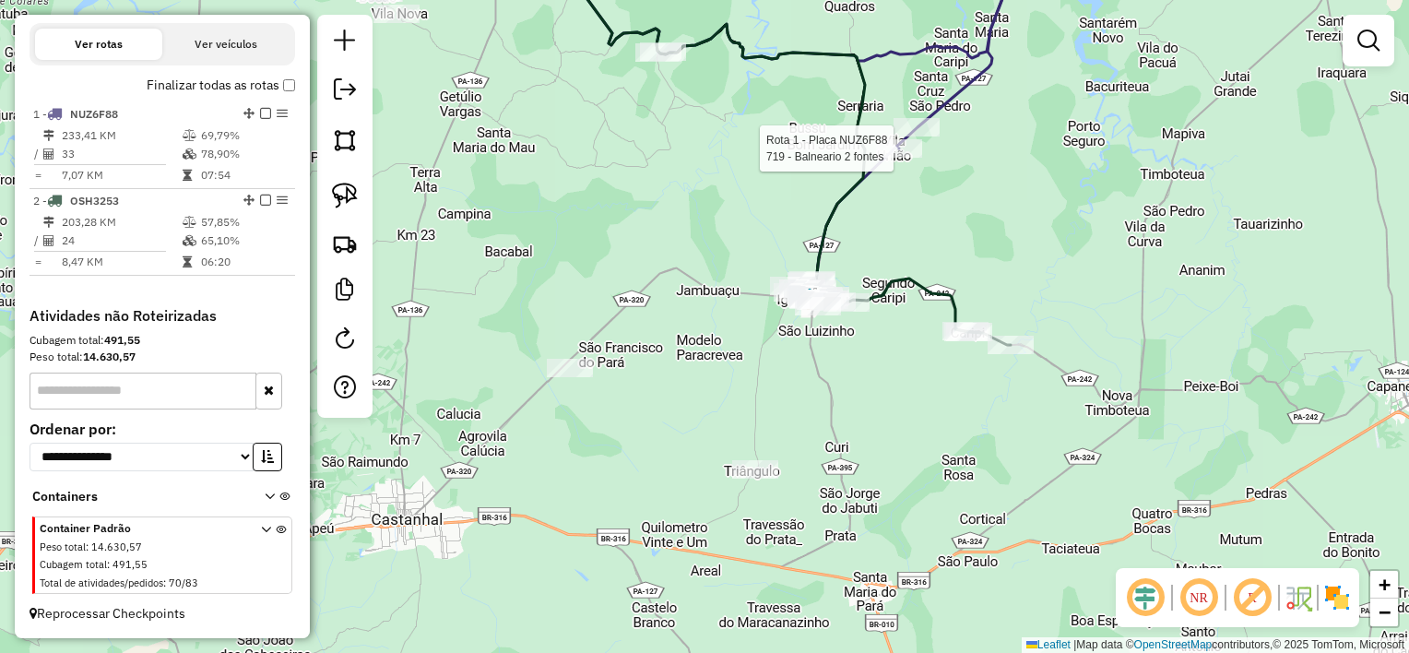
select select "**********"
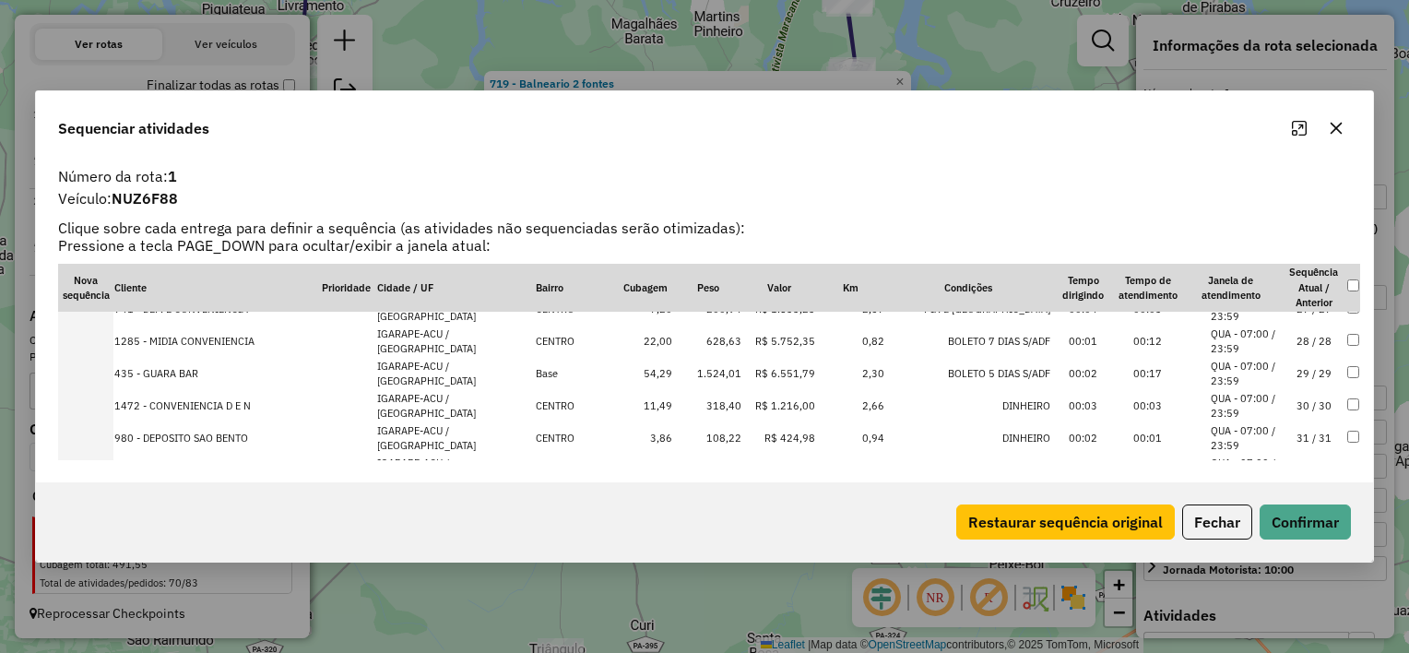
scroll to position [933, 0]
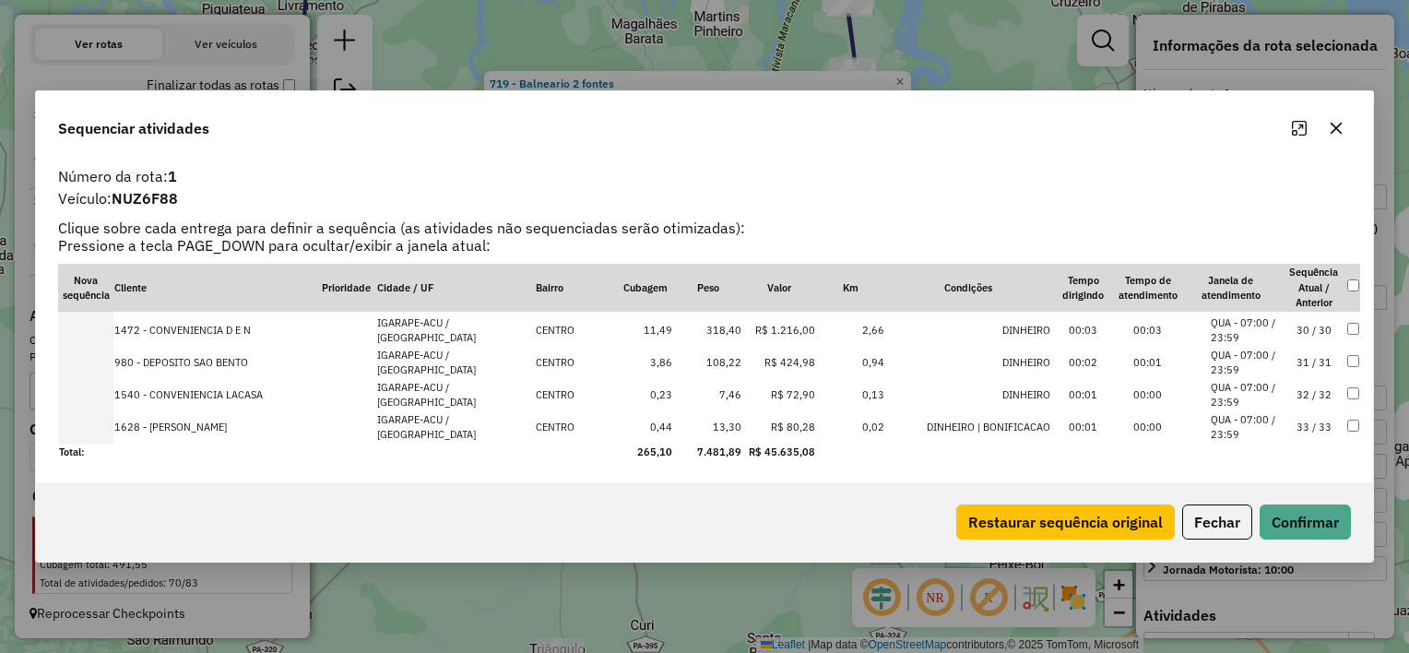
click at [1325, 122] on button "button" at bounding box center [1337, 128] width 30 height 30
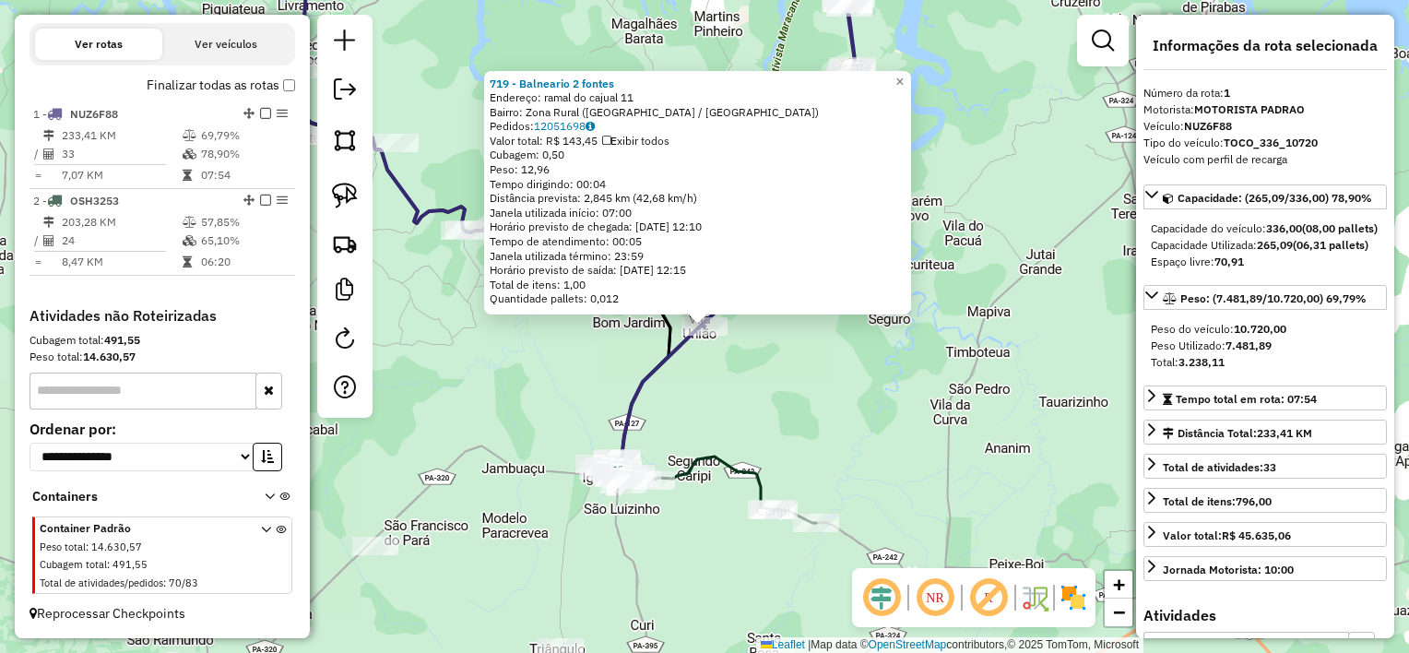
click at [893, 491] on div "719 - Balneario 2 fontes Endereço: ramal do cajual 11 Bairro: Zona Rural (MARAC…" at bounding box center [704, 326] width 1409 height 653
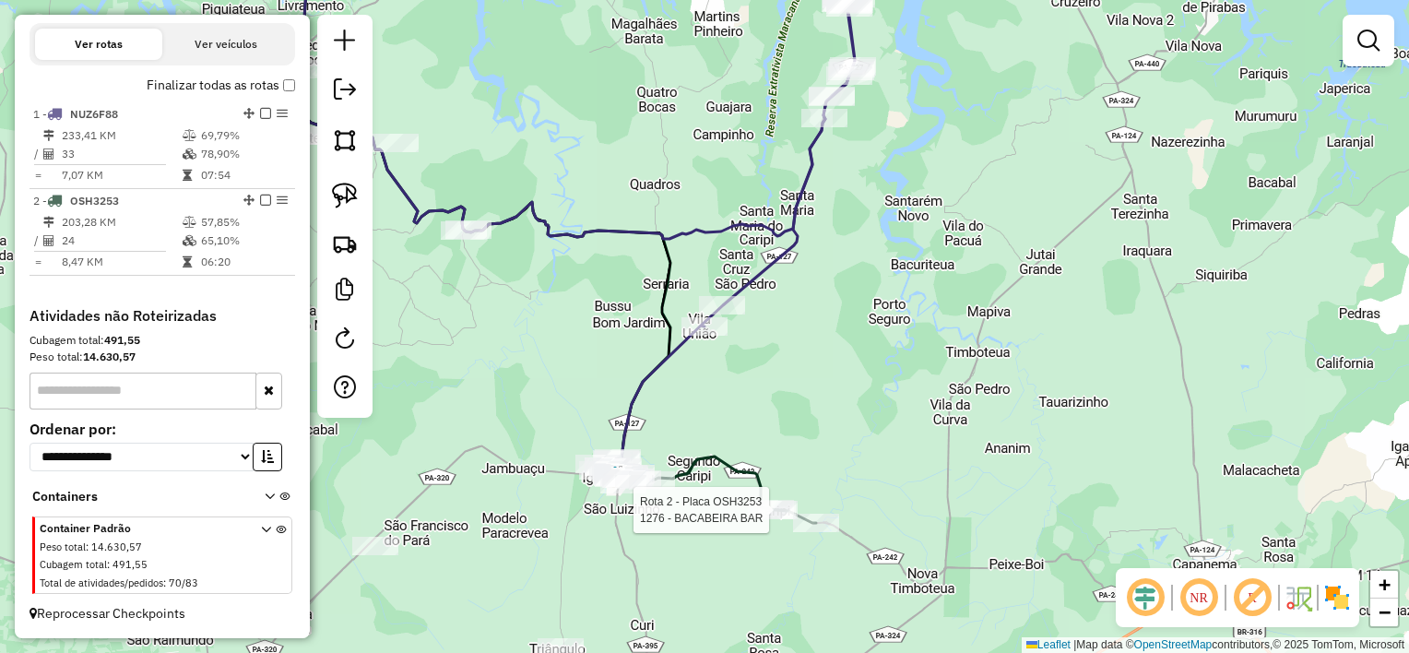
select select "**********"
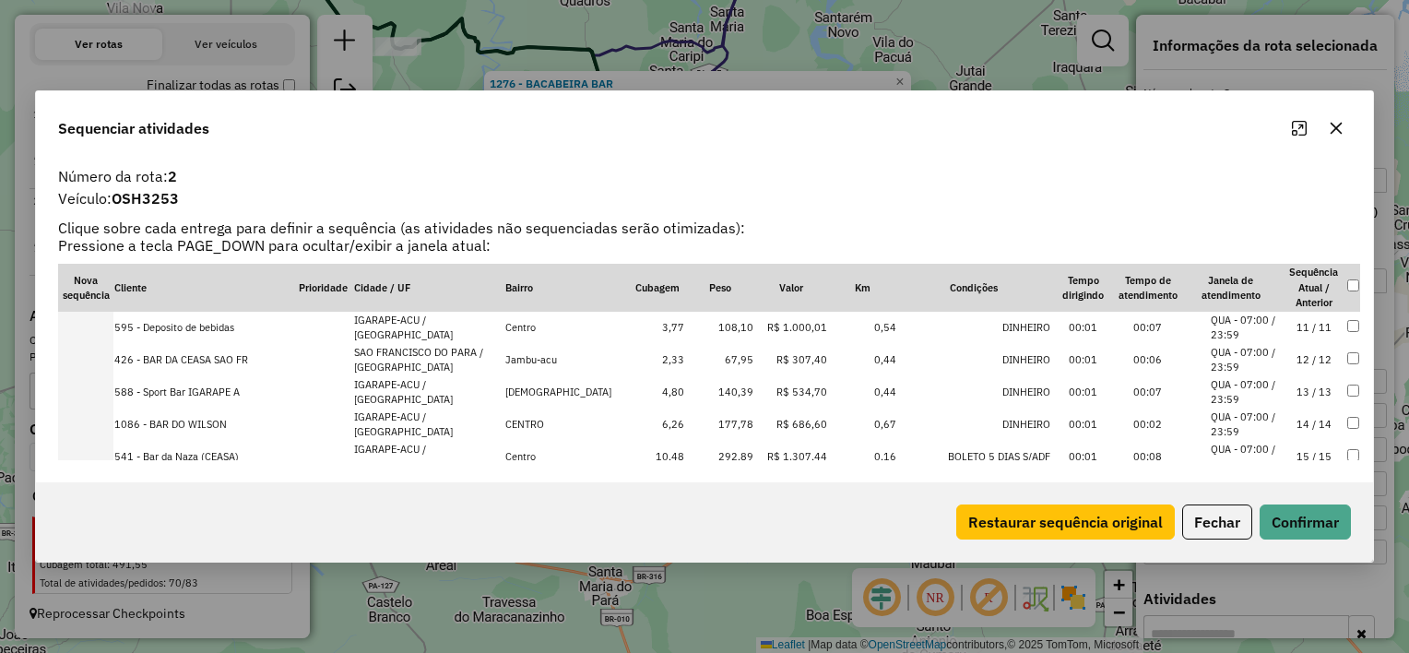
scroll to position [324, 0]
click at [1333, 130] on icon "button" at bounding box center [1337, 129] width 12 height 12
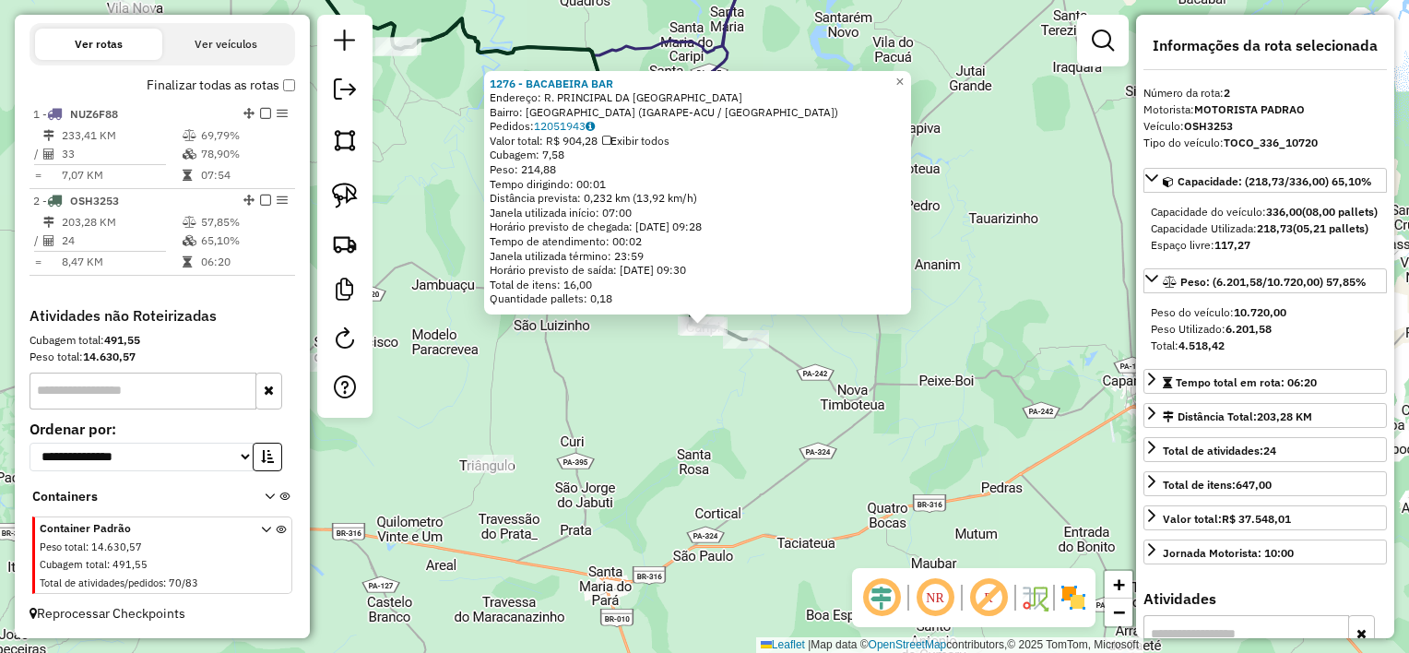
click at [672, 468] on div "1276 - BACABEIRA BAR Endereço: R. PRINCIPAL DA VILA SN Bairro: Vila Sao Luiz (I…" at bounding box center [704, 326] width 1409 height 653
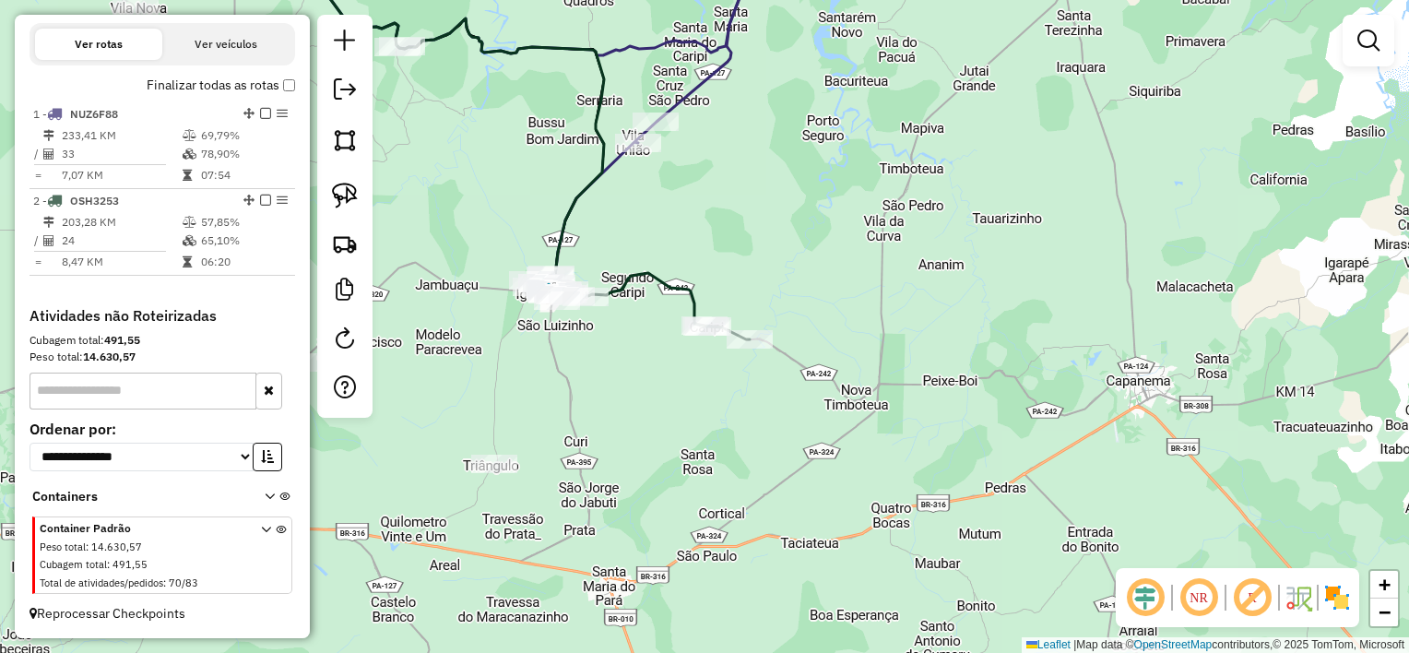
drag, startPoint x: 649, startPoint y: 422, endPoint x: 801, endPoint y: 454, distance: 154.5
click at [801, 454] on div "Janela de atendimento Grade de atendimento Capacidade Transportadoras Veículos …" at bounding box center [704, 326] width 1409 height 653
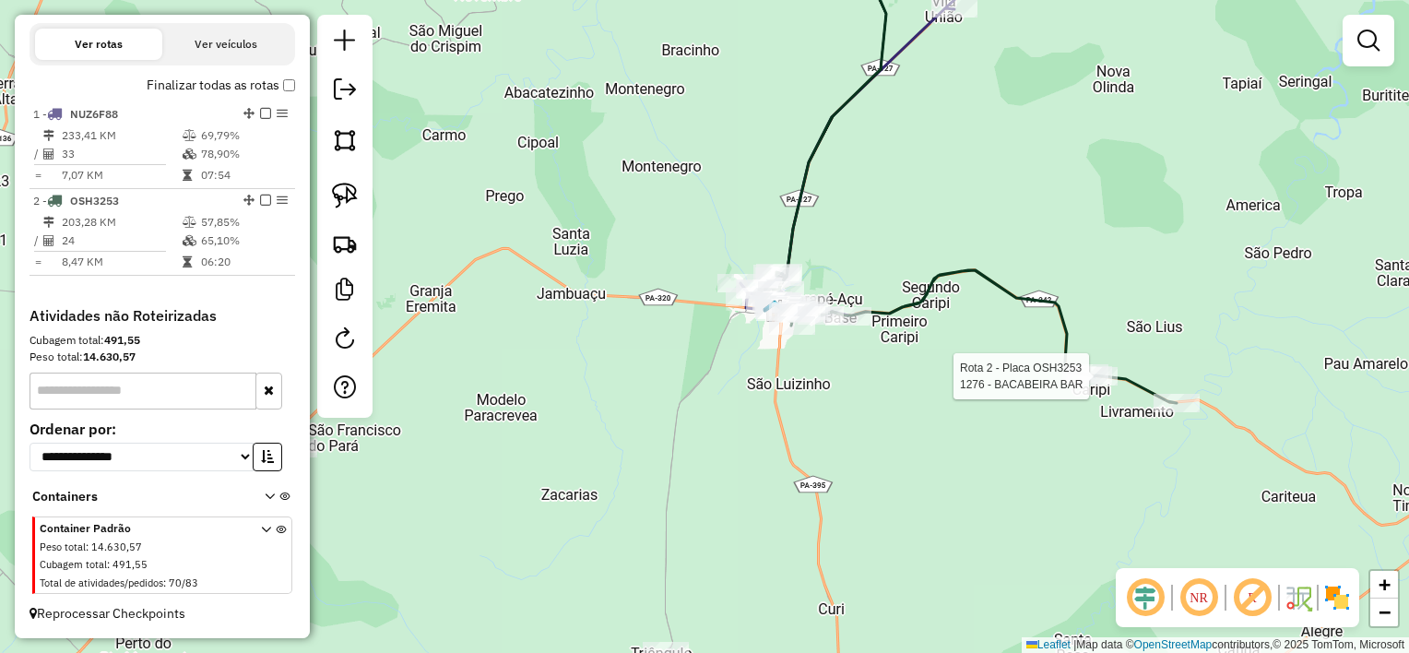
select select "**********"
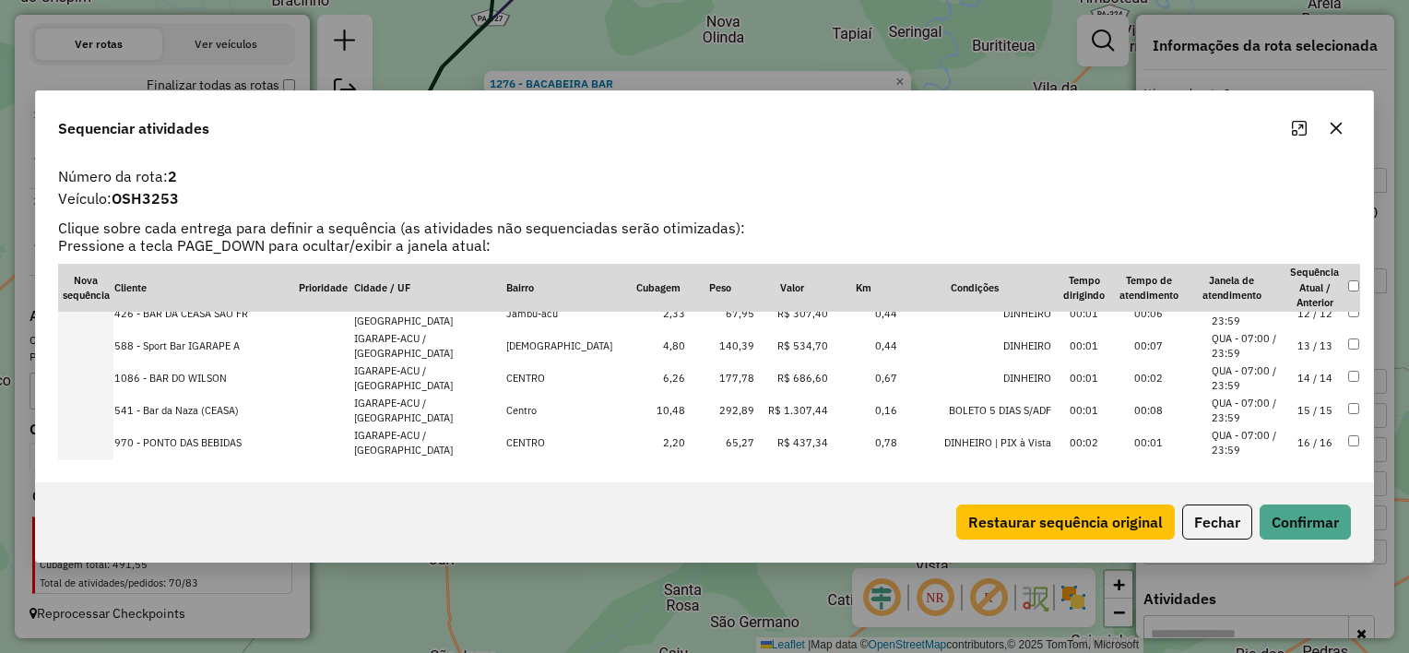
scroll to position [277, 0]
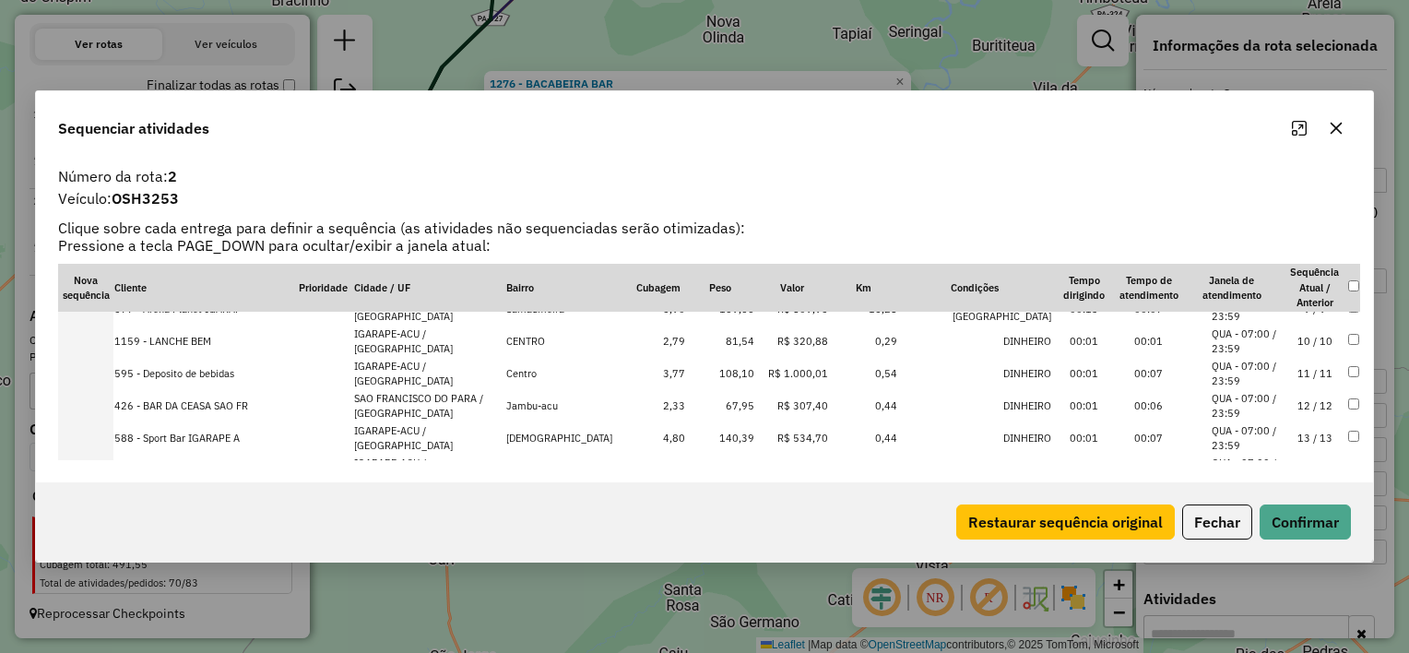
click at [1339, 130] on icon "button" at bounding box center [1336, 128] width 15 height 15
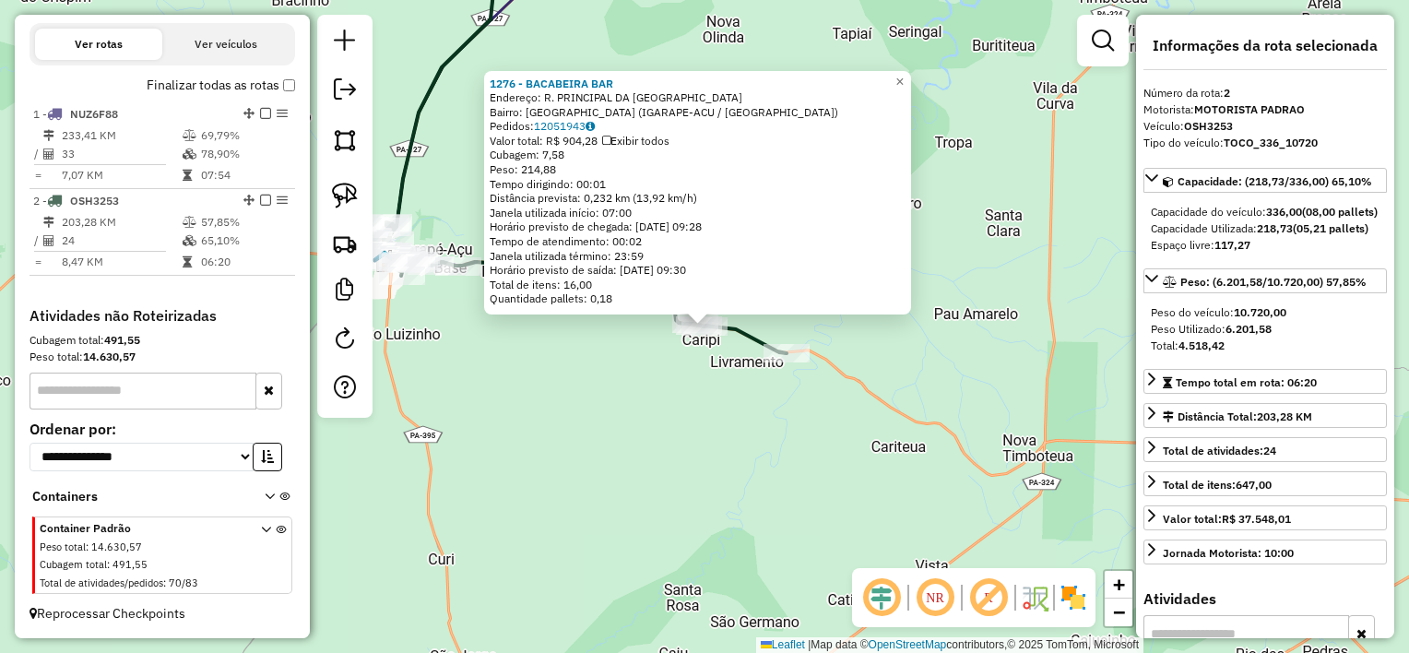
click at [601, 391] on div "1276 - BACABEIRA BAR Endereço: R. PRINCIPAL DA VILA SN Bairro: Vila Sao Luiz (I…" at bounding box center [704, 326] width 1409 height 653
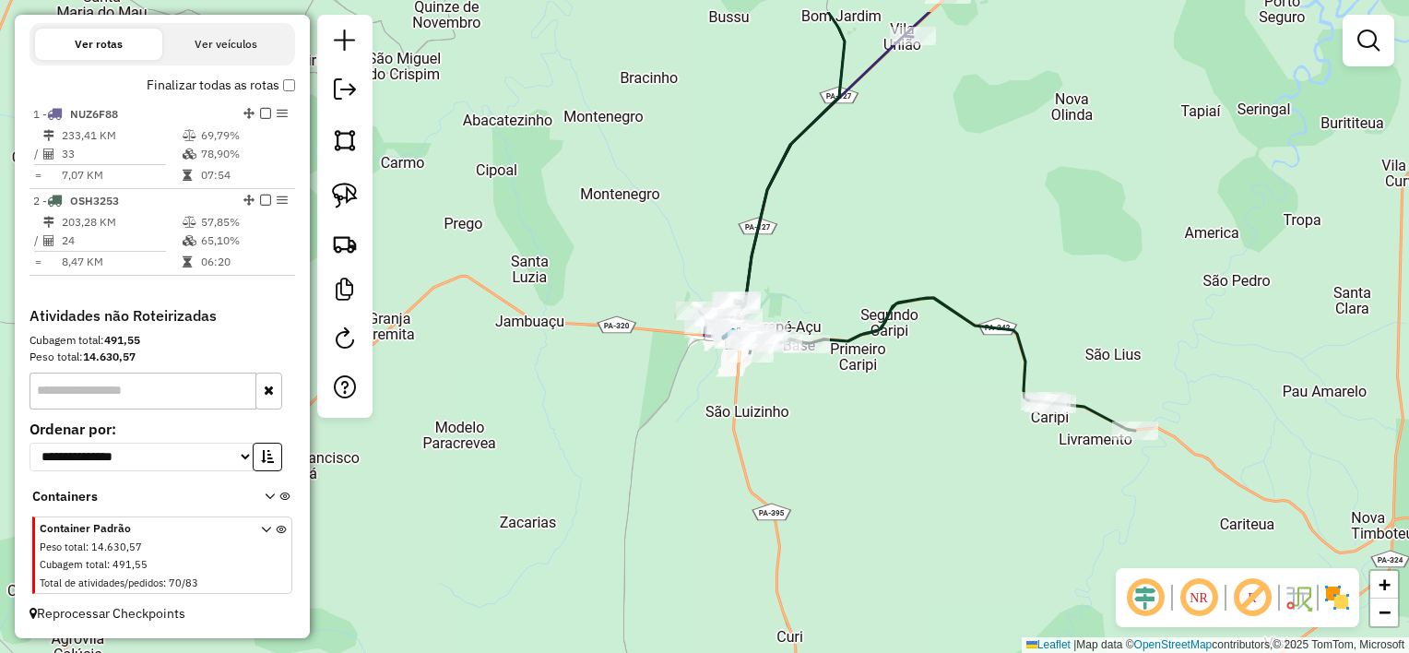
drag, startPoint x: 864, startPoint y: 449, endPoint x: 897, endPoint y: 456, distance: 32.9
click at [909, 458] on div "Janela de atendimento Grade de atendimento Capacidade Transportadoras Veículos …" at bounding box center [704, 326] width 1409 height 653
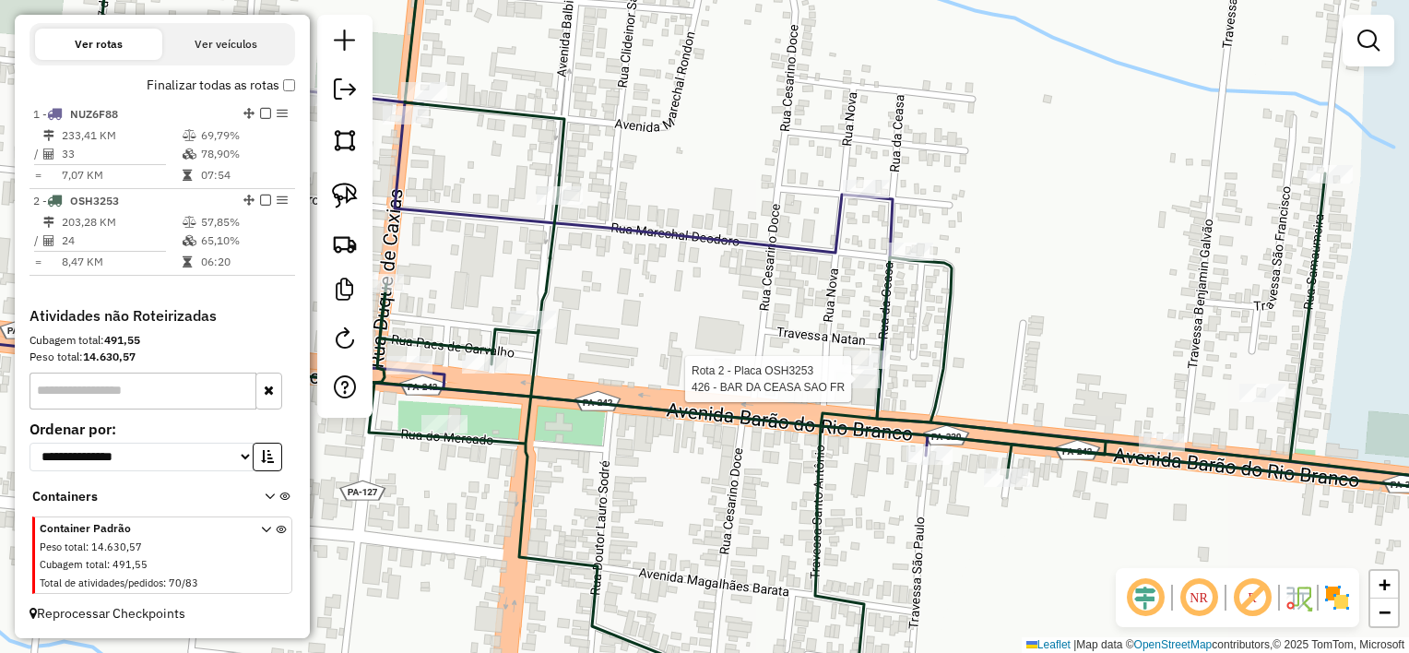
select select "**********"
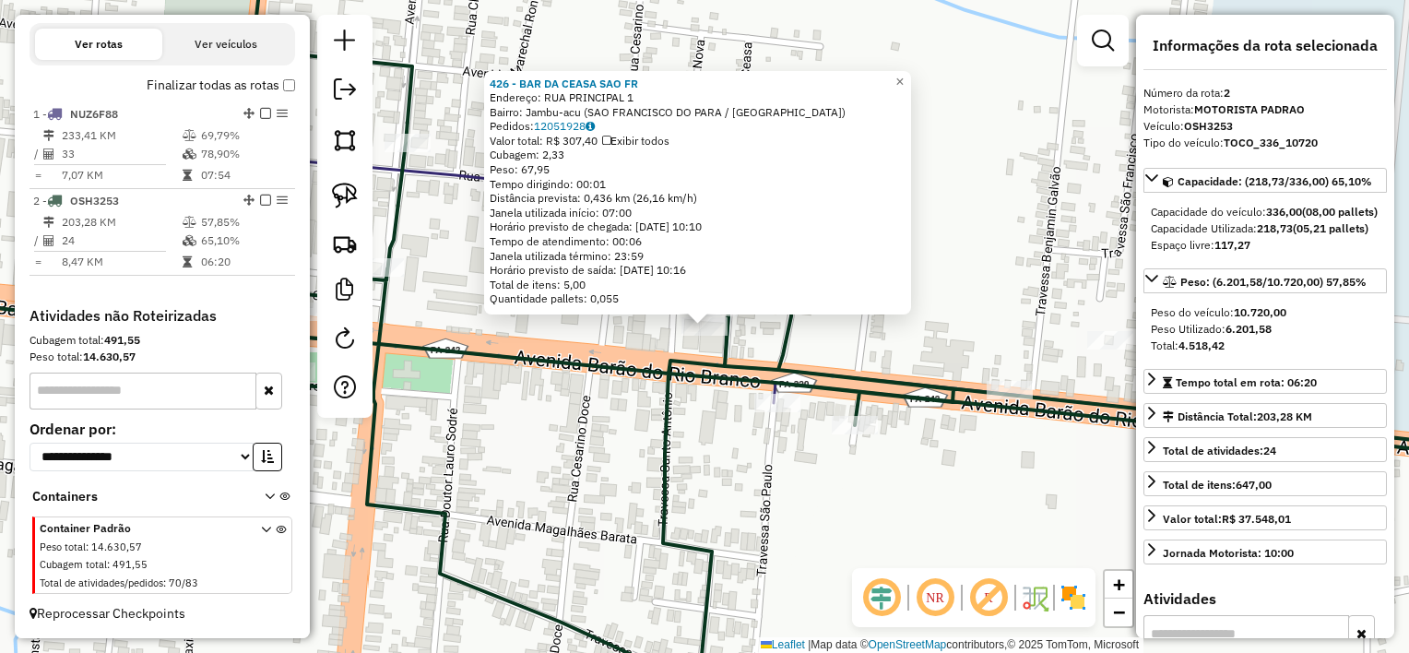
click at [715, 424] on div "426 - BAR DA CEASA SAO FR Endereço: RUA PRINCIPAL 1 Bairro: Jambu-acu (SAO FRAN…" at bounding box center [704, 326] width 1409 height 653
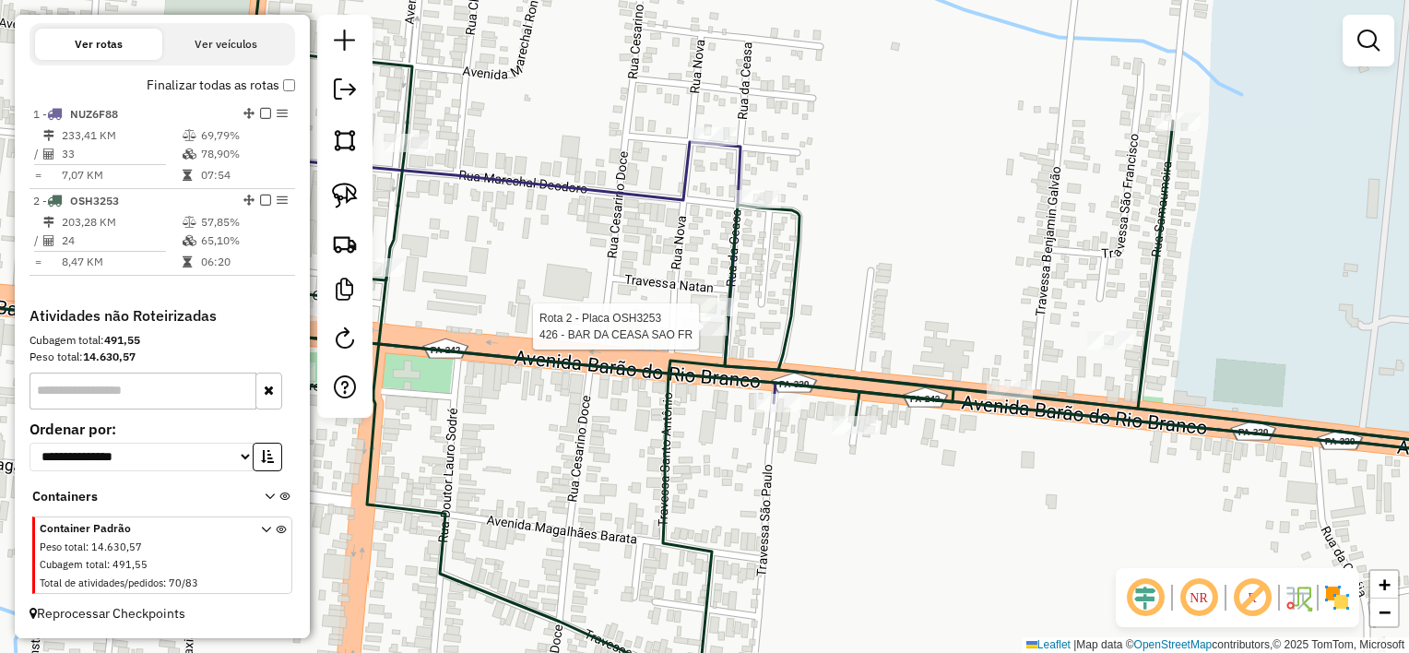
select select "**********"
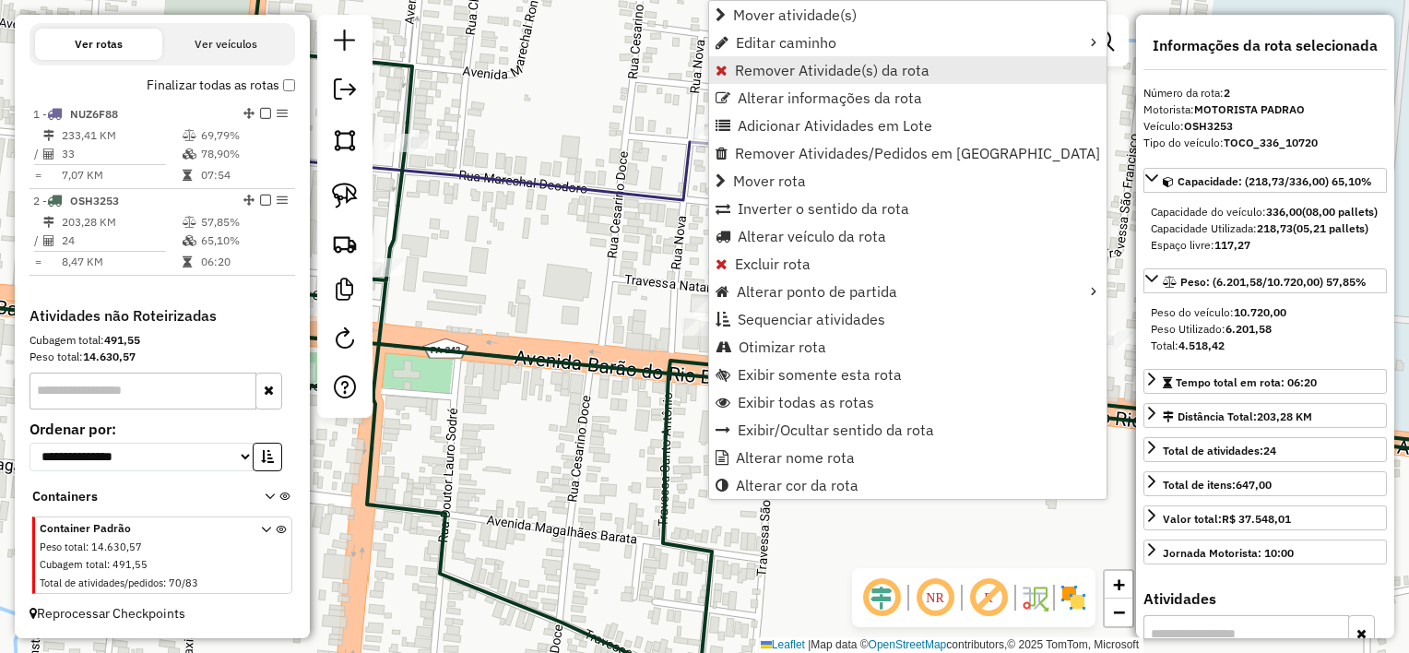
click at [796, 70] on span "Remover Atividade(s) da rota" at bounding box center [832, 70] width 195 height 15
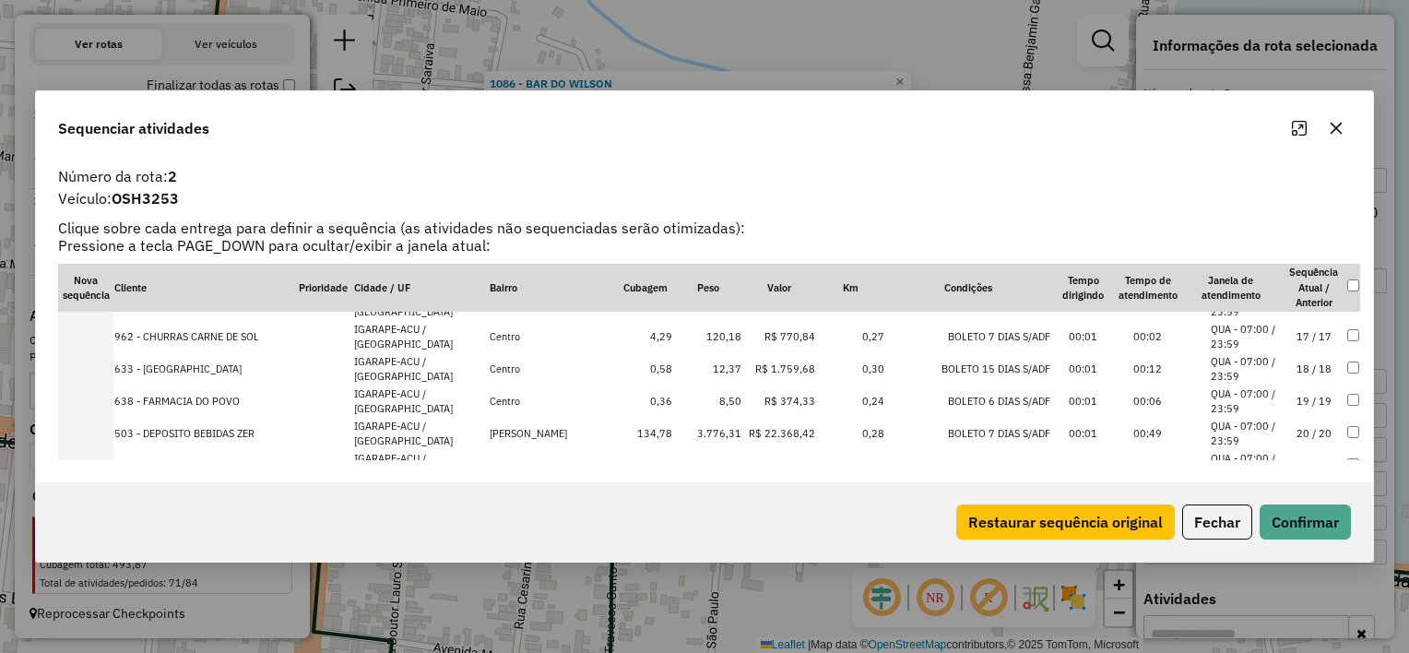
scroll to position [611, 0]
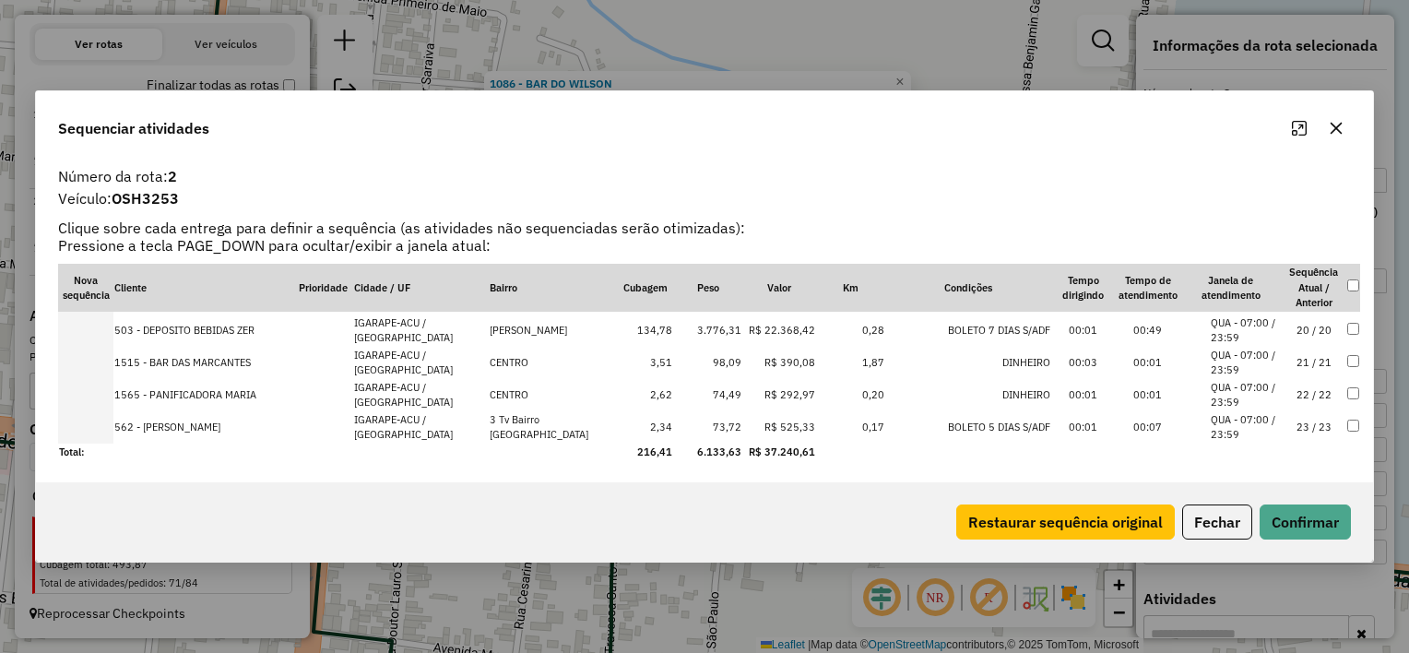
click at [1327, 125] on button "button" at bounding box center [1337, 128] width 30 height 30
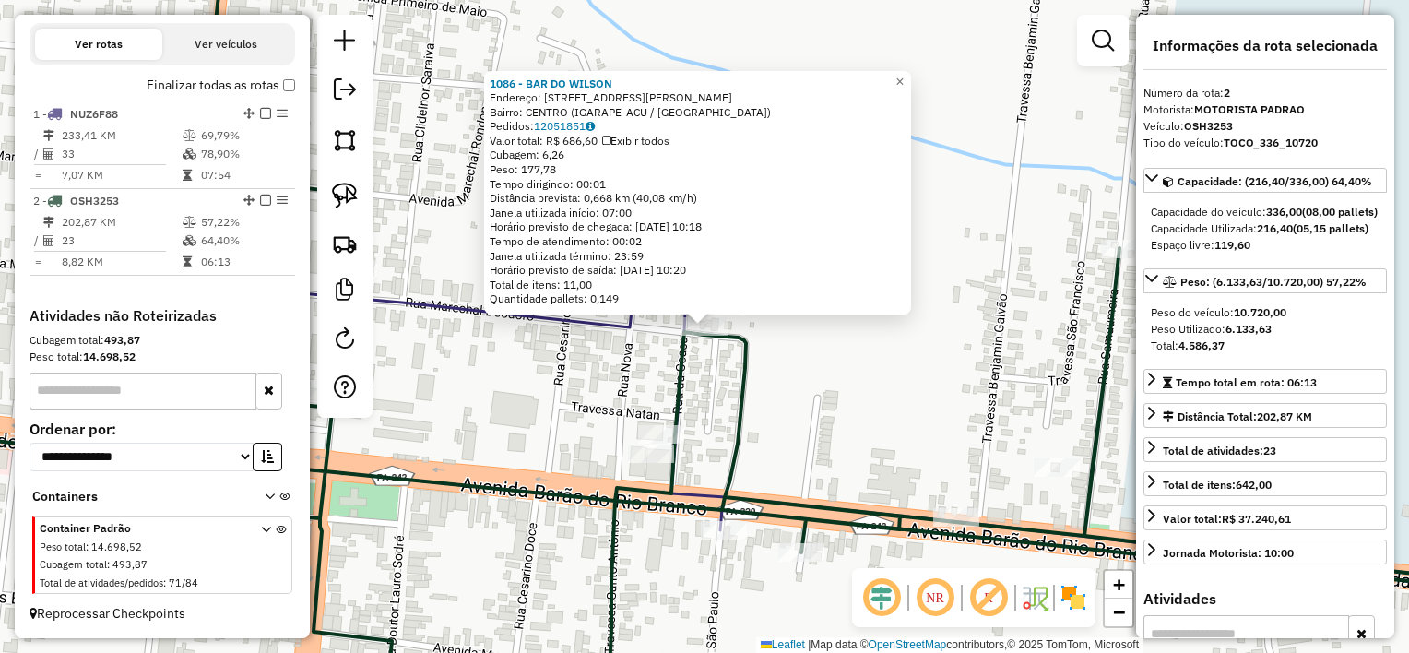
click at [740, 378] on icon at bounding box center [705, 327] width 1692 height 784
click at [548, 411] on div "Rota 2 - Placa OSH3253 1086 - BAR DO WILSON 1086 - BAR DO WILSON Endereço: rua …" at bounding box center [704, 326] width 1409 height 653
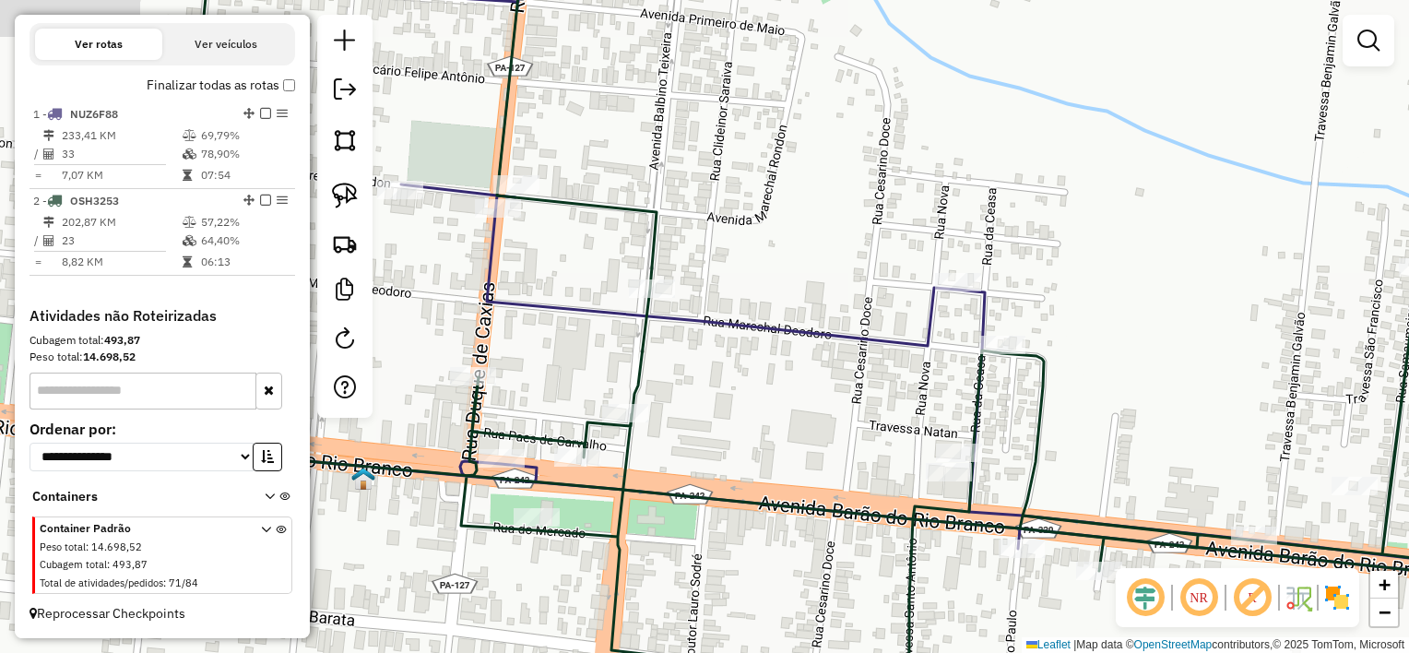
drag, startPoint x: 529, startPoint y: 409, endPoint x: 969, endPoint y: 413, distance: 439.1
click at [968, 413] on div "Janela de atendimento Grade de atendimento Capacidade Transportadoras Veículos …" at bounding box center [704, 326] width 1409 height 653
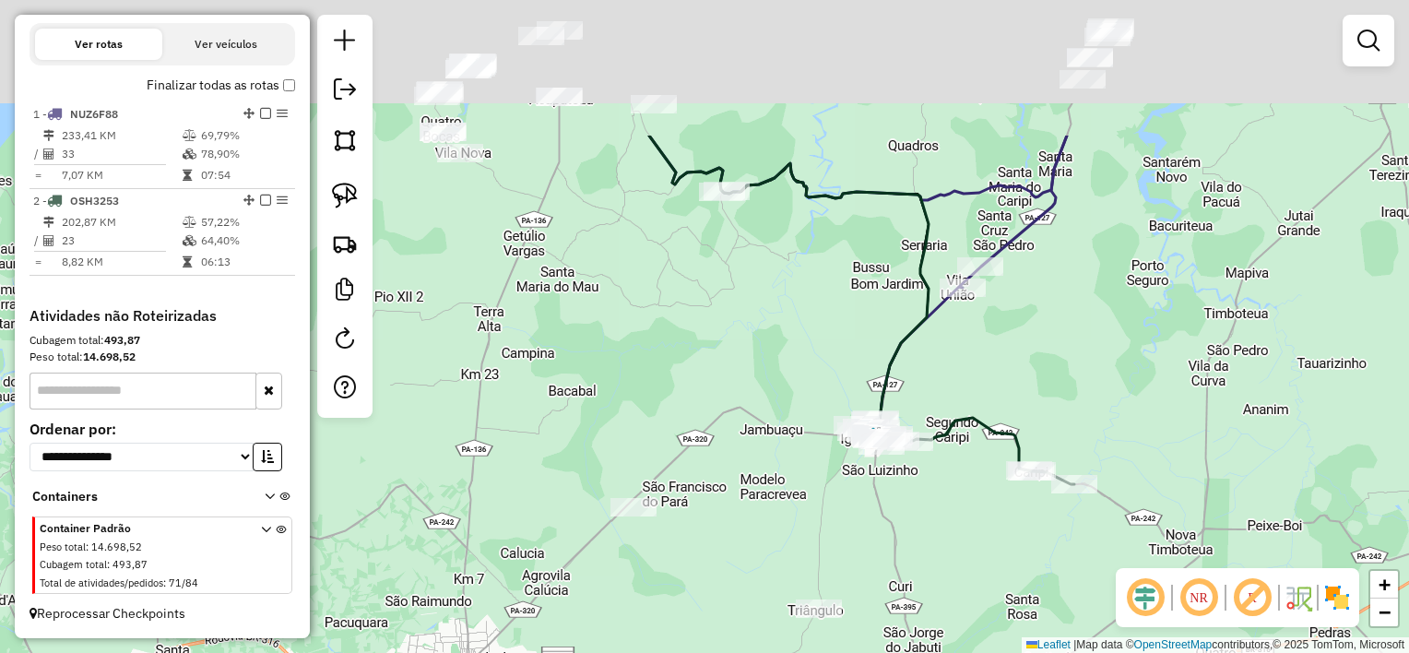
drag, startPoint x: 808, startPoint y: 183, endPoint x: 835, endPoint y: 598, distance: 415.9
click at [834, 587] on div "Janela de atendimento Grade de atendimento Capacidade Transportadoras Veículos …" at bounding box center [704, 326] width 1409 height 653
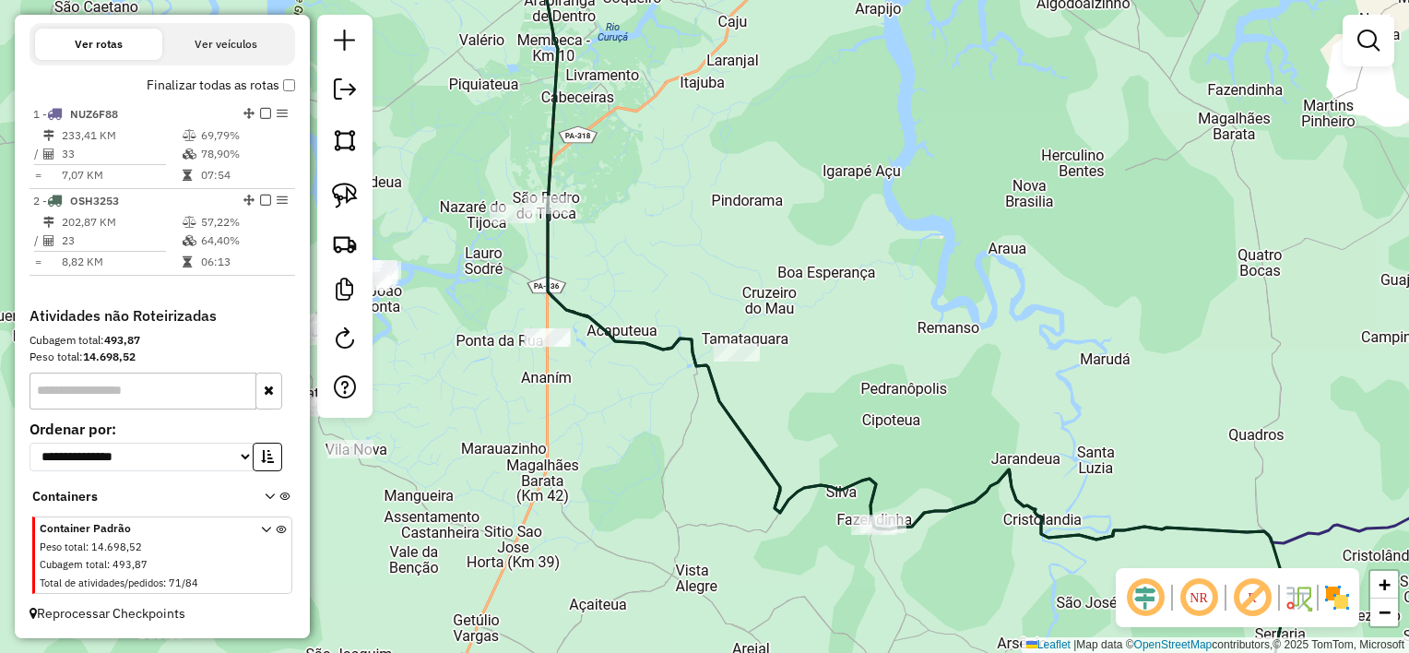
drag, startPoint x: 675, startPoint y: 430, endPoint x: 831, endPoint y: 443, distance: 156.4
click at [830, 444] on div "Janela de atendimento Grade de atendimento Capacidade Transportadoras Veículos …" at bounding box center [704, 326] width 1409 height 653
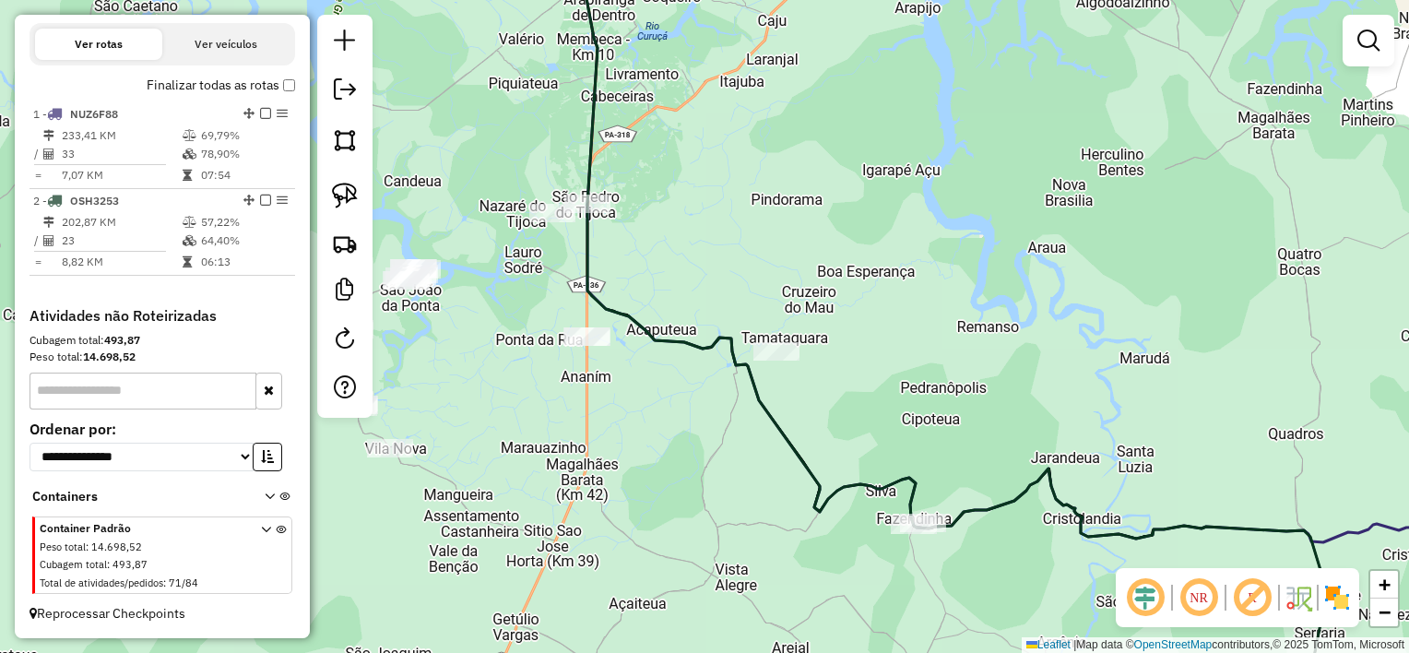
drag, startPoint x: 826, startPoint y: 577, endPoint x: 804, endPoint y: 493, distance: 87.7
click at [804, 493] on div "Janela de atendimento Grade de atendimento Capacidade Transportadoras Veículos …" at bounding box center [704, 326] width 1409 height 653
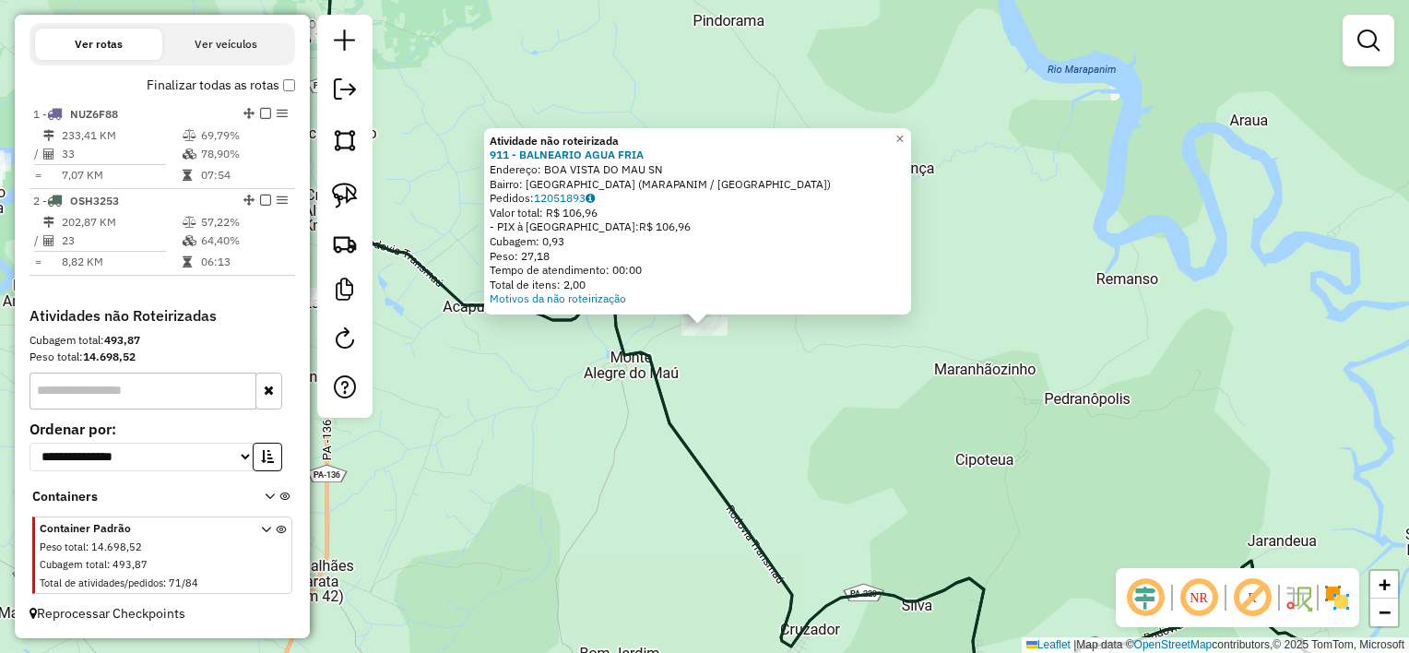
click at [746, 406] on div "Atividade não roteirizada 911 - BALNEARIO AGUA FRIA Endereço: BOA VISTA DO MAU …" at bounding box center [704, 326] width 1409 height 653
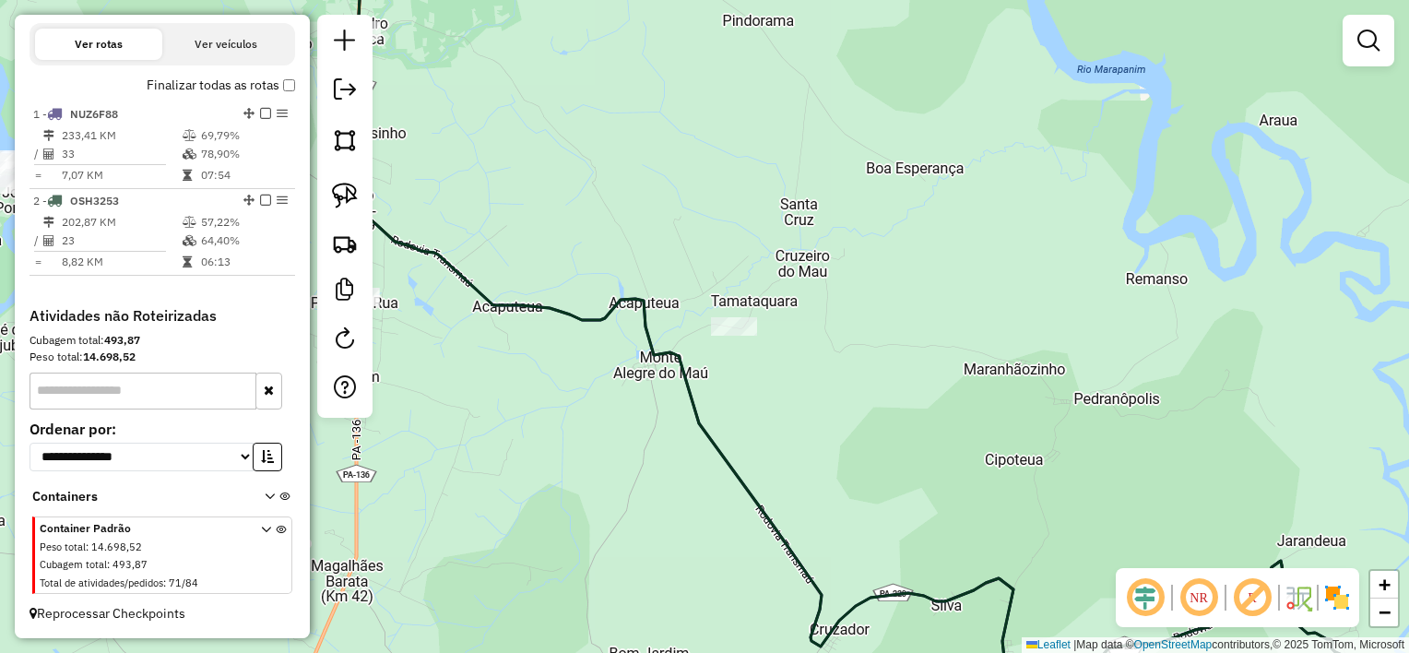
drag, startPoint x: 498, startPoint y: 492, endPoint x: 727, endPoint y: 460, distance: 230.9
click at [712, 468] on div "Janela de atendimento Grade de atendimento Capacidade Transportadoras Veículos …" at bounding box center [704, 326] width 1409 height 653
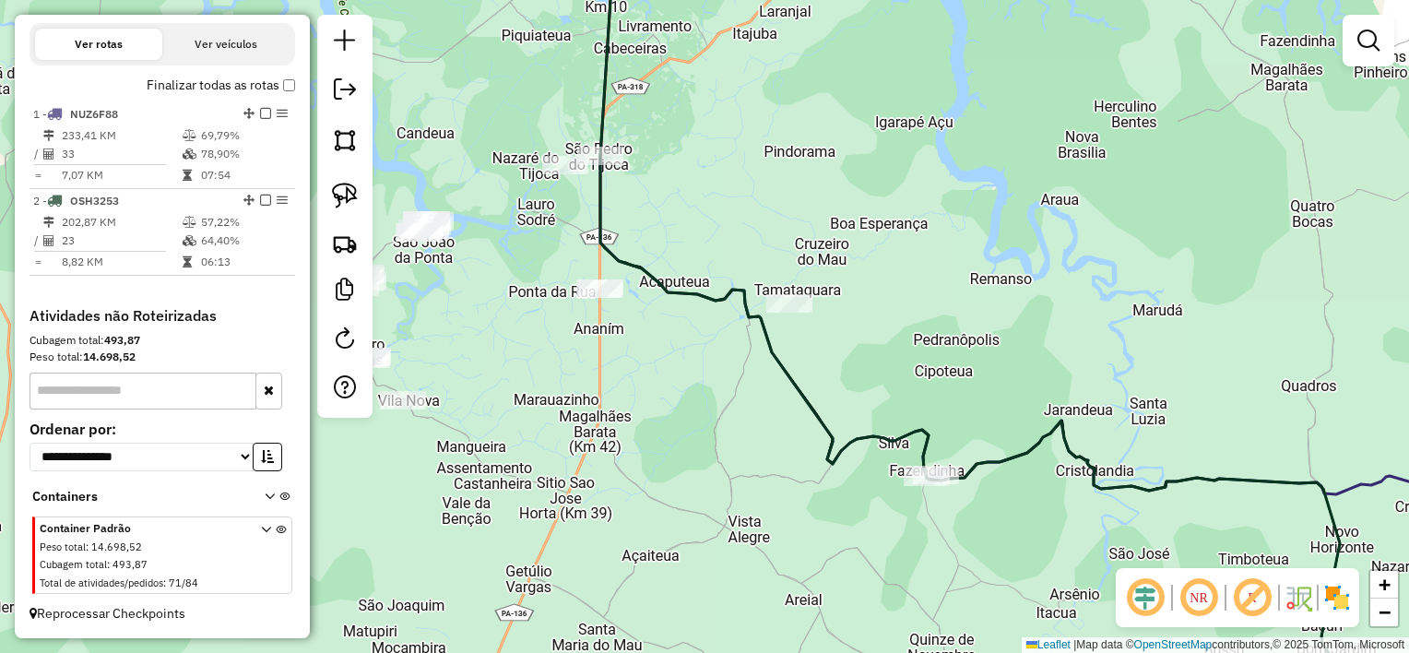
drag, startPoint x: 979, startPoint y: 560, endPoint x: 905, endPoint y: 405, distance: 171.6
click at [908, 411] on div "Janela de atendimento Grade de atendimento Capacidade Transportadoras Veículos …" at bounding box center [704, 326] width 1409 height 653
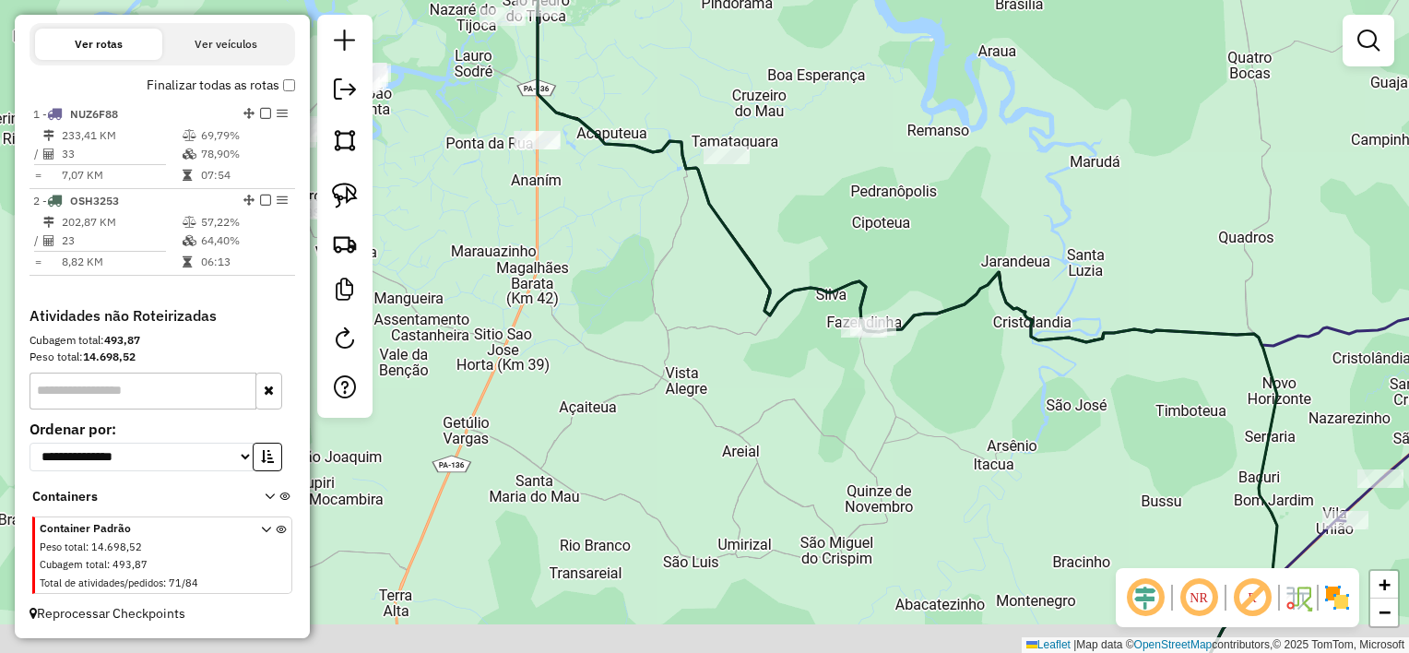
drag, startPoint x: 926, startPoint y: 433, endPoint x: 901, endPoint y: 402, distance: 39.3
click at [901, 402] on div "Janela de atendimento Grade de atendimento Capacidade Transportadoras Veículos …" at bounding box center [704, 326] width 1409 height 653
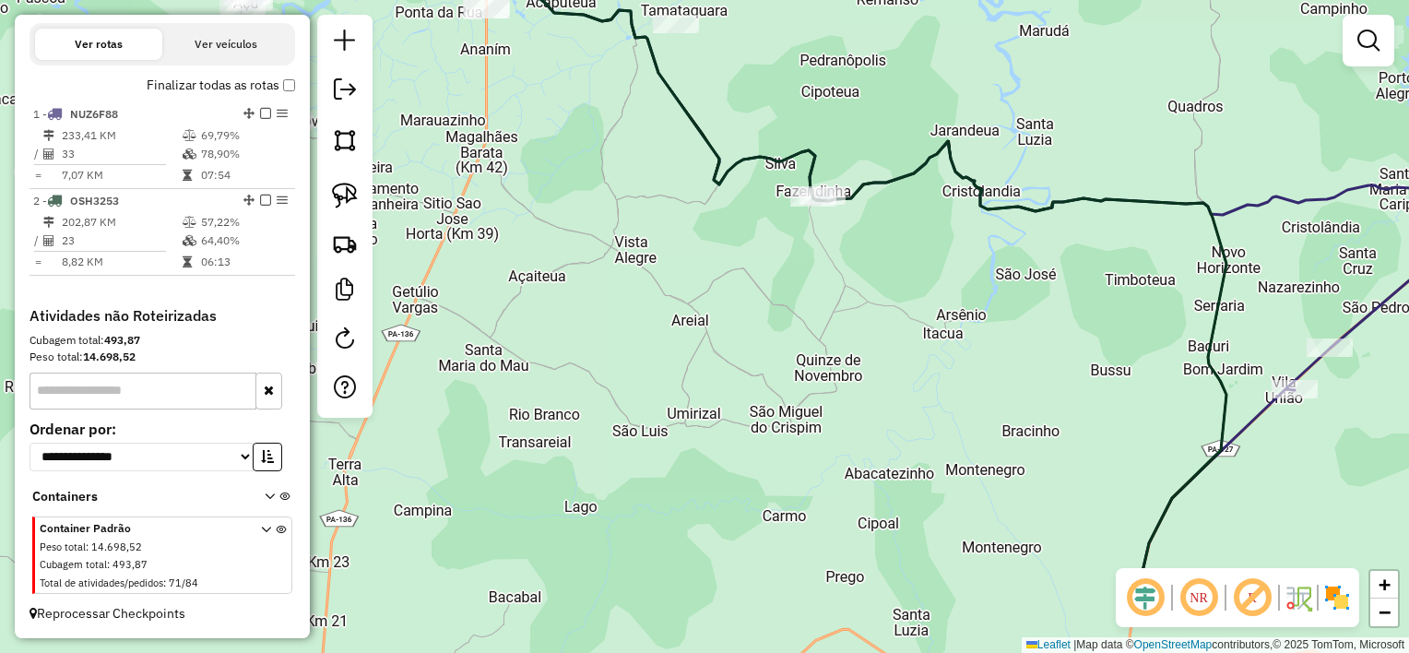
drag, startPoint x: 925, startPoint y: 435, endPoint x: 889, endPoint y: 267, distance: 171.7
click at [889, 267] on div "Janela de atendimento Grade de atendimento Capacidade Transportadoras Veículos …" at bounding box center [704, 326] width 1409 height 653
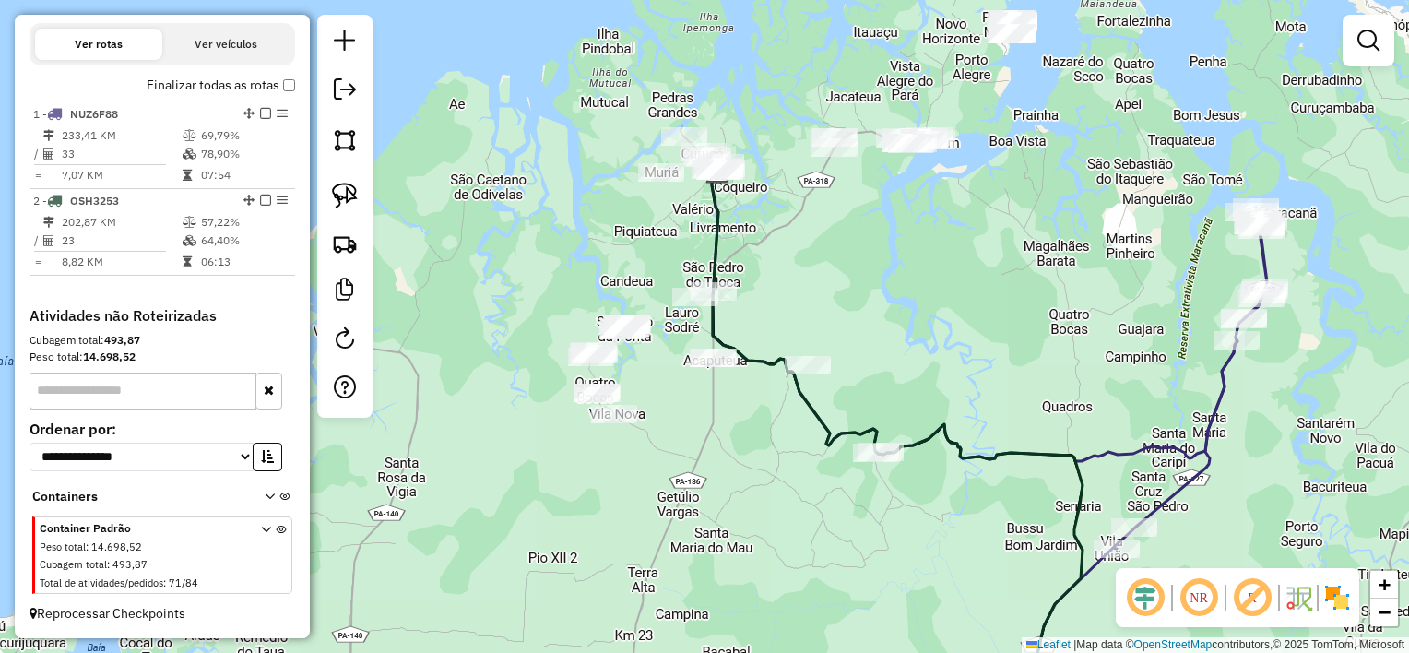
drag, startPoint x: 876, startPoint y: 280, endPoint x: 867, endPoint y: 278, distance: 9.6
click at [872, 279] on div "Janela de atendimento Grade de atendimento Capacidade Transportadoras Veículos …" at bounding box center [704, 326] width 1409 height 653
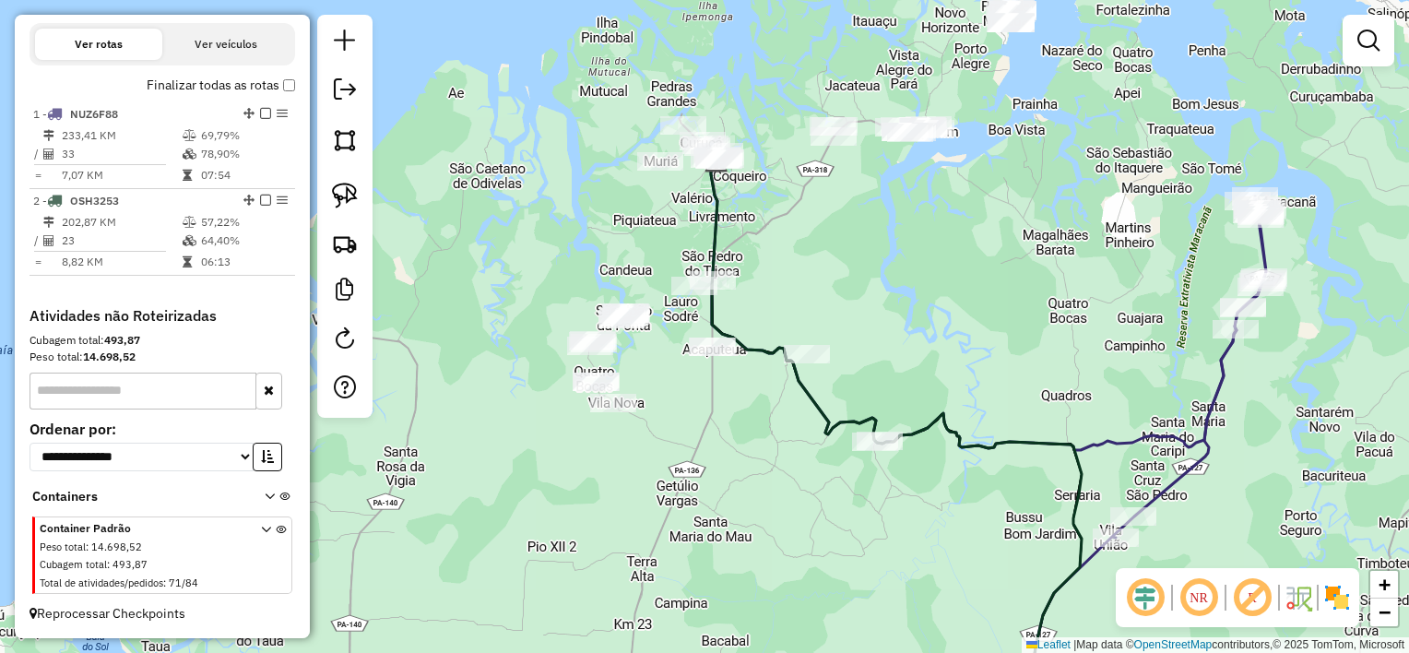
drag, startPoint x: 867, startPoint y: 283, endPoint x: 869, endPoint y: 271, distance: 12.1
click at [870, 273] on div "Janela de atendimento Grade de atendimento Capacidade Transportadoras Veículos …" at bounding box center [704, 326] width 1409 height 653
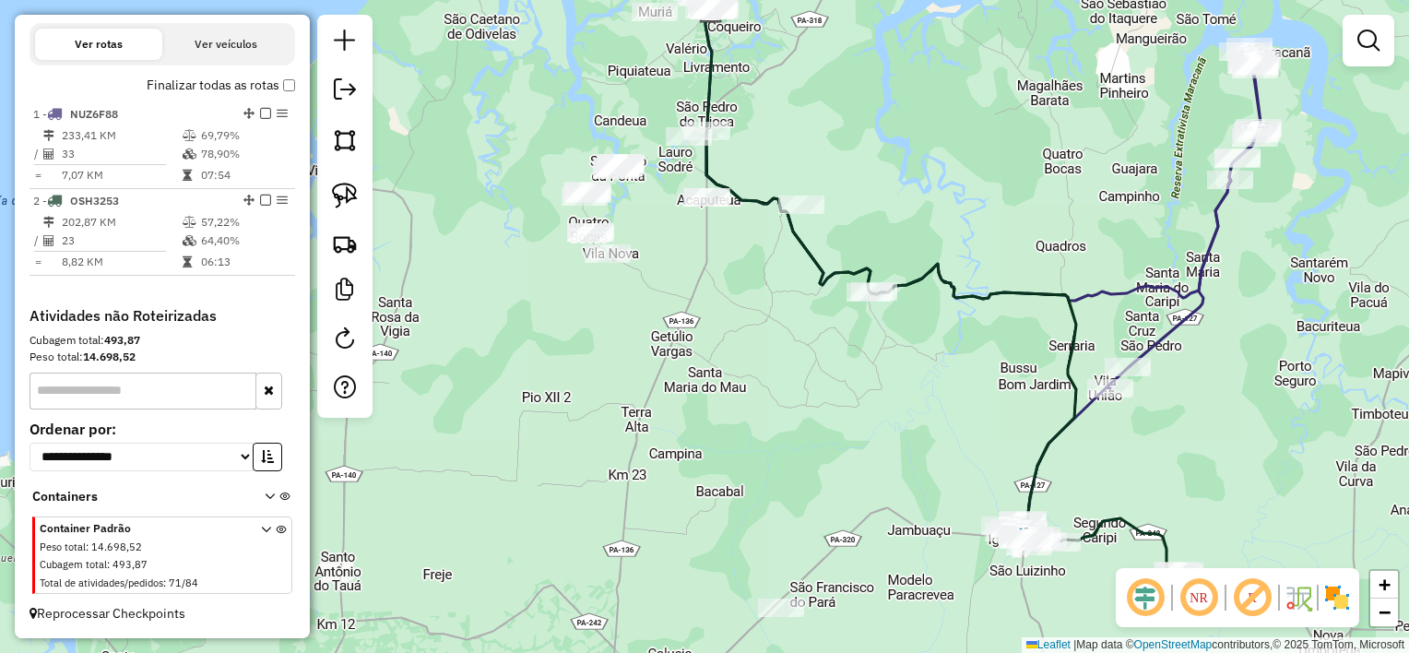
drag, startPoint x: 950, startPoint y: 422, endPoint x: 950, endPoint y: 346, distance: 75.6
click at [950, 346] on div "Janela de atendimento Grade de atendimento Capacidade Transportadoras Veículos …" at bounding box center [704, 326] width 1409 height 653
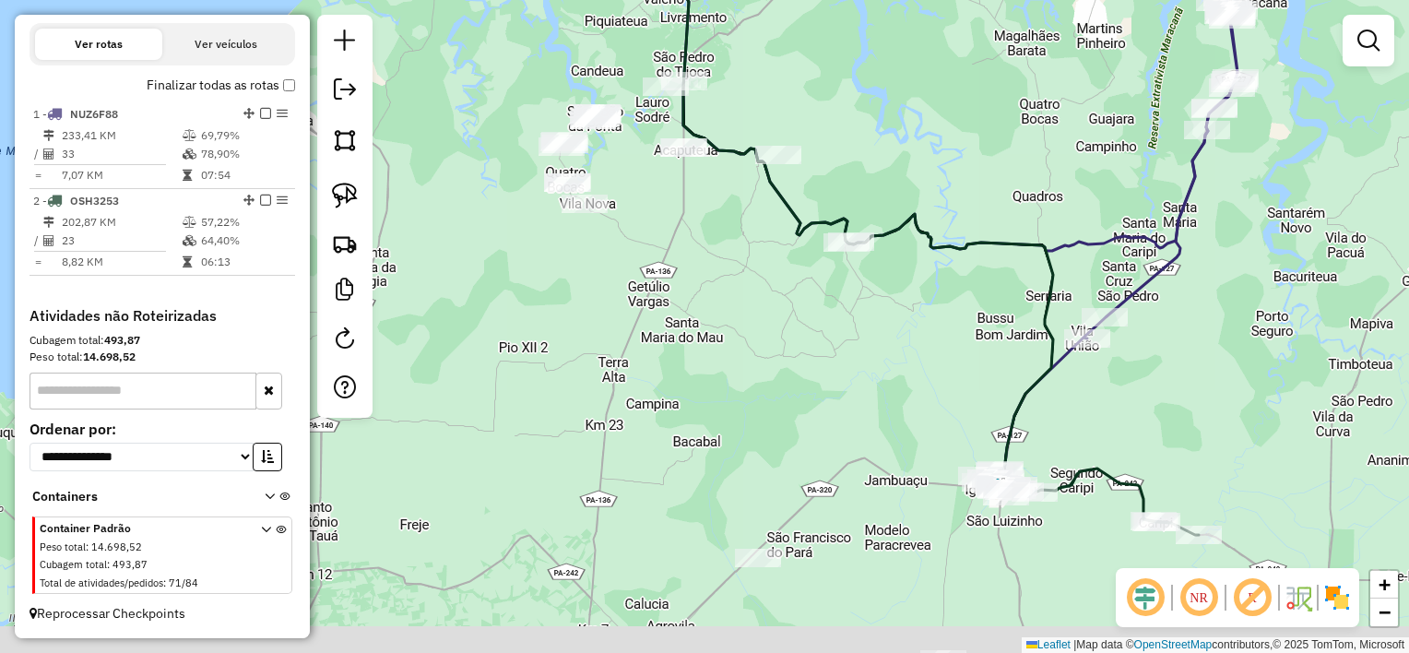
drag, startPoint x: 1161, startPoint y: 491, endPoint x: 1136, endPoint y: 456, distance: 43.0
click at [1140, 446] on div "Janela de atendimento Grade de atendimento Capacidade Transportadoras Veículos …" at bounding box center [704, 326] width 1409 height 653
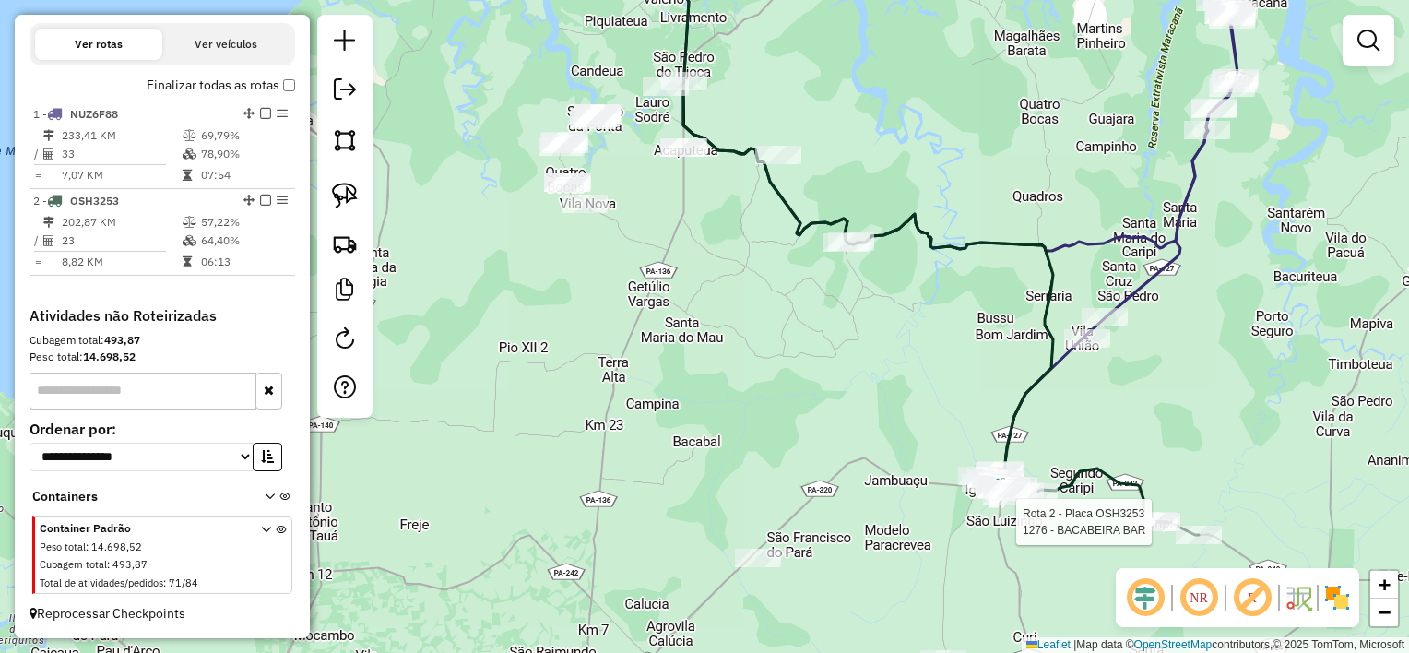
select select "**********"
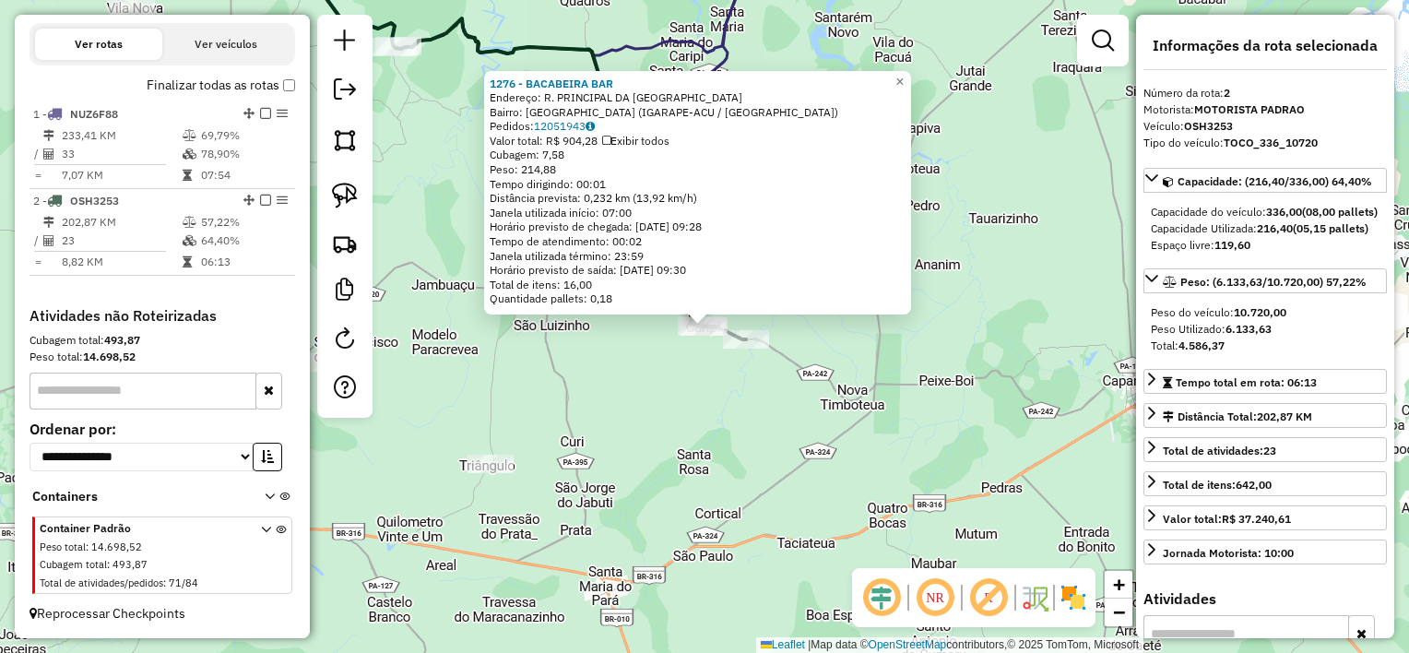
click at [675, 386] on div "1276 - BACABEIRA BAR Endereço: R. PRINCIPAL DA VILA SN Bairro: Vila Sao Luiz (I…" at bounding box center [704, 326] width 1409 height 653
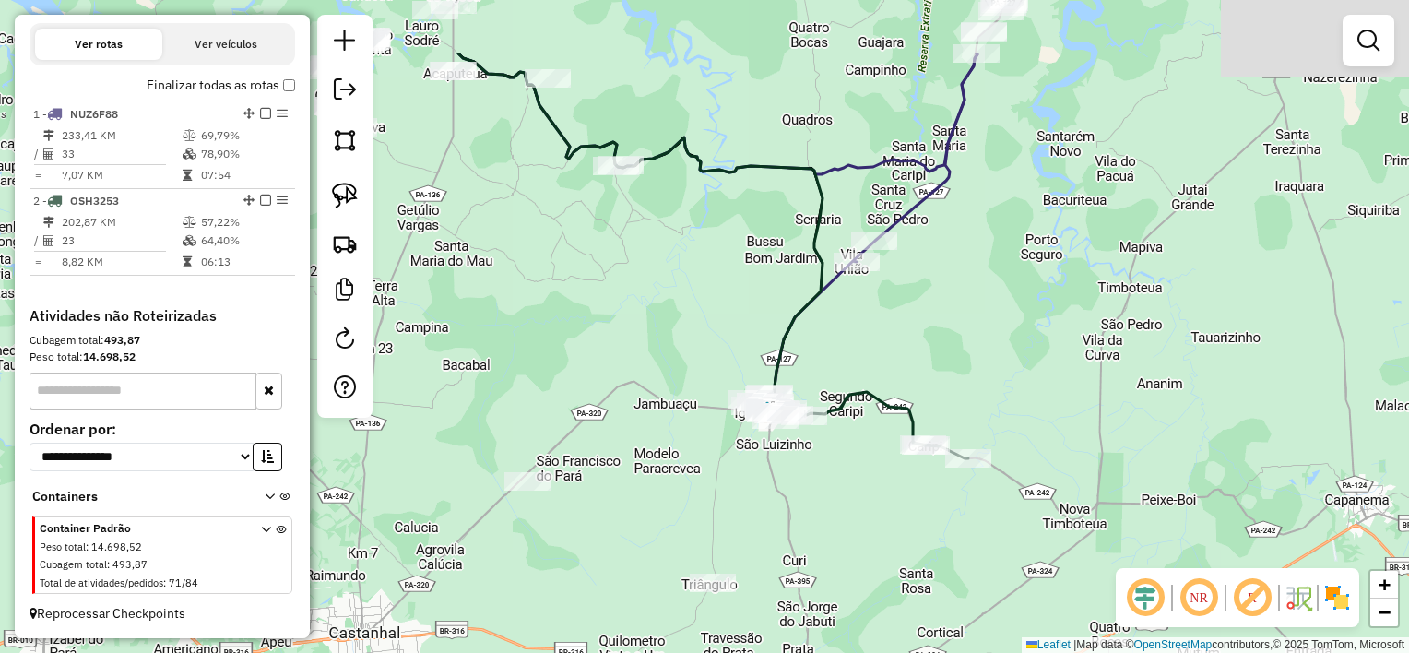
drag, startPoint x: 636, startPoint y: 356, endPoint x: 856, endPoint y: 463, distance: 245.0
click at [856, 473] on div "Janela de atendimento Grade de atendimento Capacidade Transportadoras Veículos …" at bounding box center [704, 326] width 1409 height 653
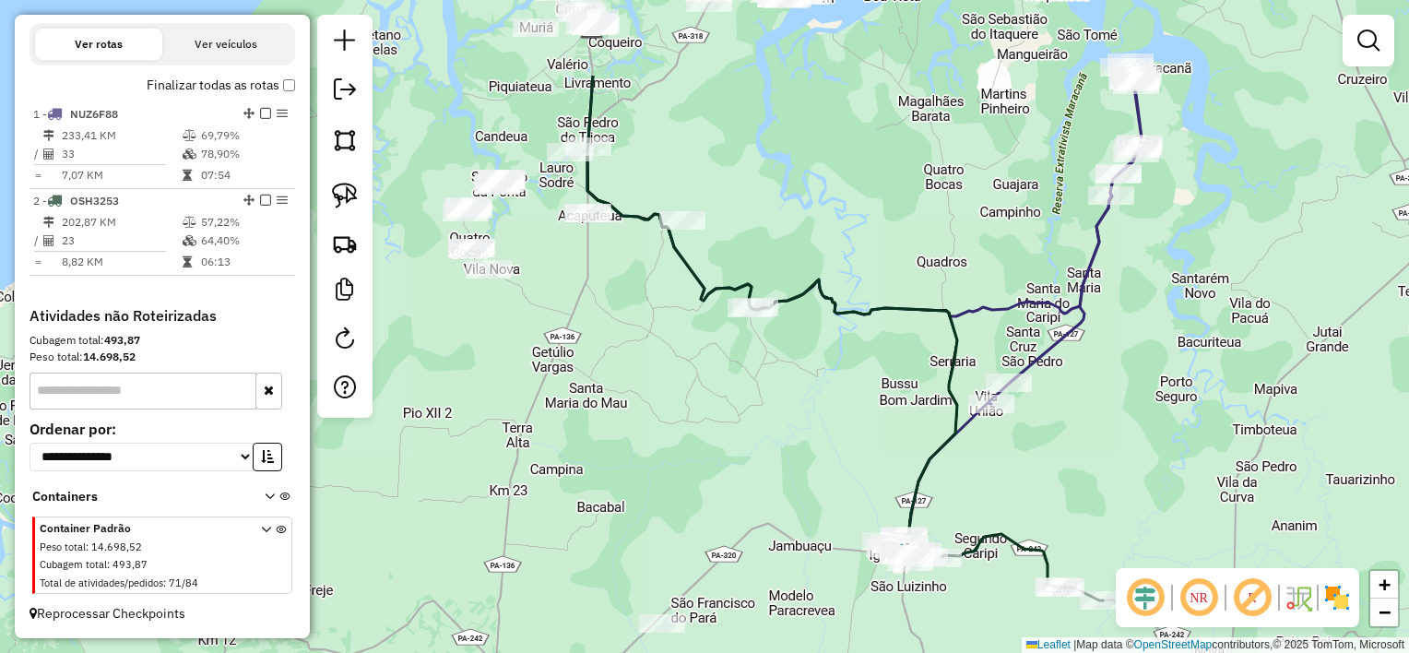
drag, startPoint x: 705, startPoint y: 358, endPoint x: 794, endPoint y: 446, distance: 125.2
click at [794, 446] on div "Janela de atendimento Grade de atendimento Capacidade Transportadoras Veículos …" at bounding box center [704, 326] width 1409 height 653
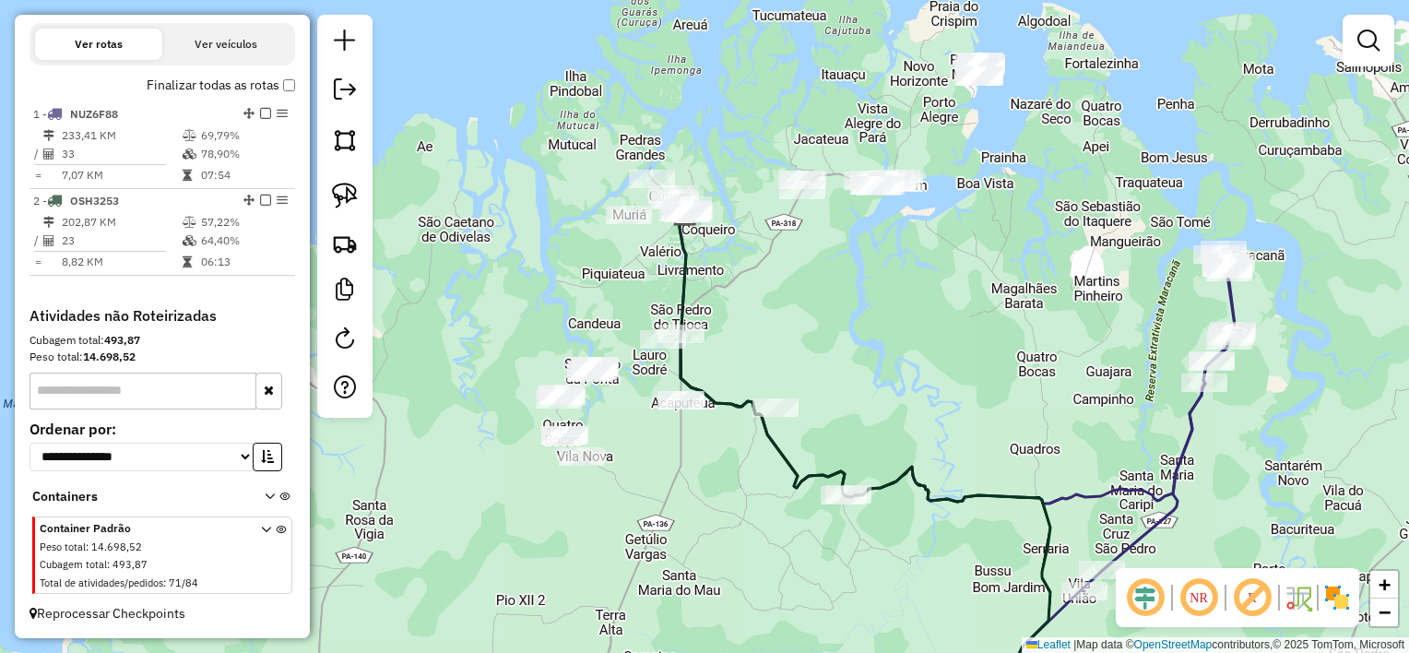
drag, startPoint x: 712, startPoint y: 176, endPoint x: 804, endPoint y: 377, distance: 221.2
click at [804, 377] on div "Janela de atendimento Grade de atendimento Capacidade Transportadoras Veículos …" at bounding box center [704, 326] width 1409 height 653
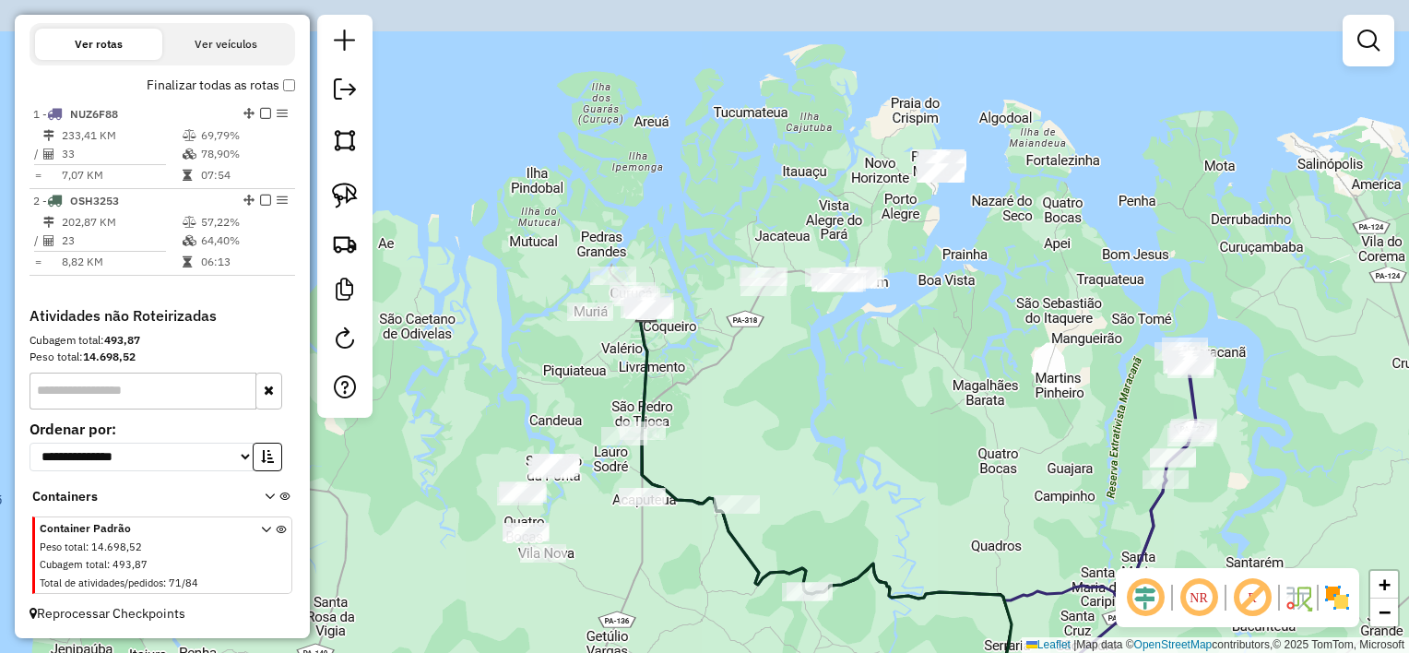
drag, startPoint x: 869, startPoint y: 343, endPoint x: 819, endPoint y: 412, distance: 85.2
click at [819, 412] on div "Janela de atendimento Grade de atendimento Capacidade Transportadoras Veículos …" at bounding box center [704, 326] width 1409 height 653
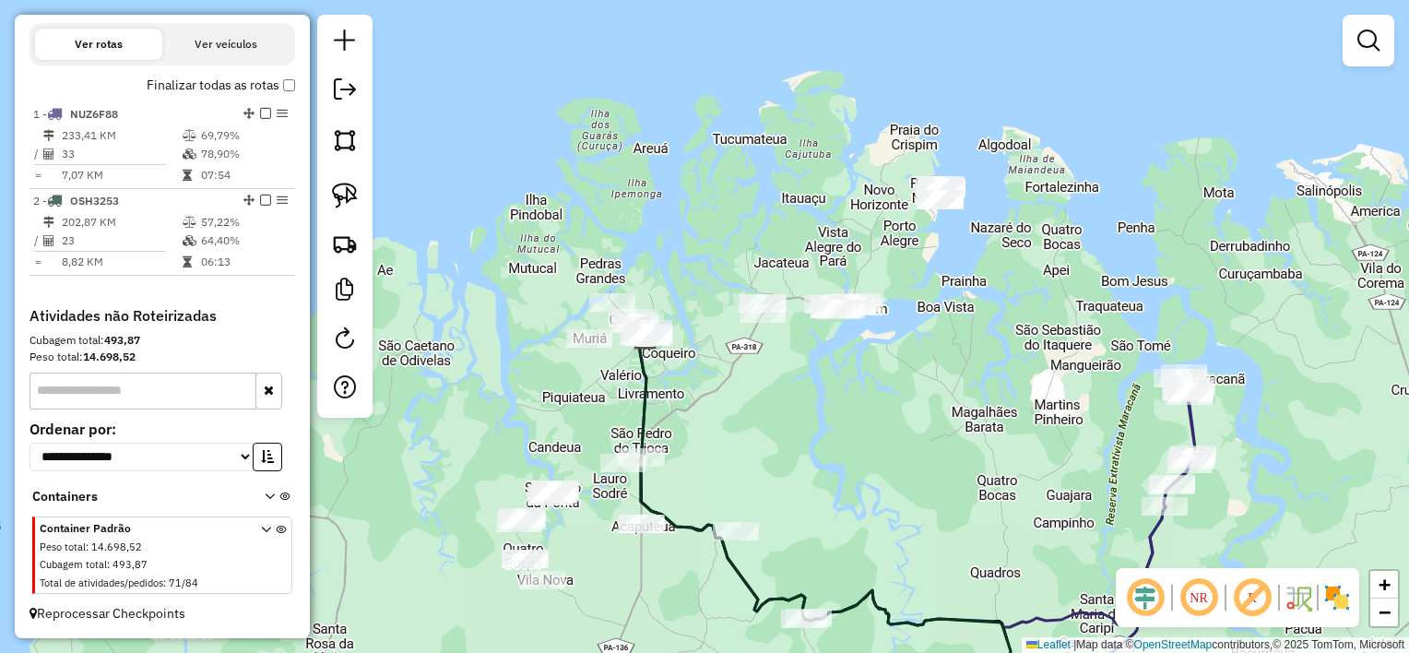
drag, startPoint x: 817, startPoint y: 372, endPoint x: 816, endPoint y: 399, distance: 27.7
click at [816, 399] on div "Janela de atendimento Grade de atendimento Capacidade Transportadoras Veículos …" at bounding box center [704, 326] width 1409 height 653
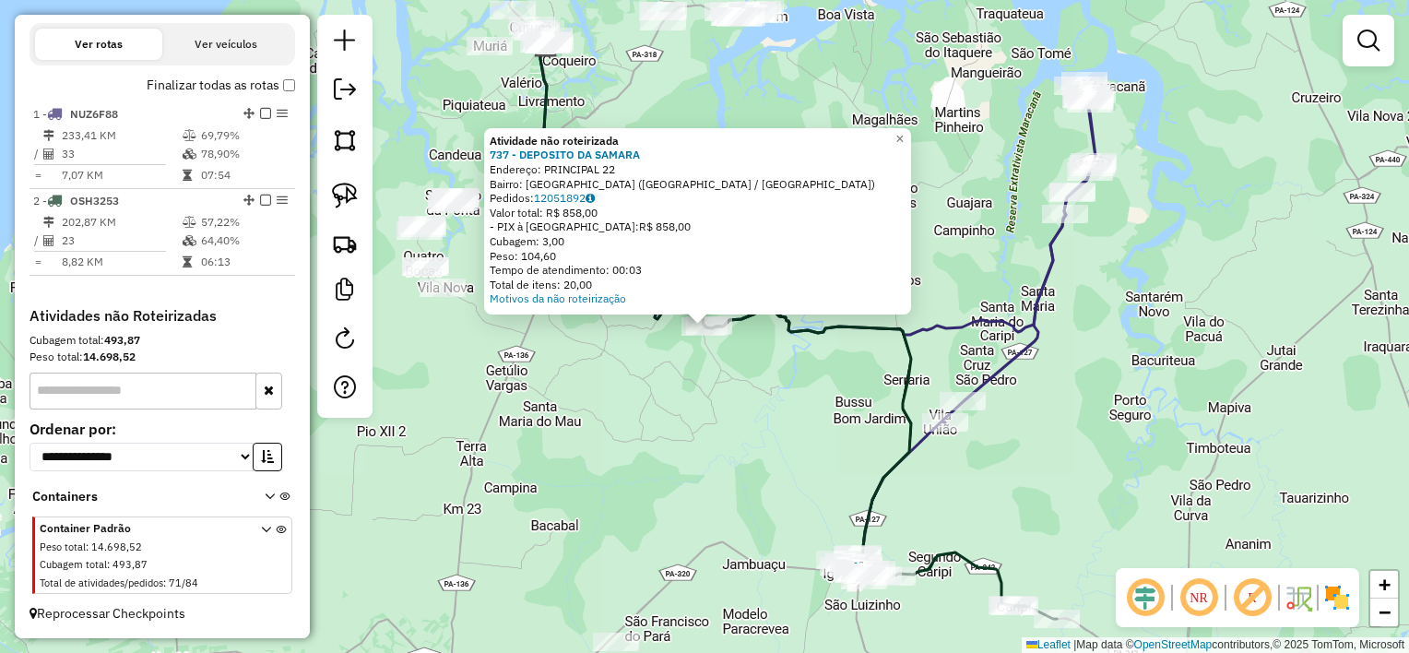
click at [690, 377] on div "Atividade não roteirizada 737 - DEPOSITO DA SAMARA Endereço: PRINCIPAL 22 Bairr…" at bounding box center [704, 326] width 1409 height 653
click at [705, 392] on div "Atividade não roteirizada 737 - DEPOSITO DA SAMARA Endereço: PRINCIPAL 22 Bairr…" at bounding box center [704, 326] width 1409 height 653
drag, startPoint x: 686, startPoint y: 374, endPoint x: 699, endPoint y: 340, distance: 35.6
click at [687, 371] on div "Atividade não roteirizada 737 - DEPOSITO DA SAMARA Endereço: PRINCIPAL 22 Bairr…" at bounding box center [704, 326] width 1409 height 653
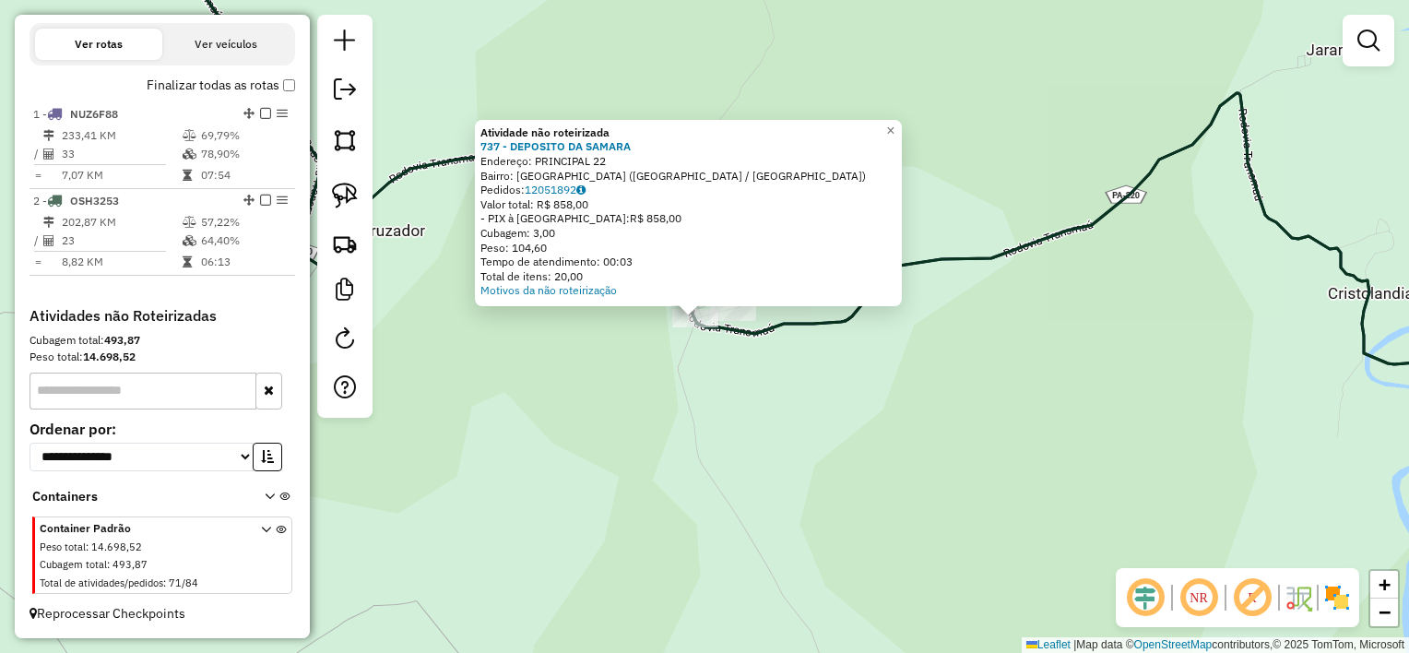
click at [736, 358] on div "Atividade não roteirizada 737 - DEPOSITO DA SAMARA Endereço: PRINCIPAL 22 Bairr…" at bounding box center [704, 326] width 1409 height 653
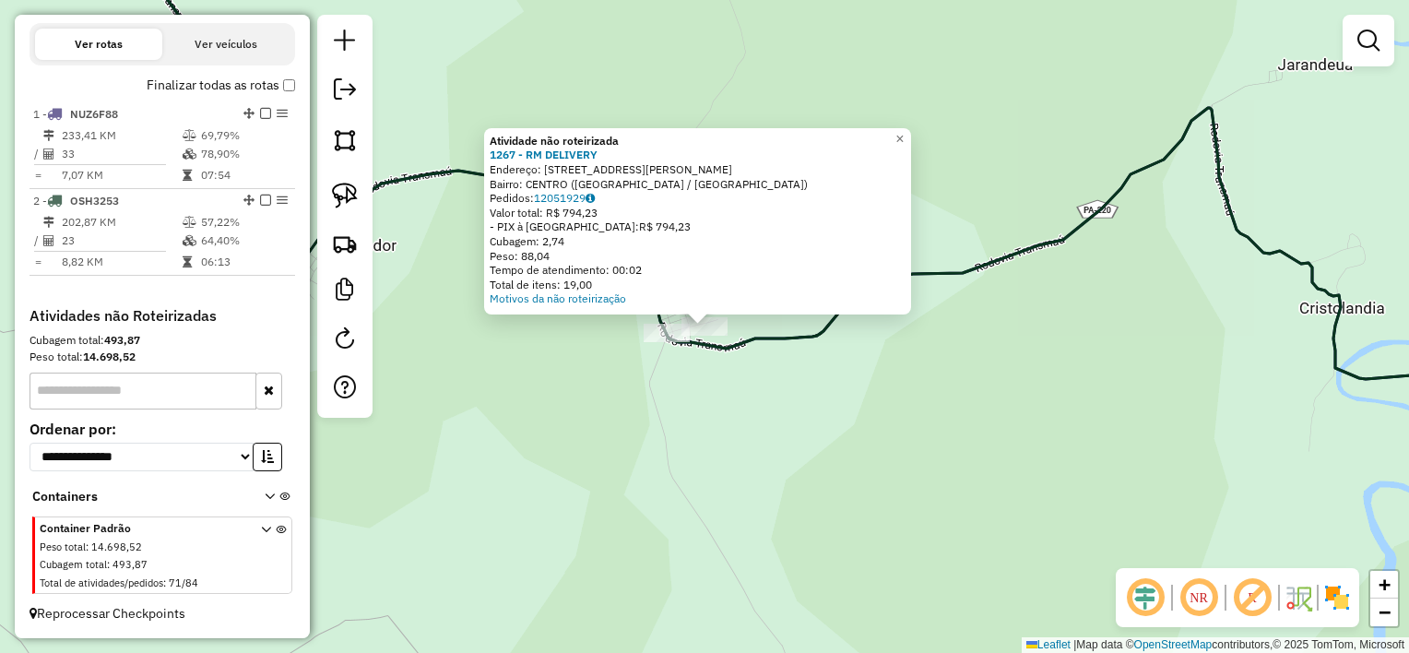
click at [692, 380] on div "Atividade não roteirizada 1267 - RM DELIVERY Endereço: rua Moises trindade 60 B…" at bounding box center [704, 326] width 1409 height 653
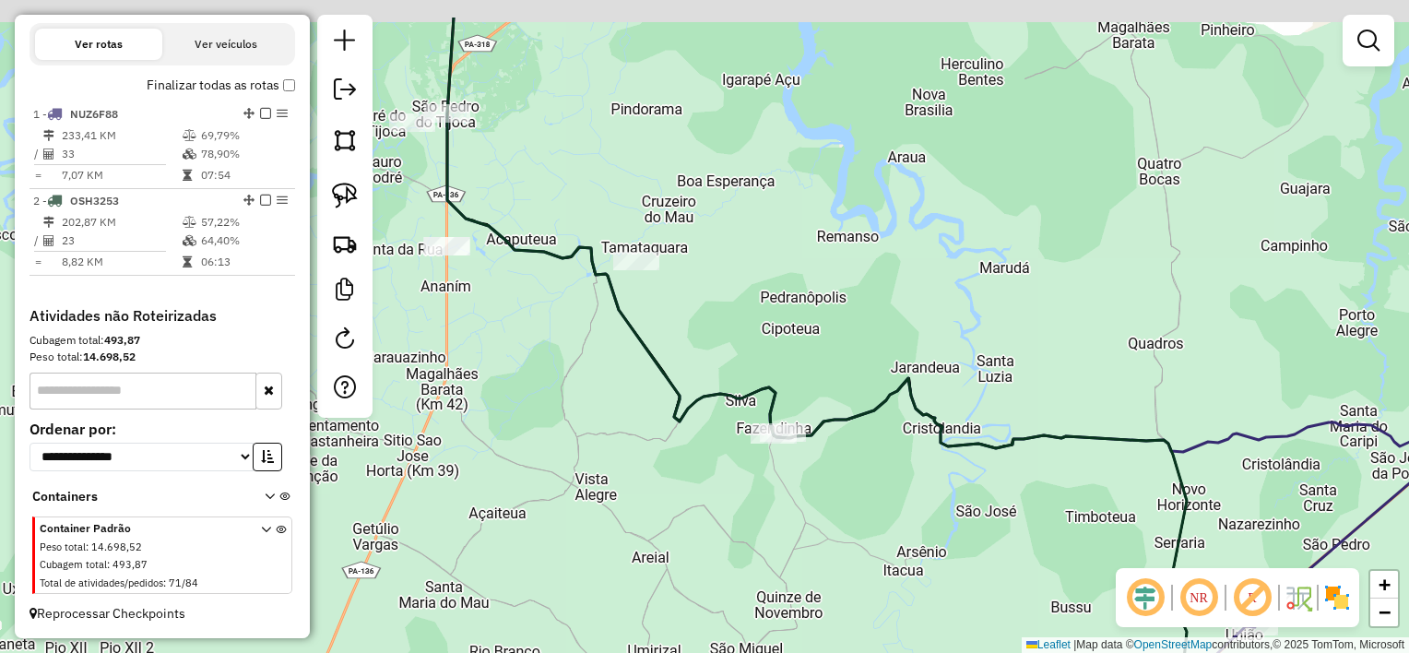
drag, startPoint x: 704, startPoint y: 266, endPoint x: 772, endPoint y: 327, distance: 92.1
click at [772, 327] on div "Janela de atendimento Grade de atendimento Capacidade Transportadoras Veículos …" at bounding box center [704, 326] width 1409 height 653
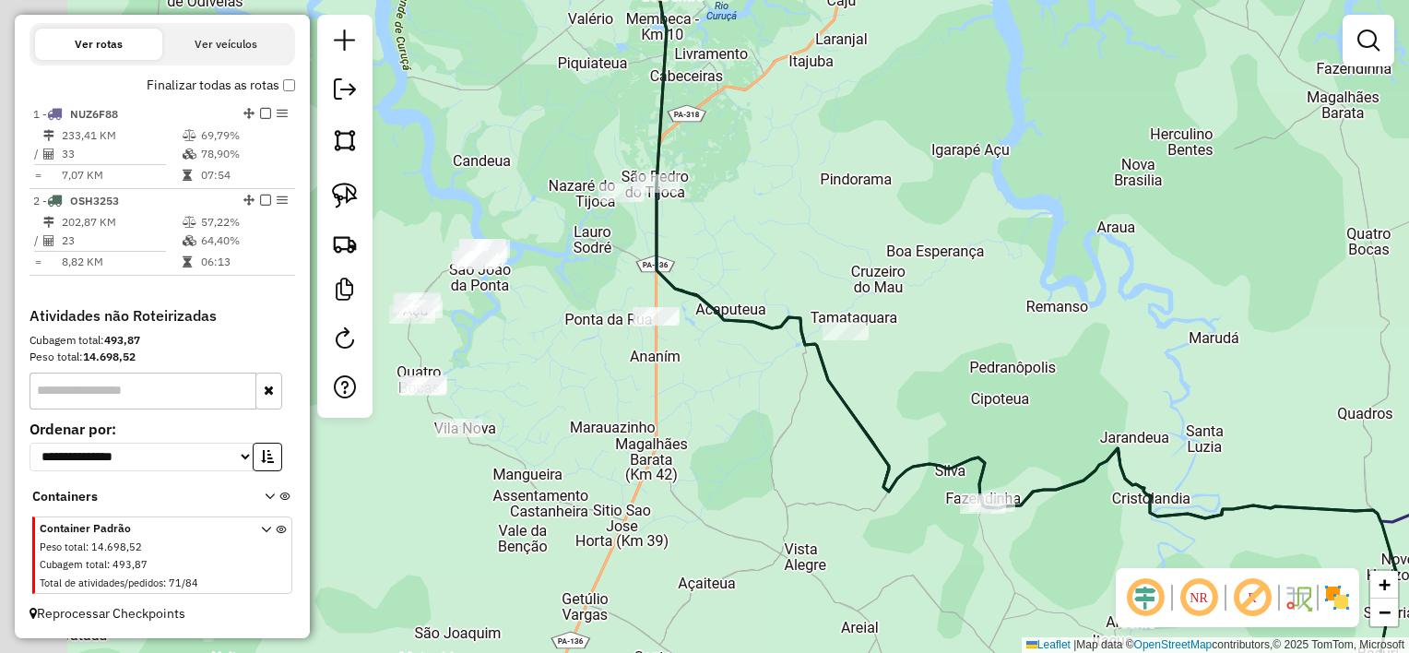
drag, startPoint x: 808, startPoint y: 220, endPoint x: 945, endPoint y: 269, distance: 146.2
click at [941, 266] on div "Janela de atendimento Grade de atendimento Capacidade Transportadoras Veículos …" at bounding box center [704, 326] width 1409 height 653
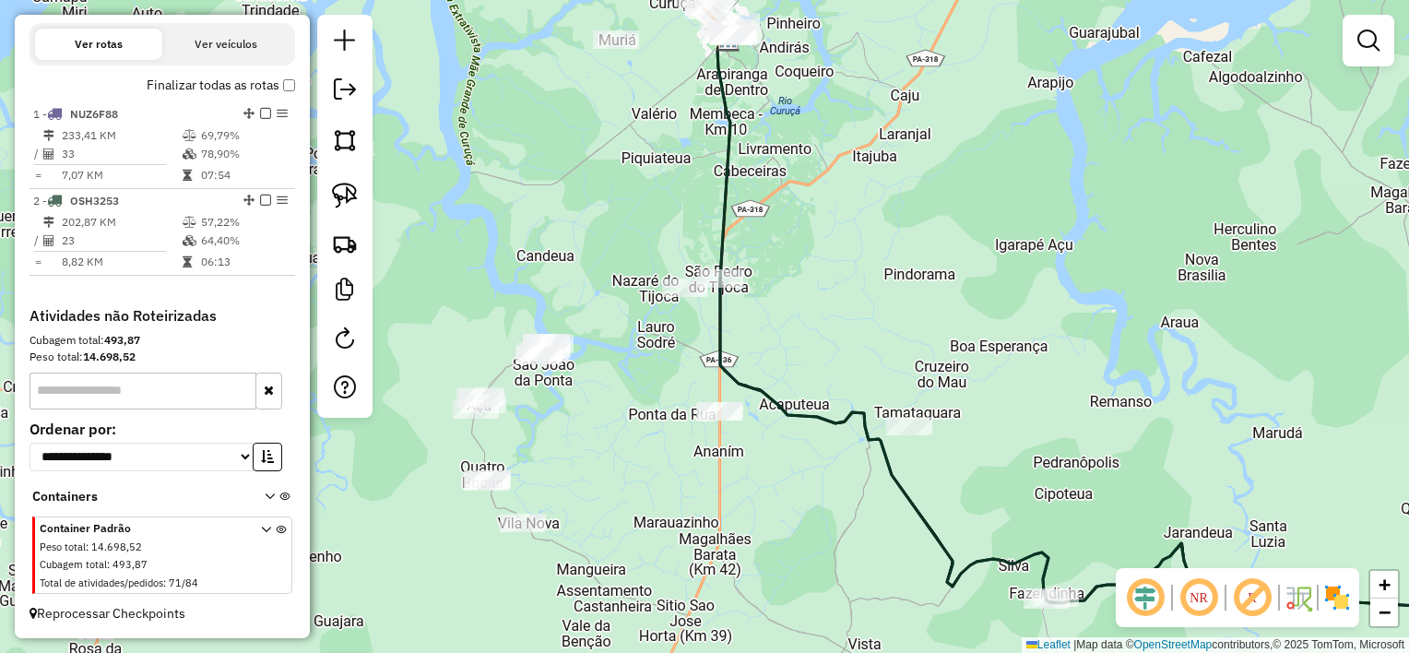
drag, startPoint x: 926, startPoint y: 221, endPoint x: 966, endPoint y: 315, distance: 102.1
click at [967, 314] on div "Janela de atendimento Grade de atendimento Capacidade Transportadoras Veículos …" at bounding box center [704, 326] width 1409 height 653
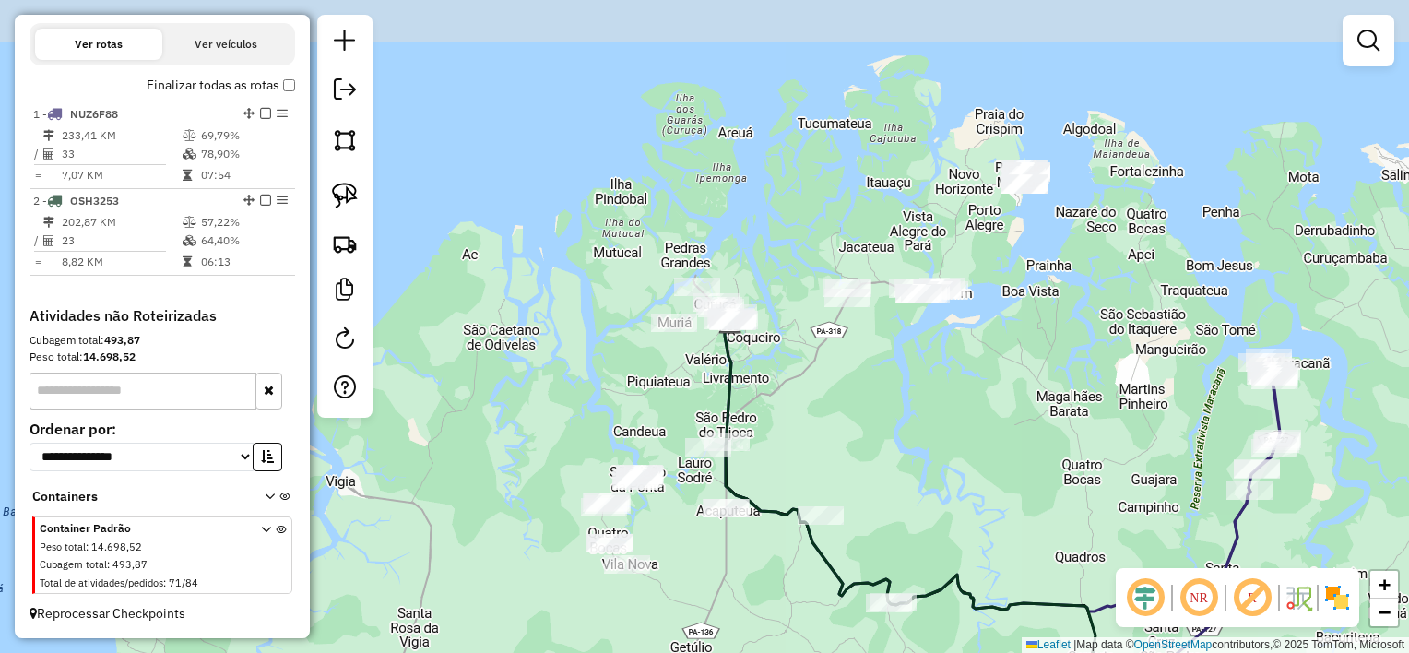
drag, startPoint x: 924, startPoint y: 262, endPoint x: 857, endPoint y: 415, distance: 167.3
click at [857, 415] on div "Janela de atendimento Grade de atendimento Capacidade Transportadoras Veículos …" at bounding box center [704, 326] width 1409 height 653
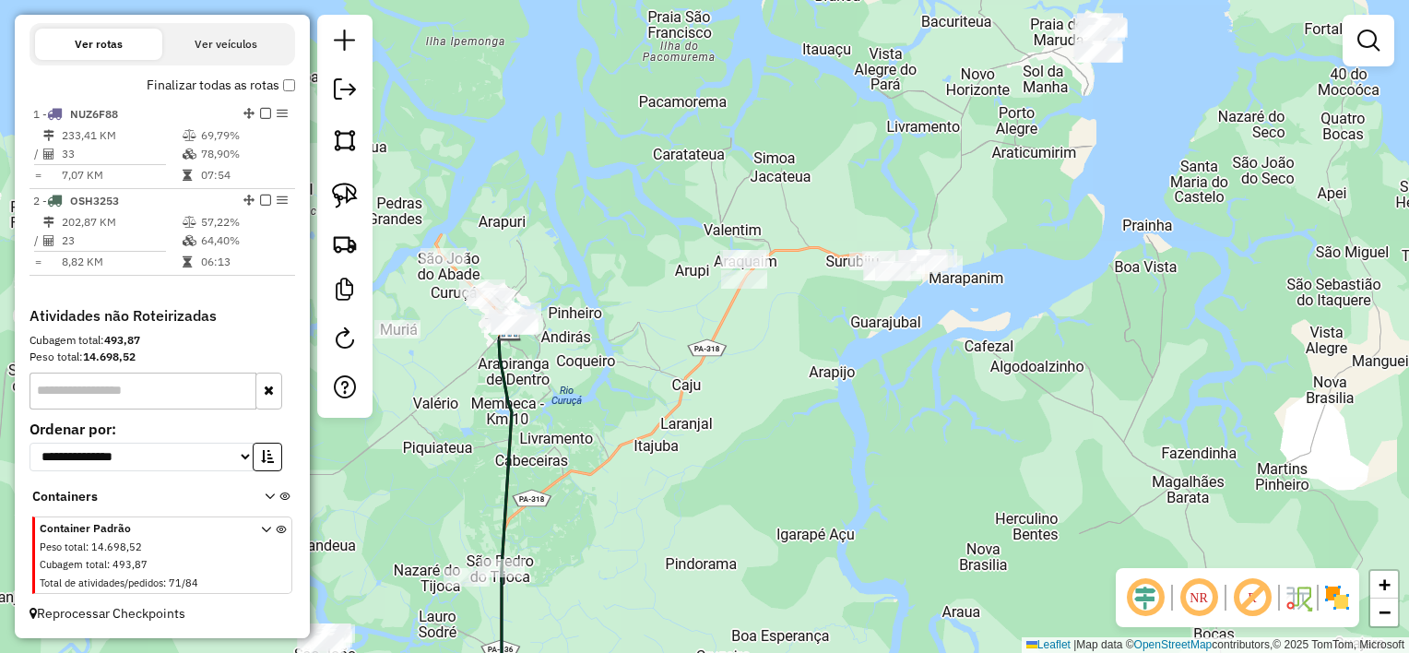
drag, startPoint x: 881, startPoint y: 431, endPoint x: 878, endPoint y: 365, distance: 65.5
click at [878, 365] on div "Janela de atendimento Grade de atendimento Capacidade Transportadoras Veículos …" at bounding box center [704, 326] width 1409 height 653
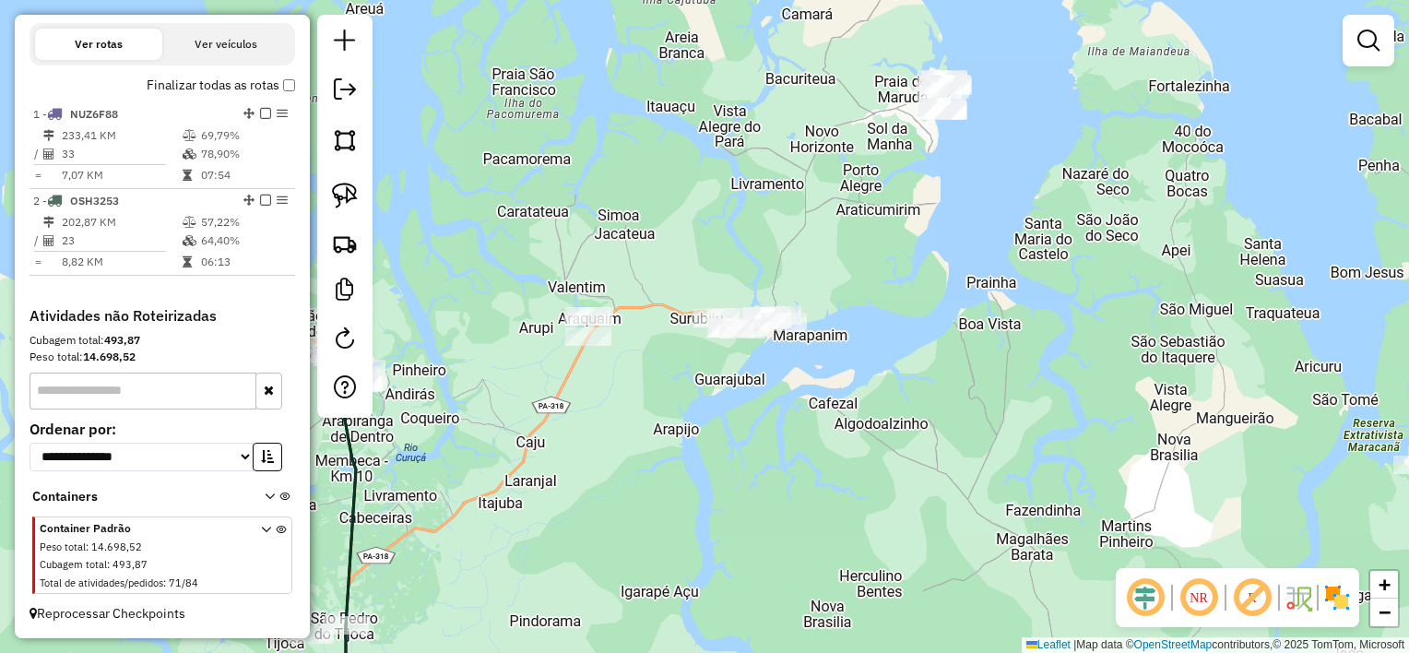
drag, startPoint x: 888, startPoint y: 387, endPoint x: 812, endPoint y: 397, distance: 77.1
click at [731, 445] on div "Janela de atendimento Grade de atendimento Capacidade Transportadoras Veículos …" at bounding box center [704, 326] width 1409 height 653
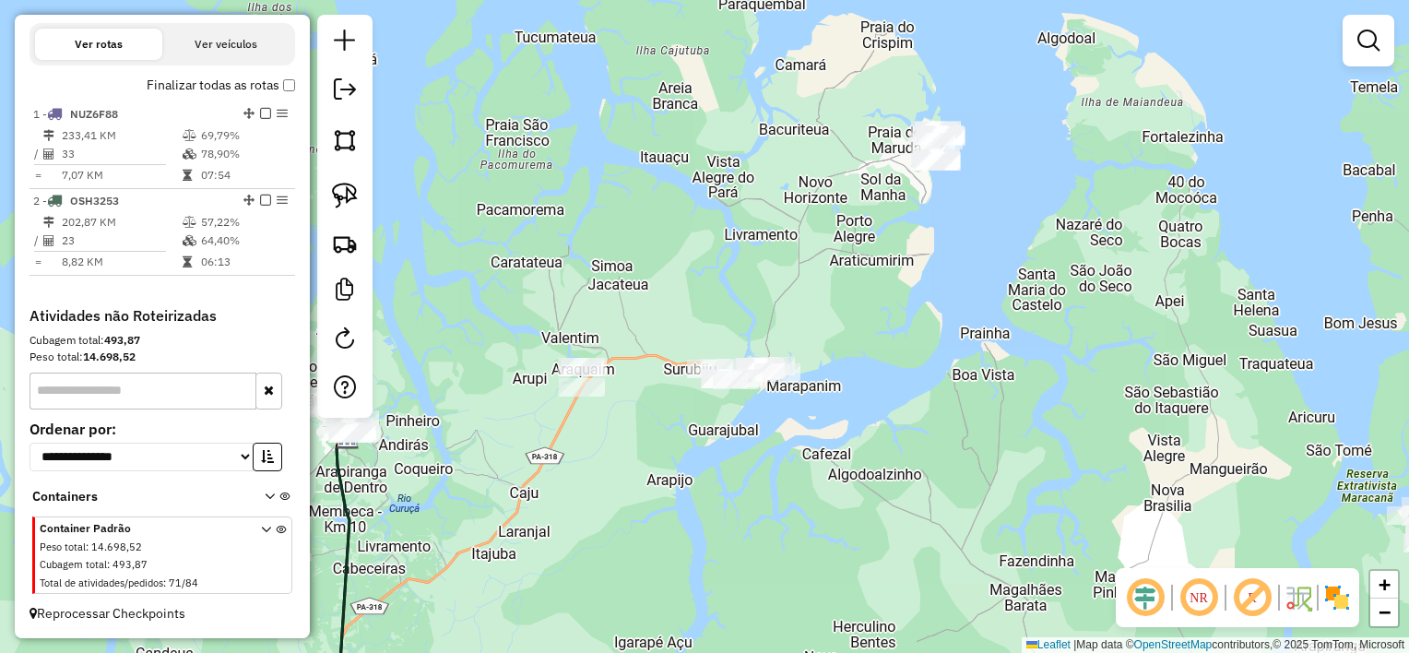
drag, startPoint x: 854, startPoint y: 258, endPoint x: 848, endPoint y: 299, distance: 41.1
click at [848, 299] on div "Janela de atendimento Grade de atendimento Capacidade Transportadoras Veículos …" at bounding box center [704, 326] width 1409 height 653
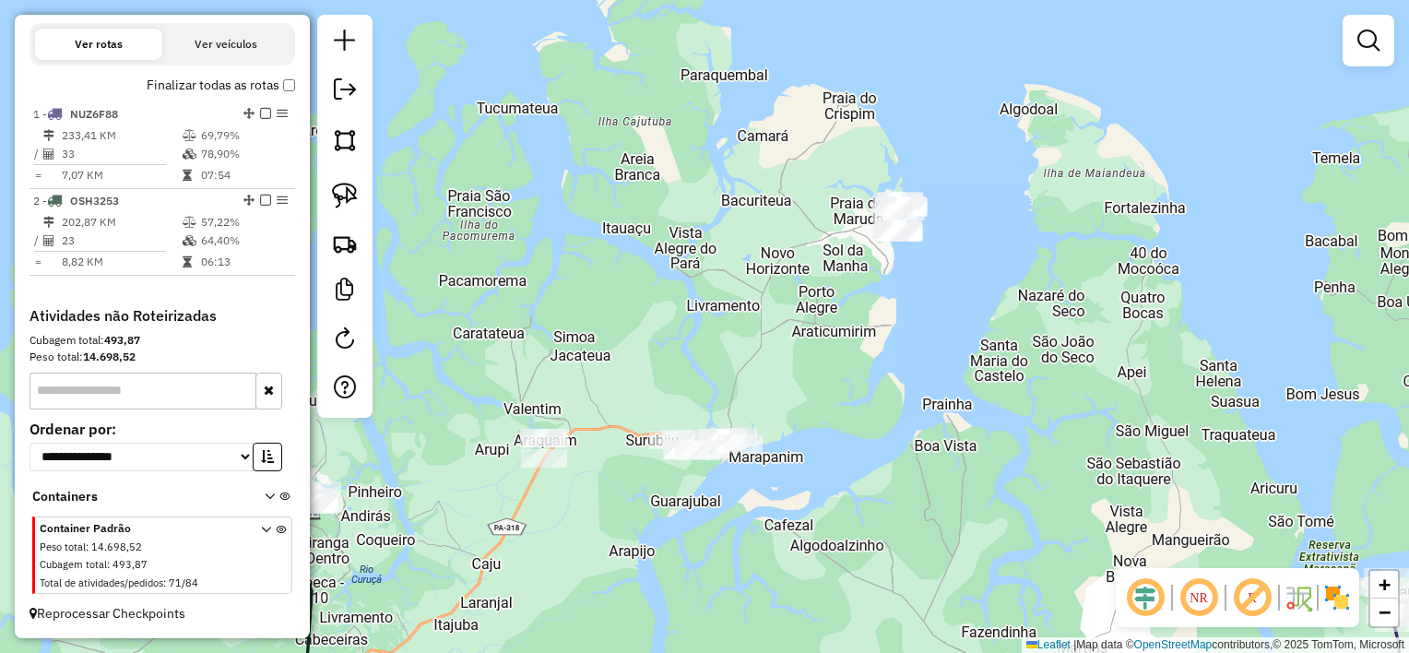
drag, startPoint x: 872, startPoint y: 293, endPoint x: 790, endPoint y: 406, distance: 139.3
click at [797, 412] on div "Janela de atendimento Grade de atendimento Capacidade Transportadoras Veículos …" at bounding box center [704, 326] width 1409 height 653
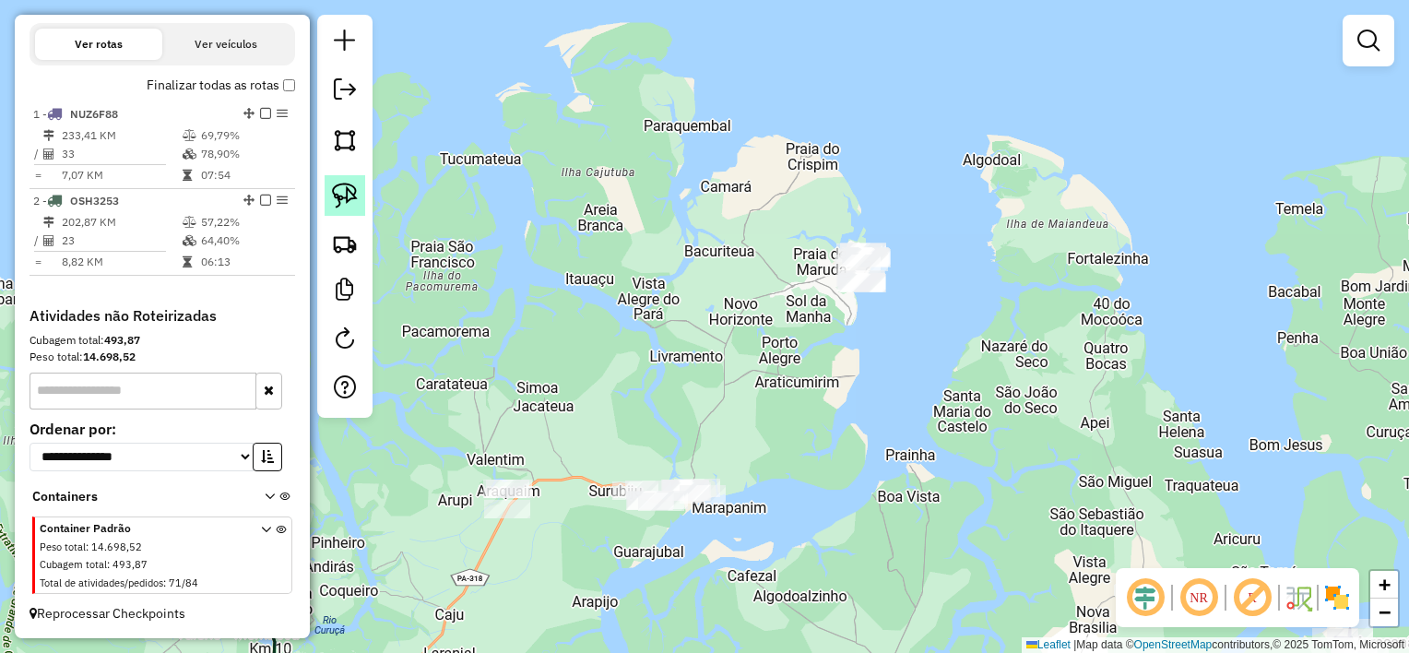
click at [346, 198] on img at bounding box center [345, 196] width 26 height 26
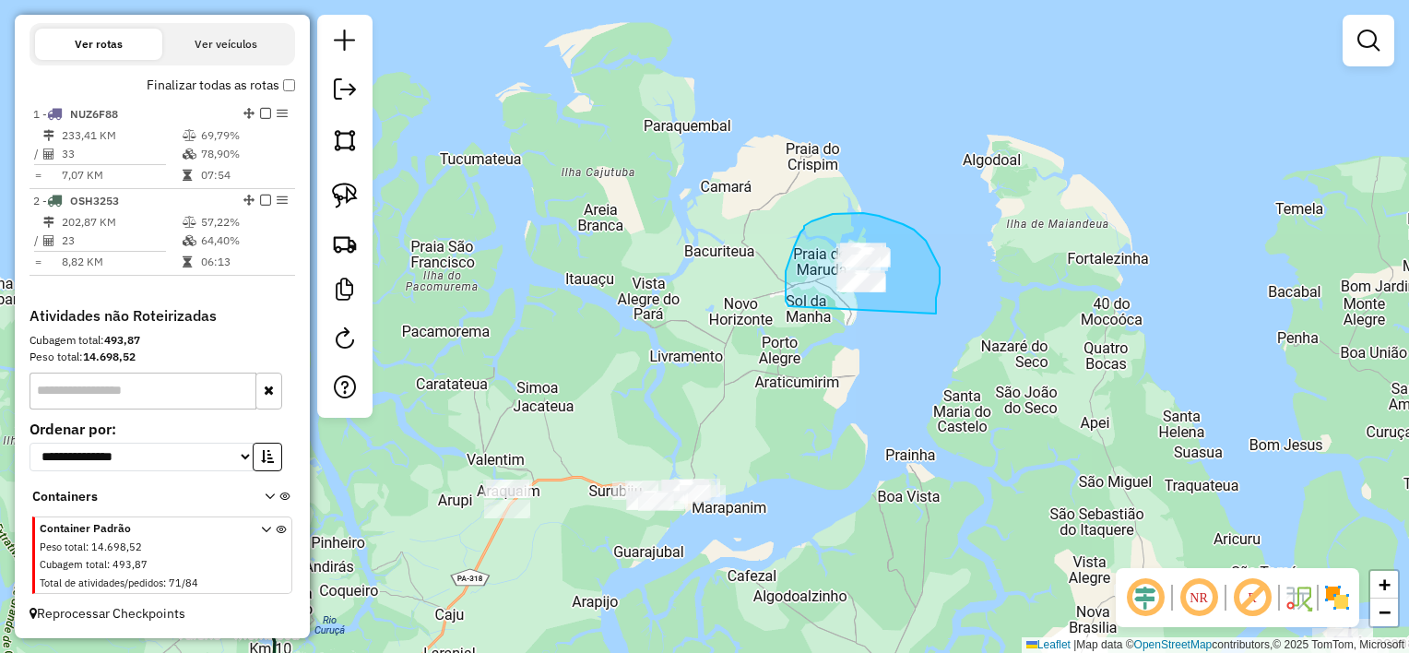
drag, startPoint x: 940, startPoint y: 278, endPoint x: 844, endPoint y: 341, distance: 115.1
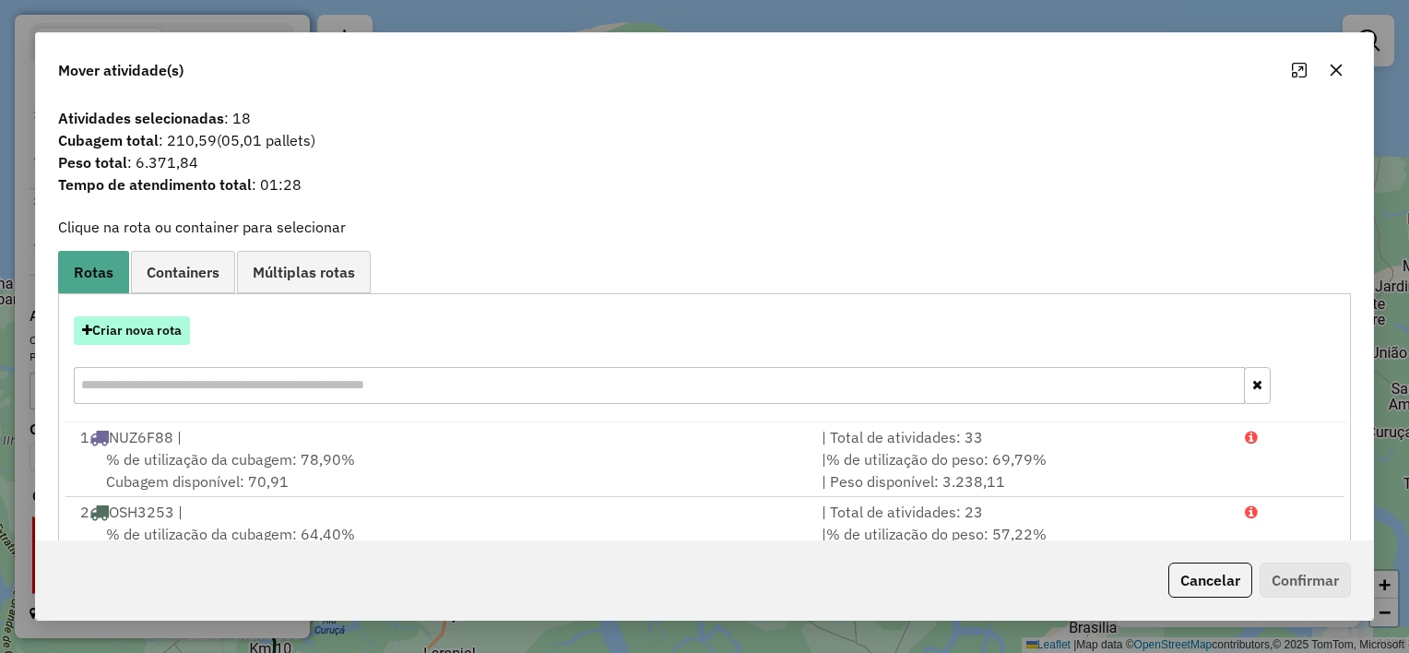
click at [137, 333] on button "Criar nova rota" at bounding box center [132, 330] width 116 height 29
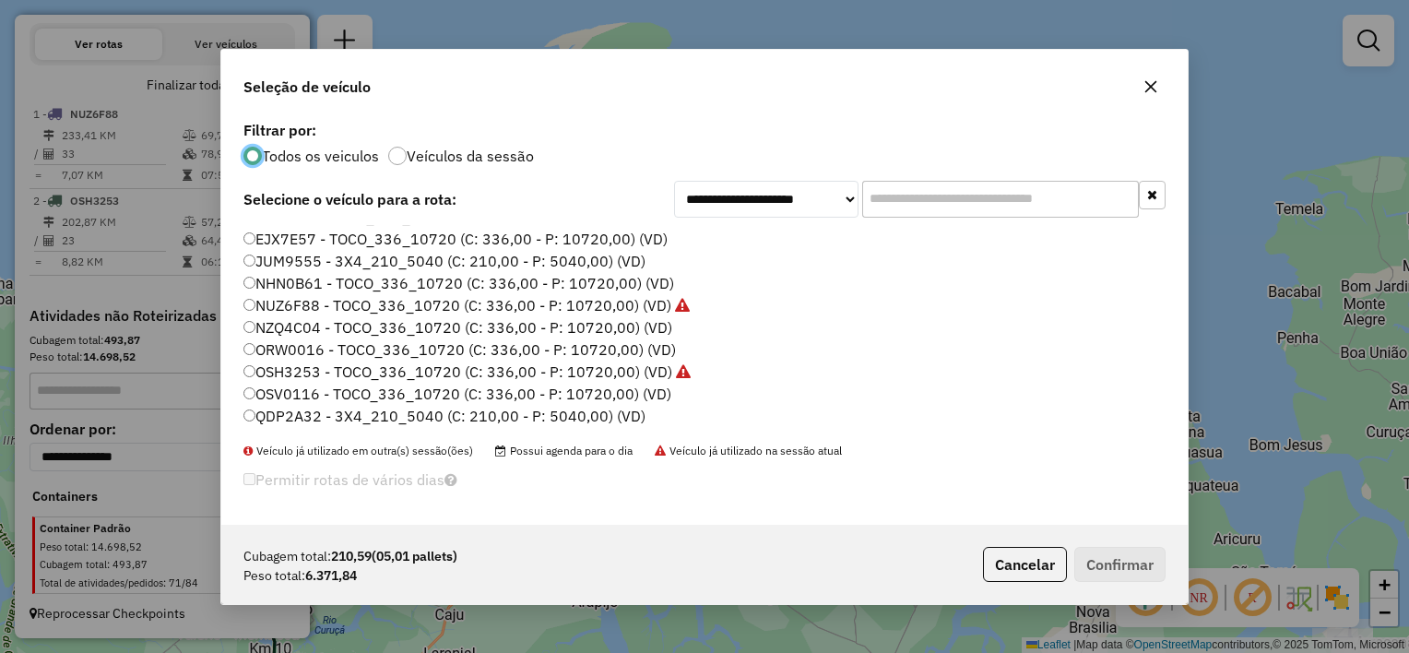
scroll to position [0, 0]
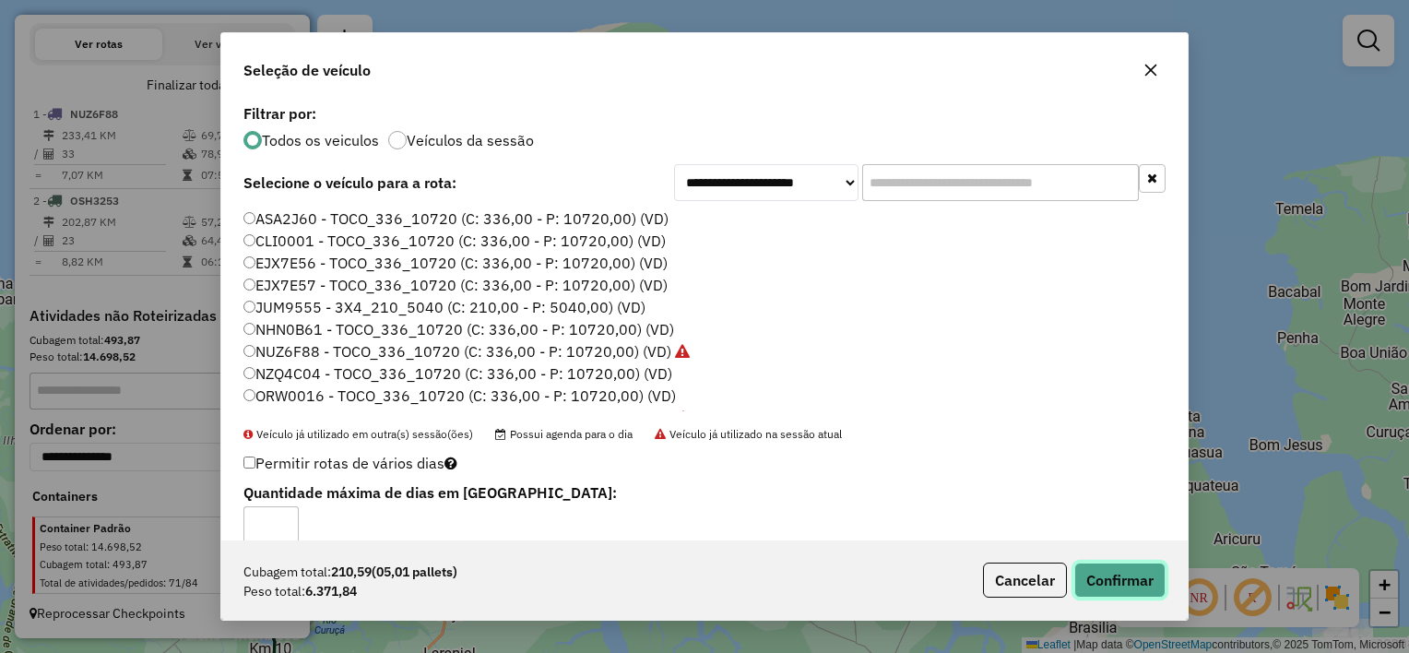
click at [1112, 568] on button "Confirmar" at bounding box center [1120, 580] width 91 height 35
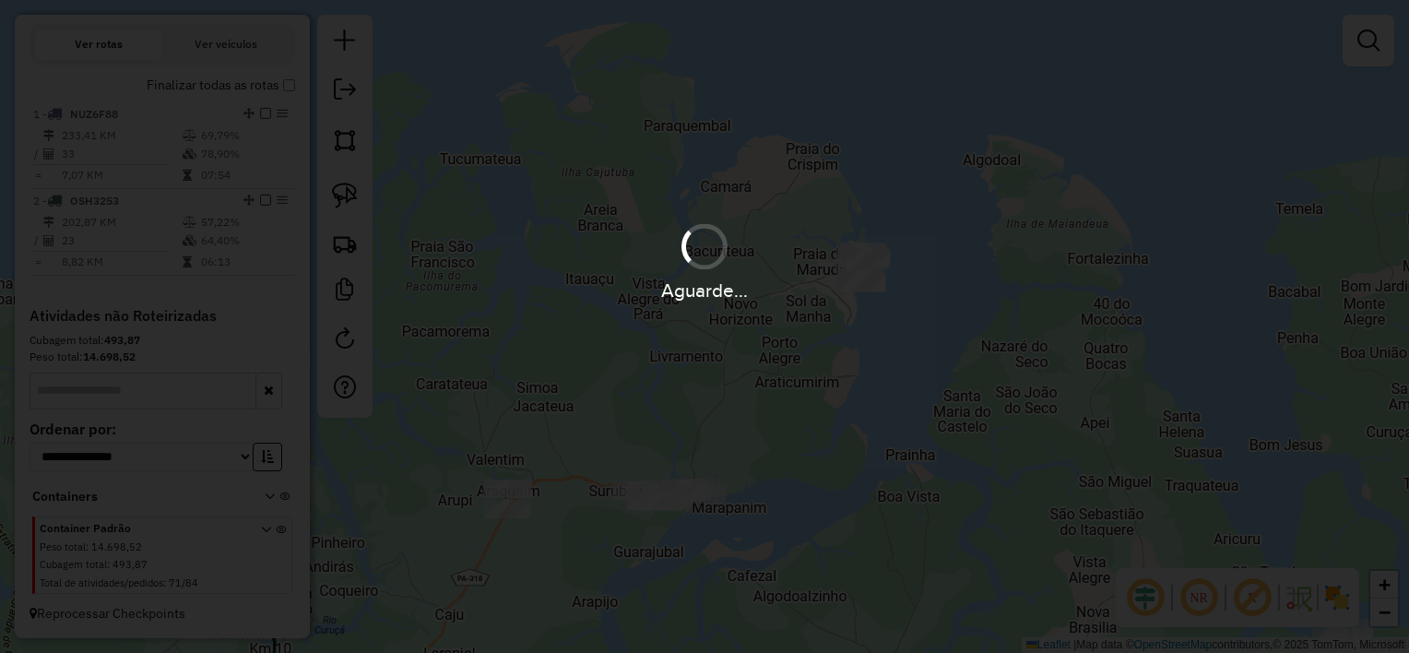
scroll to position [625, 0]
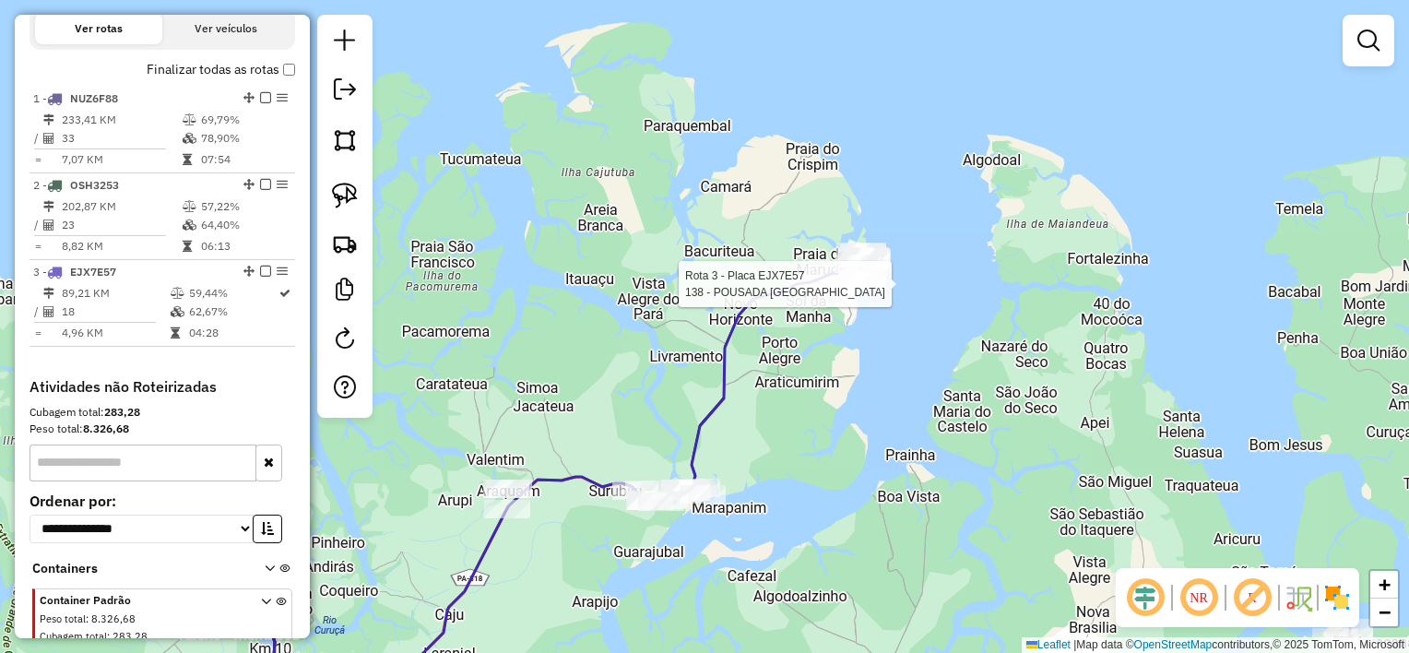
select select "**********"
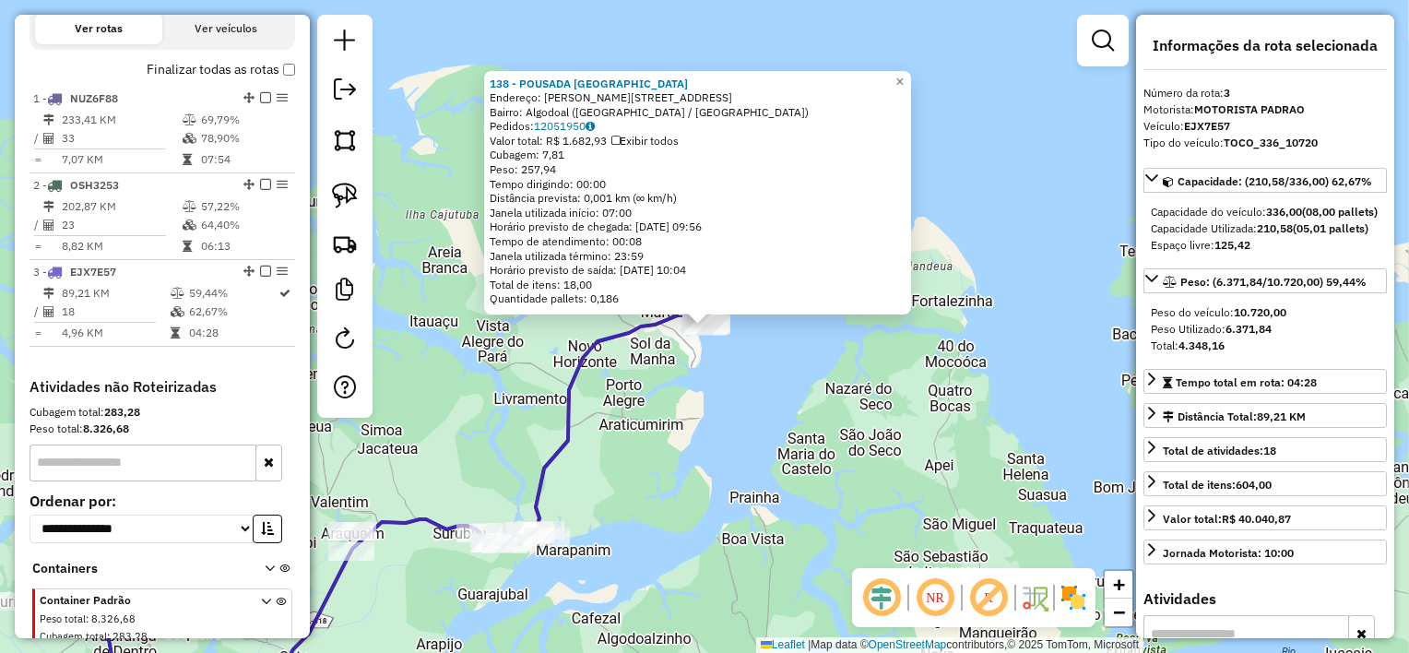
scroll to position [712, 0]
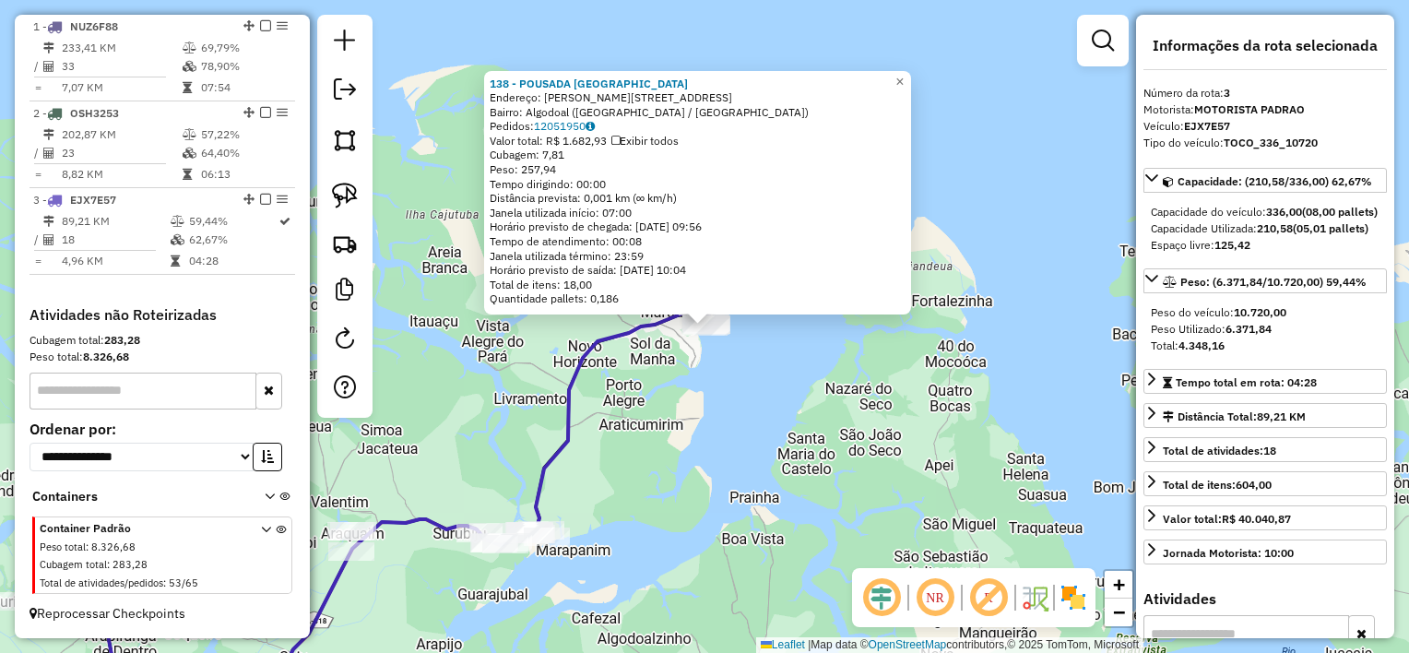
click at [679, 434] on div "138 - POUSADA PONTA DO BOI Endereço: Bertoldo costa 44 Bairro: Algodoal (MARACA…" at bounding box center [704, 326] width 1409 height 653
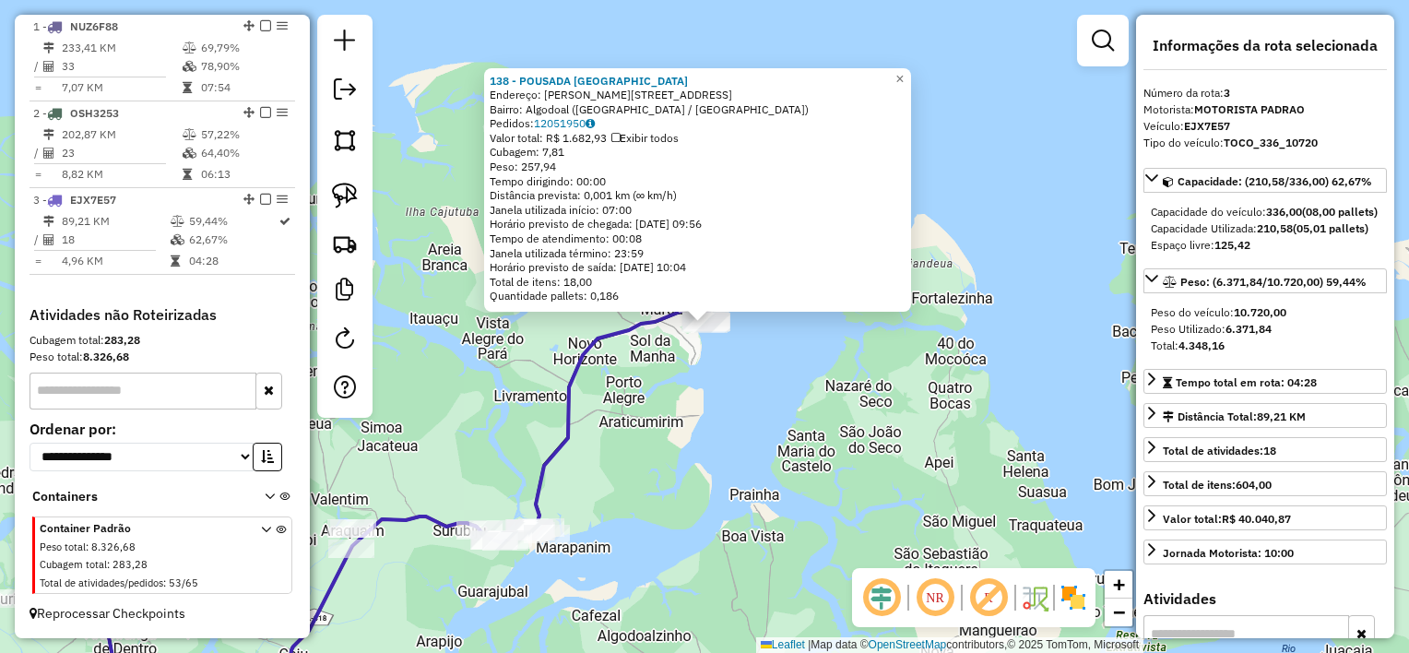
click at [687, 386] on div "Rota 3 - Placa EJX7E57 138 - POUSADA PONTA DO BOI 138 - POUSADA PONTA DO BOI En…" at bounding box center [704, 326] width 1409 height 653
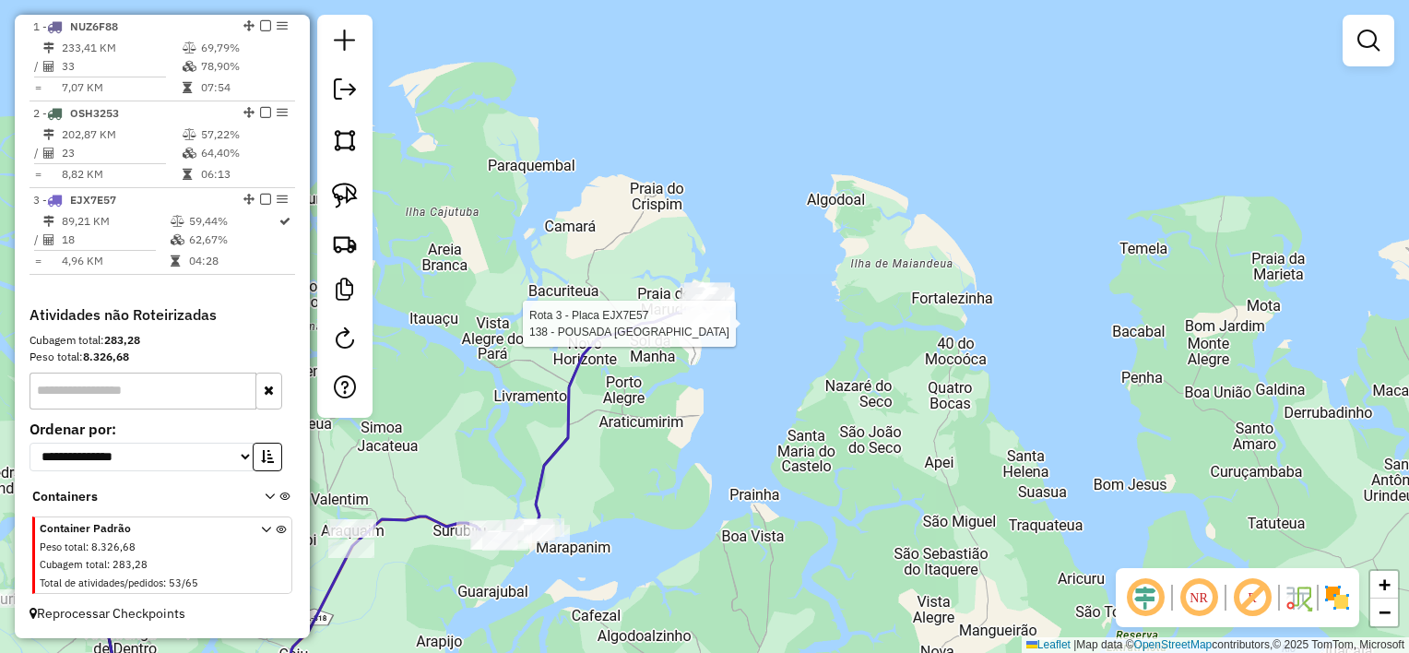
select select "**********"
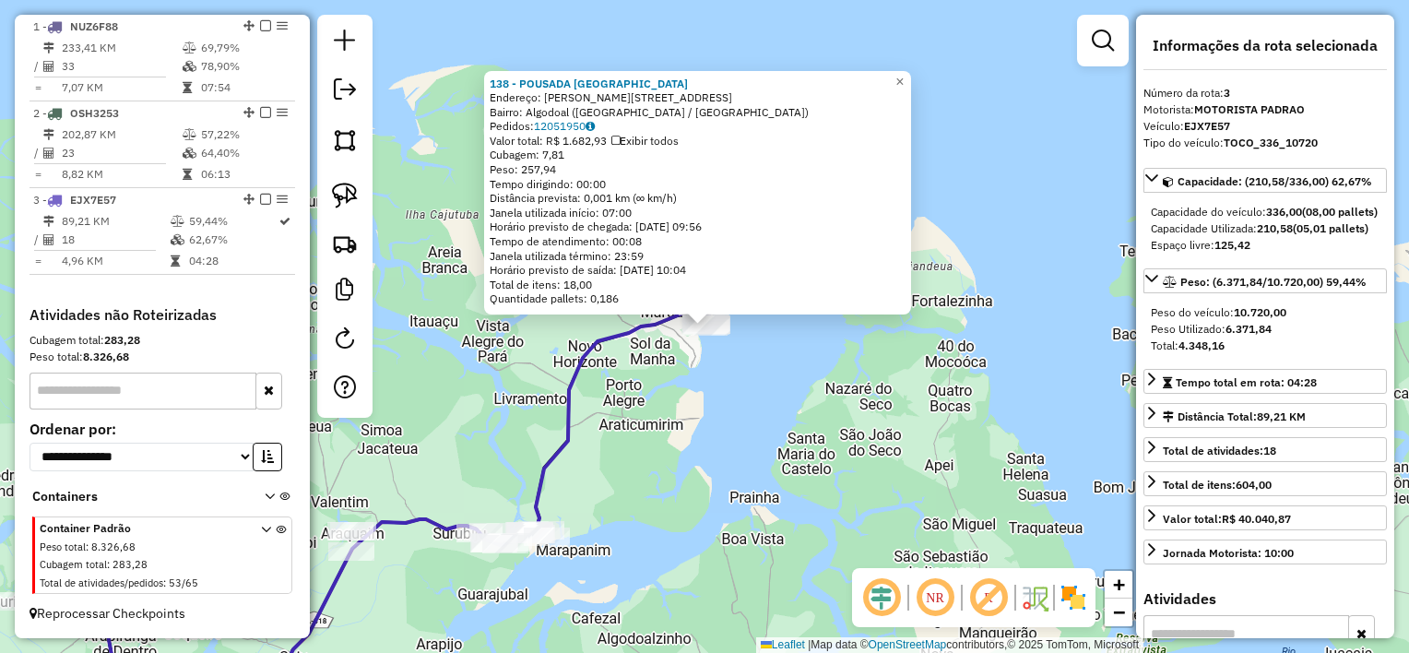
click at [683, 373] on div "138 - POUSADA PONTA DO BOI Endereço: Bertoldo costa 44 Bairro: Algodoal (MARACA…" at bounding box center [704, 326] width 1409 height 653
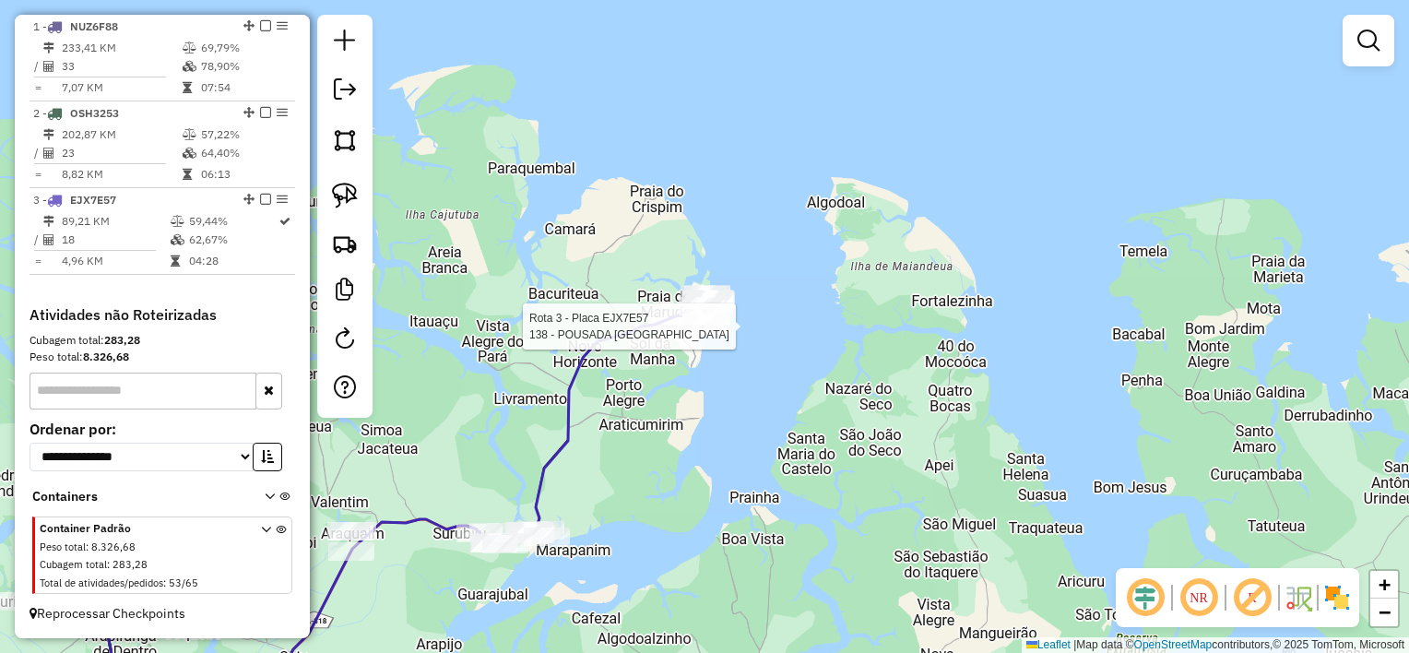
select select "**********"
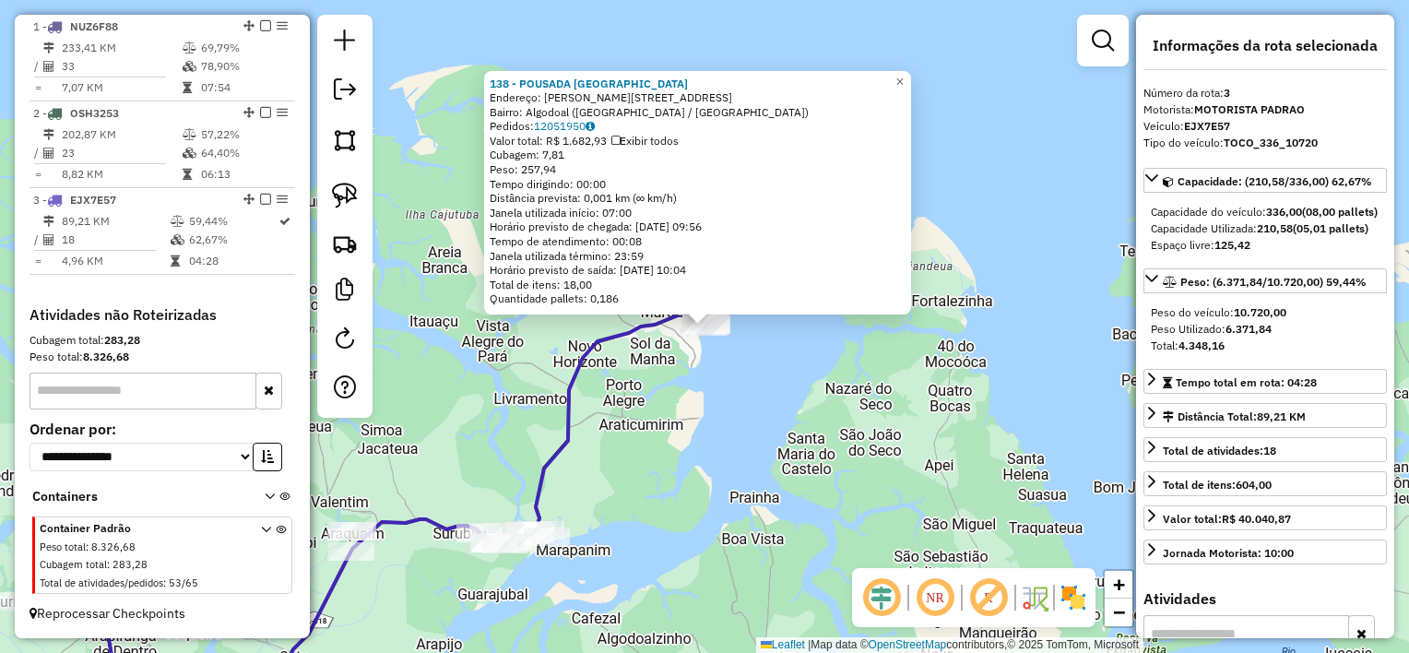
click at [679, 362] on div "138 - POUSADA PONTA DO BOI Endereço: Bertoldo costa 44 Bairro: Algodoal (MARACA…" at bounding box center [704, 326] width 1409 height 653
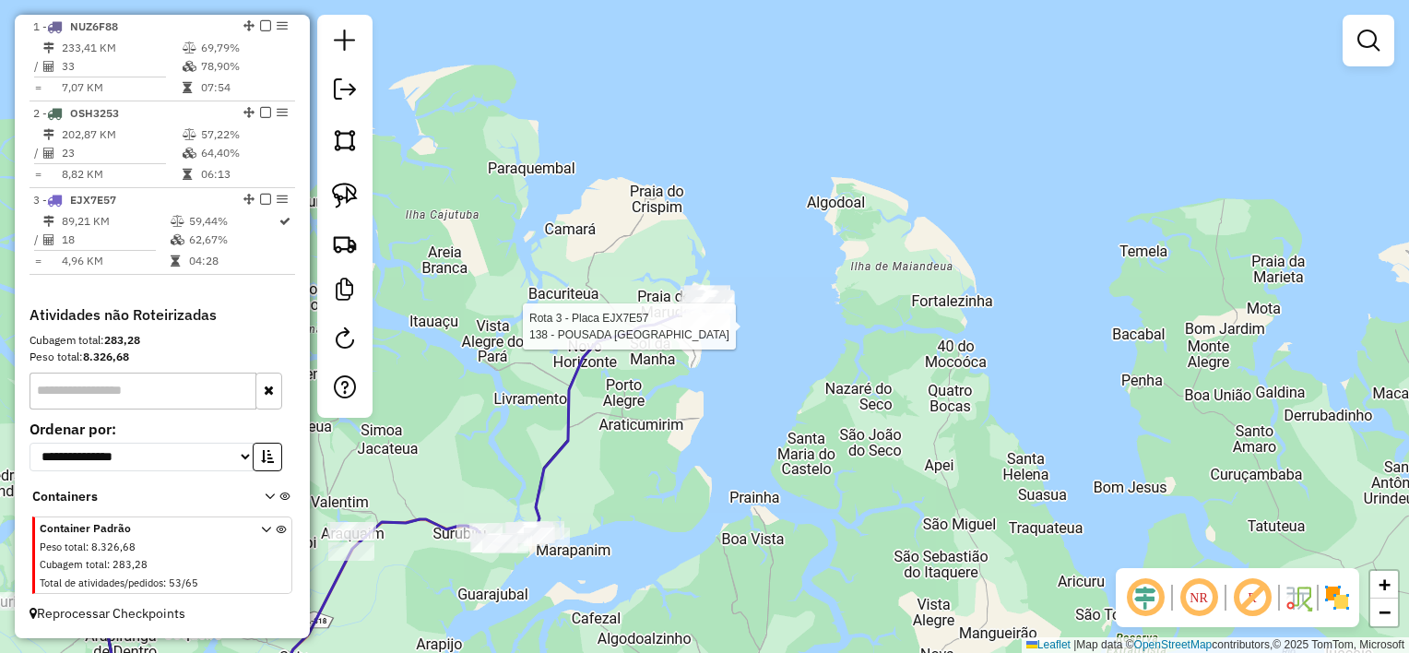
select select "**********"
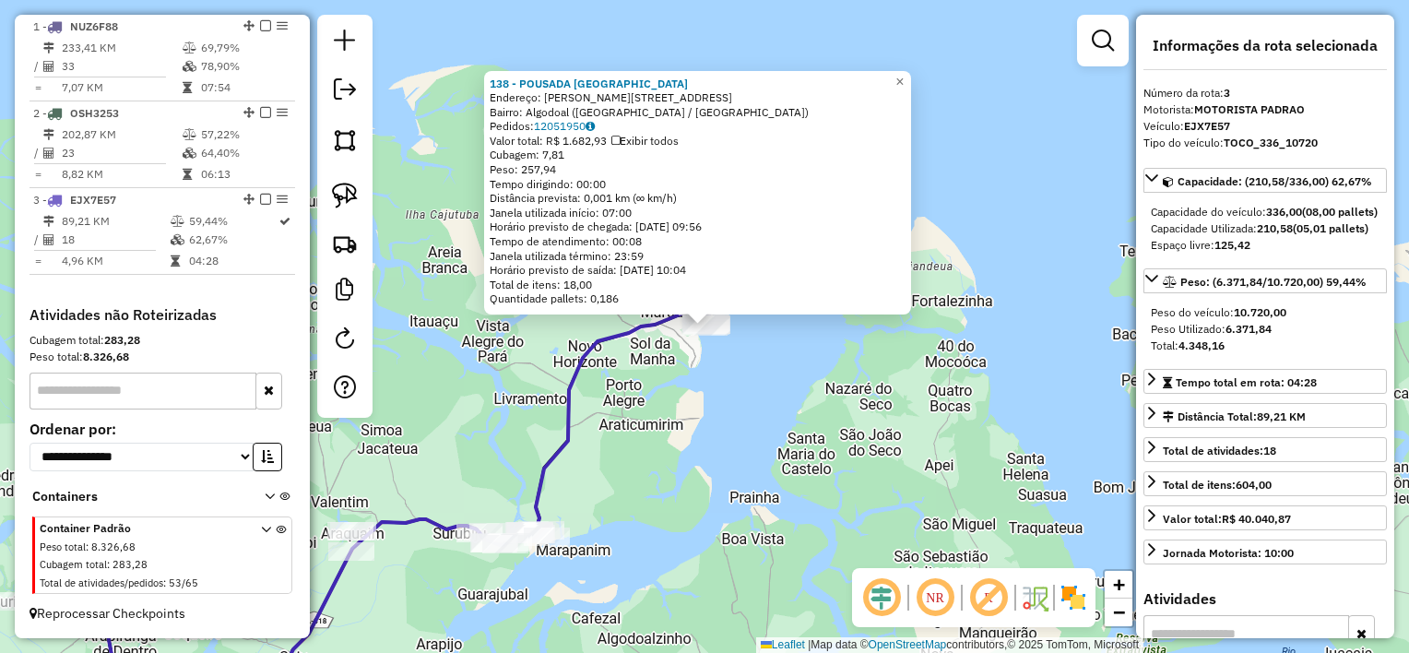
drag, startPoint x: 754, startPoint y: 395, endPoint x: 686, endPoint y: 361, distance: 75.5
click at [747, 393] on div "Rota 3 - Placa EJX7E57 138 - POUSADA PONTA DO BOI 138 - POUSADA PONTA DO BOI En…" at bounding box center [704, 326] width 1409 height 653
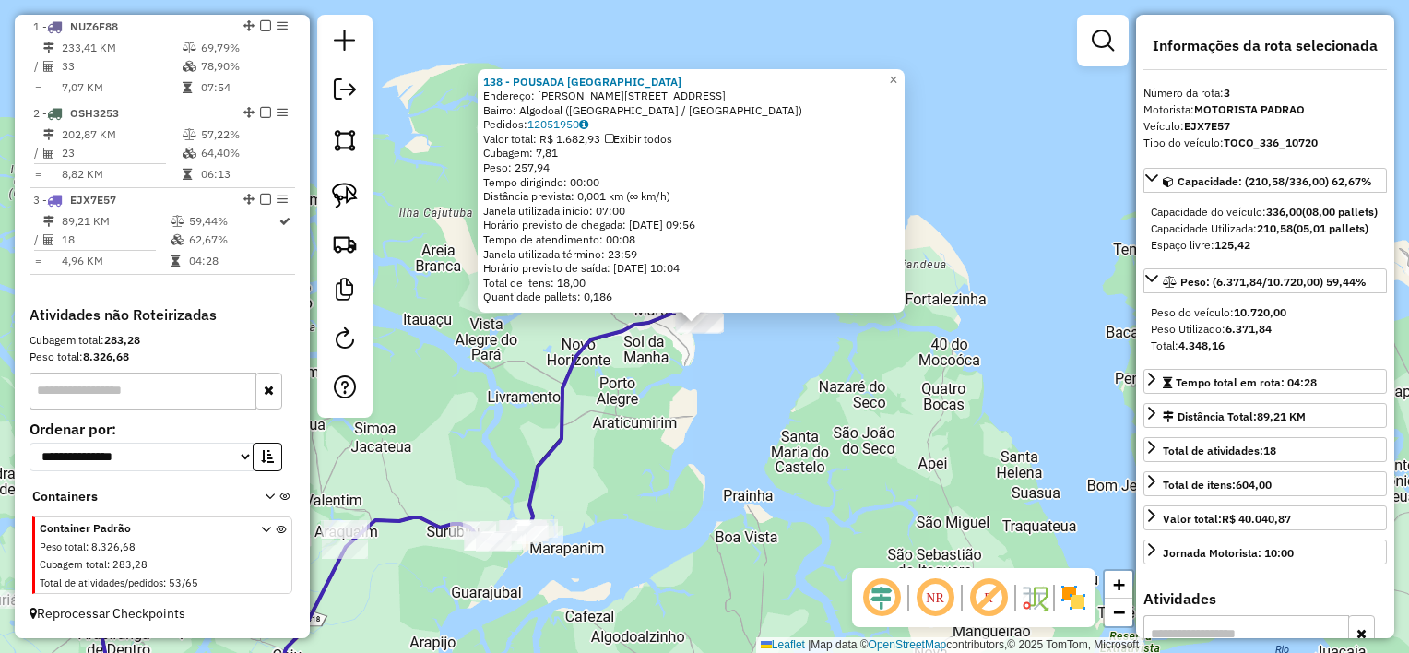
drag, startPoint x: 690, startPoint y: 351, endPoint x: 689, endPoint y: 339, distance: 12.9
click at [690, 352] on div "138 - POUSADA PONTA DO BOI Endereço: Bertoldo costa 44 Bairro: Algodoal (MARACA…" at bounding box center [704, 326] width 1409 height 653
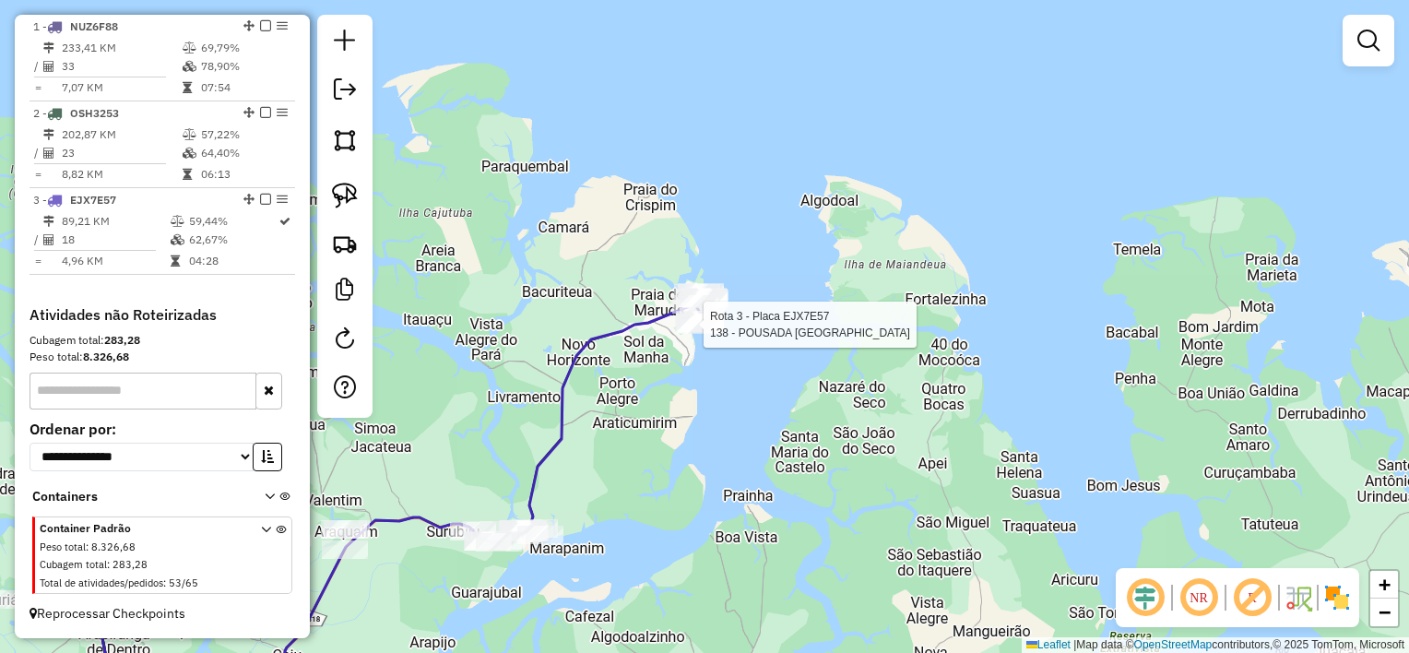
select select "**********"
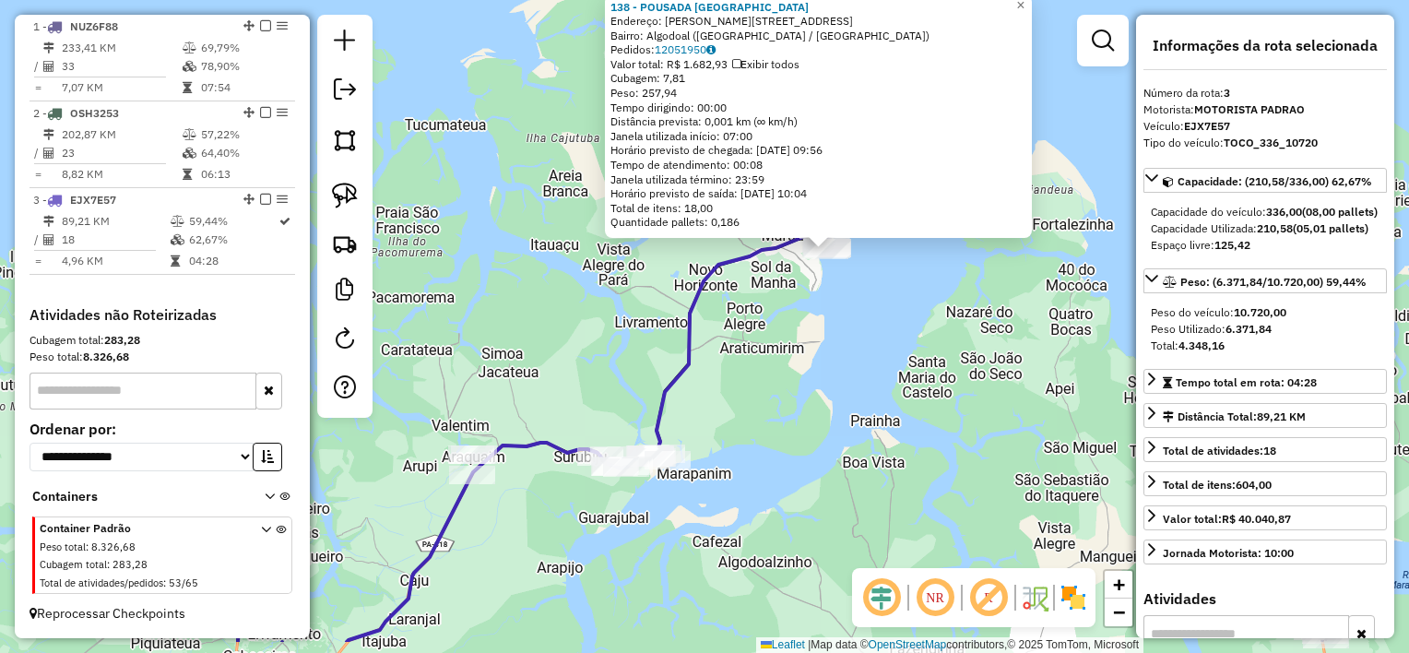
drag, startPoint x: 627, startPoint y: 498, endPoint x: 720, endPoint y: 436, distance: 111.8
click at [720, 436] on div "138 - POUSADA PONTA DO BOI Endereço: Bertoldo costa 44 Bairro: Algodoal (MARACA…" at bounding box center [704, 326] width 1409 height 653
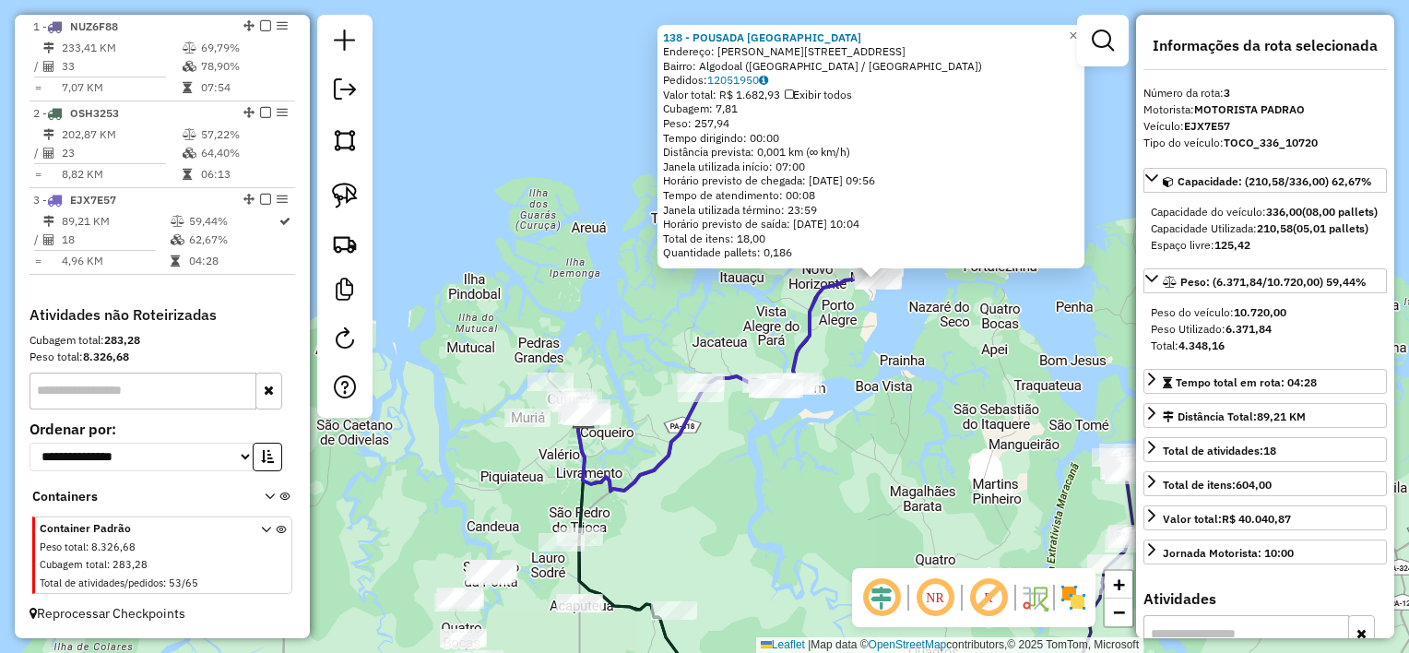
drag, startPoint x: 877, startPoint y: 352, endPoint x: 870, endPoint y: 310, distance: 43.1
click at [875, 352] on div "138 - POUSADA PONTA DO BOI Endereço: Bertoldo costa 44 Bairro: Algodoal (MARACA…" at bounding box center [704, 326] width 1409 height 653
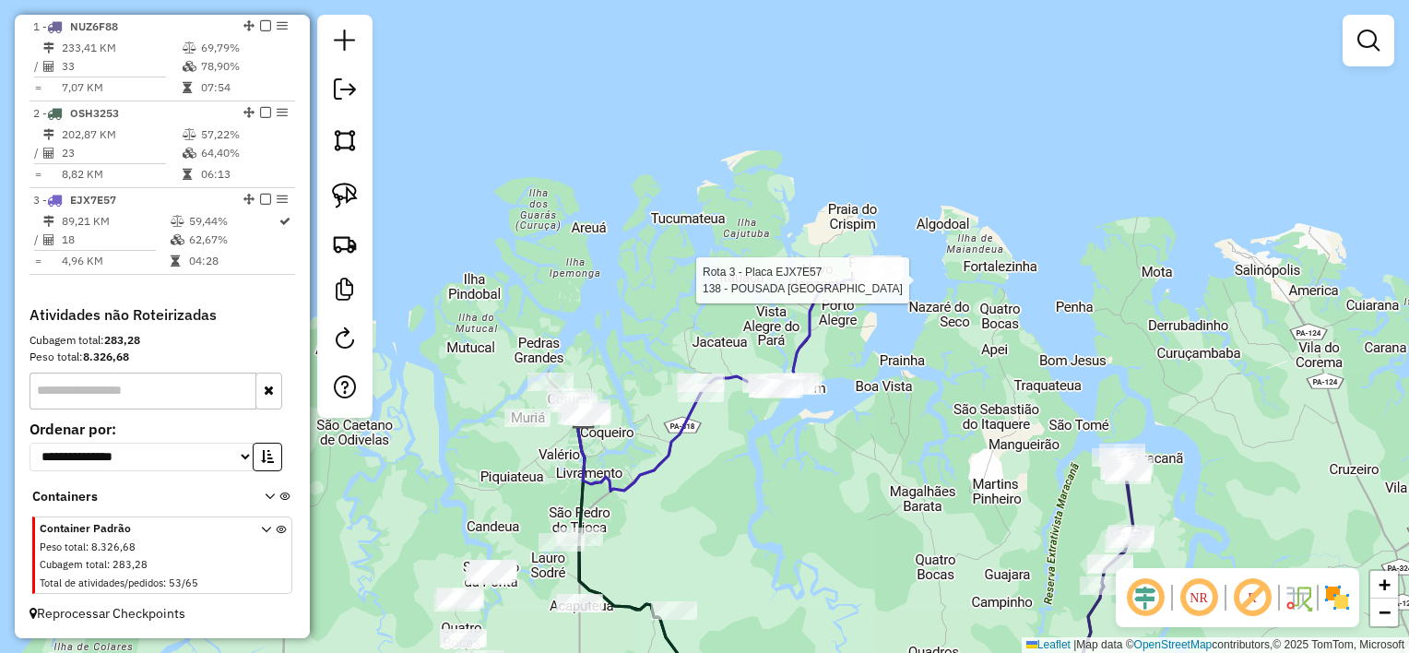
select select "**********"
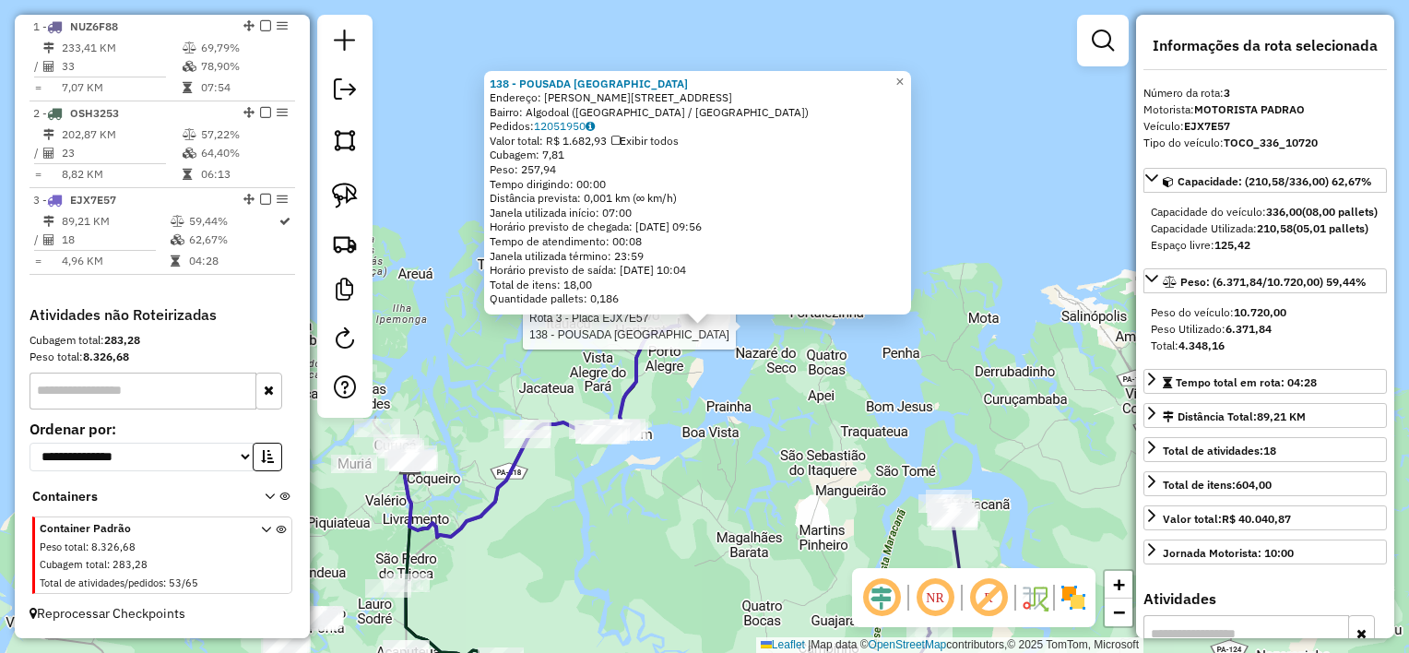
click at [719, 373] on div "Rota 3 - Placa EJX7E57 138 - POUSADA PONTA DO BOI 138 - POUSADA PONTA DO BOI En…" at bounding box center [704, 326] width 1409 height 653
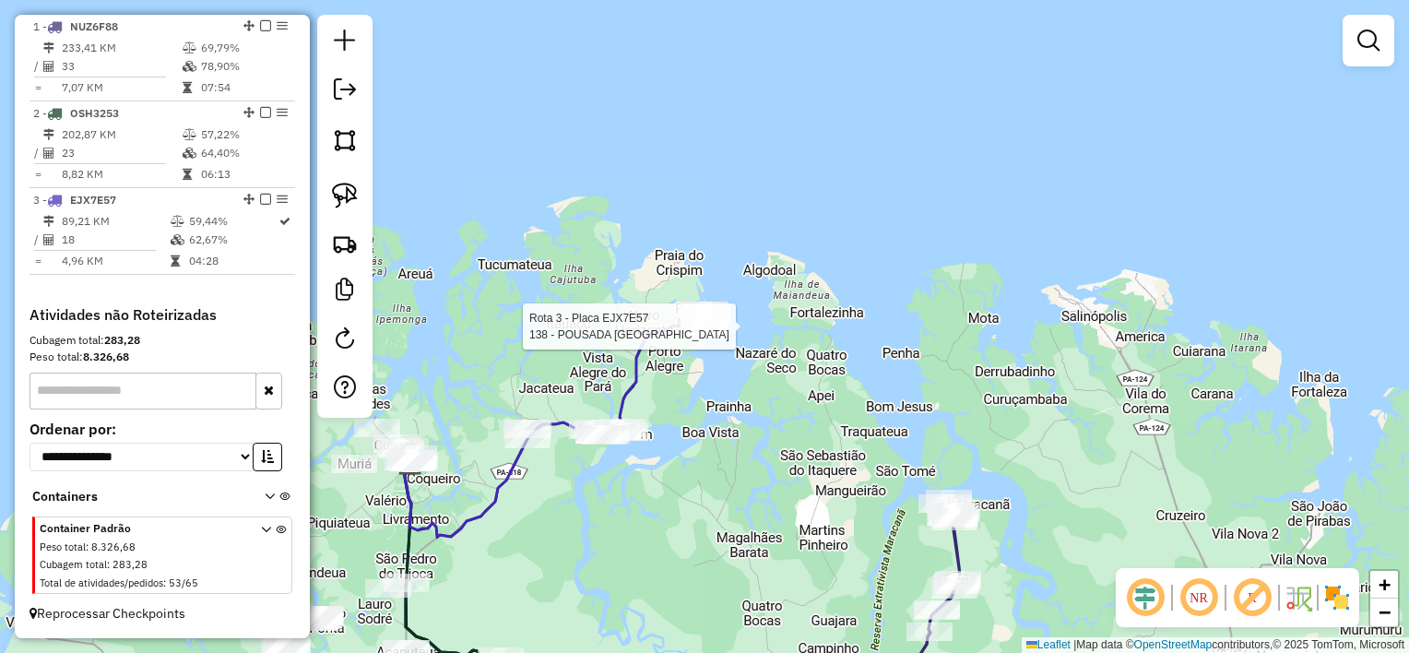
select select "**********"
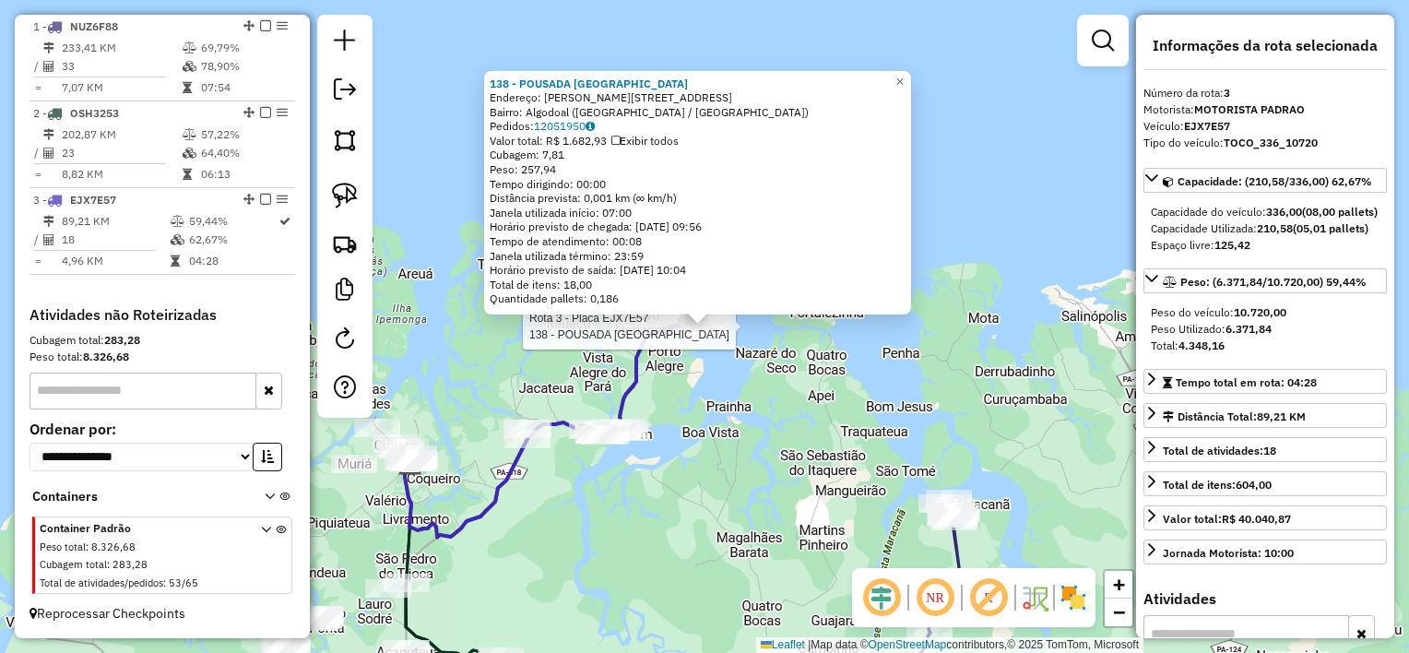
click at [694, 452] on div "Rota 3 - Placa EJX7E57 138 - POUSADA PONTA DO BOI 138 - POUSADA PONTA DO BOI En…" at bounding box center [704, 326] width 1409 height 653
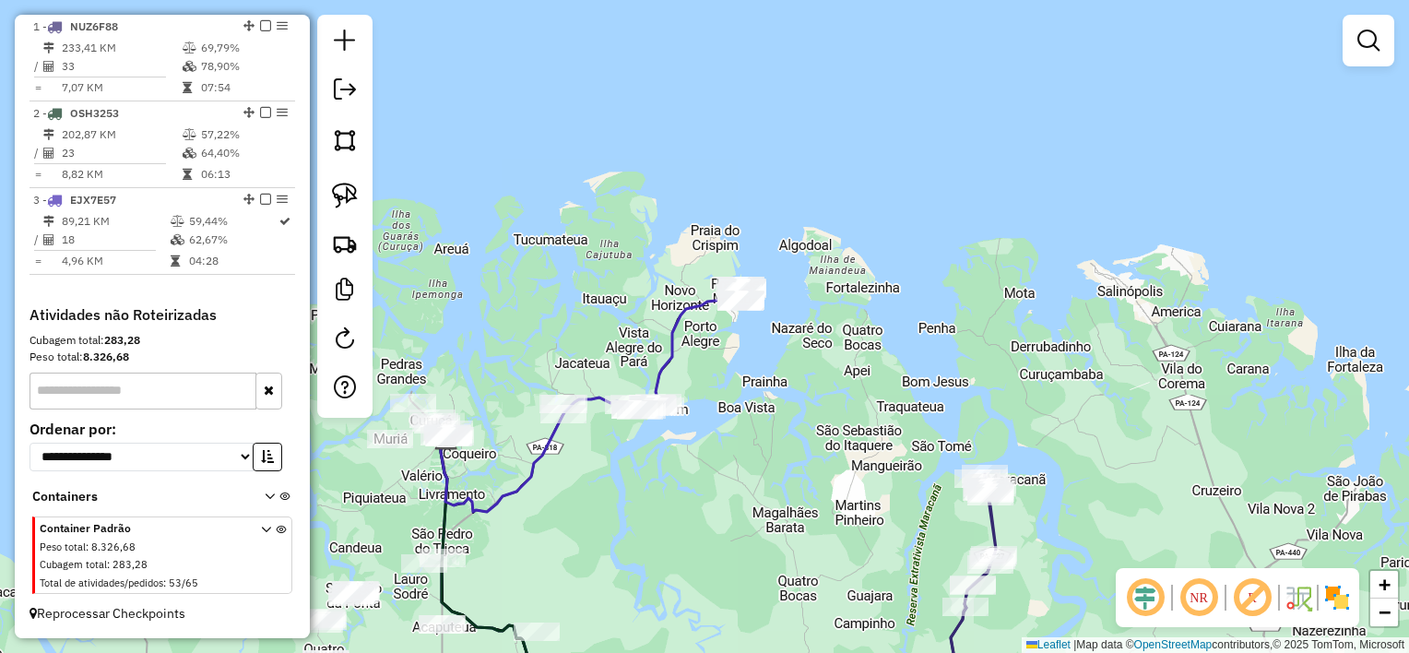
drag, startPoint x: 658, startPoint y: 517, endPoint x: 821, endPoint y: 337, distance: 242.9
click at [821, 339] on div "Janela de atendimento Grade de atendimento Capacidade Transportadoras Veículos …" at bounding box center [704, 326] width 1409 height 653
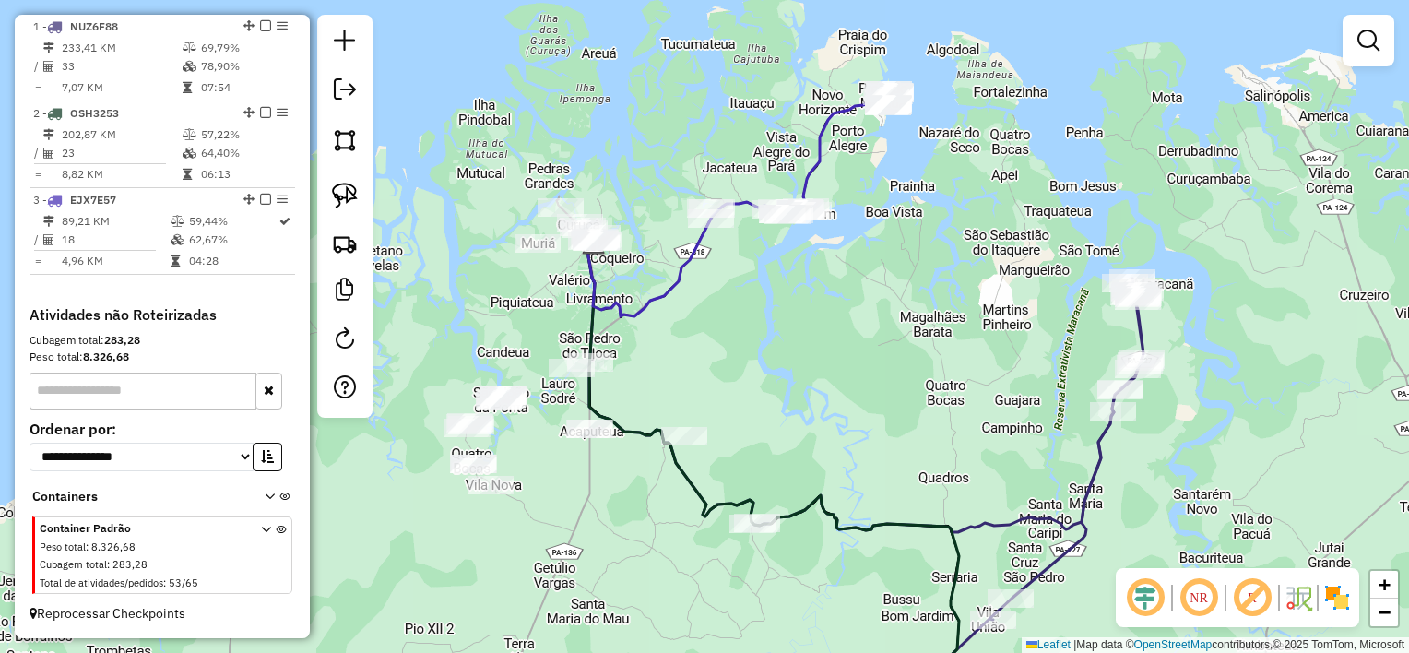
drag, startPoint x: 810, startPoint y: 347, endPoint x: 839, endPoint y: 283, distance: 70.2
click at [840, 284] on div "Janela de atendimento Grade de atendimento Capacidade Transportadoras Veículos …" at bounding box center [704, 326] width 1409 height 653
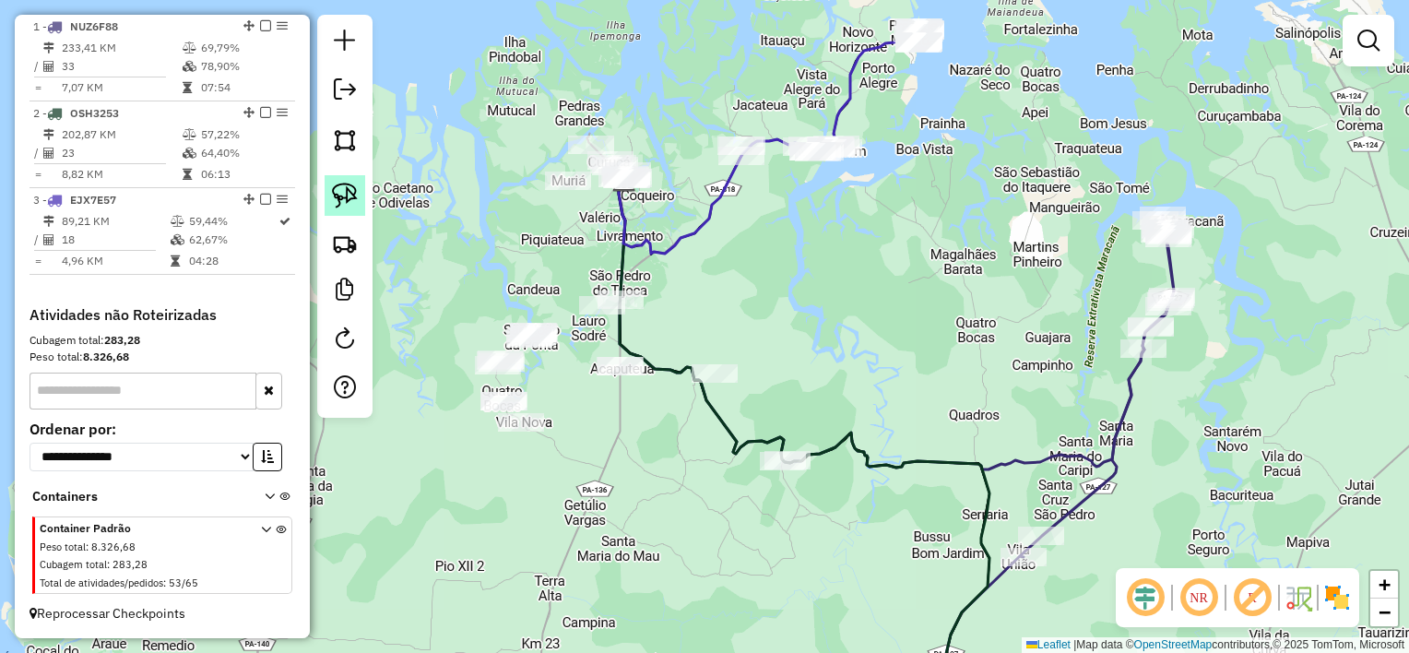
click at [336, 186] on img at bounding box center [345, 196] width 26 height 26
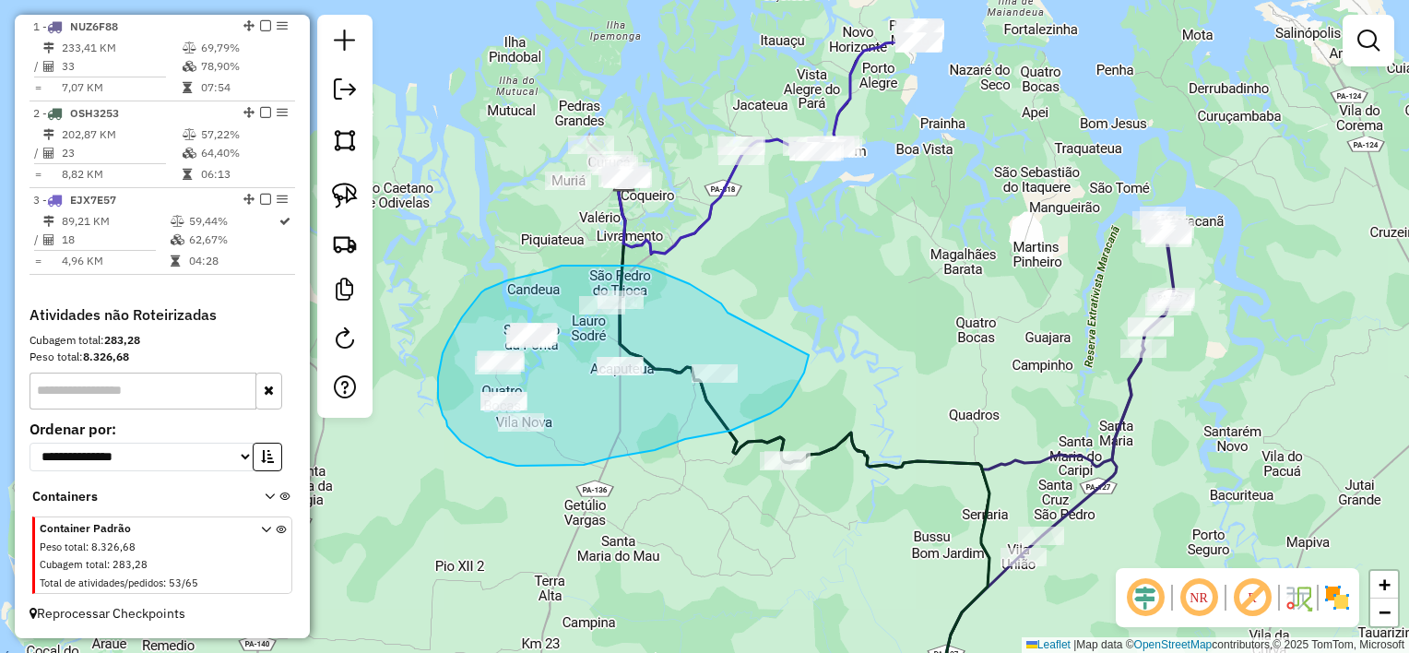
drag, startPoint x: 690, startPoint y: 284, endPoint x: 809, endPoint y: 355, distance: 138.6
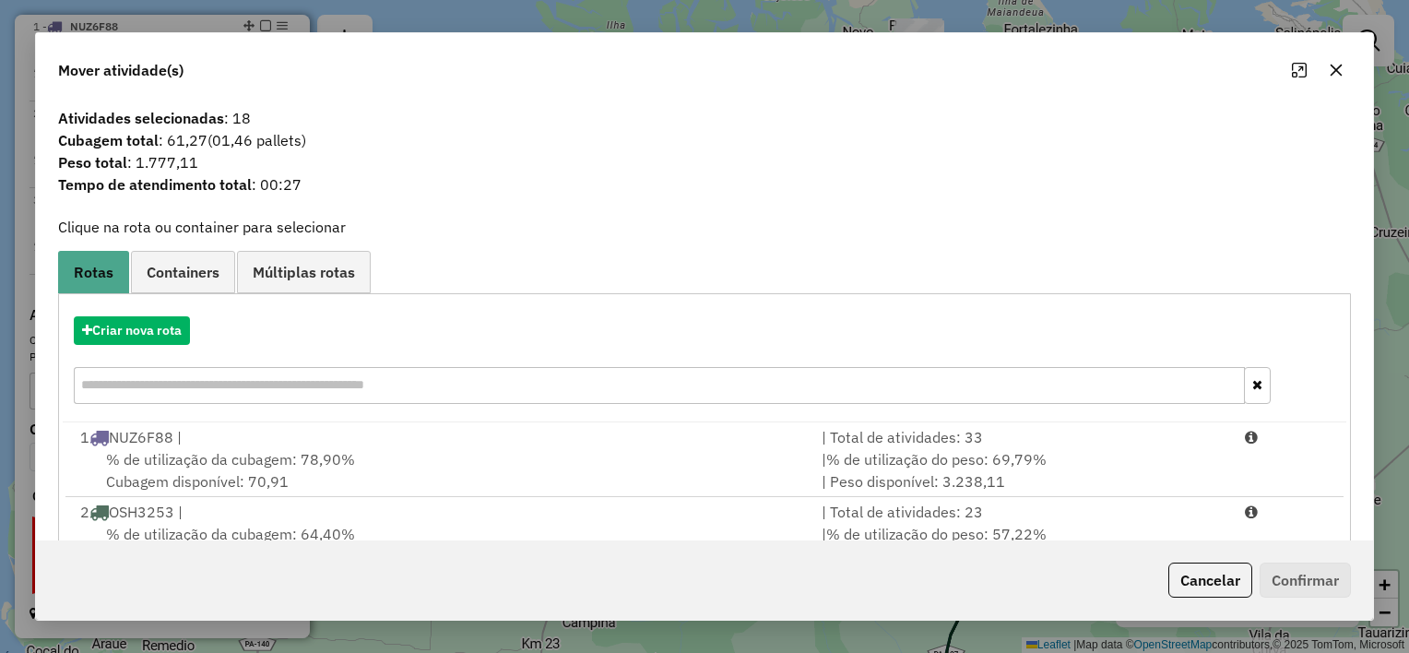
click at [1335, 67] on icon "button" at bounding box center [1336, 70] width 15 height 15
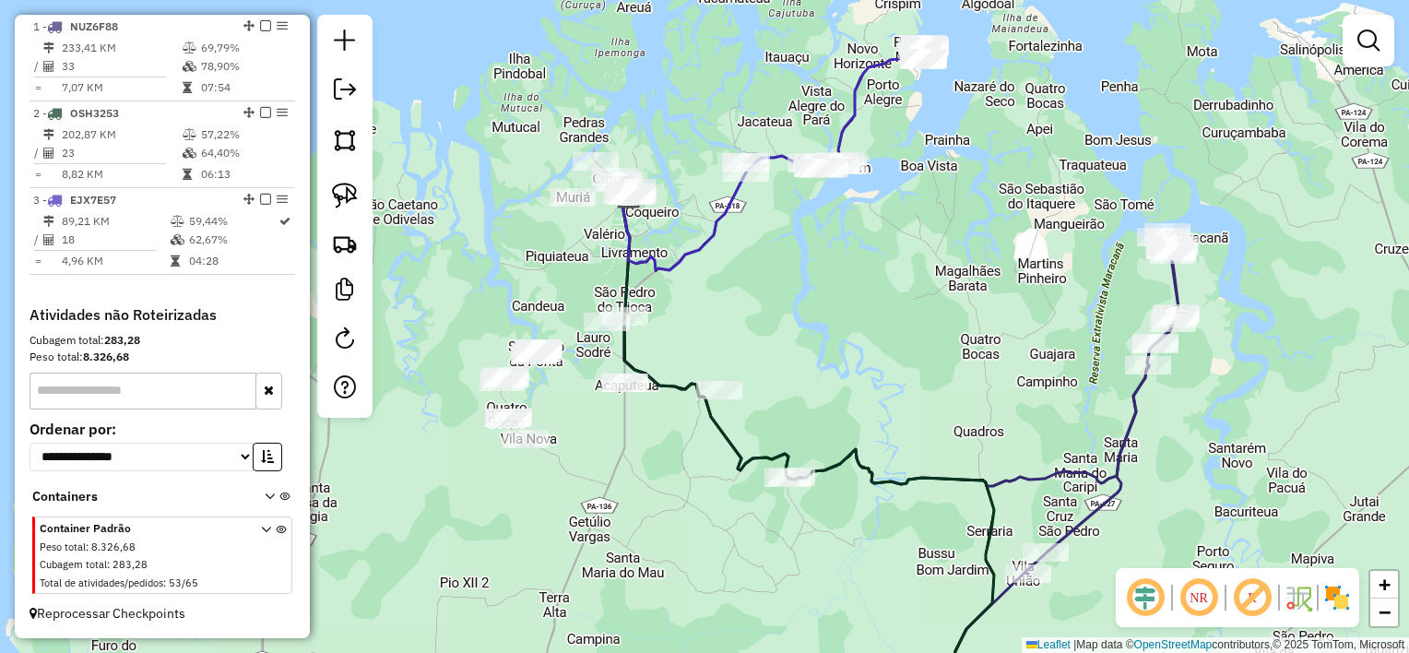
drag, startPoint x: 708, startPoint y: 302, endPoint x: 715, endPoint y: 322, distance: 21.3
click at [715, 322] on div "Janela de atendimento Grade de atendimento Capacidade Transportadoras Veículos …" at bounding box center [704, 326] width 1409 height 653
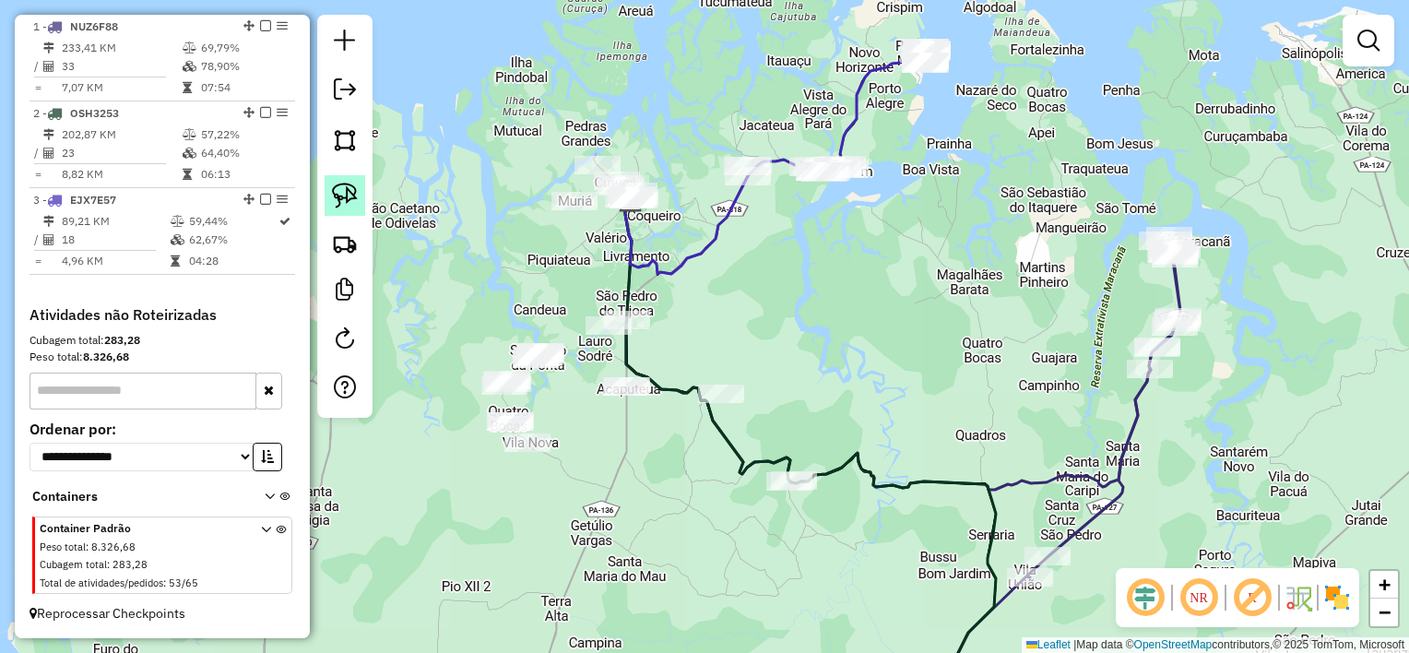
click at [352, 195] on img at bounding box center [345, 196] width 26 height 26
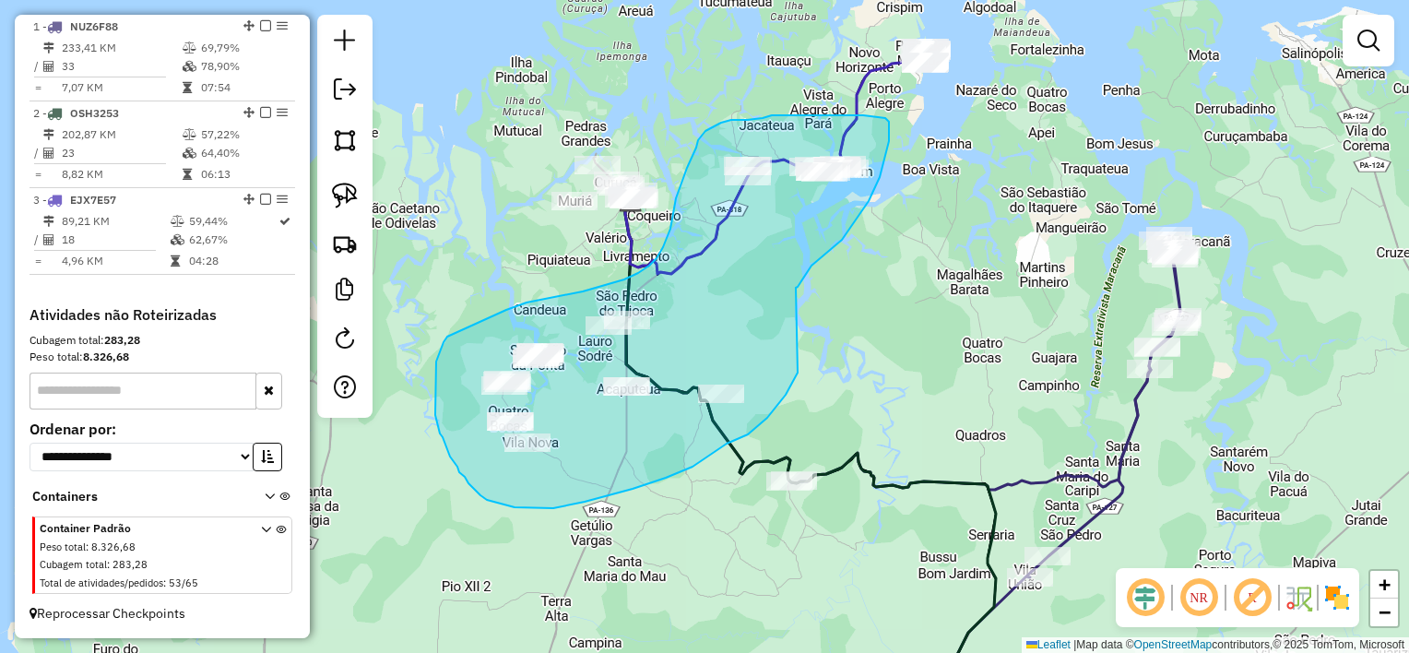
drag, startPoint x: 796, startPoint y: 288, endPoint x: 798, endPoint y: 373, distance: 84.9
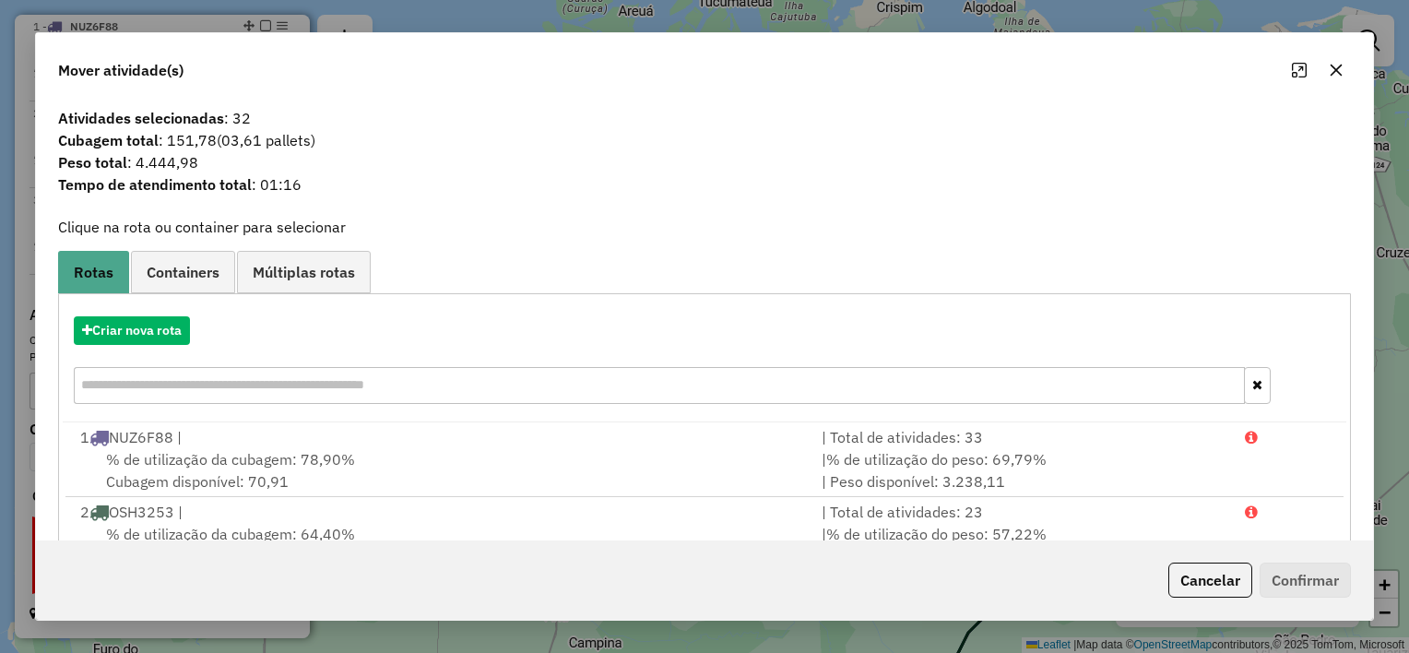
click at [1346, 79] on button "button" at bounding box center [1337, 70] width 30 height 30
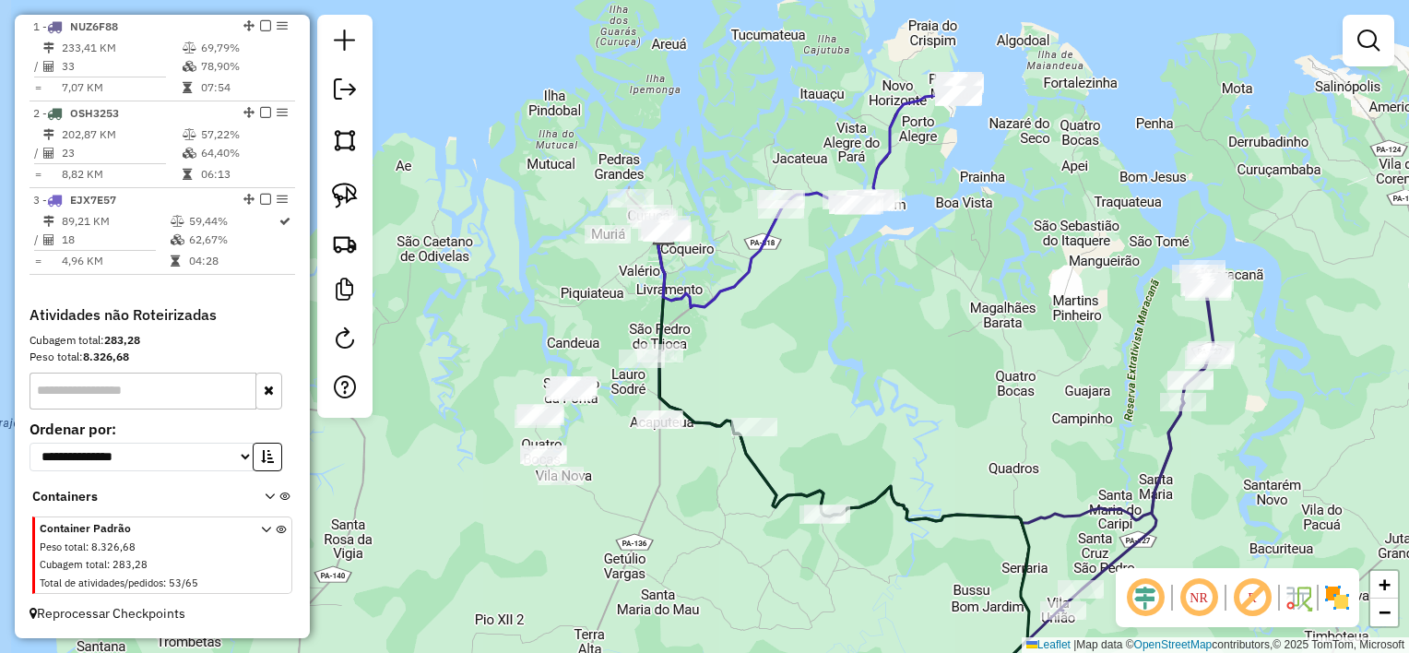
drag, startPoint x: 864, startPoint y: 277, endPoint x: 864, endPoint y: 312, distance: 35.1
click at [864, 312] on div "Janela de atendimento Grade de atendimento Capacidade Transportadoras Veículos …" at bounding box center [704, 326] width 1409 height 653
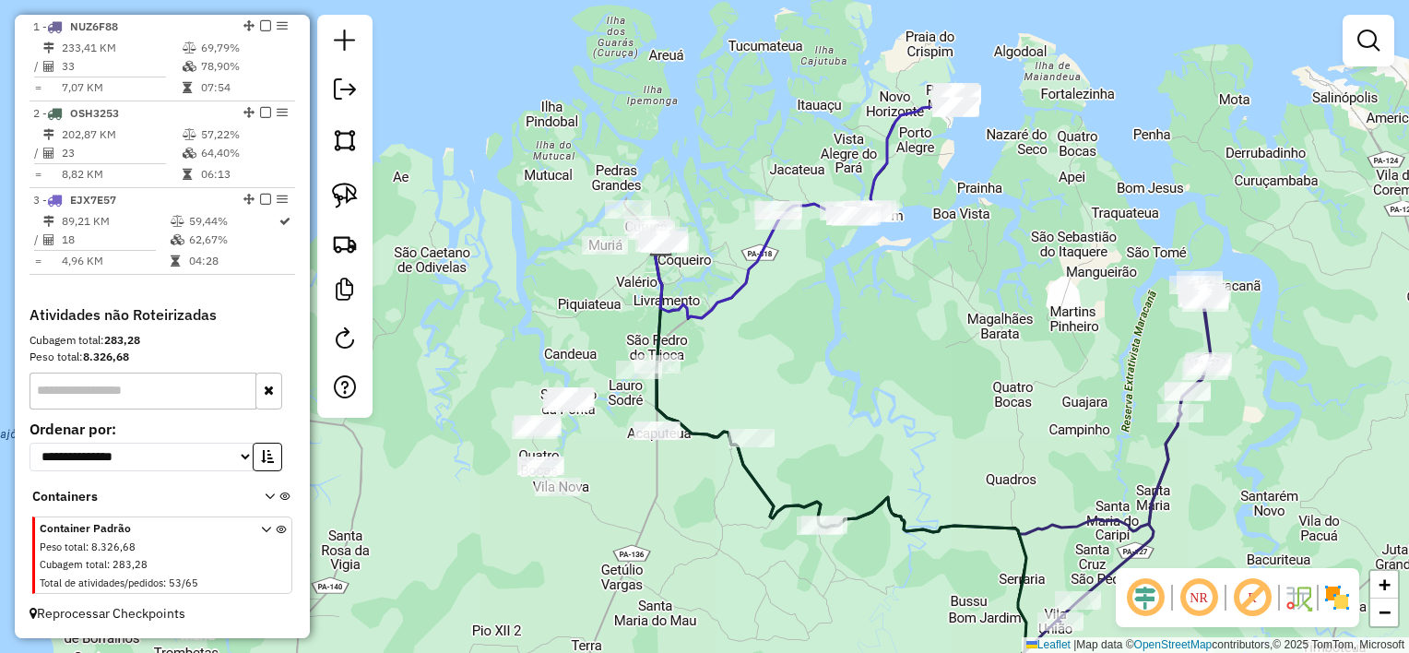
drag, startPoint x: 353, startPoint y: 199, endPoint x: 369, endPoint y: 199, distance: 15.7
click at [353, 199] on img at bounding box center [345, 196] width 26 height 26
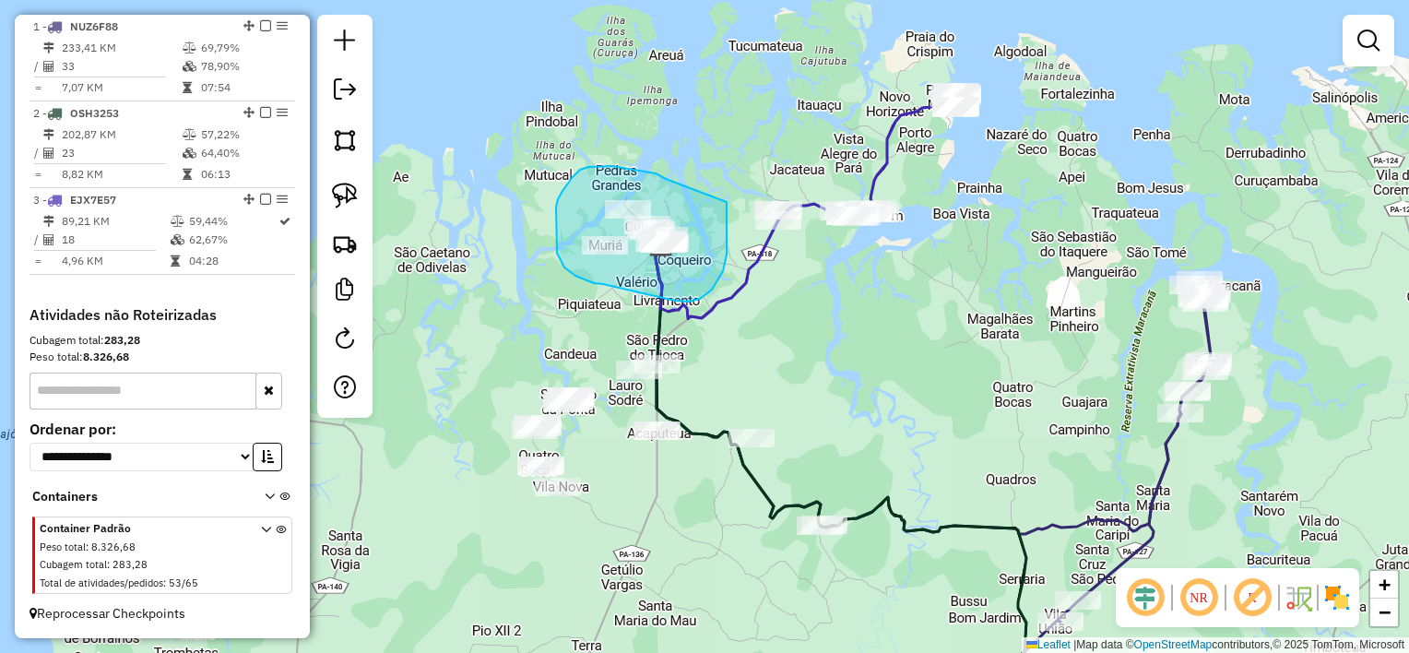
drag, startPoint x: 659, startPoint y: 175, endPoint x: 727, endPoint y: 202, distance: 73.3
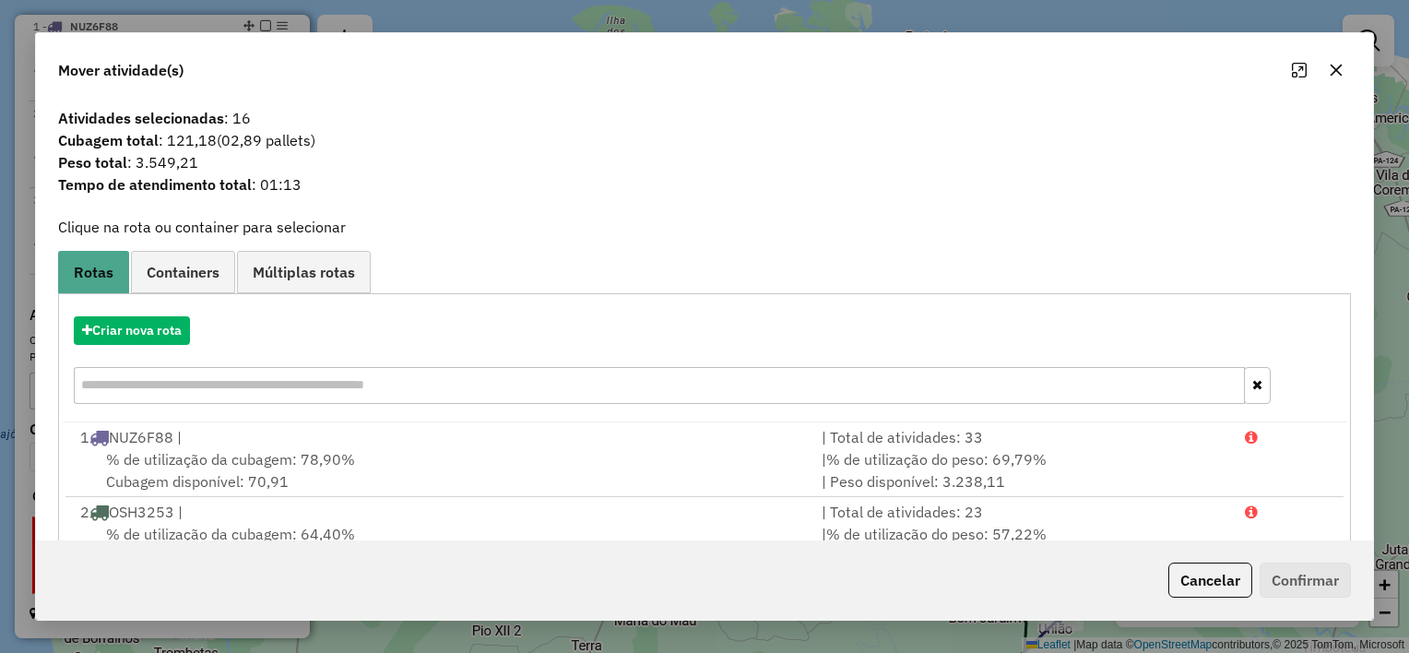
click at [1340, 68] on icon "button" at bounding box center [1336, 70] width 15 height 15
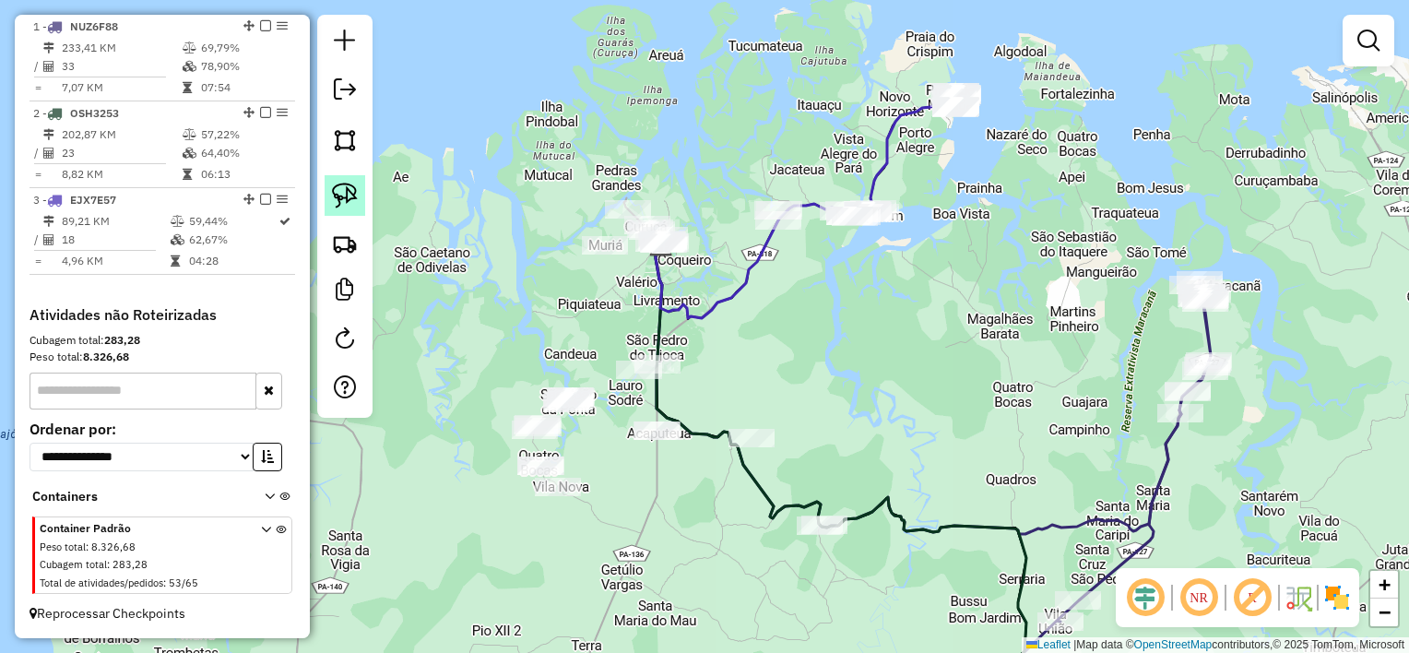
click at [349, 195] on img at bounding box center [345, 196] width 26 height 26
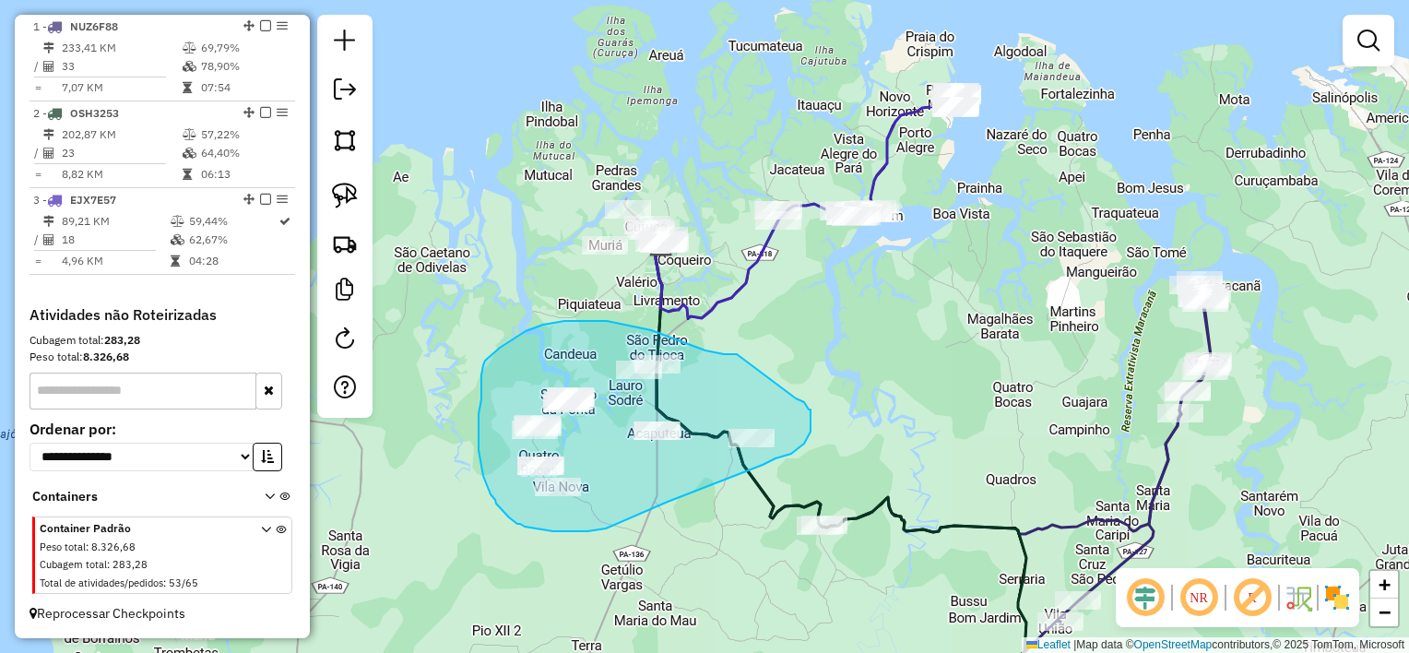
drag, startPoint x: 696, startPoint y: 347, endPoint x: 796, endPoint y: 398, distance: 112.2
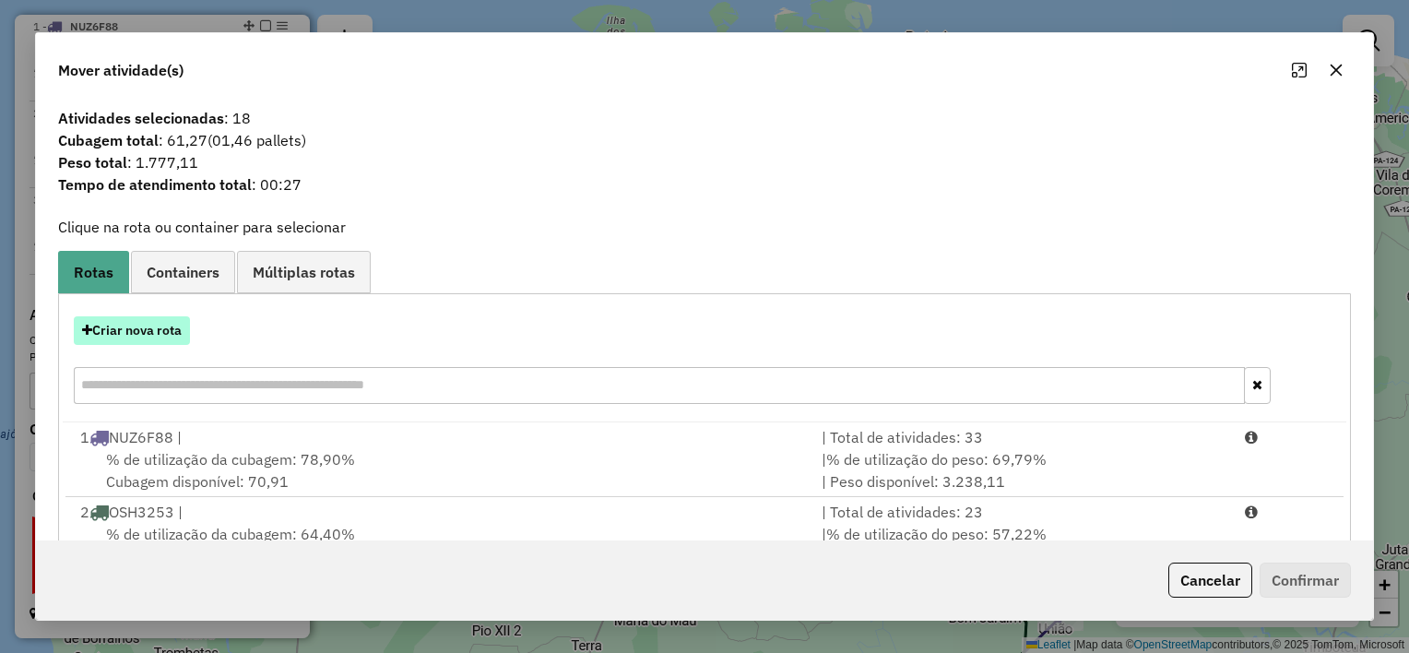
click at [156, 325] on button "Criar nova rota" at bounding box center [132, 330] width 116 height 29
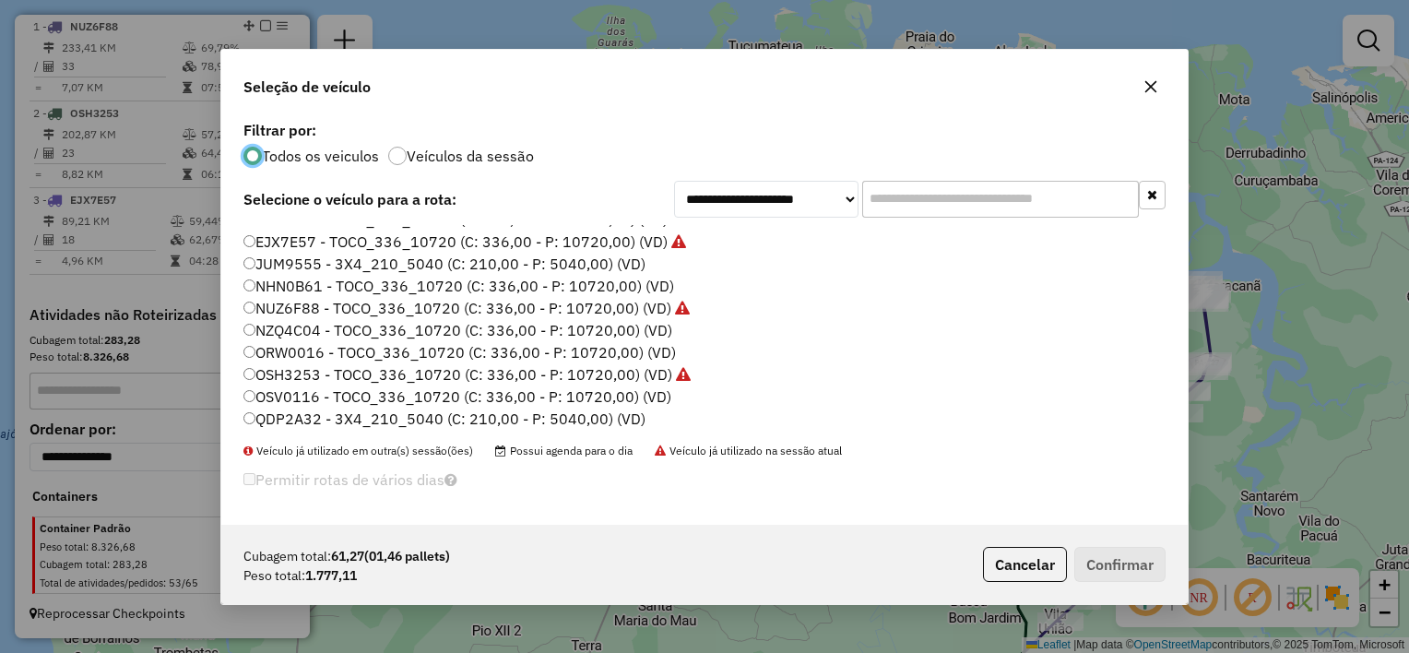
scroll to position [85, 0]
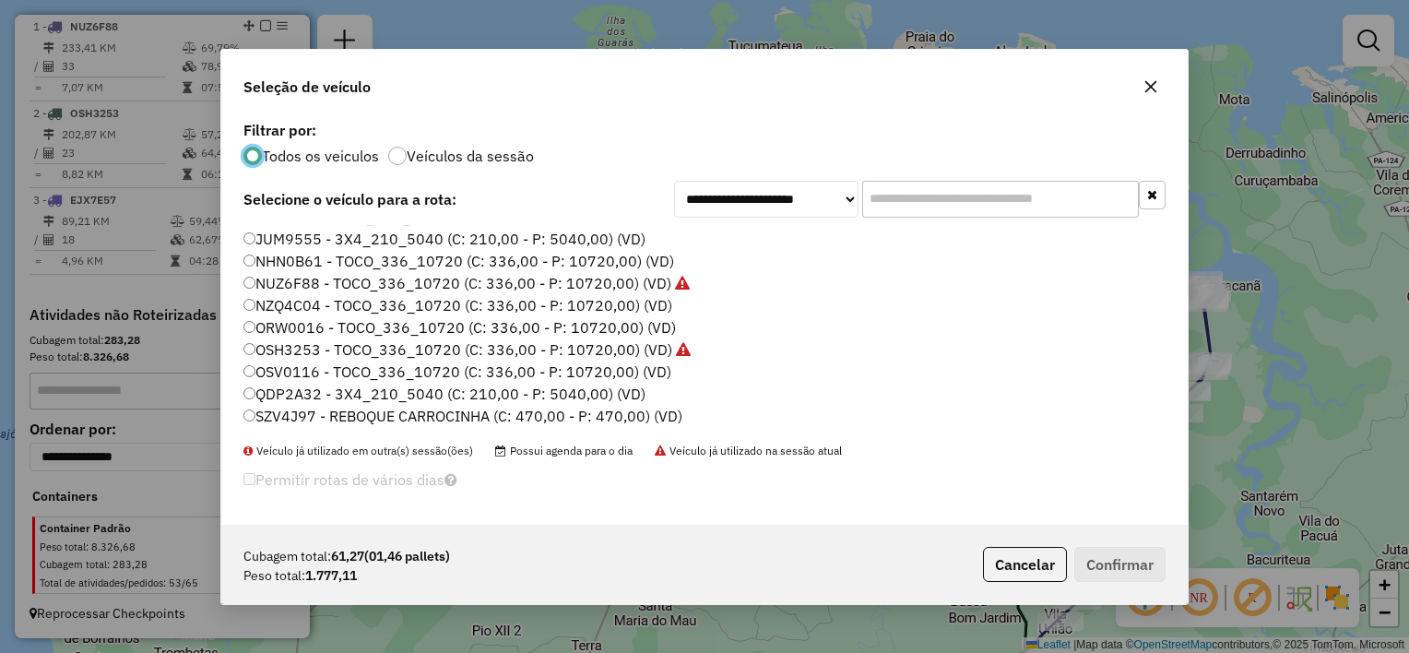
click at [1144, 88] on icon "button" at bounding box center [1151, 86] width 15 height 15
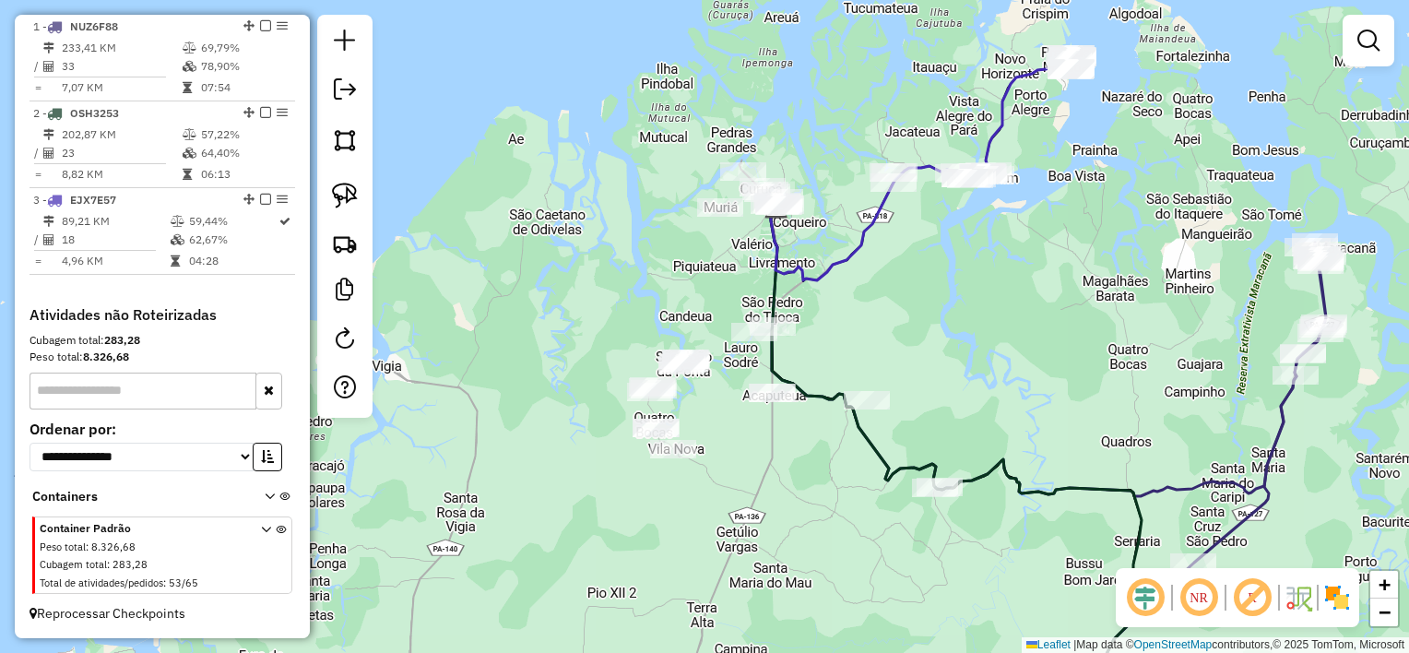
drag, startPoint x: 852, startPoint y: 319, endPoint x: 973, endPoint y: 280, distance: 126.9
click at [973, 280] on div "Janela de atendimento Grade de atendimento Capacidade Transportadoras Veículos …" at bounding box center [704, 326] width 1409 height 653
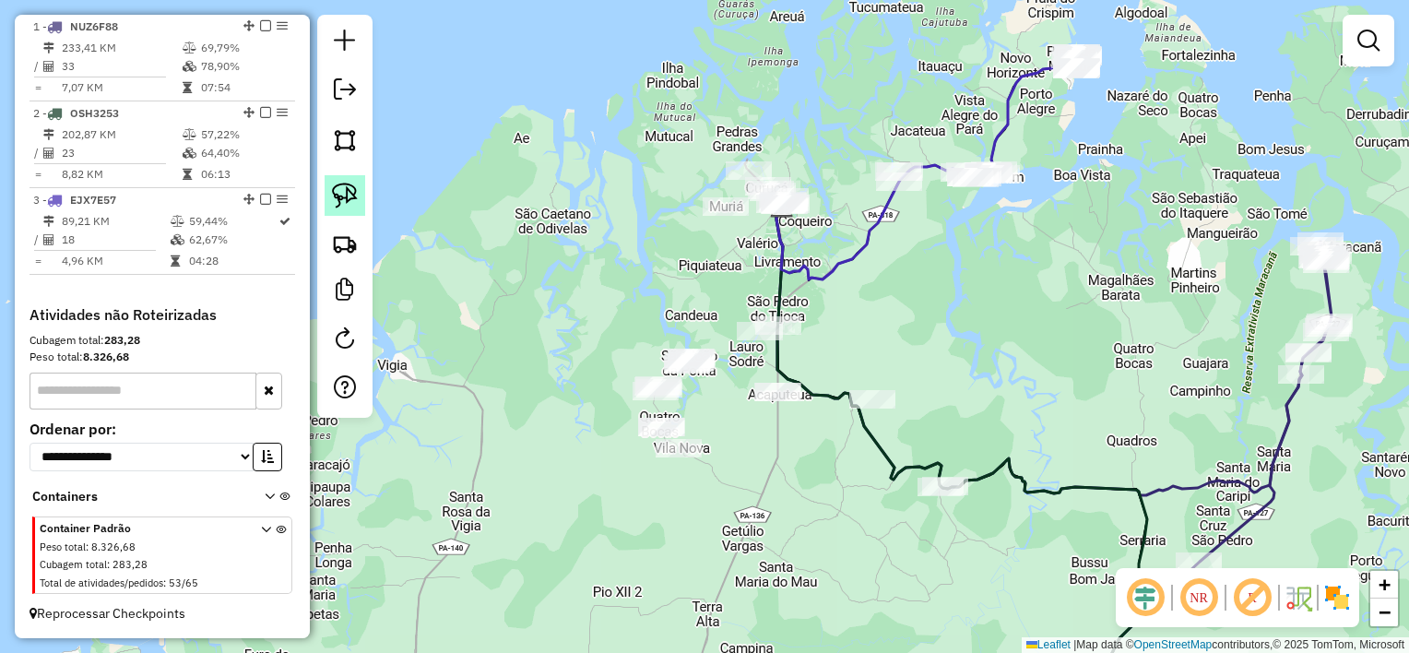
click at [347, 199] on img at bounding box center [345, 196] width 26 height 26
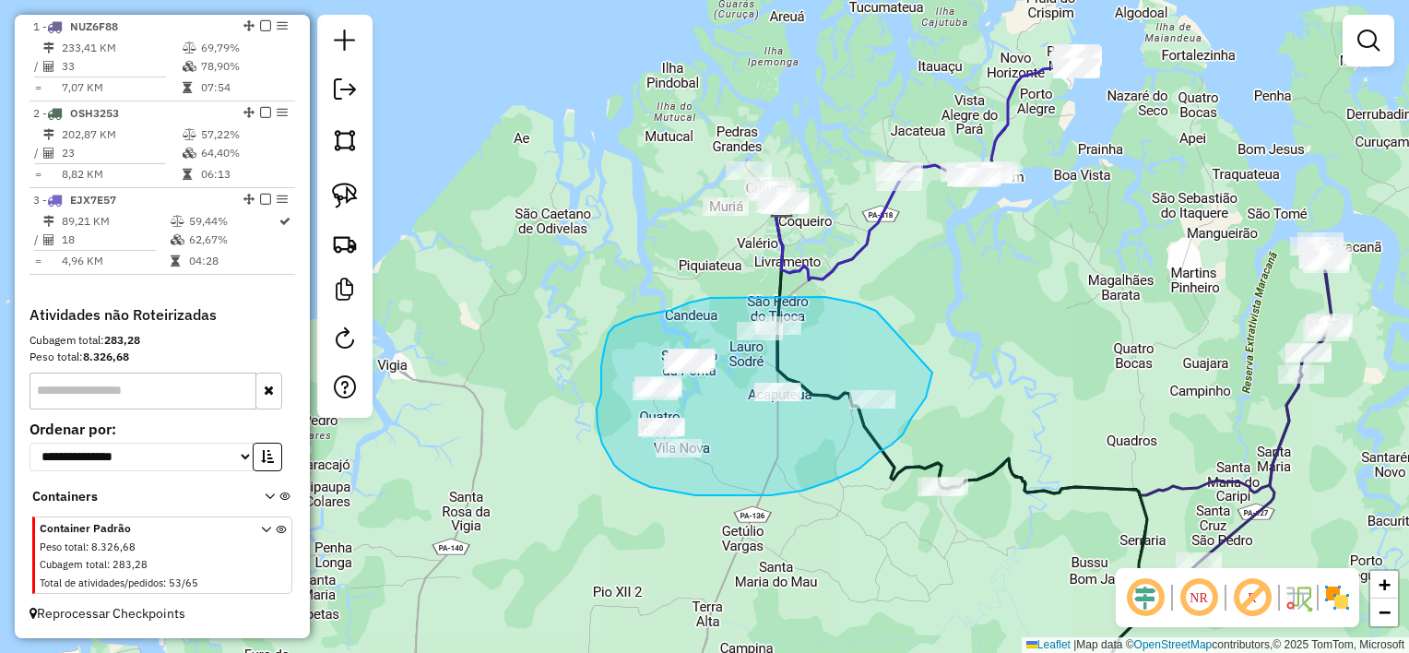
drag, startPoint x: 872, startPoint y: 309, endPoint x: 933, endPoint y: 371, distance: 87.4
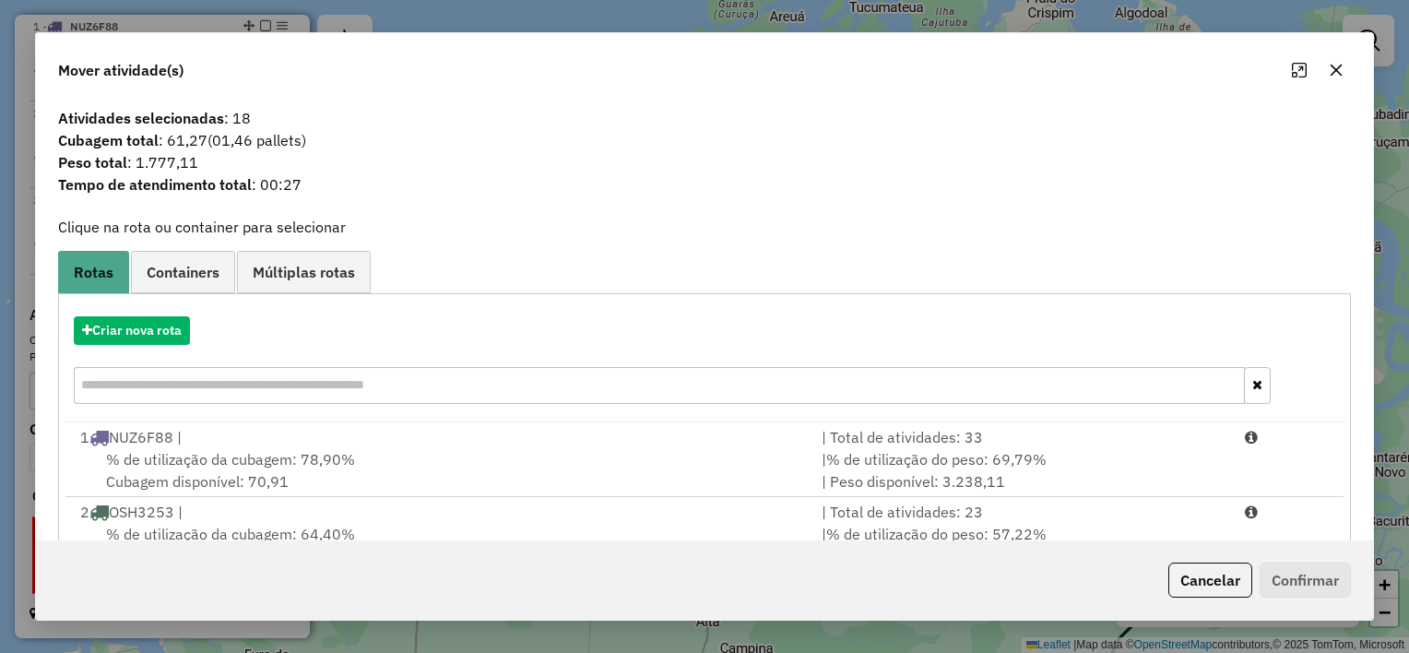
click at [1340, 66] on icon "button" at bounding box center [1336, 70] width 15 height 15
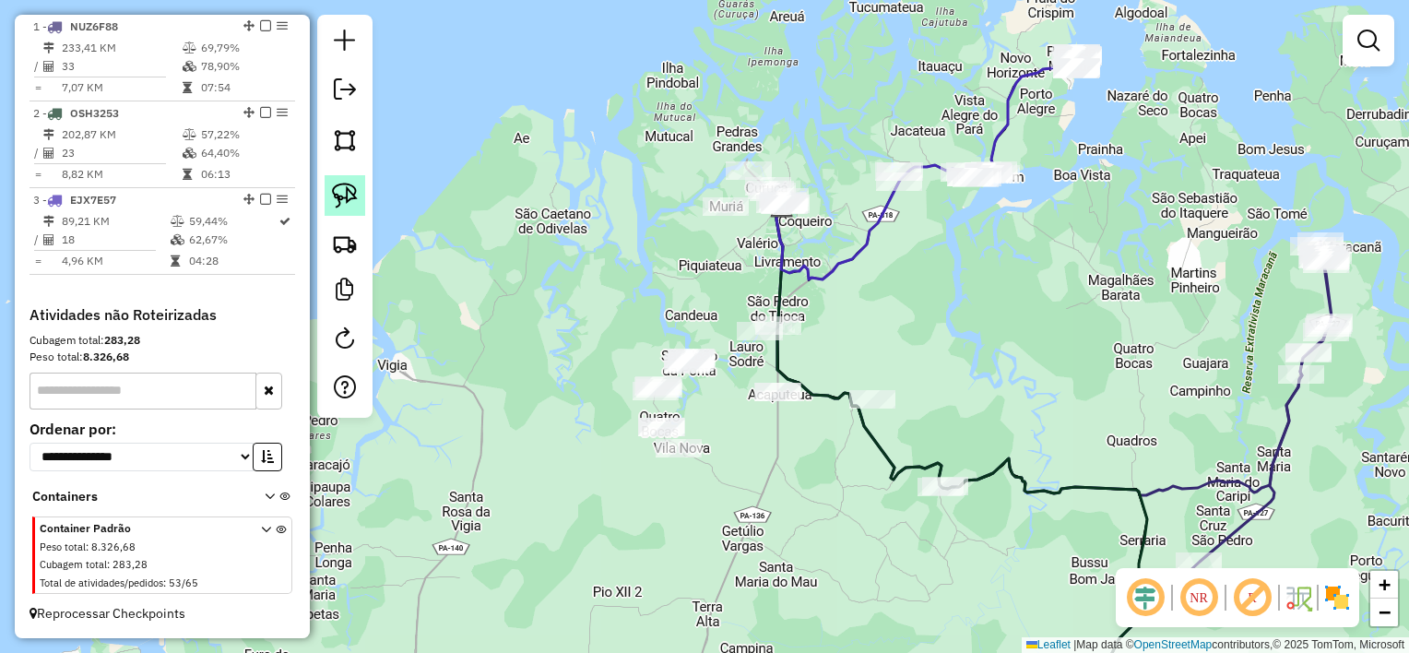
click at [341, 193] on img at bounding box center [345, 196] width 26 height 26
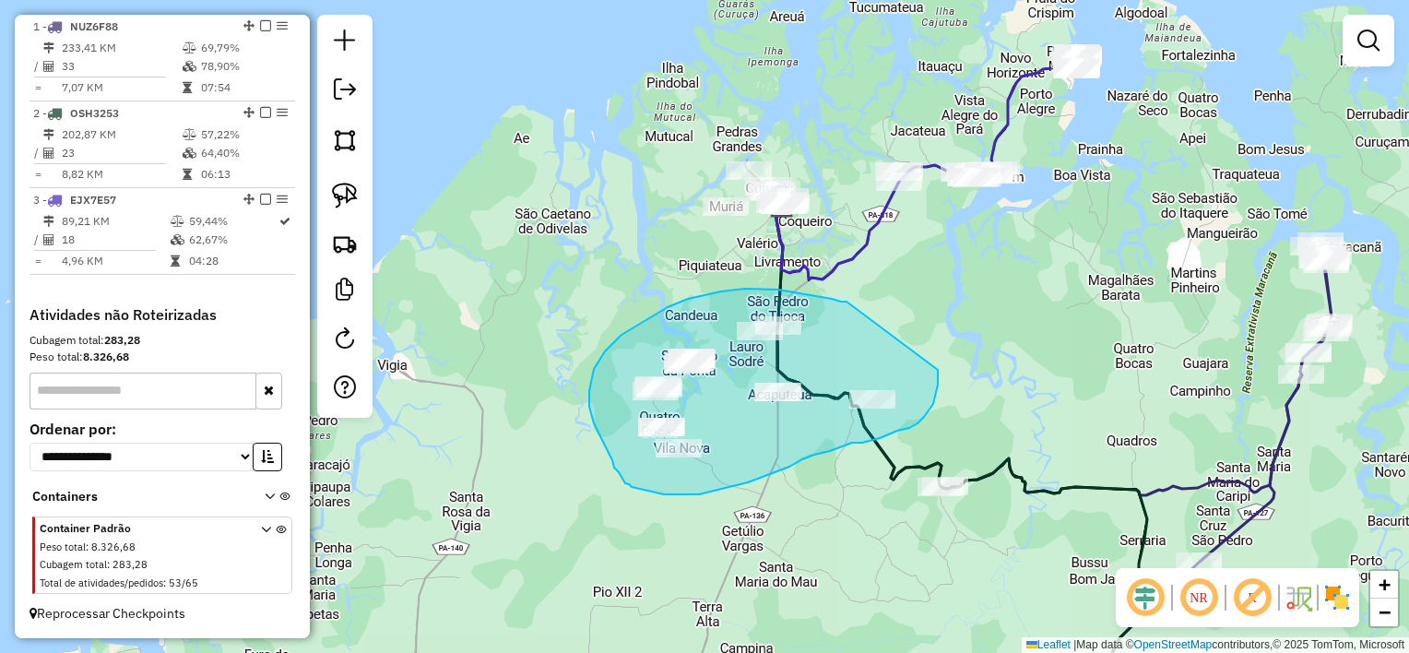
drag, startPoint x: 847, startPoint y: 302, endPoint x: 938, endPoint y: 370, distance: 114.0
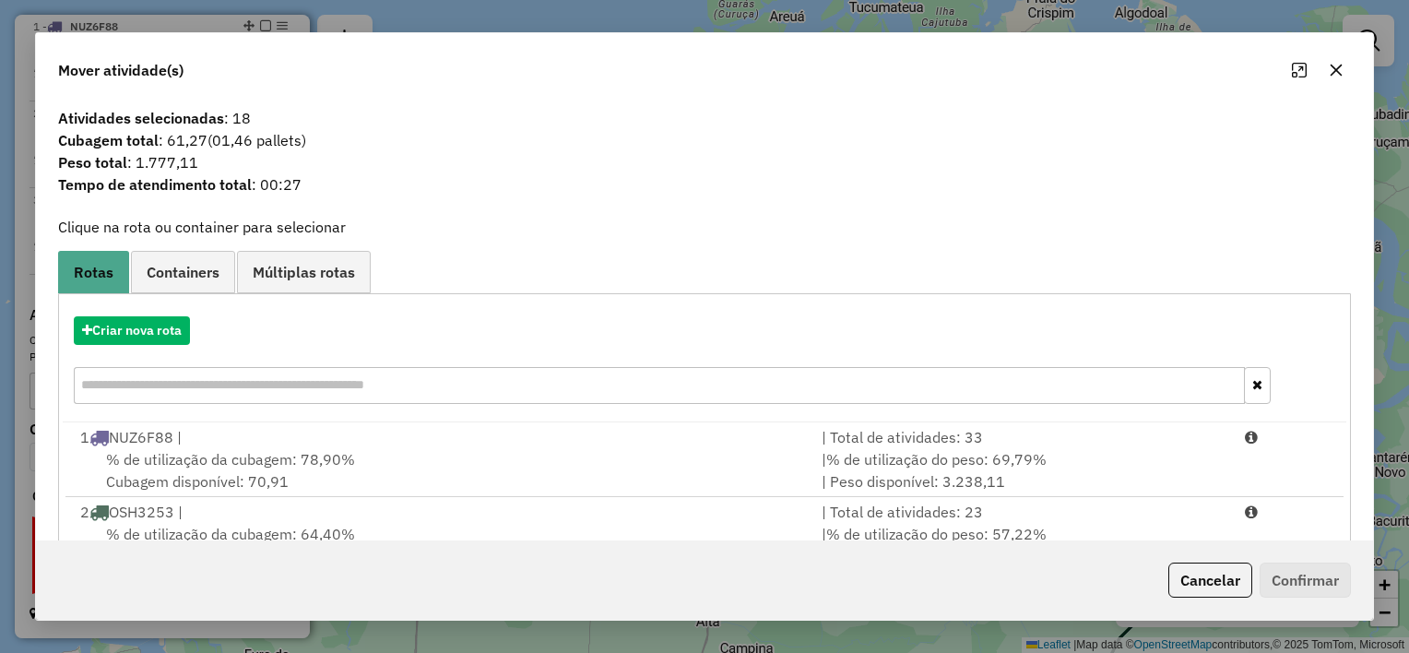
click at [1329, 70] on icon "button" at bounding box center [1336, 70] width 15 height 15
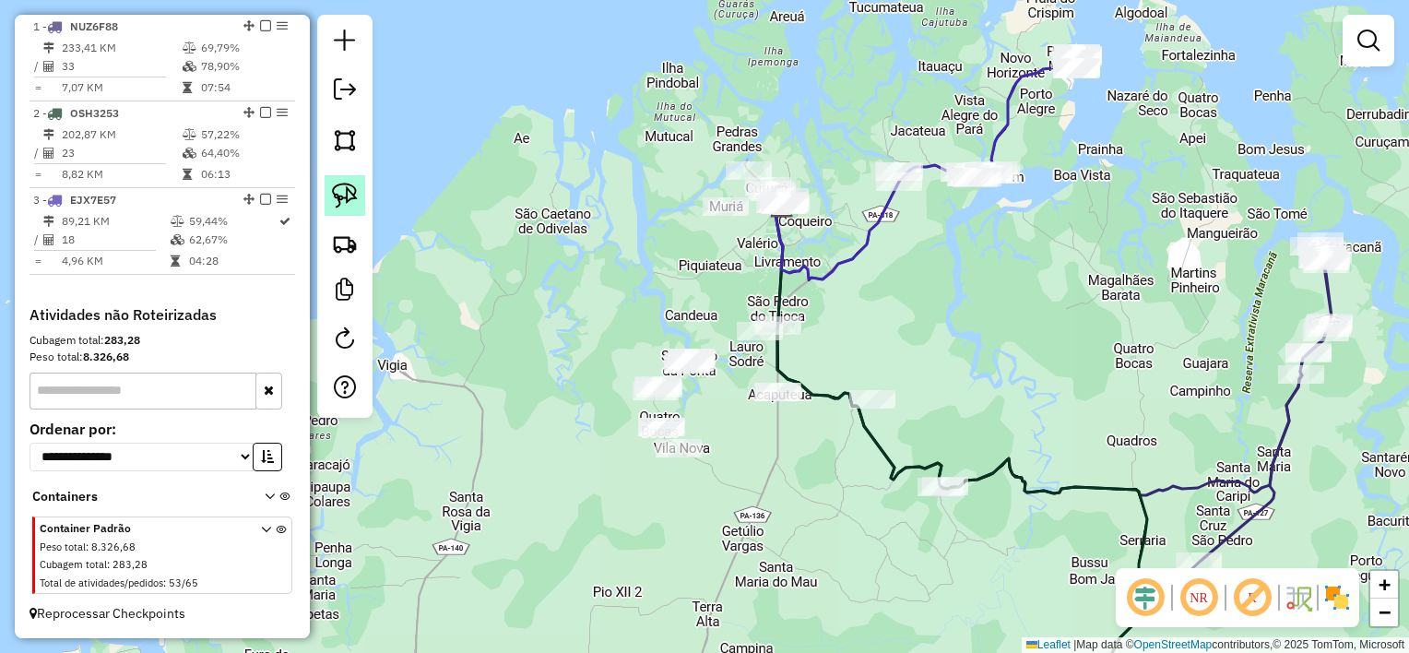
click at [350, 198] on img at bounding box center [345, 196] width 26 height 26
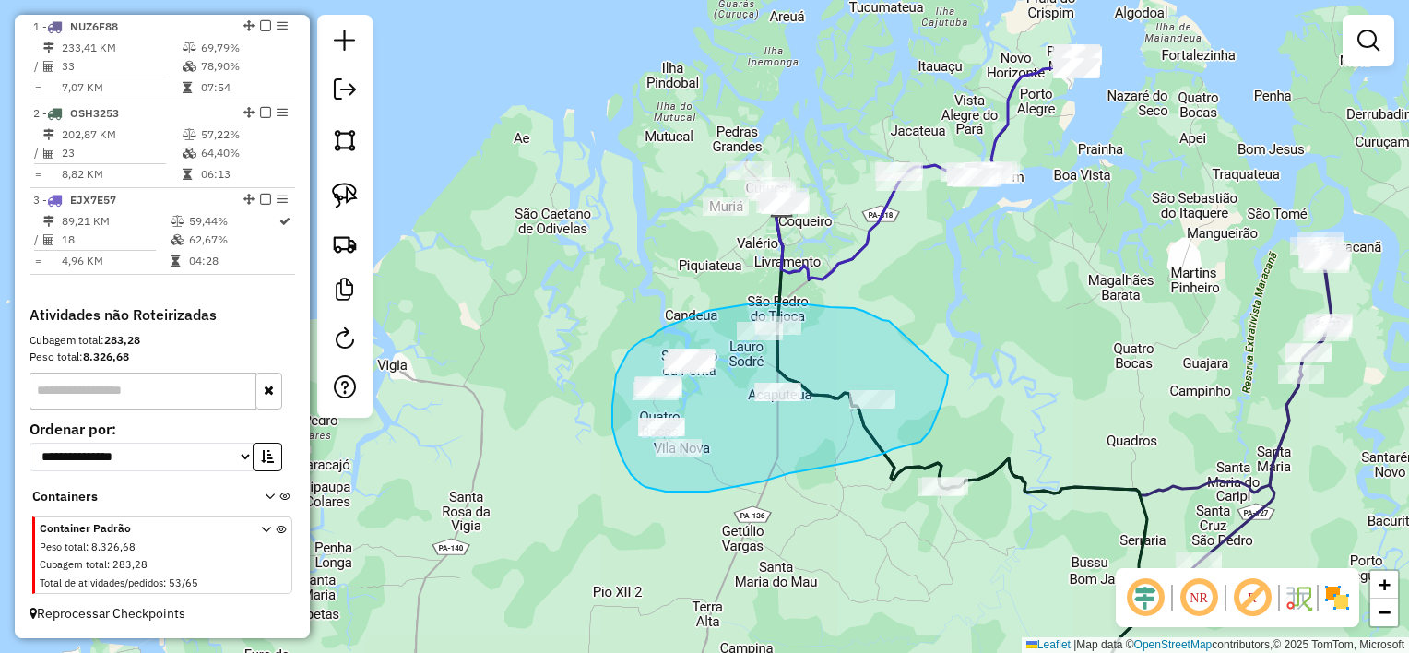
drag, startPoint x: 872, startPoint y: 315, endPoint x: 952, endPoint y: 363, distance: 93.0
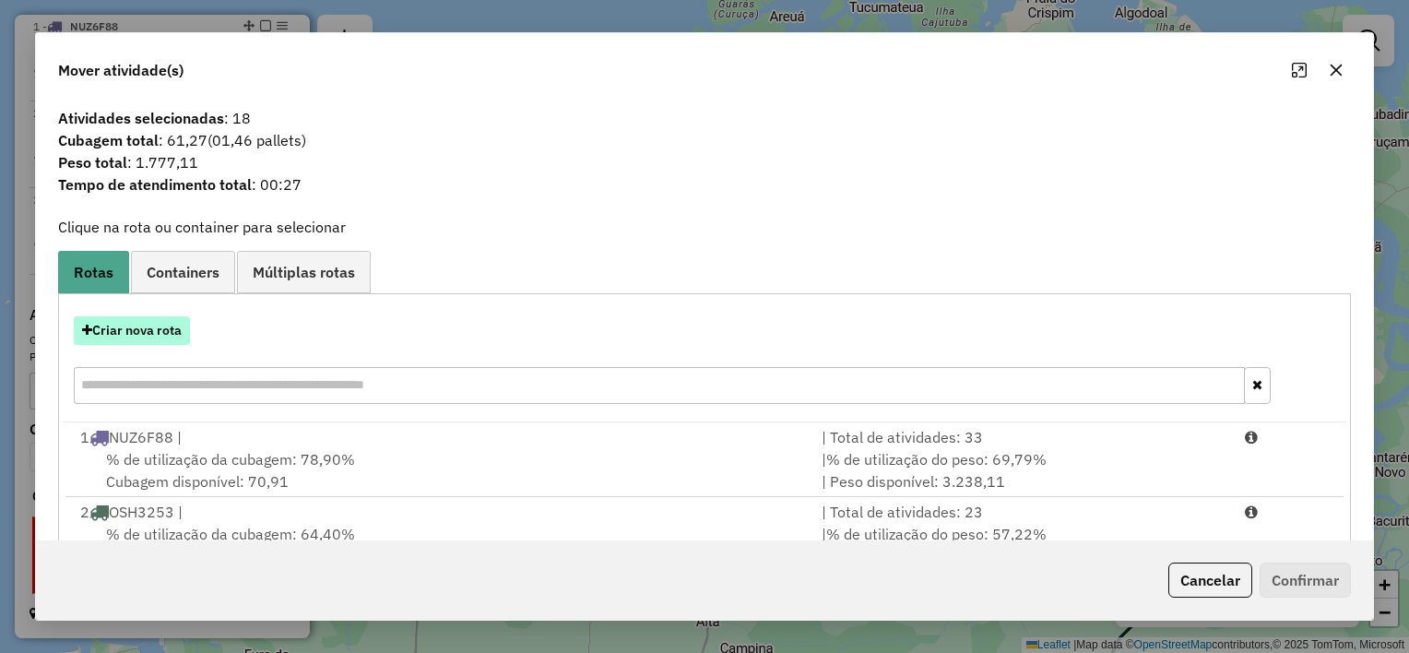
click at [137, 327] on button "Criar nova rota" at bounding box center [132, 330] width 116 height 29
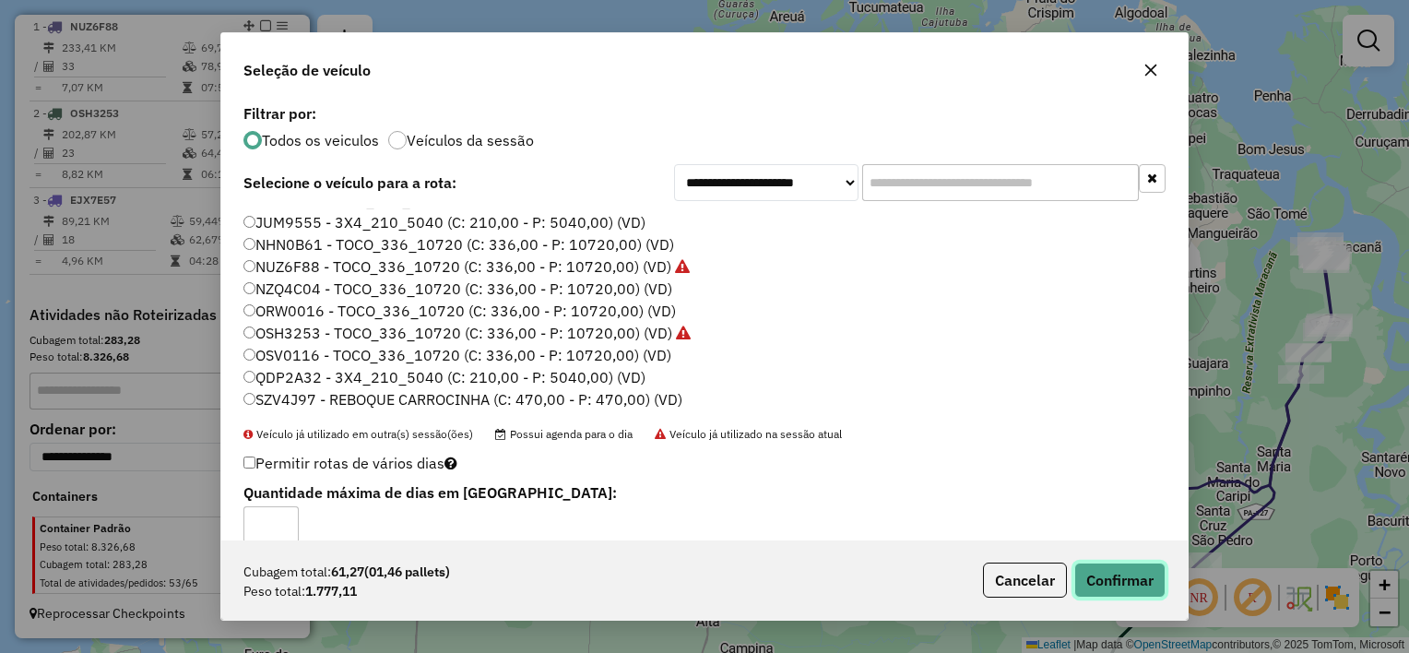
click at [1111, 571] on button "Confirmar" at bounding box center [1120, 580] width 91 height 35
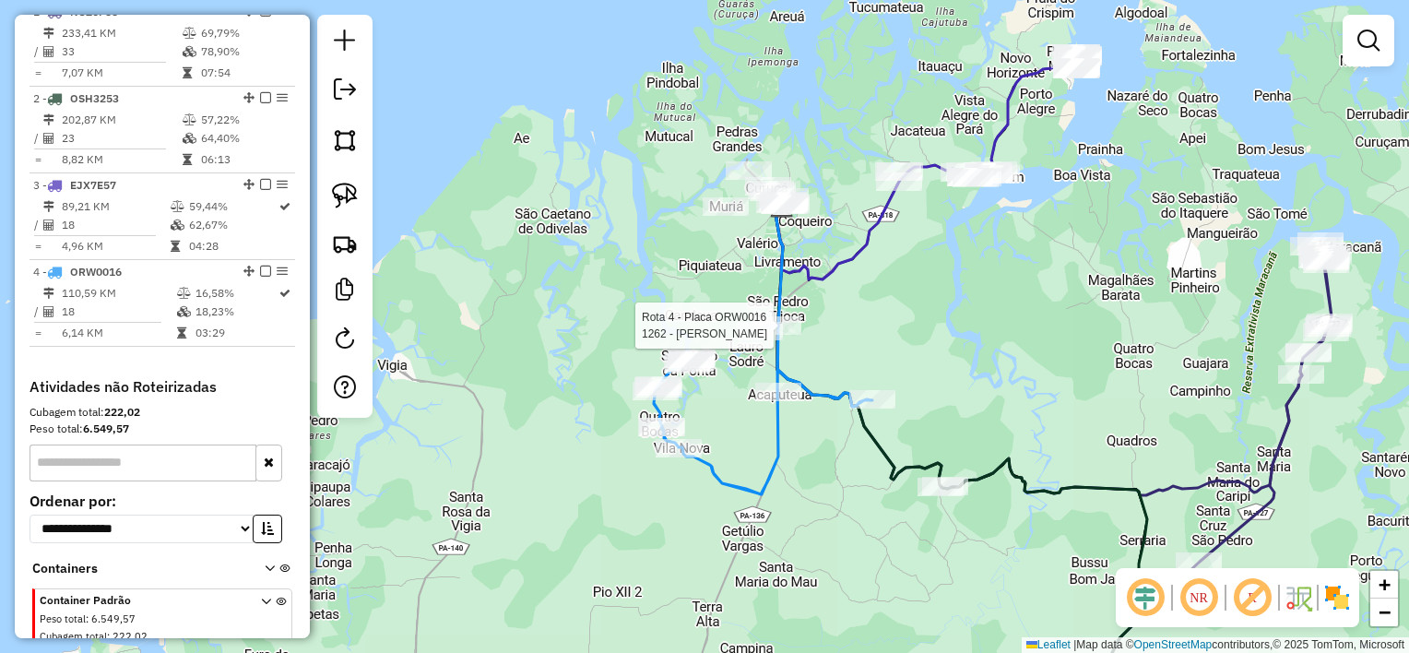
scroll to position [799, 0]
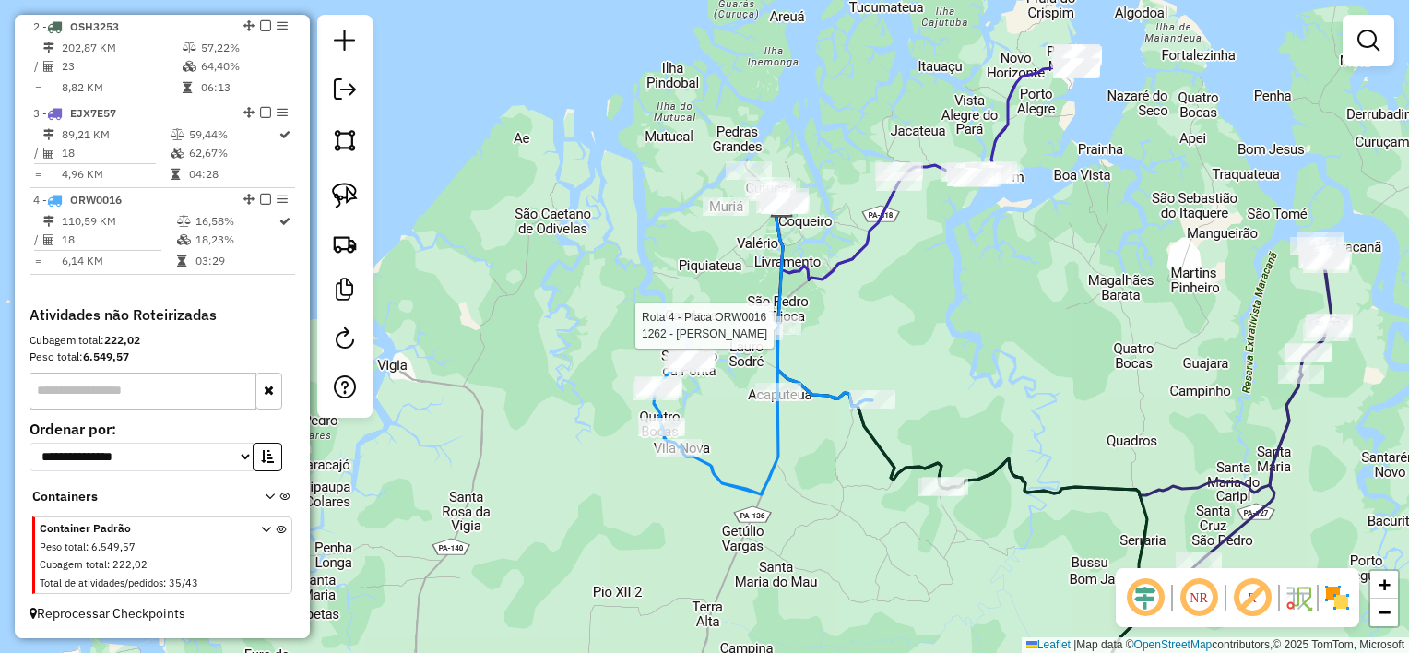
select select "**********"
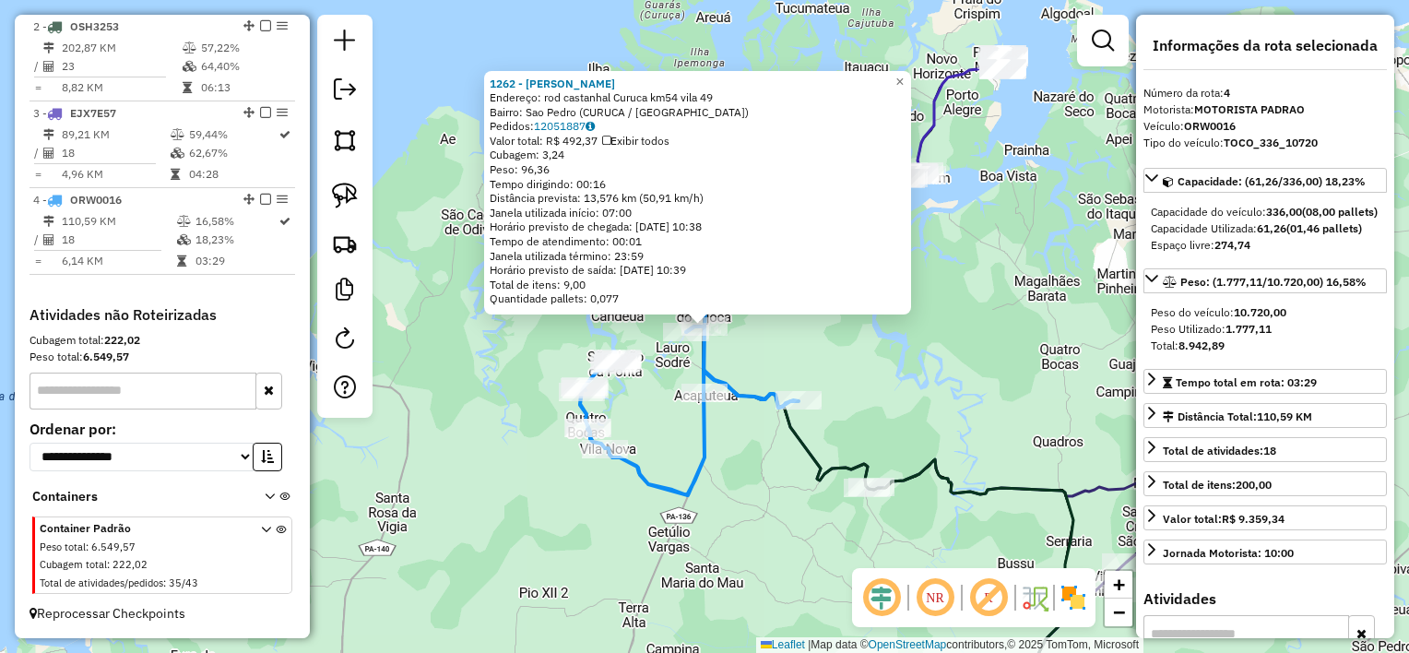
click at [745, 358] on div "1262 - EDIGLEI SILVA Endereço: rod castanhal Curuca km54 vila 49 Bairro: Sao Pe…" at bounding box center [704, 326] width 1409 height 653
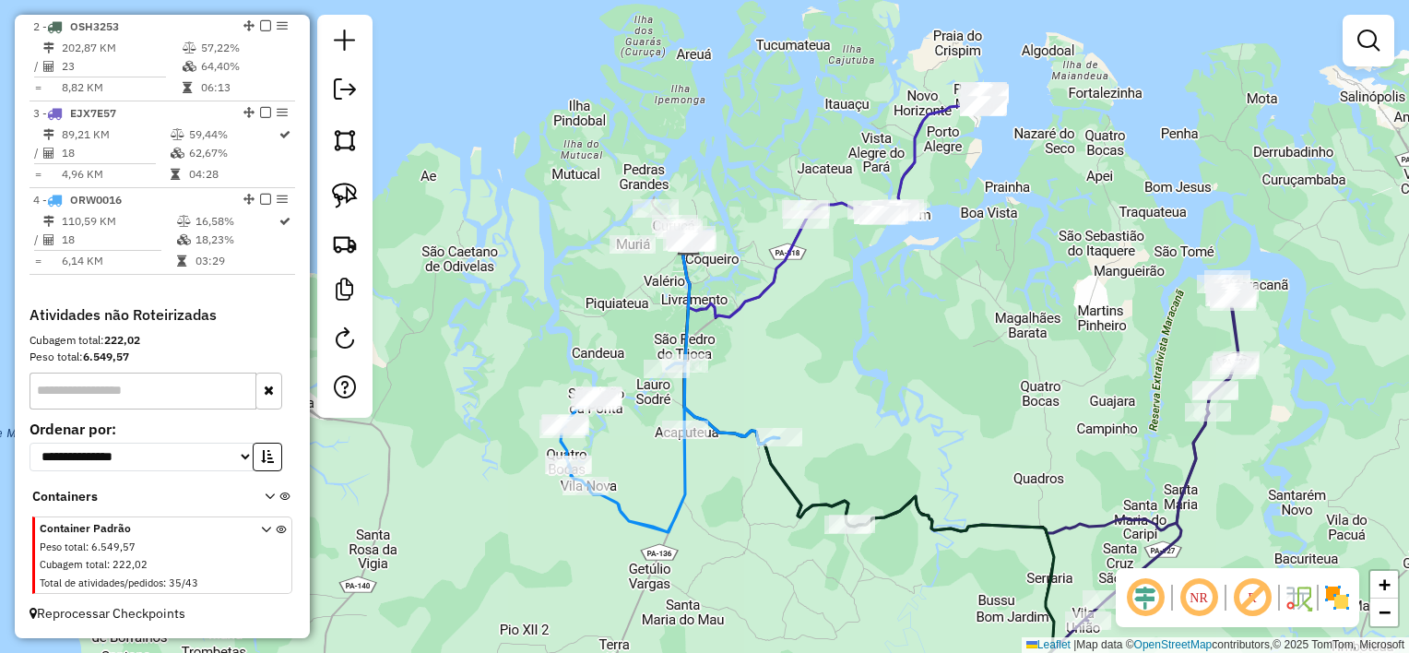
drag, startPoint x: 843, startPoint y: 288, endPoint x: 806, endPoint y: 344, distance: 67.3
click at [804, 361] on div "Janela de atendimento Grade de atendimento Capacidade Transportadoras Veículos …" at bounding box center [704, 326] width 1409 height 653
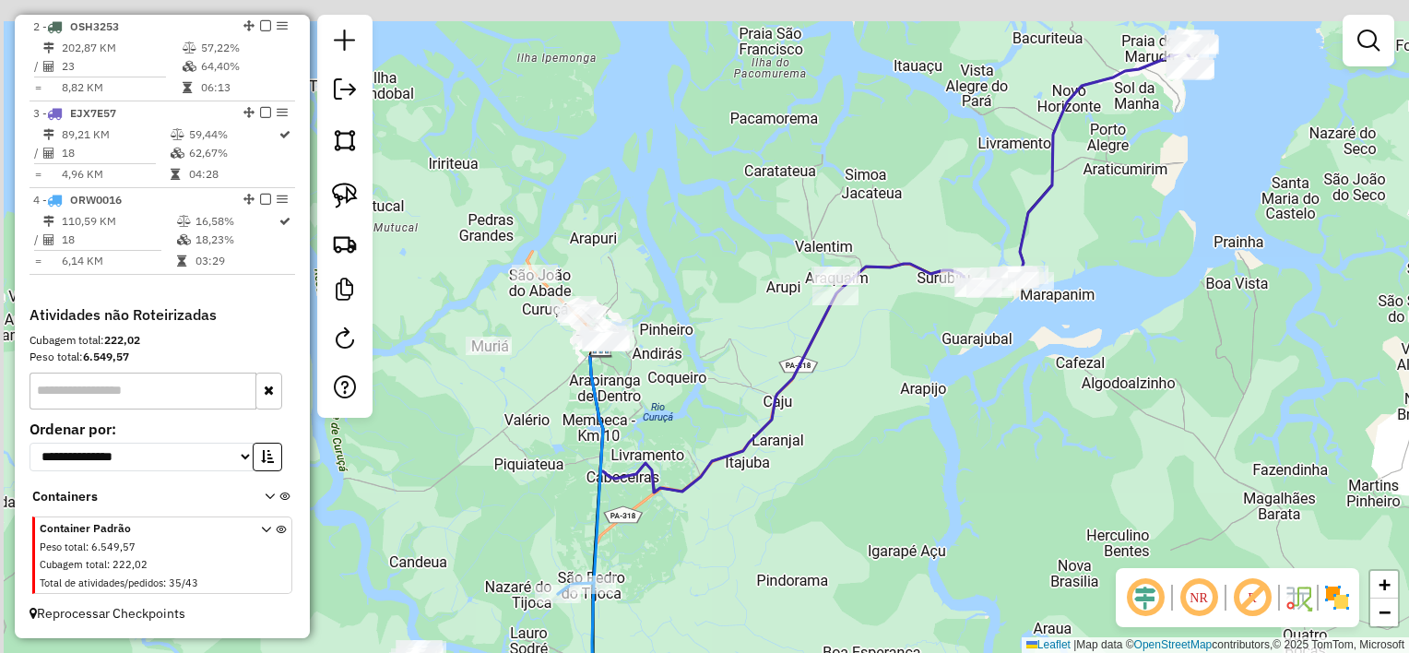
drag, startPoint x: 657, startPoint y: 200, endPoint x: 797, endPoint y: 241, distance: 146.0
click at [797, 241] on div "Janela de atendimento Grade de atendimento Capacidade Transportadoras Veículos …" at bounding box center [704, 326] width 1409 height 653
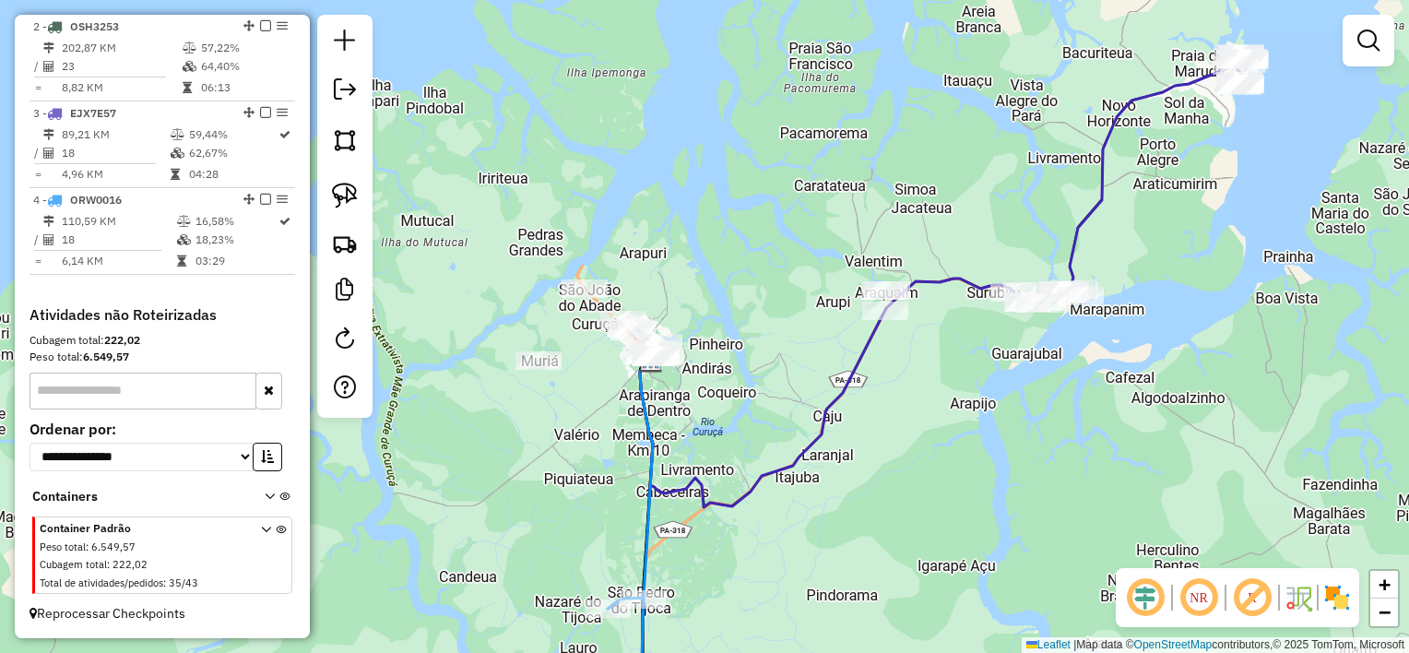
drag, startPoint x: 351, startPoint y: 199, endPoint x: 384, endPoint y: 195, distance: 33.5
click at [351, 199] on img at bounding box center [345, 196] width 26 height 26
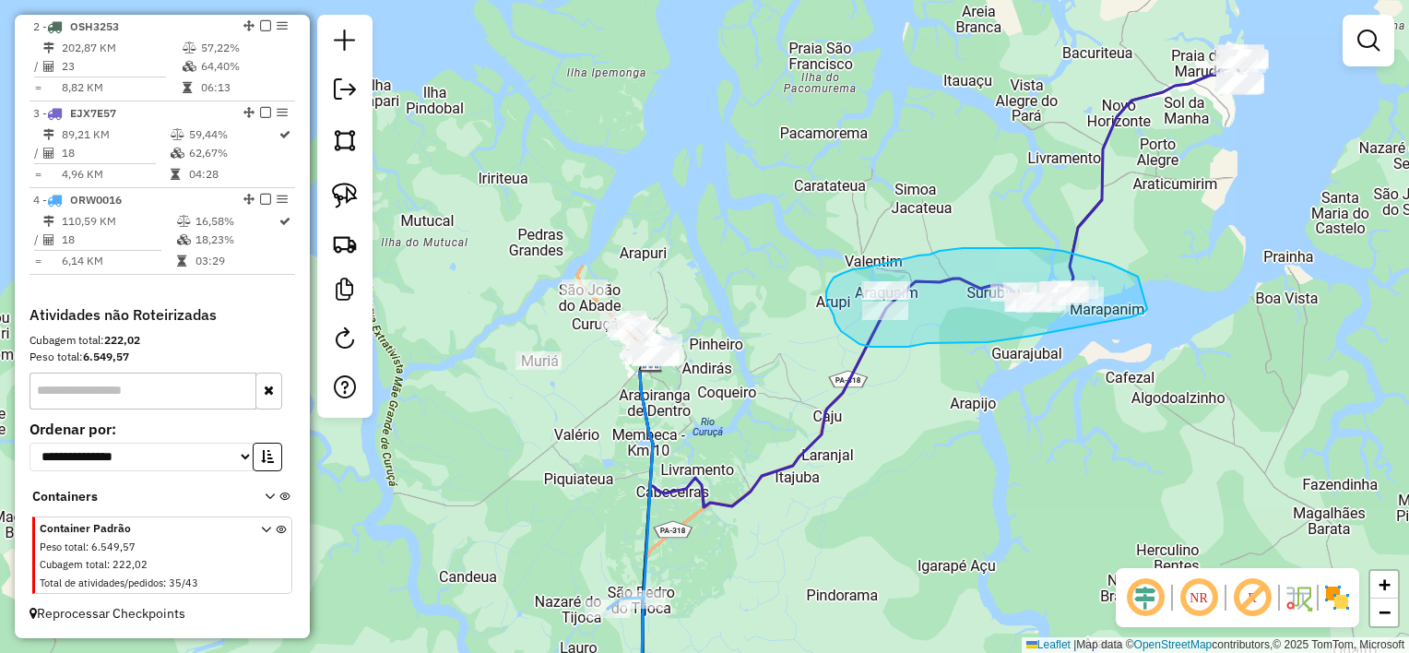
drag, startPoint x: 1138, startPoint y: 277, endPoint x: 1147, endPoint y: 306, distance: 30.9
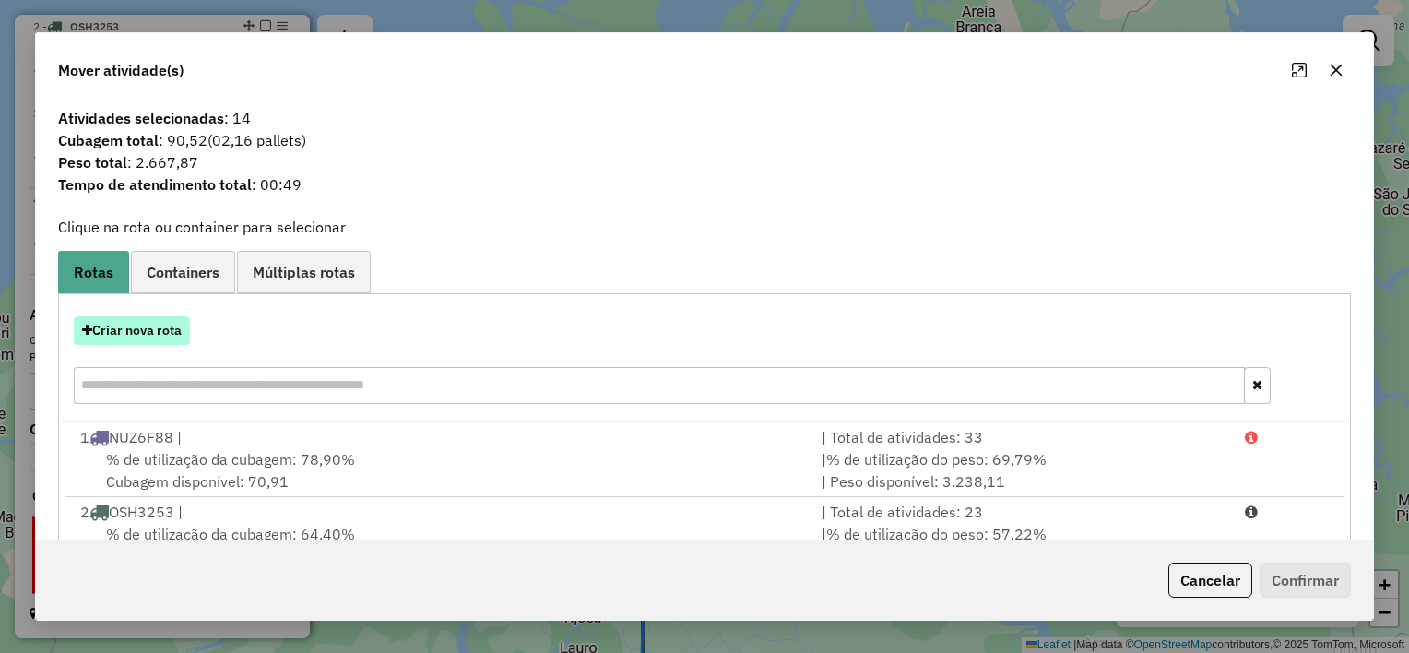
click at [139, 332] on button "Criar nova rota" at bounding box center [132, 330] width 116 height 29
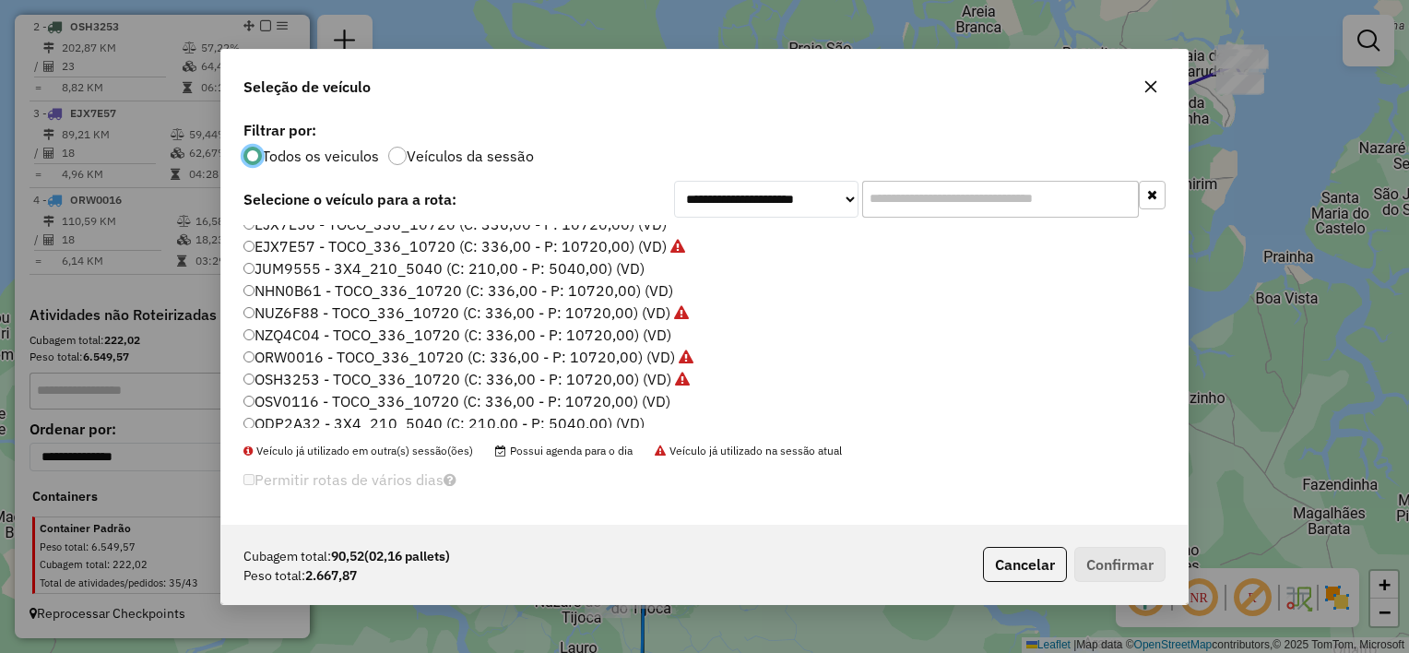
scroll to position [85, 0]
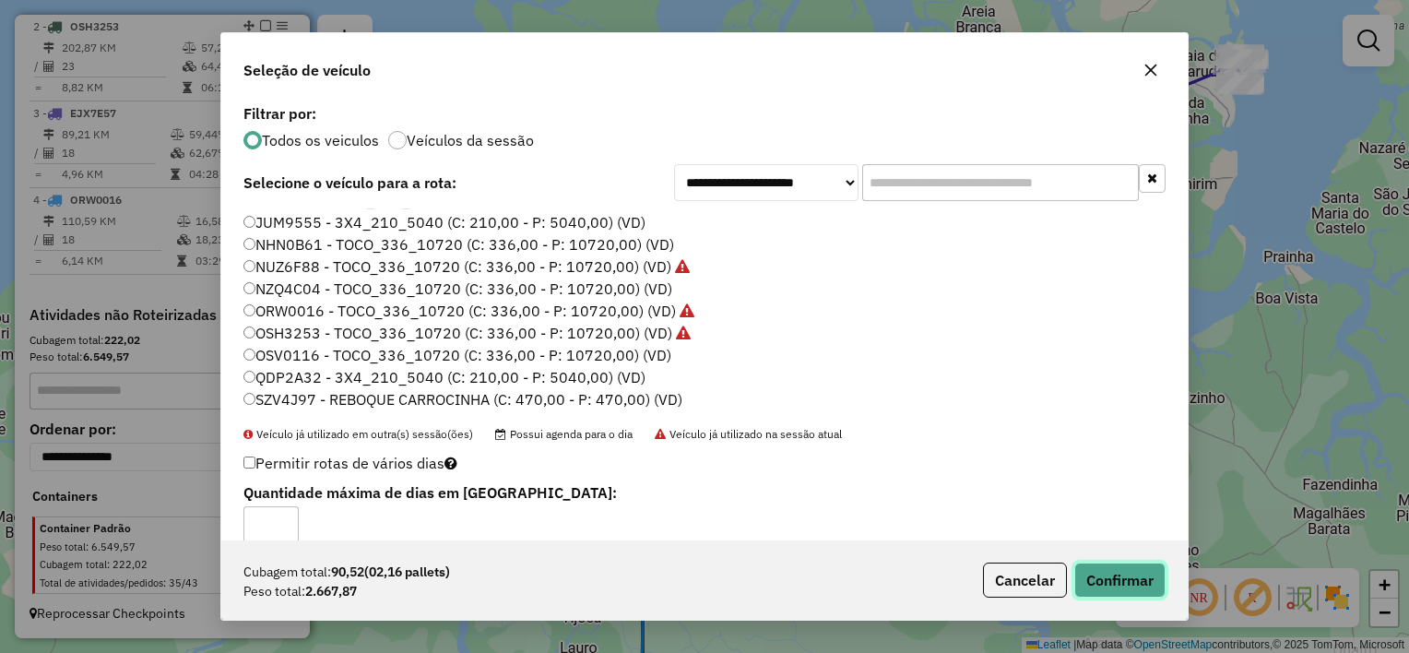
click at [1111, 572] on button "Confirmar" at bounding box center [1120, 580] width 91 height 35
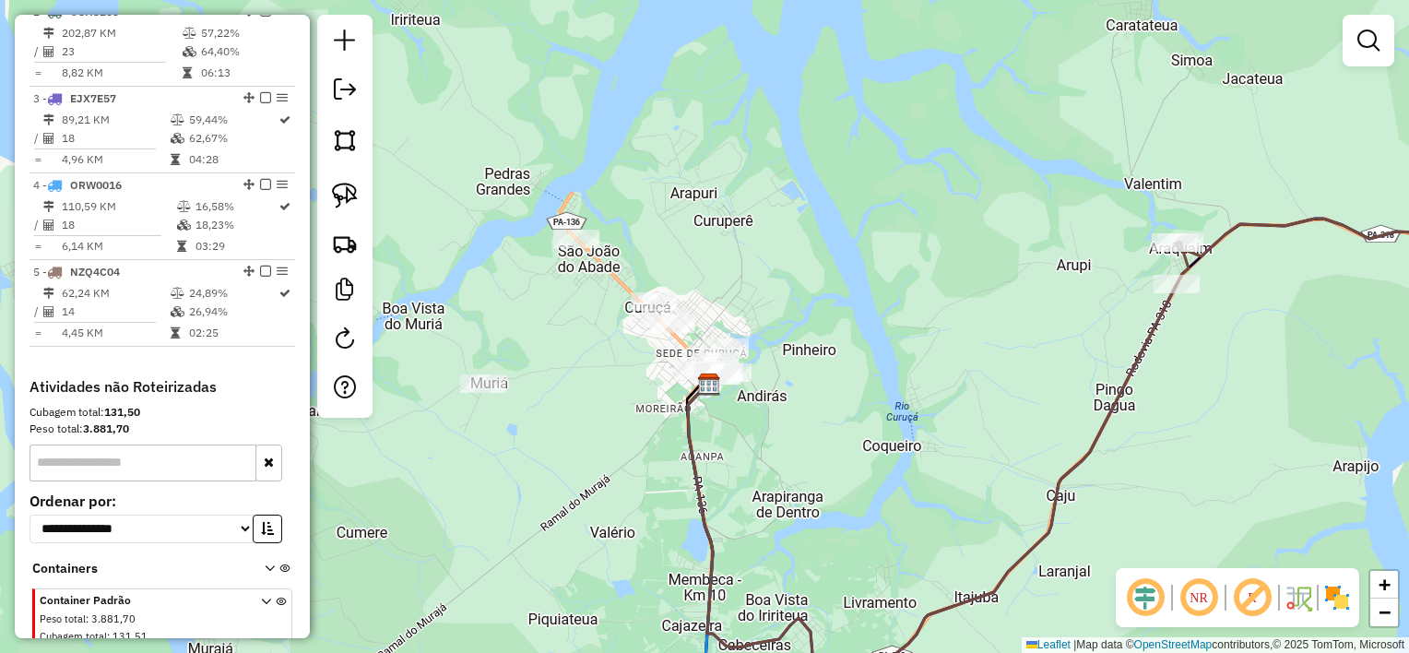
drag, startPoint x: 603, startPoint y: 363, endPoint x: 676, endPoint y: 386, distance: 76.2
click at [676, 386] on div "Janela de atendimento Grade de atendimento Capacidade Transportadoras Veículos …" at bounding box center [704, 326] width 1409 height 653
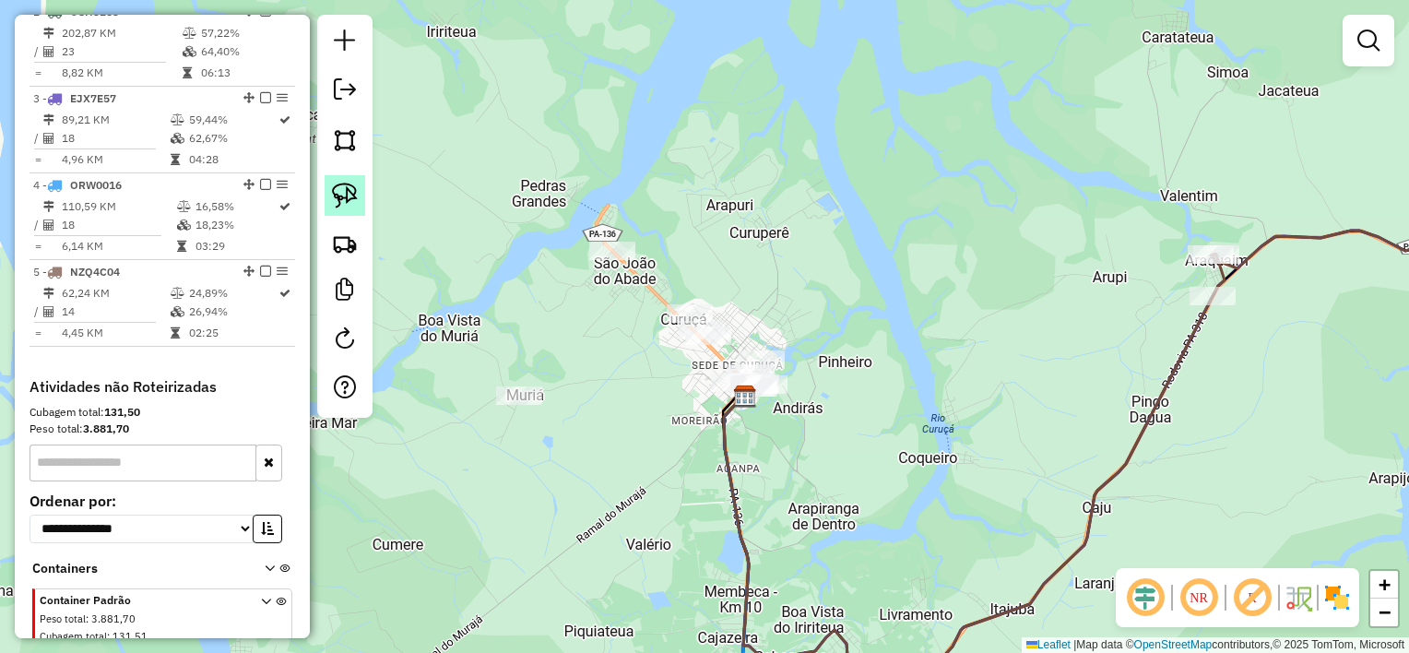
click at [349, 201] on img at bounding box center [345, 196] width 26 height 26
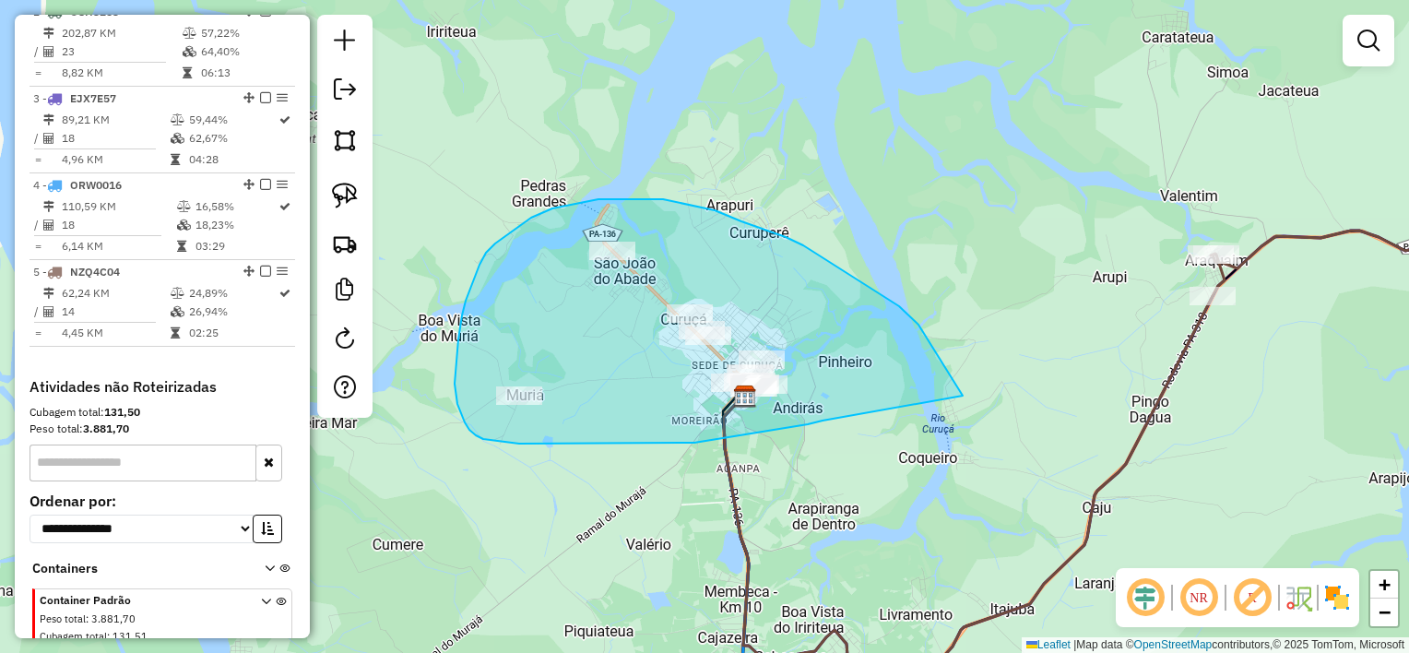
drag, startPoint x: 925, startPoint y: 334, endPoint x: 823, endPoint y: 419, distance: 133.0
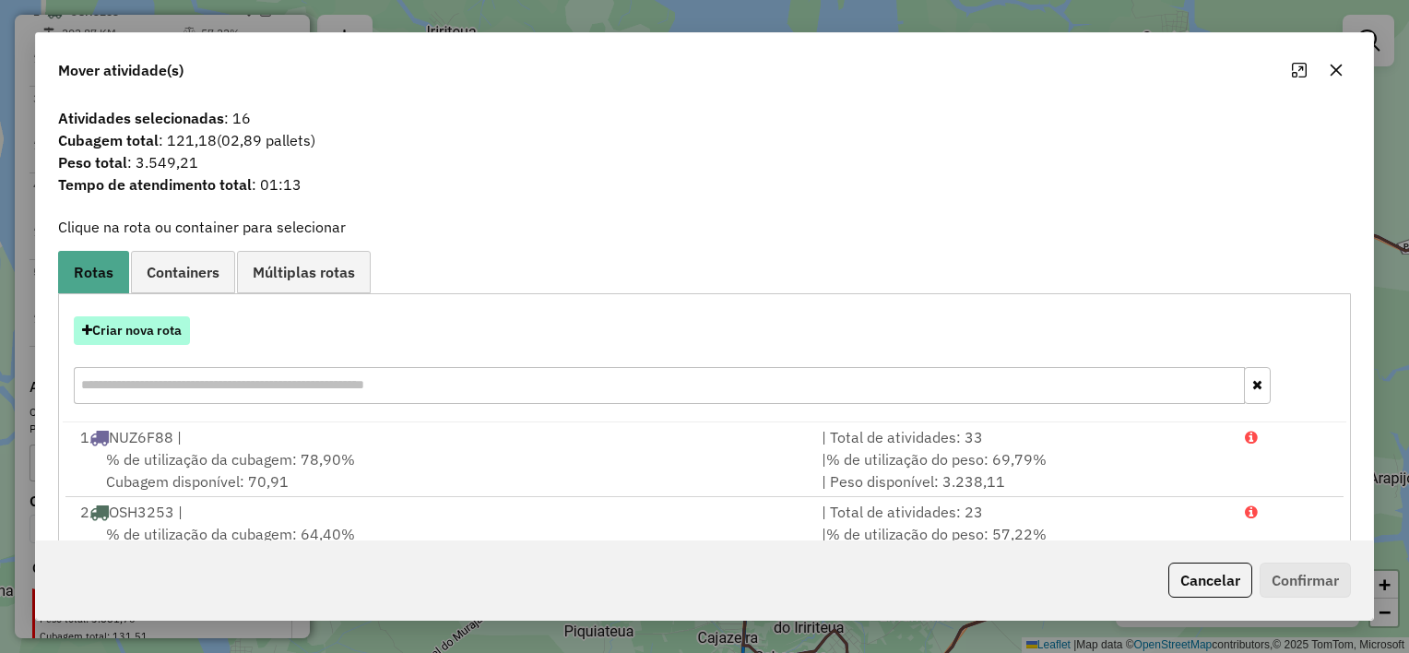
click at [173, 332] on button "Criar nova rota" at bounding box center [132, 330] width 116 height 29
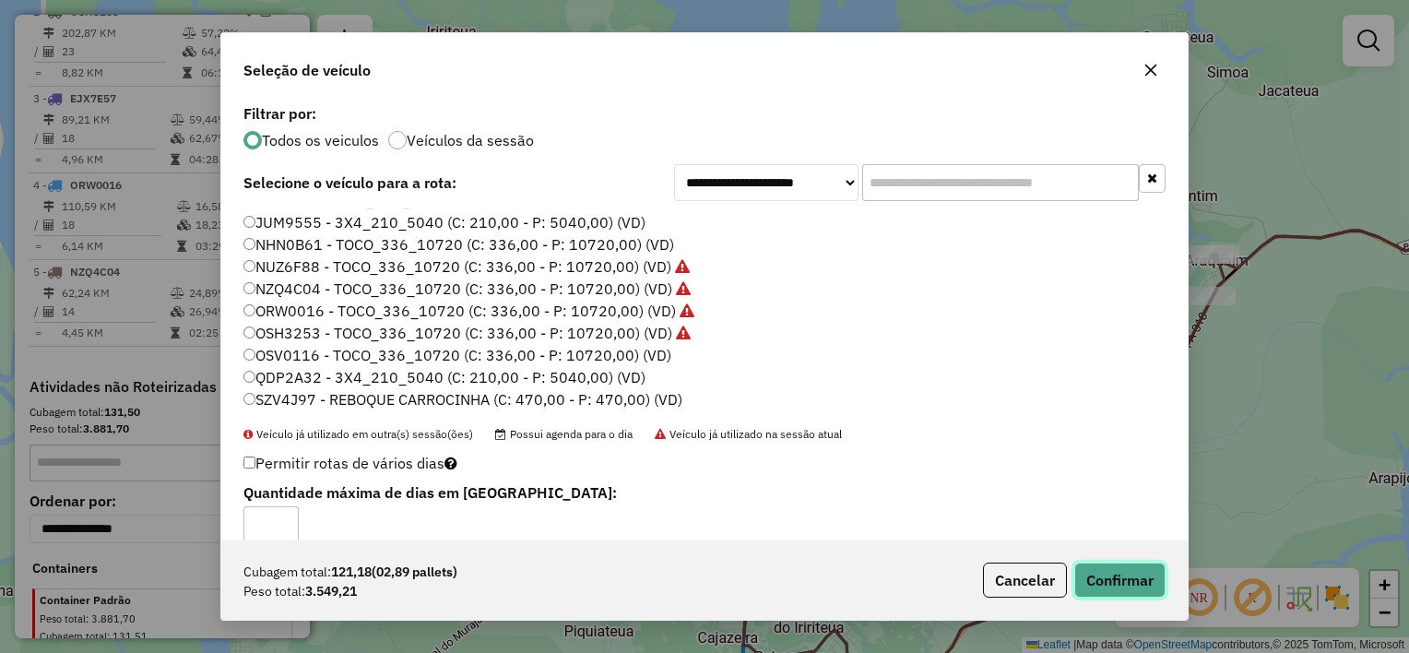
click at [1114, 579] on button "Confirmar" at bounding box center [1120, 580] width 91 height 35
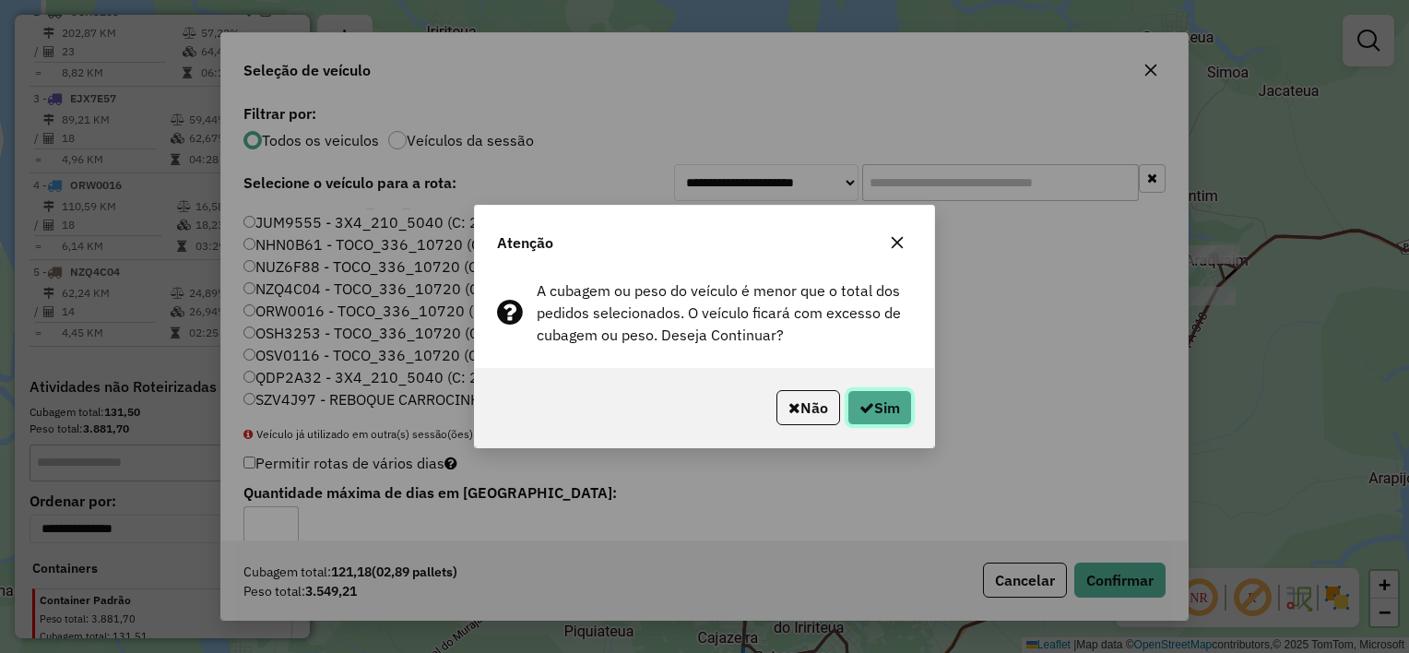
click at [896, 406] on button "Sim" at bounding box center [880, 407] width 65 height 35
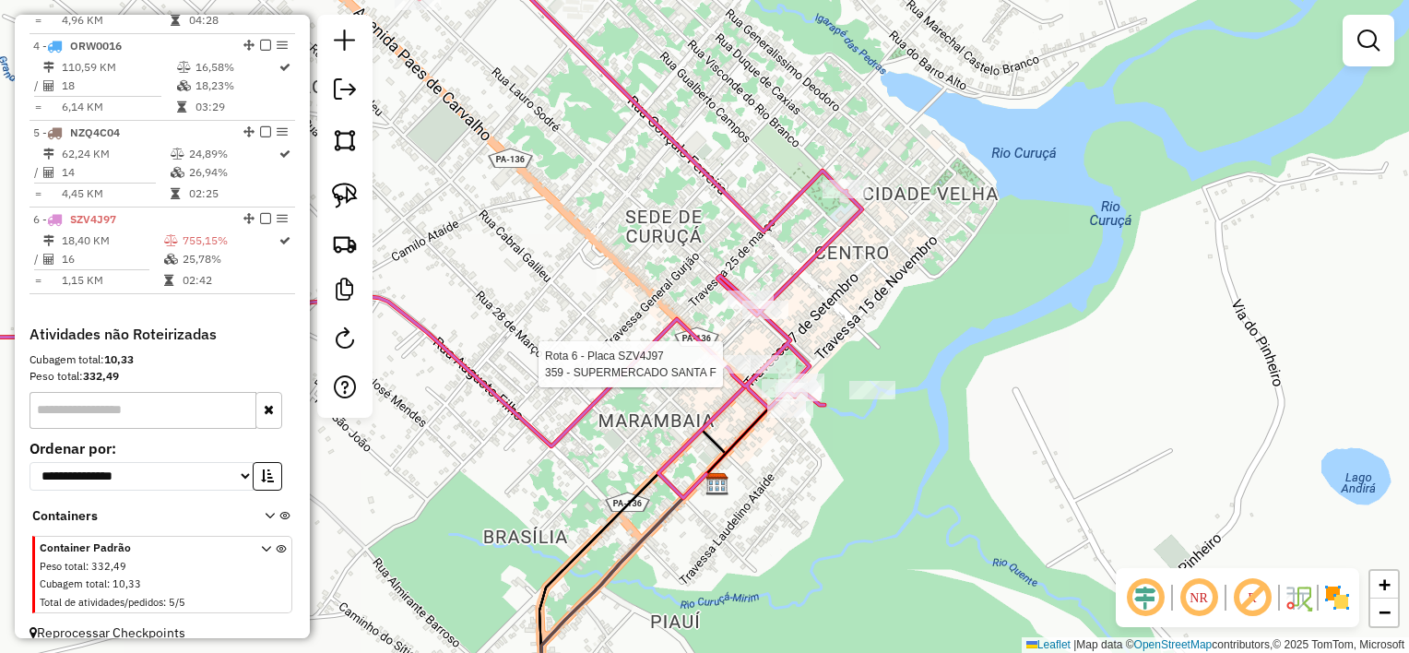
select select "**********"
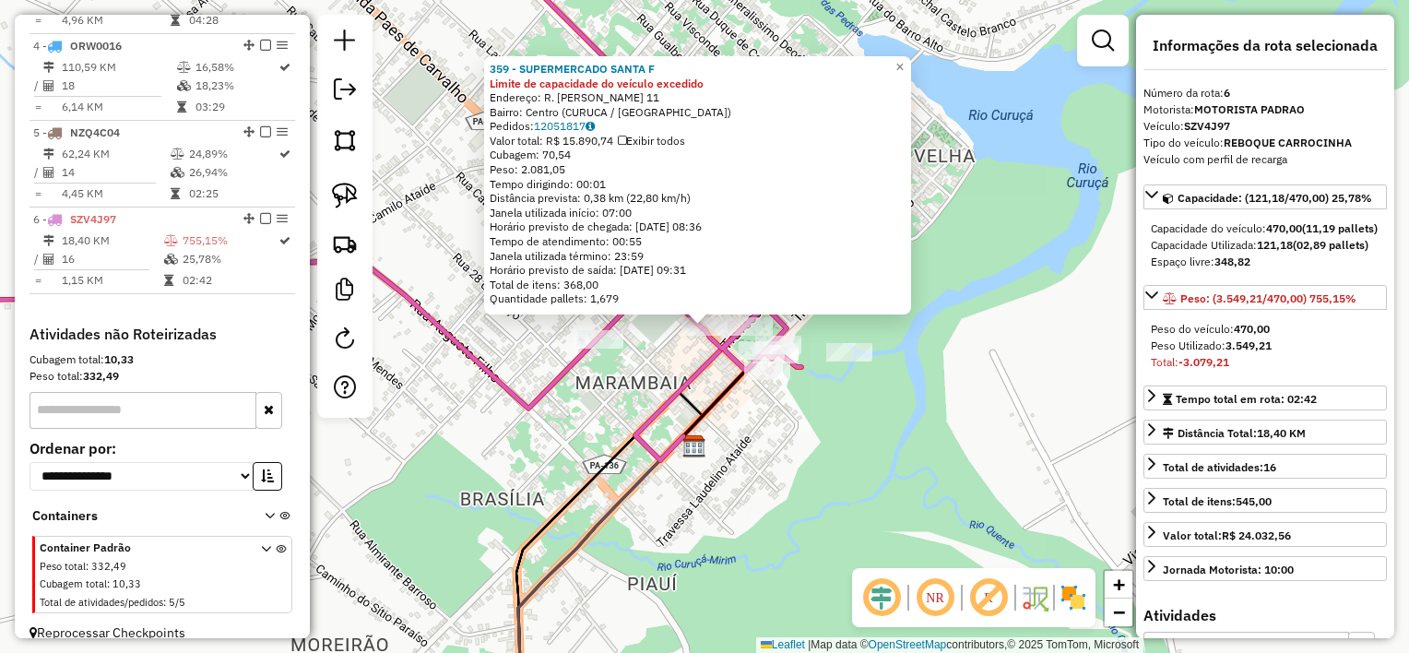
scroll to position [971, 0]
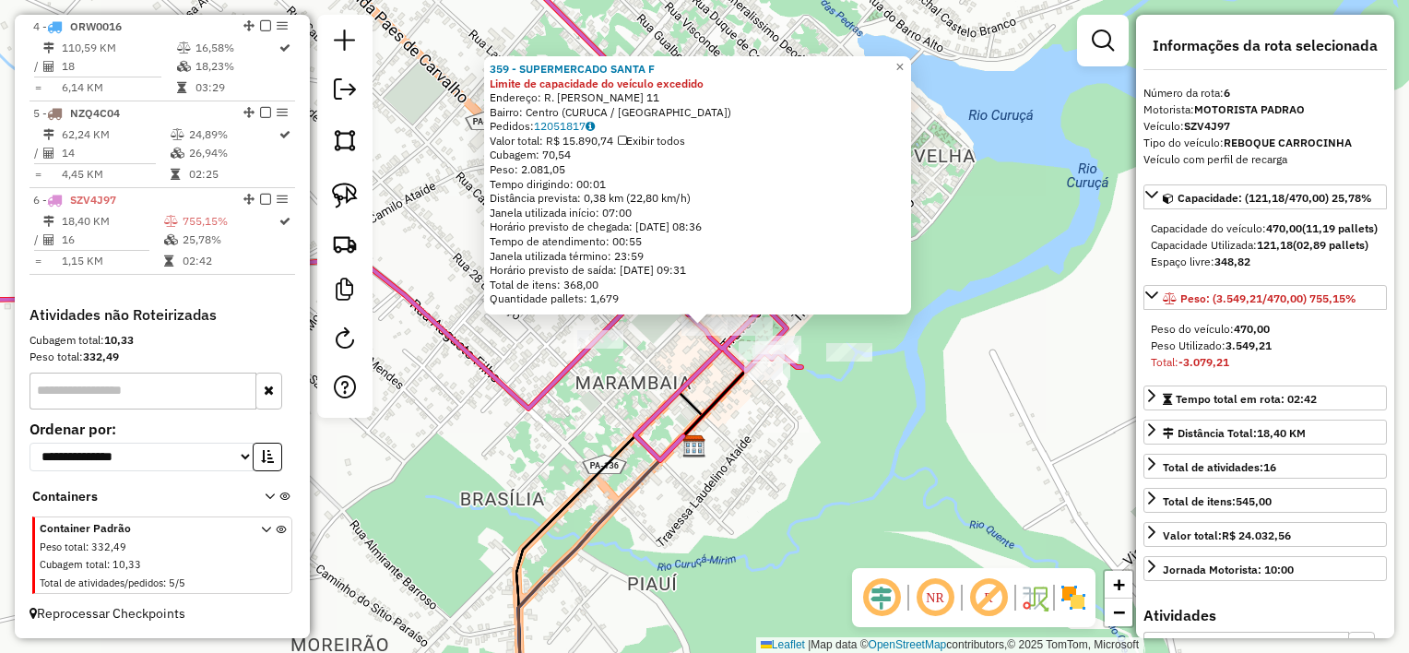
click at [672, 362] on div "359 - SUPERMERCADO SANTA F Limite de capacidade do veículo excedido Endereço: R…" at bounding box center [704, 326] width 1409 height 653
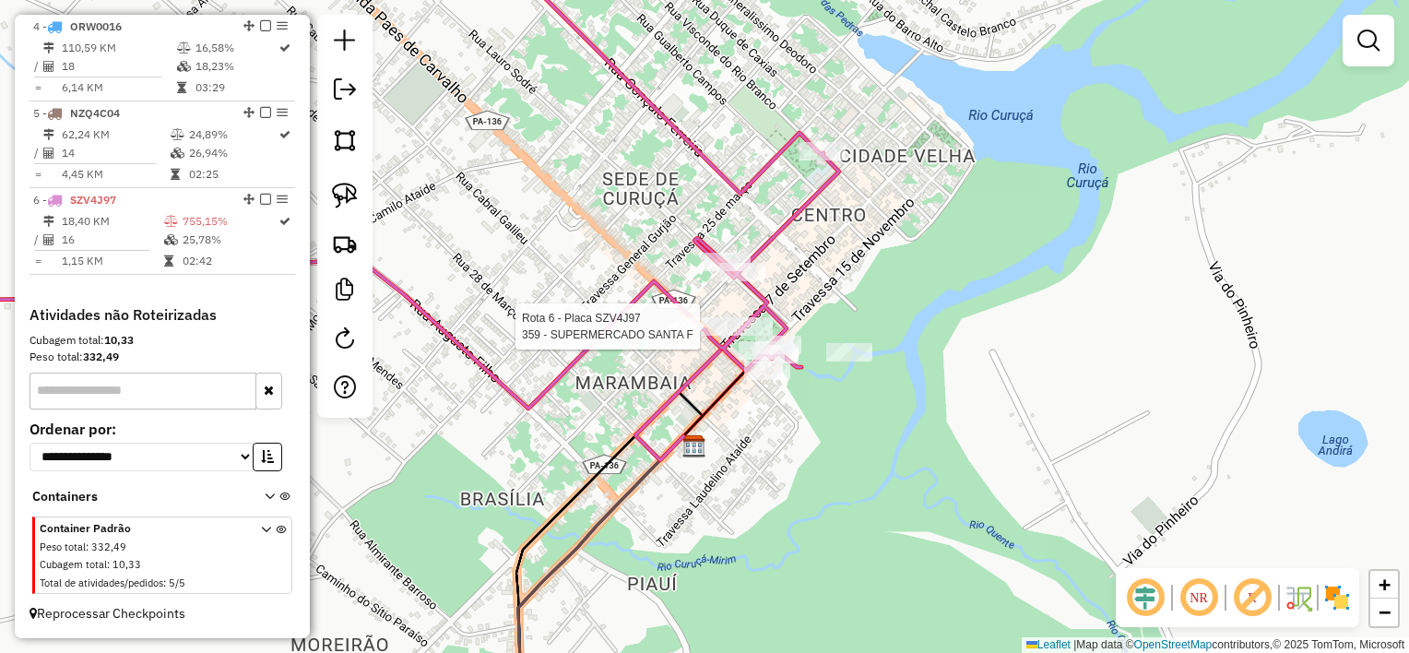
select select "**********"
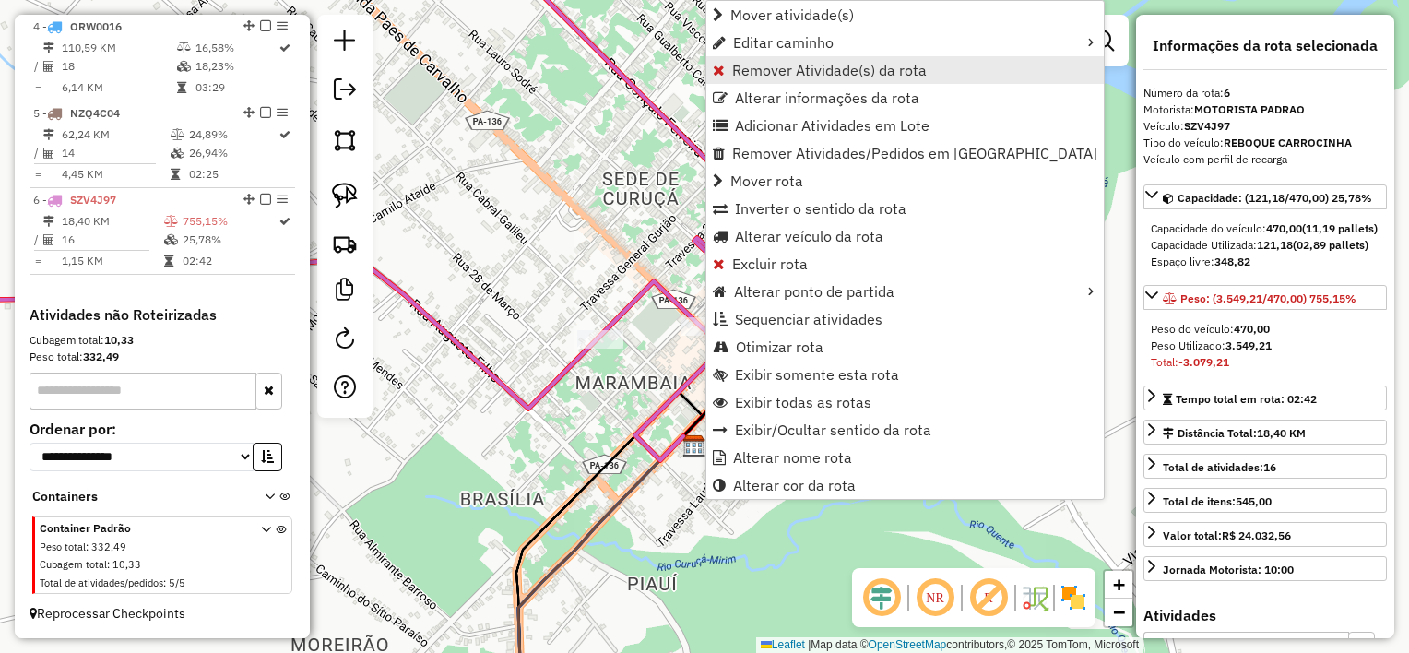
click at [811, 65] on span "Remover Atividade(s) da rota" at bounding box center [829, 70] width 195 height 15
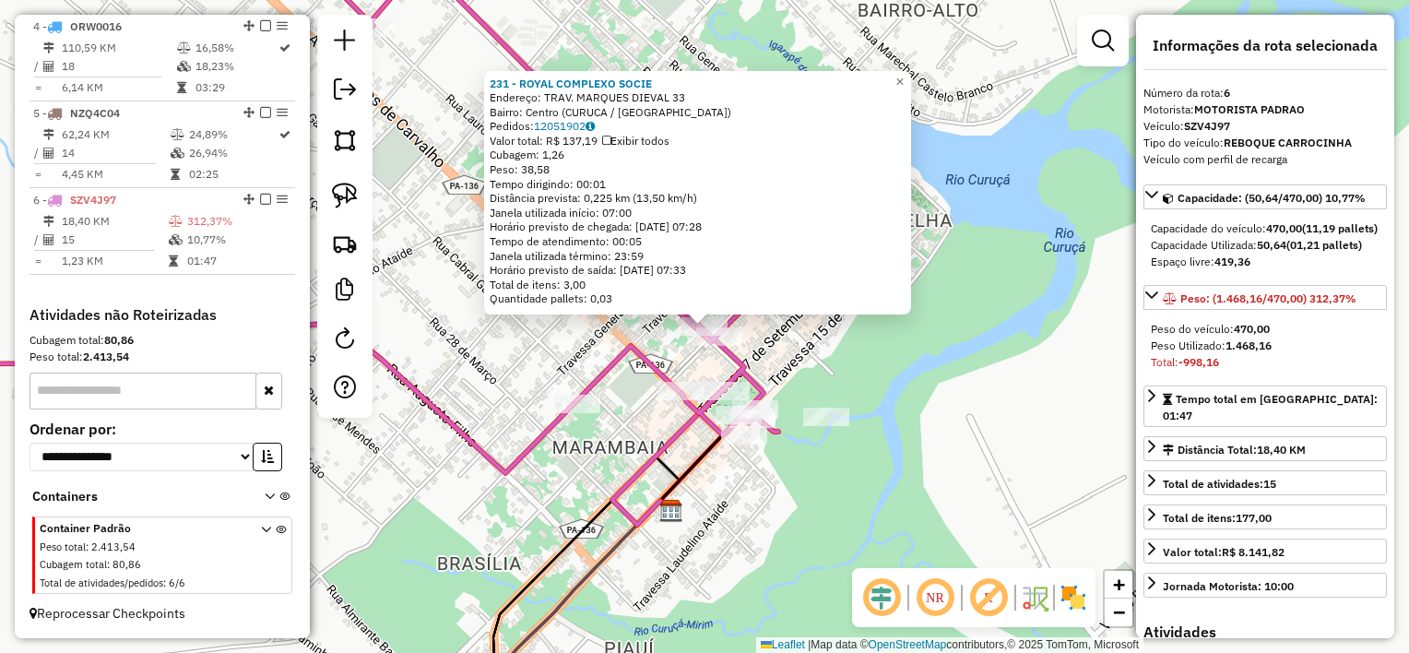
click at [657, 421] on div "231 - ROYAL COMPLEXO SOCIE Endereço: TRAV. MARQUES DIEVAL 33 Bairro: Centro (CU…" at bounding box center [704, 326] width 1409 height 653
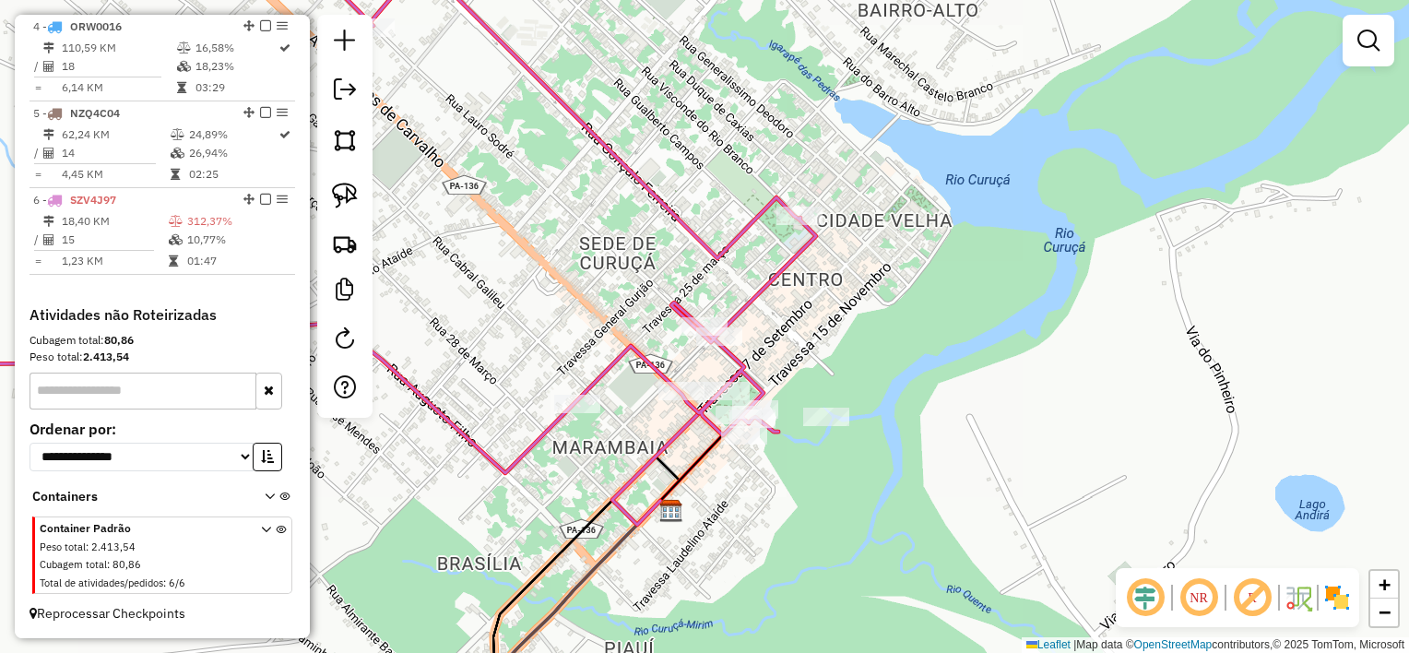
drag, startPoint x: 649, startPoint y: 432, endPoint x: 657, endPoint y: 307, distance: 124.7
click at [657, 314] on div "Janela de atendimento Grade de atendimento Capacidade Transportadoras Veículos …" at bounding box center [704, 326] width 1409 height 653
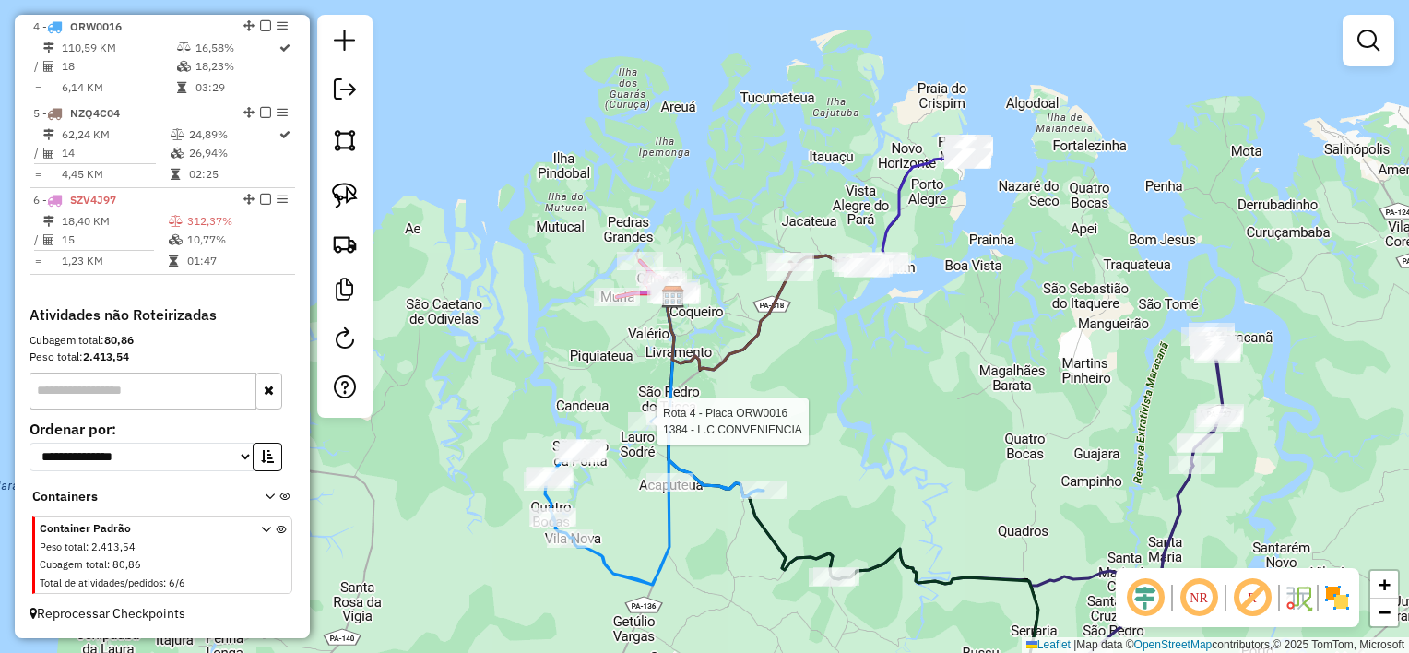
select select "**********"
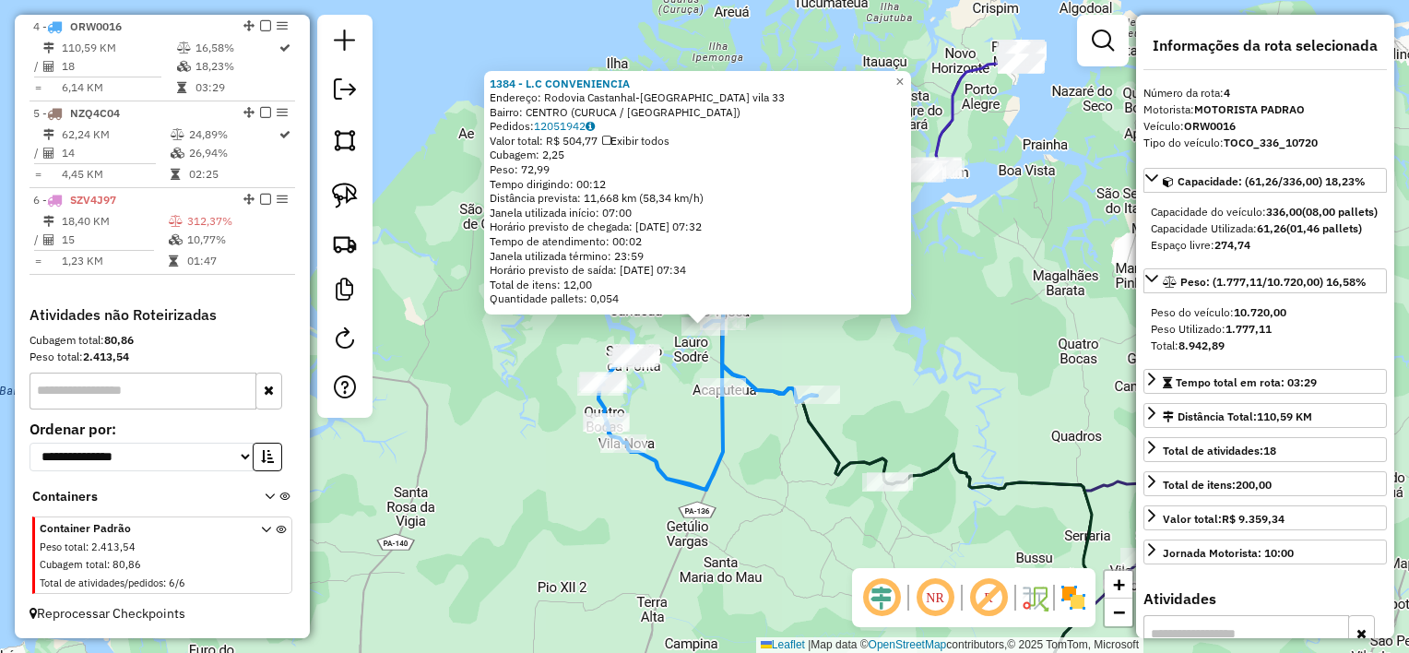
drag, startPoint x: 820, startPoint y: 358, endPoint x: 752, endPoint y: 355, distance: 68.3
click at [815, 356] on div "1384 - L.C CONVENIENCIA Endereço: Rodovia Castanhal-Curuca vila 33 Bairro: CENT…" at bounding box center [704, 326] width 1409 height 653
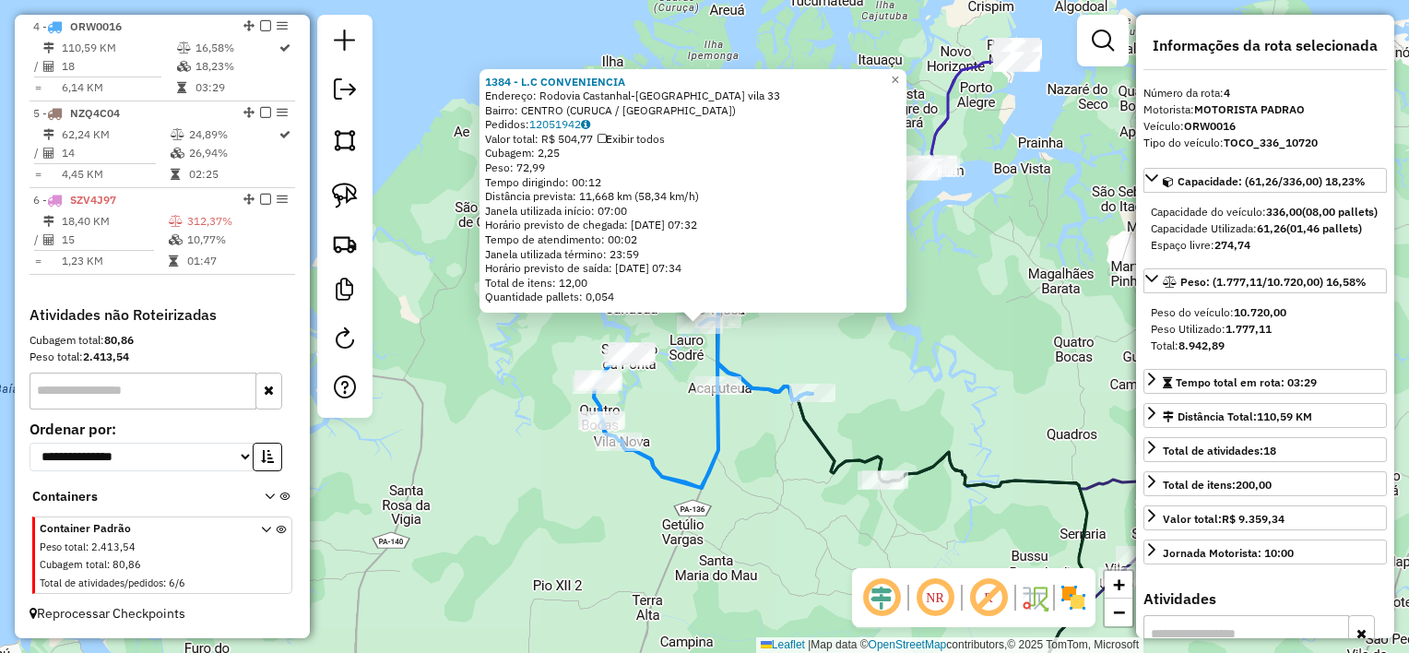
click at [745, 351] on div "1384 - L.C CONVENIENCIA Endereço: Rodovia Castanhal-Curuca vila 33 Bairro: CENT…" at bounding box center [704, 326] width 1409 height 653
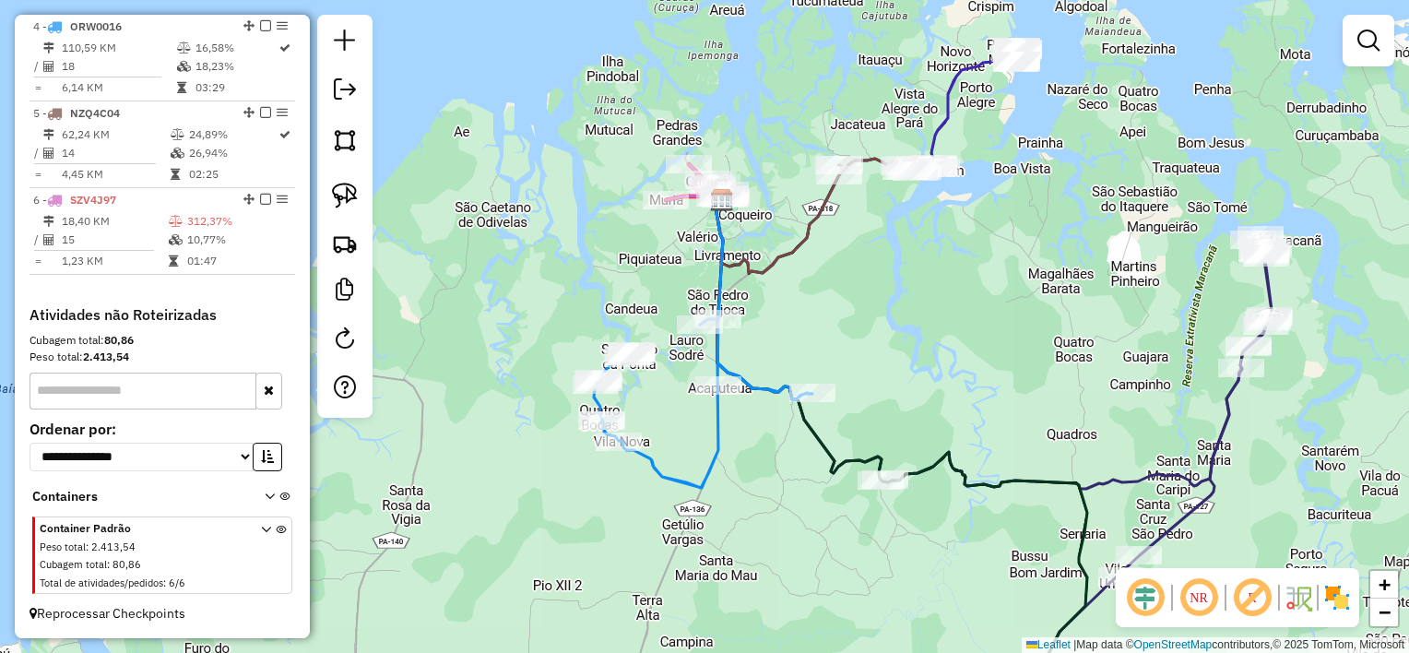
click at [767, 313] on div "Janela de atendimento Grade de atendimento Capacidade Transportadoras Veículos …" at bounding box center [704, 326] width 1409 height 653
select select "**********"
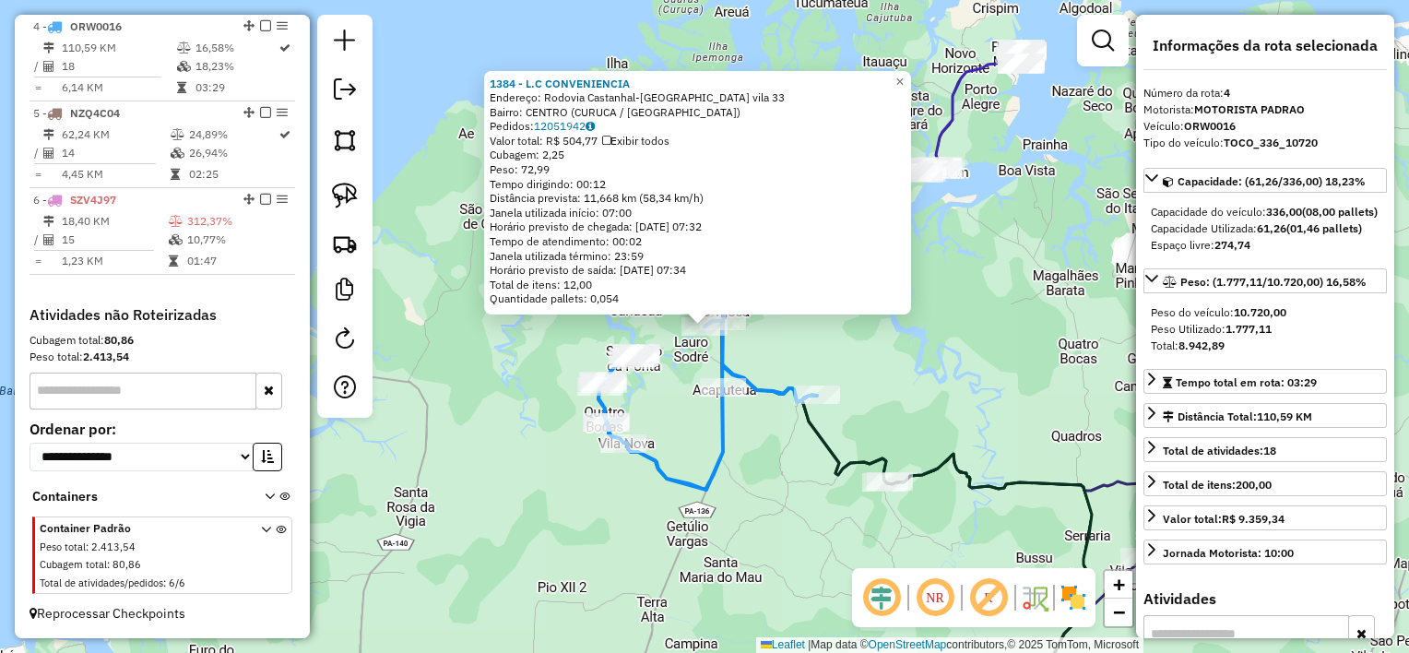
click at [802, 341] on div "1384 - L.C CONVENIENCIA Endereço: Rodovia Castanhal-Curuca vila 33 Bairro: CENT…" at bounding box center [704, 326] width 1409 height 653
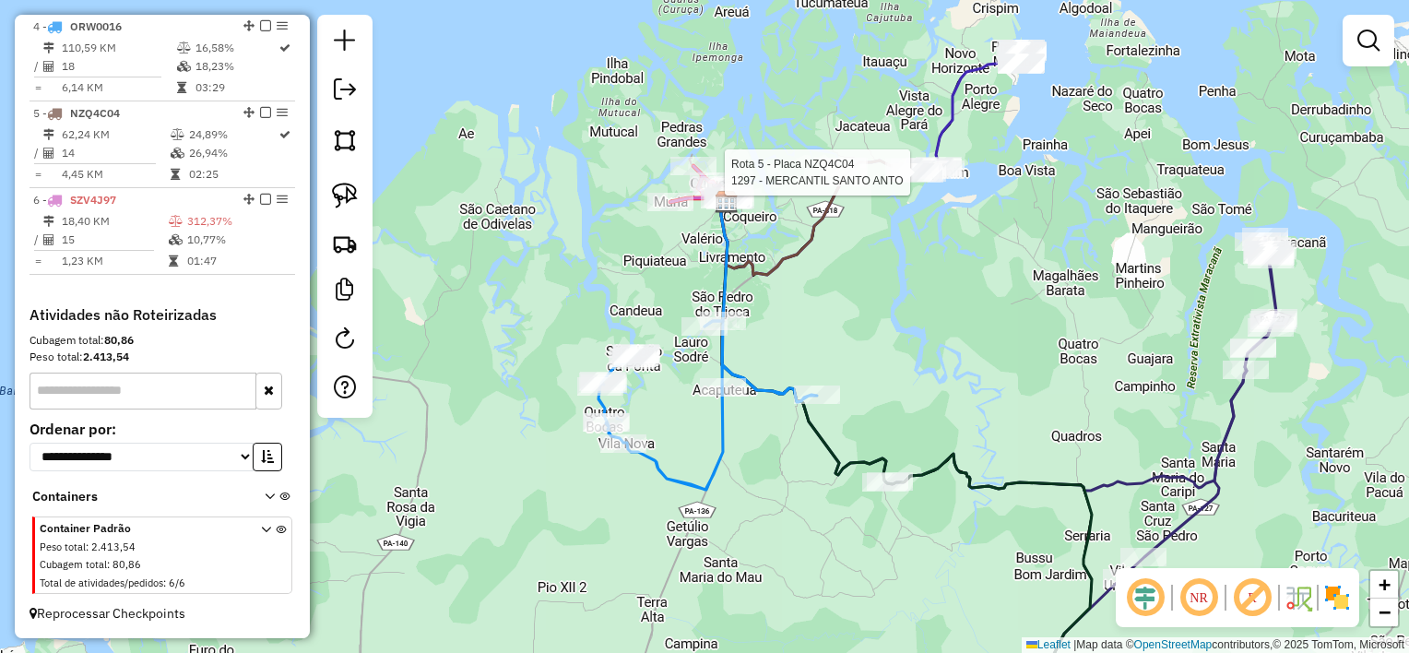
select select "**********"
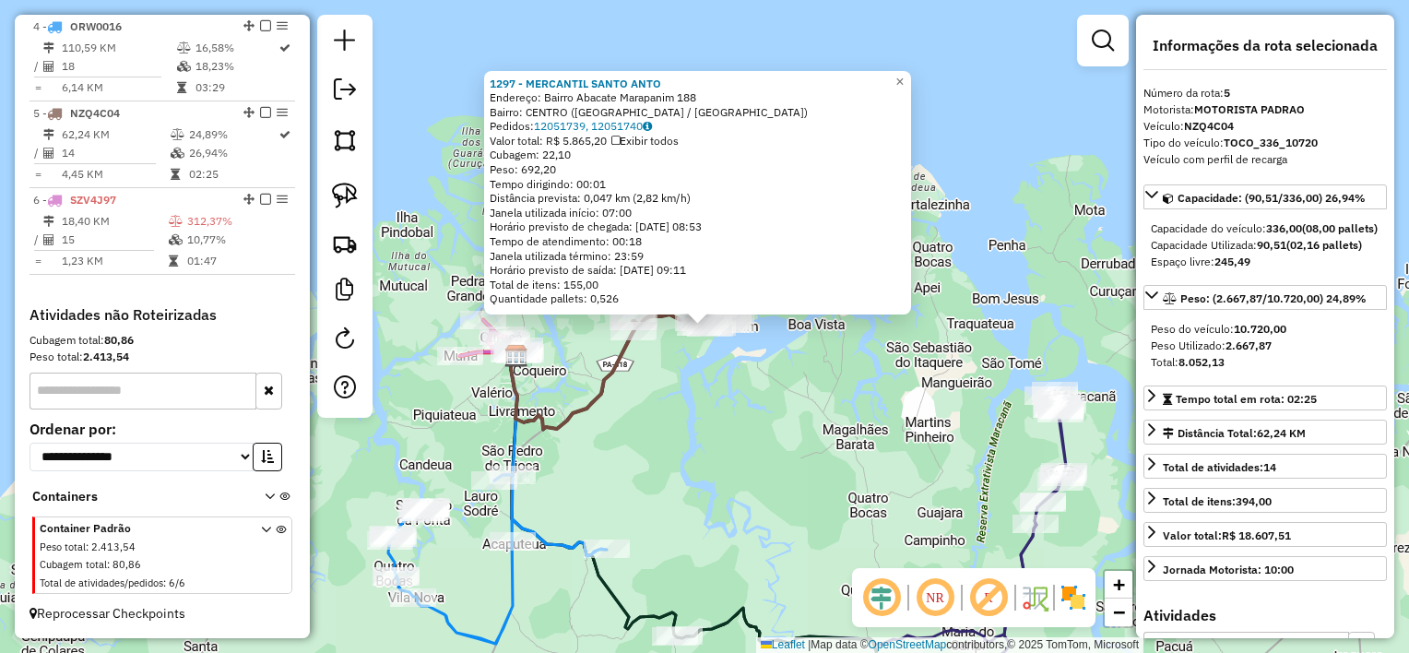
click at [697, 399] on div "1297 - MERCANTIL SANTO ANTO Endereço: Bairro Abacate Marapanim 188 Bairro: CENT…" at bounding box center [704, 326] width 1409 height 653
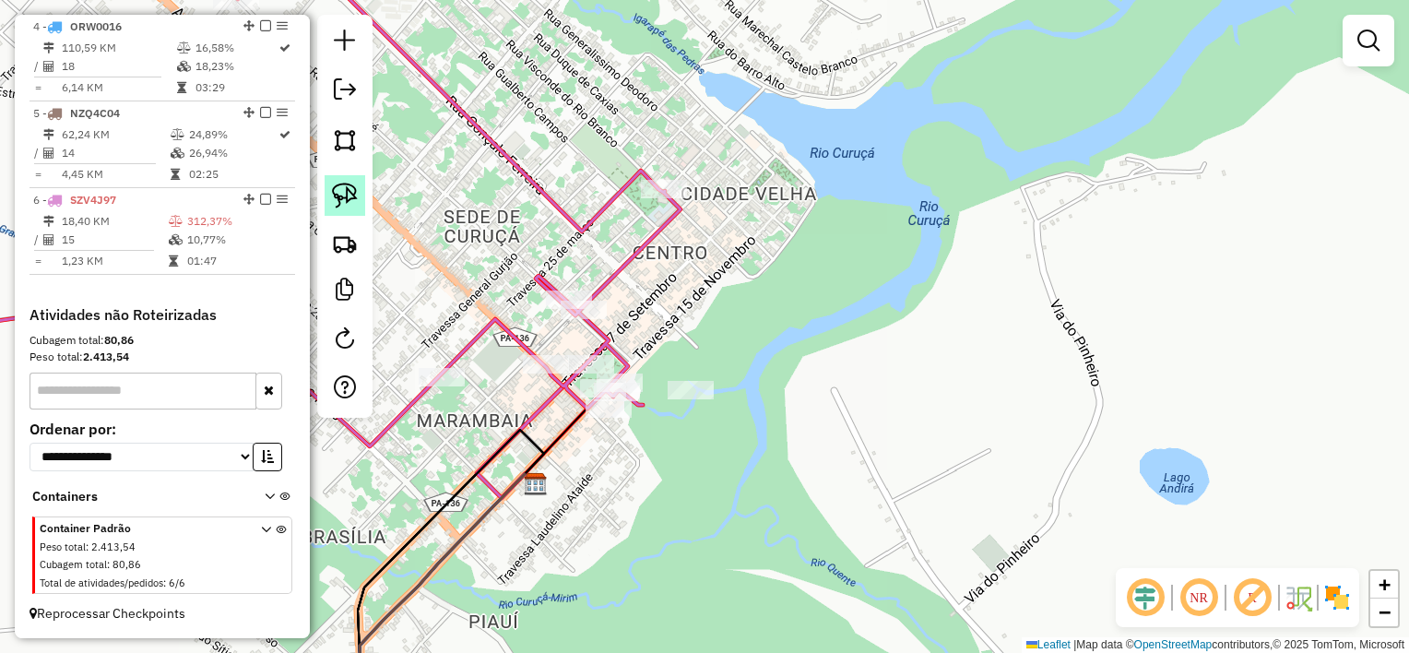
click at [344, 193] on img at bounding box center [345, 196] width 26 height 26
drag, startPoint x: 512, startPoint y: 354, endPoint x: 565, endPoint y: 343, distance: 53.7
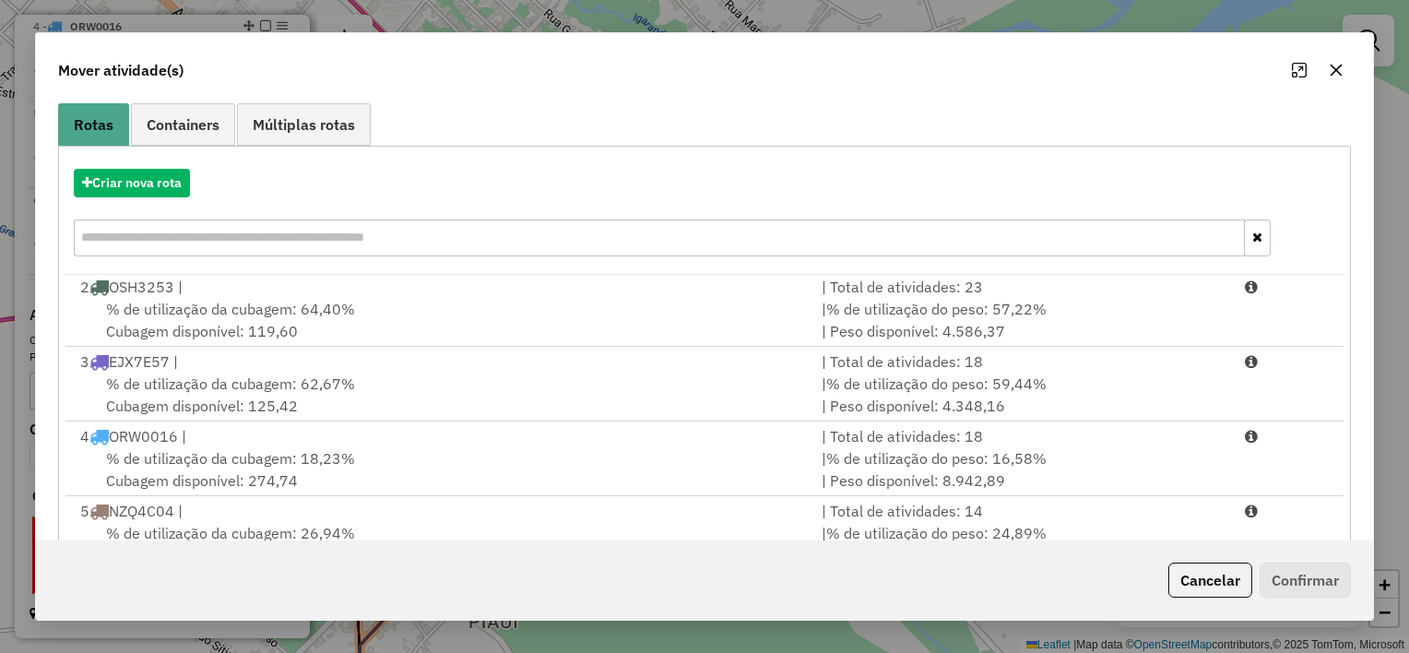
scroll to position [281, 0]
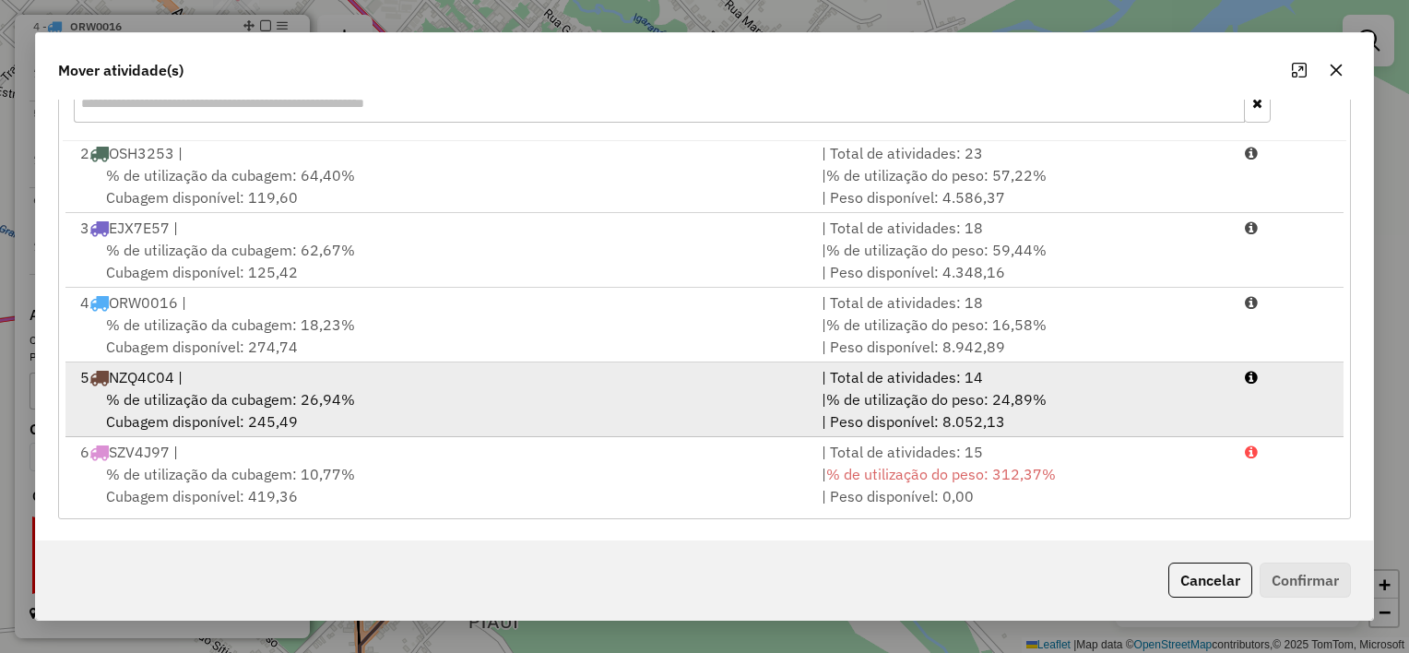
click at [531, 406] on div "% de utilização da cubagem: 26,94% Cubagem disponível: 245,49" at bounding box center [440, 410] width 742 height 44
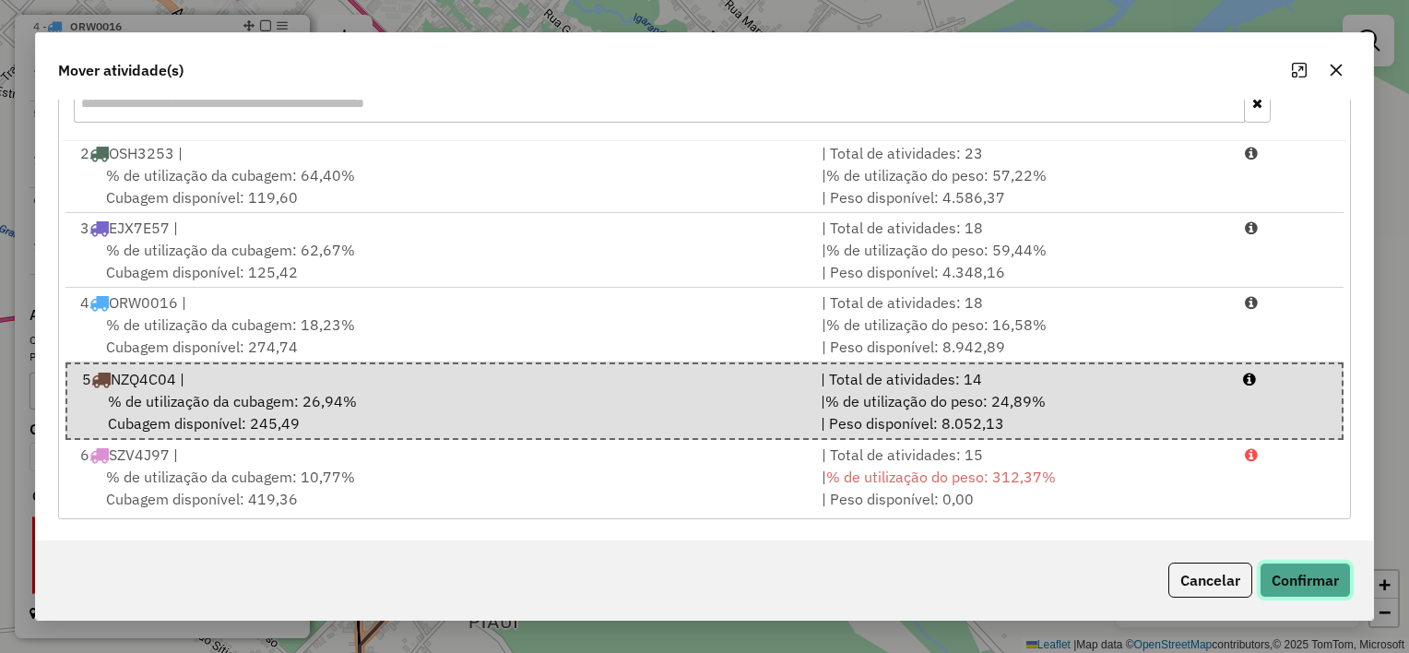
click at [1295, 574] on button "Confirmar" at bounding box center [1305, 580] width 91 height 35
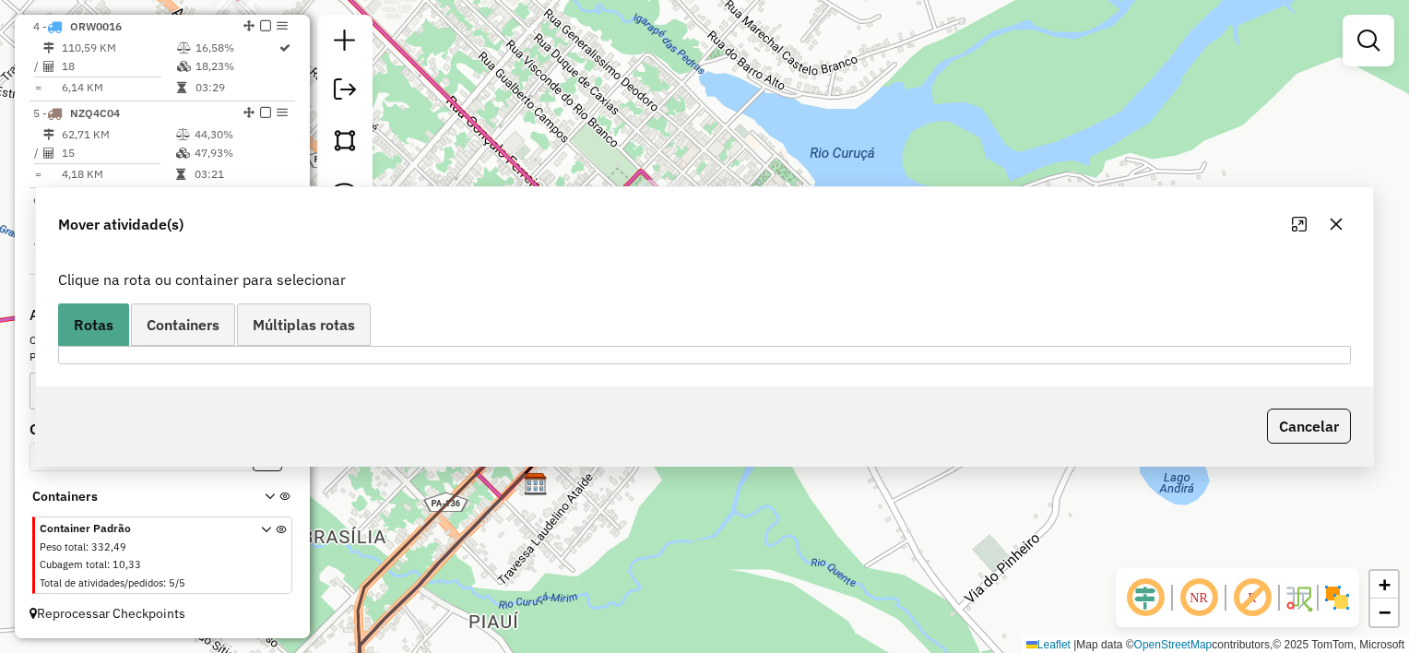
scroll to position [0, 0]
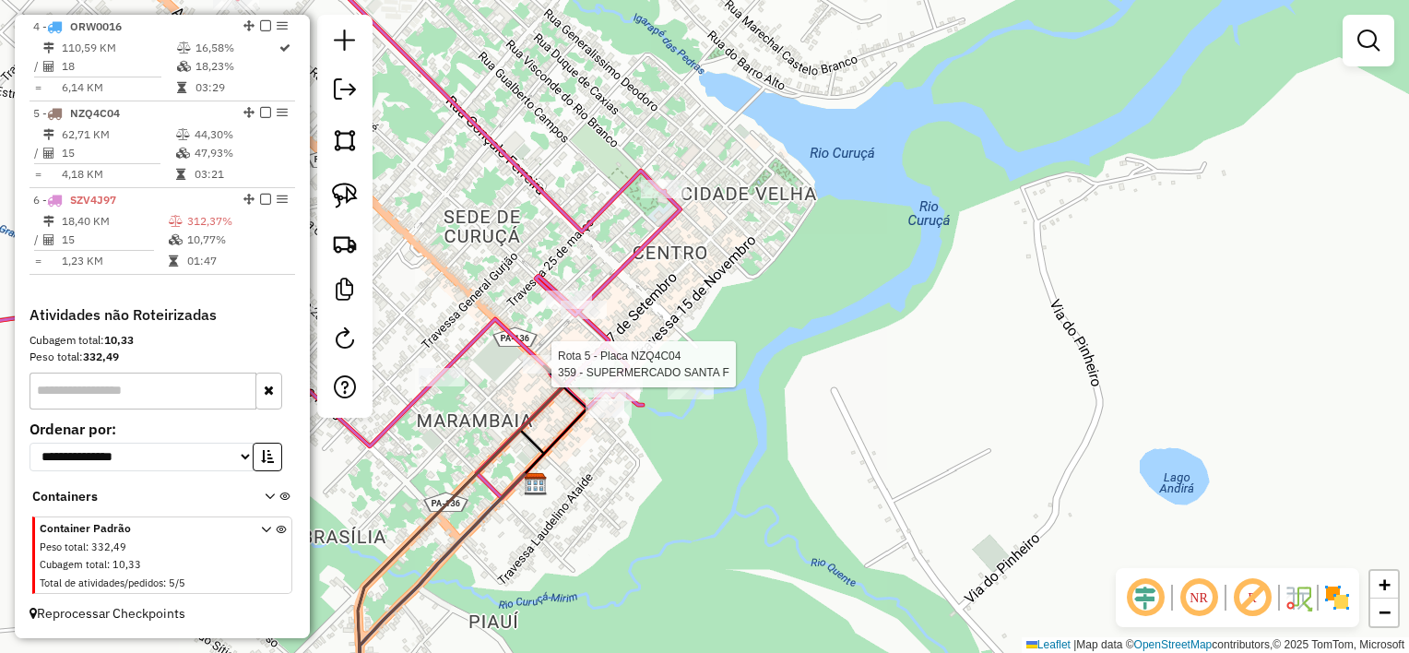
select select "**********"
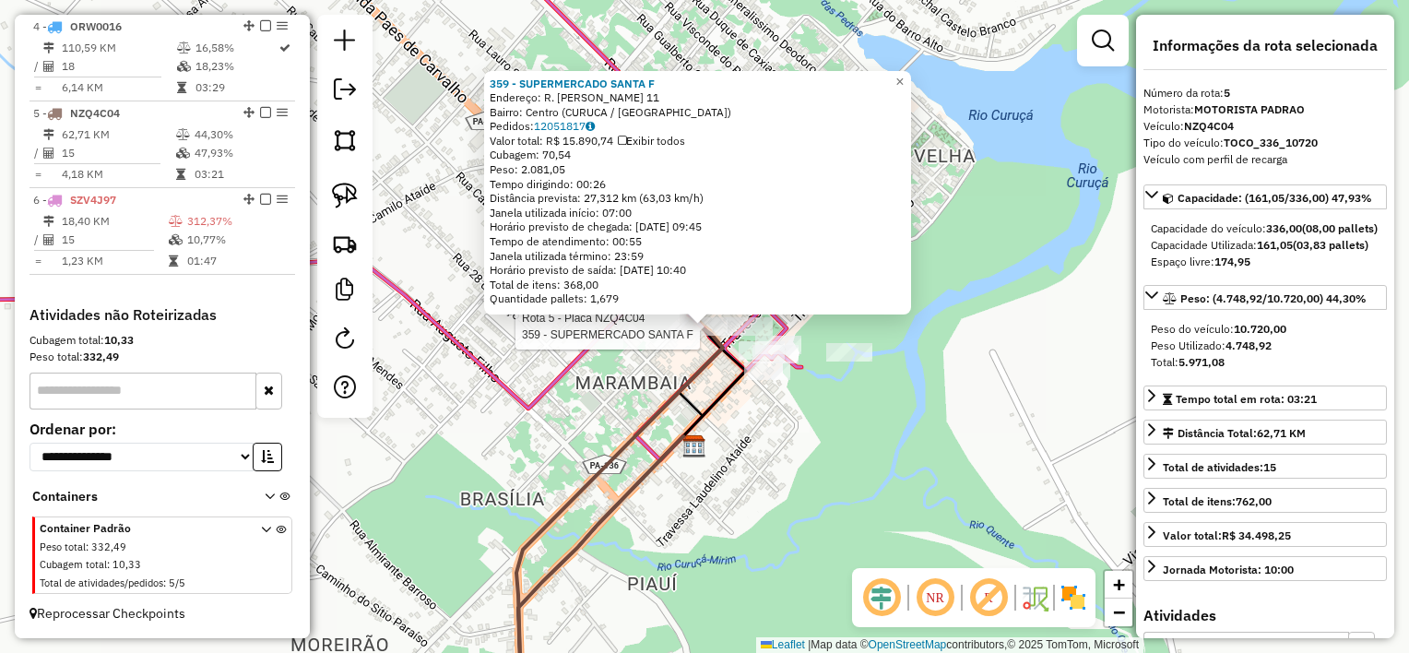
click at [576, 396] on div "Rota 5 - Placa NZQ4C04 359 - SUPERMERCADO SANTA F 359 - SUPERMERCADO SANTA F En…" at bounding box center [704, 326] width 1409 height 653
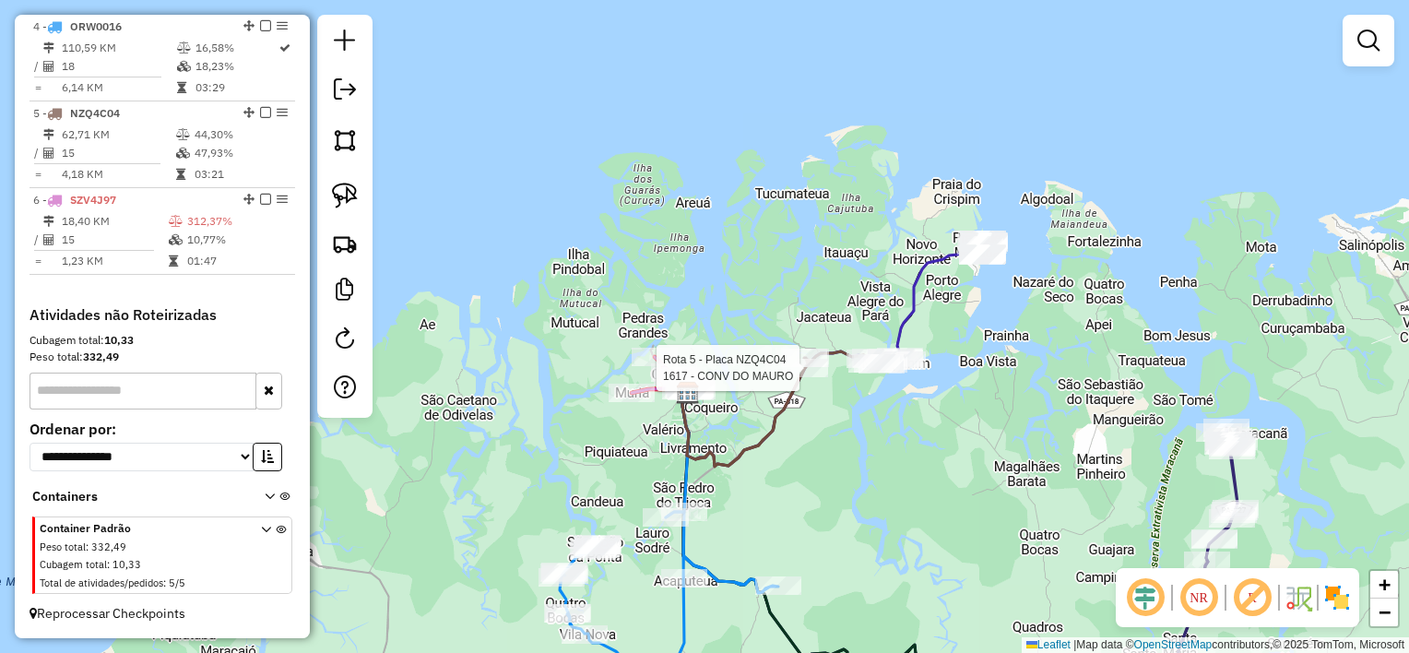
select select "**********"
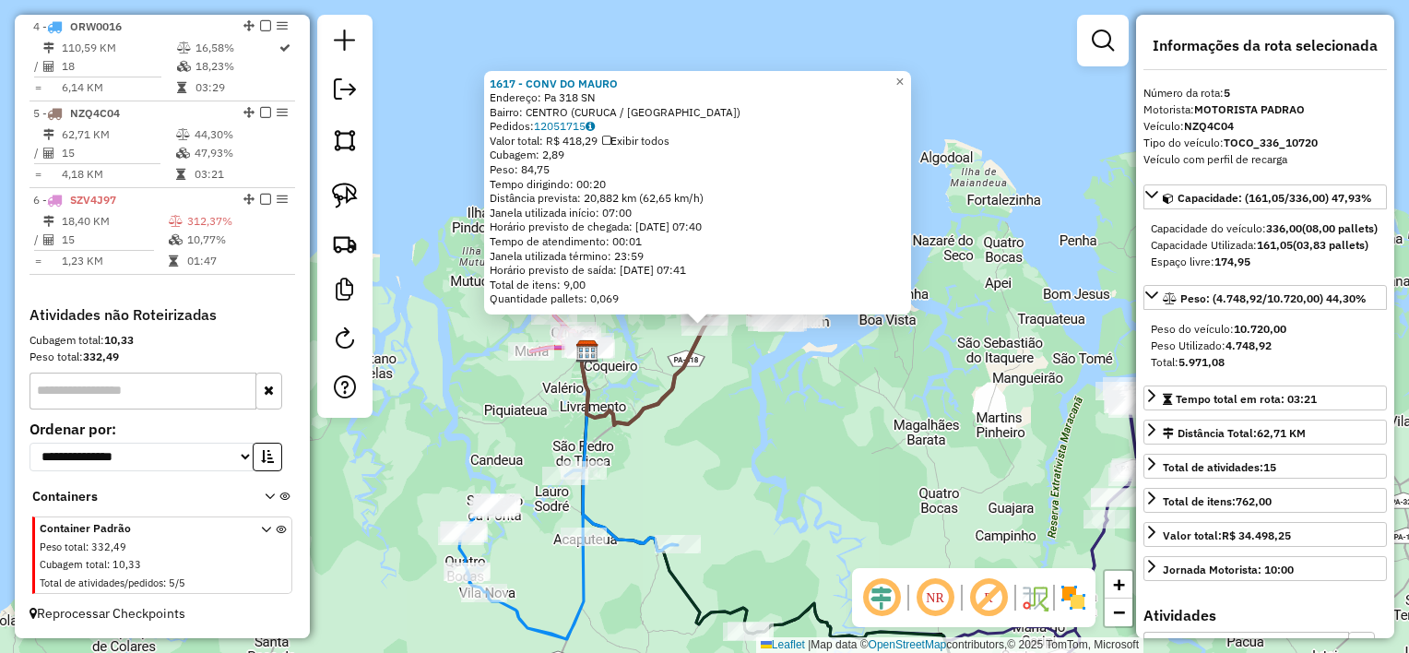
click at [743, 381] on div "Rota 5 - Placa NZQ4C04 1617 - CONV DO MAURO 1617 - CONV DO MAURO Endereço: Pa 3…" at bounding box center [704, 326] width 1409 height 653
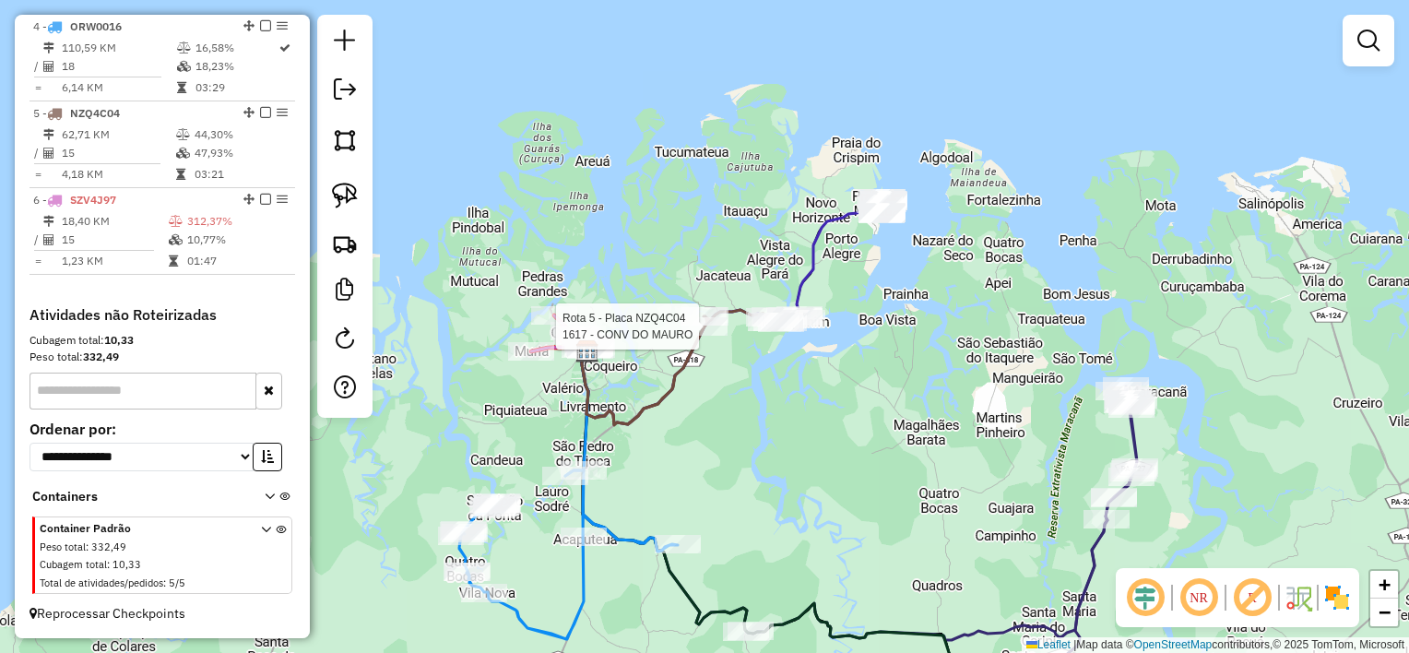
select select "**********"
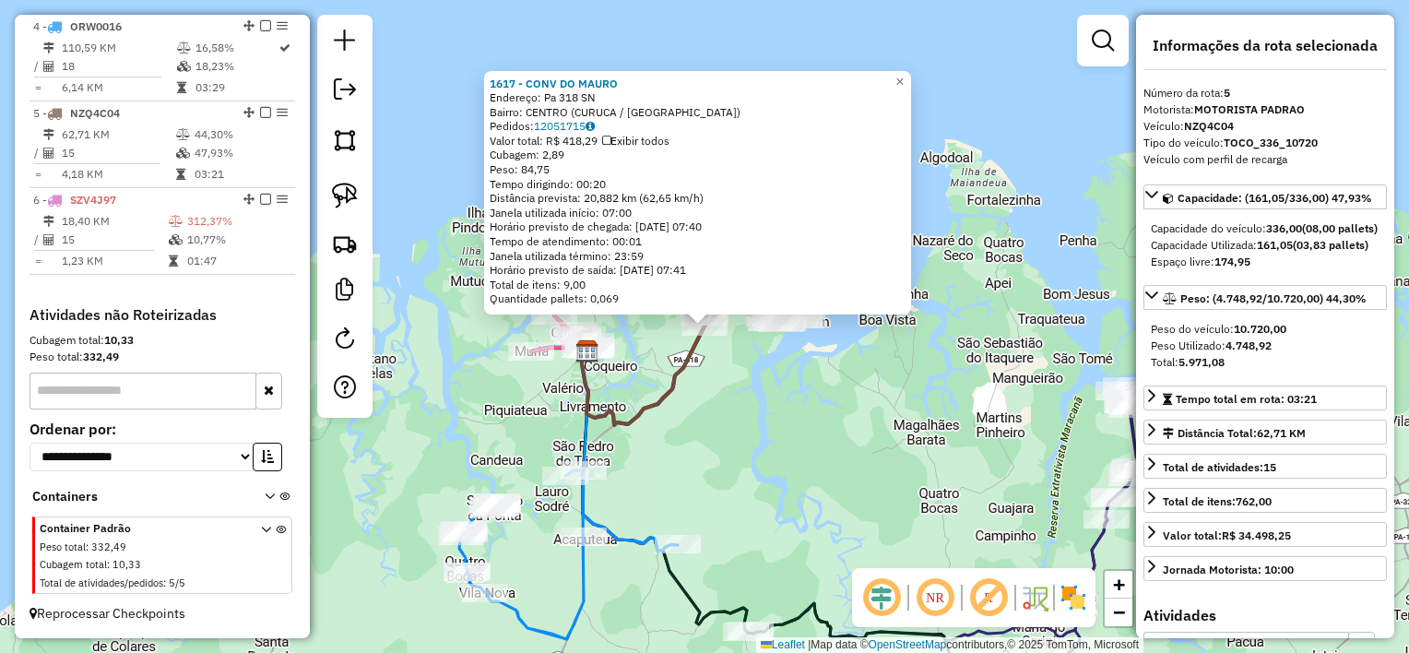
drag, startPoint x: 754, startPoint y: 402, endPoint x: 732, endPoint y: 369, distance: 39.4
click at [754, 401] on div "Rota 5 - Placa NZQ4C04 1617 - CONV DO MAURO 1617 - CONV DO MAURO Endereço: Pa 3…" at bounding box center [704, 326] width 1409 height 653
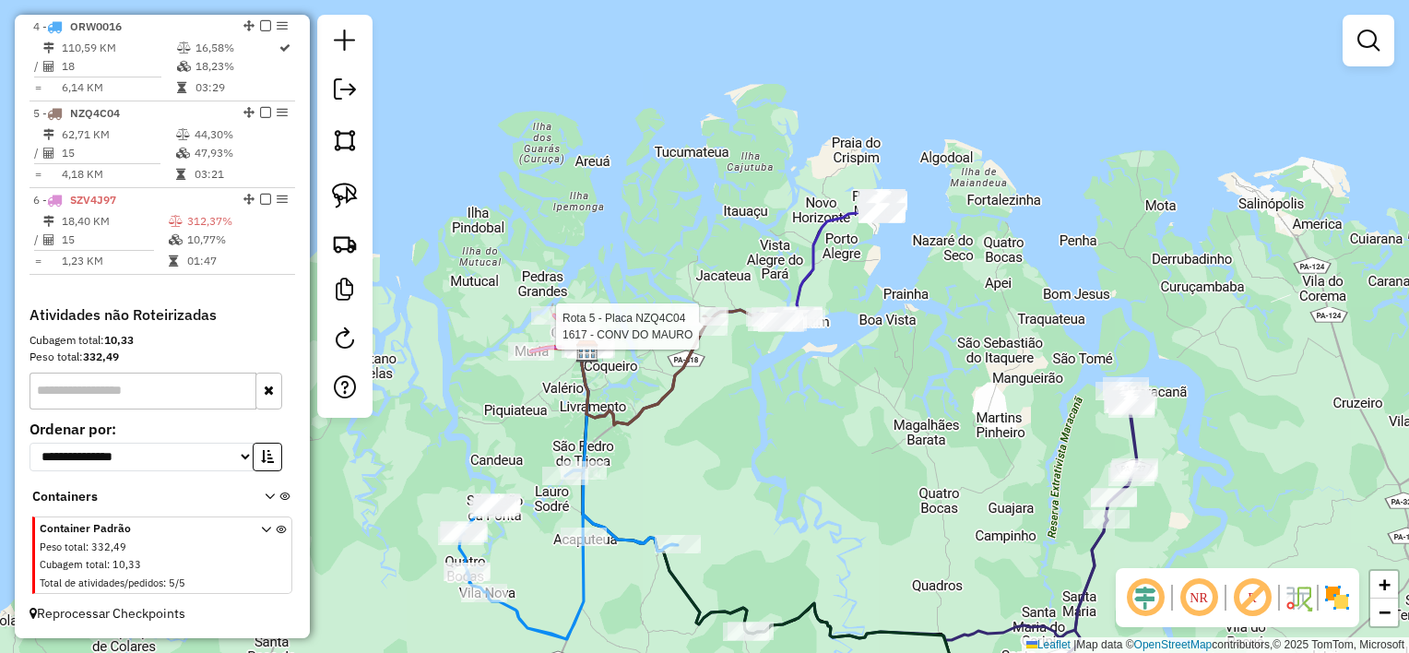
select select "**********"
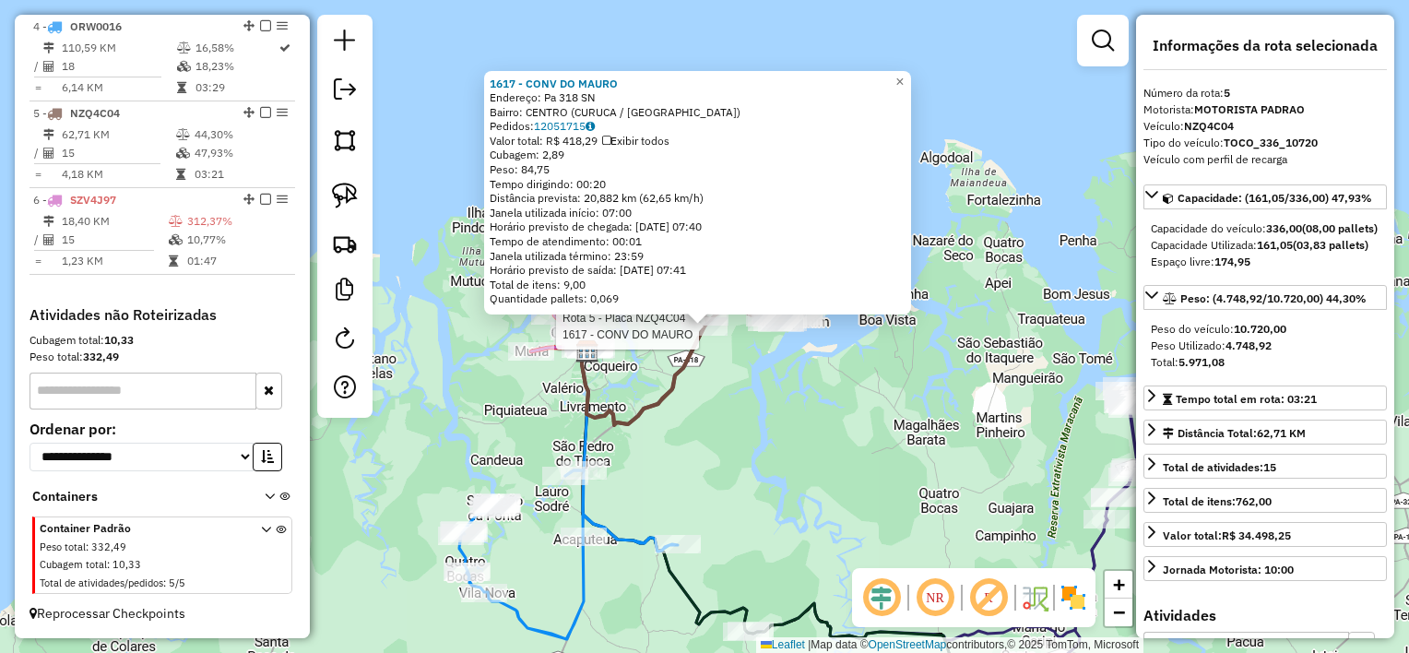
click at [733, 410] on div "Rota 5 - Placa NZQ4C04 1617 - CONV DO MAURO 1617 - CONV DO MAURO Endereço: Pa 3…" at bounding box center [704, 326] width 1409 height 653
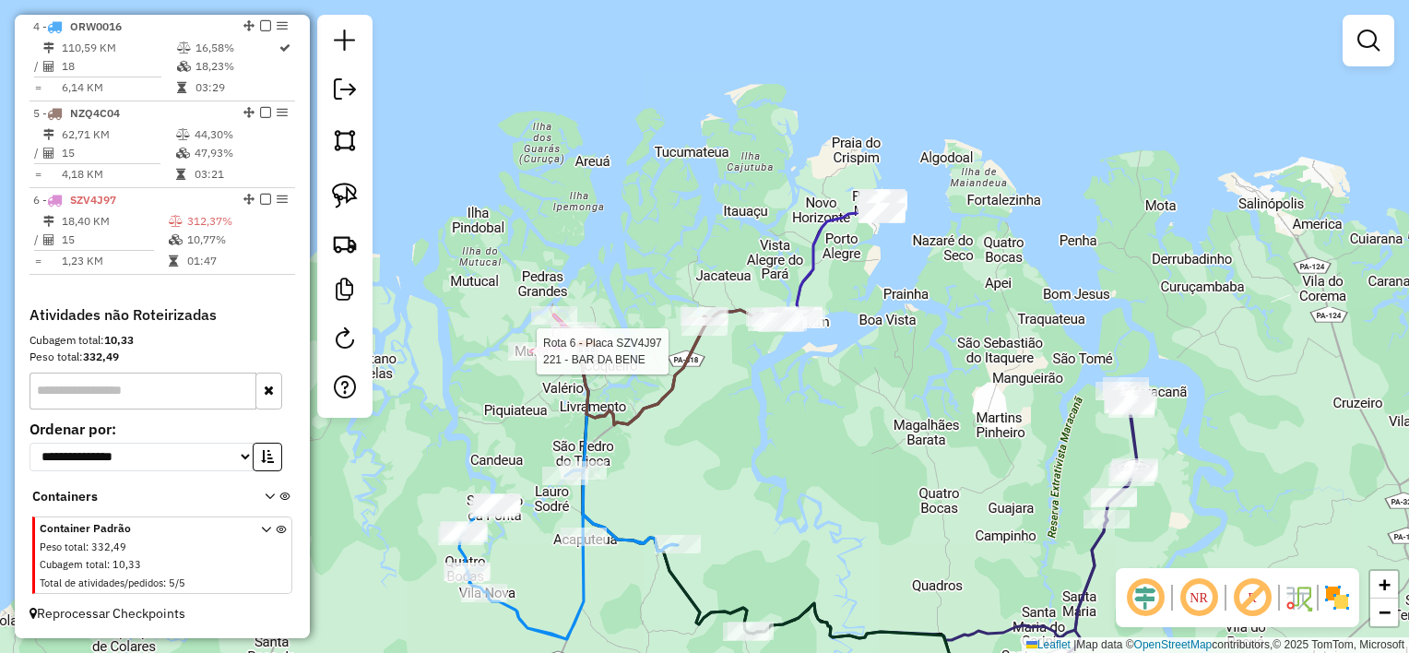
select select "**********"
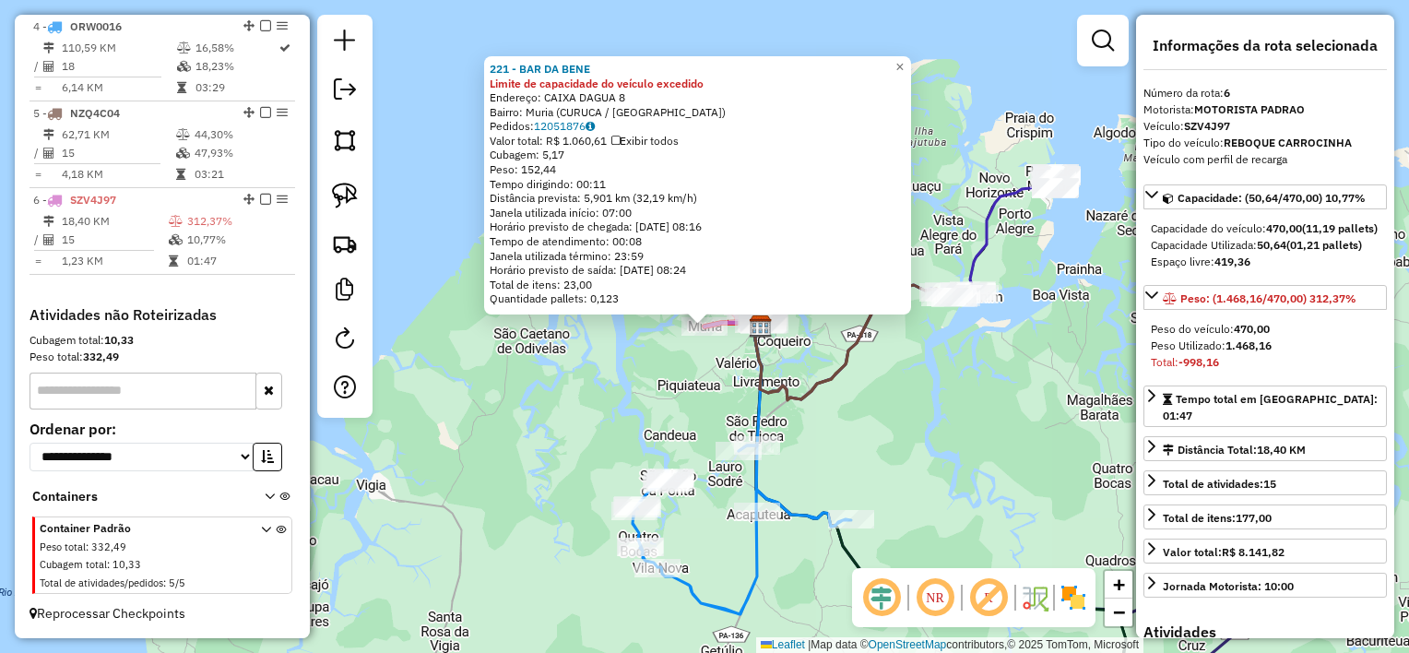
click at [707, 358] on div "221 - BAR DA BENE Limite de capacidade do veículo excedido Endereço: CAIXA DAGU…" at bounding box center [704, 326] width 1409 height 653
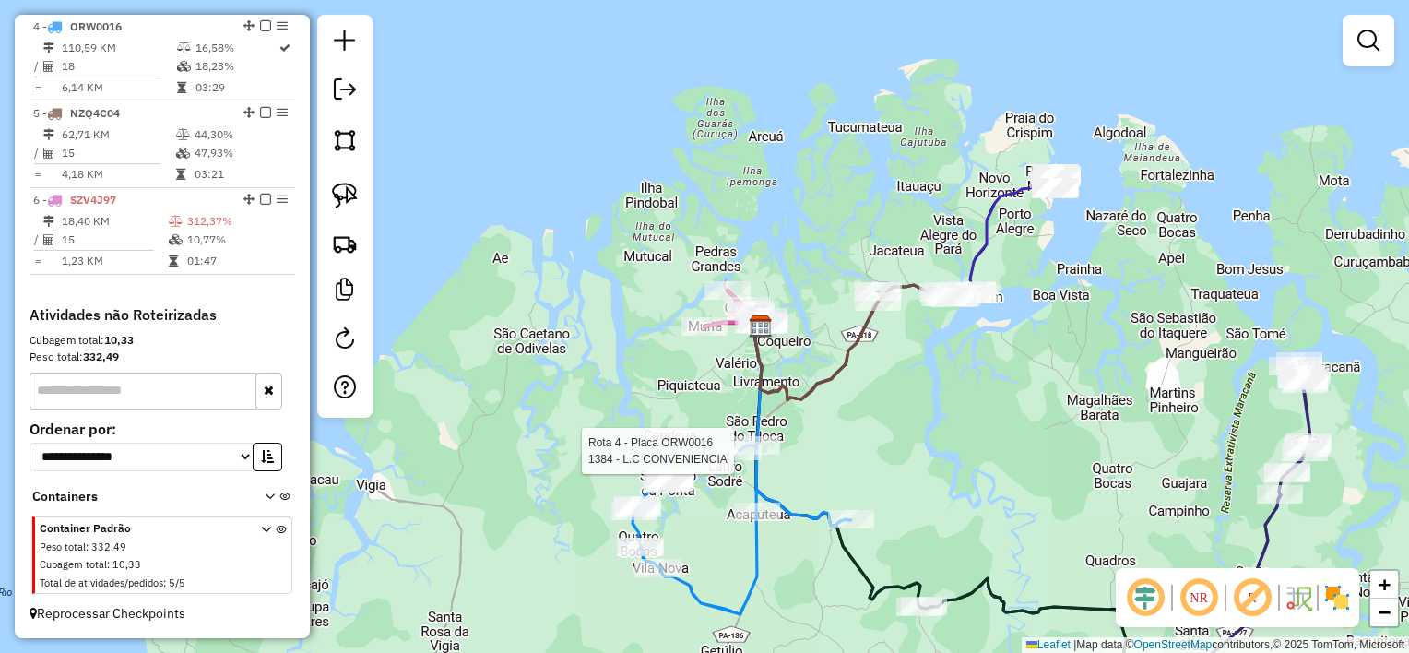
select select "**********"
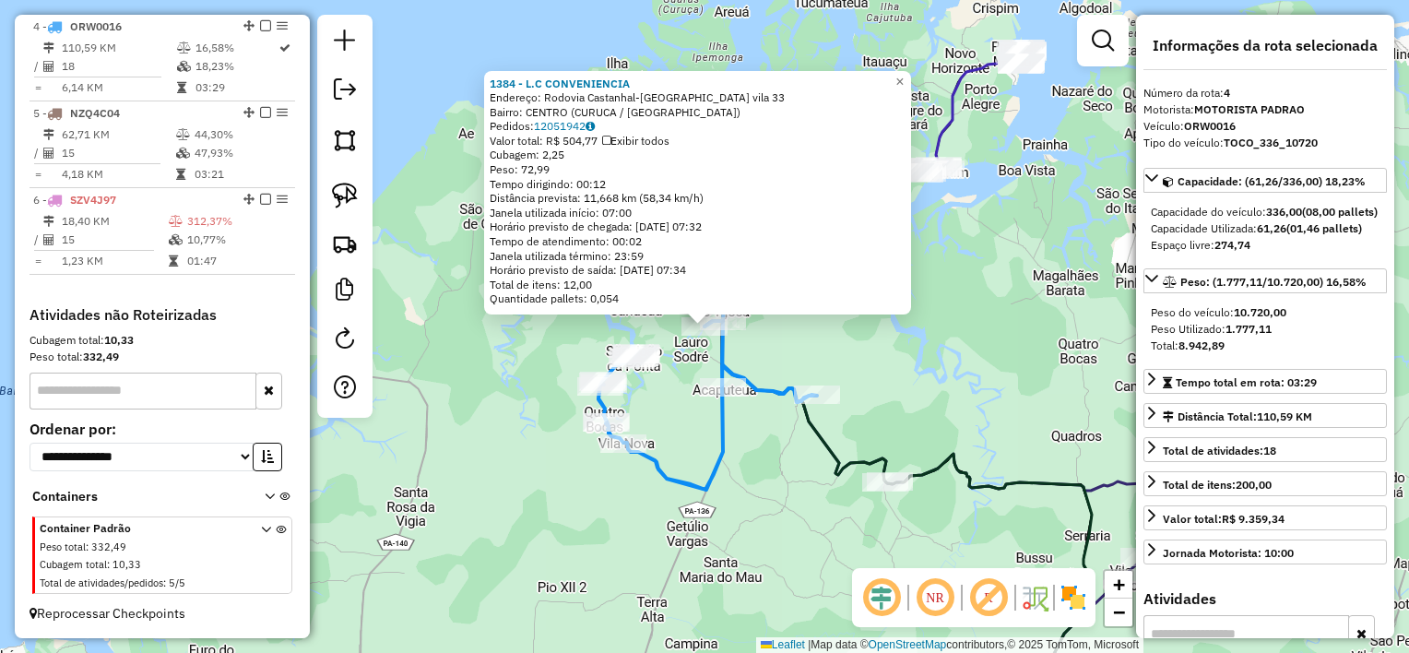
click at [797, 353] on div "1384 - L.C CONVENIENCIA Endereço: Rodovia Castanhal-Curuca vila 33 Bairro: CENT…" at bounding box center [704, 326] width 1409 height 653
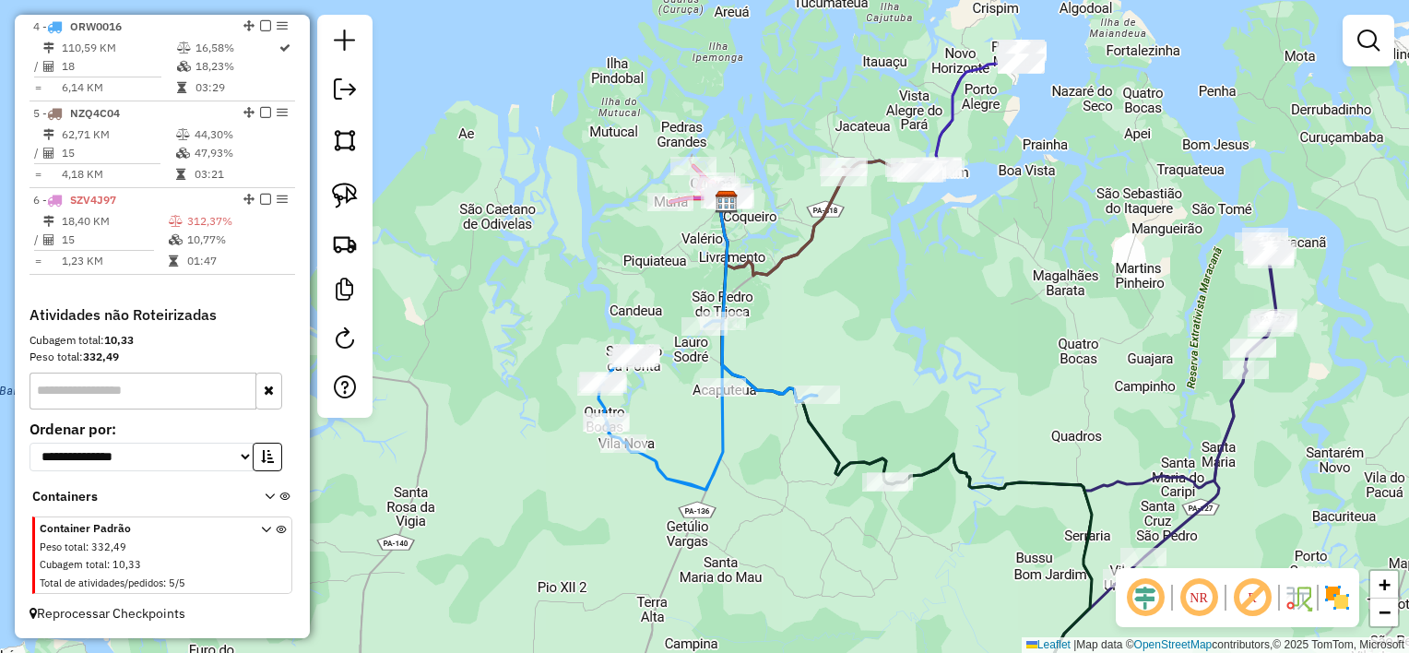
click at [783, 332] on div "Janela de atendimento Grade de atendimento Capacidade Transportadoras Veículos …" at bounding box center [704, 326] width 1409 height 653
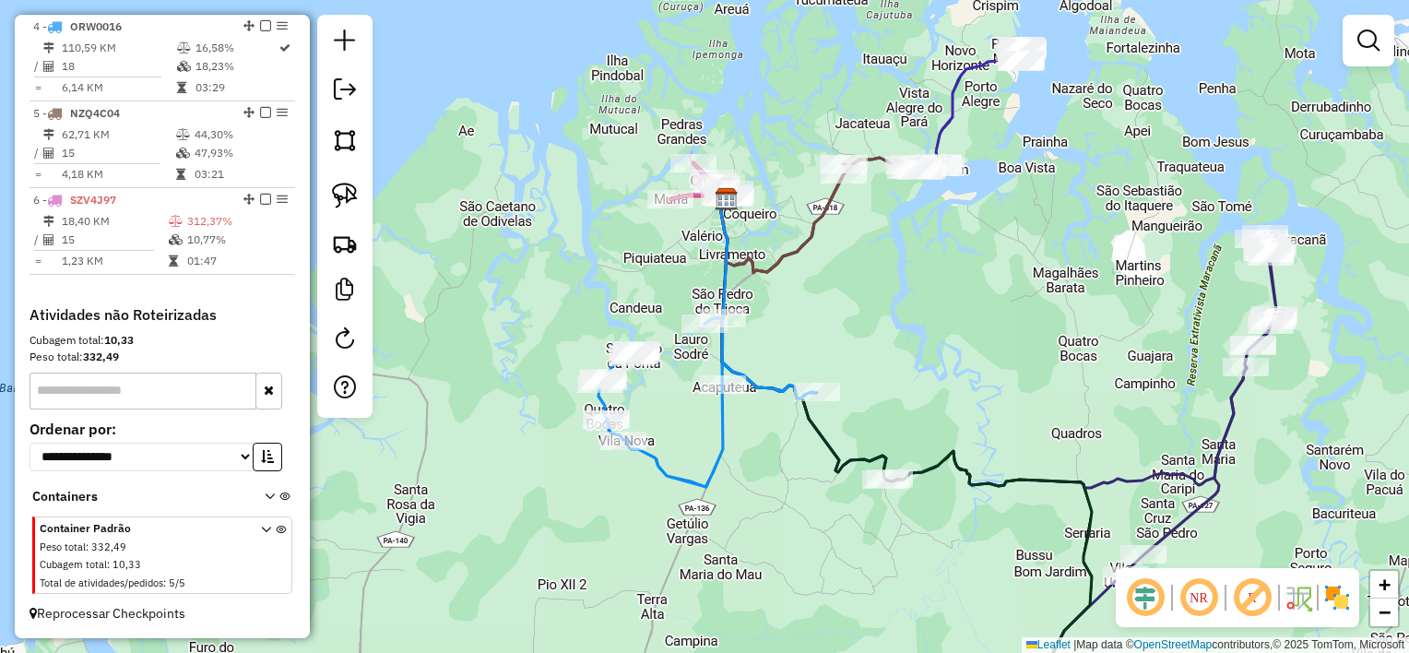
drag, startPoint x: 868, startPoint y: 340, endPoint x: 862, endPoint y: 291, distance: 50.2
click at [862, 291] on div "Janela de atendimento Grade de atendimento Capacidade Transportadoras Veículos …" at bounding box center [704, 326] width 1409 height 653
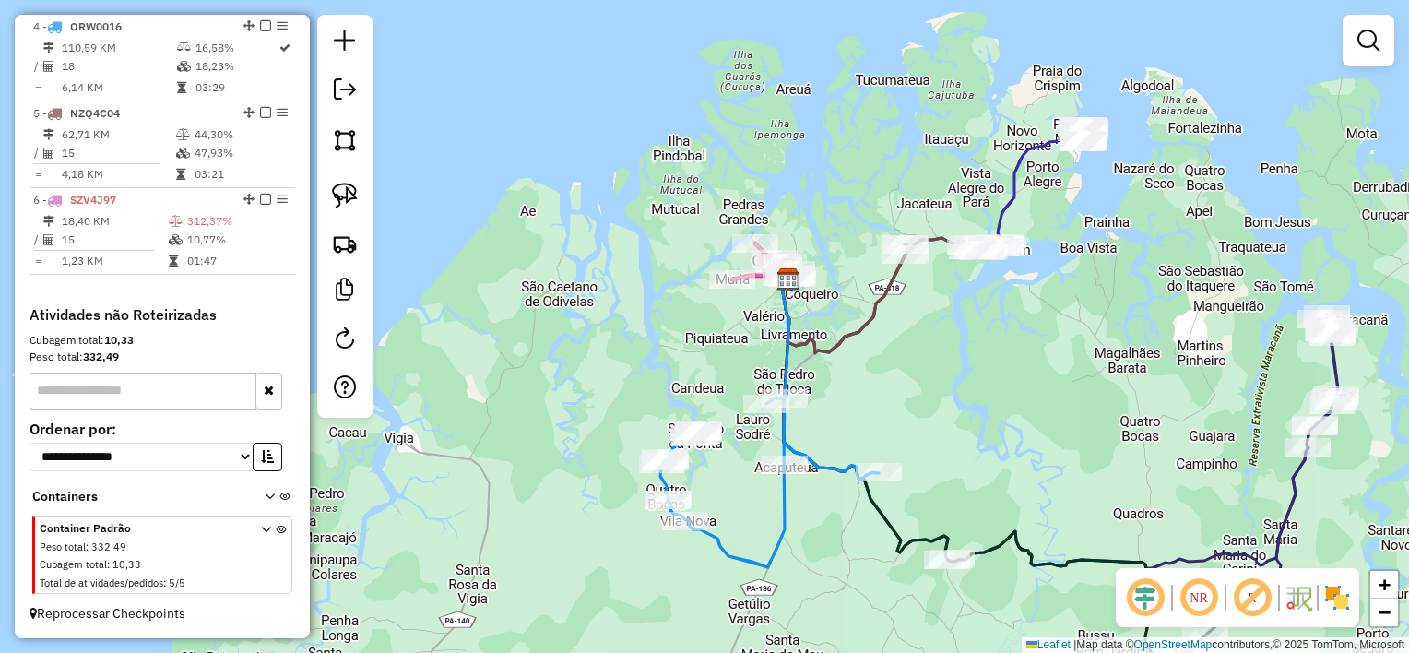
drag, startPoint x: 860, startPoint y: 291, endPoint x: 936, endPoint y: 462, distance: 187.9
click at [936, 462] on div "Janela de atendimento Grade de atendimento Capacidade Transportadoras Veículos …" at bounding box center [704, 326] width 1409 height 653
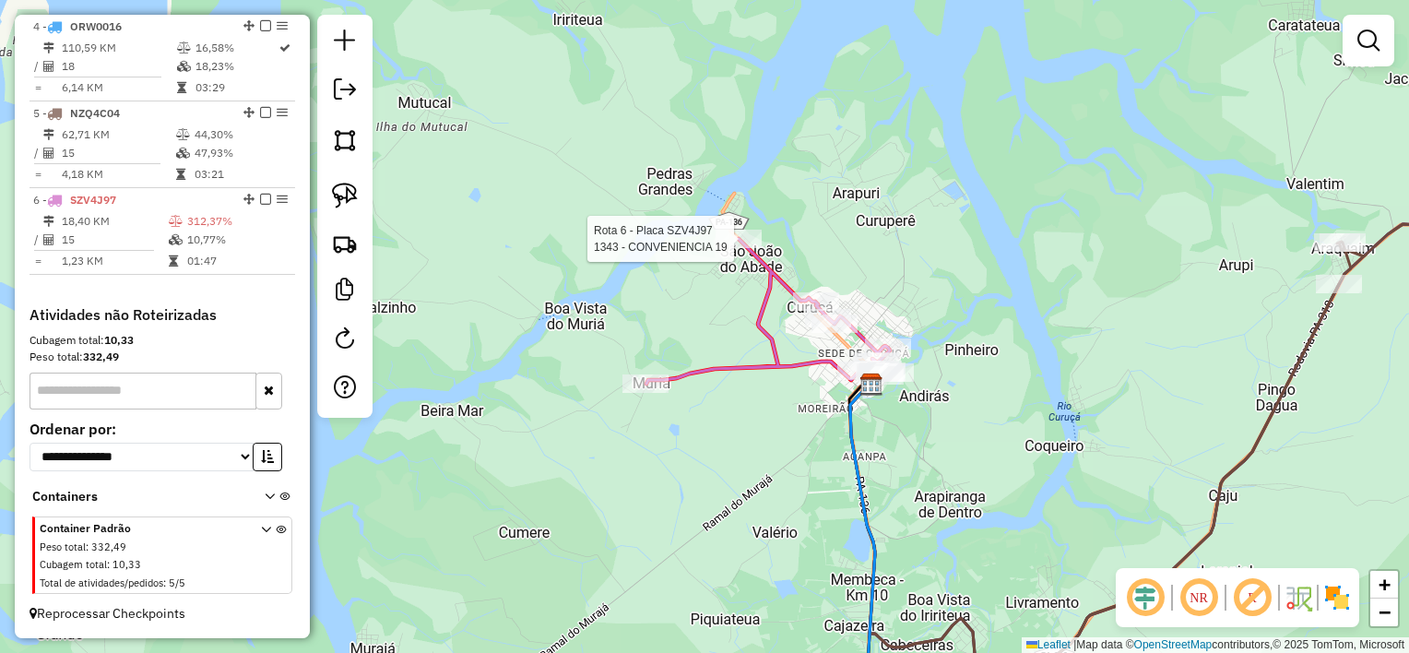
select select "**********"
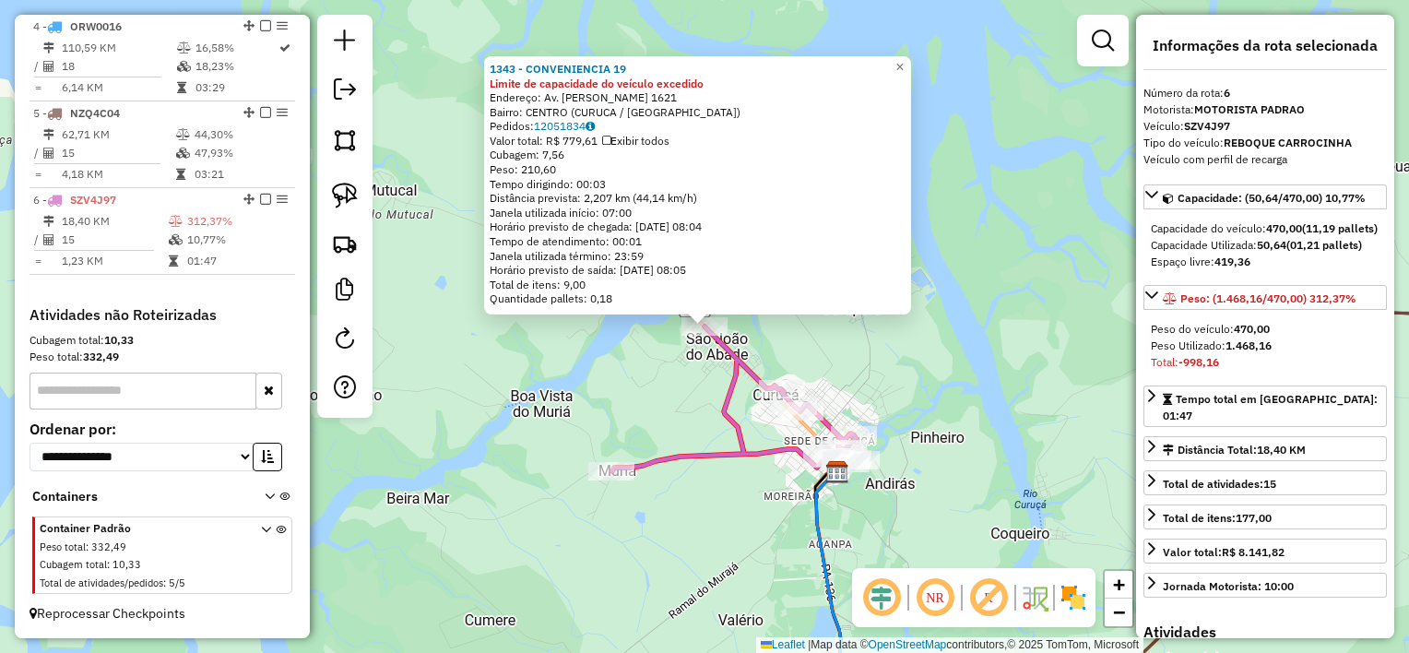
click at [697, 359] on div "1343 - CONVENIENCIA 19 Limite de capacidade do veículo excedido Endereço: Av. P…" at bounding box center [704, 326] width 1409 height 653
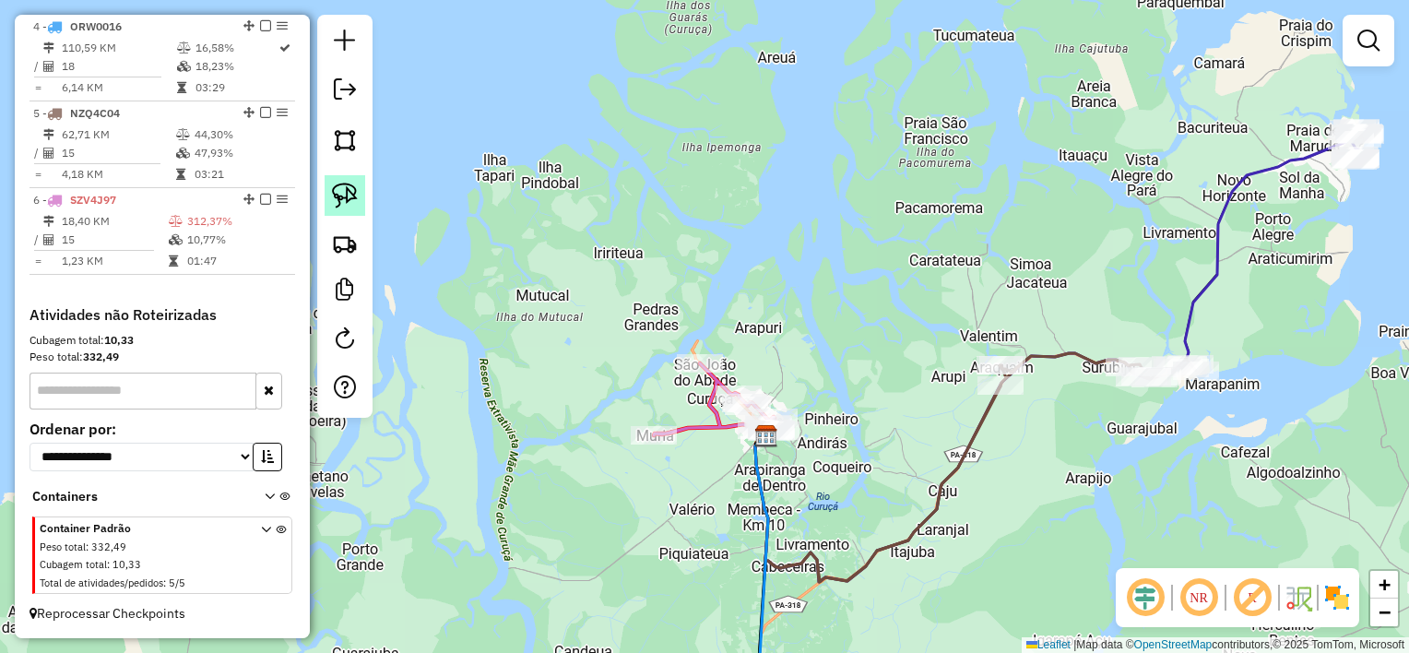
drag, startPoint x: 351, startPoint y: 201, endPoint x: 413, endPoint y: 210, distance: 62.5
click at [351, 200] on img at bounding box center [345, 196] width 26 height 26
drag, startPoint x: 719, startPoint y: 327, endPoint x: 749, endPoint y: 336, distance: 30.7
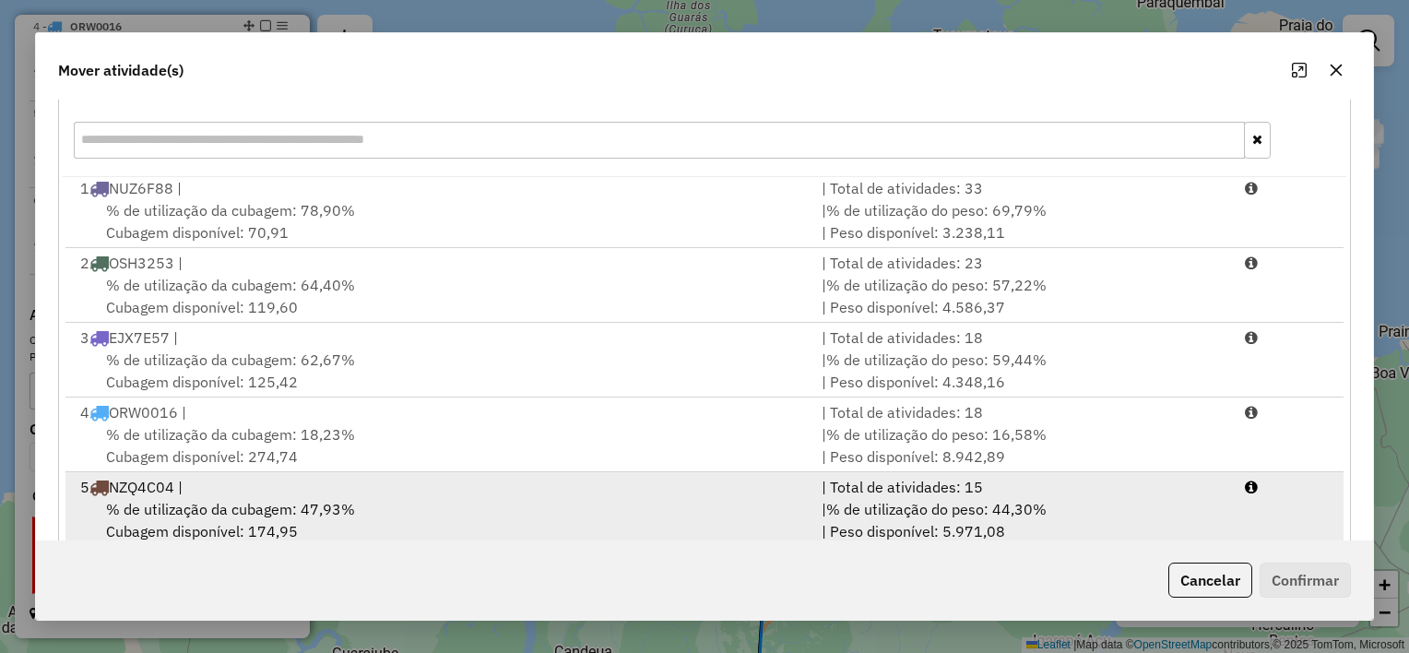
scroll to position [281, 0]
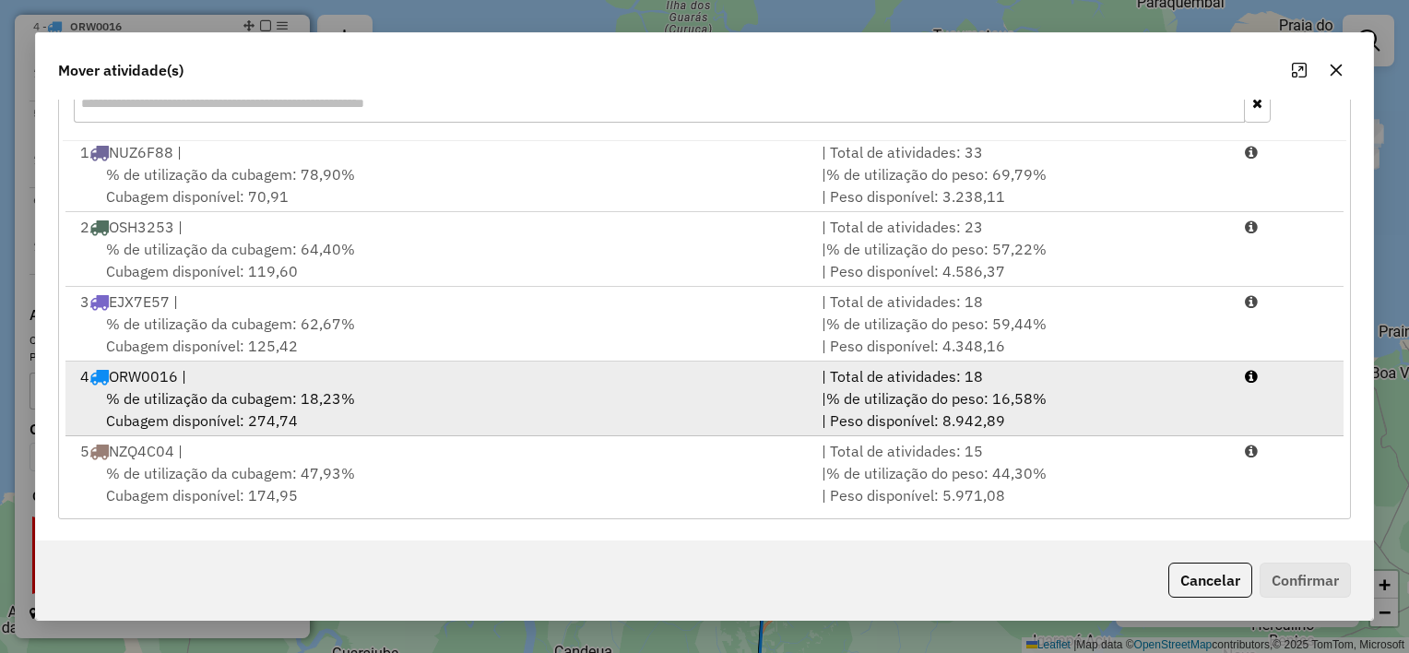
click at [565, 394] on div "% de utilização da cubagem: 18,23% Cubagem disponível: 274,74" at bounding box center [440, 409] width 742 height 44
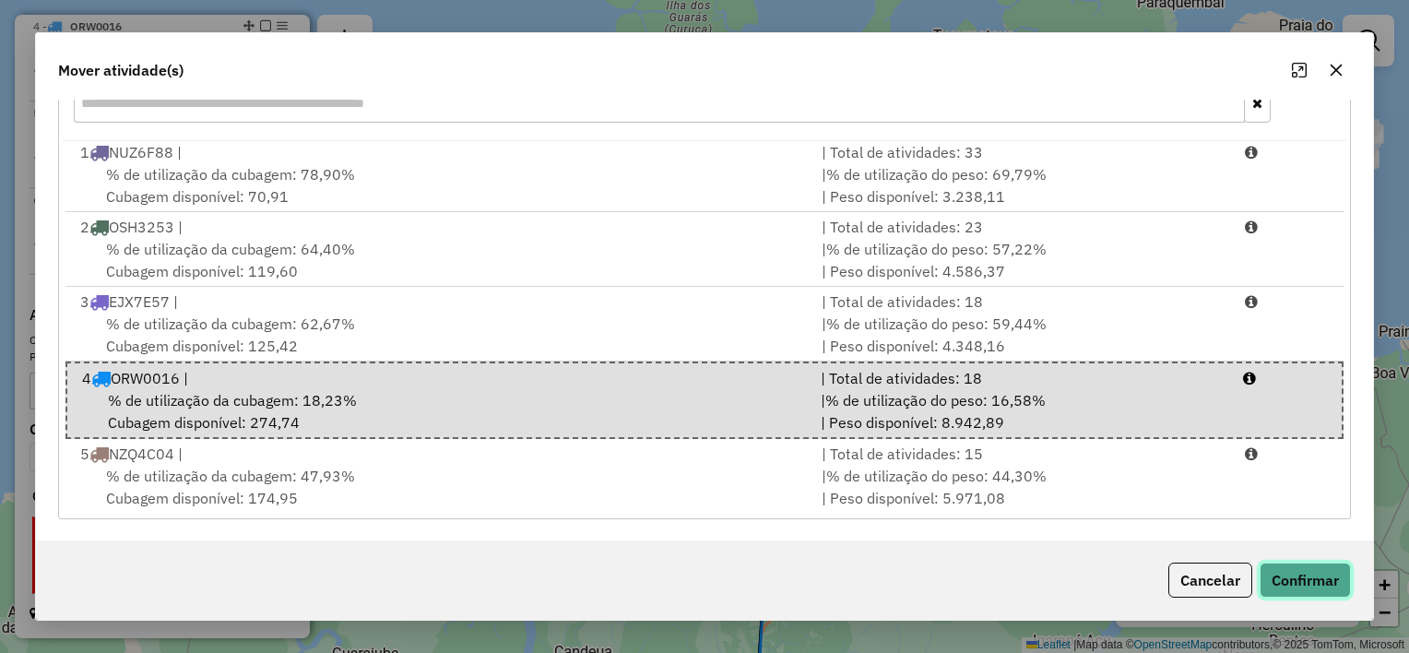
drag, startPoint x: 1332, startPoint y: 579, endPoint x: 1322, endPoint y: 575, distance: 11.1
click at [1332, 579] on button "Confirmar" at bounding box center [1305, 580] width 91 height 35
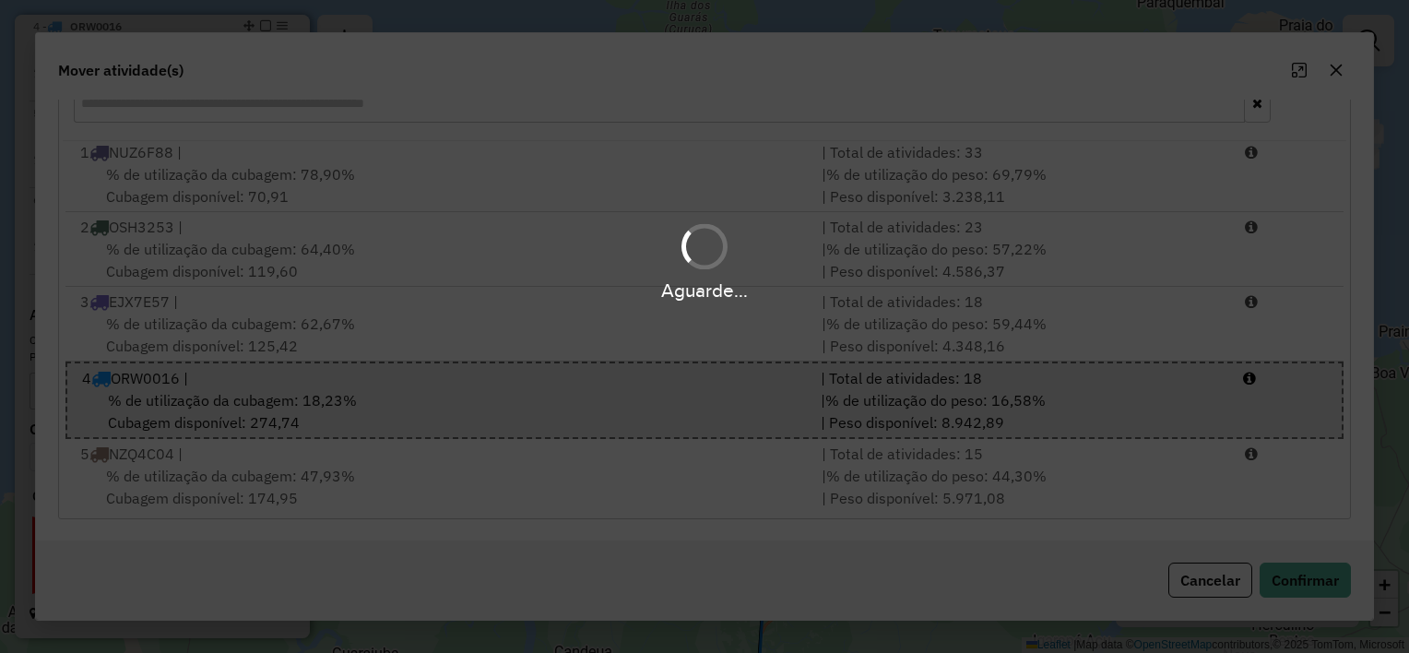
scroll to position [0, 0]
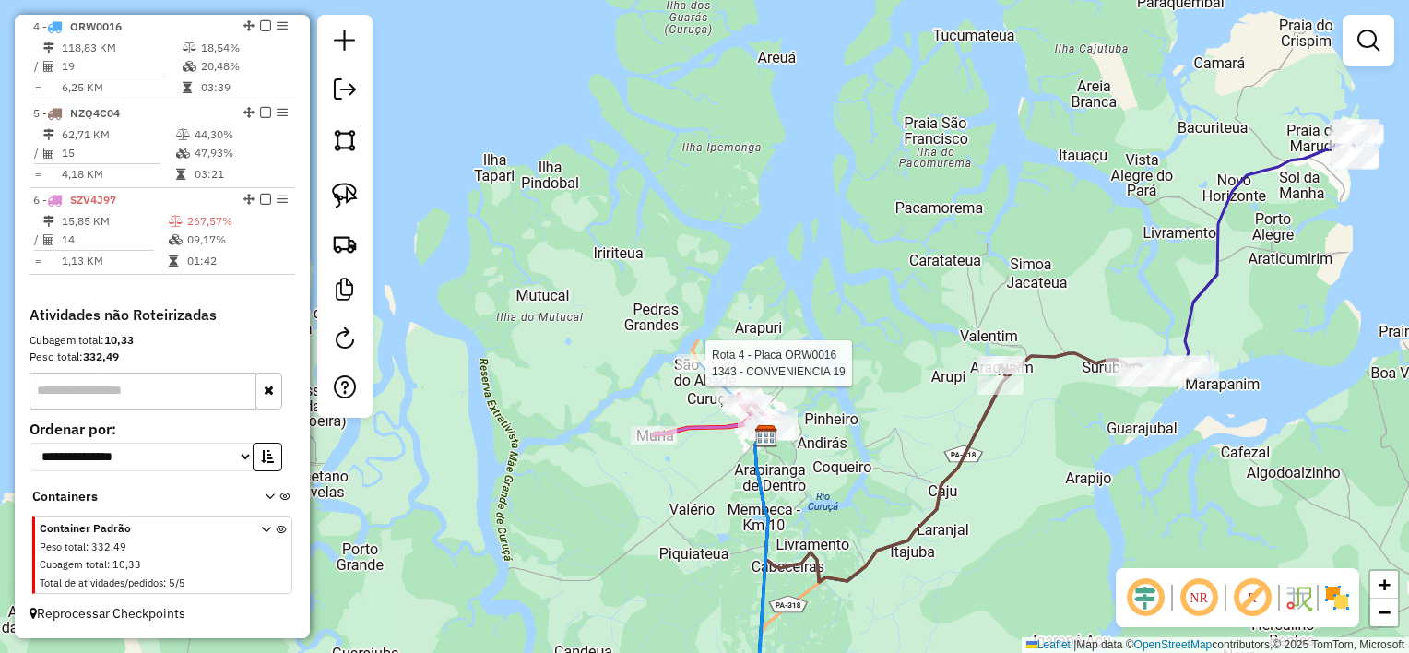
select select "**********"
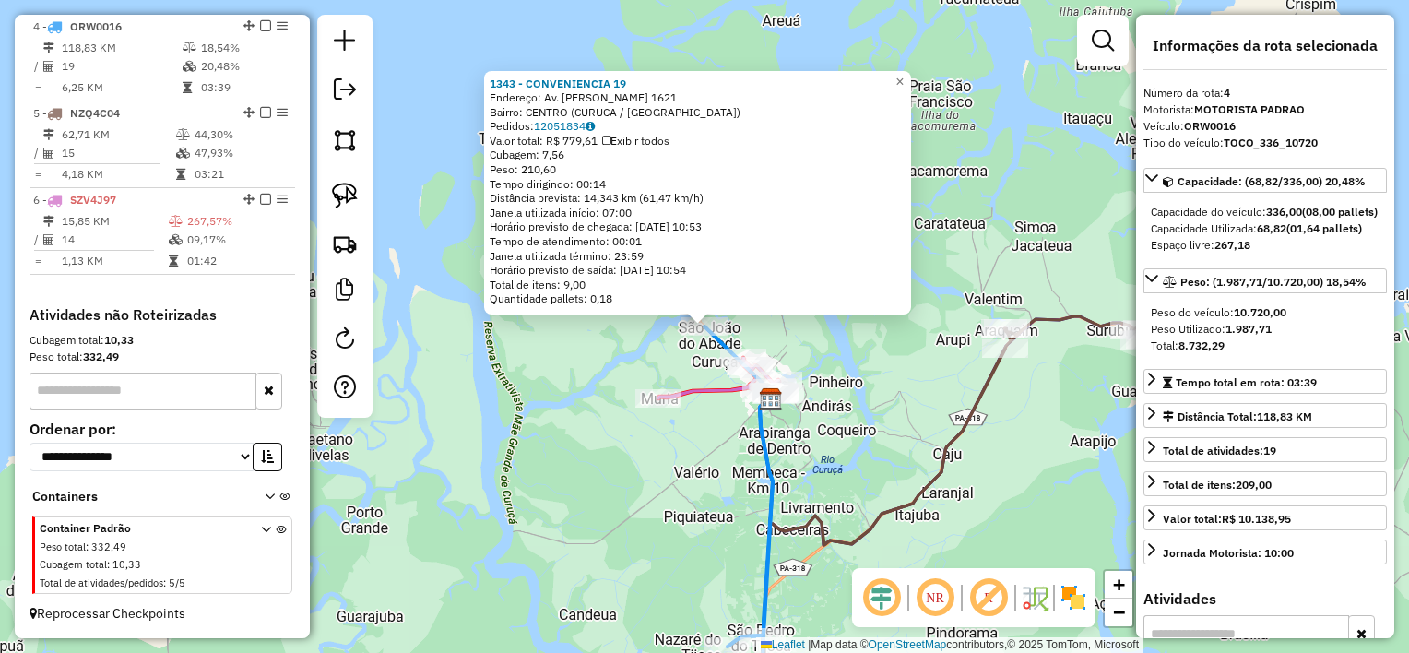
click at [721, 430] on div "Rota 4 - Placa ORW0016 1343 - CONVENIENCIA 19 1343 - CONVENIENCIA 19 Endereço: …" at bounding box center [704, 326] width 1409 height 653
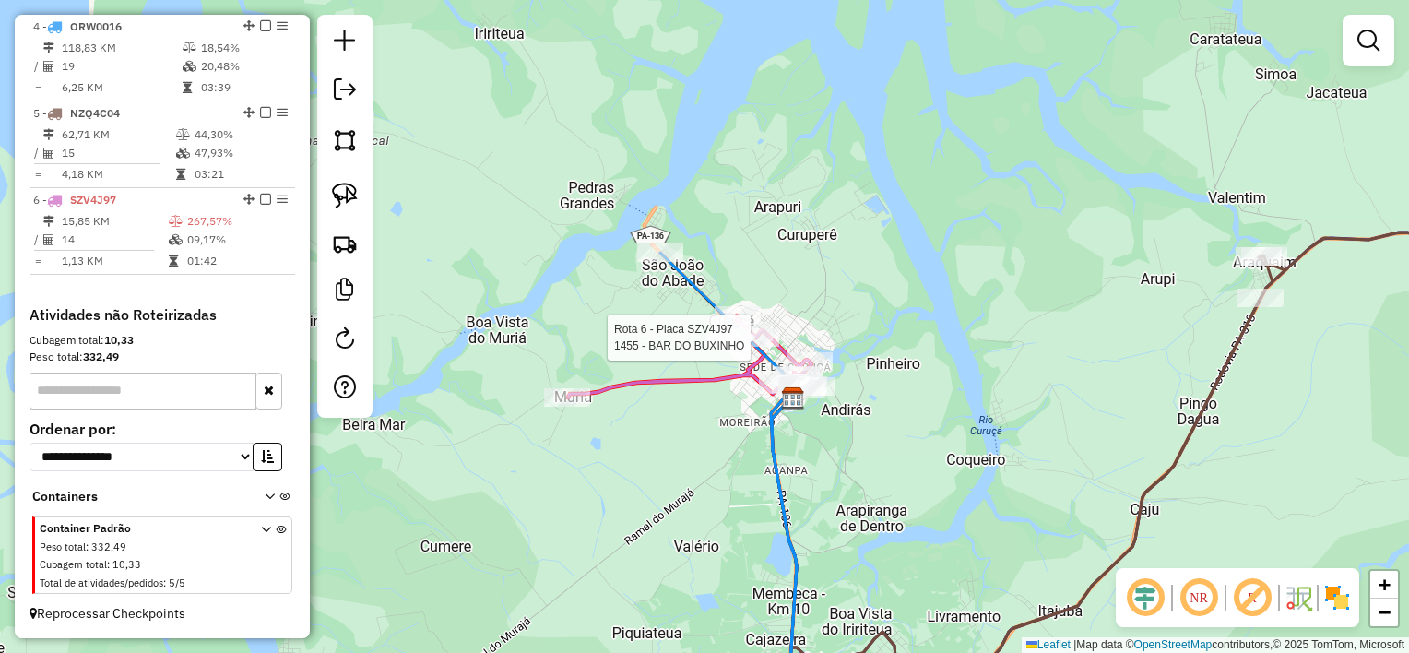
select select "**********"
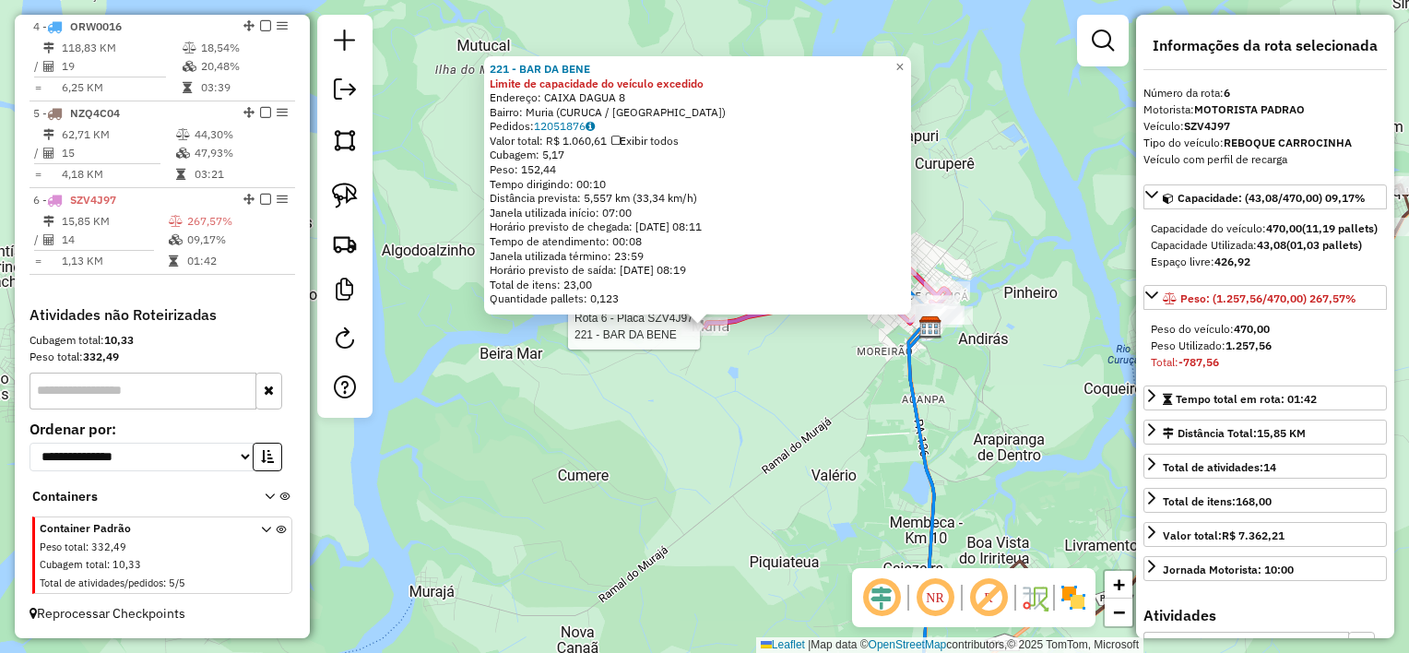
click at [738, 408] on div "Rota 6 - Placa SZV4J97 221 - BAR DA BENE 221 - BAR DA BENE Limite de capacidade…" at bounding box center [704, 326] width 1409 height 653
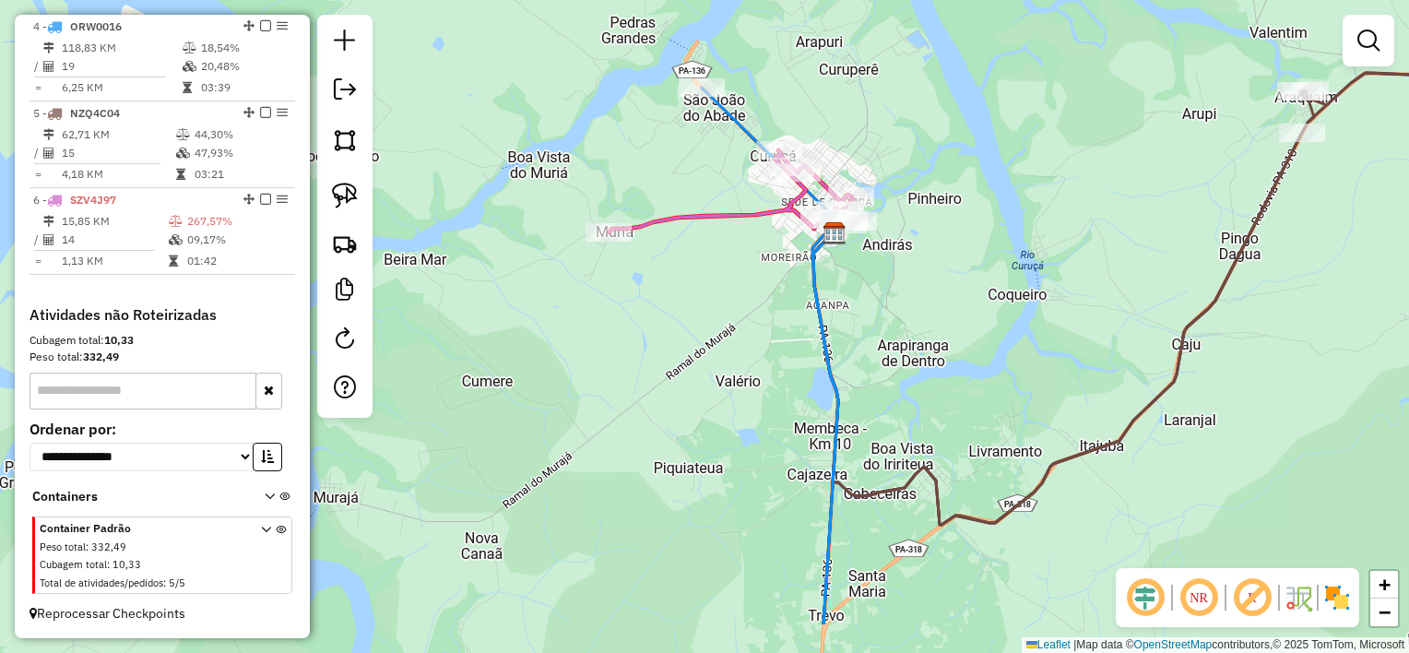
drag, startPoint x: 765, startPoint y: 425, endPoint x: 669, endPoint y: 295, distance: 161.6
click at [640, 297] on div "Janela de atendimento Grade de atendimento Capacidade Transportadoras Veículos …" at bounding box center [704, 326] width 1409 height 653
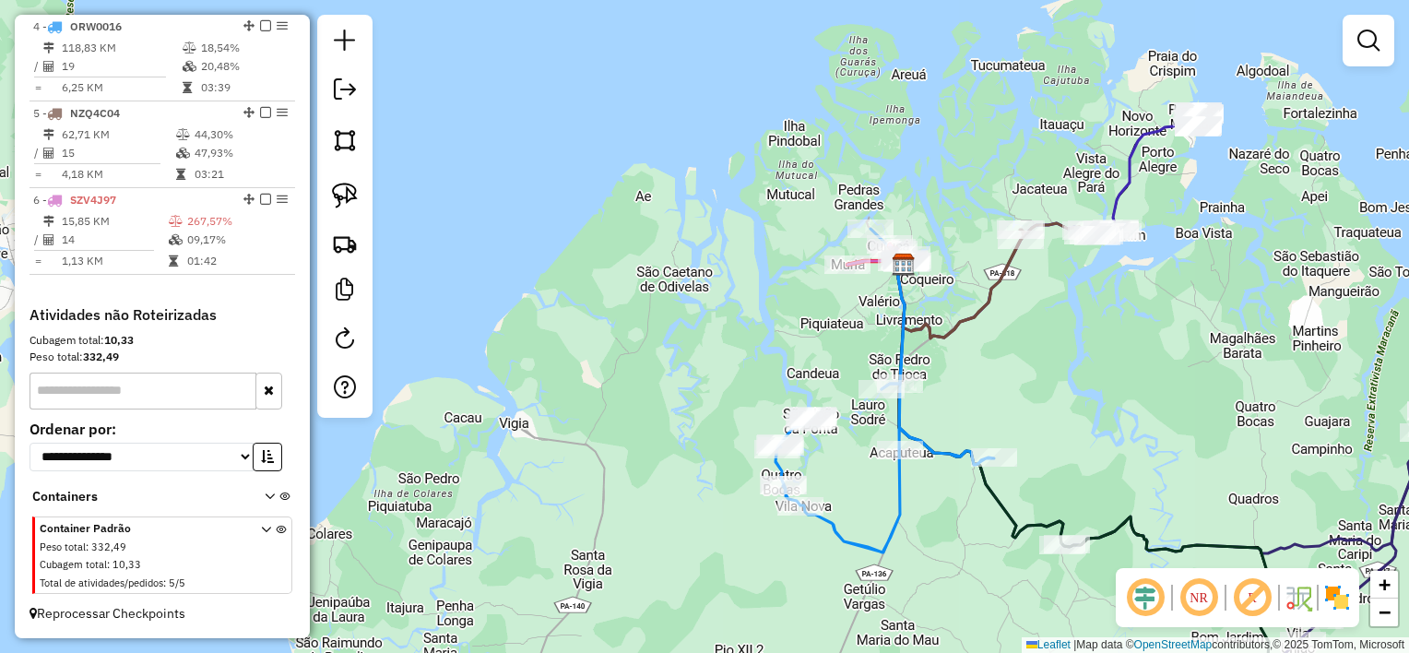
drag, startPoint x: 1099, startPoint y: 434, endPoint x: 974, endPoint y: 277, distance: 201.5
click at [981, 285] on div "Janela de atendimento Grade de atendimento Capacidade Transportadoras Veículos …" at bounding box center [704, 326] width 1409 height 653
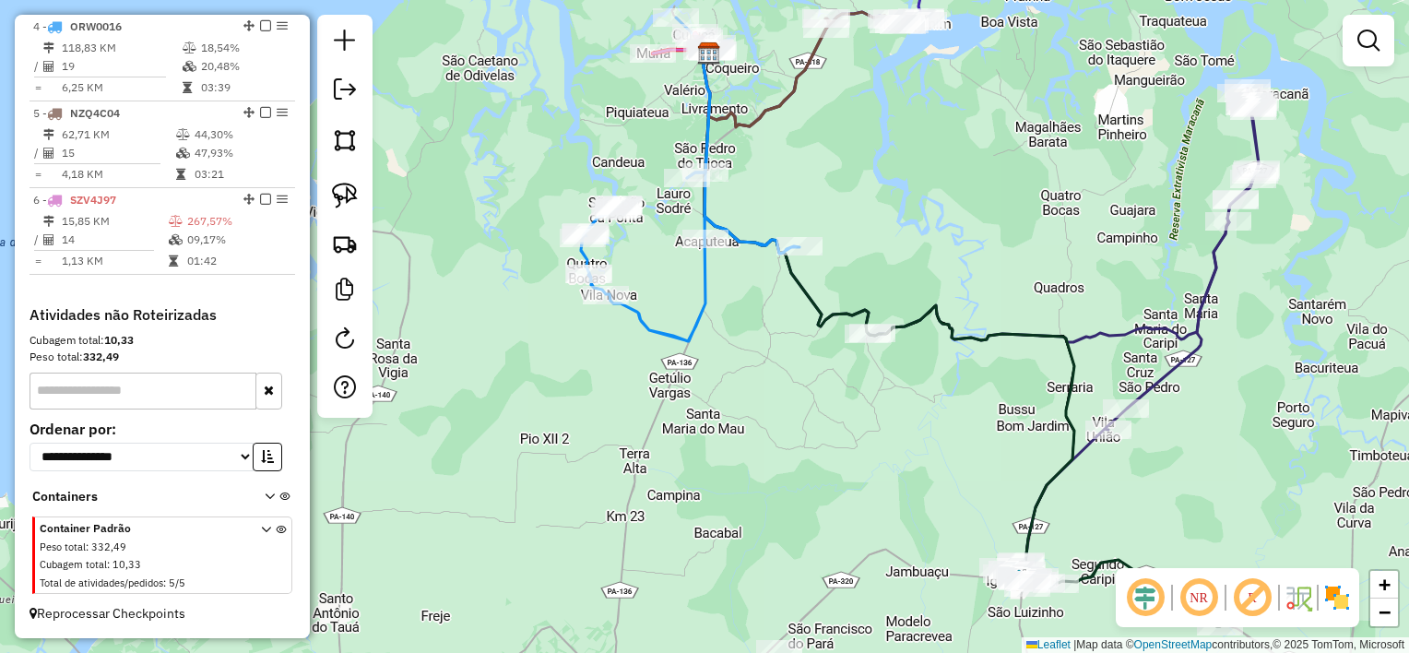
drag, startPoint x: 942, startPoint y: 458, endPoint x: 871, endPoint y: 369, distance: 113.5
click at [871, 369] on div "Janela de atendimento Grade de atendimento Capacidade Transportadoras Veículos …" at bounding box center [704, 326] width 1409 height 653
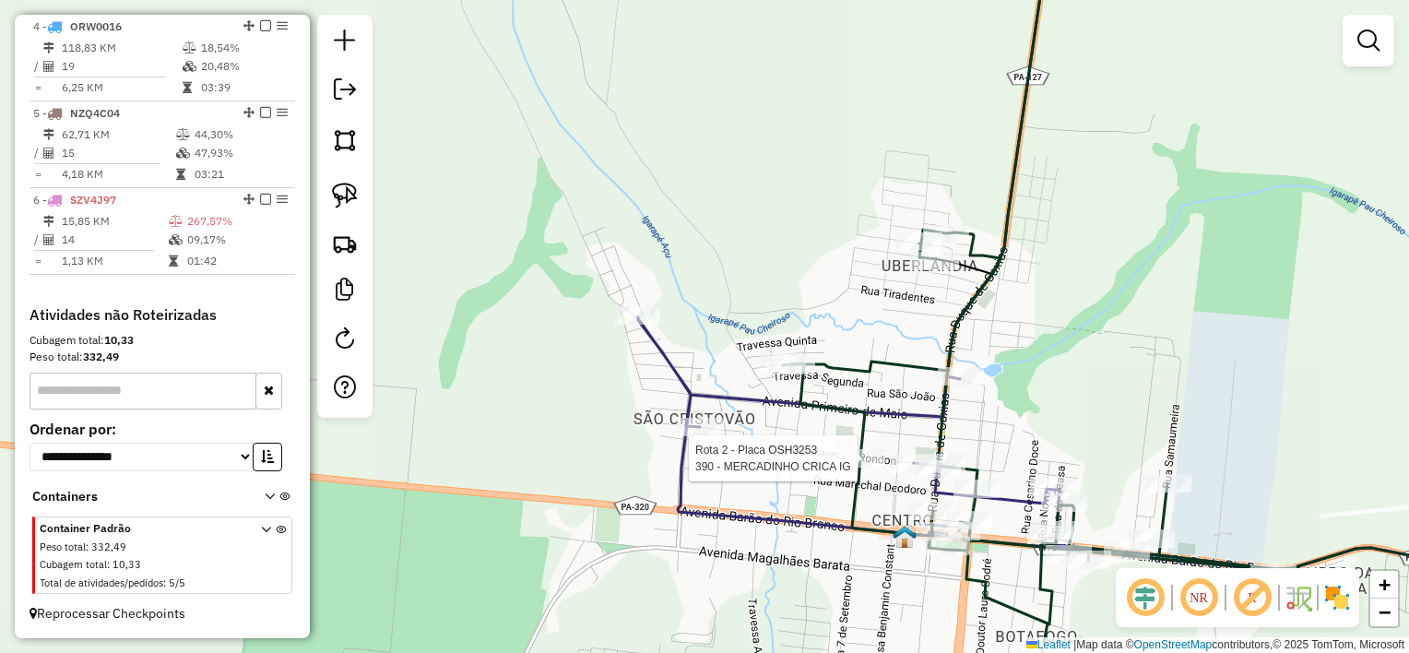
select select "**********"
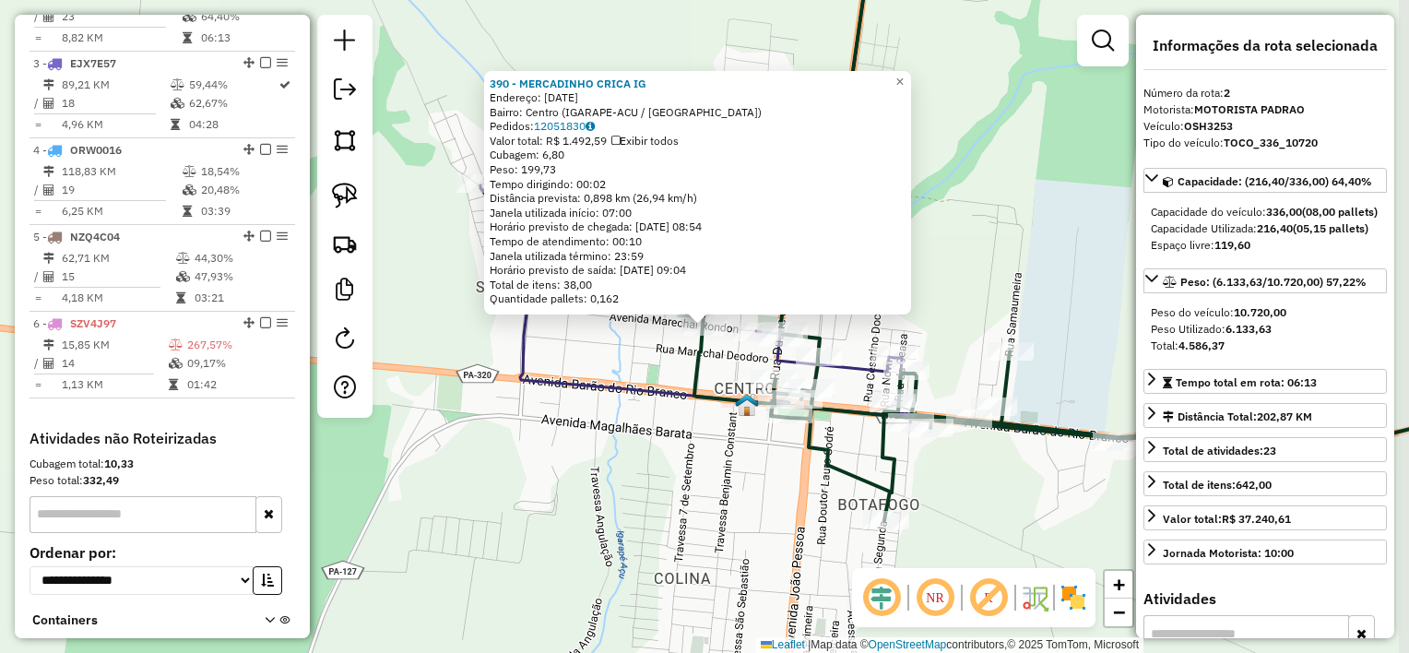
scroll to position [801, 0]
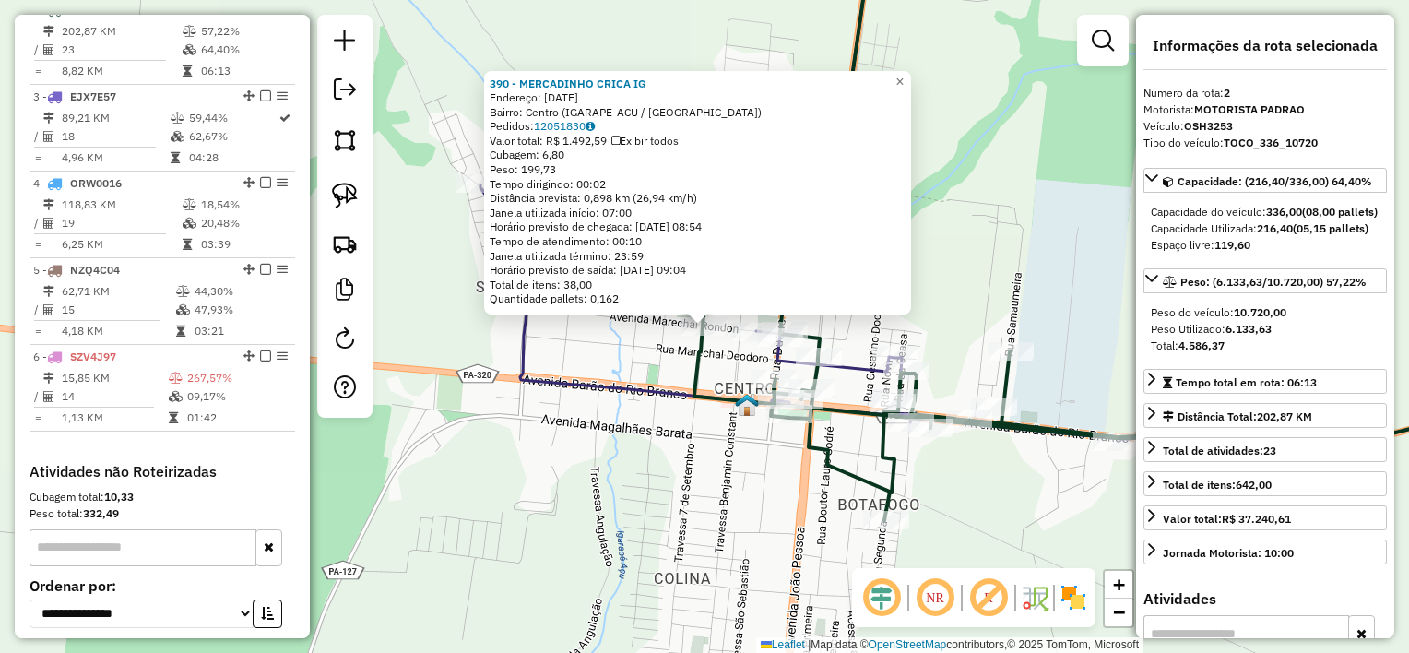
click at [849, 440] on div "390 - MERCADINHO CRICA IG Endereço: 7 DE SETEMBRO 1530 Bairro: Centro (IGARAPE-…" at bounding box center [704, 326] width 1409 height 653
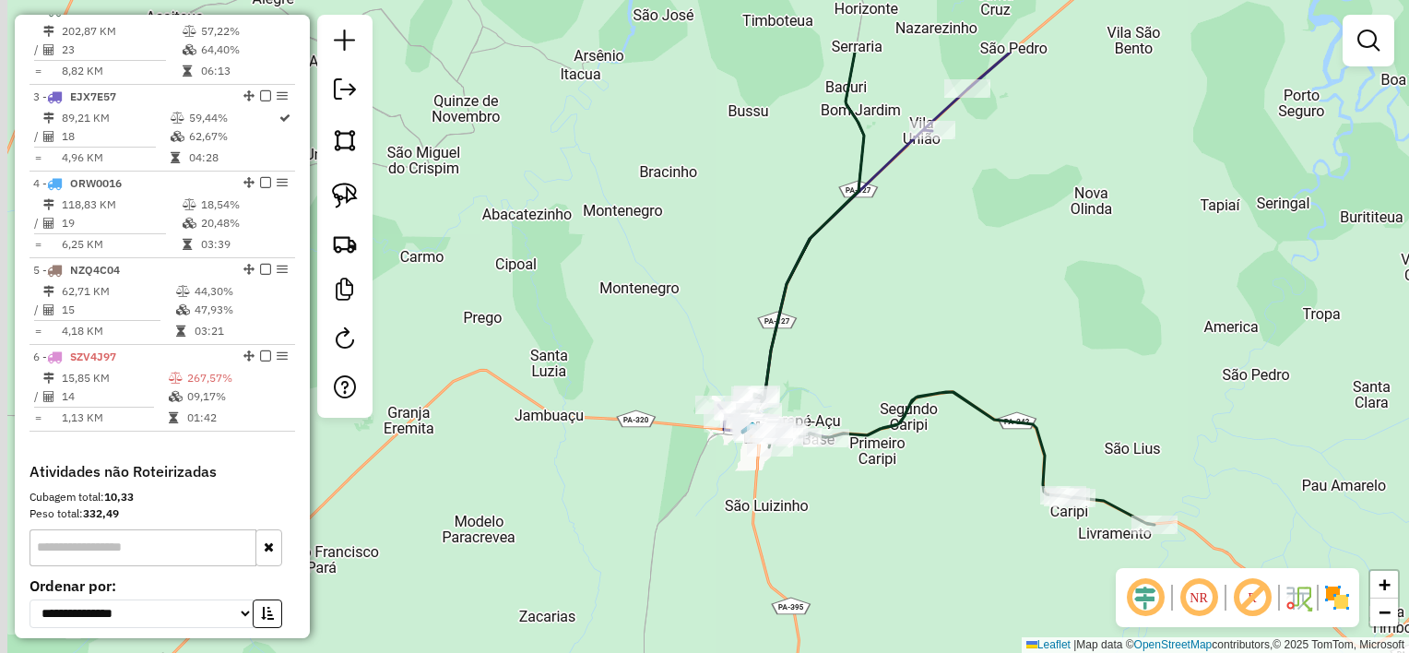
drag, startPoint x: 605, startPoint y: 151, endPoint x: 724, endPoint y: 450, distance: 321.7
click at [724, 449] on div "Janela de atendimento Grade de atendimento Capacidade Transportadoras Veículos …" at bounding box center [704, 326] width 1409 height 653
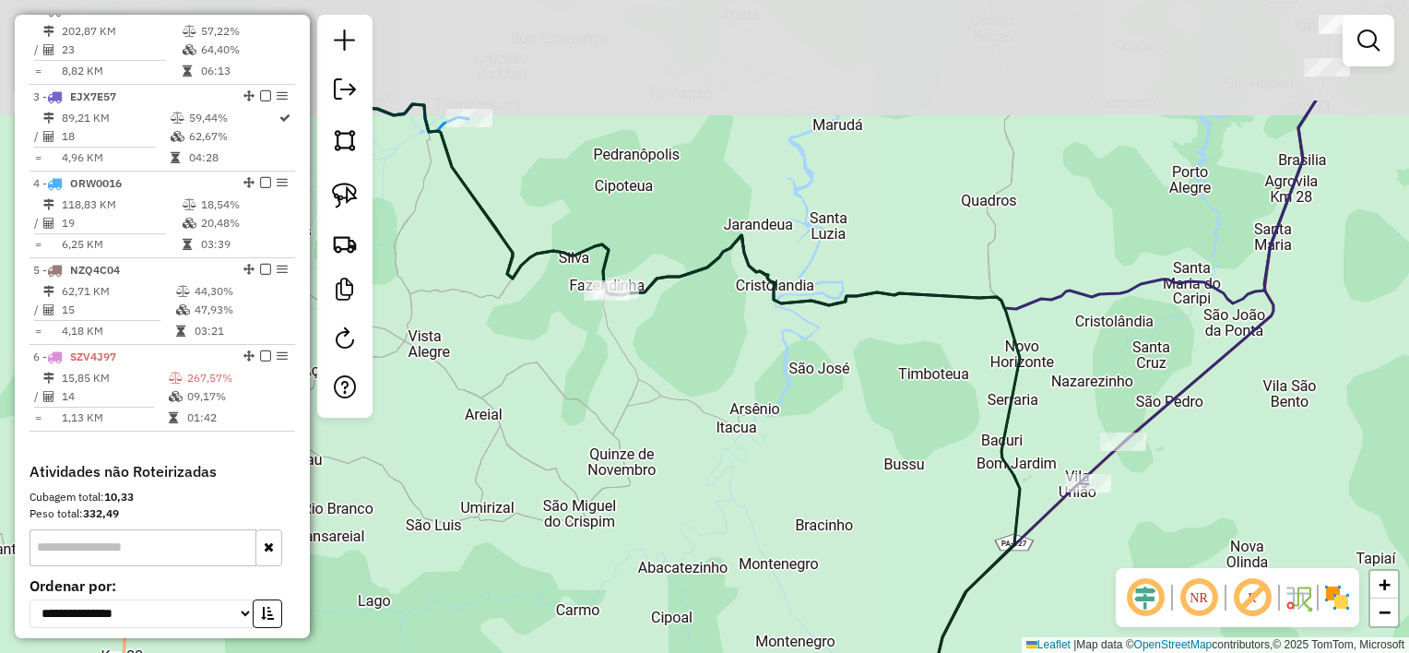
drag, startPoint x: 608, startPoint y: 198, endPoint x: 677, endPoint y: 336, distance: 153.9
click at [677, 336] on div "Janela de atendimento Grade de atendimento Capacidade Transportadoras Veículos …" at bounding box center [704, 326] width 1409 height 653
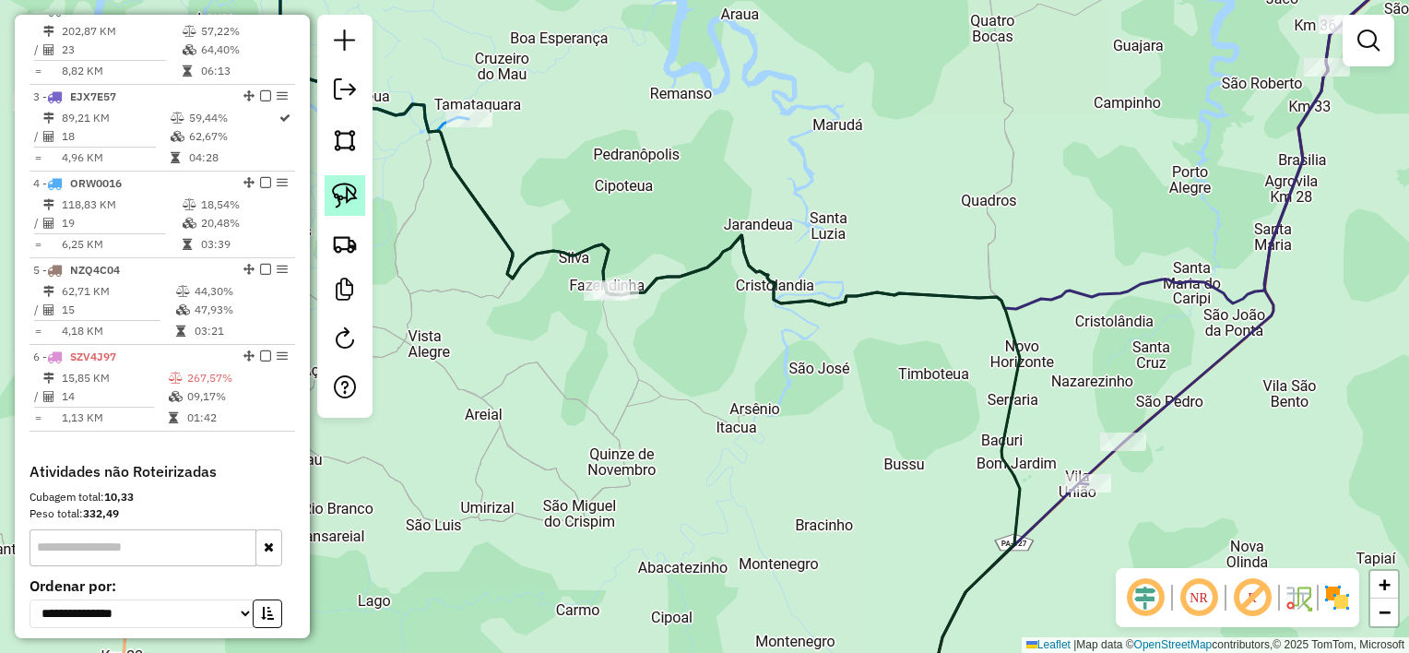
click at [343, 192] on img at bounding box center [345, 196] width 26 height 26
drag, startPoint x: 662, startPoint y: 275, endPoint x: 647, endPoint y: 311, distance: 39.2
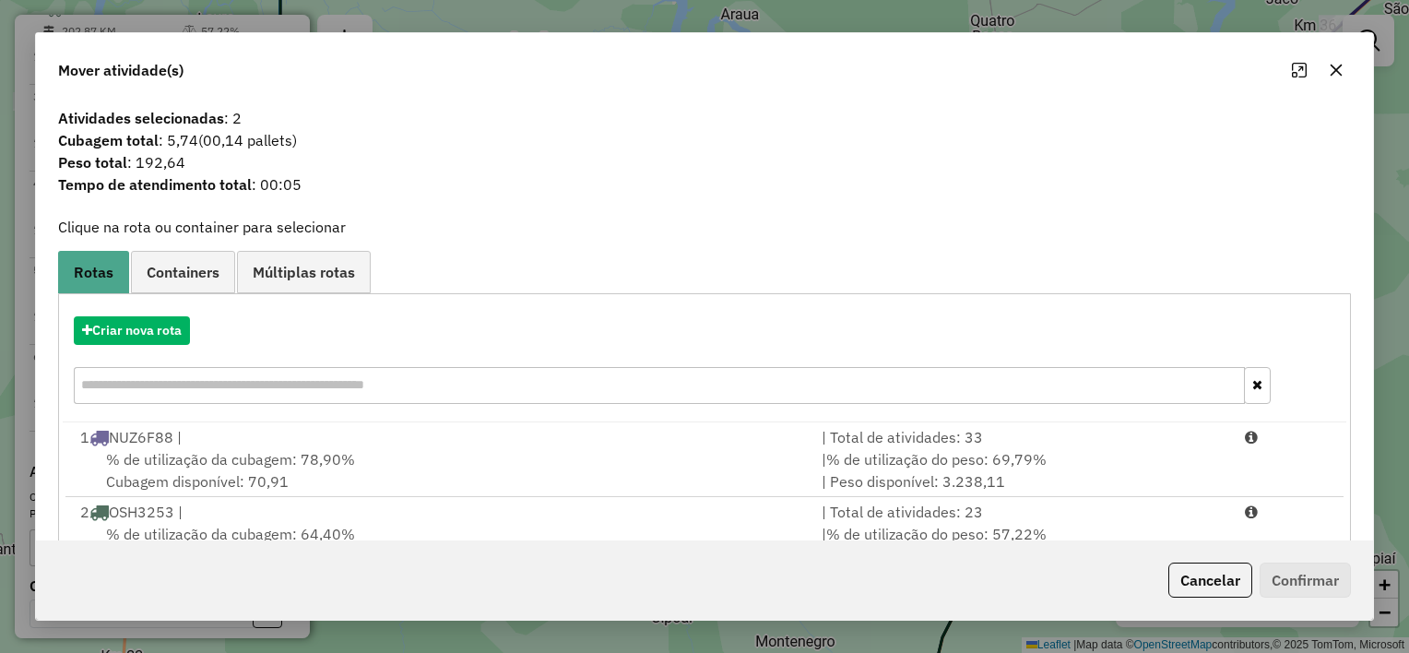
click at [1340, 71] on icon "button" at bounding box center [1336, 70] width 15 height 15
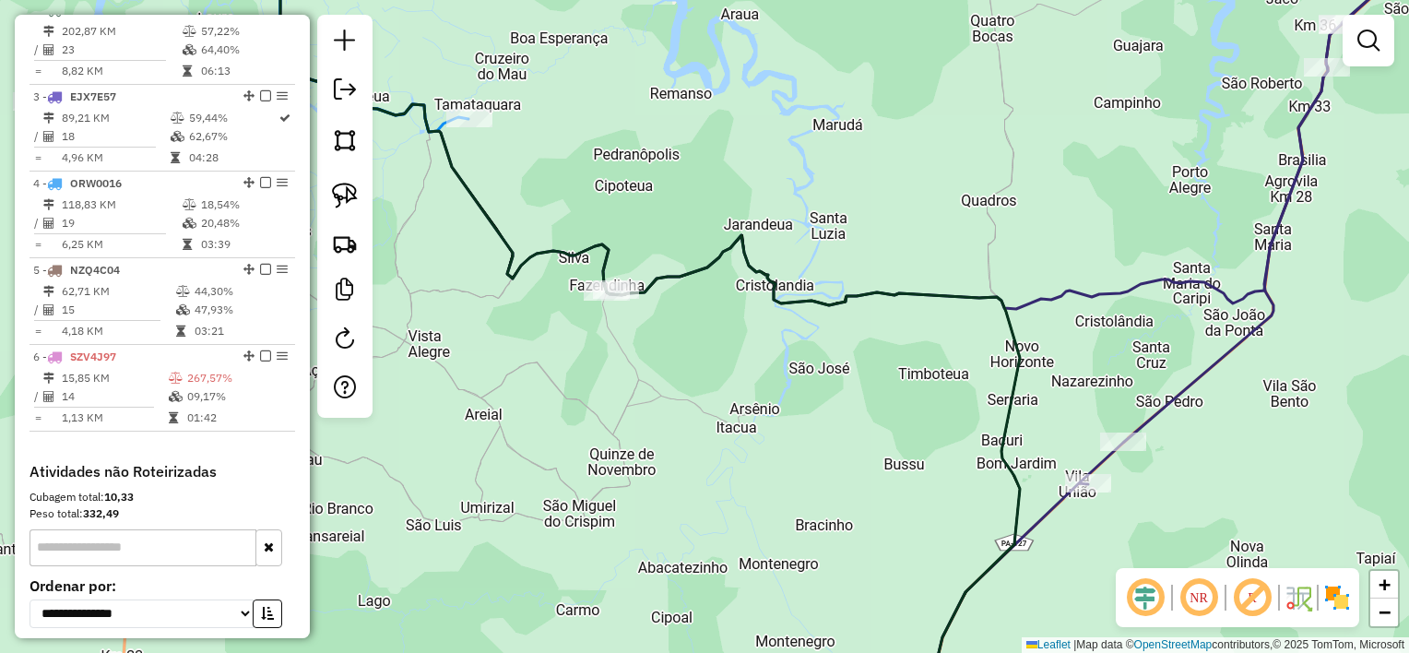
drag, startPoint x: 826, startPoint y: 387, endPoint x: 863, endPoint y: 386, distance: 37.9
click at [852, 387] on div "Janela de atendimento Grade de atendimento Capacidade Transportadoras Veículos …" at bounding box center [704, 326] width 1409 height 653
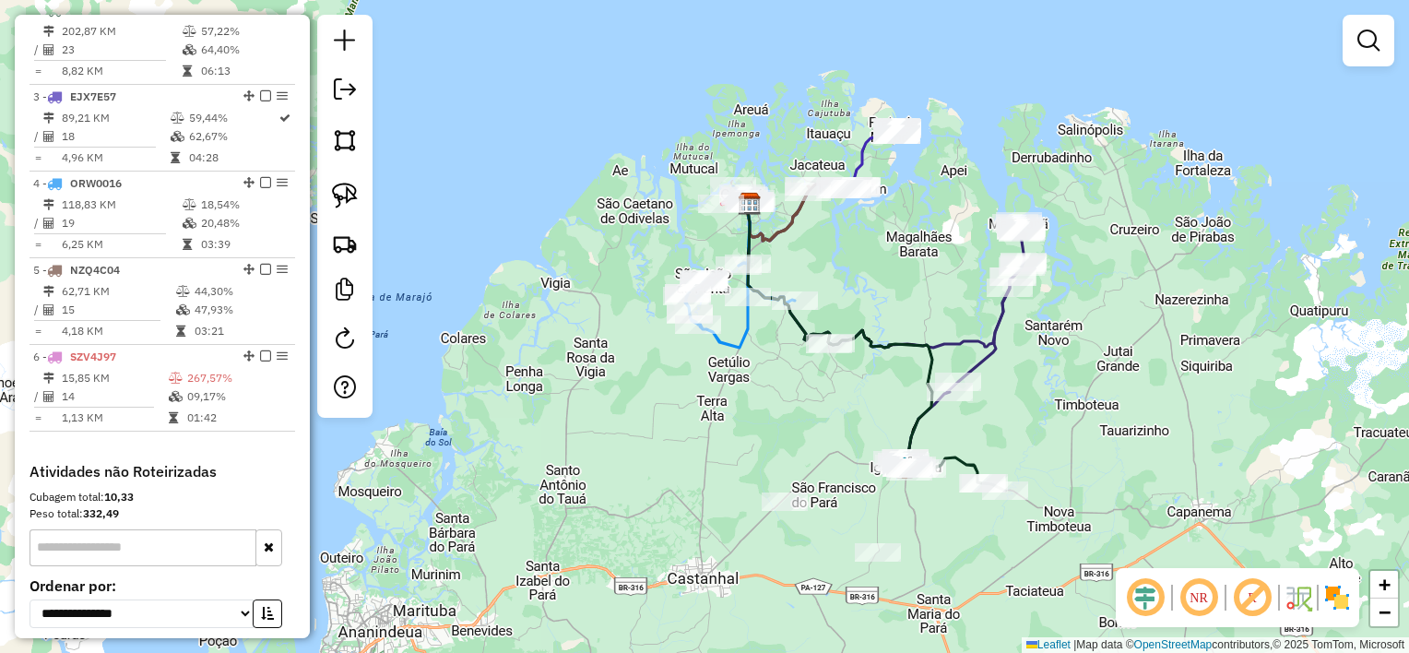
drag, startPoint x: 801, startPoint y: 406, endPoint x: 771, endPoint y: 319, distance: 91.6
click at [772, 328] on div "Janela de atendimento Grade de atendimento Capacidade Transportadoras Veículos …" at bounding box center [704, 326] width 1409 height 653
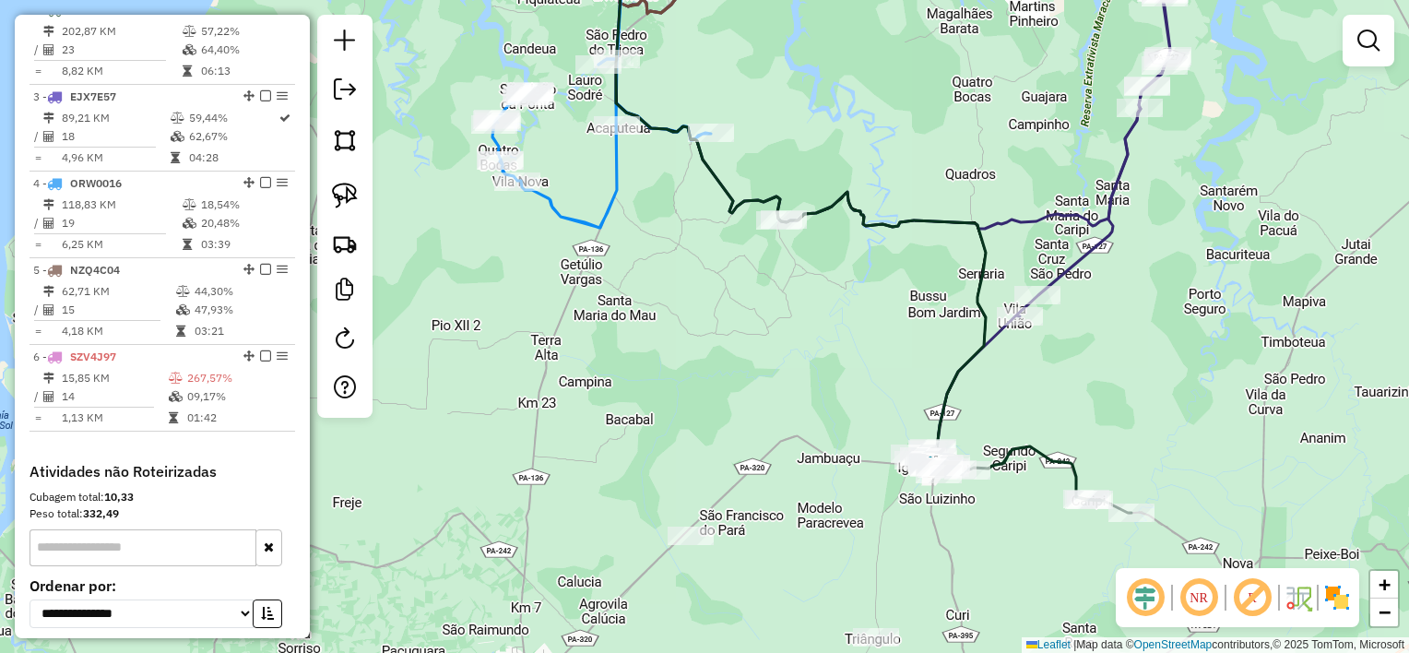
drag, startPoint x: 802, startPoint y: 160, endPoint x: 848, endPoint y: 277, distance: 125.0
click at [848, 277] on div "Janela de atendimento Grade de atendimento Capacidade Transportadoras Veículos …" at bounding box center [704, 326] width 1409 height 653
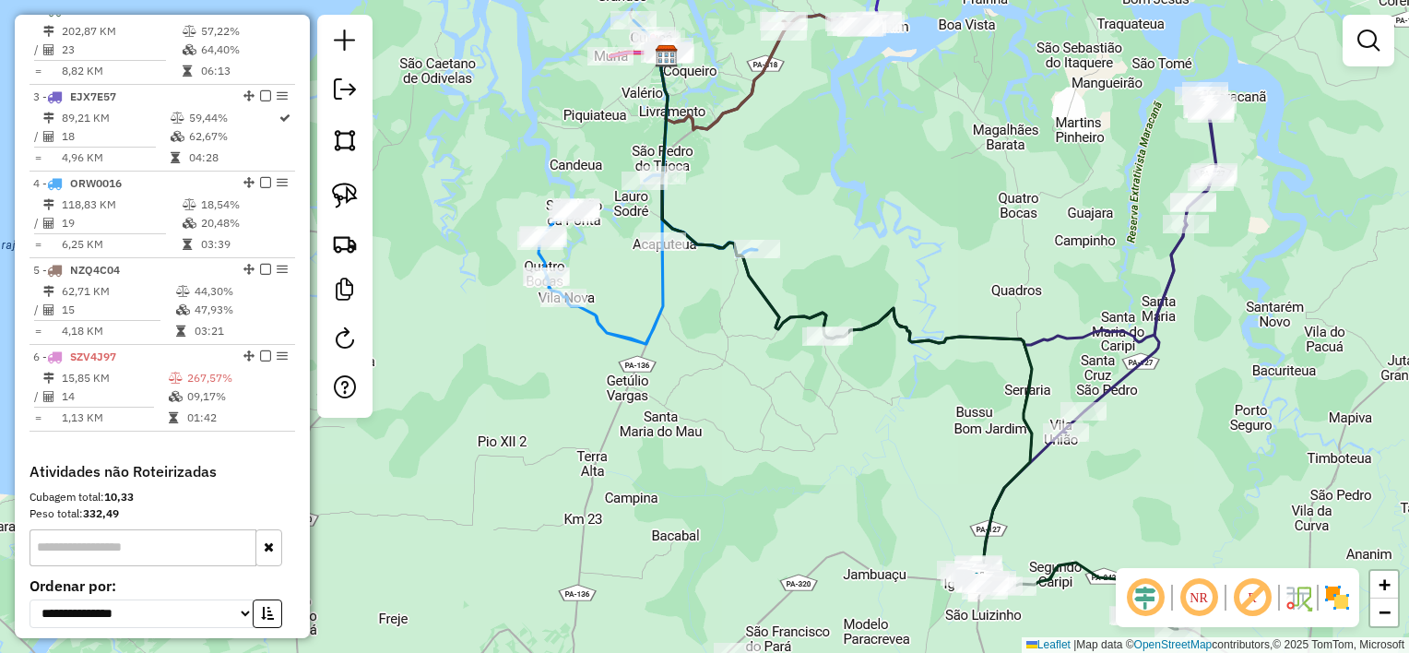
click at [904, 249] on div "Janela de atendimento Grade de atendimento Capacidade Transportadoras Veículos …" at bounding box center [704, 326] width 1409 height 653
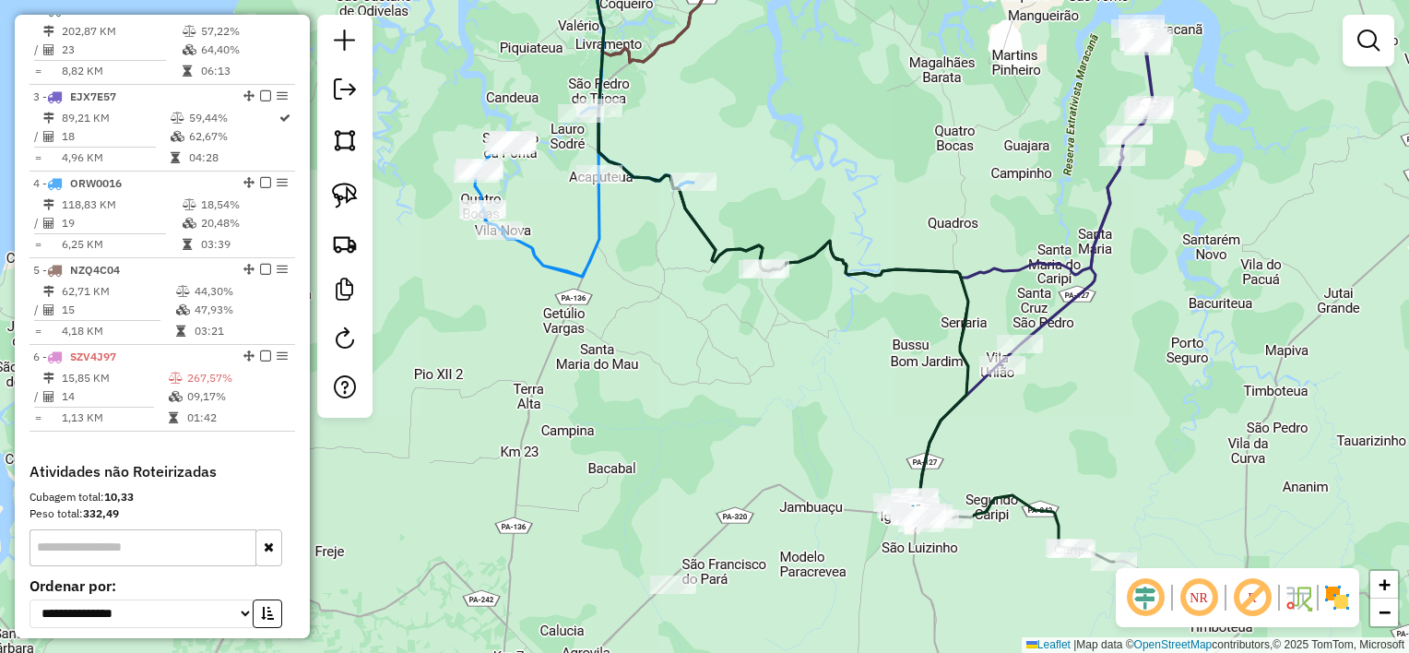
click at [881, 335] on div "Janela de atendimento Grade de atendimento Capacidade Transportadoras Veículos …" at bounding box center [704, 326] width 1409 height 653
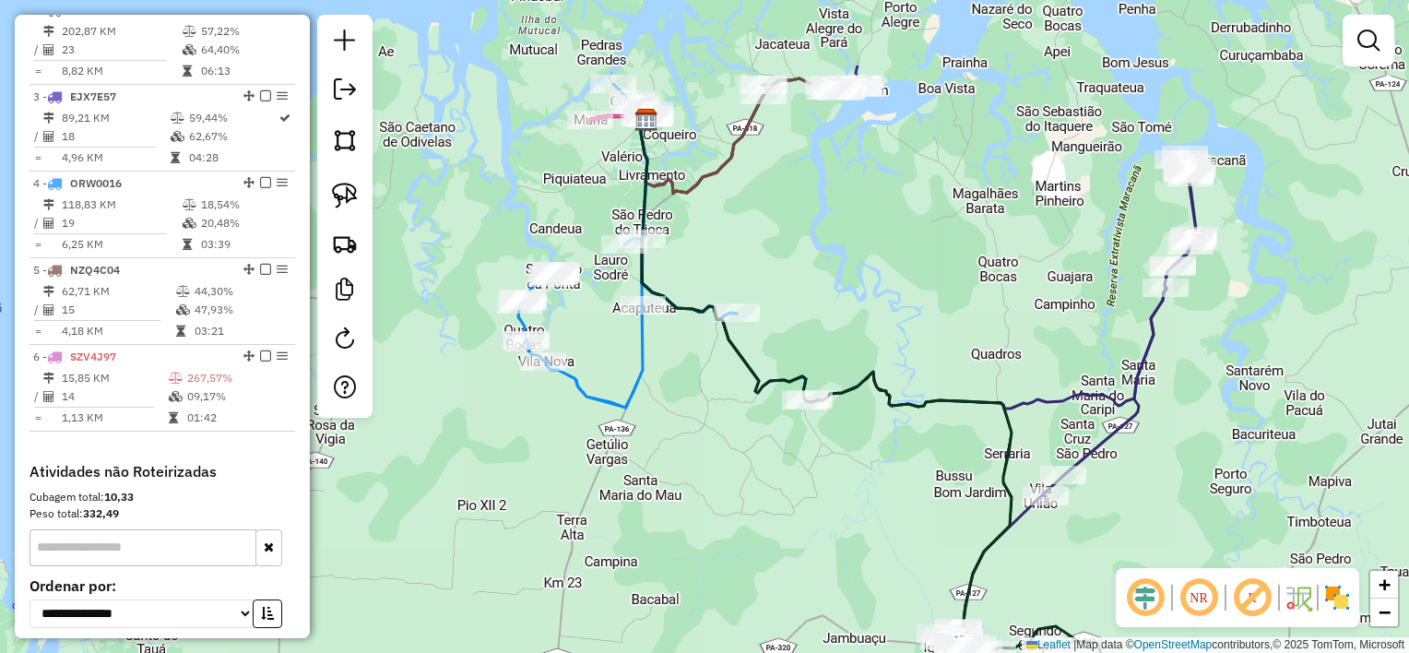
drag, startPoint x: 892, startPoint y: 261, endPoint x: 899, endPoint y: 296, distance: 35.8
click at [899, 299] on div "Janela de atendimento Grade de atendimento Capacidade Transportadoras Veículos …" at bounding box center [704, 326] width 1409 height 653
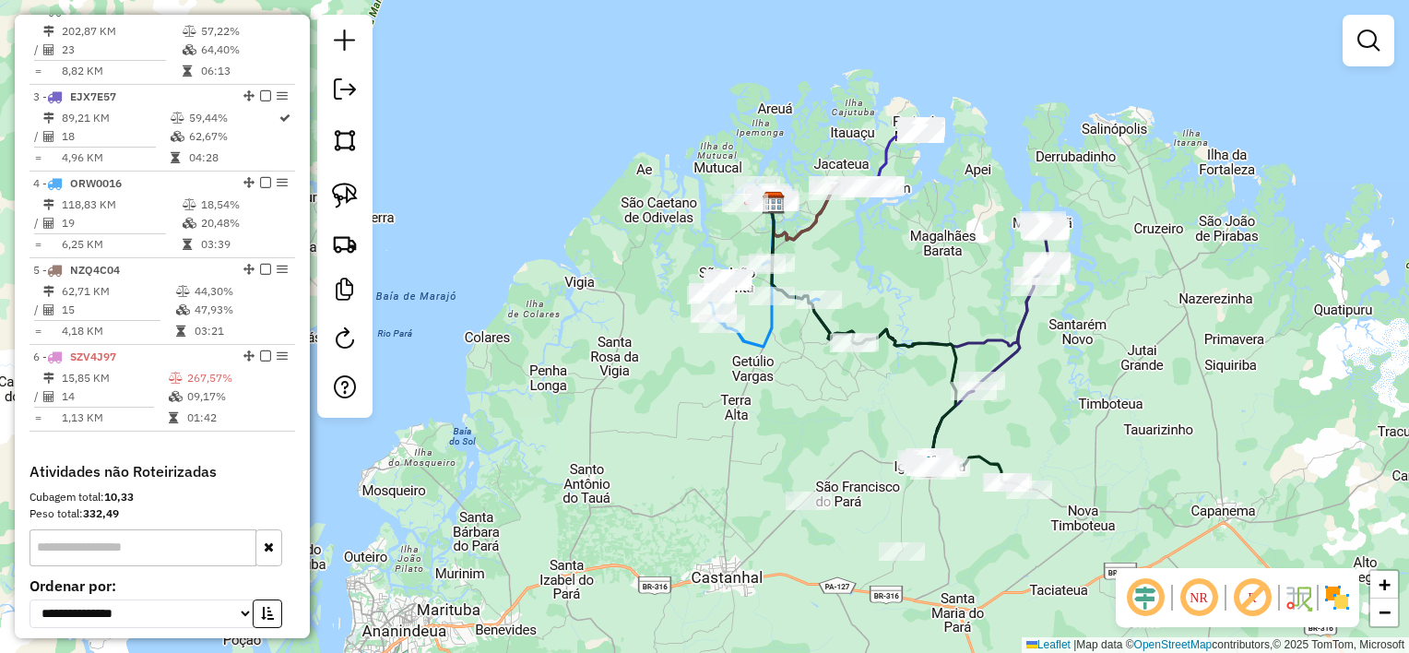
click at [769, 356] on div "Janela de atendimento Grade de atendimento Capacidade Transportadoras Veículos …" at bounding box center [704, 326] width 1409 height 653
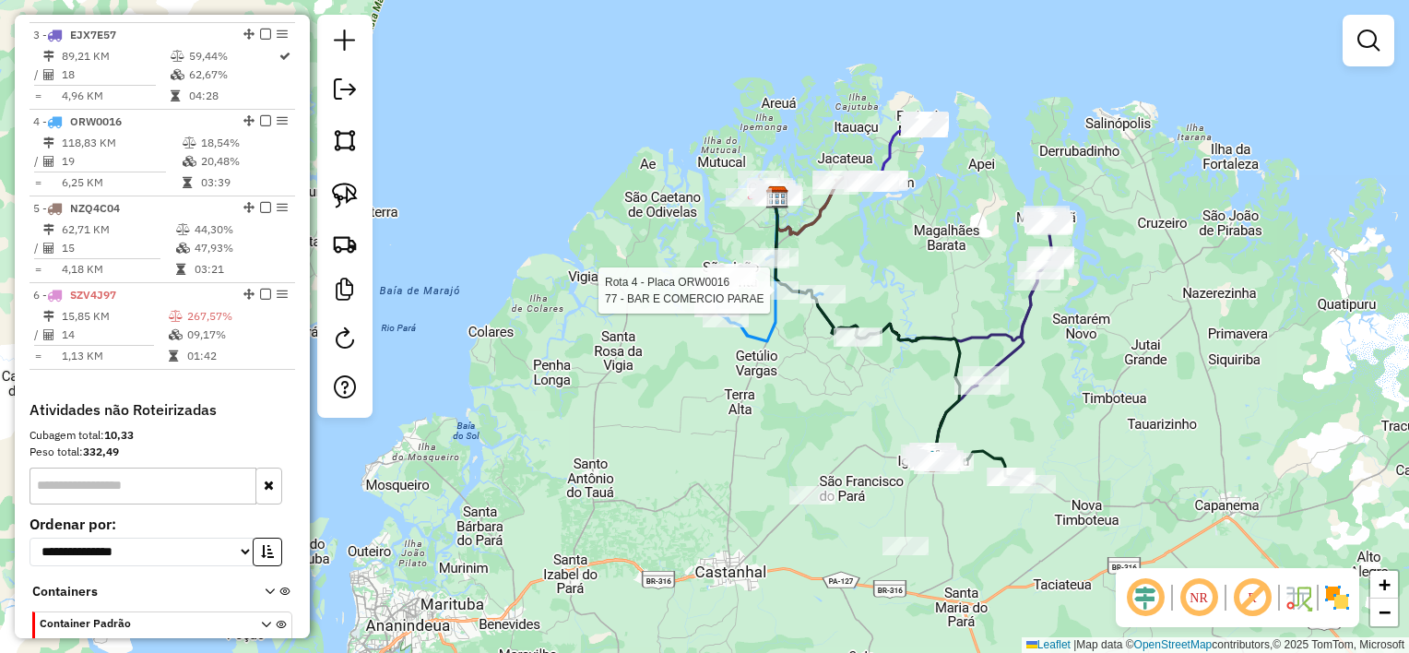
select select "**********"
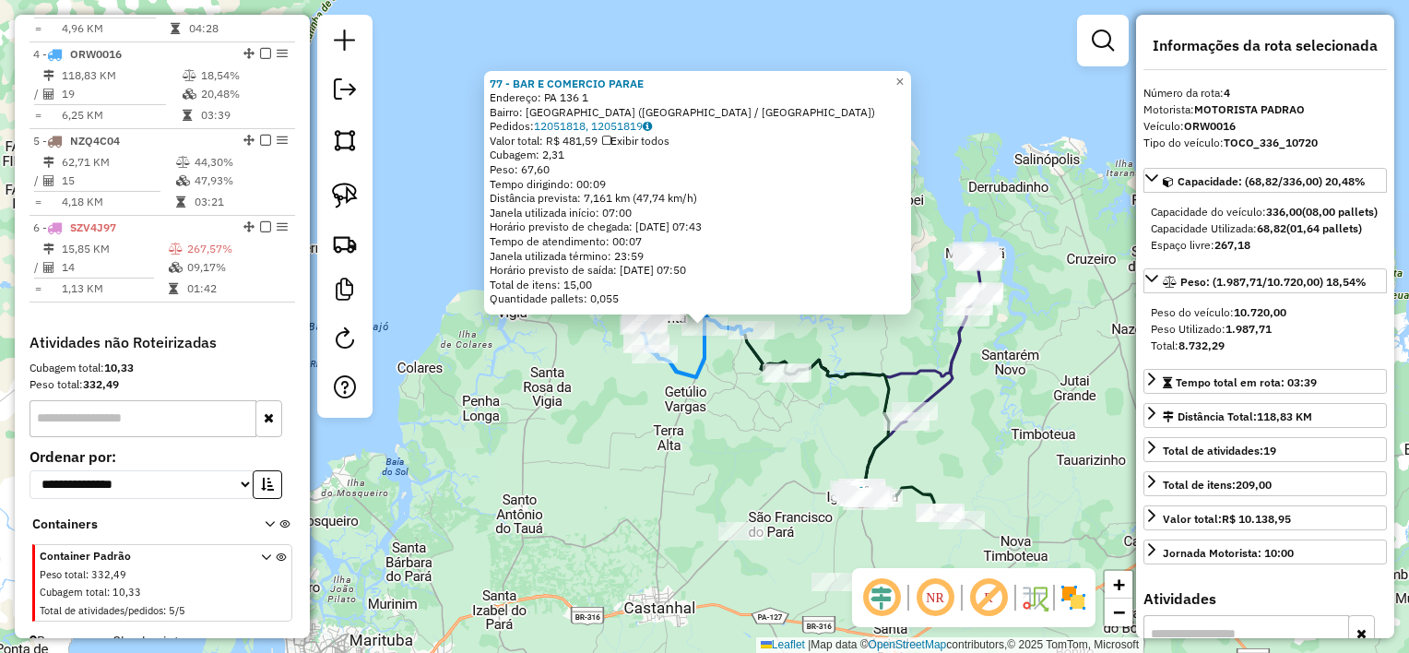
scroll to position [971, 0]
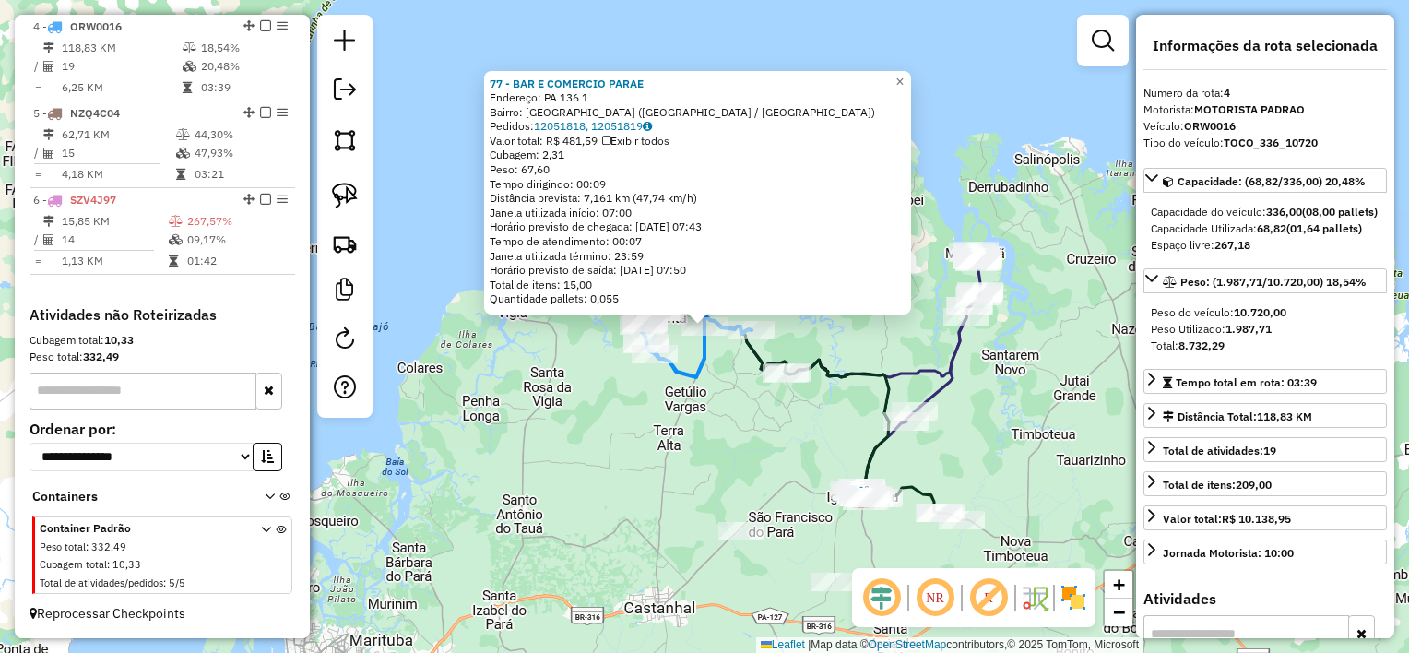
drag, startPoint x: 731, startPoint y: 366, endPoint x: 723, endPoint y: 359, distance: 10.4
click at [730, 366] on div "77 - BAR E COMERCIO PARAE Endereço: PA 136 1 Bairro: Ponta Da Rua (CURUCA / PA)…" at bounding box center [704, 326] width 1409 height 653
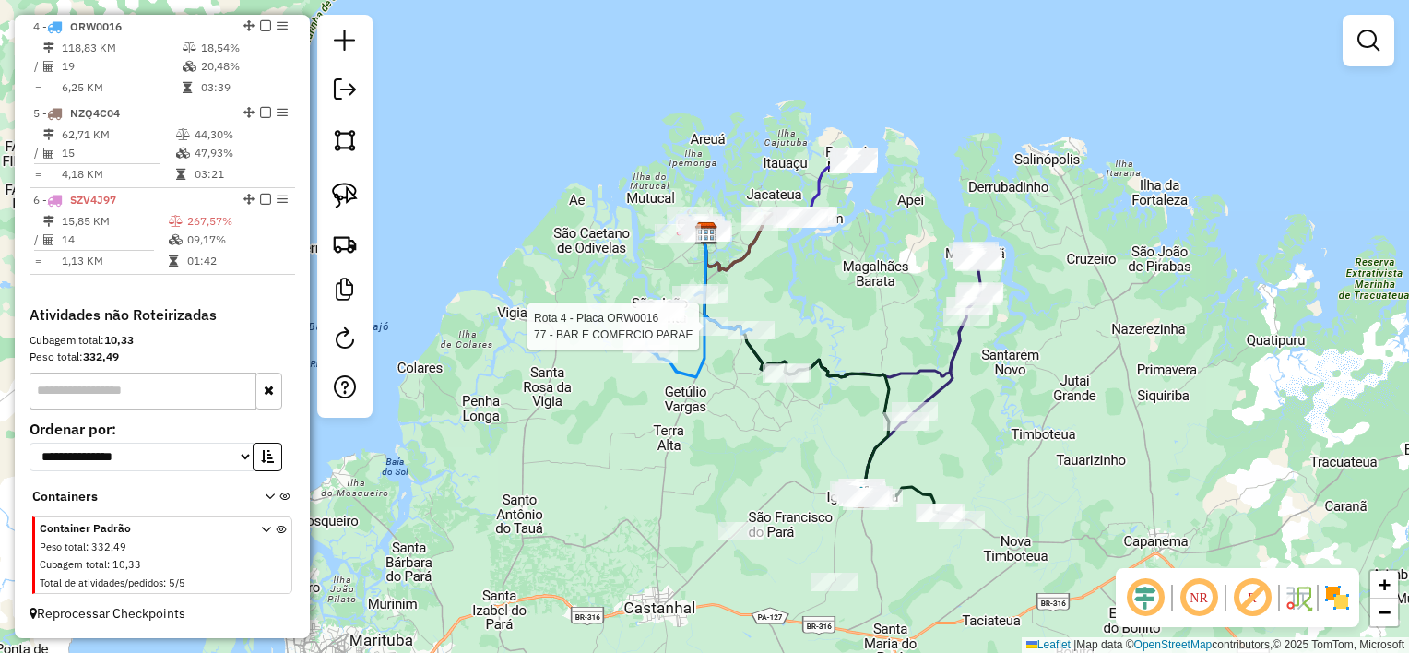
select select "**********"
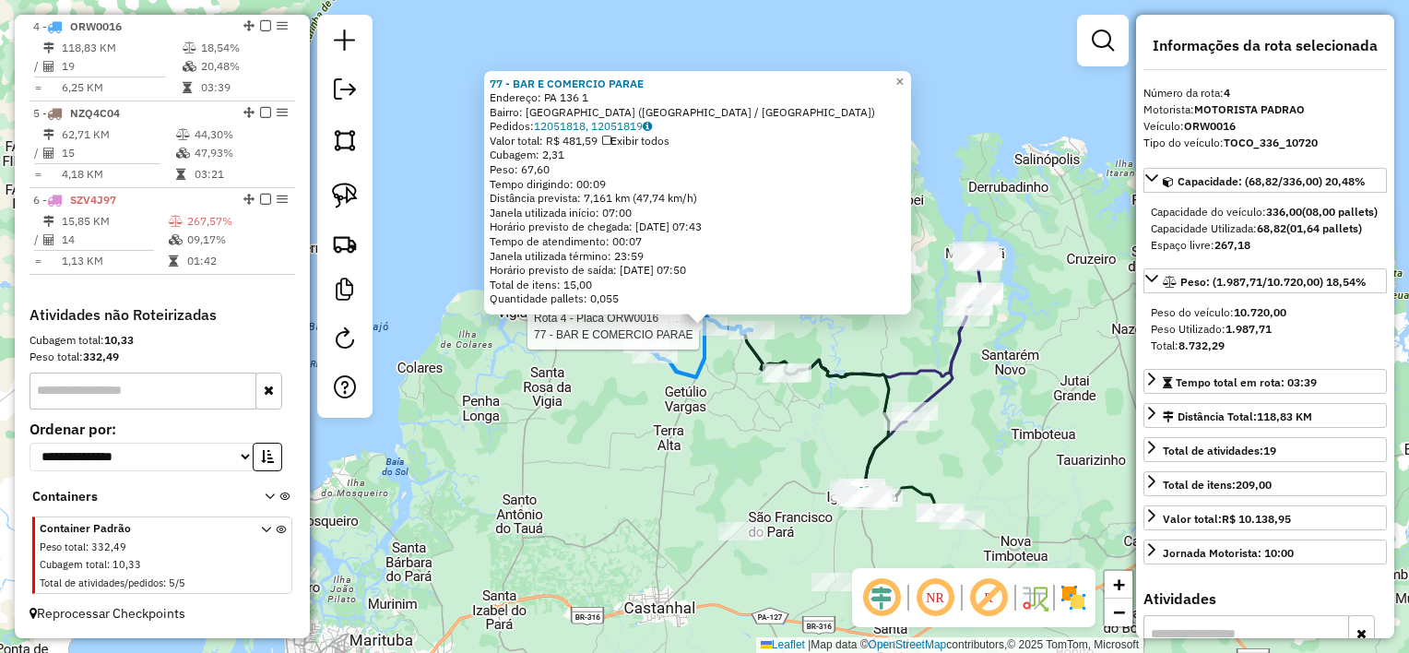
click at [762, 391] on div "Rota 4 - Placa ORW0016 77 - BAR E COMERCIO PARAE 77 - BAR E COMERCIO PARAE Ende…" at bounding box center [704, 326] width 1409 height 653
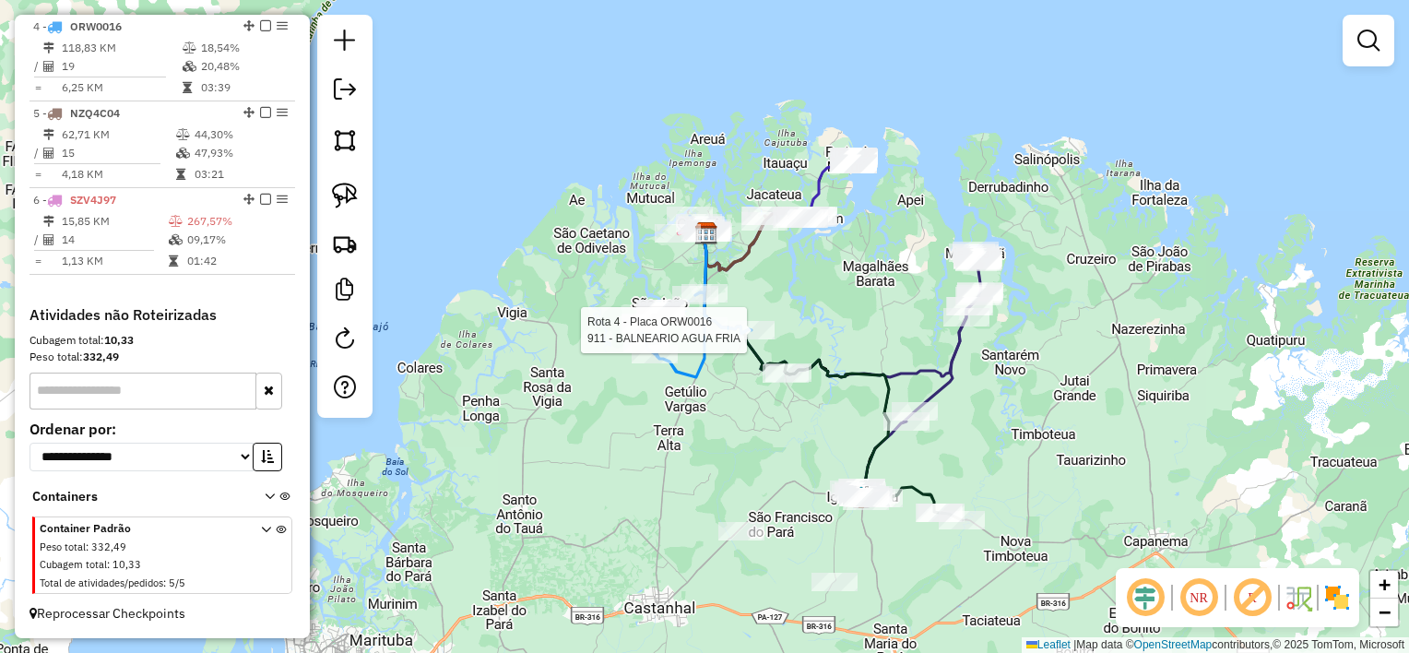
click at [767, 312] on div "Rota 4 - Placa ORW0016 911 - BALNEARIO AGUA FRIA Janela de atendimento Grade de…" at bounding box center [704, 326] width 1409 height 653
drag, startPoint x: 715, startPoint y: 381, endPoint x: 722, endPoint y: 372, distance: 11.8
click at [716, 382] on div "Janela de atendimento Grade de atendimento Capacidade Transportadoras Veículos …" at bounding box center [704, 326] width 1409 height 653
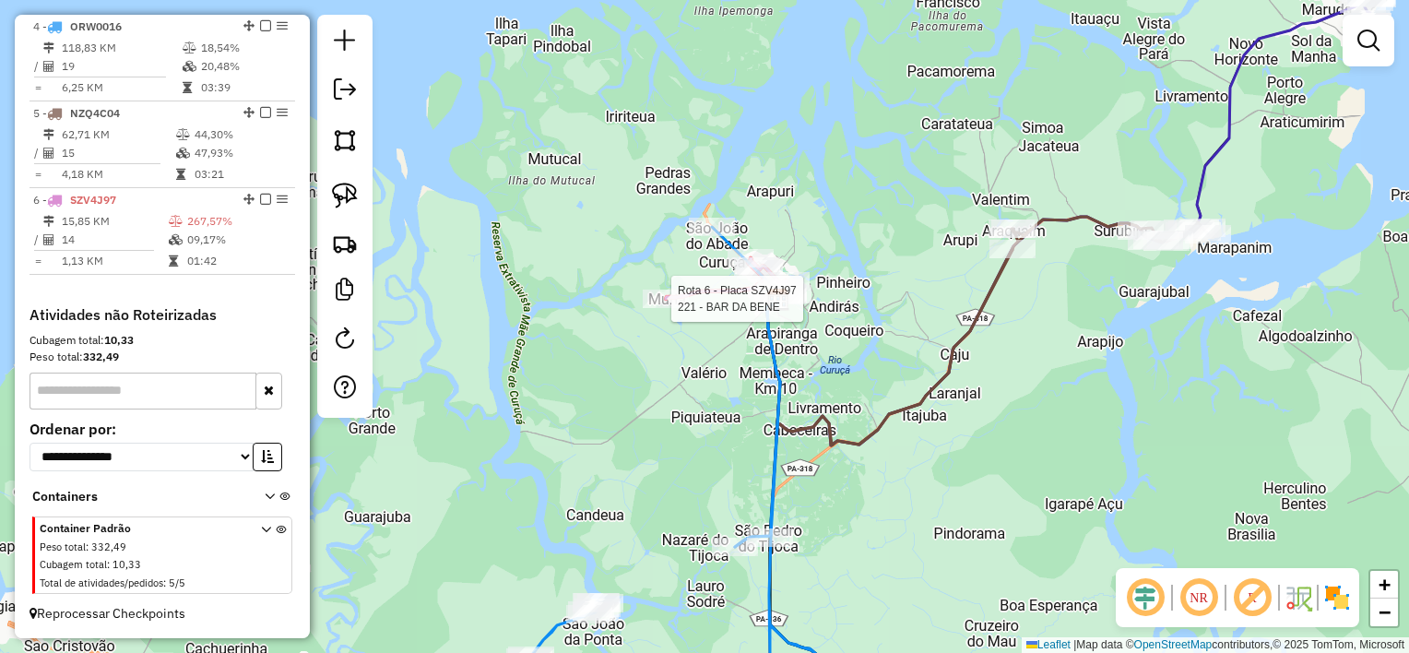
select select "**********"
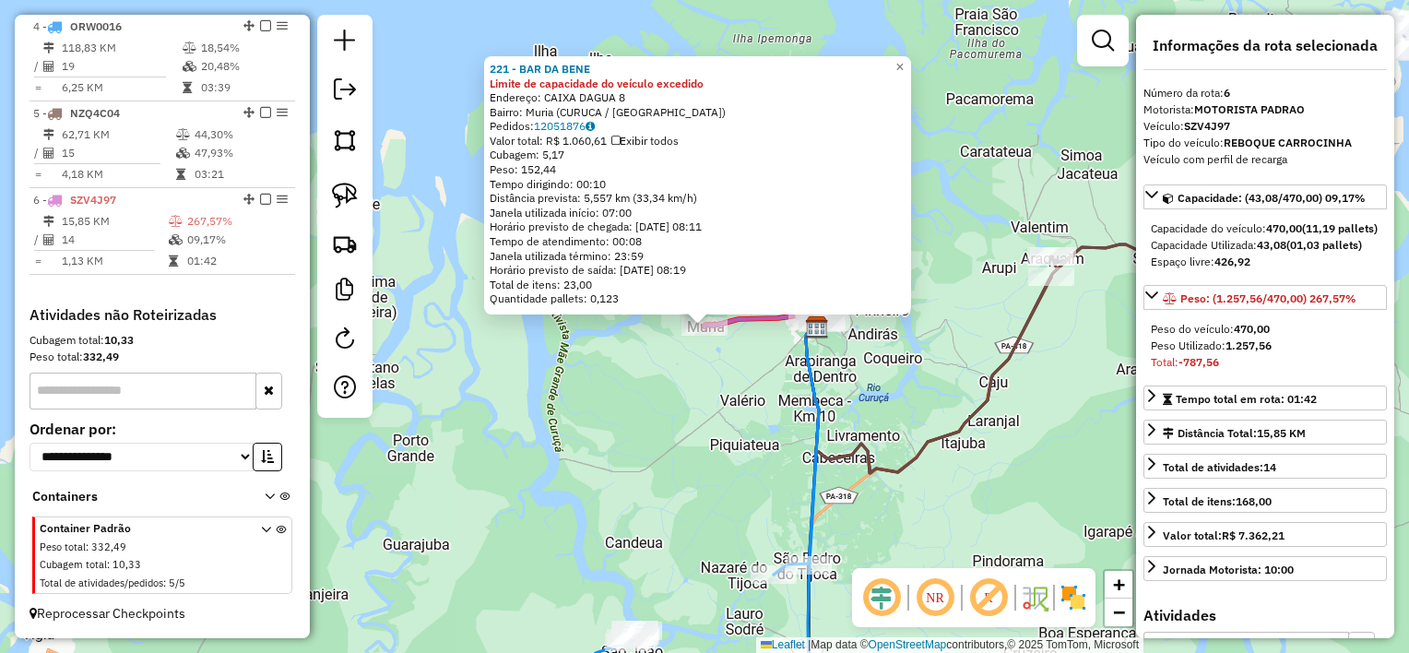
click at [725, 413] on div "221 - BAR DA BENE Limite de capacidade do veículo excedido Endereço: CAIXA DAGU…" at bounding box center [704, 326] width 1409 height 653
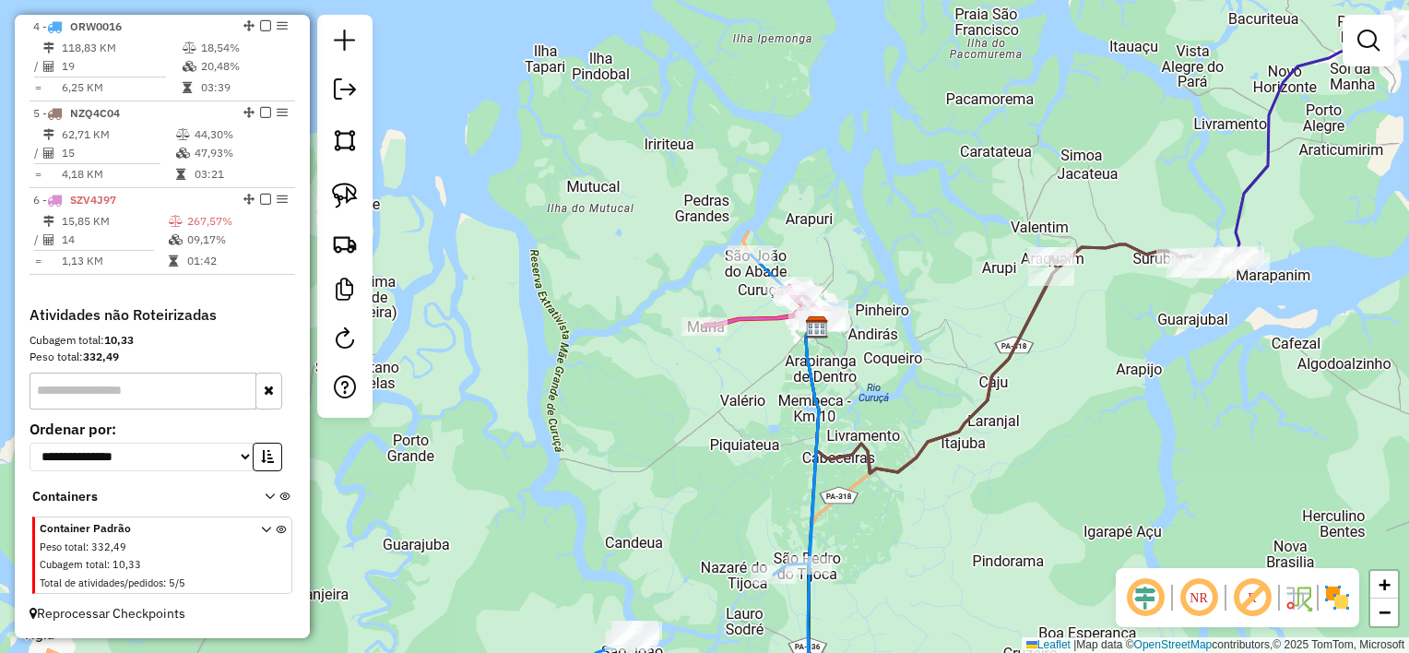
click at [748, 343] on div "Janela de atendimento Grade de atendimento Capacidade Transportadoras Veículos …" at bounding box center [704, 326] width 1409 height 653
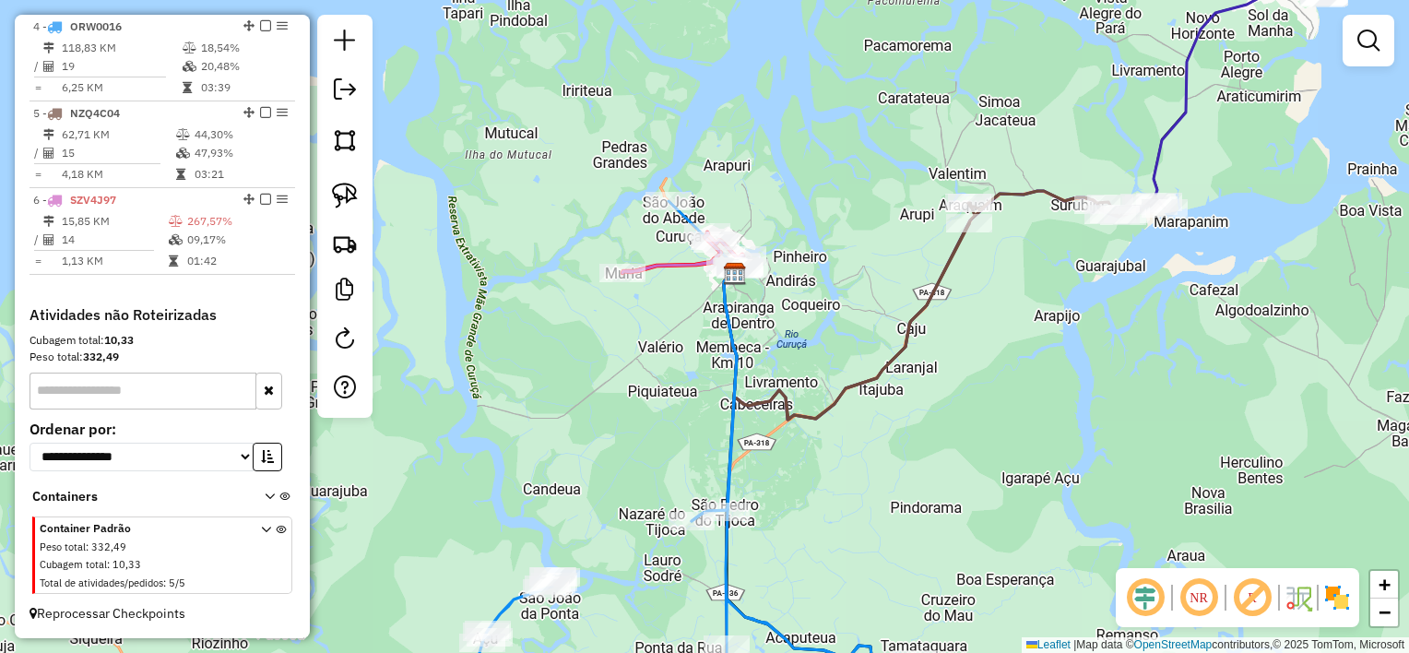
drag, startPoint x: 945, startPoint y: 321, endPoint x: 860, endPoint y: 262, distance: 104.1
click at [860, 262] on div "Janela de atendimento Grade de atendimento Capacidade Transportadoras Veículos …" at bounding box center [704, 326] width 1409 height 653
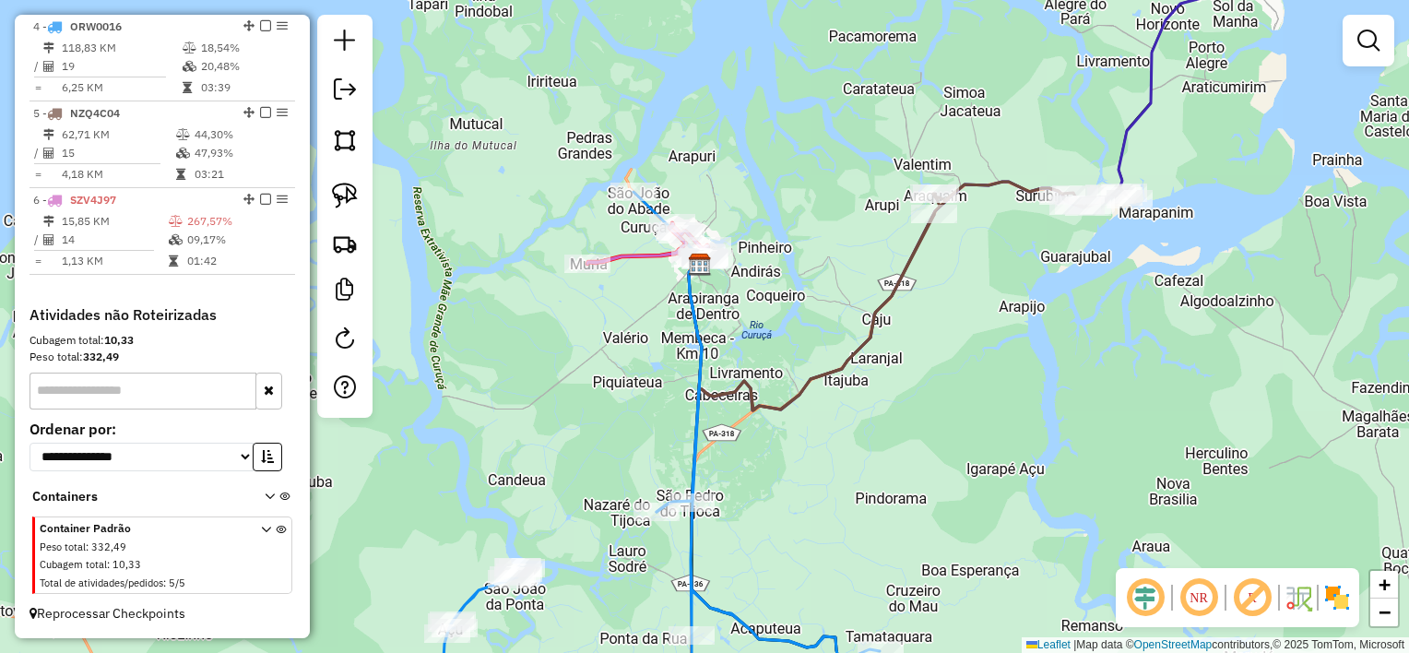
drag, startPoint x: 1015, startPoint y: 371, endPoint x: 980, endPoint y: 362, distance: 36.2
click at [982, 367] on div "Janela de atendimento Grade de atendimento Capacidade Transportadoras Veículos …" at bounding box center [704, 326] width 1409 height 653
select select "**********"
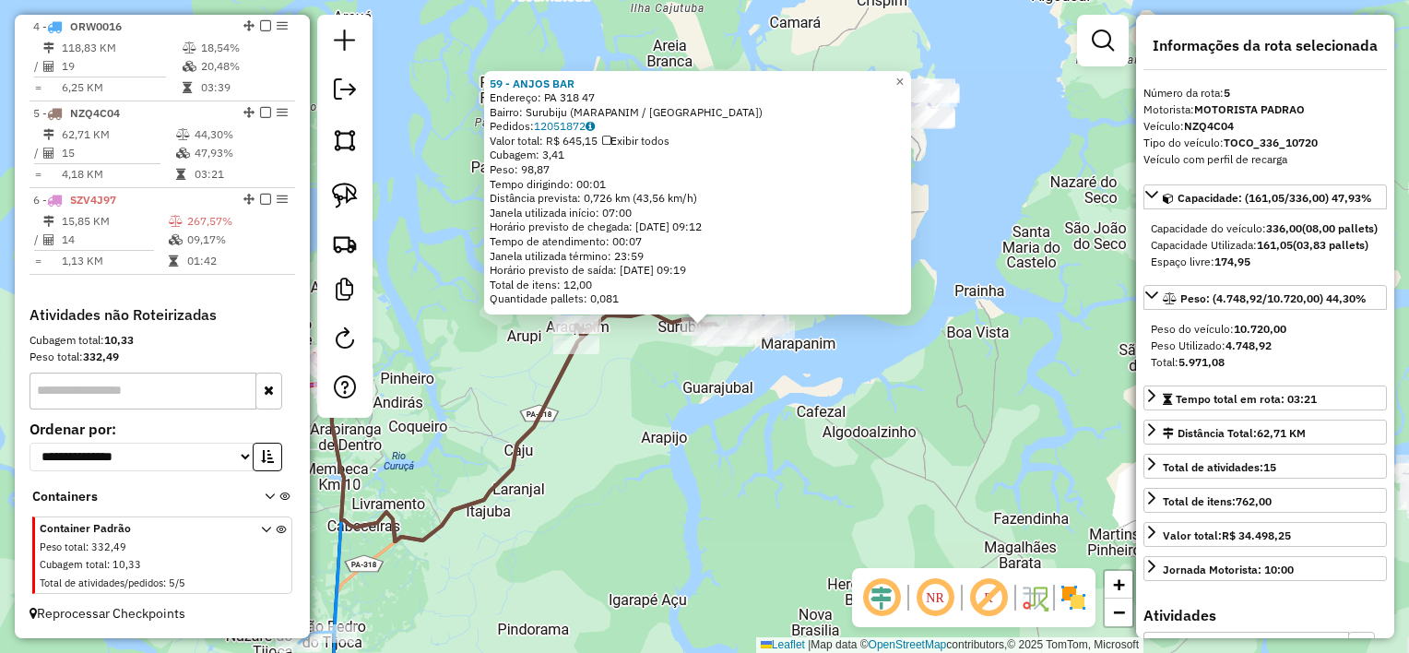
click at [764, 437] on div "59 - ANJOS BAR Endereço: PA 318 47 Bairro: Surubiju (MARAPANIM / PA) Pedidos: 1…" at bounding box center [704, 326] width 1409 height 653
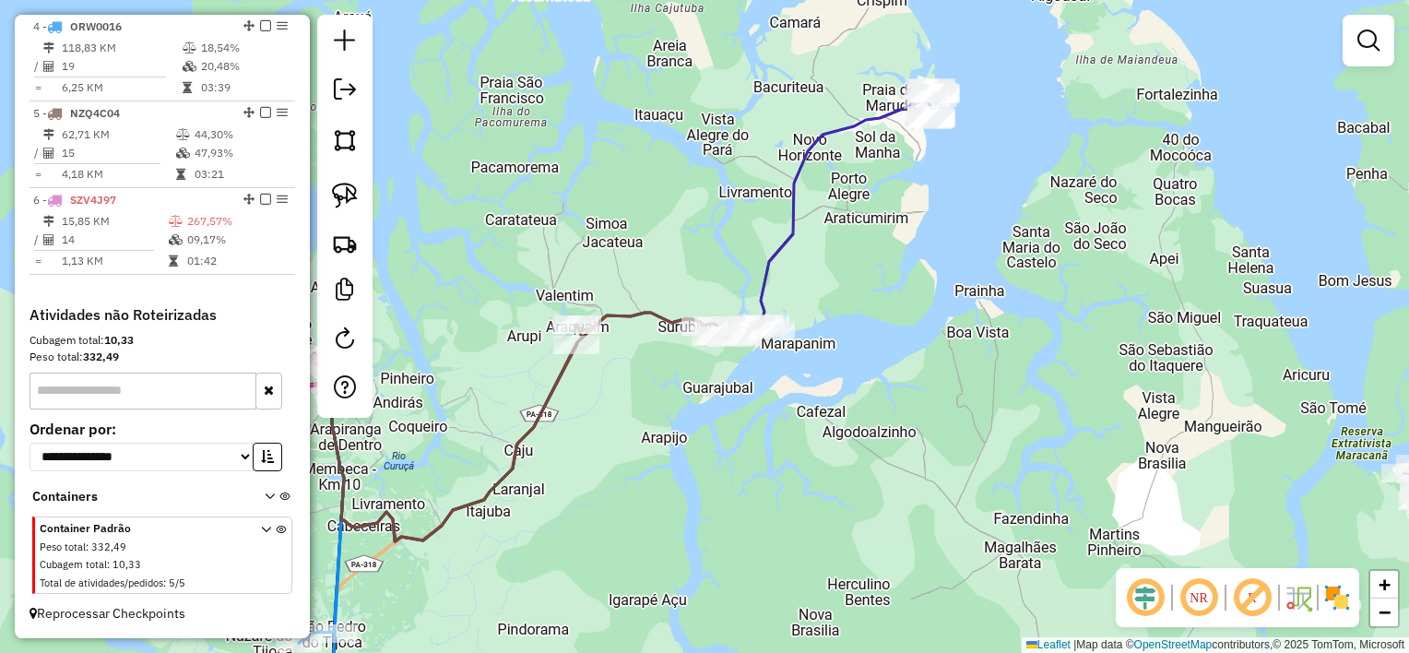
drag, startPoint x: 683, startPoint y: 476, endPoint x: 999, endPoint y: 384, distance: 329.6
click at [996, 385] on div "Janela de atendimento Grade de atendimento Capacidade Transportadoras Veículos …" at bounding box center [704, 326] width 1409 height 653
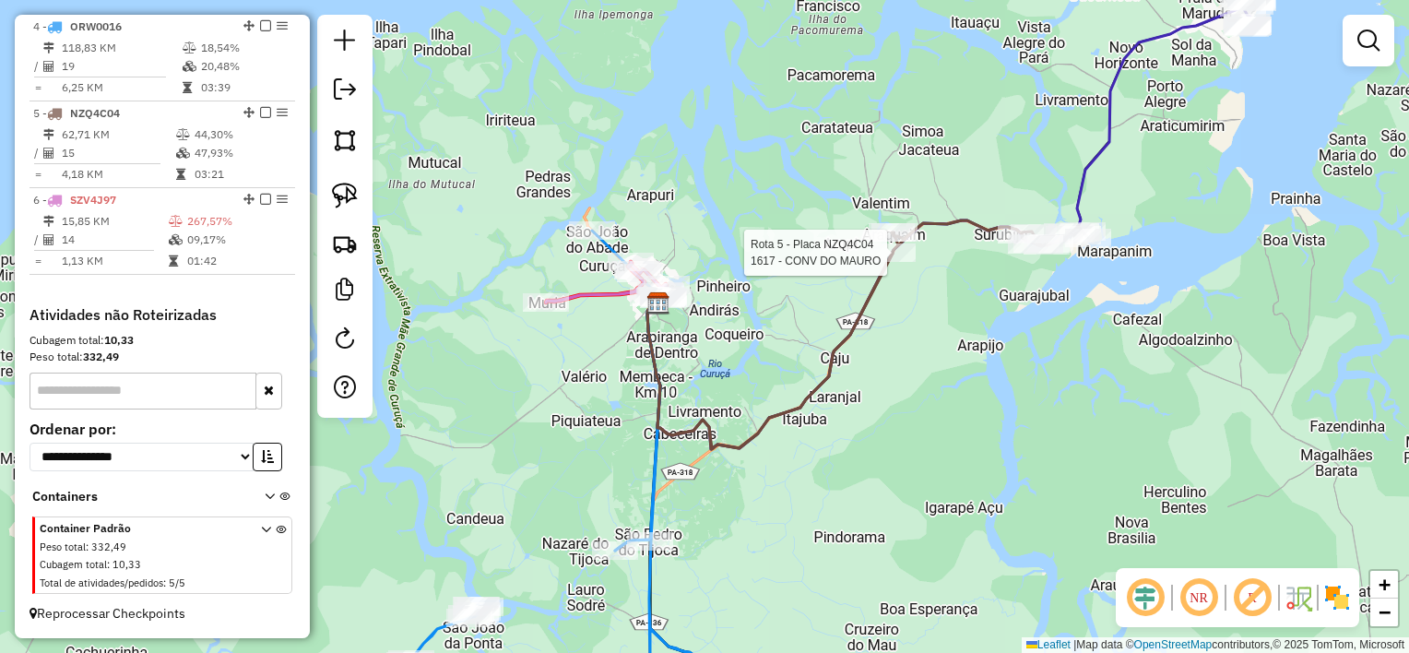
select select "**********"
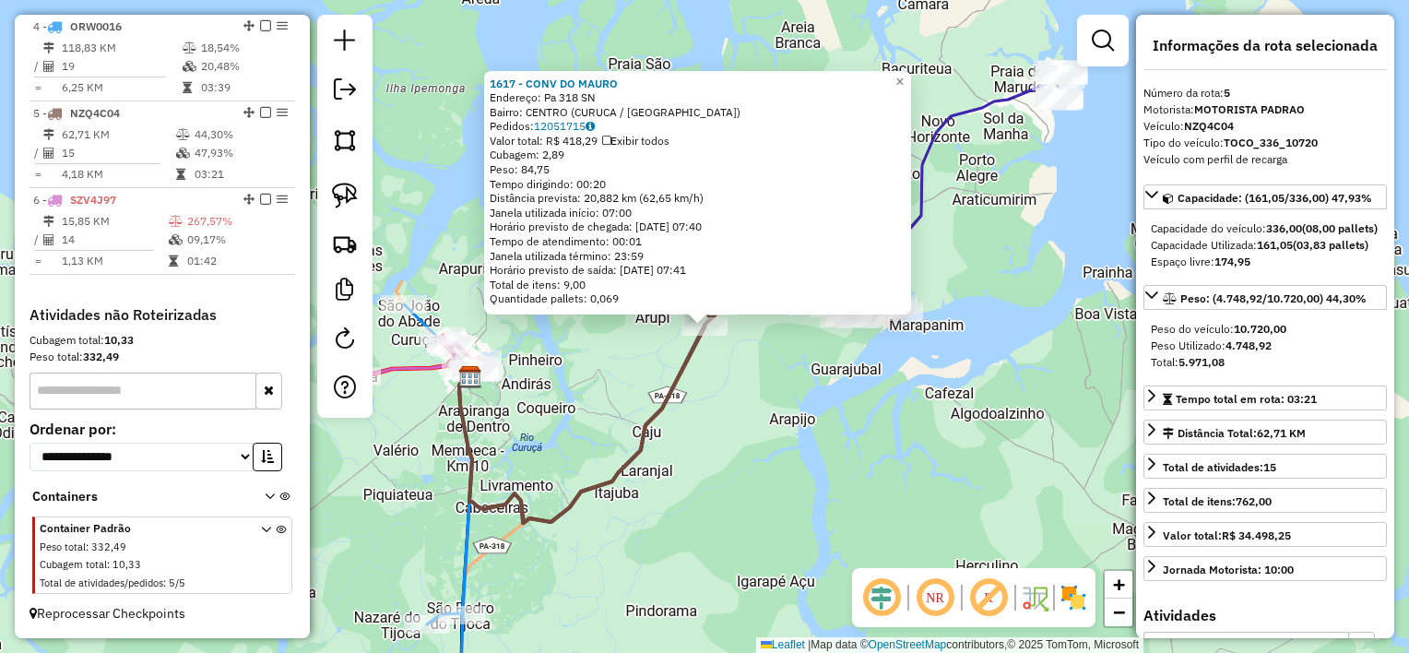
click at [753, 441] on div "1617 - CONV DO MAURO Endereço: Pa 318 SN Bairro: CENTRO (CURUCA / PA) Pedidos: …" at bounding box center [704, 326] width 1409 height 653
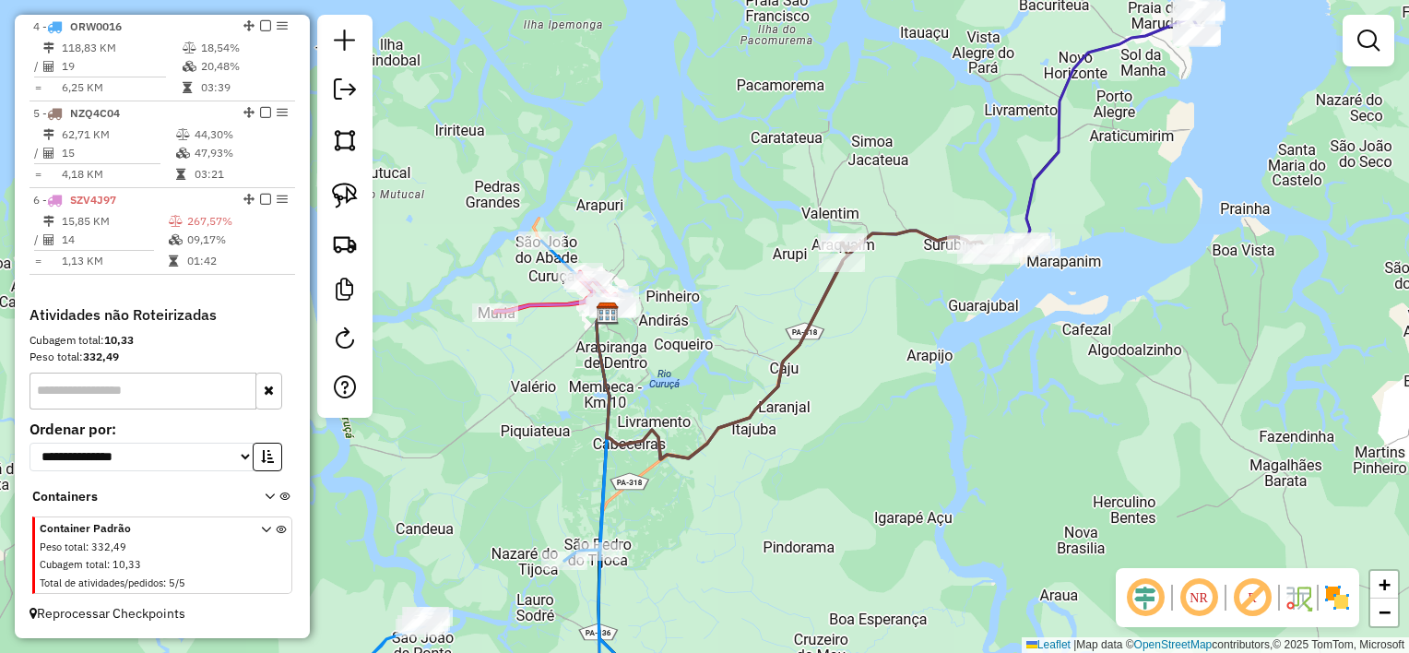
drag, startPoint x: 722, startPoint y: 462, endPoint x: 891, endPoint y: 386, distance: 185.0
click at [891, 386] on div "Janela de atendimento Grade de atendimento Capacidade Transportadoras Veículos …" at bounding box center [704, 326] width 1409 height 653
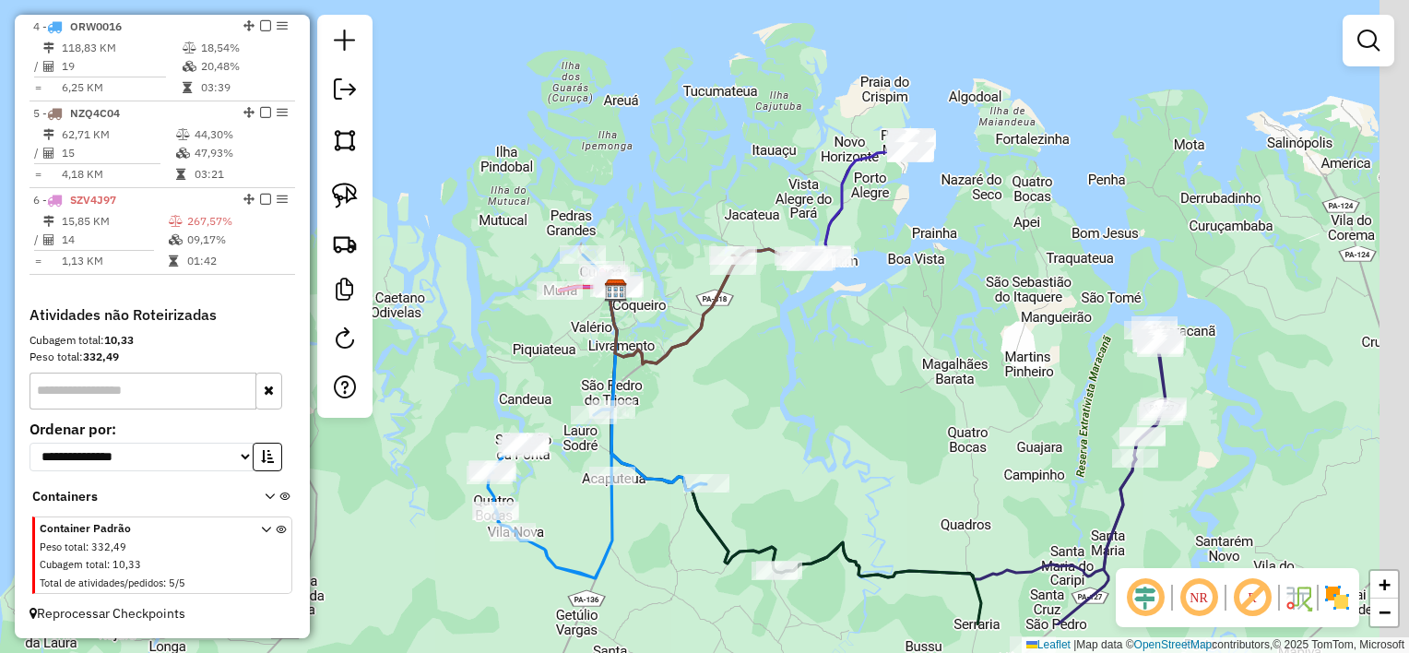
drag, startPoint x: 852, startPoint y: 472, endPoint x: 798, endPoint y: 270, distance: 209.2
click at [798, 276] on div "Janela de atendimento Grade de atendimento Capacidade Transportadoras Veículos …" at bounding box center [704, 326] width 1409 height 653
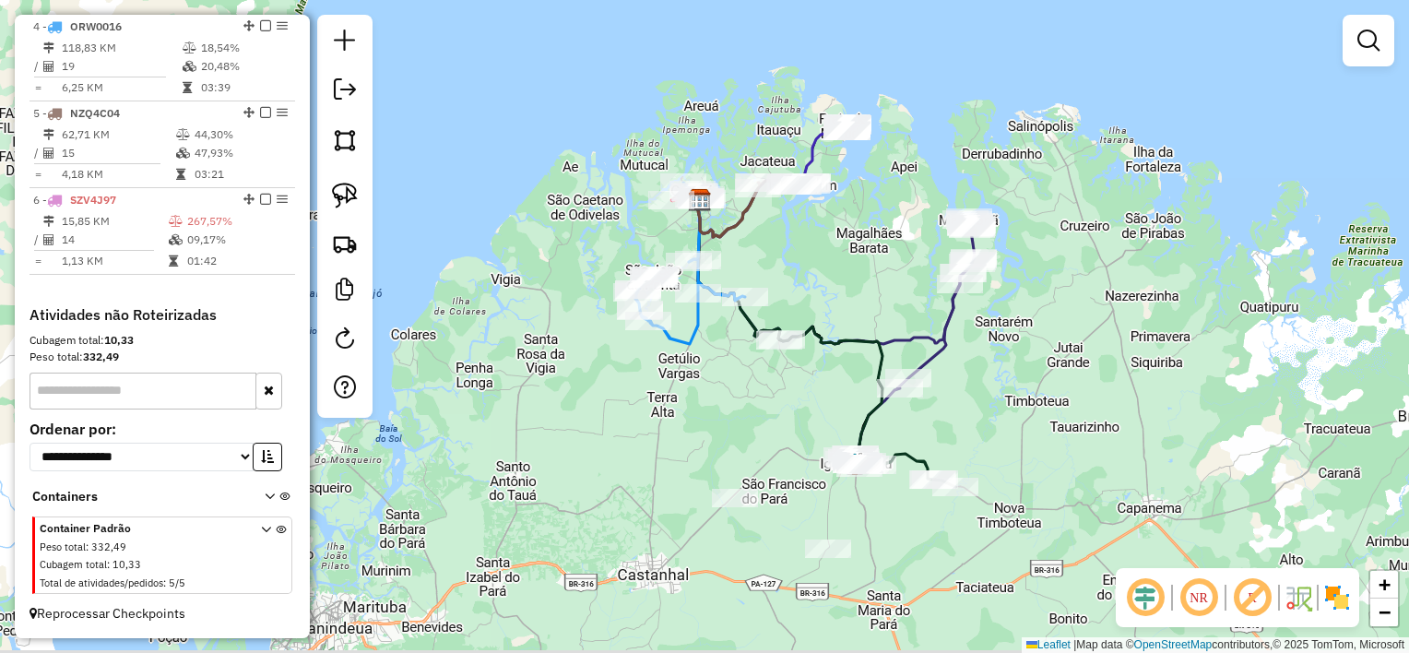
click at [801, 406] on div "Janela de atendimento Grade de atendimento Capacidade Transportadoras Veículos …" at bounding box center [704, 326] width 1409 height 653
click at [343, 92] on em at bounding box center [345, 89] width 22 height 22
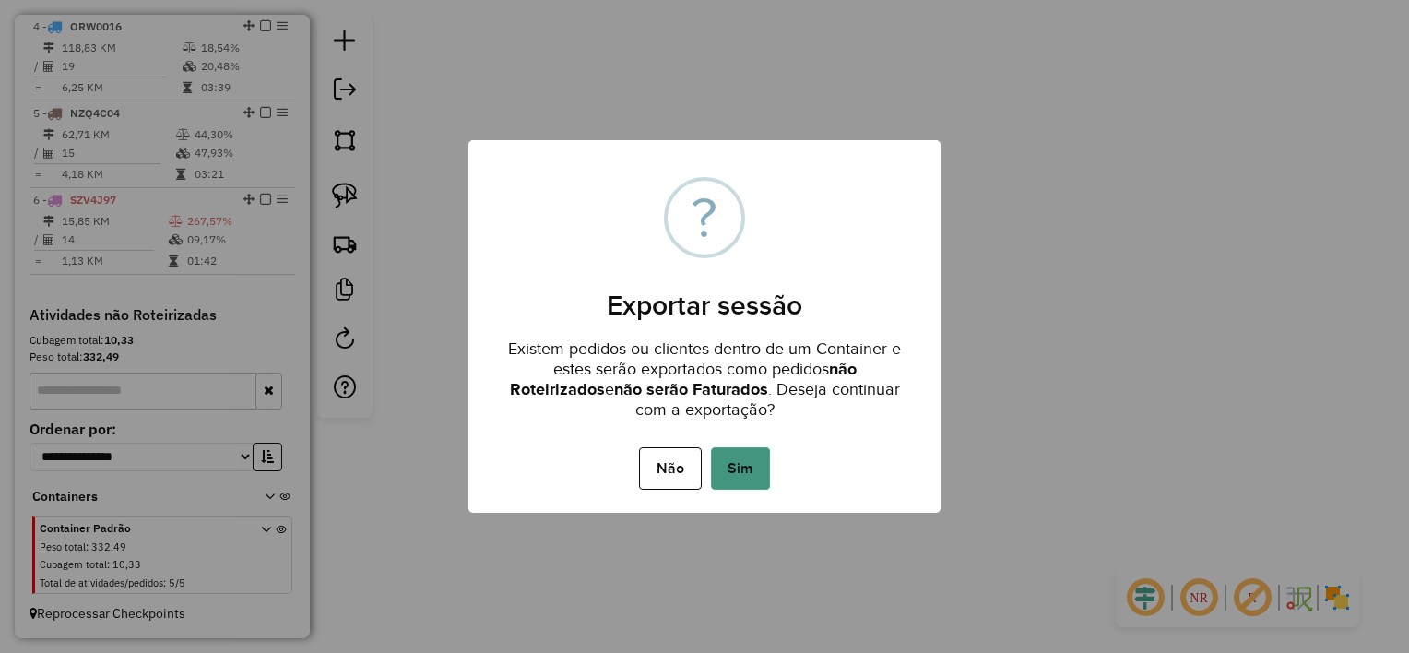
click at [740, 461] on button "Sim" at bounding box center [740, 468] width 59 height 42
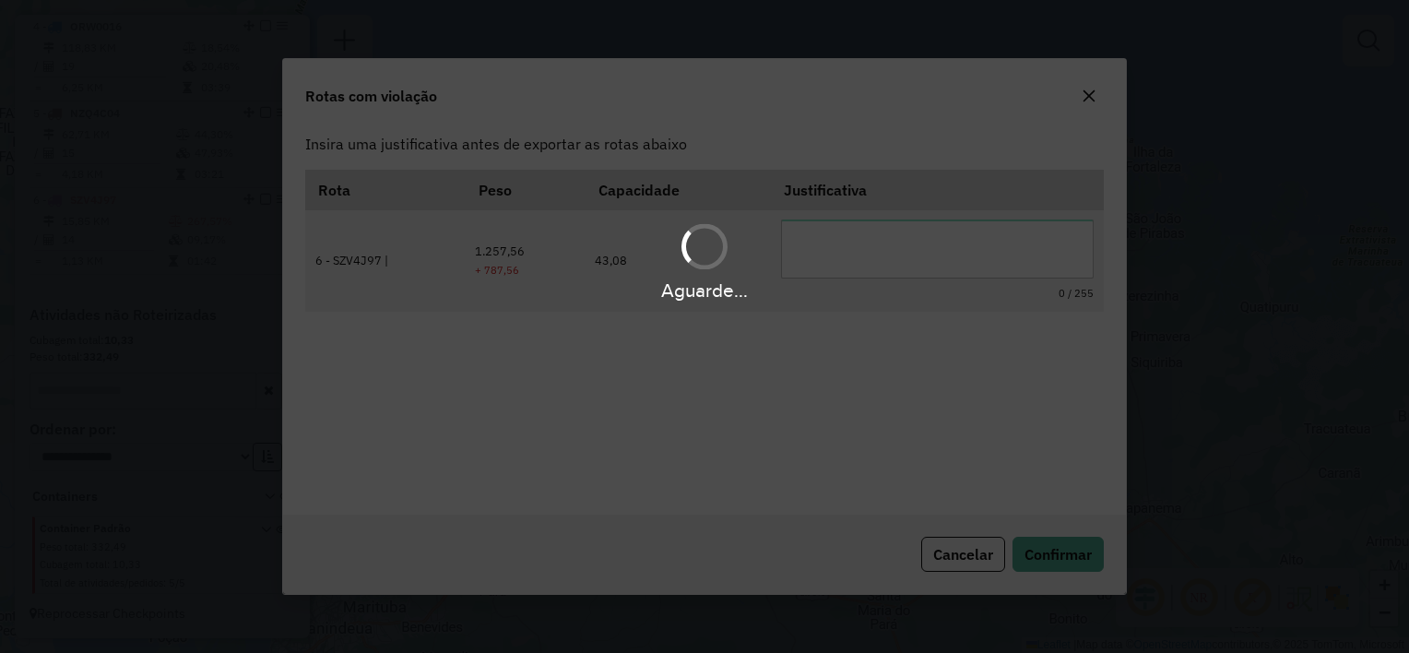
scroll to position [0, 0]
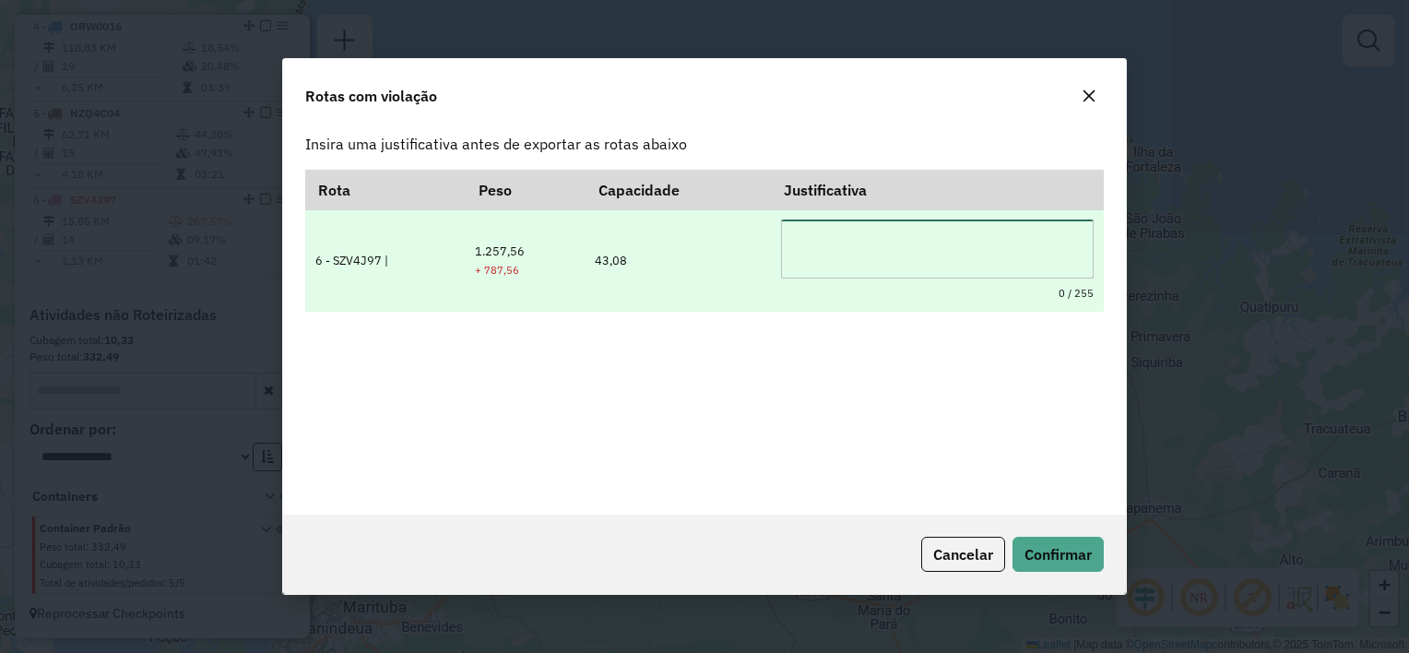
click at [874, 255] on textarea at bounding box center [938, 249] width 314 height 59
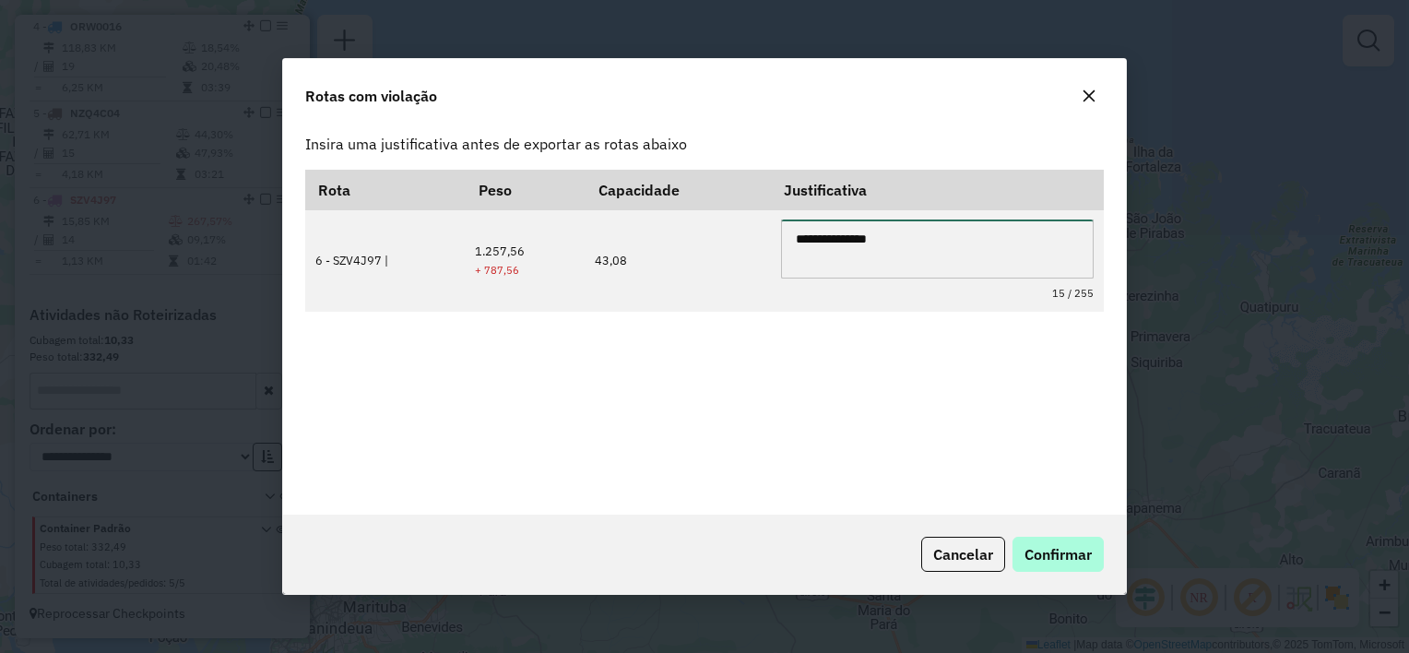
type textarea "**********"
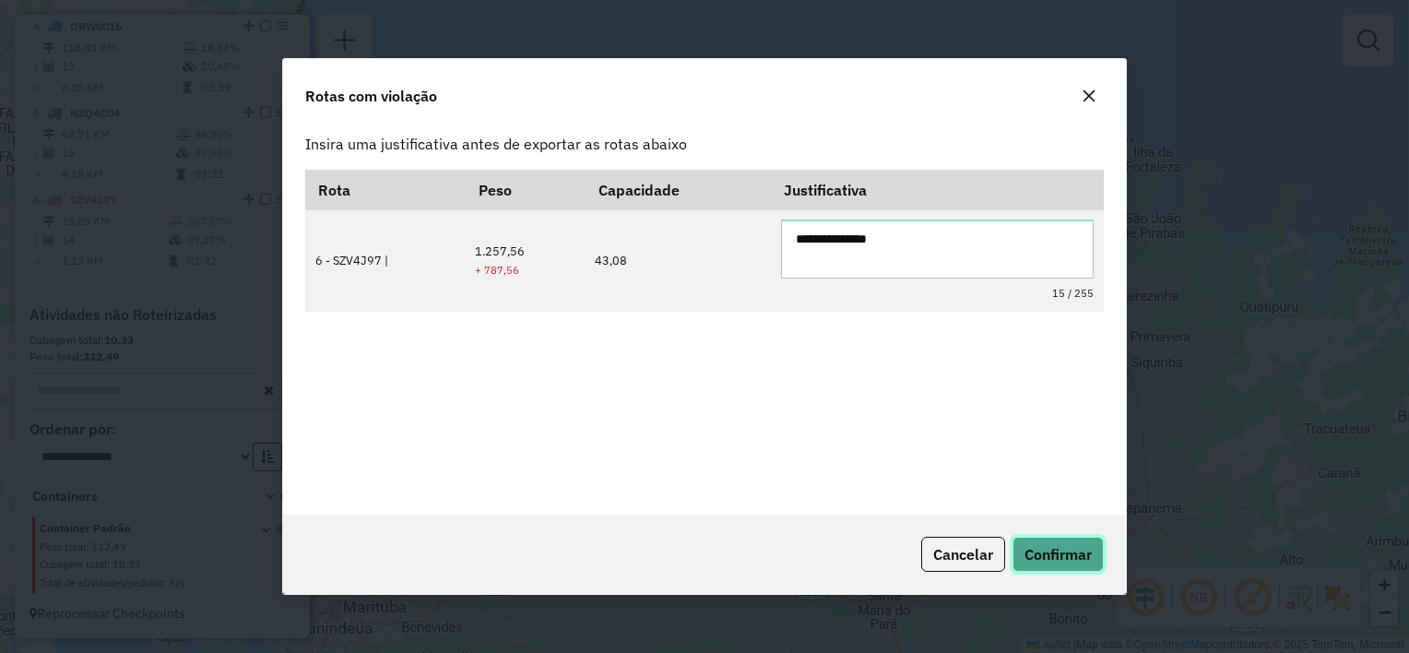
click at [1045, 547] on span "Confirmar" at bounding box center [1058, 554] width 67 height 18
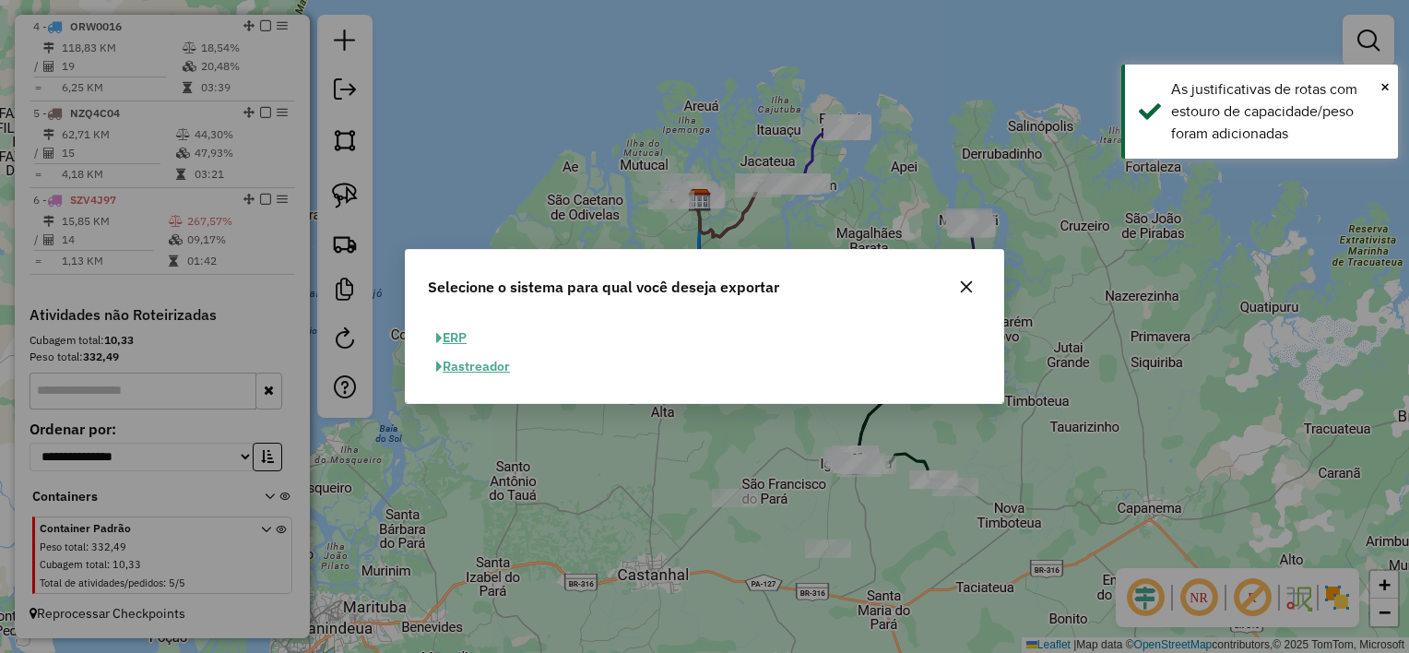
click at [462, 339] on button "ERP" at bounding box center [451, 338] width 47 height 29
select select "**"
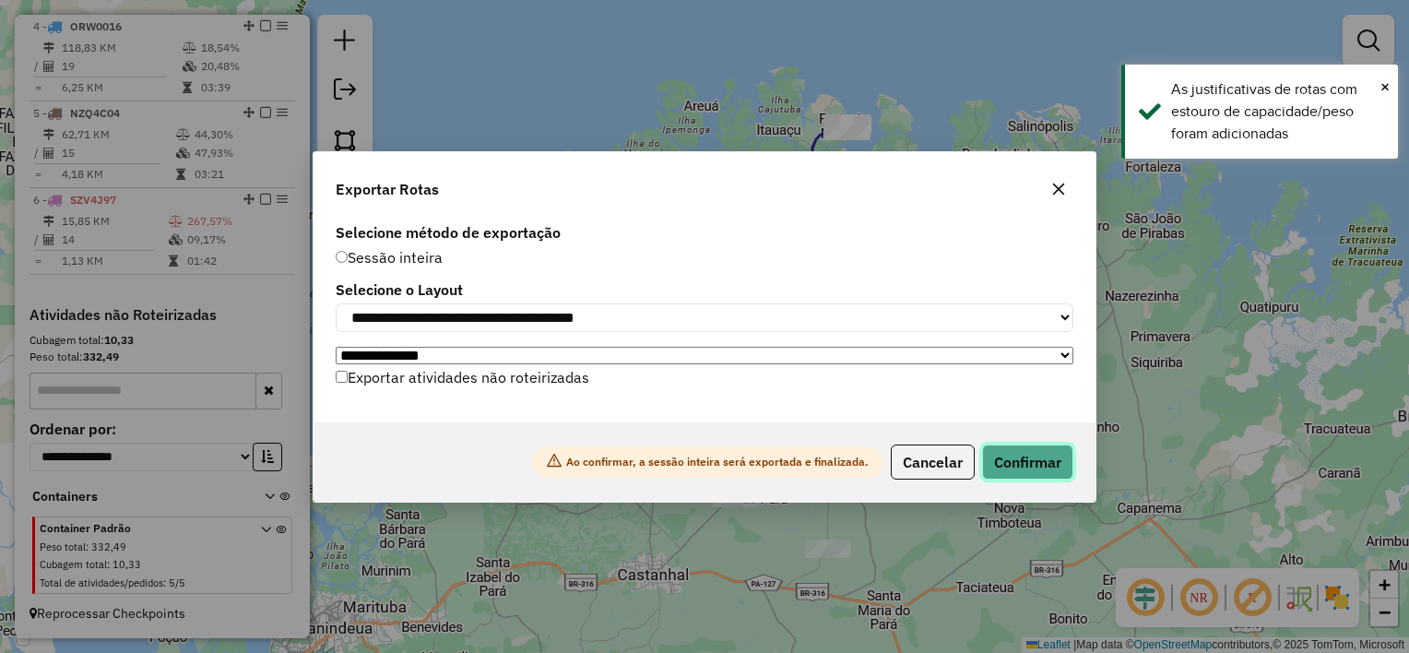
click at [1004, 467] on button "Confirmar" at bounding box center [1027, 462] width 91 height 35
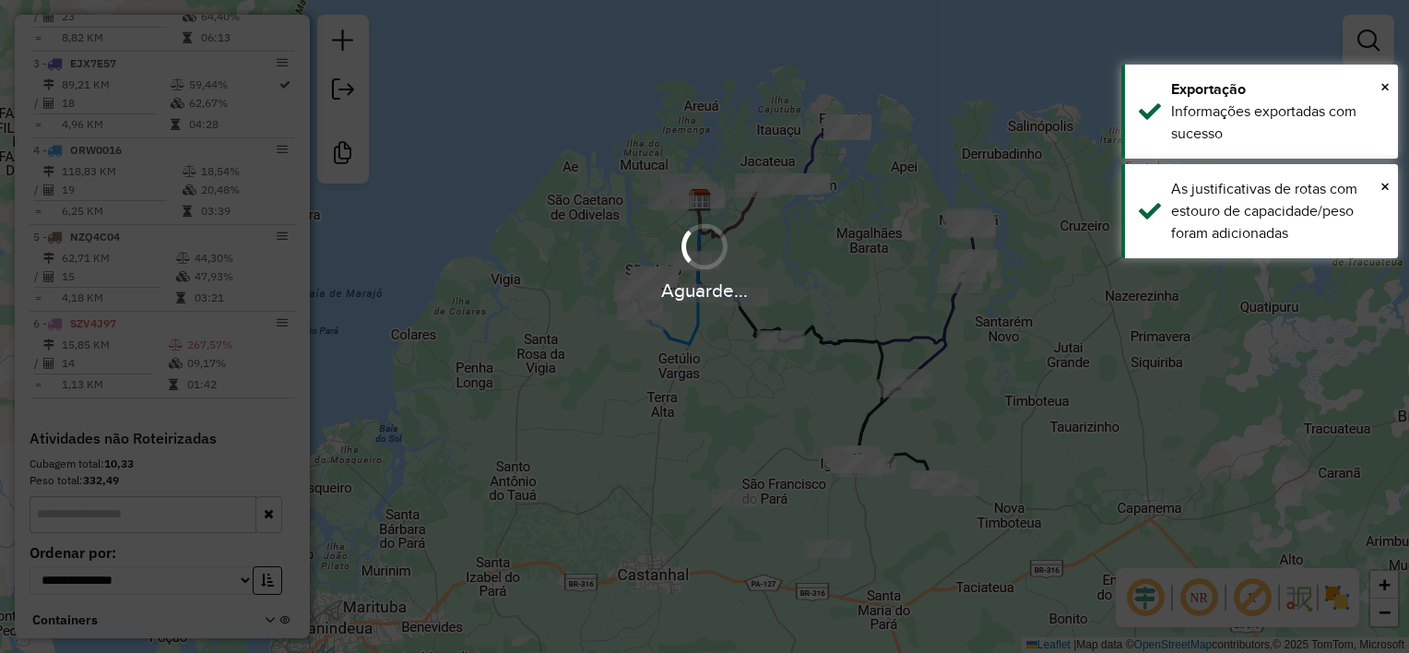
scroll to position [943, 0]
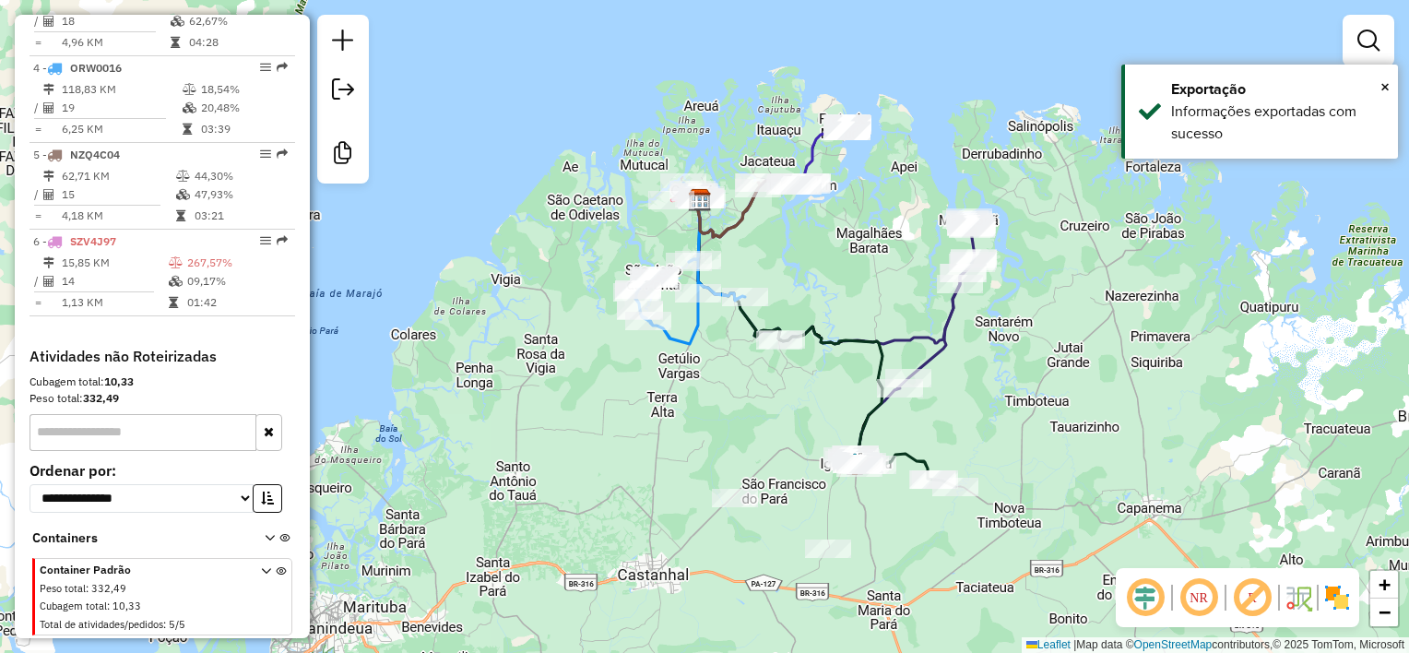
click at [854, 266] on div "Janela de atendimento Grade de atendimento Capacidade Transportadoras Veículos …" at bounding box center [704, 326] width 1409 height 653
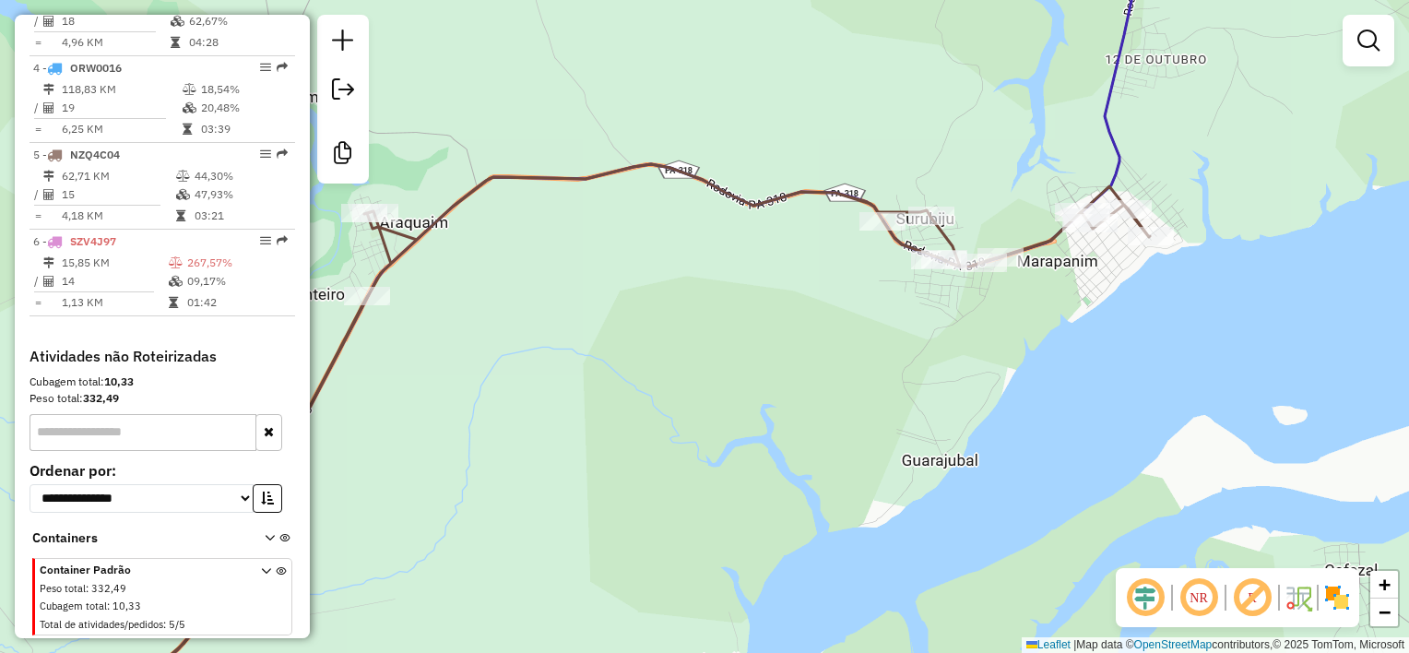
drag, startPoint x: 1217, startPoint y: 149, endPoint x: 1042, endPoint y: 327, distance: 249.8
click at [1051, 318] on div "Janela de atendimento Grade de atendimento Capacidade Transportadoras Veículos …" at bounding box center [704, 326] width 1409 height 653
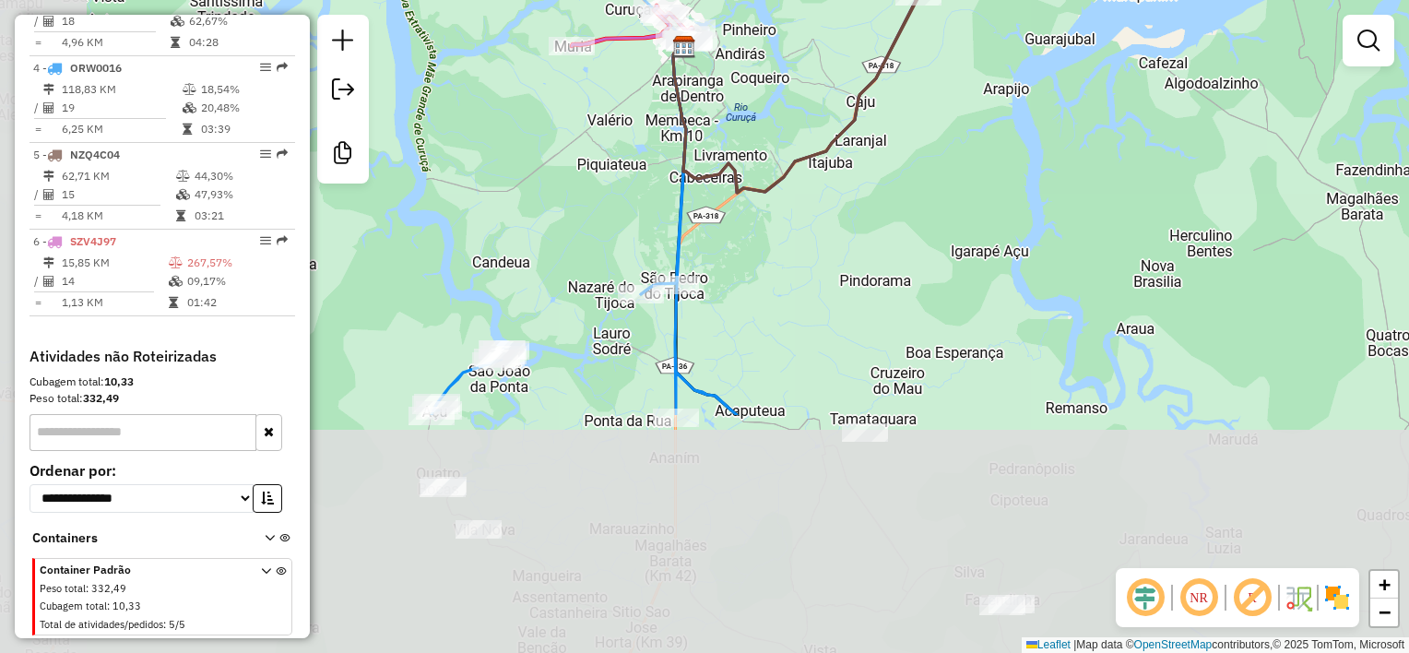
drag, startPoint x: 892, startPoint y: 579, endPoint x: 1021, endPoint y: 256, distance: 348.6
click at [1021, 256] on div "Janela de atendimento Grade de atendimento Capacidade Transportadoras Veículos …" at bounding box center [704, 326] width 1409 height 653
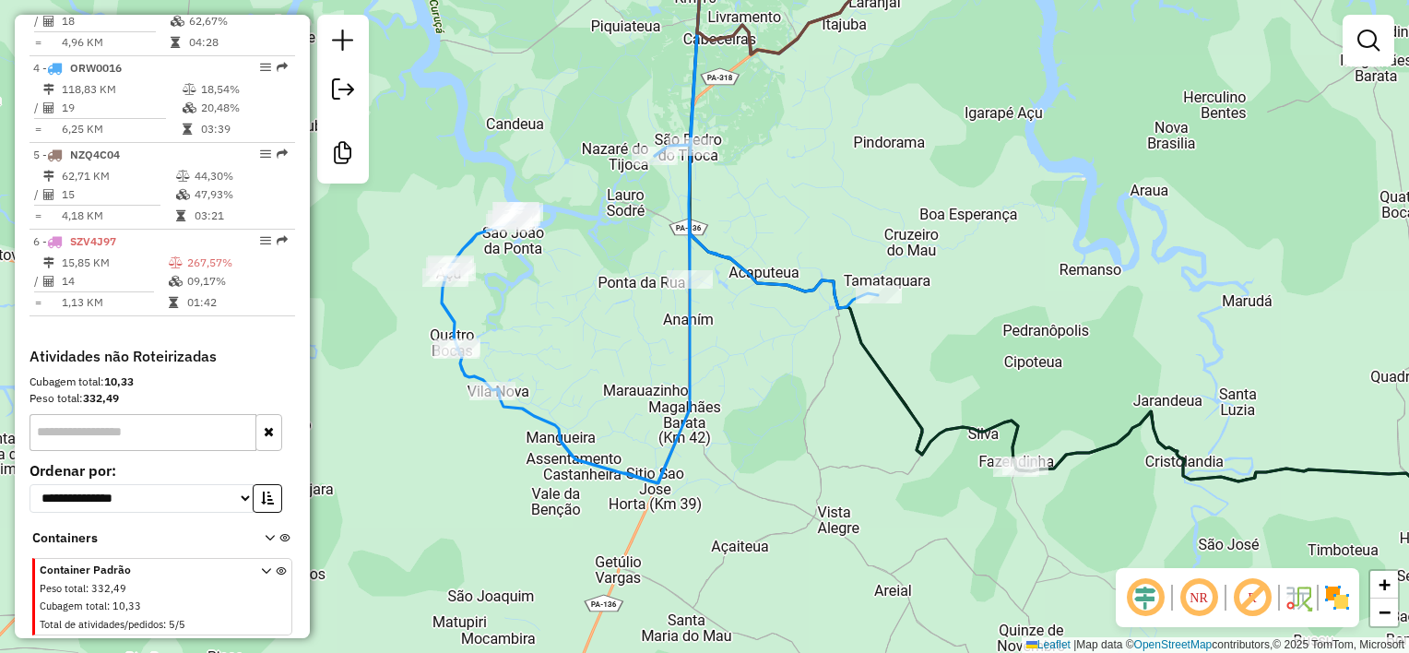
drag, startPoint x: 953, startPoint y: 386, endPoint x: 968, endPoint y: 344, distance: 44.9
click at [968, 344] on div "Janela de atendimento Grade de atendimento Capacidade Transportadoras Veículos …" at bounding box center [704, 326] width 1409 height 653
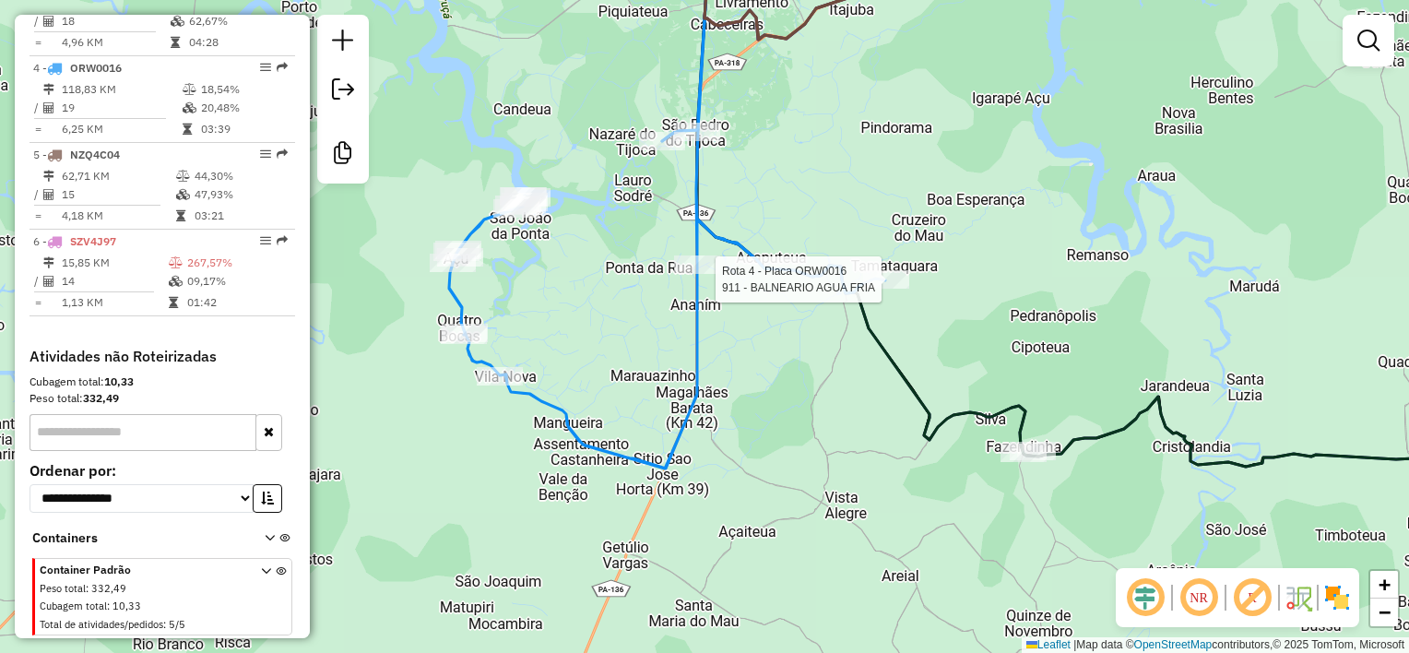
select select "**********"
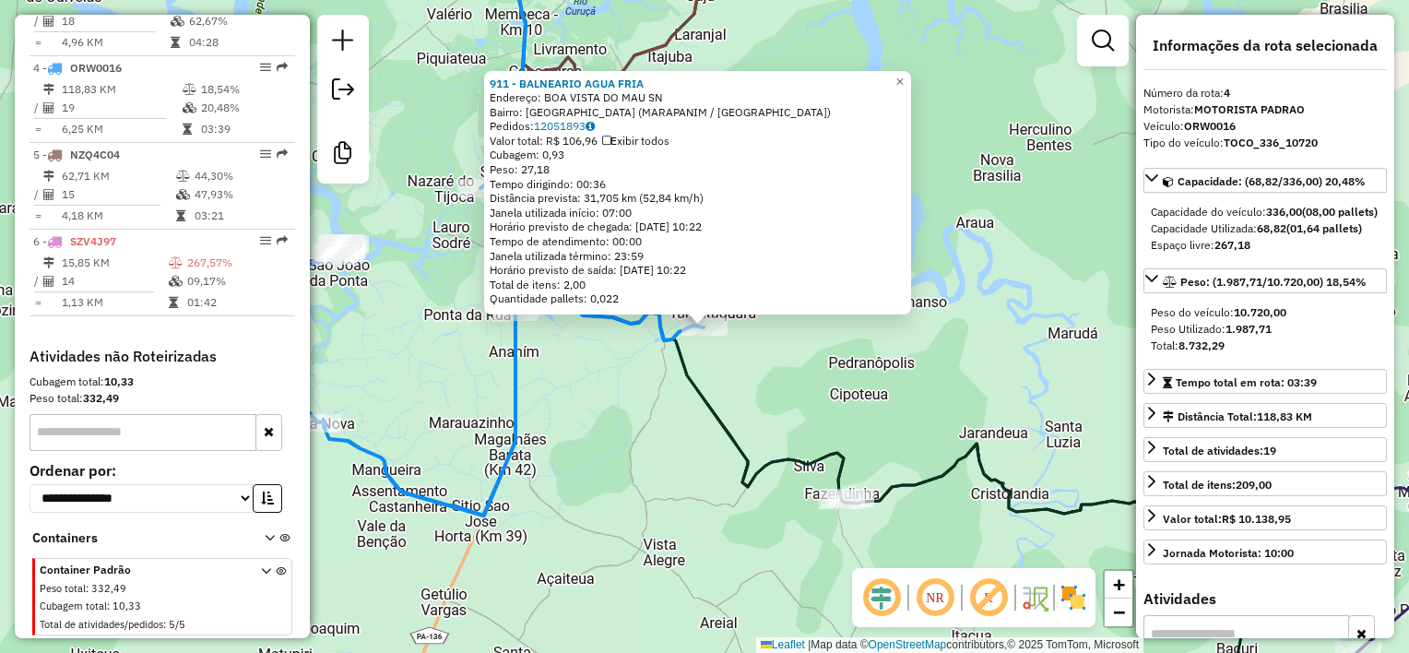
click at [763, 383] on div "911 - BALNEARIO AGUA FRIA Endereço: BOA VISTA DO MAU SN Bairro: Vila Mau (MARAP…" at bounding box center [704, 326] width 1409 height 653
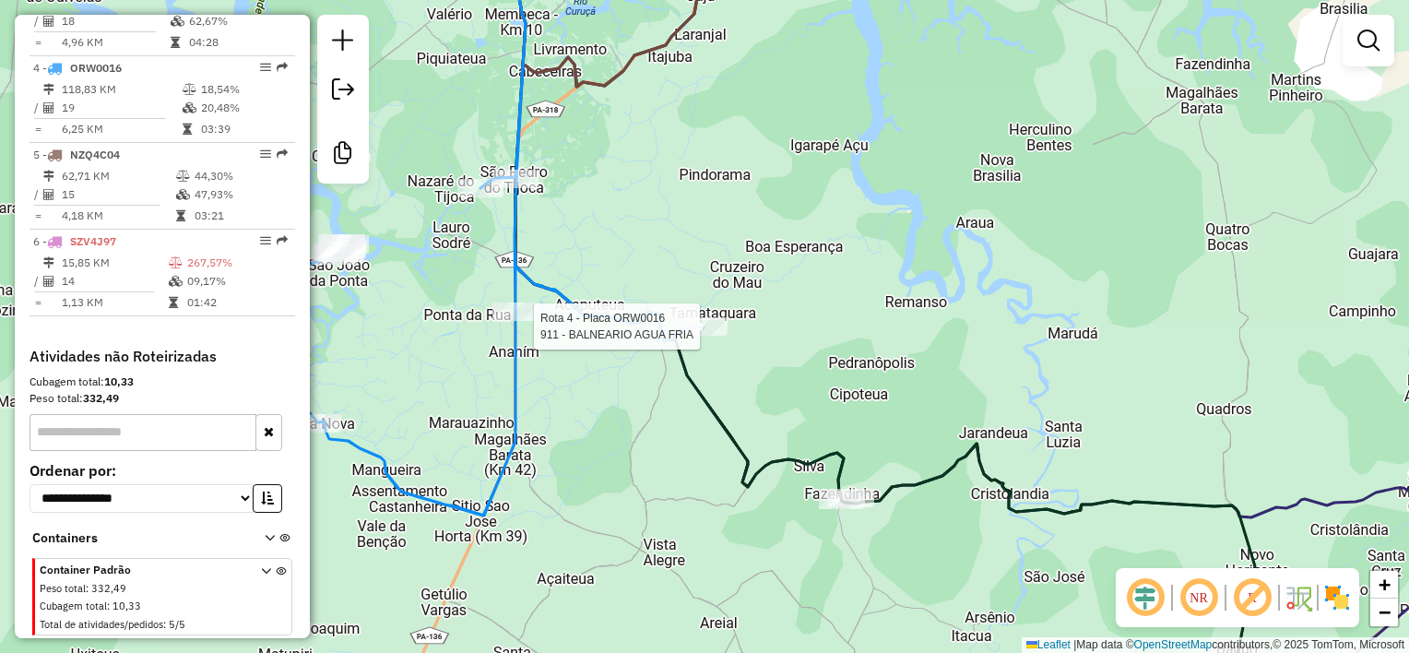
select select "**********"
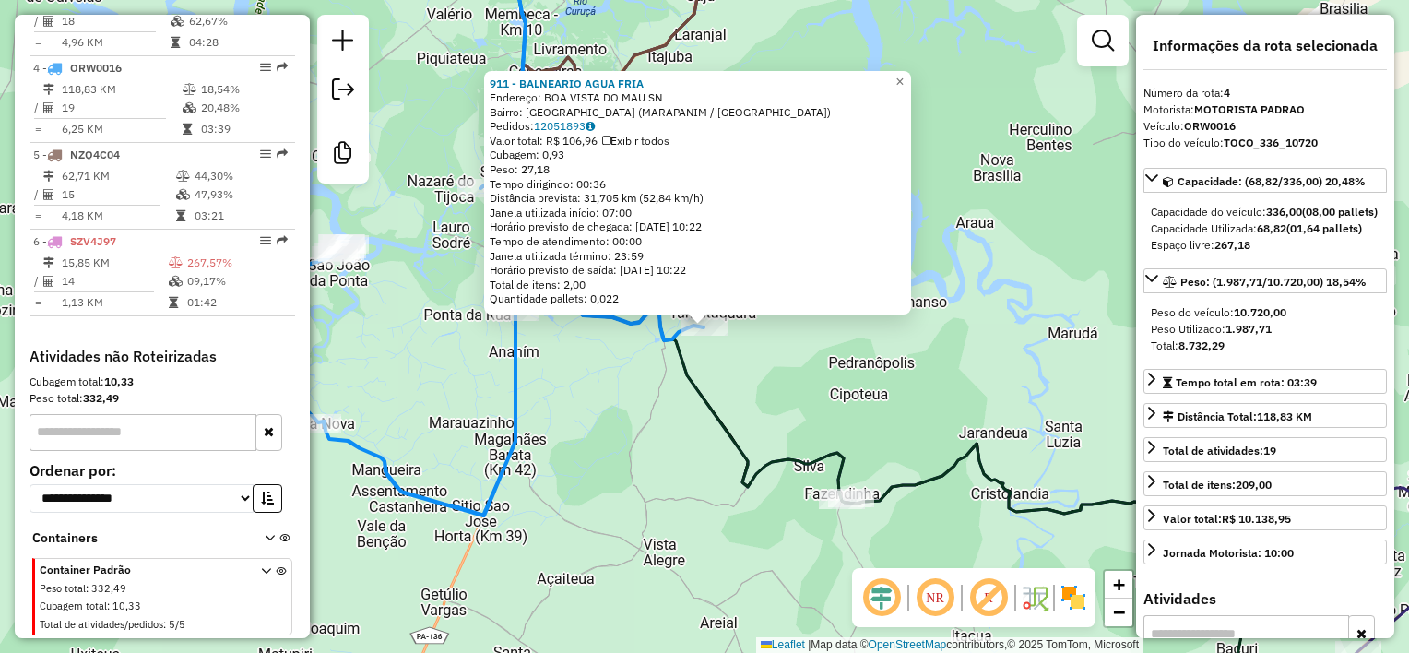
click at [726, 344] on div "Rota 4 - Placa ORW0016 911 - BALNEARIO AGUA FRIA 911 - BALNEARIO AGUA FRIA Ende…" at bounding box center [704, 326] width 1409 height 653
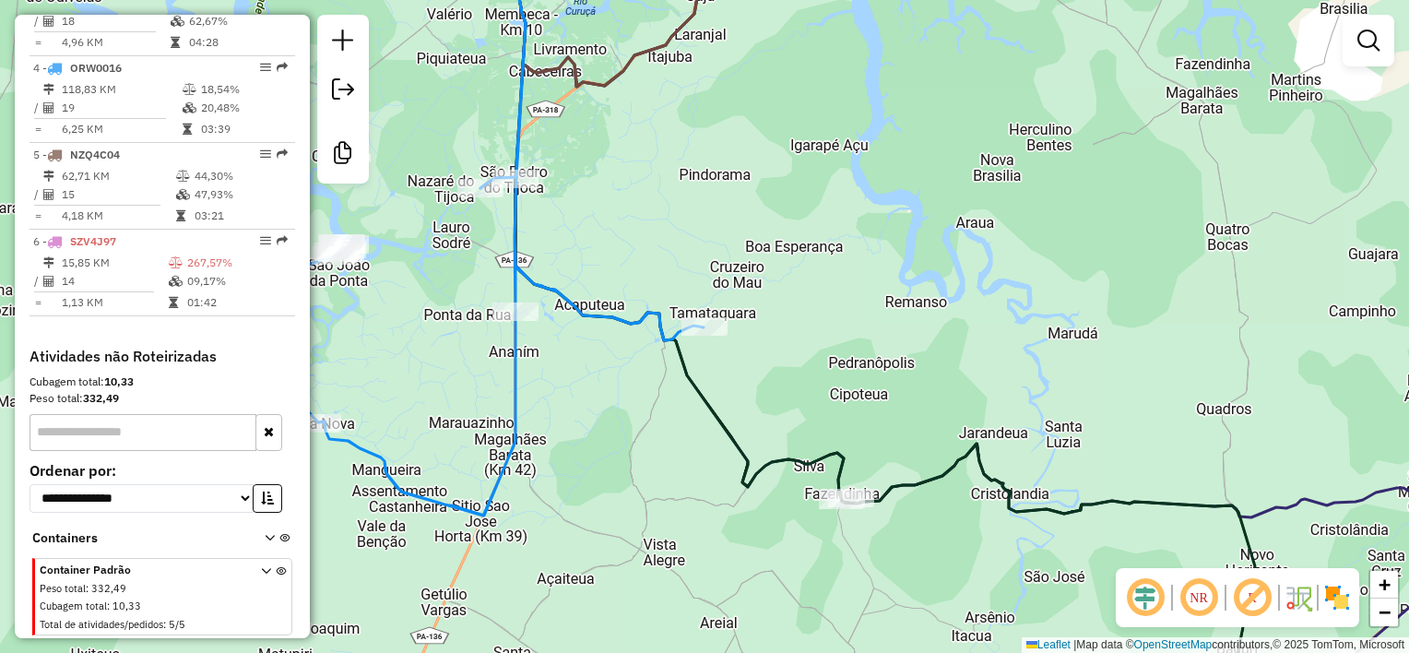
click at [744, 350] on div "Janela de atendimento Grade de atendimento Capacidade Transportadoras Veículos …" at bounding box center [704, 326] width 1409 height 653
select select "**********"
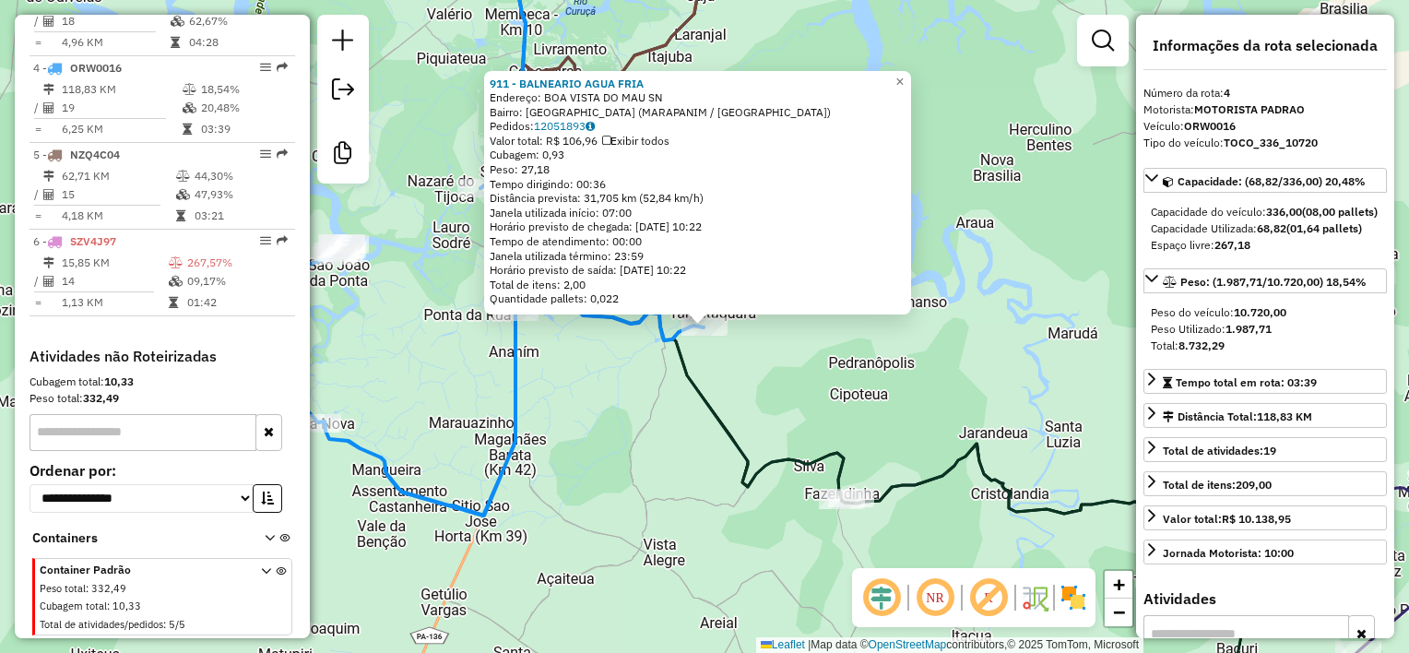
click at [728, 354] on div "Rota 4 - Placa ORW0016 911 - BALNEARIO AGUA FRIA 911 - BALNEARIO AGUA FRIA Ende…" at bounding box center [704, 326] width 1409 height 653
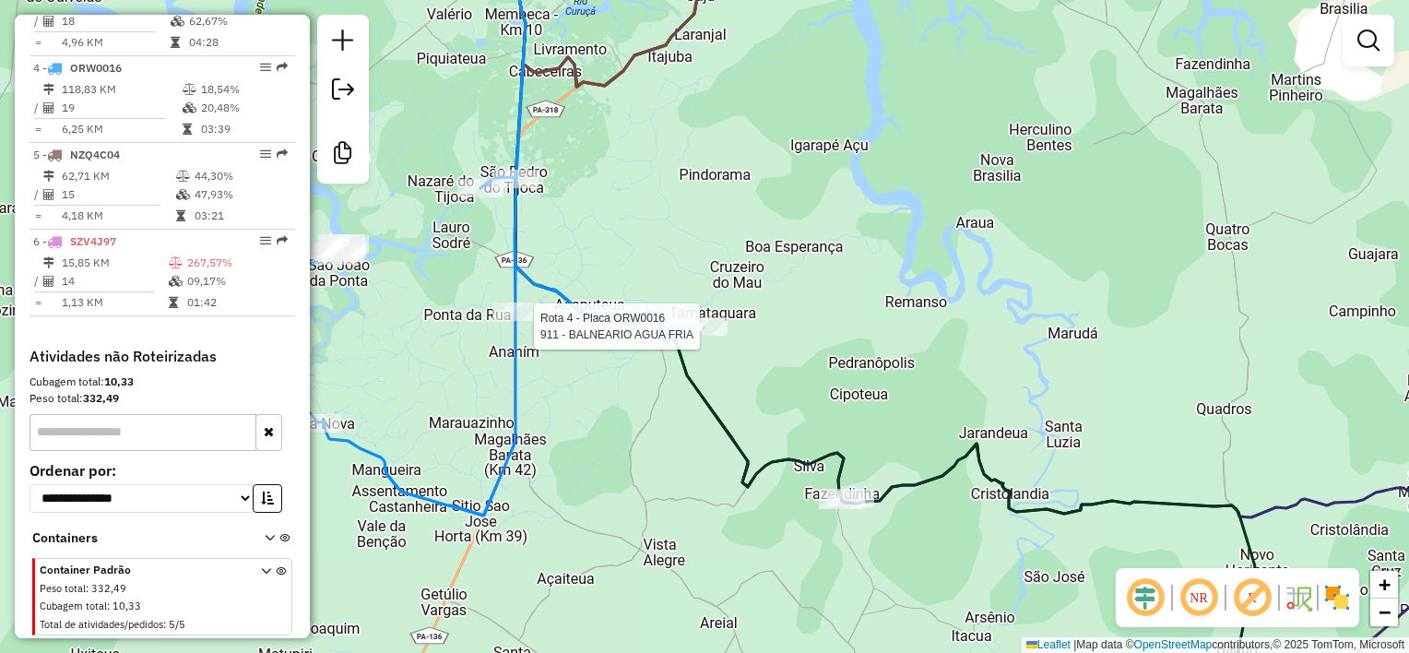
select select "**********"
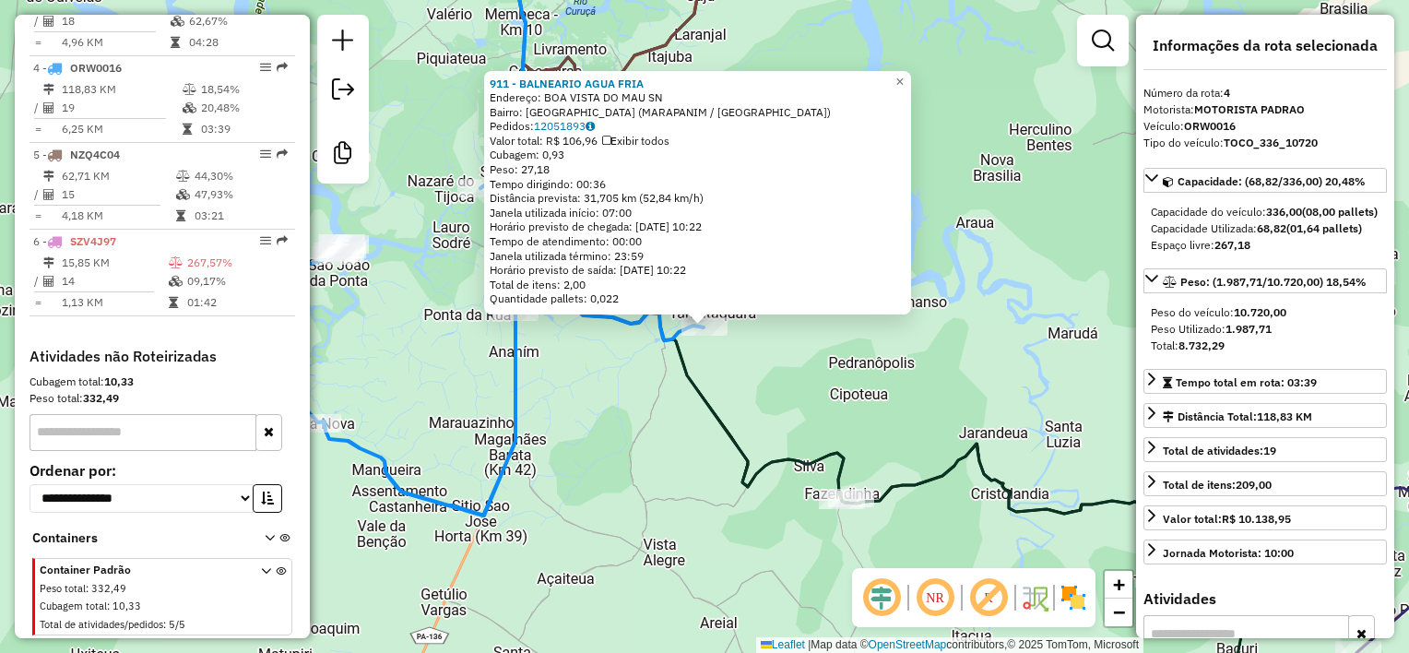
drag, startPoint x: 727, startPoint y: 356, endPoint x: 719, endPoint y: 346, distance: 13.1
click at [726, 356] on div "Rota 4 - Placa ORW0016 911 - BALNEARIO AGUA FRIA 911 - BALNEARIO AGUA FRIA Ende…" at bounding box center [704, 326] width 1409 height 653
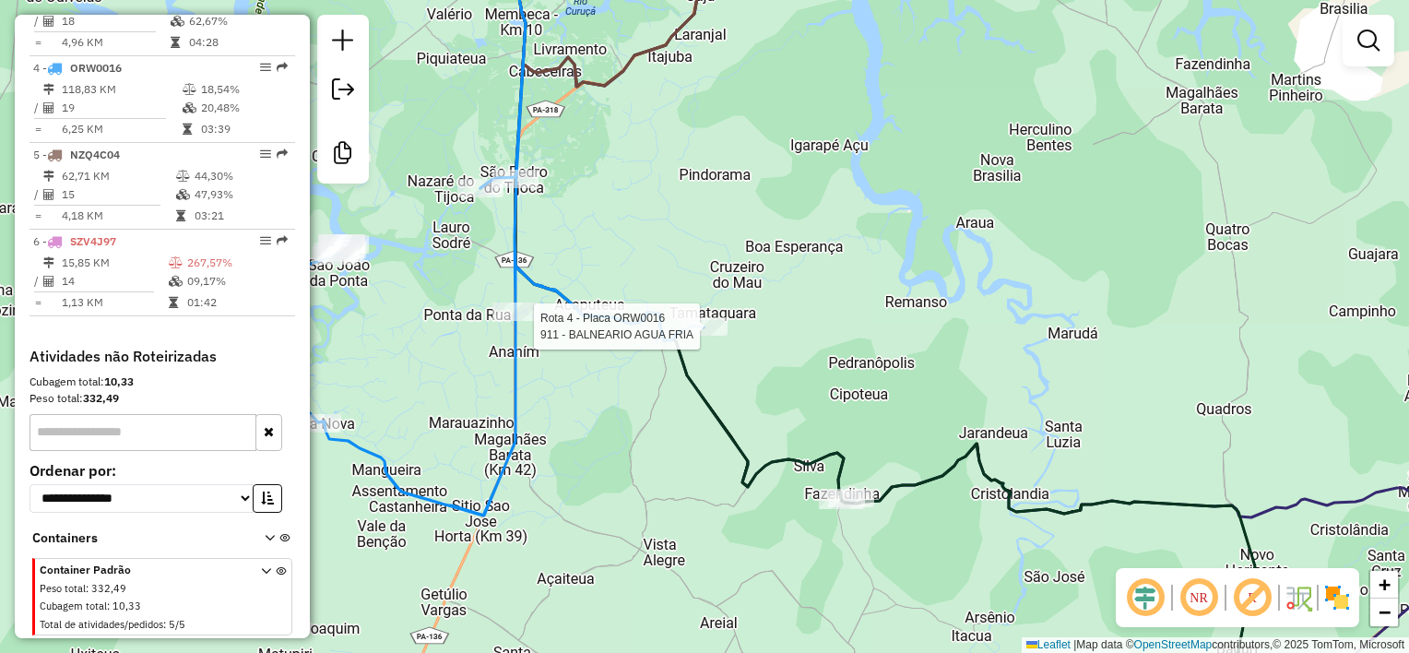
select select "**********"
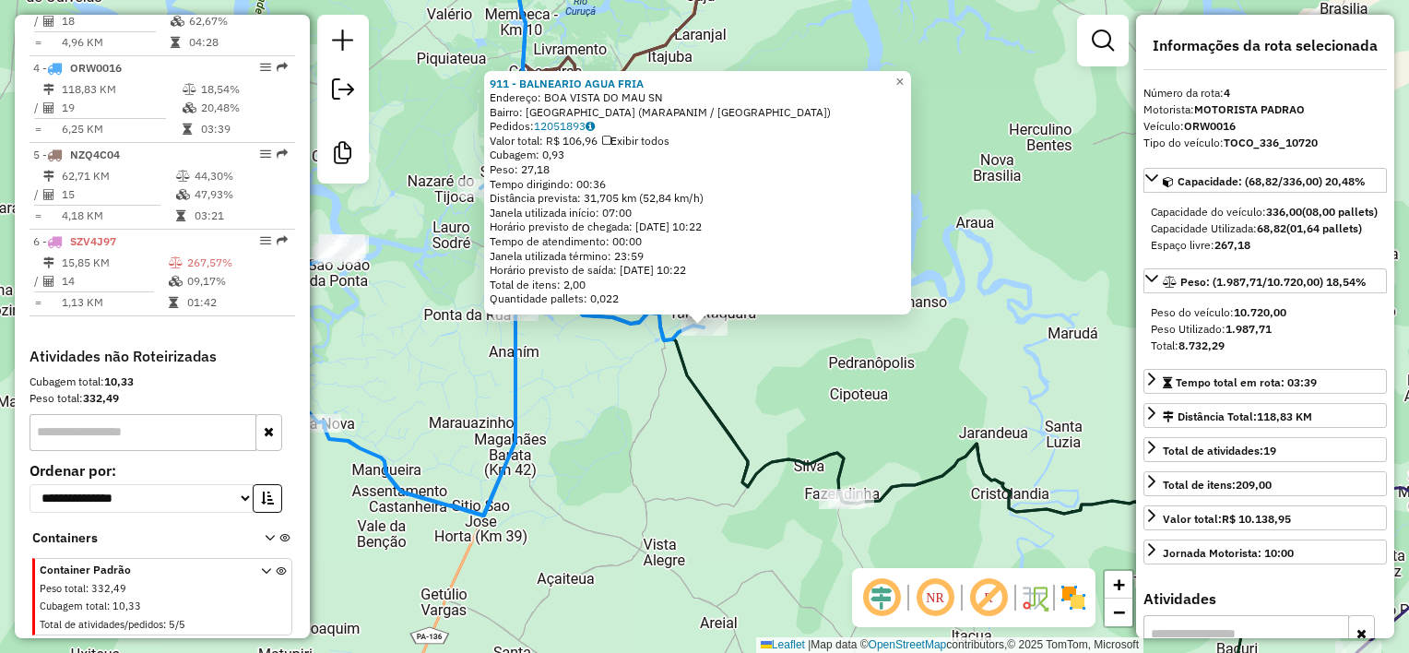
click at [719, 345] on div "Rota 4 - Placa ORW0016 911 - BALNEARIO AGUA FRIA 911 - BALNEARIO AGUA FRIA Ende…" at bounding box center [704, 326] width 1409 height 653
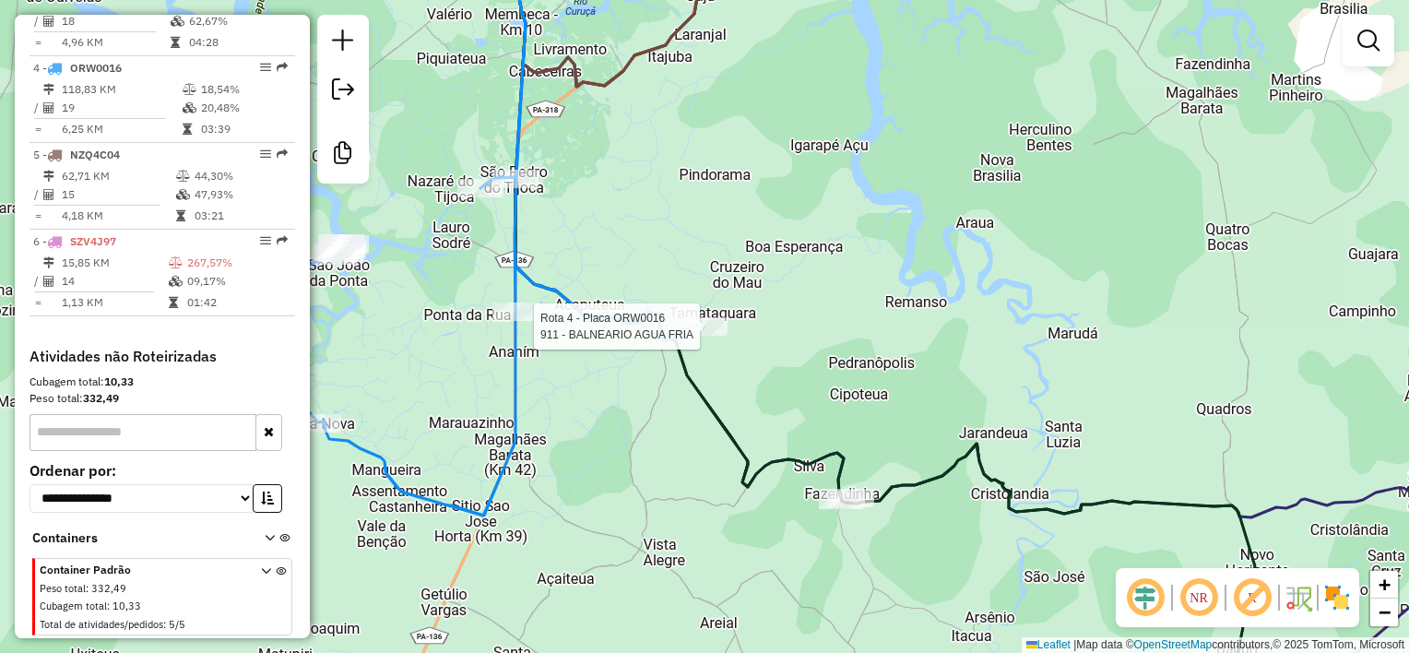
select select "**********"
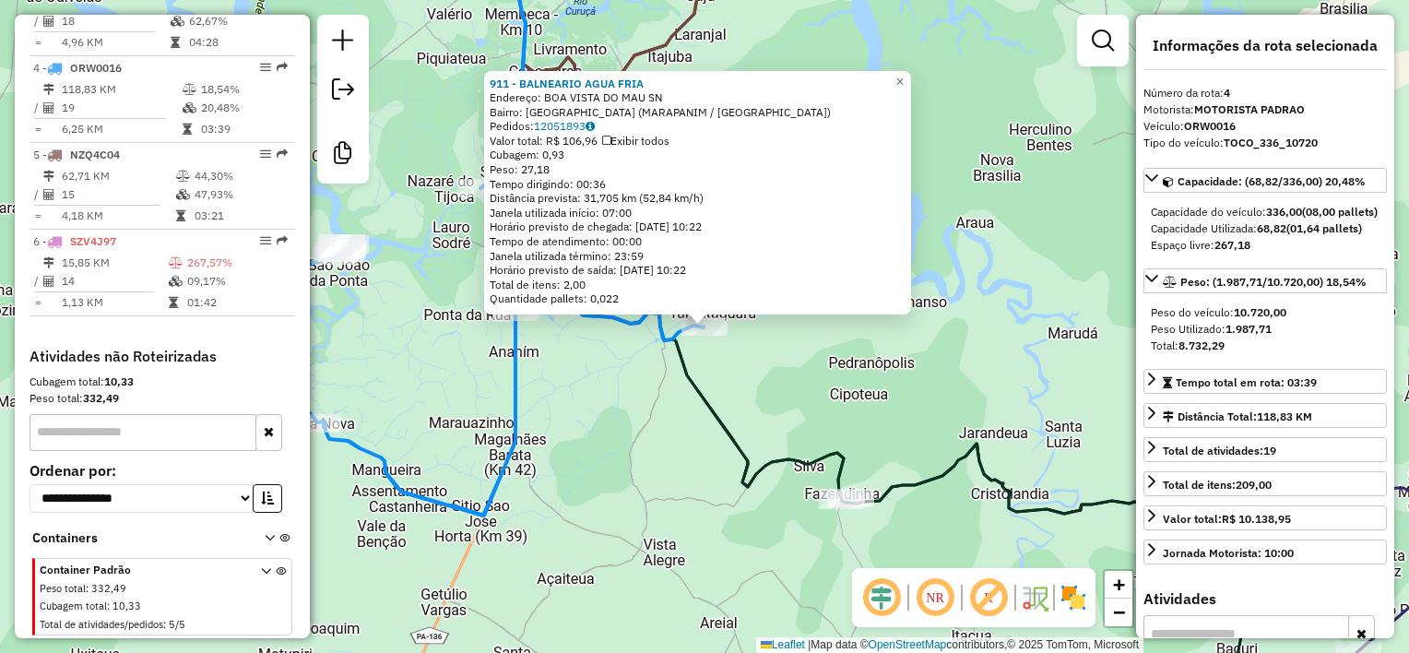
click at [724, 364] on div "911 - BALNEARIO AGUA FRIA Endereço: BOA VISTA DO MAU SN Bairro: Vila Mau (MARAP…" at bounding box center [704, 326] width 1409 height 653
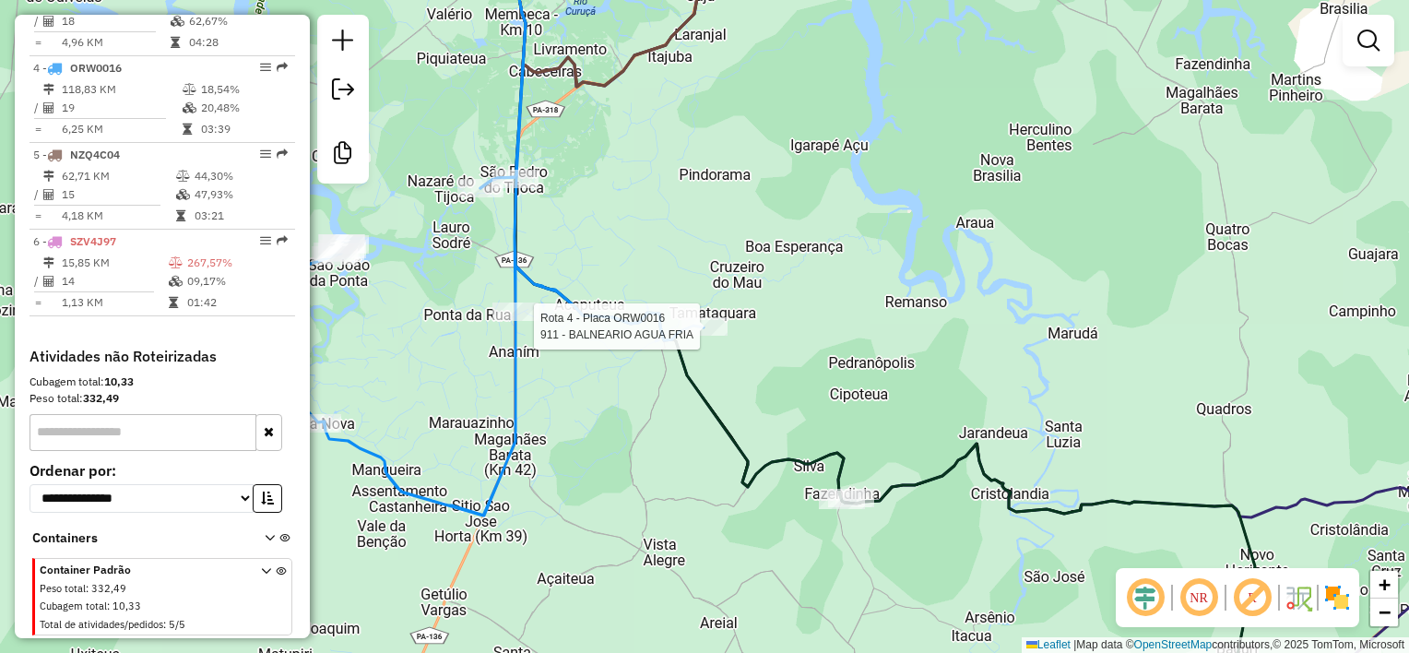
select select "**********"
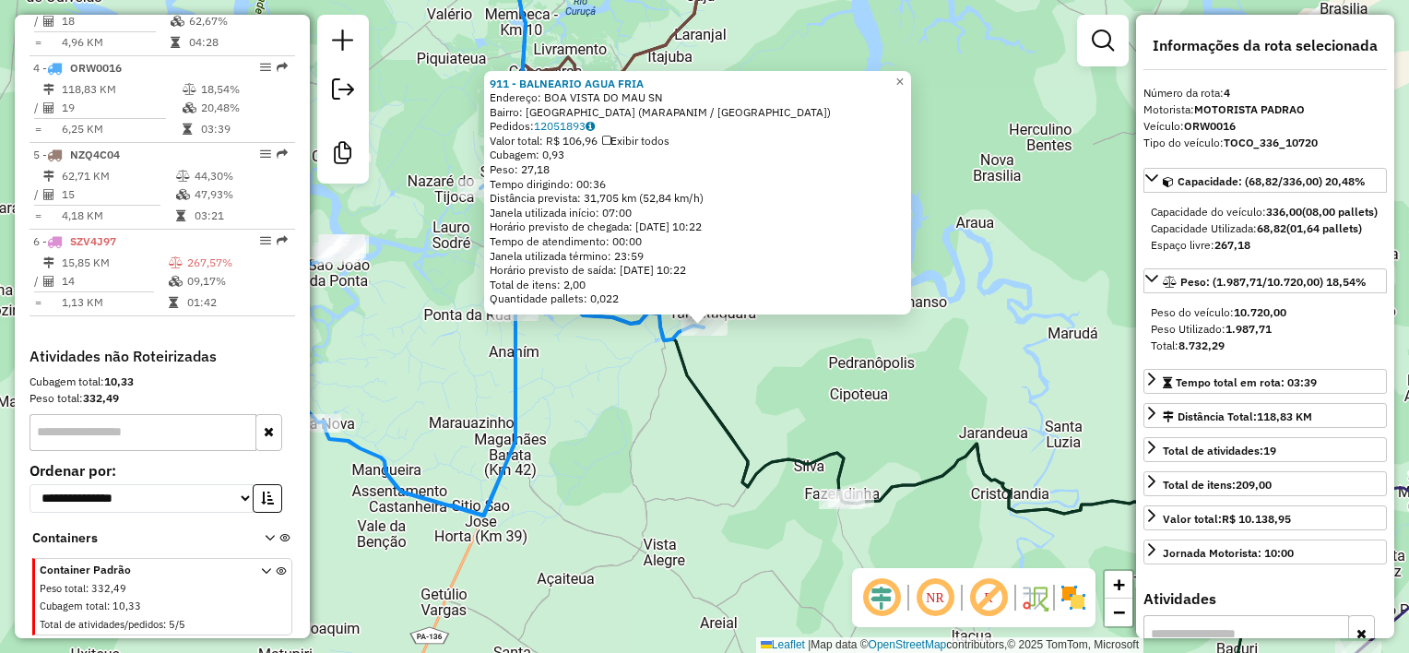
click at [711, 345] on div "911 - BALNEARIO AGUA FRIA Endereço: BOA VISTA DO MAU SN Bairro: Vila Mau (MARAP…" at bounding box center [704, 326] width 1409 height 653
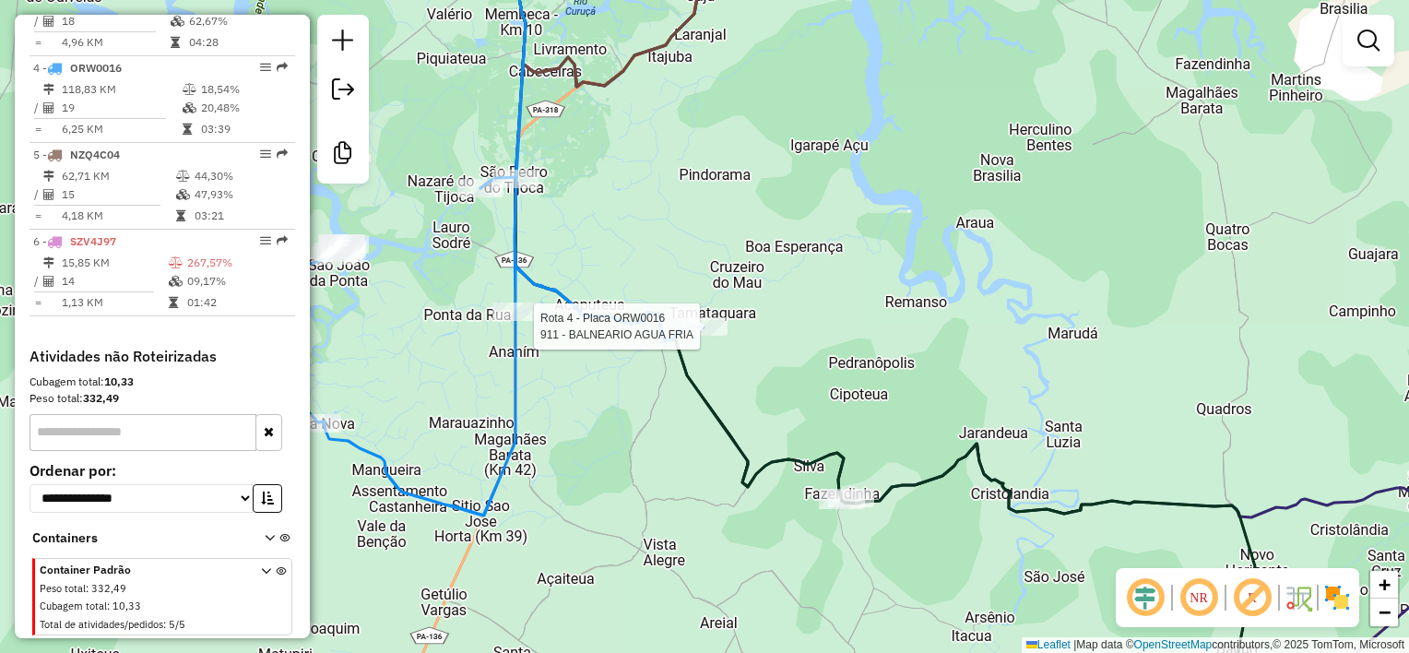
select select "**********"
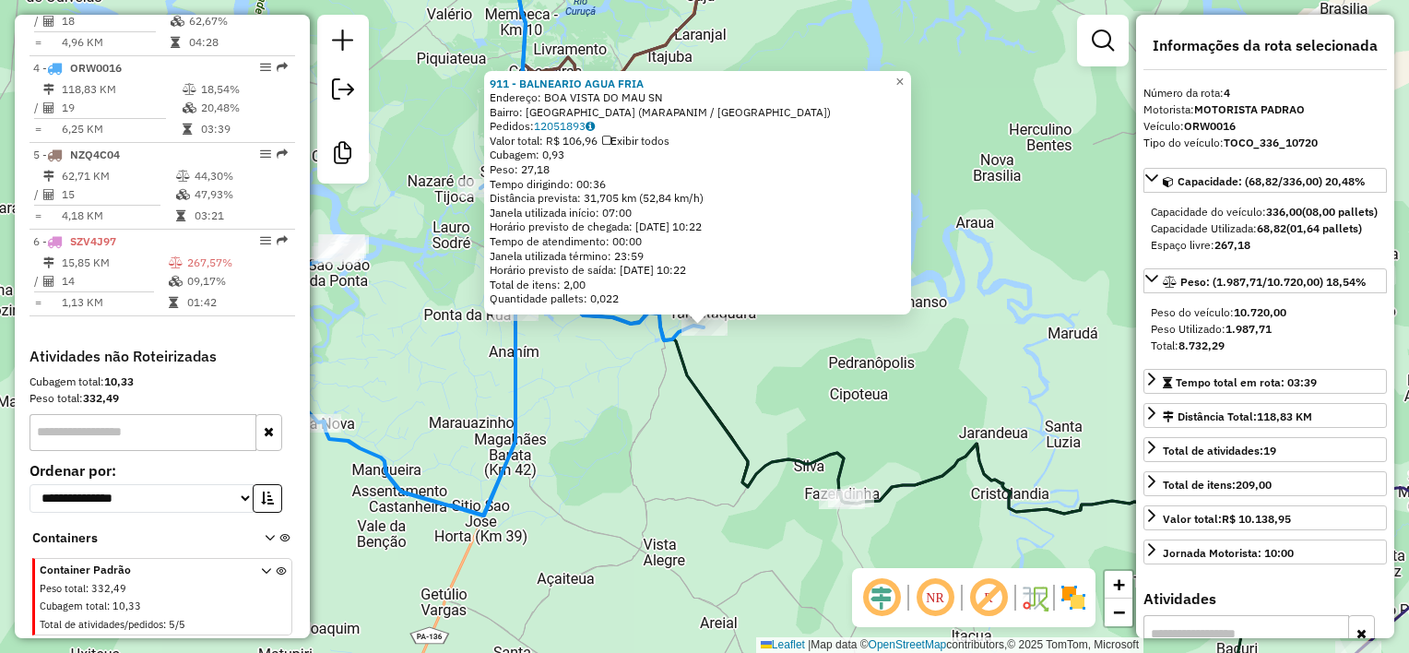
click at [709, 347] on div "911 - BALNEARIO AGUA FRIA Endereço: BOA VISTA DO MAU SN Bairro: Vila Mau (MARAP…" at bounding box center [704, 326] width 1409 height 653
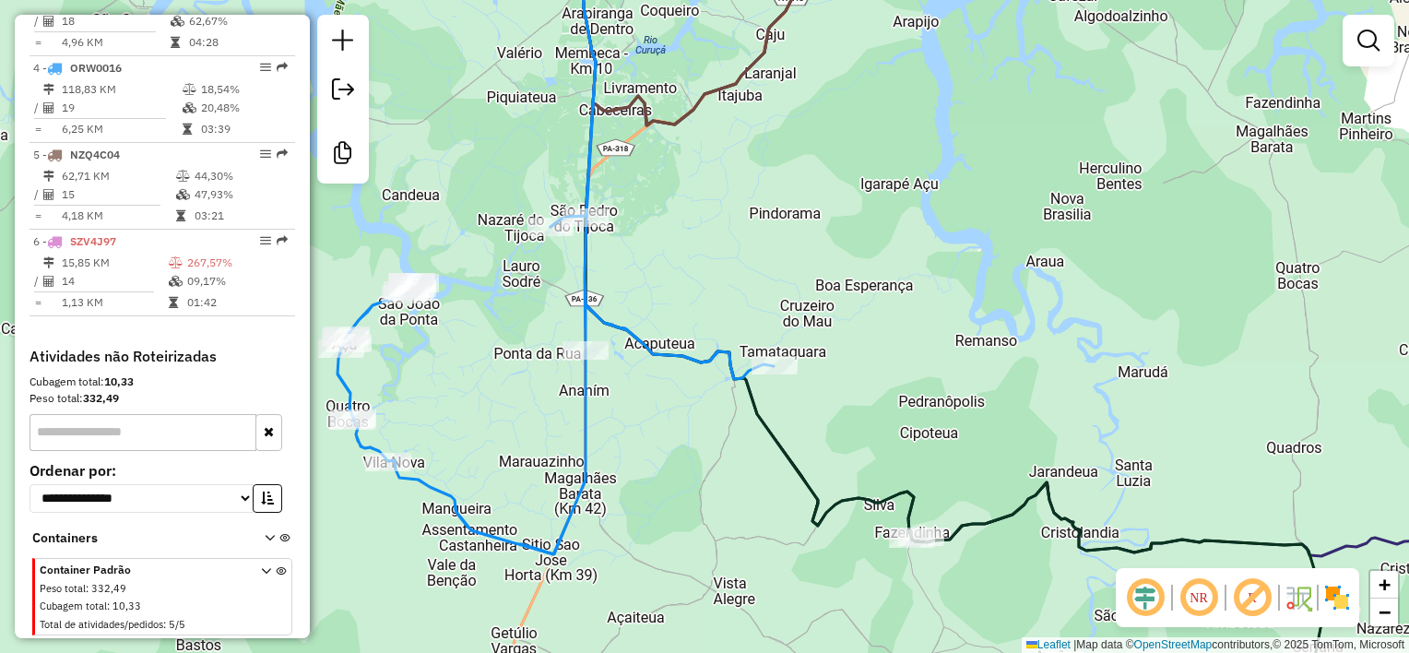
drag, startPoint x: 669, startPoint y: 267, endPoint x: 737, endPoint y: 306, distance: 78.5
click at [737, 306] on div "Janela de atendimento Grade de atendimento Capacidade Transportadoras Veículos …" at bounding box center [704, 326] width 1409 height 653
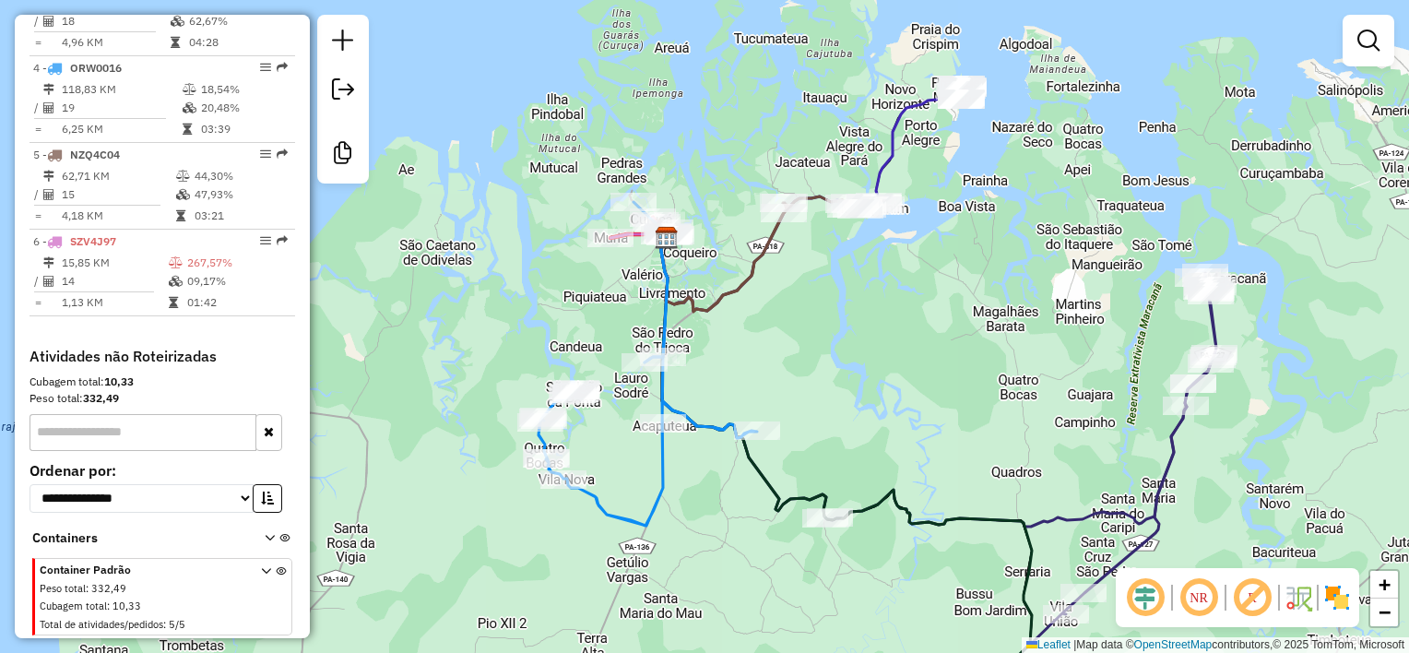
drag, startPoint x: 801, startPoint y: 218, endPoint x: 811, endPoint y: 369, distance: 151.6
click at [811, 369] on div "Janela de atendimento Grade de atendimento Capacidade Transportadoras Veículos …" at bounding box center [704, 326] width 1409 height 653
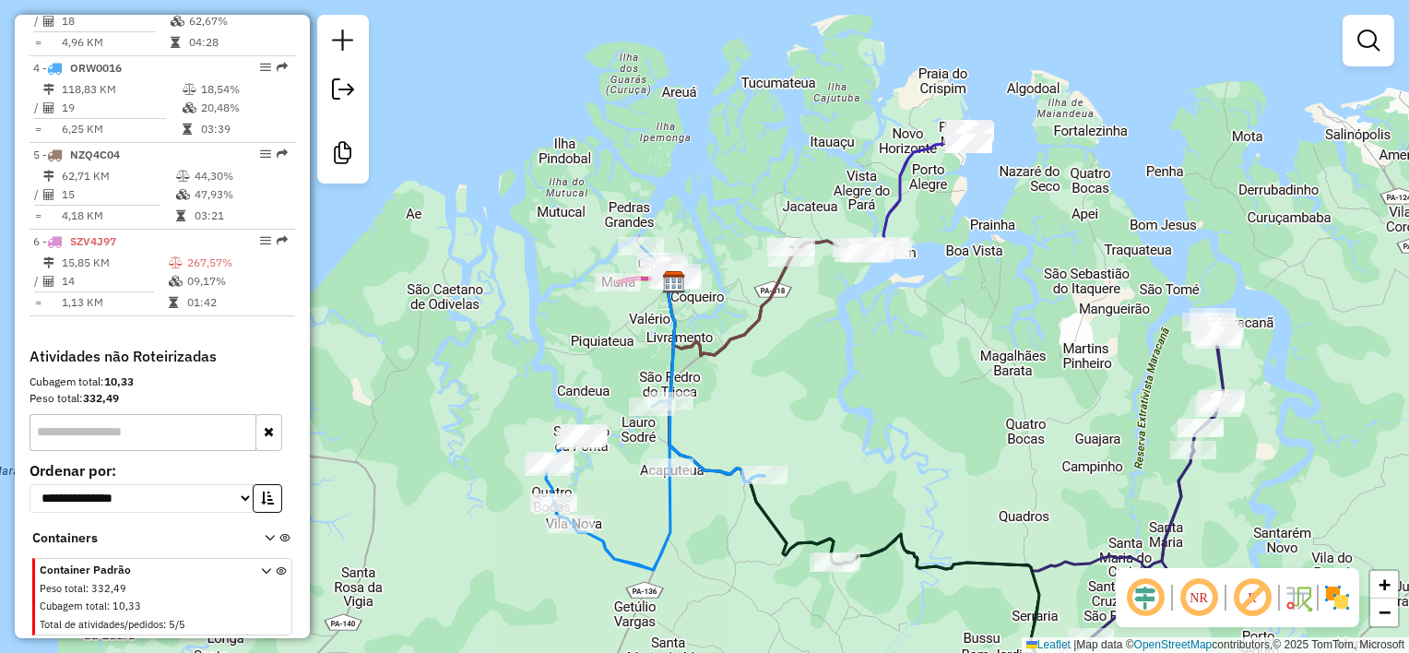
click at [883, 427] on div "Janela de atendimento Grade de atendimento Capacidade Transportadoras Veículos …" at bounding box center [704, 326] width 1409 height 653
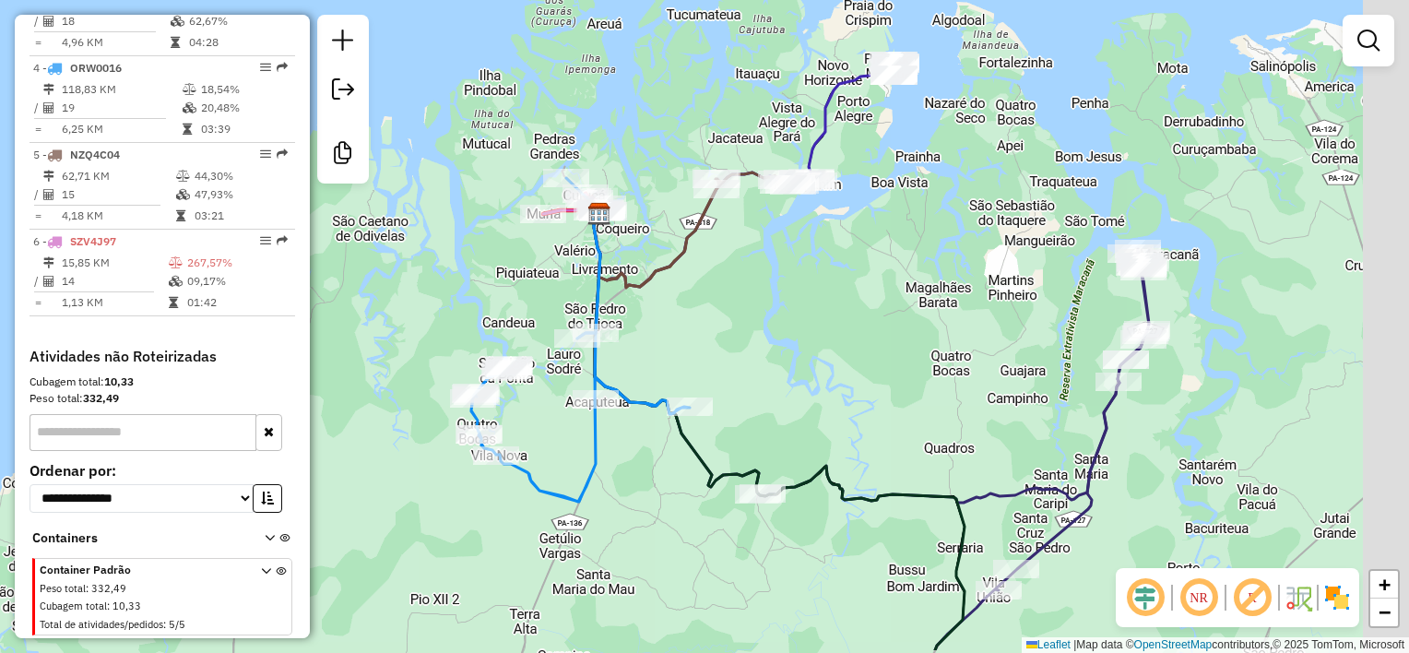
drag, startPoint x: 842, startPoint y: 377, endPoint x: 806, endPoint y: 336, distance: 54.9
click at [806, 337] on div "Janela de atendimento Grade de atendimento Capacidade Transportadoras Veículos …" at bounding box center [704, 326] width 1409 height 653
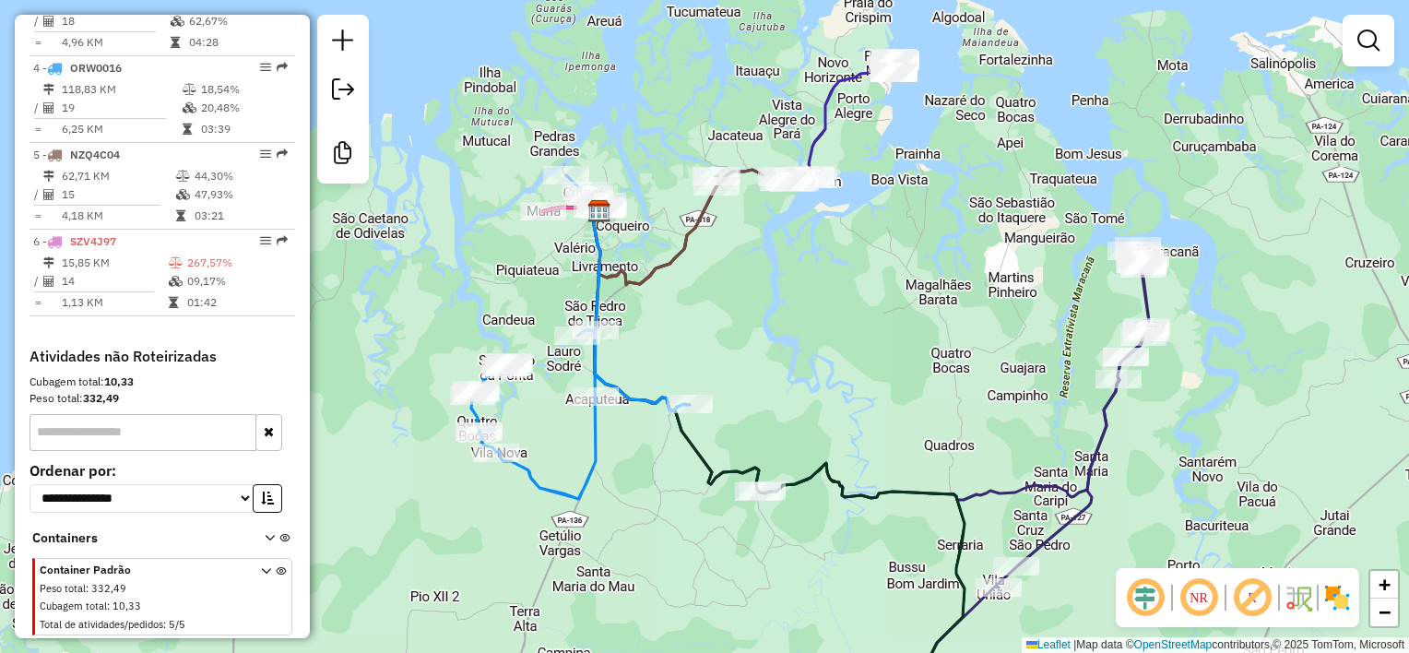
drag, startPoint x: 591, startPoint y: 562, endPoint x: 610, endPoint y: 474, distance: 89.5
click at [610, 474] on div "Janela de atendimento Grade de atendimento Capacidade Transportadoras Veículos …" at bounding box center [704, 326] width 1409 height 653
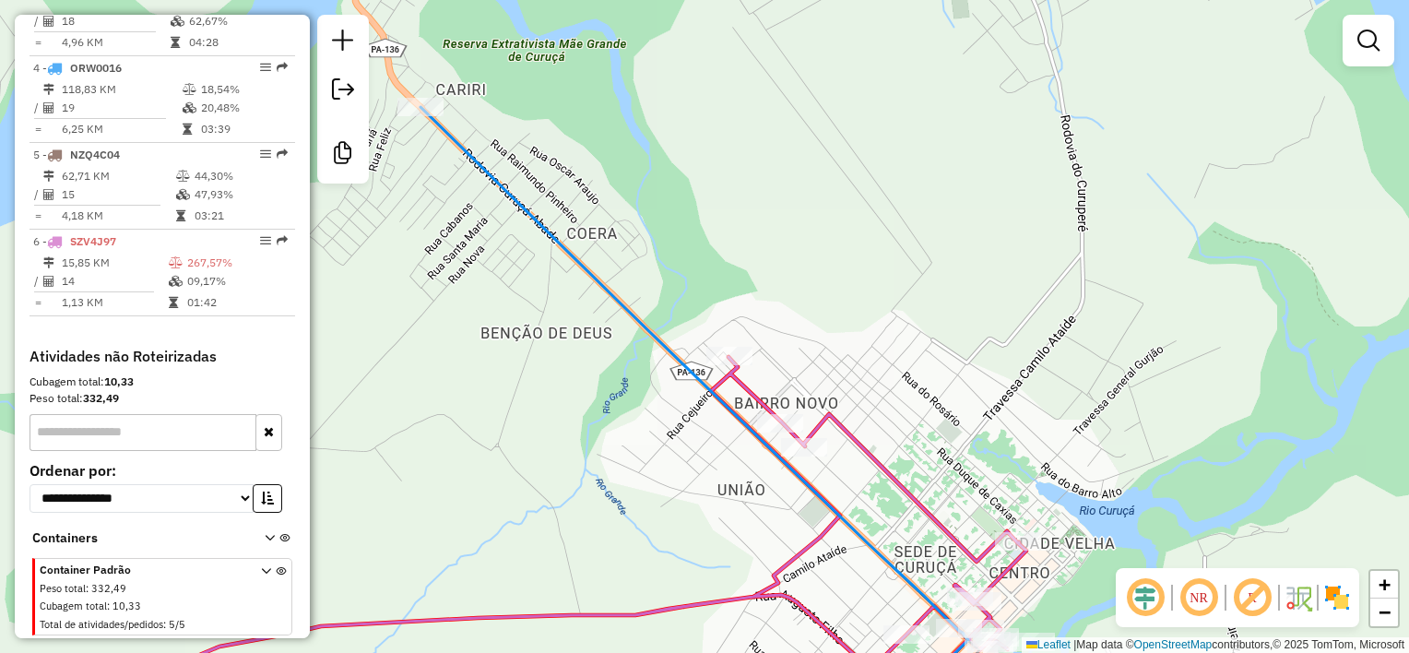
click at [535, 284] on div "Janela de atendimento Grade de atendimento Capacidade Transportadoras Veículos …" at bounding box center [704, 326] width 1409 height 653
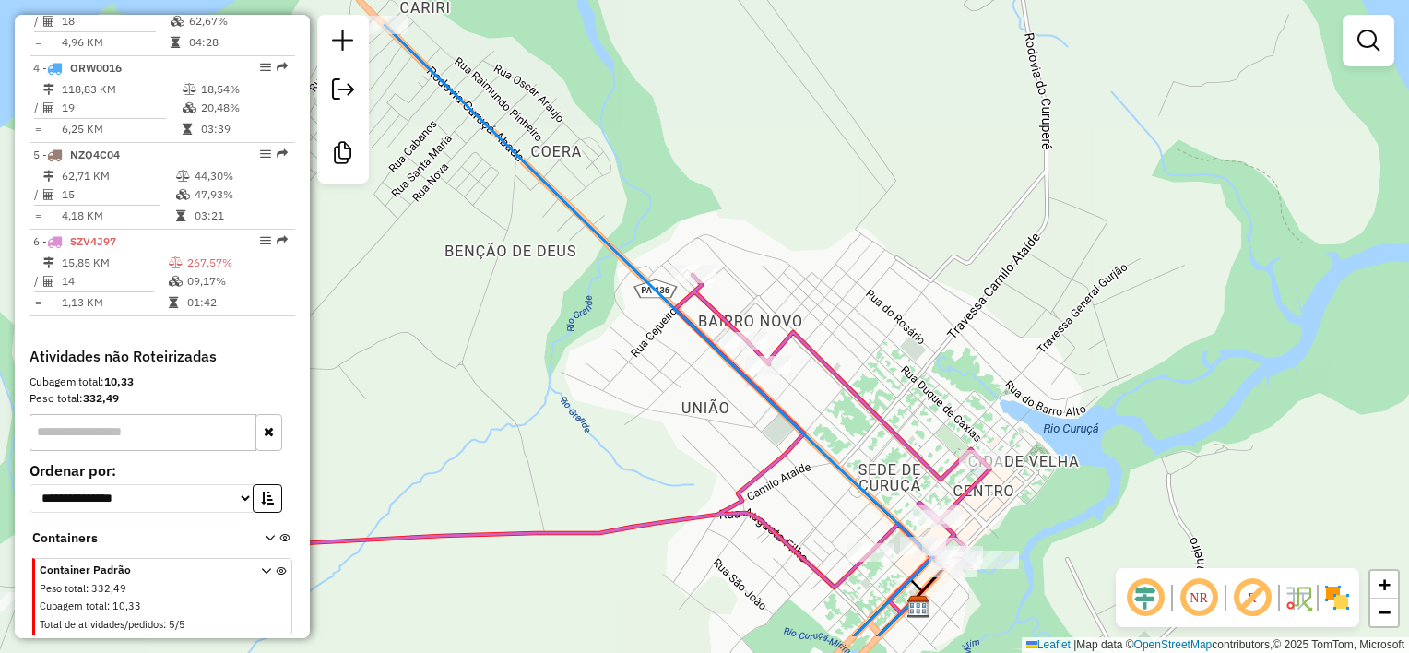
drag, startPoint x: 802, startPoint y: 528, endPoint x: 688, endPoint y: 153, distance: 391.6
click at [696, 193] on div "Janela de atendimento Grade de atendimento Capacidade Transportadoras Veículos …" at bounding box center [704, 326] width 1409 height 653
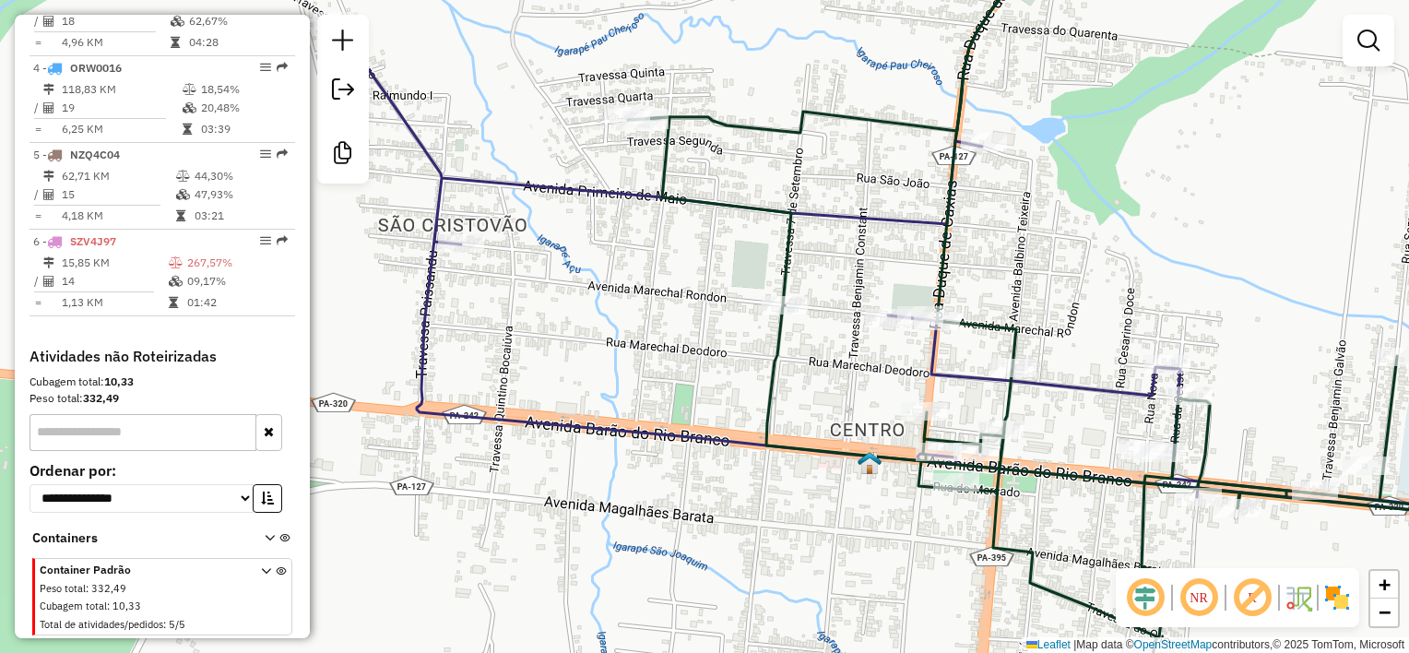
click at [812, 393] on div "Rota 6 - Placa SZV4J97 125 - PONTO A VISTA LAURA Rota 6 - Placa SZV4J97 1455 - …" at bounding box center [704, 326] width 1409 height 653
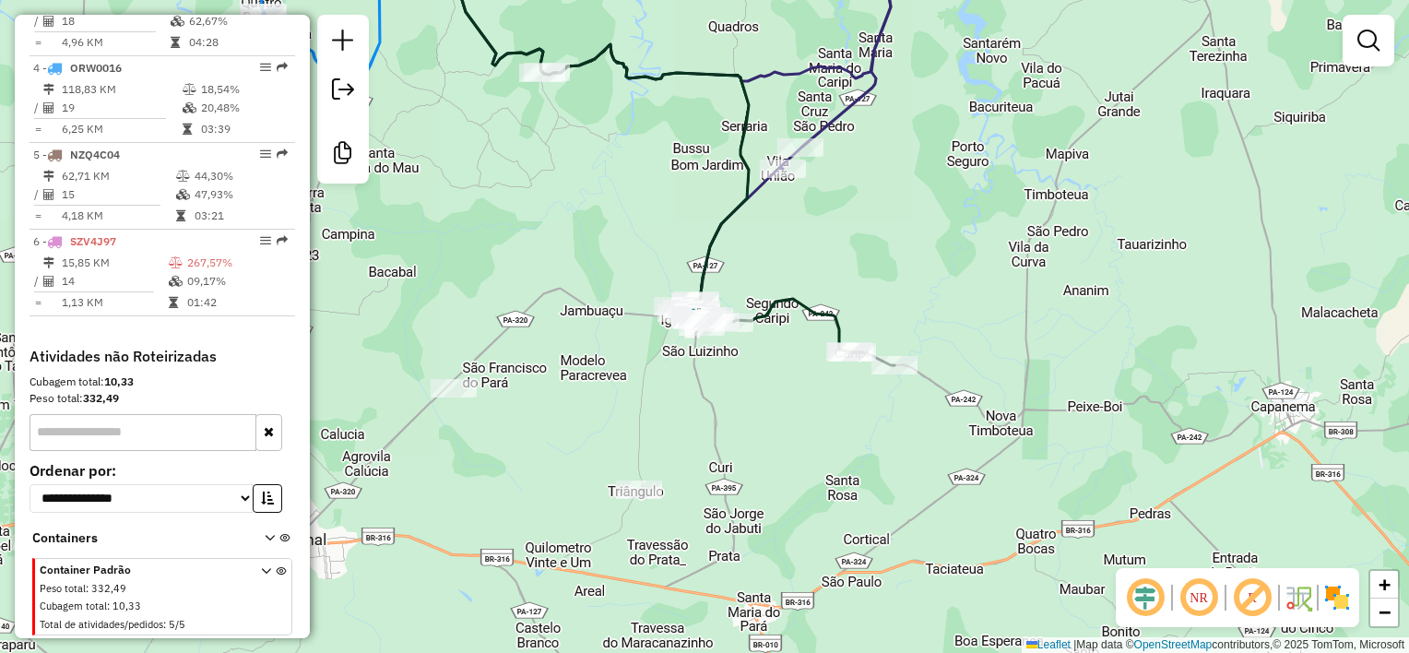
drag, startPoint x: 601, startPoint y: 273, endPoint x: 766, endPoint y: 513, distance: 290.6
click at [763, 509] on div "Rota 6 - Placa SZV4J97 125 - PONTO A VISTA LAURA Rota 6 - Placa SZV4J97 1455 - …" at bounding box center [704, 326] width 1409 height 653
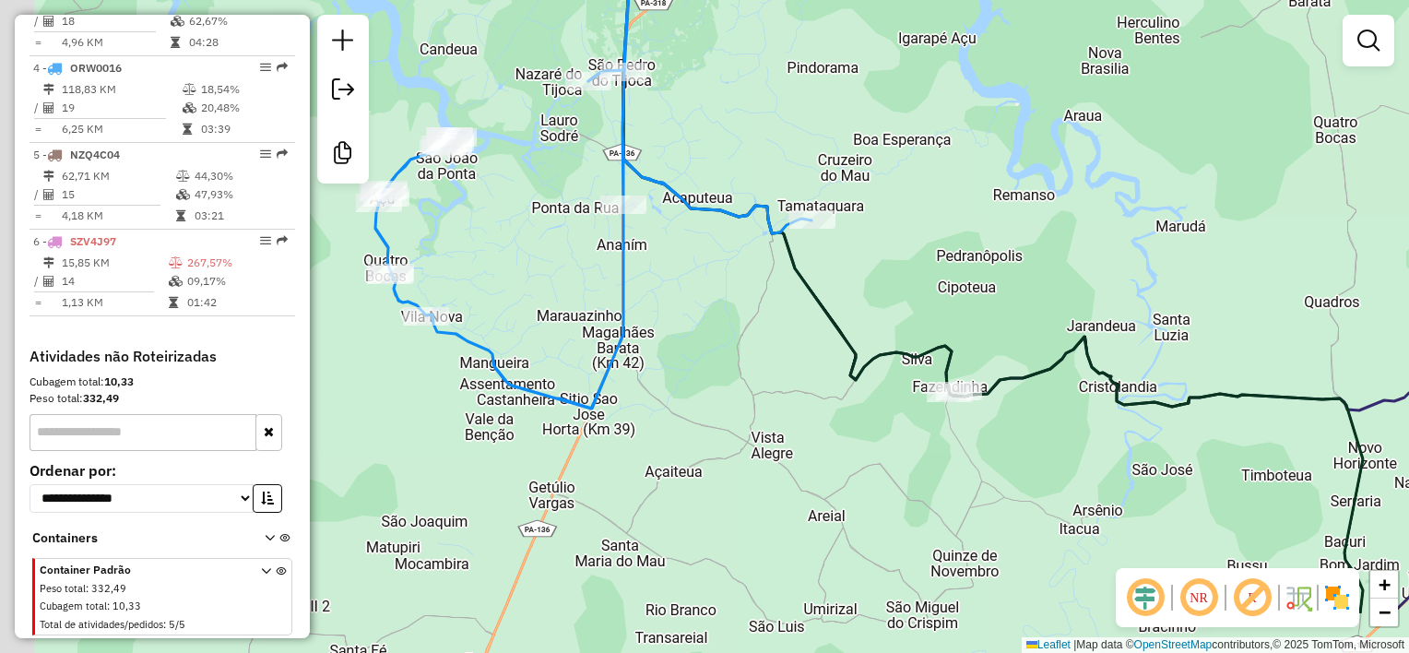
drag, startPoint x: 594, startPoint y: 470, endPoint x: 643, endPoint y: 365, distance: 116.0
click at [643, 365] on div "Rota 6 - Placa SZV4J97 125 - PONTO A VISTA LAURA Rota 6 - Placa SZV4J97 1455 - …" at bounding box center [704, 326] width 1409 height 653
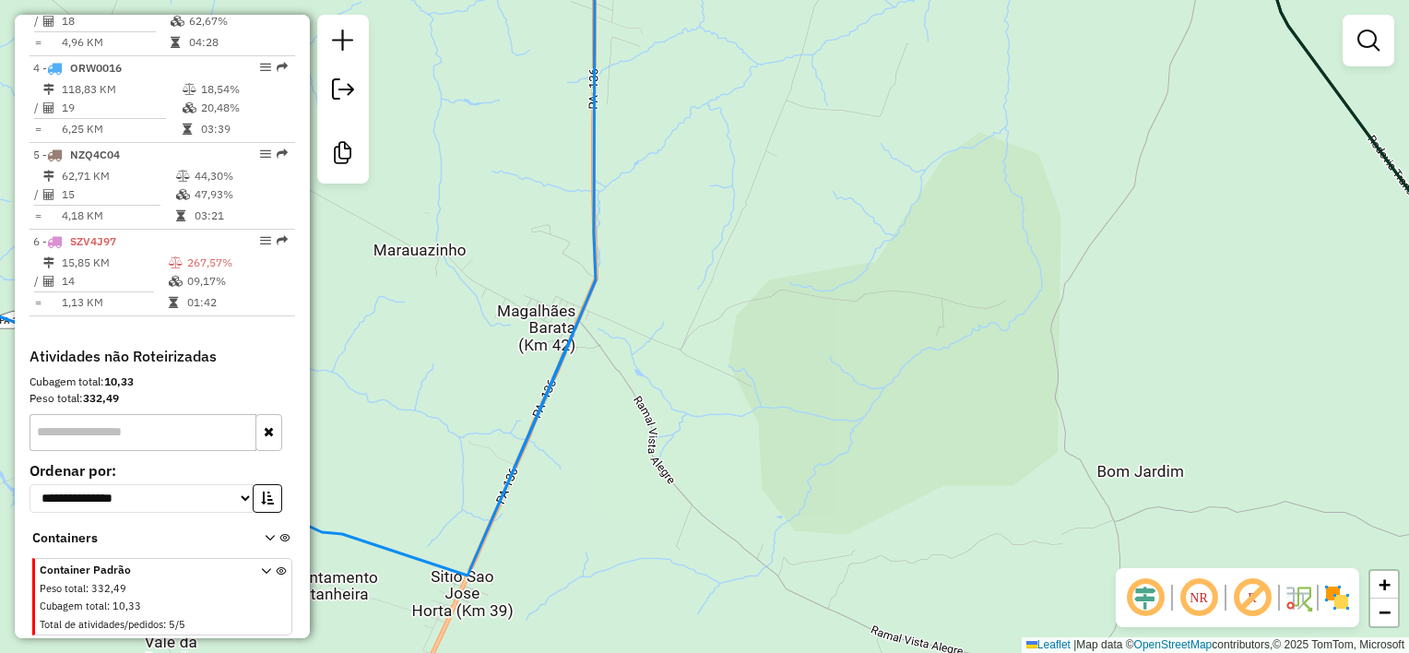
drag, startPoint x: 685, startPoint y: 296, endPoint x: 665, endPoint y: 284, distance: 23.6
click at [668, 287] on div "Rota 6 - Placa SZV4J97 125 - PONTO A VISTA LAURA Rota 6 - Placa SZV4J97 1455 - …" at bounding box center [704, 326] width 1409 height 653
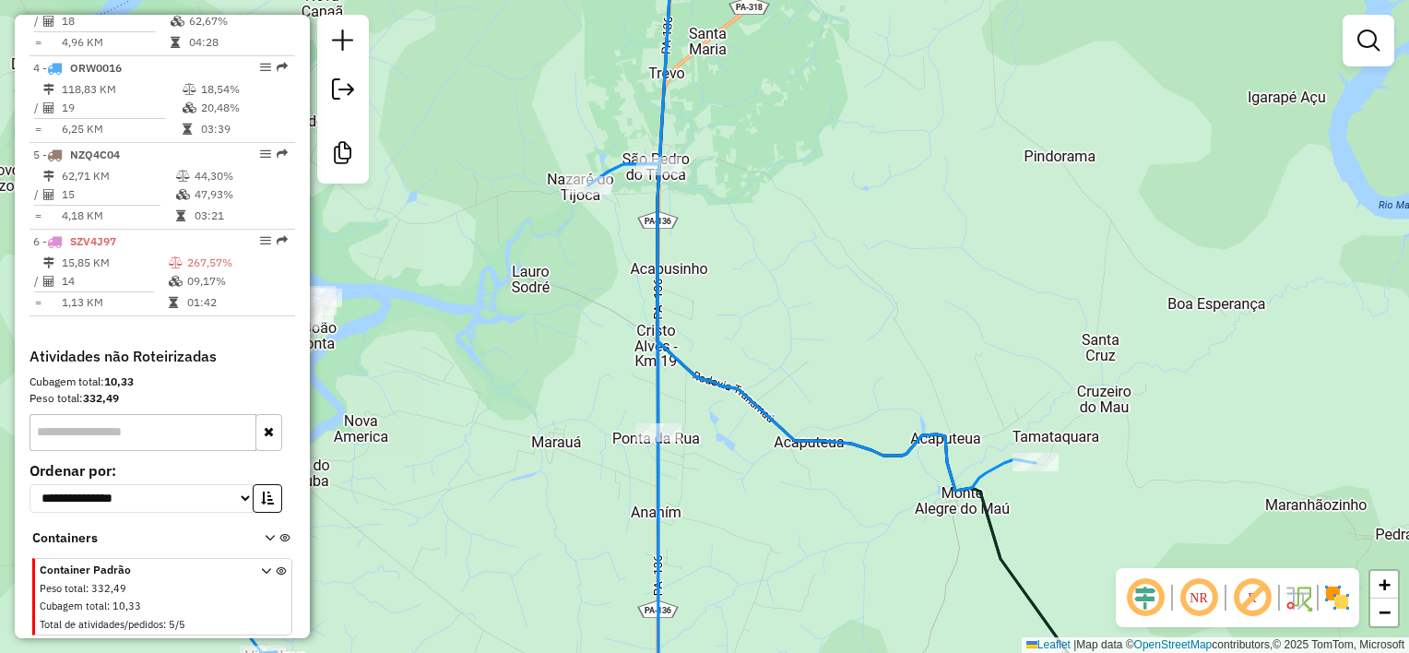
drag, startPoint x: 775, startPoint y: 511, endPoint x: 521, endPoint y: 196, distance: 404.8
click at [579, 271] on div "Rota 6 - Placa SZV4J97 125 - PONTO A VISTA LAURA Rota 6 - Placa SZV4J97 1455 - …" at bounding box center [704, 326] width 1409 height 653
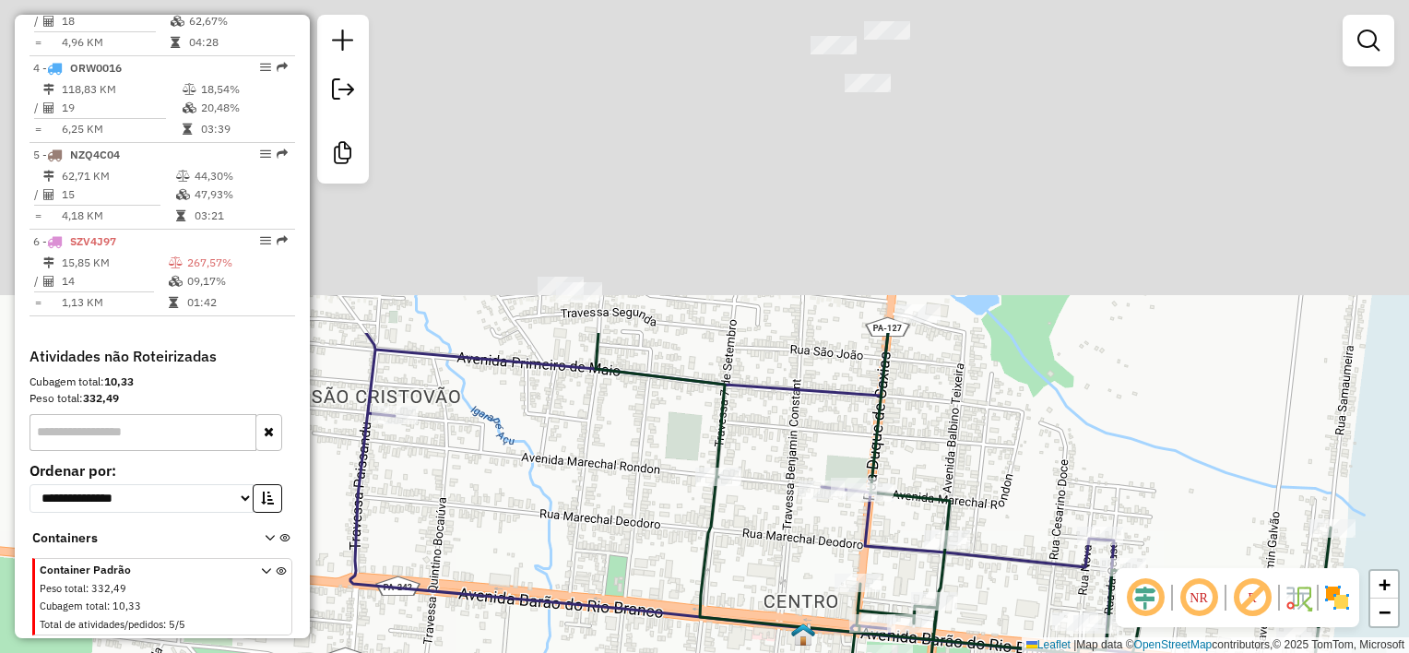
drag, startPoint x: 762, startPoint y: 203, endPoint x: 782, endPoint y: 679, distance: 476.4
click at [782, 652] on html "Aguarde... Pop-up bloqueado! Seu navegador bloqueou automáticamente a abertura …" at bounding box center [704, 326] width 1409 height 653
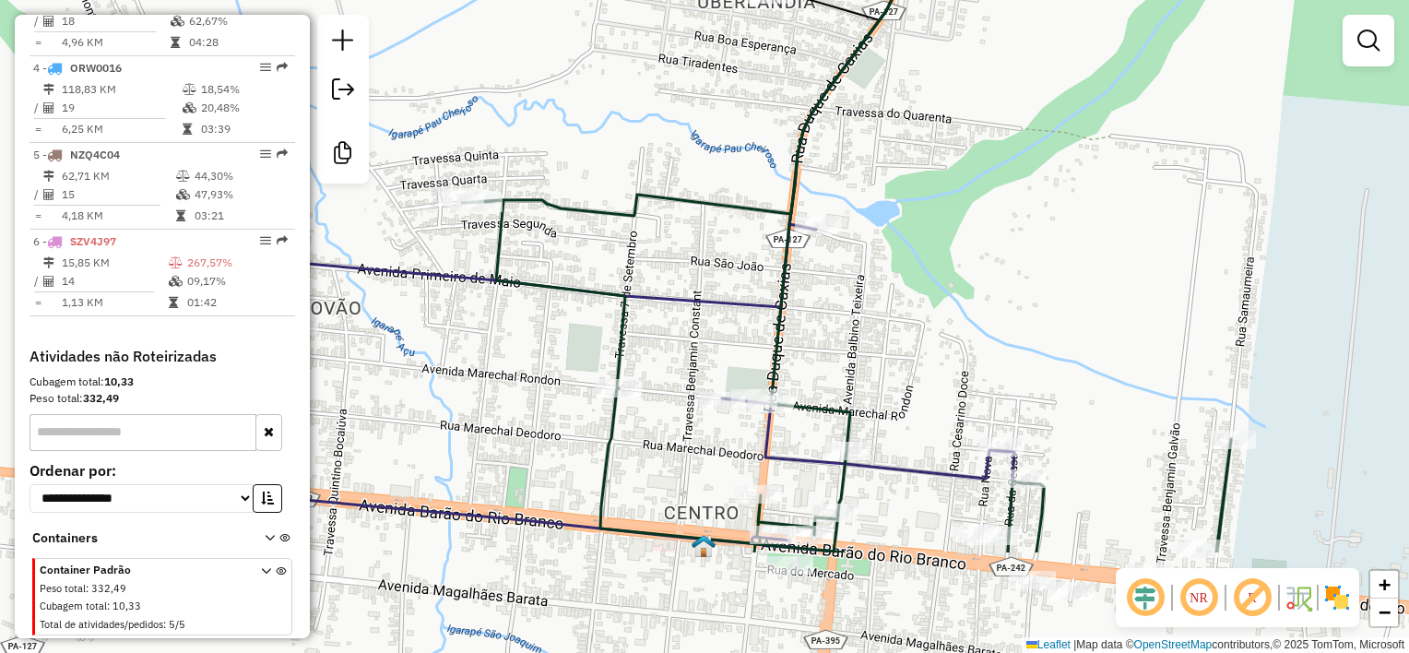
drag, startPoint x: 759, startPoint y: 360, endPoint x: 700, endPoint y: 237, distance: 136.1
click at [719, 274] on div "Rota 6 - Placa SZV4J97 125 - PONTO A VISTA LAURA Rota 6 - Placa SZV4J97 1455 - …" at bounding box center [704, 326] width 1409 height 653
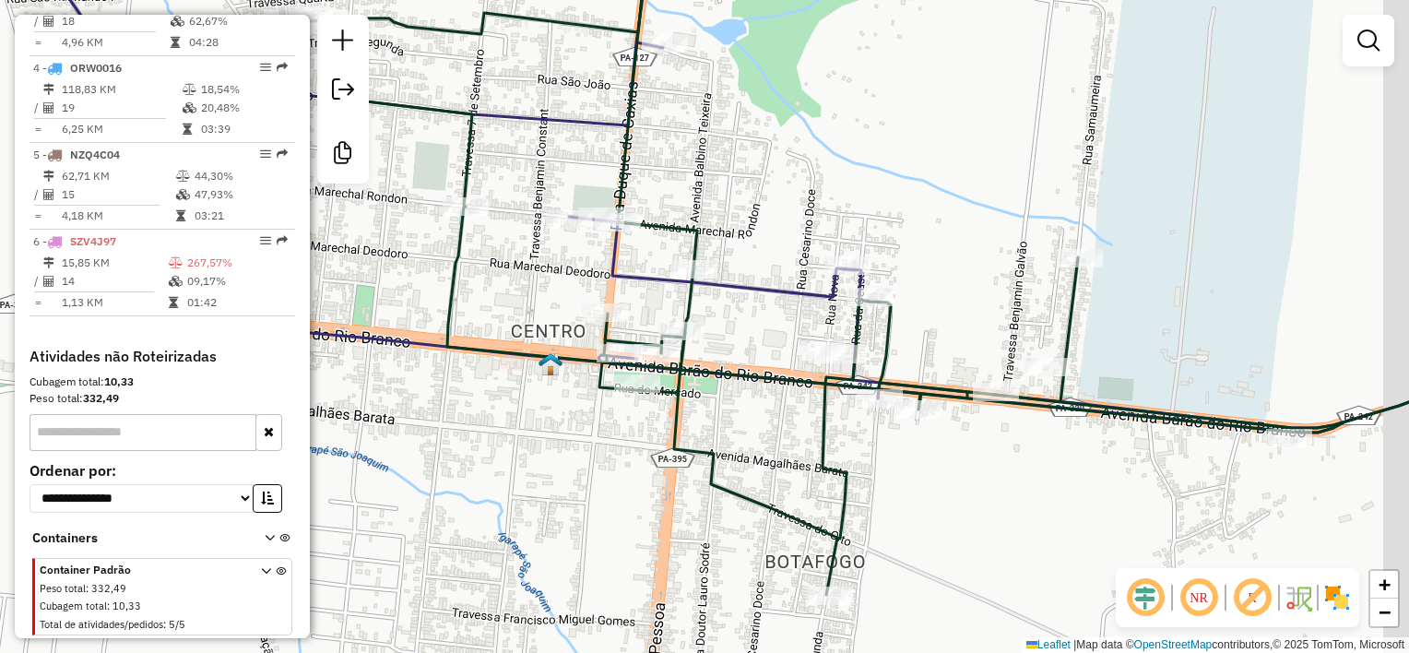
drag, startPoint x: 803, startPoint y: 448, endPoint x: 709, endPoint y: 401, distance: 105.2
click at [723, 410] on div "Rota 6 - Placa SZV4J97 125 - PONTO A VISTA LAURA Rota 6 - Placa SZV4J97 1455 - …" at bounding box center [704, 326] width 1409 height 653
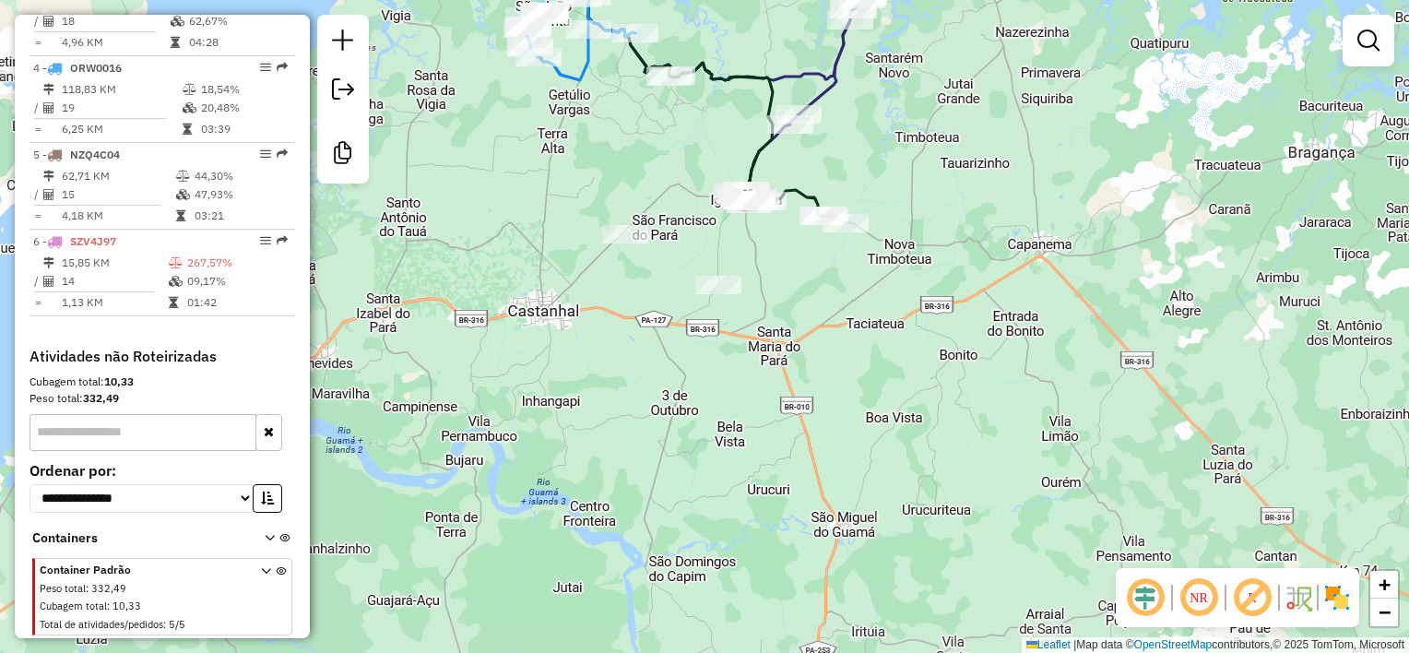
drag, startPoint x: 826, startPoint y: 144, endPoint x: 782, endPoint y: 243, distance: 107.8
click at [788, 243] on div "Rota 6 - Placa SZV4J97 125 - PONTO A VISTA LAURA Rota 6 - Placa SZV4J97 1455 - …" at bounding box center [704, 326] width 1409 height 653
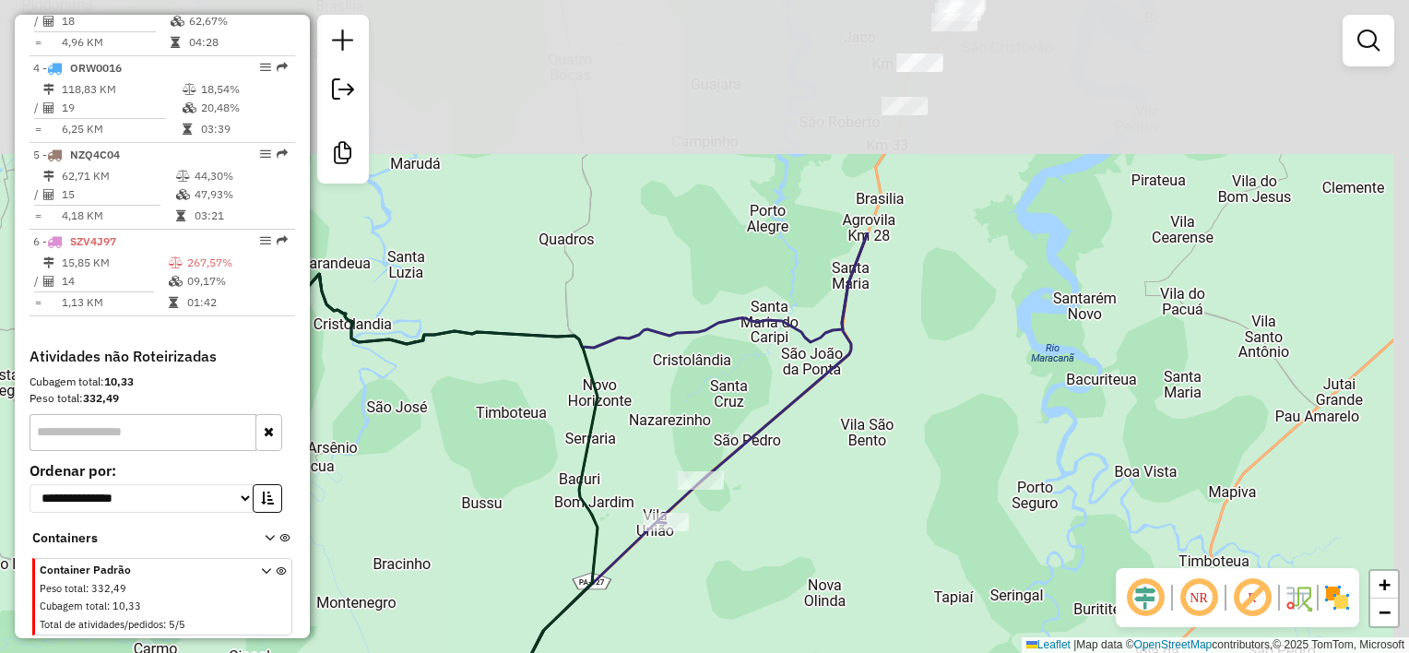
drag, startPoint x: 929, startPoint y: 157, endPoint x: 845, endPoint y: 505, distance: 357.7
click at [845, 504] on div "Rota 6 - Placa SZV4J97 125 - PONTO A VISTA LAURA Rota 6 - Placa SZV4J97 1455 - …" at bounding box center [704, 326] width 1409 height 653
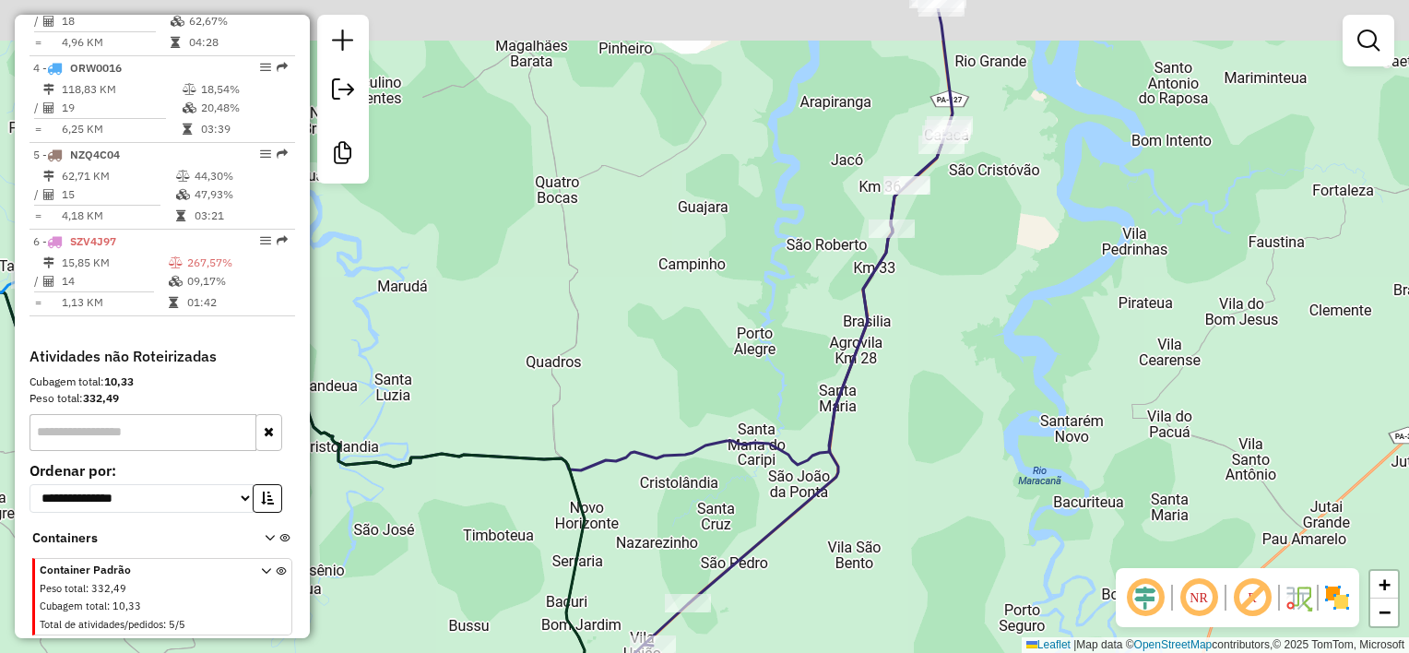
click at [941, 267] on div "Rota 6 - Placa SZV4J97 125 - PONTO A VISTA LAURA Rota 6 - Placa SZV4J97 1455 - …" at bounding box center [704, 326] width 1409 height 653
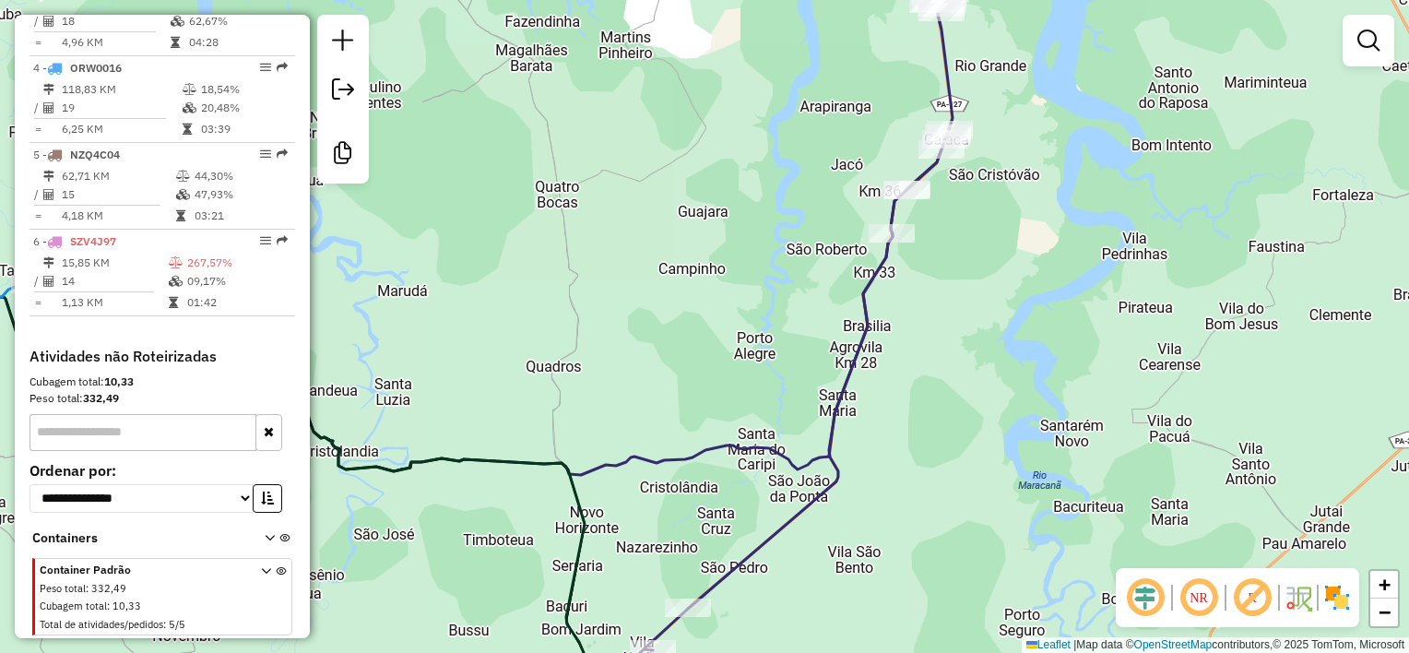
drag, startPoint x: 994, startPoint y: 203, endPoint x: 977, endPoint y: 323, distance: 121.2
click at [978, 322] on div "Rota 6 - Placa SZV4J97 125 - PONTO A VISTA LAURA Rota 6 - Placa SZV4J97 1455 - …" at bounding box center [704, 326] width 1409 height 653
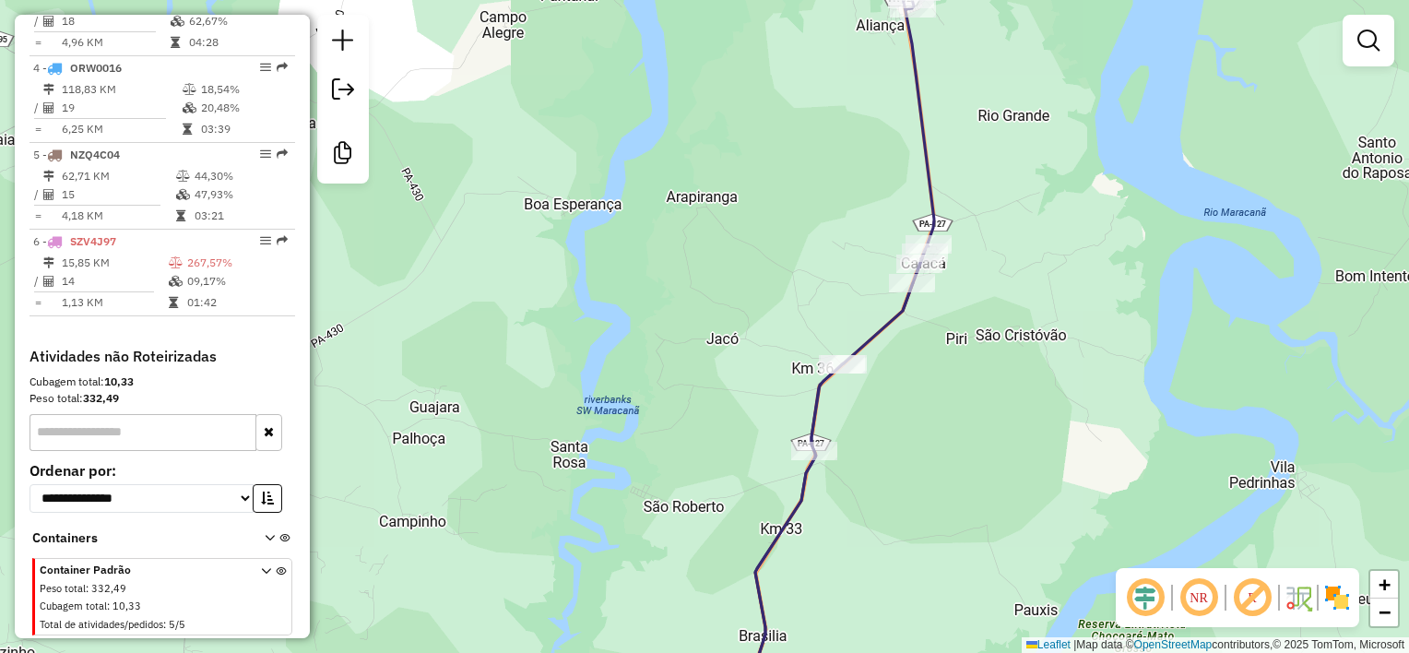
drag, startPoint x: 916, startPoint y: 416, endPoint x: 960, endPoint y: 218, distance: 203.2
click at [958, 229] on div "Rota 6 - Placa SZV4J97 125 - PONTO A VISTA LAURA Rota 6 - Placa SZV4J97 1455 - …" at bounding box center [704, 326] width 1409 height 653
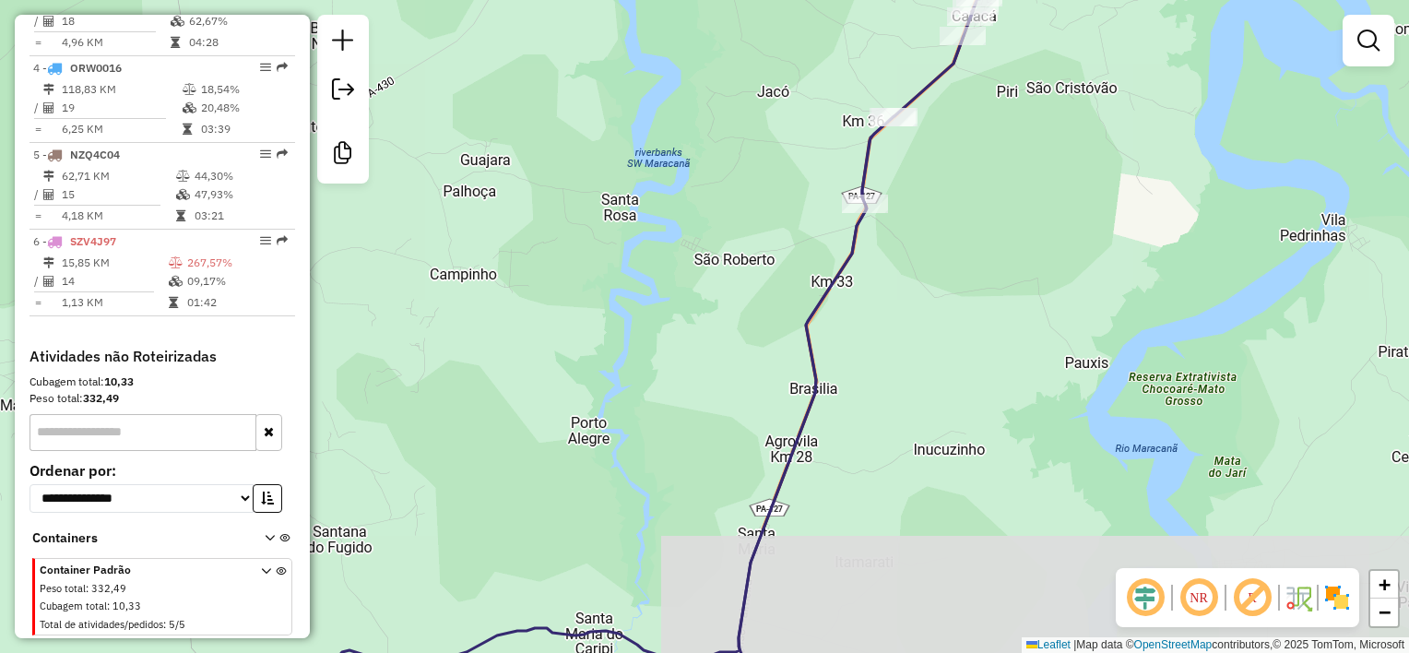
drag, startPoint x: 933, startPoint y: 345, endPoint x: 987, endPoint y: 210, distance: 145.3
click at [970, 253] on div "Rota 6 - Placa SZV4J97 125 - PONTO A VISTA LAURA Rota 6 - Placa SZV4J97 1455 - …" at bounding box center [704, 326] width 1409 height 653
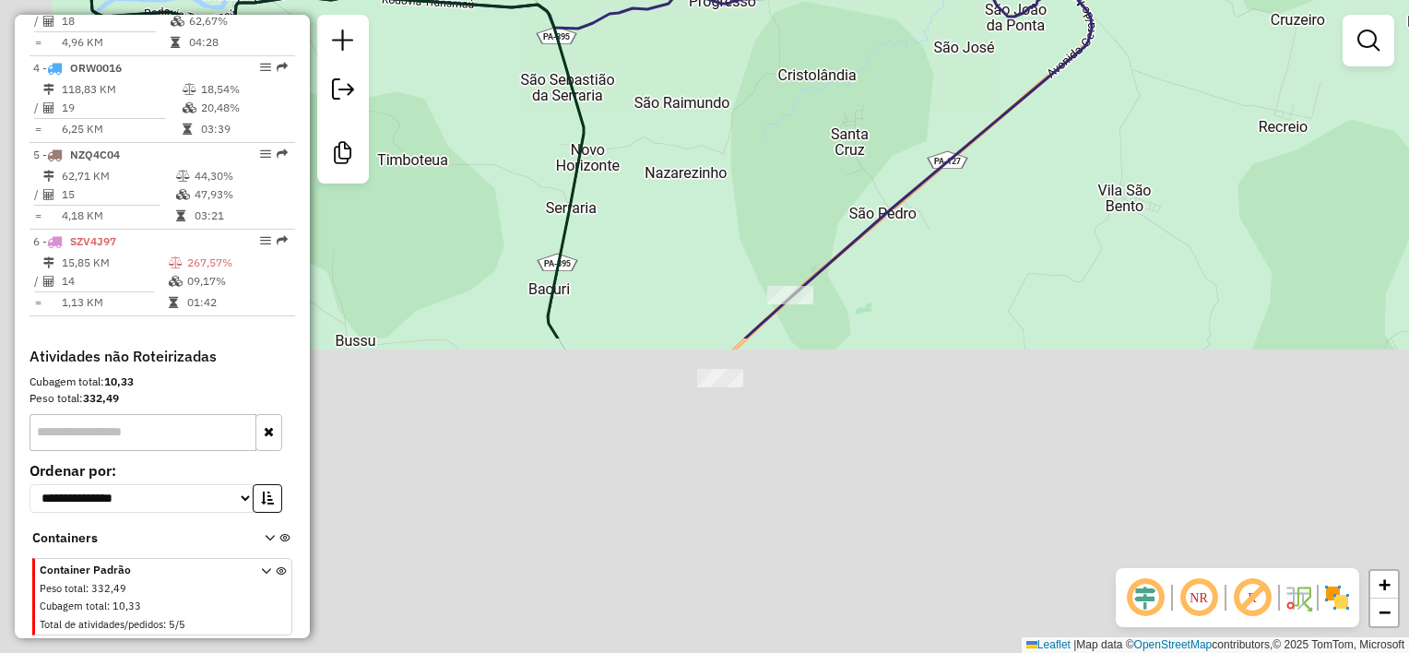
drag, startPoint x: 908, startPoint y: 474, endPoint x: 1118, endPoint y: 66, distance: 458.7
click at [1118, 70] on div "Rota 6 - Placa SZV4J97 125 - PONTO A VISTA LAURA Rota 6 - Placa SZV4J97 1455 - …" at bounding box center [704, 326] width 1409 height 653
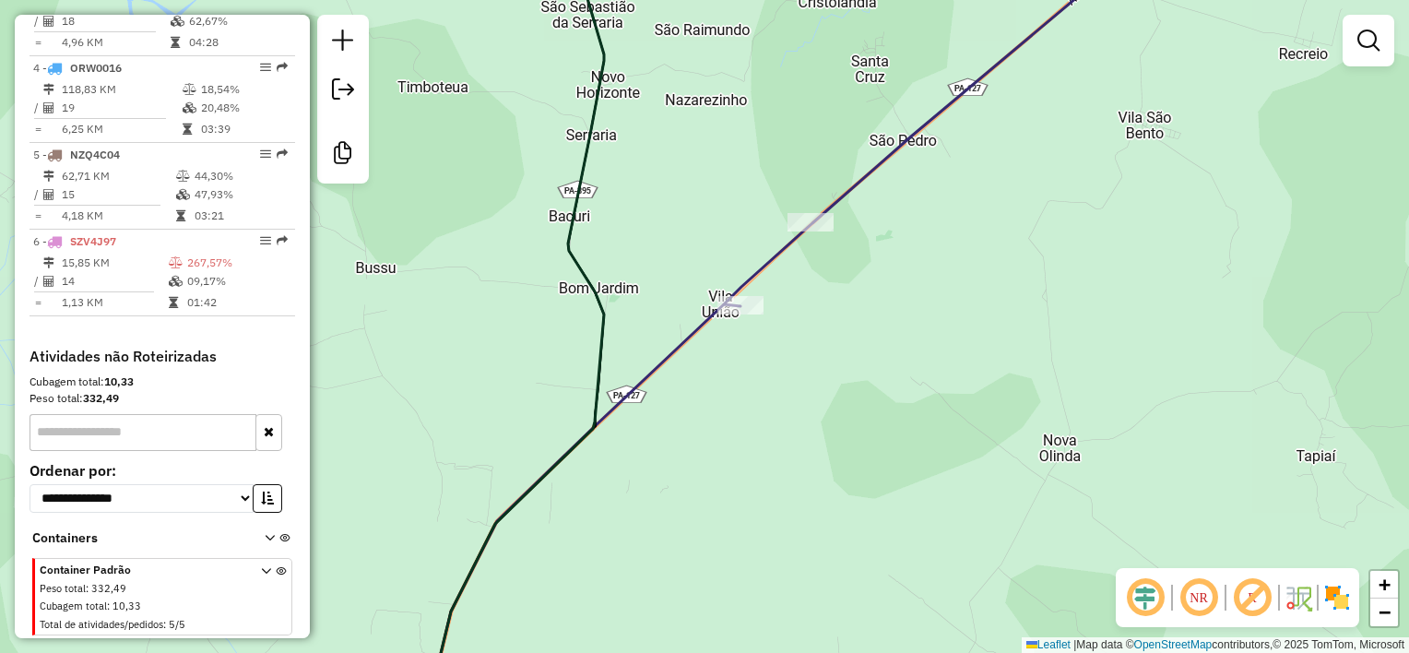
drag, startPoint x: 1017, startPoint y: 345, endPoint x: 743, endPoint y: 700, distance: 448.5
click at [743, 652] on html "Aguarde... Pop-up bloqueado! Seu navegador bloqueou automáticamente a abertura …" at bounding box center [704, 326] width 1409 height 653
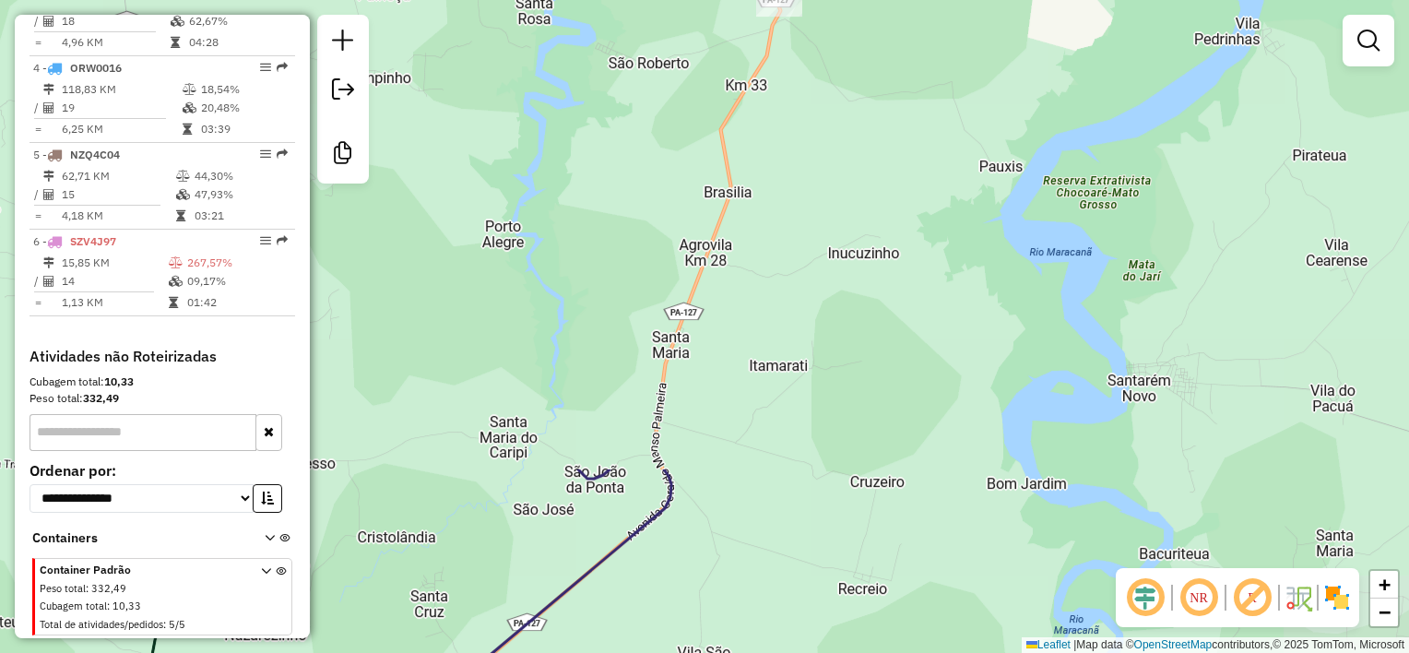
drag, startPoint x: 882, startPoint y: 346, endPoint x: 896, endPoint y: 546, distance: 200.6
click at [897, 542] on div "Rota 6 - Placa SZV4J97 125 - PONTO A VISTA LAURA Rota 6 - Placa SZV4J97 1455 - …" at bounding box center [704, 326] width 1409 height 653
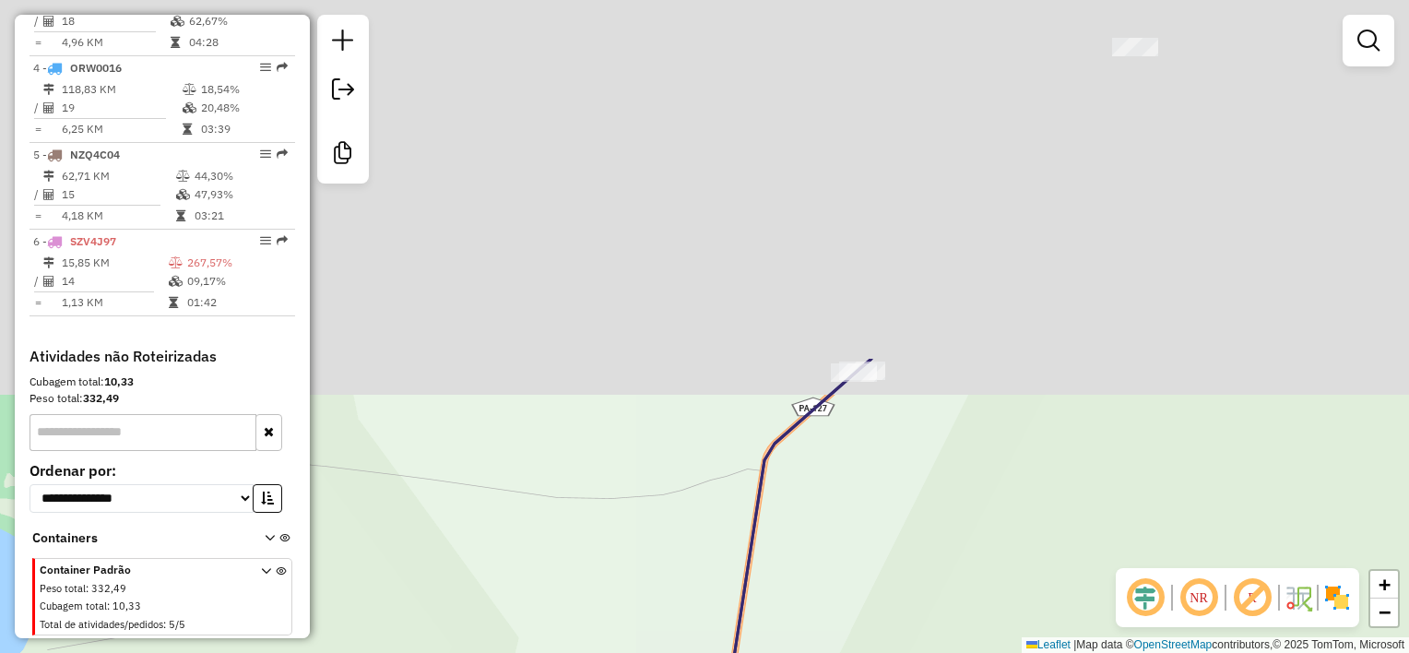
drag, startPoint x: 893, startPoint y: 151, endPoint x: 833, endPoint y: 577, distance: 430.3
click at [835, 578] on div "Rota 6 - Placa SZV4J97 125 - PONTO A VISTA LAURA Rota 6 - Placa SZV4J97 1455 - …" at bounding box center [704, 326] width 1409 height 653
